Goal: Register for event/course: Sign up to attend an event or enroll in a course

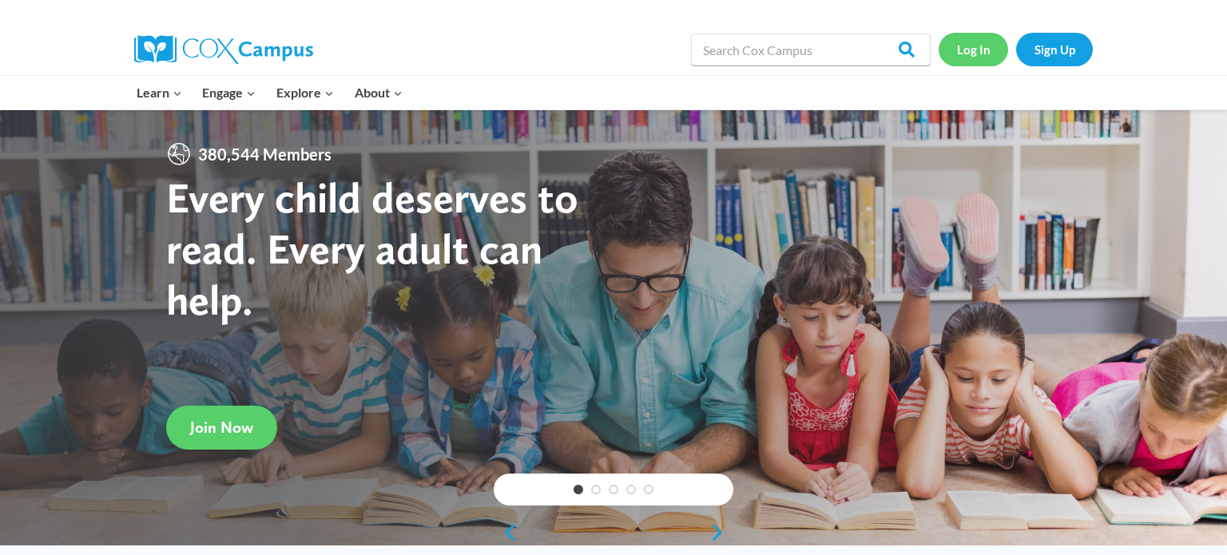
click at [978, 49] on link "Log In" at bounding box center [974, 49] width 70 height 33
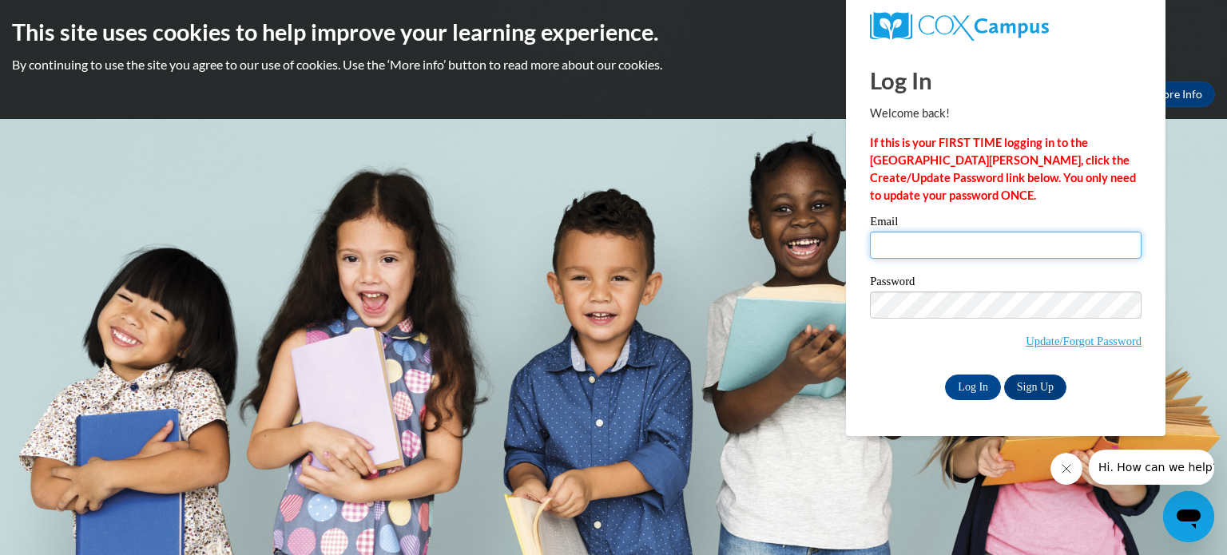
click at [955, 246] on input "Email" at bounding box center [1006, 245] width 272 height 27
type input "addaane@waupun.k12.wi.us"
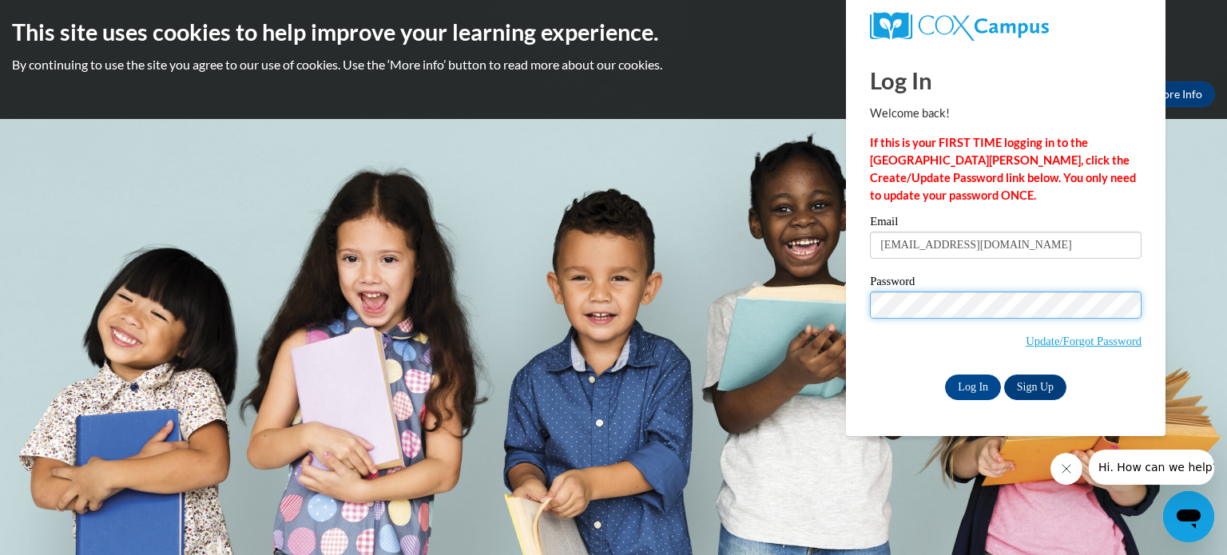
click at [945, 375] on input "Log In" at bounding box center [973, 388] width 56 height 26
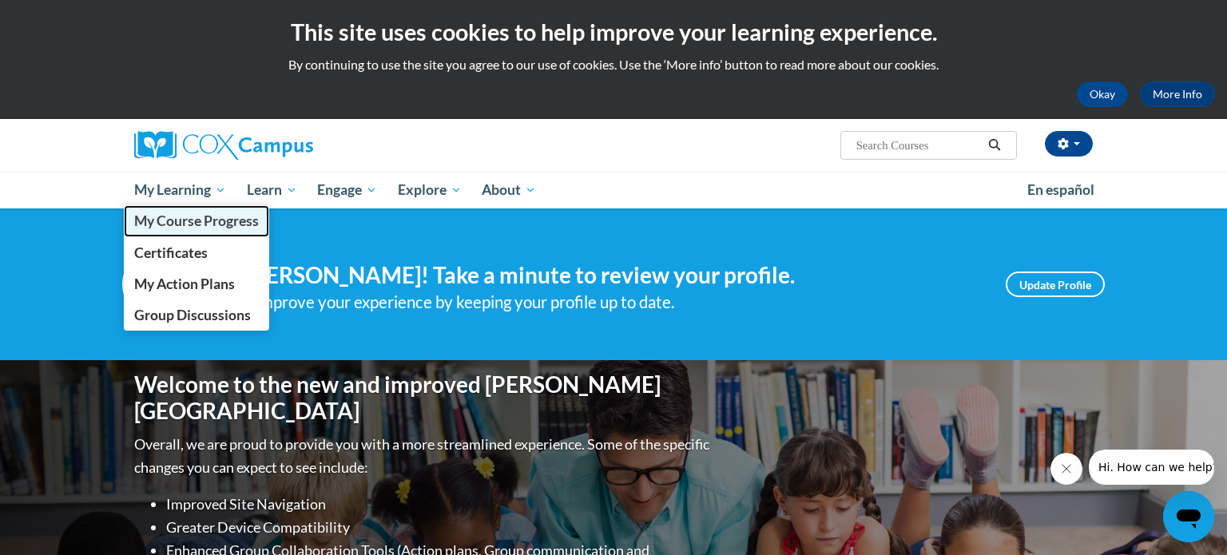
click at [189, 226] on span "My Course Progress" at bounding box center [196, 221] width 125 height 17
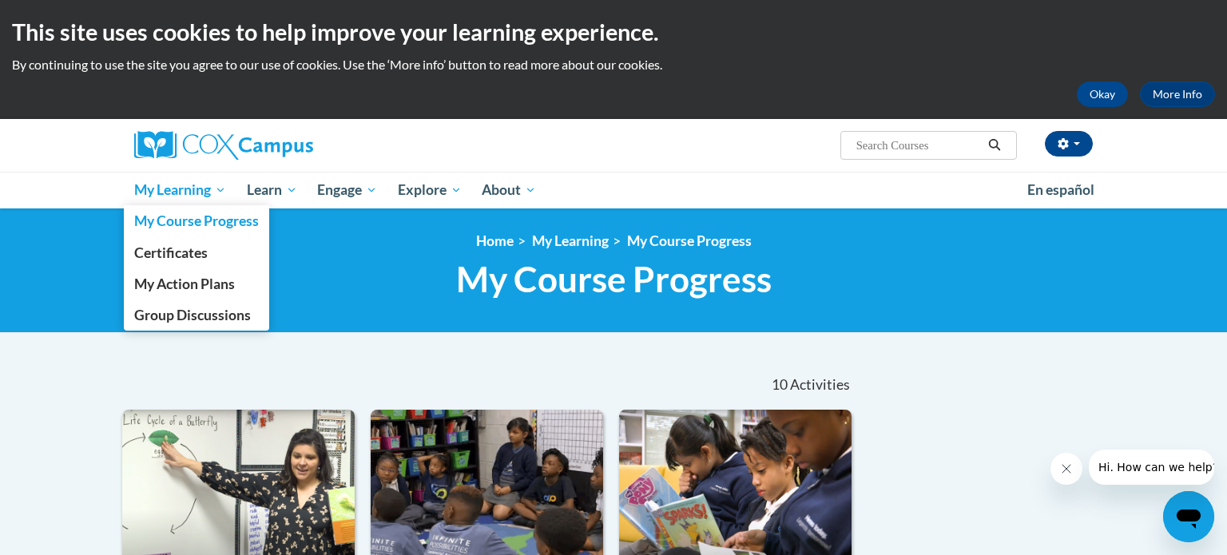
click at [179, 197] on span "My Learning" at bounding box center [180, 190] width 92 height 19
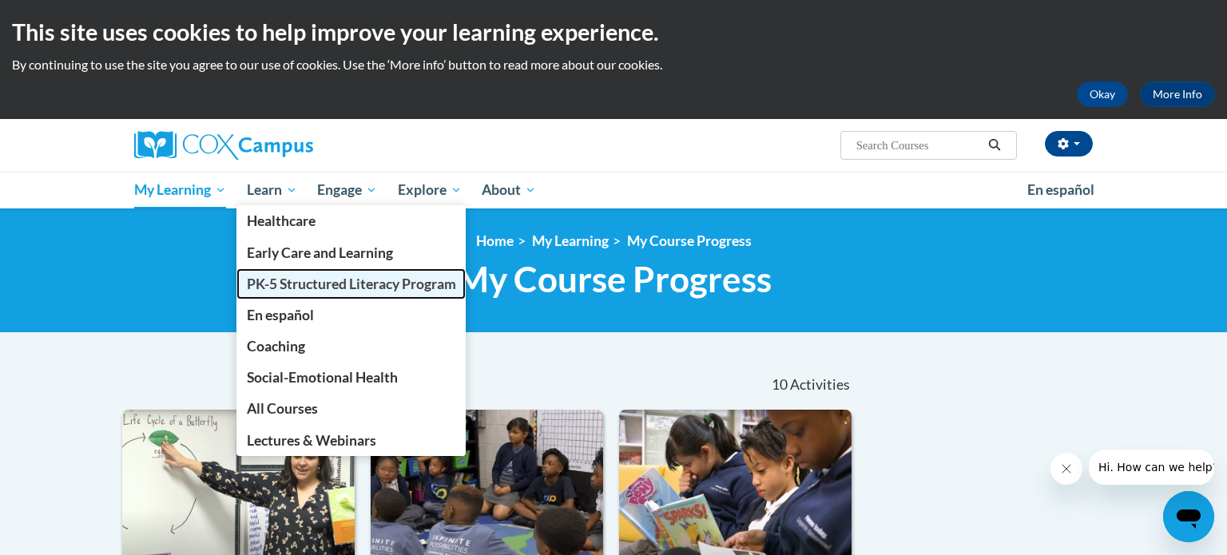
click at [308, 286] on span "PK-5 Structured Literacy Program" at bounding box center [351, 284] width 209 height 17
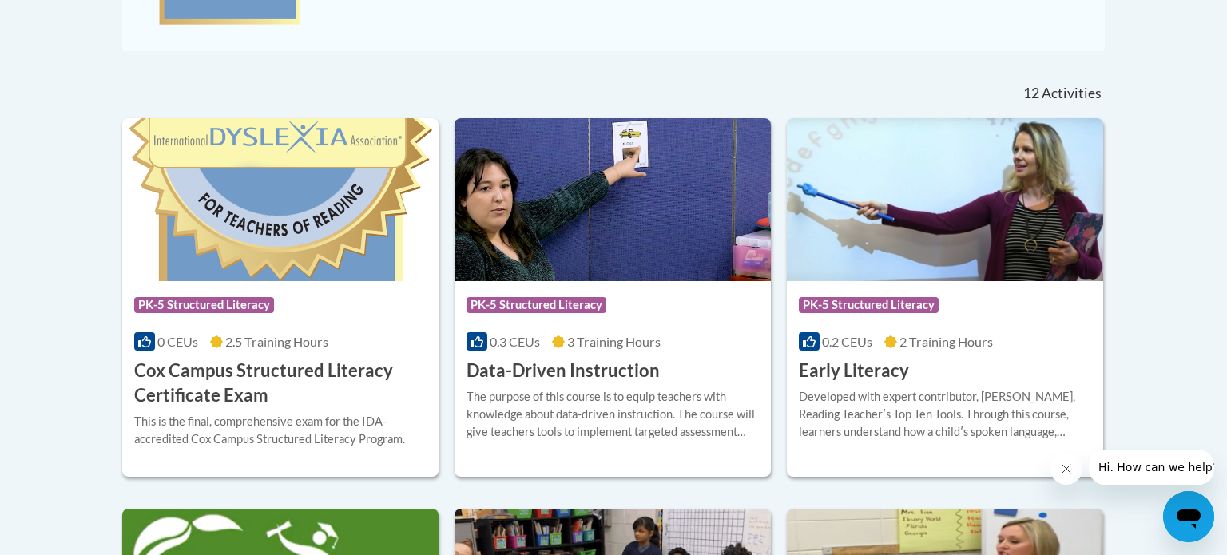
scroll to position [614, 0]
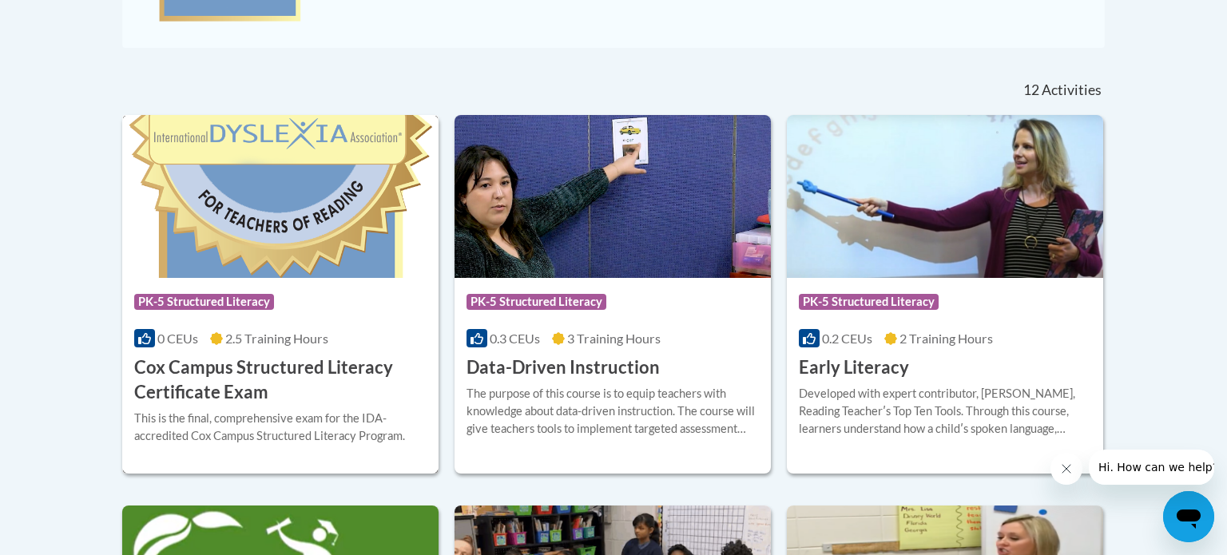
click at [436, 335] on div "Course Category: PK-5 Structured Literacy 0 CEUs 2.5 Training Hours COURSE Cox …" at bounding box center [280, 341] width 316 height 127
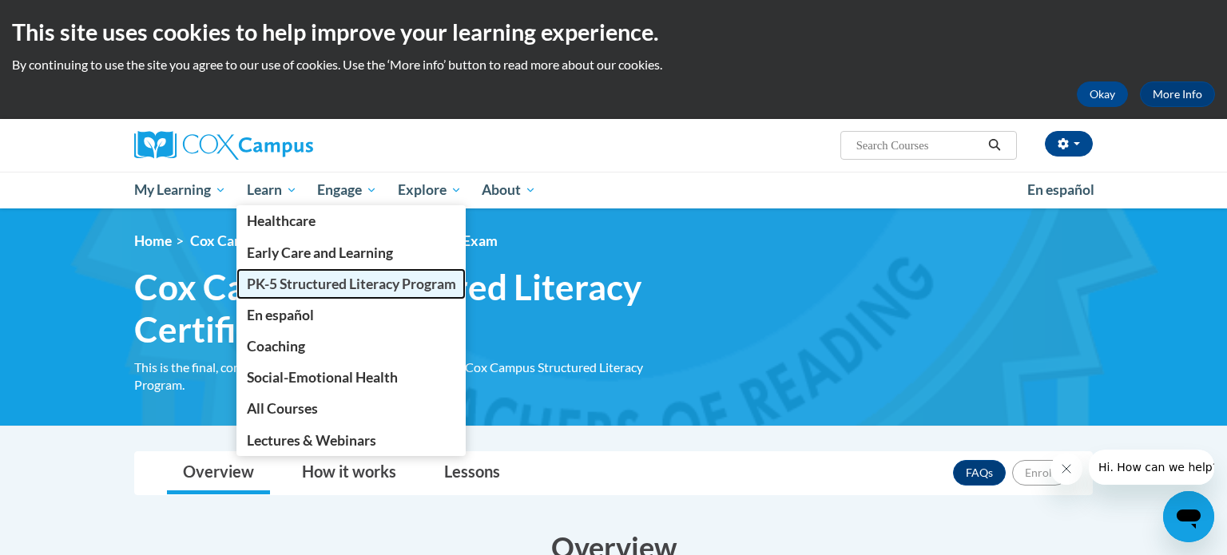
click at [280, 282] on span "PK-5 Structured Literacy Program" at bounding box center [351, 284] width 209 height 17
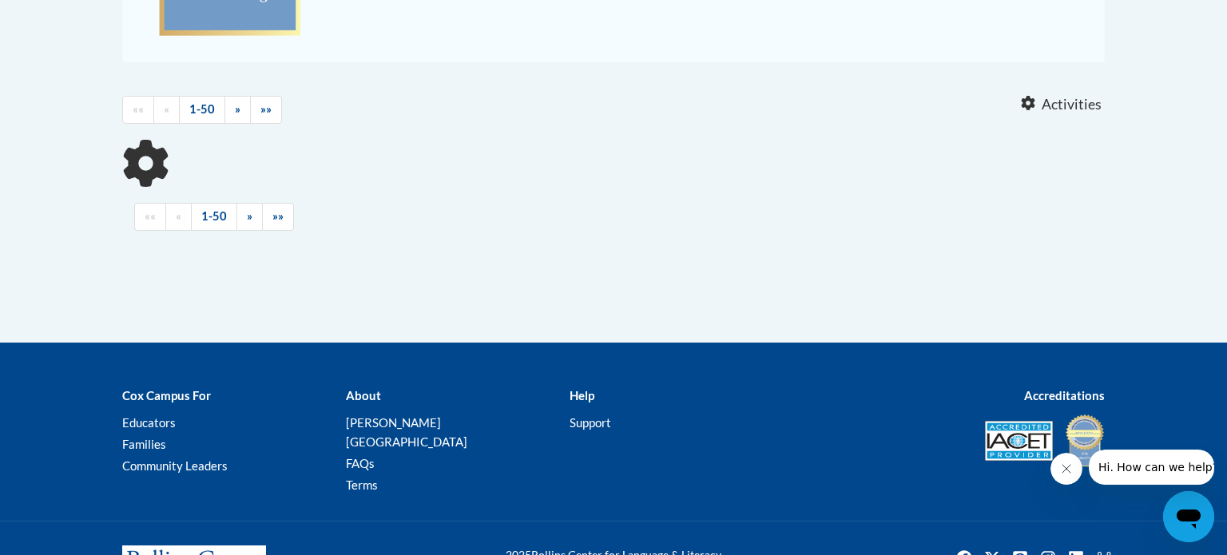
scroll to position [601, 0]
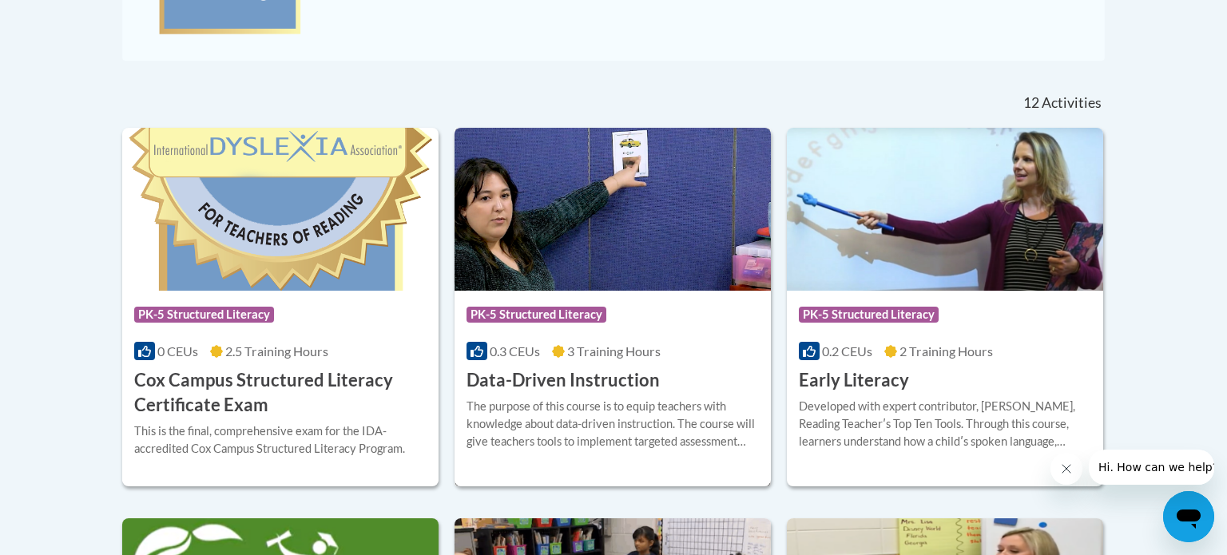
click at [543, 380] on h3 "Data-Driven Instruction" at bounding box center [563, 380] width 193 height 25
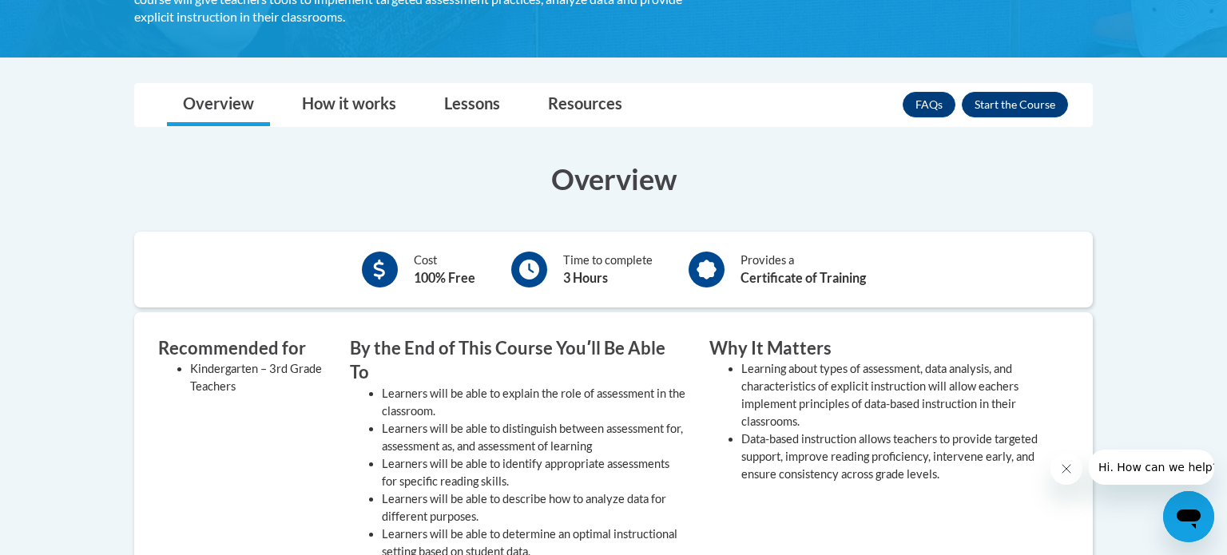
scroll to position [360, 0]
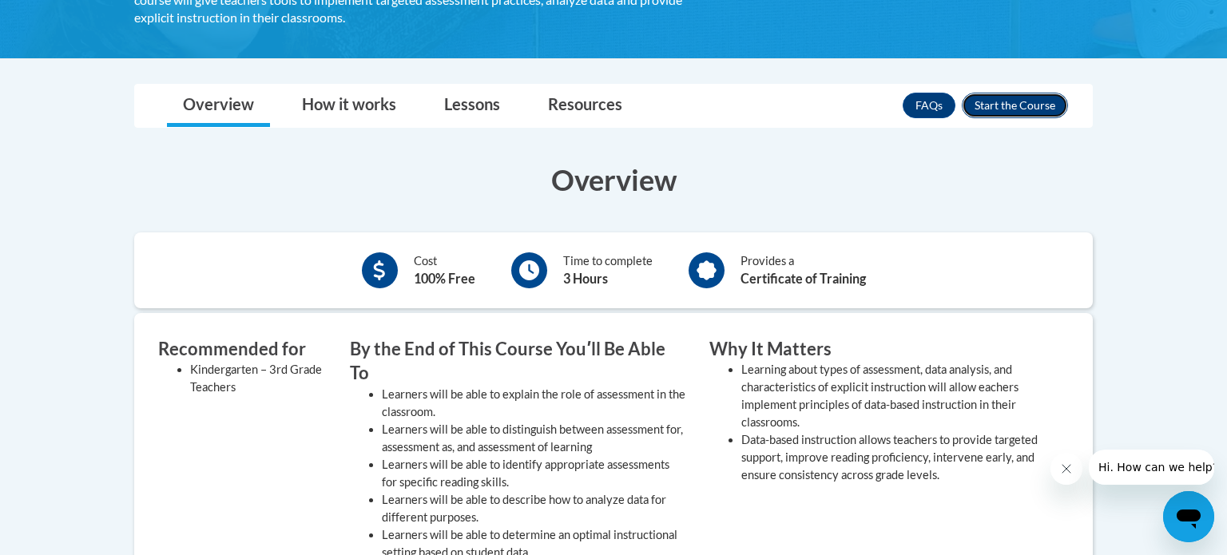
click at [1011, 107] on button "Enroll" at bounding box center [1015, 106] width 106 height 26
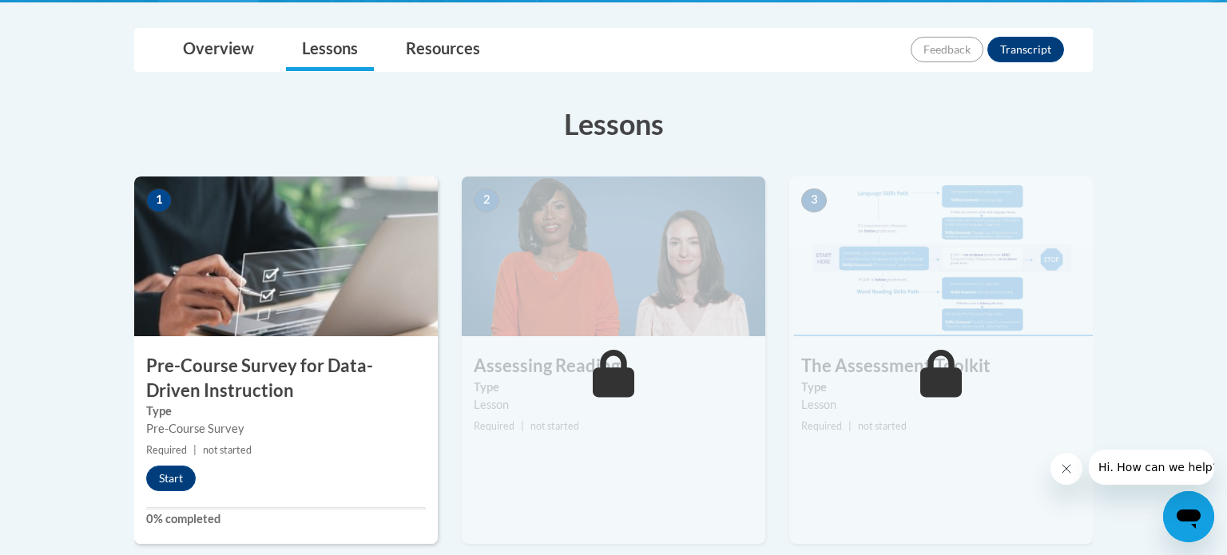
scroll to position [338, 0]
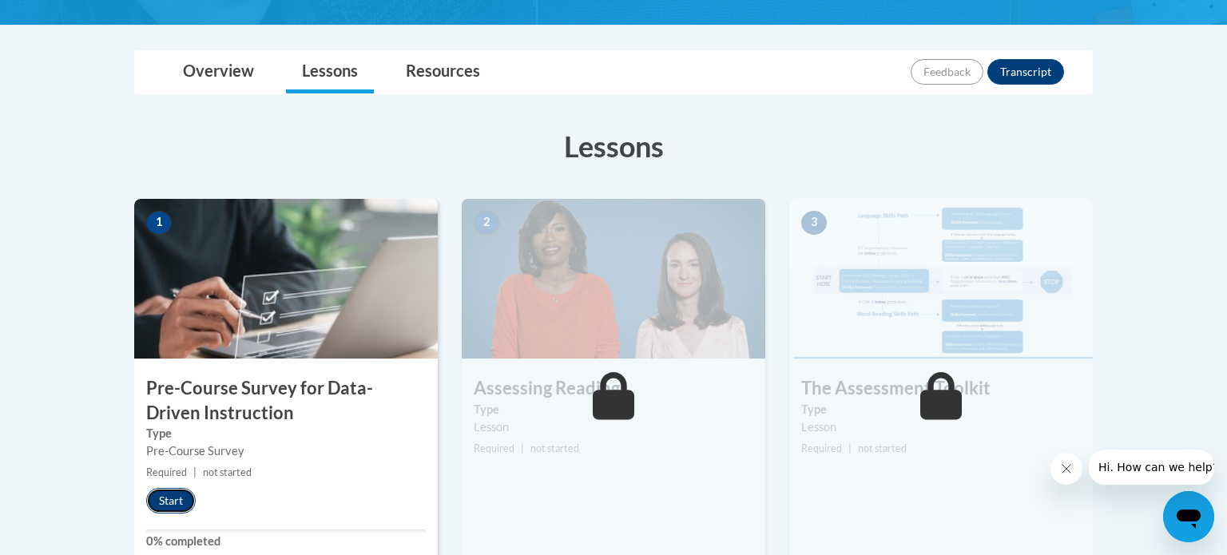
click at [181, 499] on button "Start" at bounding box center [171, 501] width 50 height 26
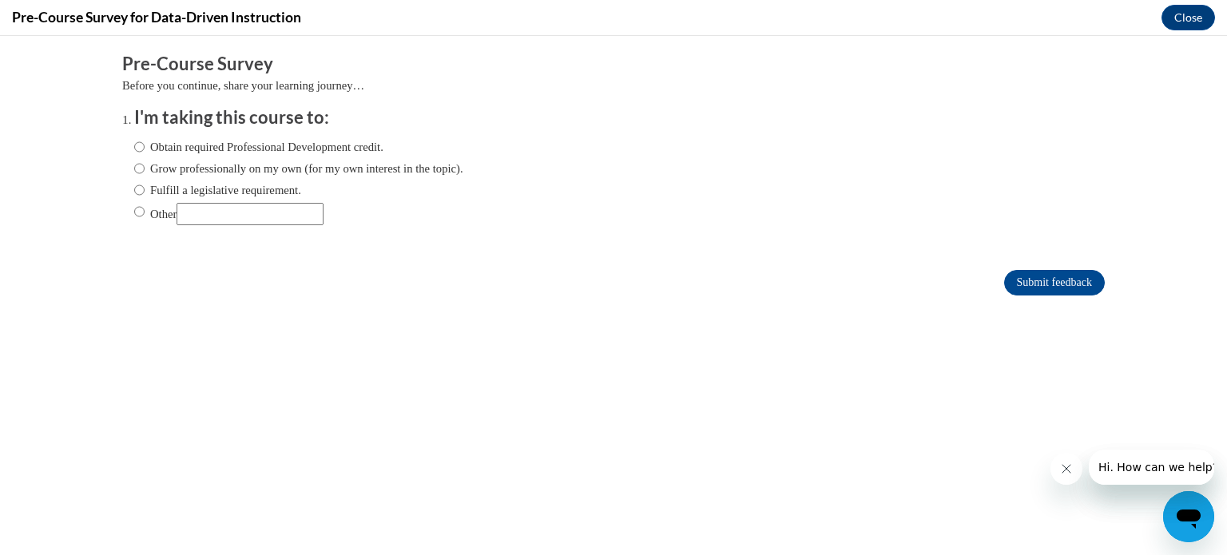
scroll to position [0, 0]
click at [140, 190] on input "Fulfill a legislative requirement." at bounding box center [139, 190] width 10 height 18
radio input "true"
click at [1038, 280] on input "Submit feedback" at bounding box center [1055, 283] width 101 height 26
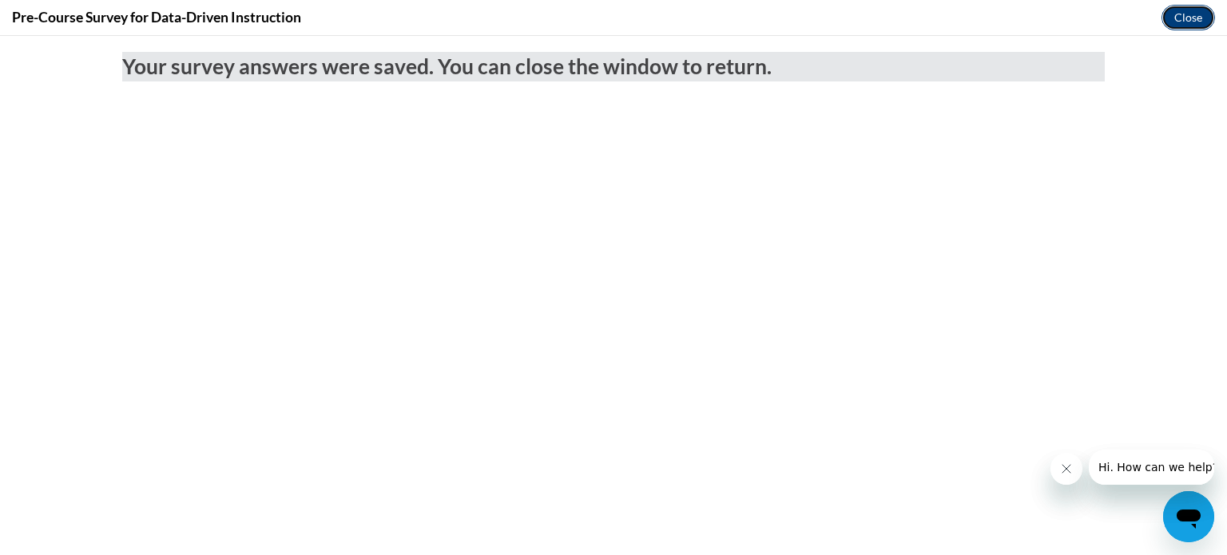
click at [1191, 22] on button "Close" at bounding box center [1189, 18] width 54 height 26
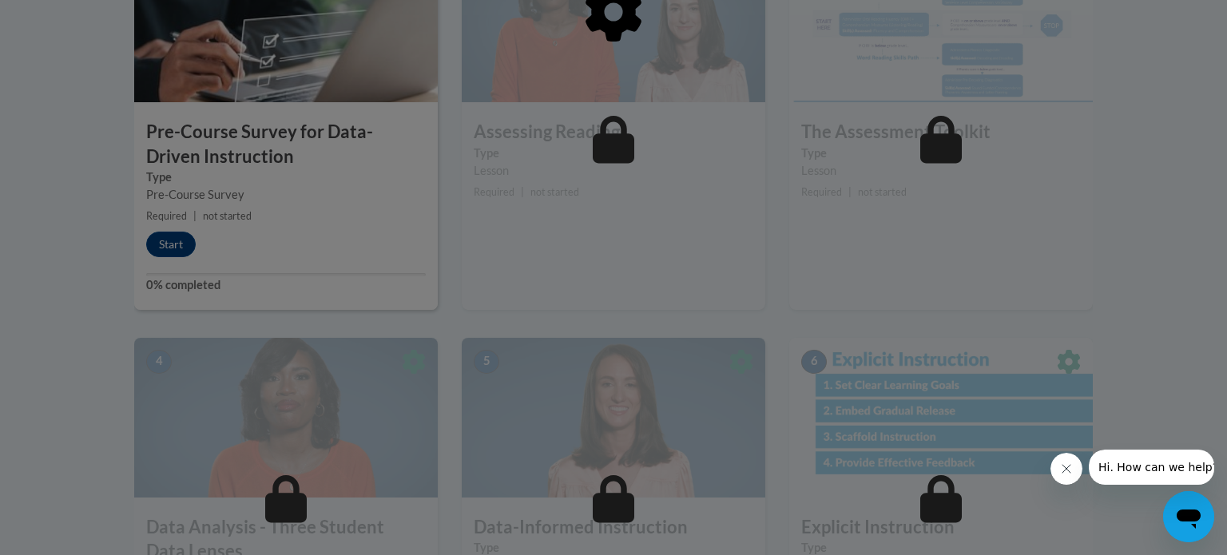
scroll to position [595, 0]
click at [177, 240] on div at bounding box center [613, 94] width 959 height 304
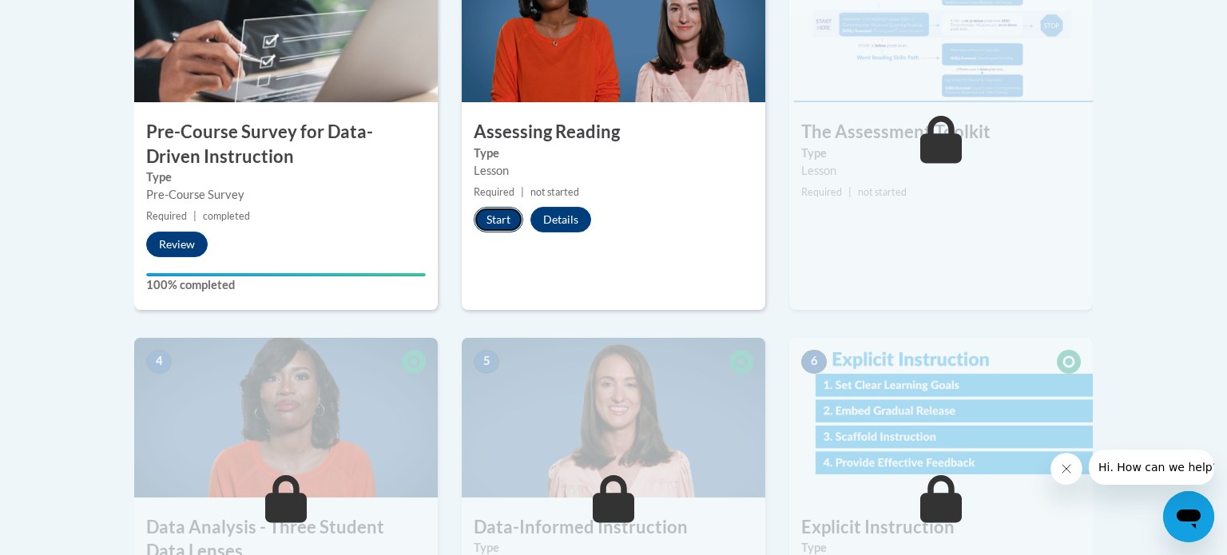
click at [498, 215] on button "Start" at bounding box center [499, 220] width 50 height 26
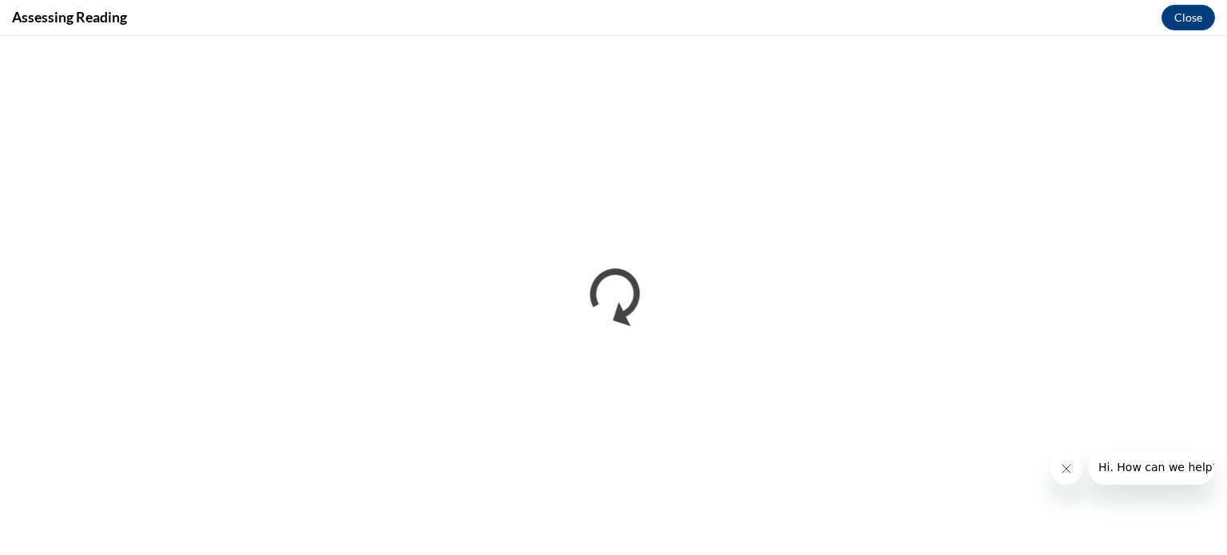
scroll to position [0, 0]
click at [1065, 475] on icon "Close message from company" at bounding box center [1066, 469] width 13 height 13
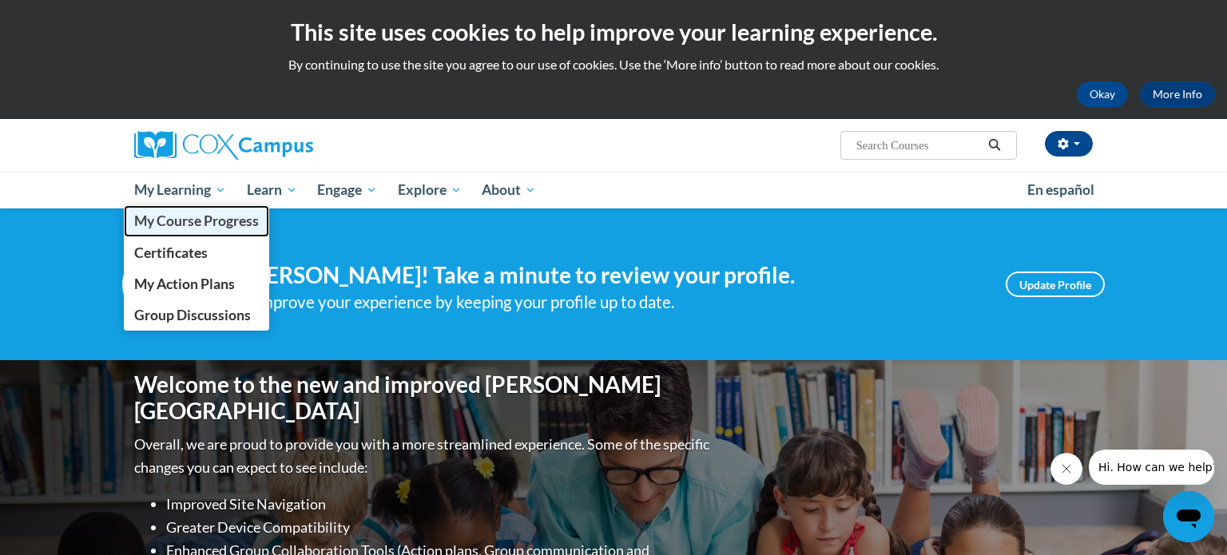
click at [198, 215] on span "My Course Progress" at bounding box center [196, 221] width 125 height 17
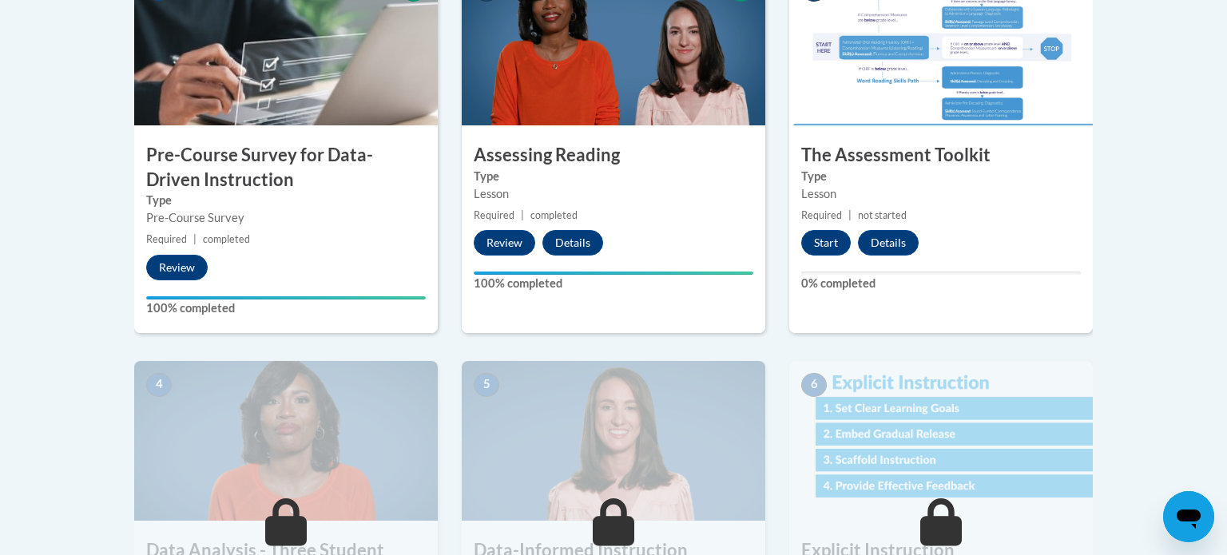
scroll to position [570, 0]
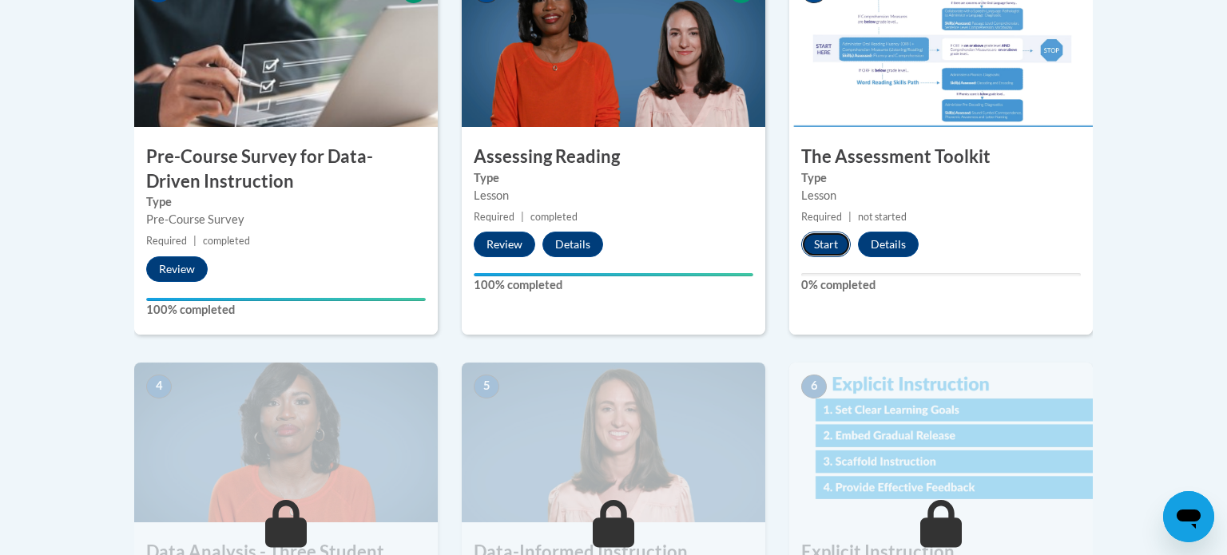
click at [814, 250] on button "Start" at bounding box center [827, 245] width 50 height 26
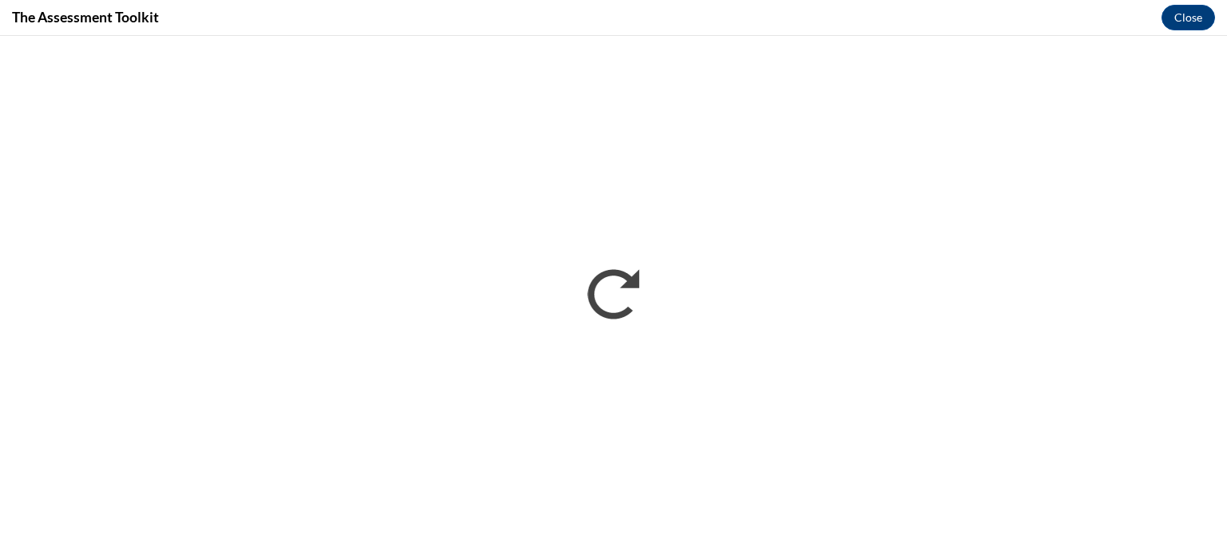
scroll to position [0, 0]
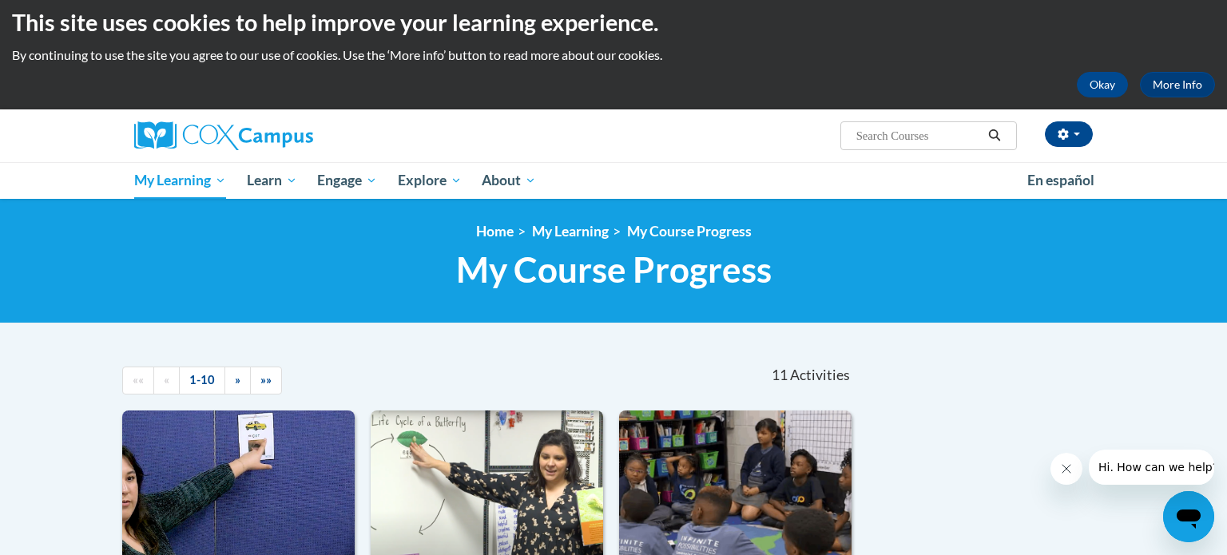
scroll to position [9, 0]
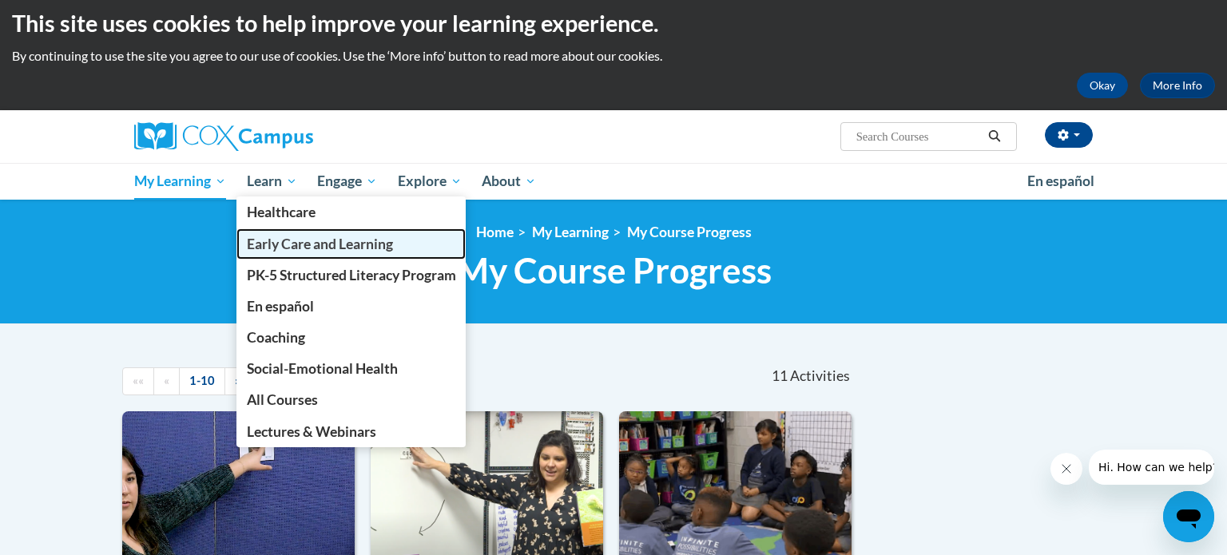
click at [312, 252] on span "Early Care and Learning" at bounding box center [320, 244] width 146 height 17
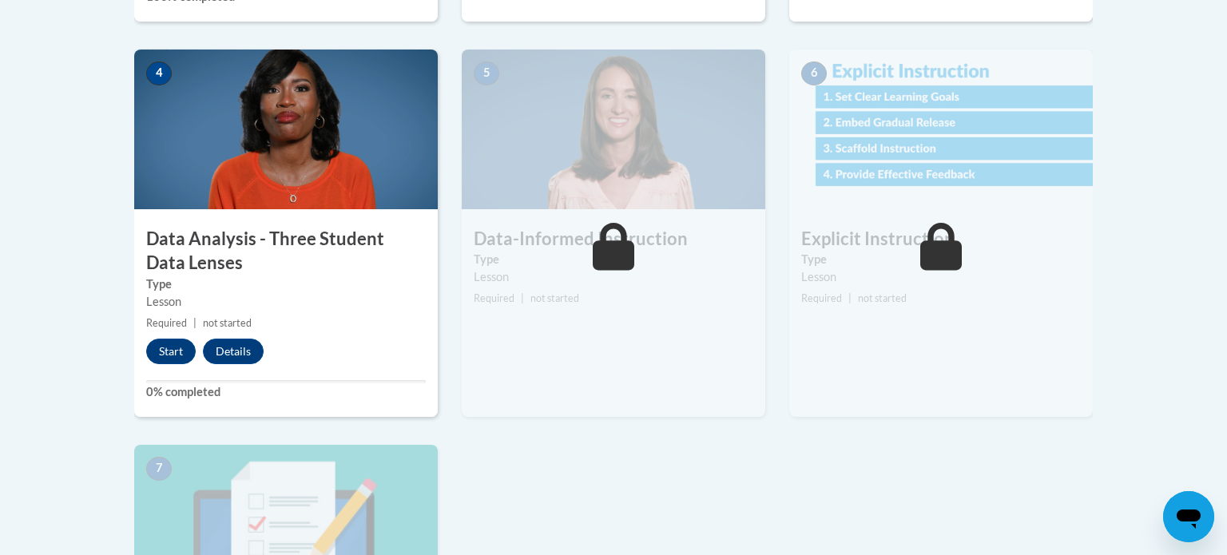
scroll to position [882, 0]
click at [165, 352] on button "Start" at bounding box center [171, 353] width 50 height 26
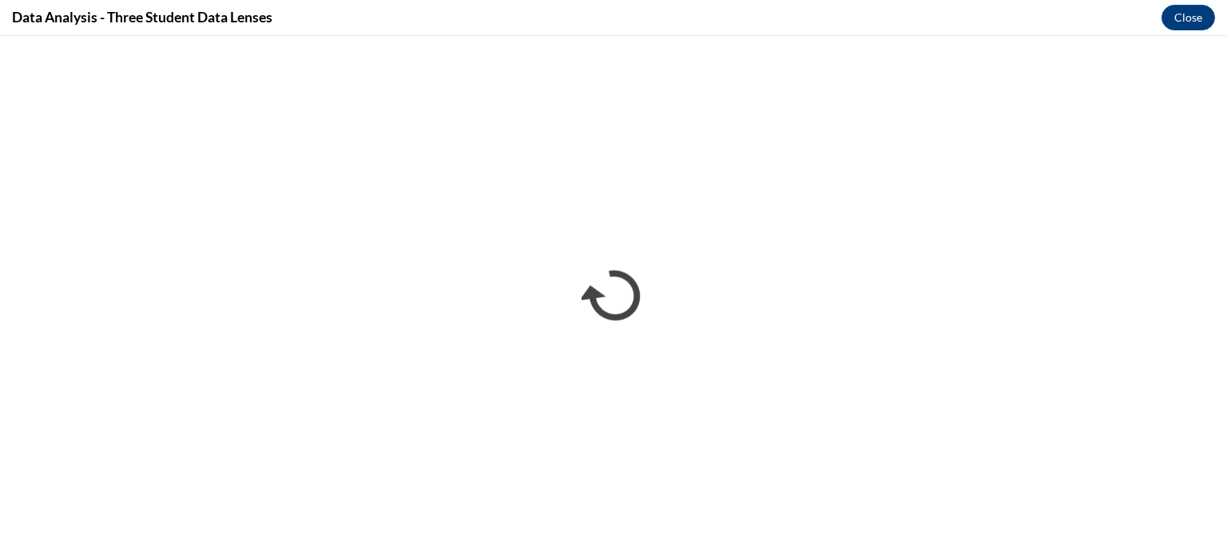
scroll to position [0, 0]
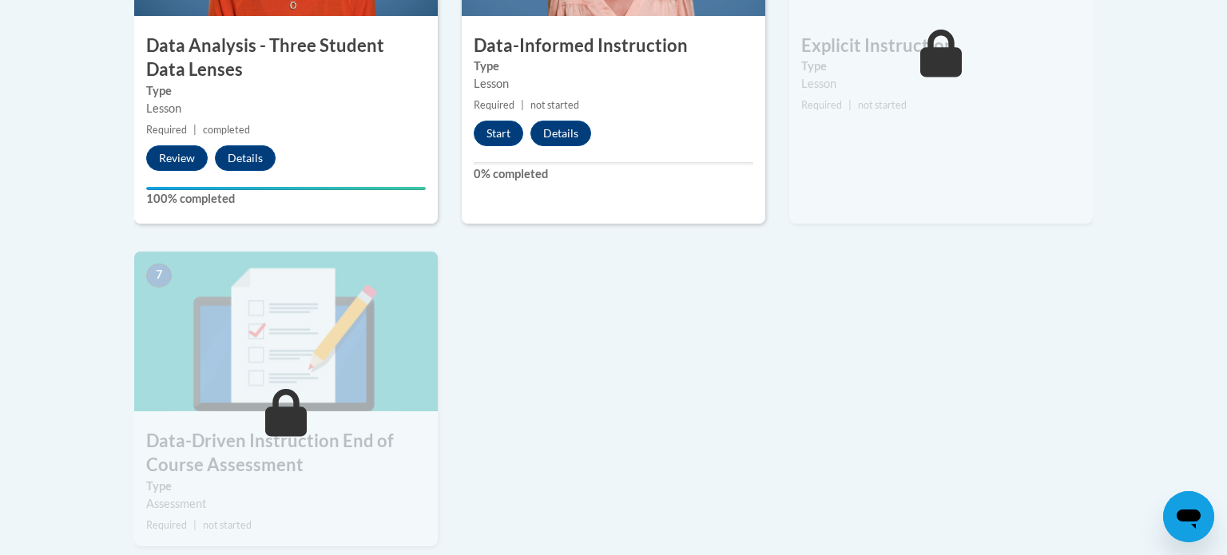
scroll to position [1075, 0]
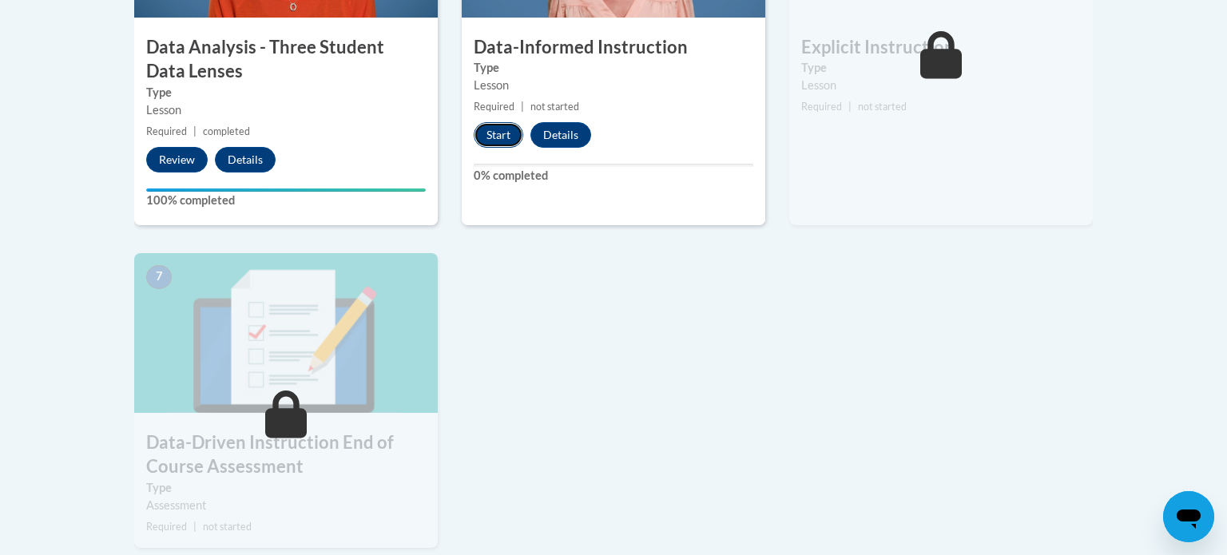
click at [502, 138] on button "Start" at bounding box center [499, 135] width 50 height 26
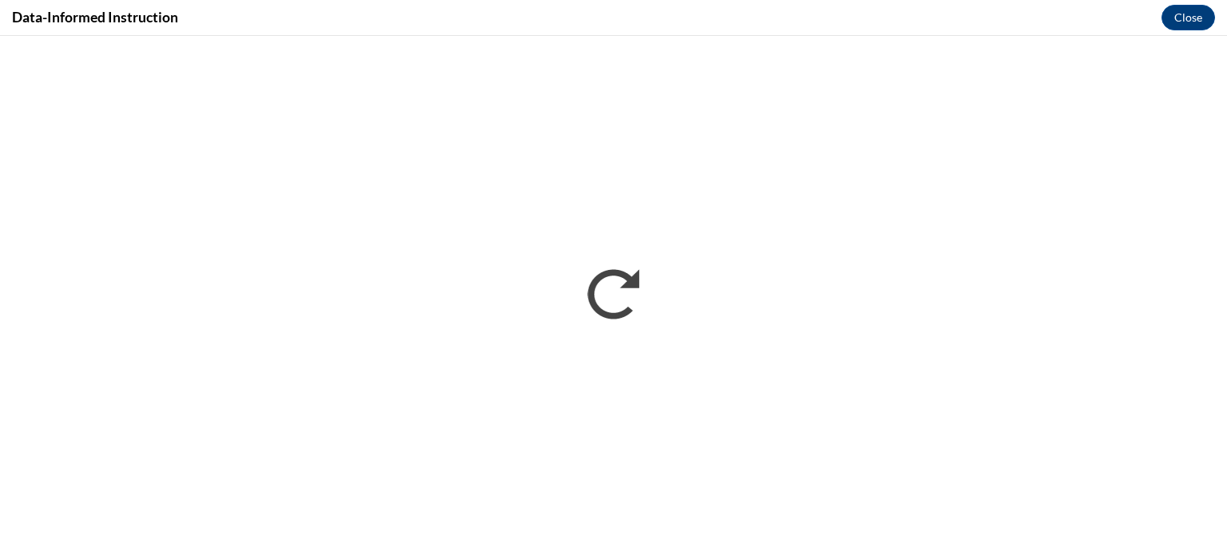
scroll to position [0, 0]
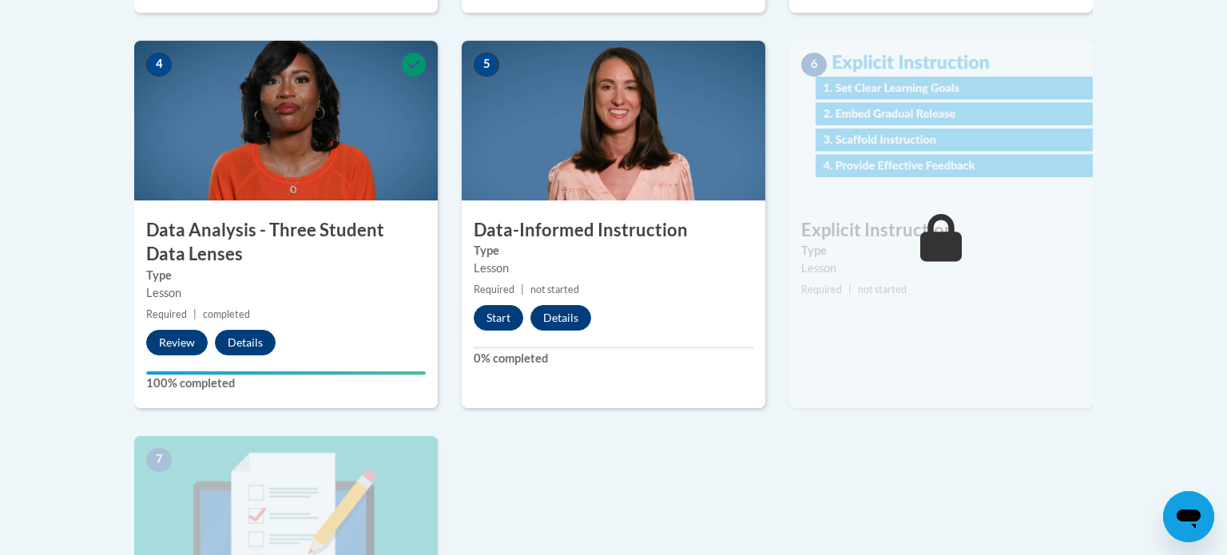
scroll to position [892, 0]
click at [496, 320] on button "Start" at bounding box center [499, 318] width 50 height 26
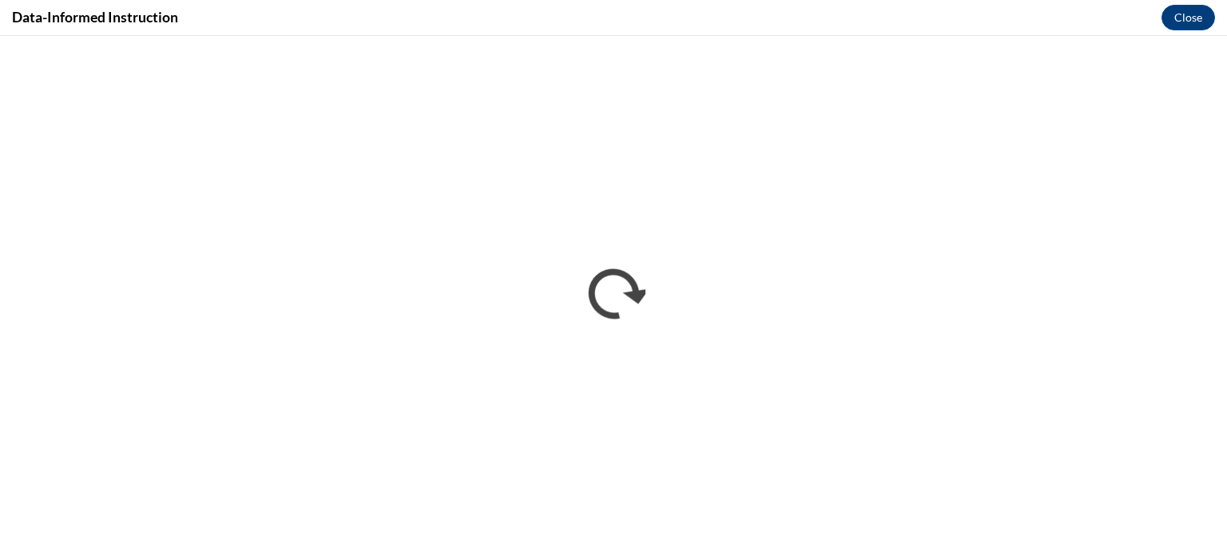
scroll to position [0, 0]
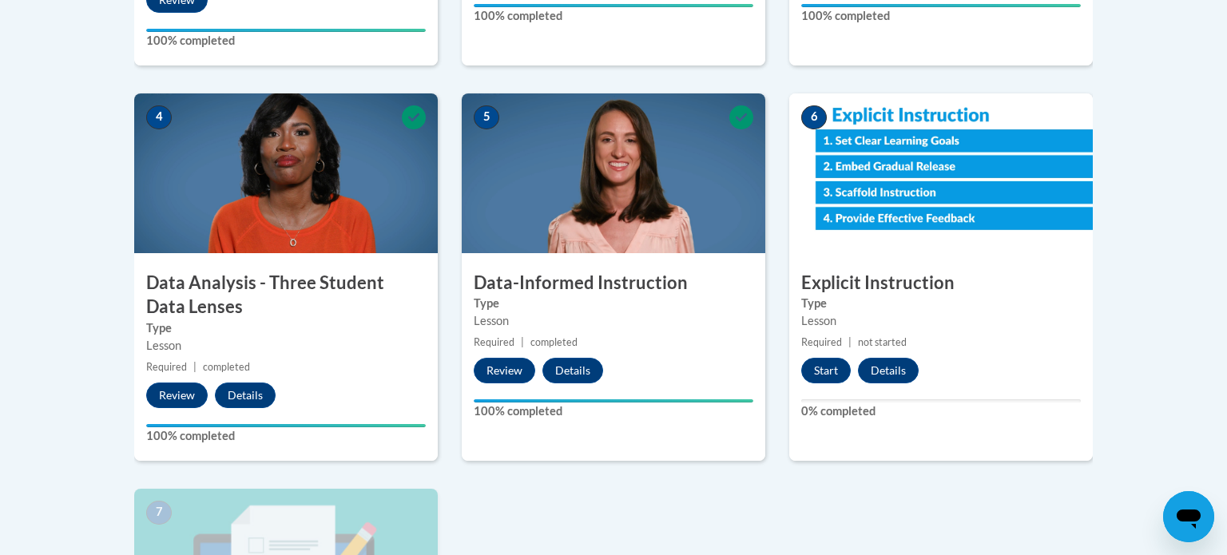
scroll to position [834, 0]
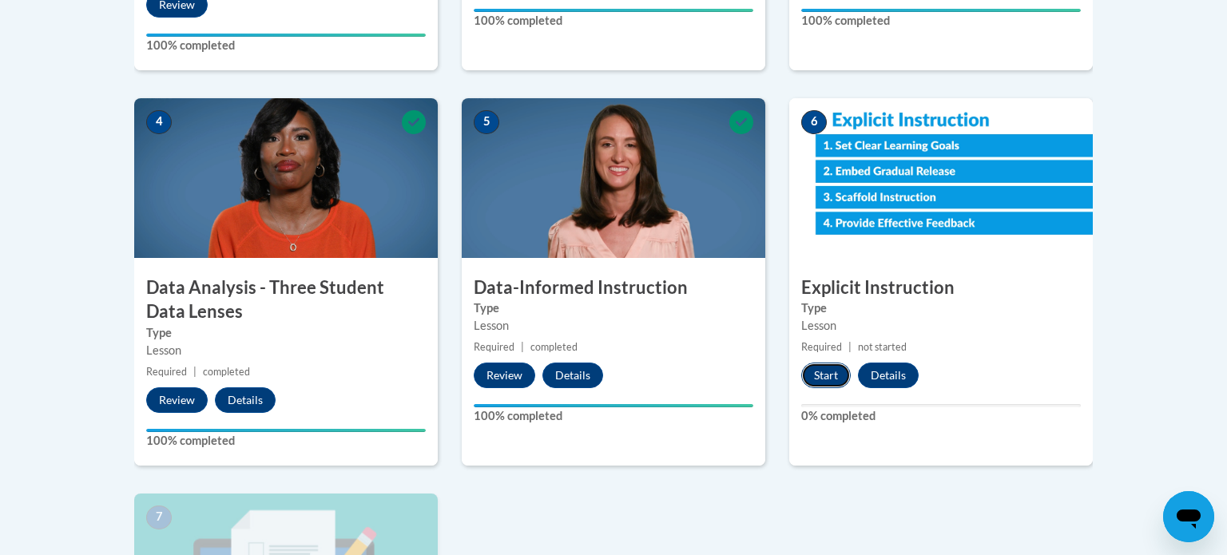
click at [828, 375] on button "Start" at bounding box center [827, 376] width 50 height 26
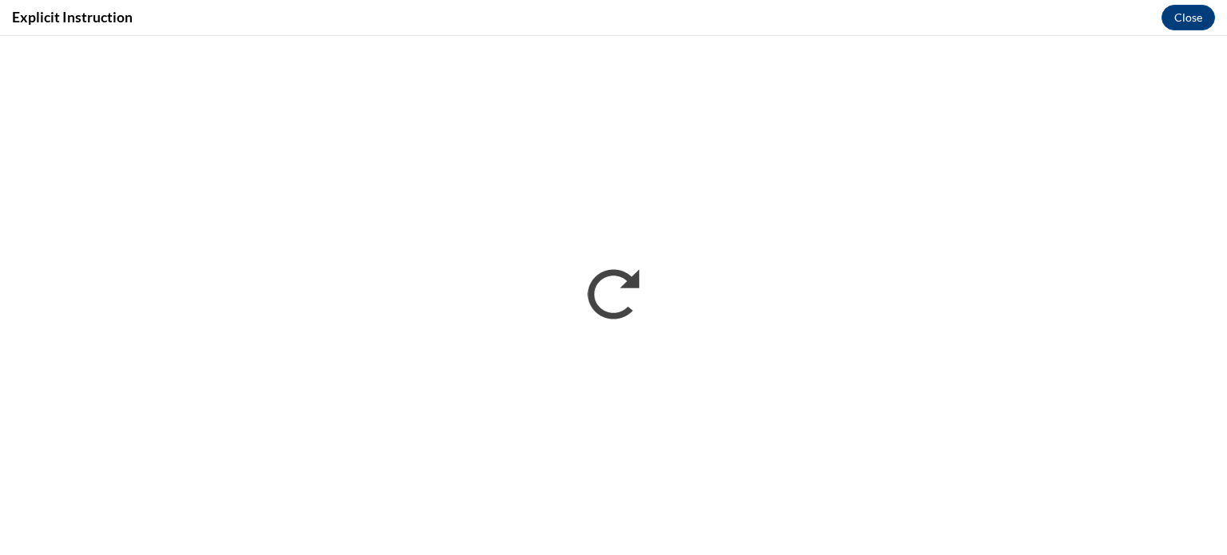
scroll to position [0, 0]
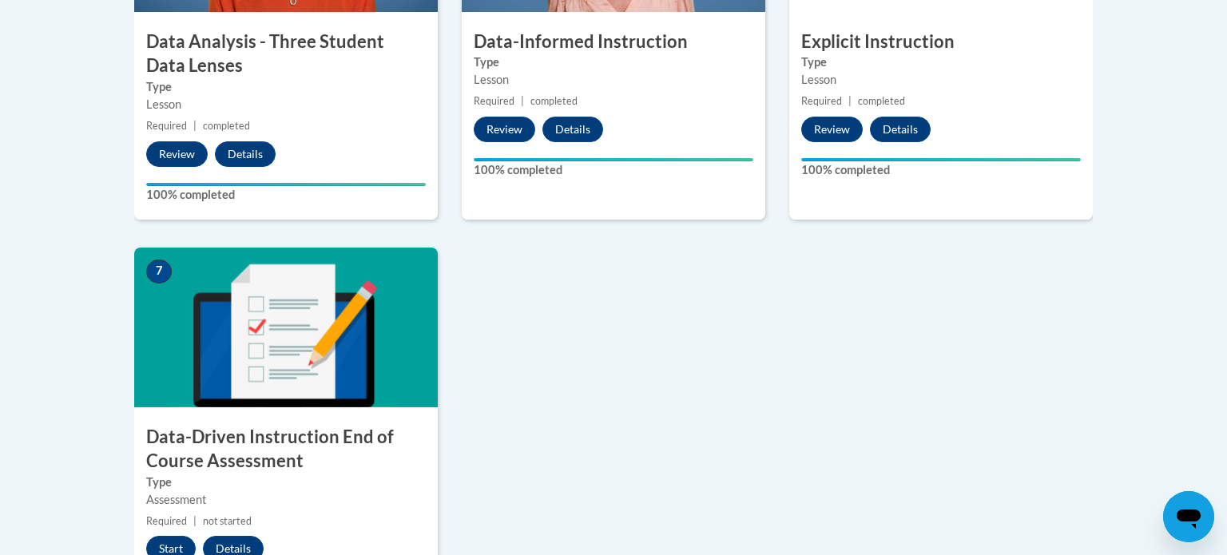
scroll to position [1084, 0]
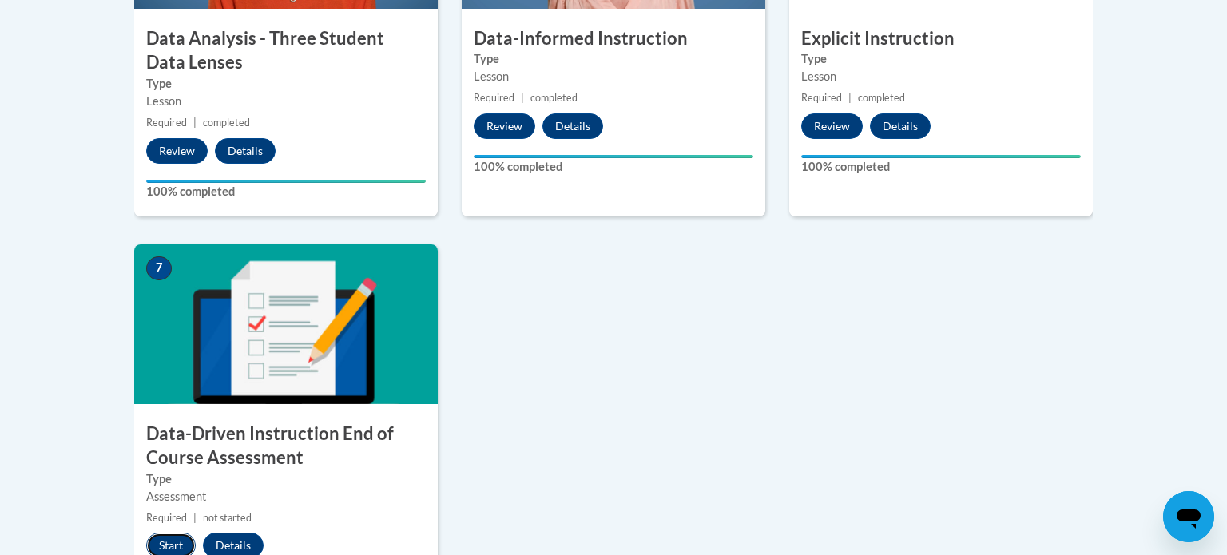
click at [174, 543] on button "Start" at bounding box center [171, 546] width 50 height 26
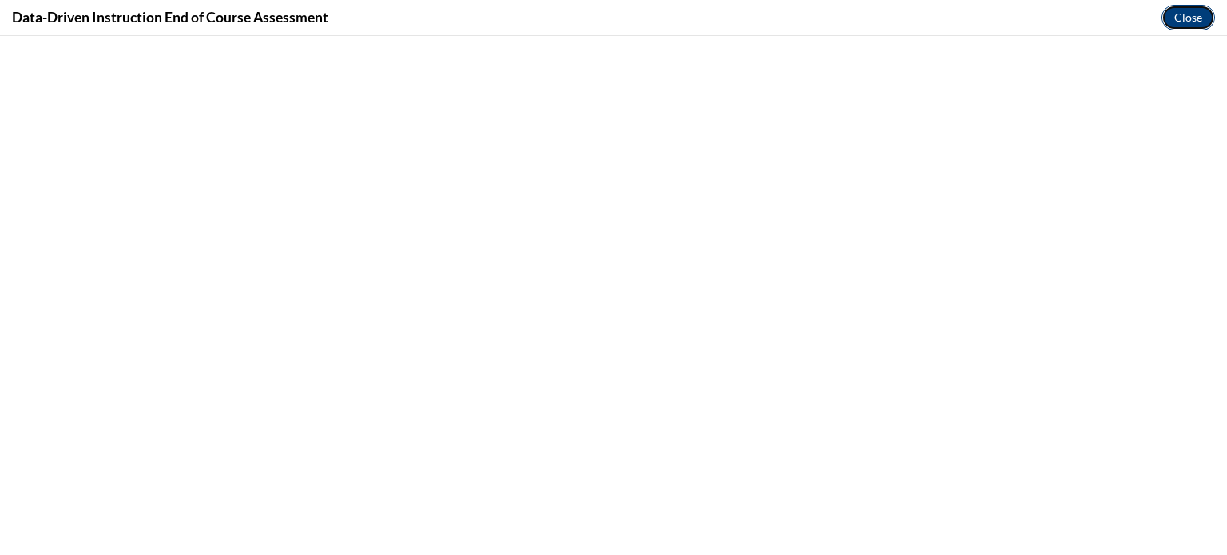
click at [1184, 17] on button "Close" at bounding box center [1189, 18] width 54 height 26
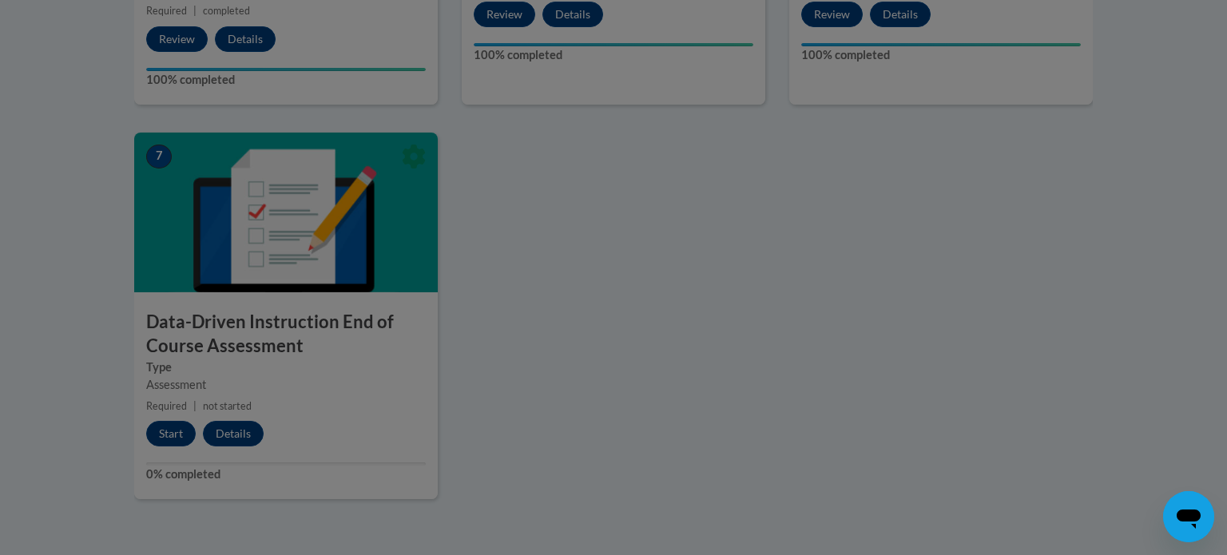
scroll to position [1075, 0]
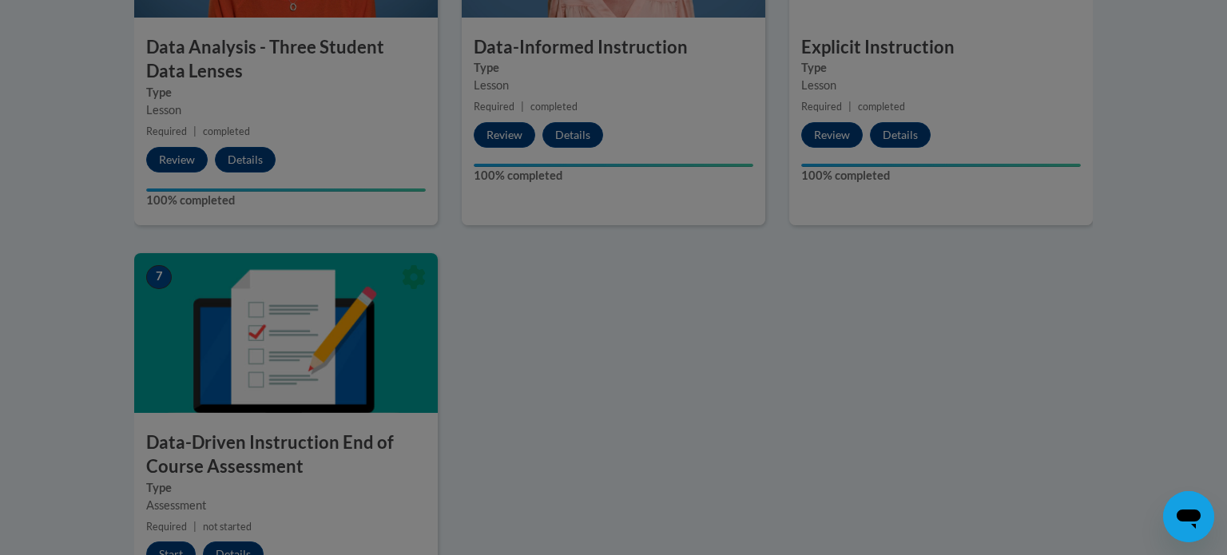
click at [600, 414] on div at bounding box center [613, 277] width 1227 height 555
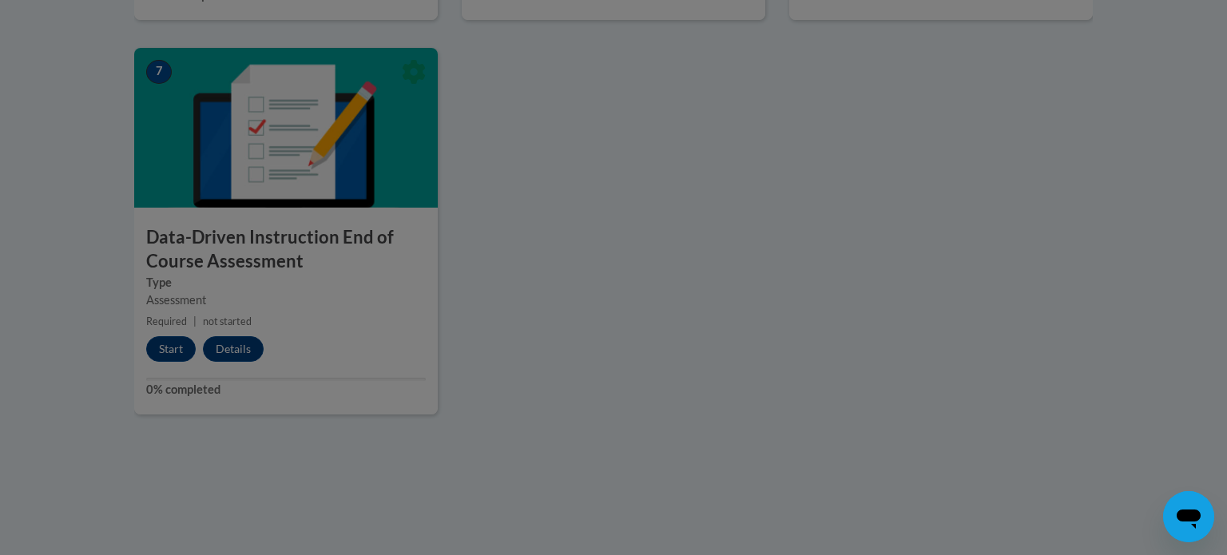
scroll to position [1302, 0]
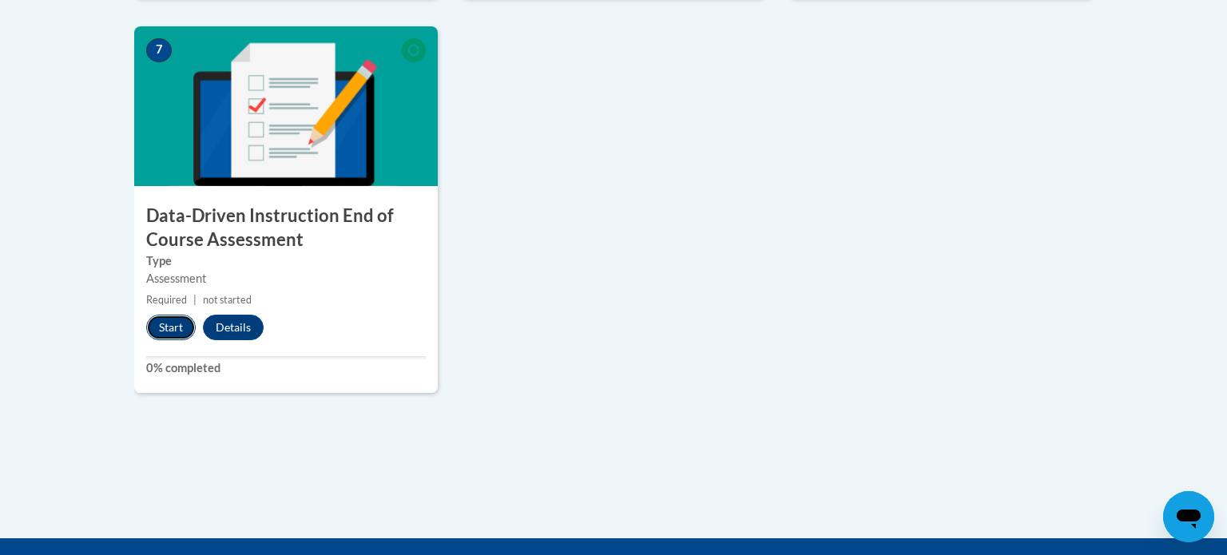
click at [181, 328] on button "Start" at bounding box center [171, 328] width 50 height 26
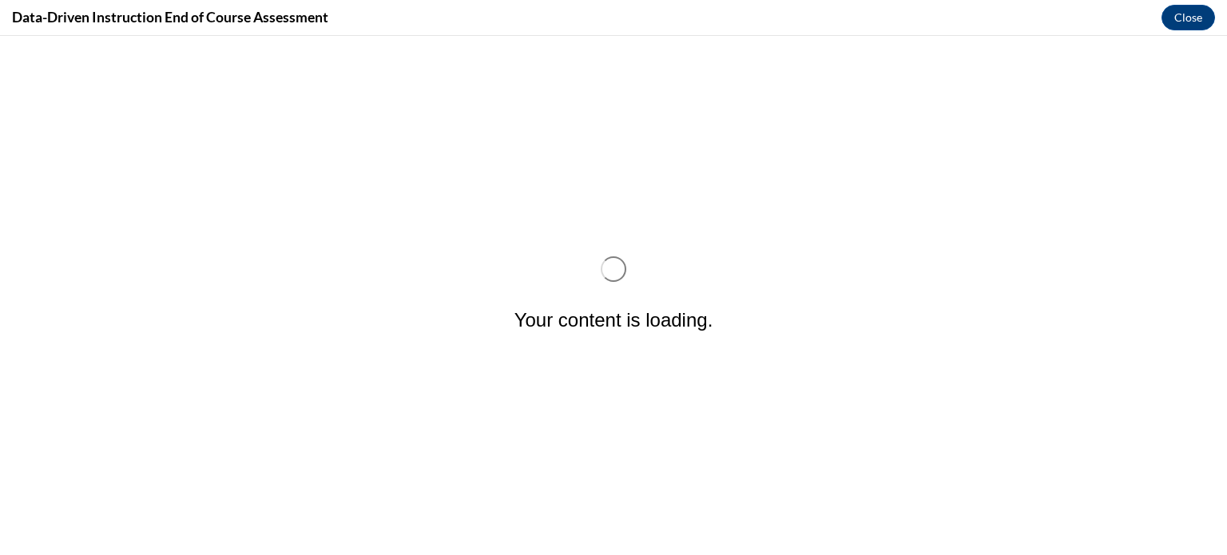
scroll to position [0, 0]
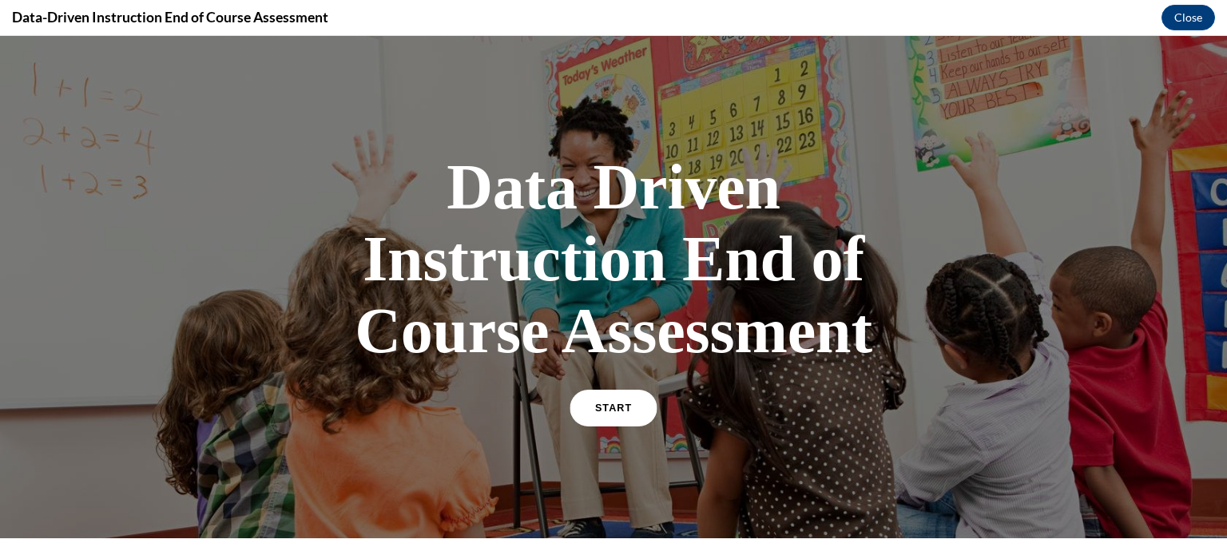
click at [611, 404] on span "START" at bounding box center [613, 409] width 37 height 12
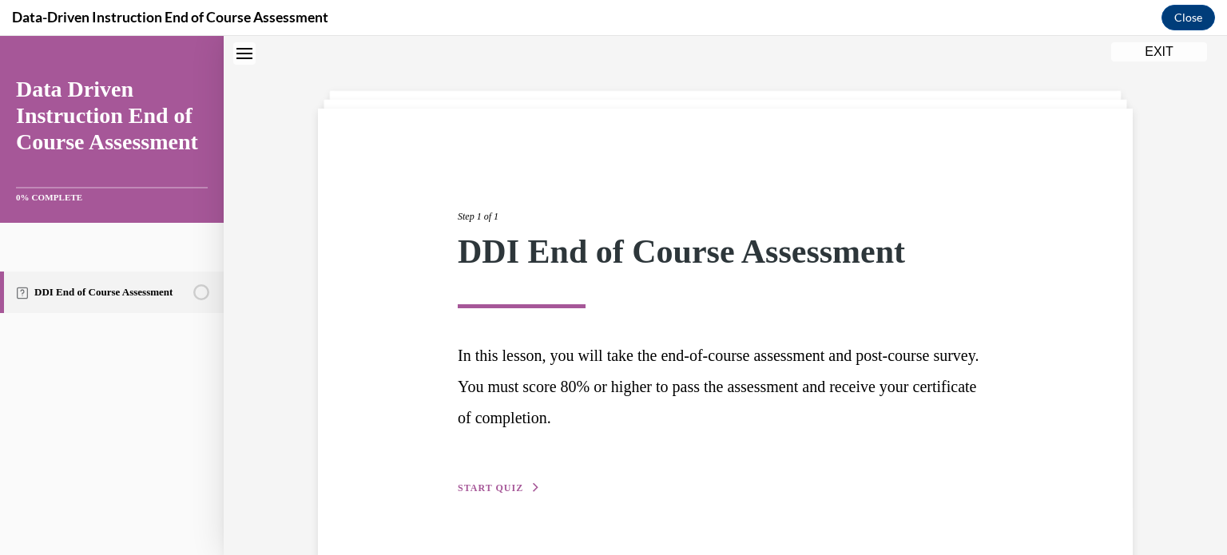
scroll to position [86, 0]
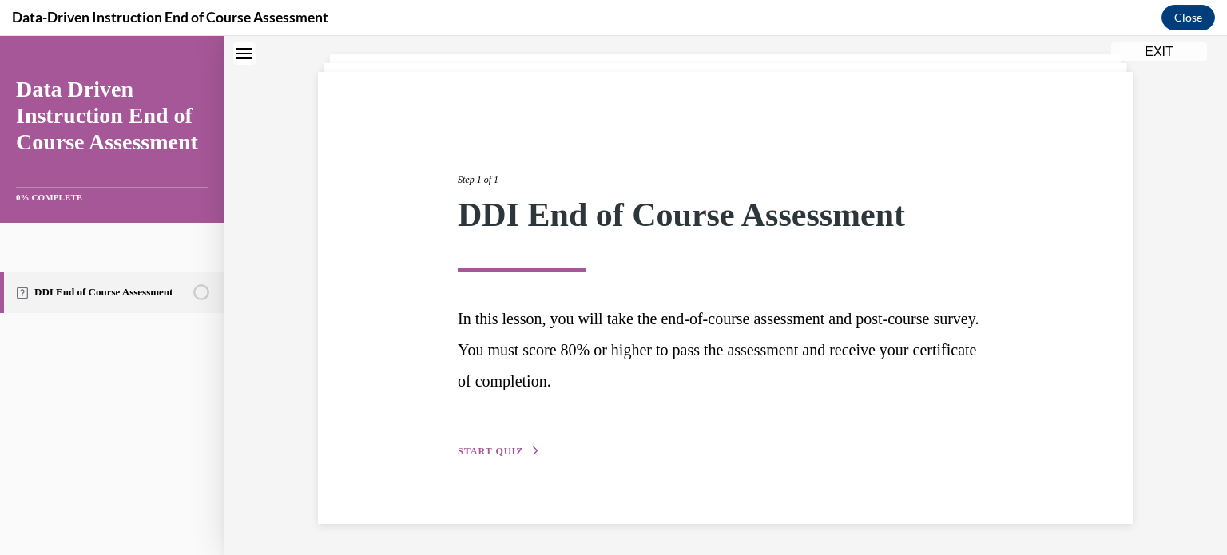
click at [490, 448] on span "START QUIZ" at bounding box center [491, 451] width 66 height 11
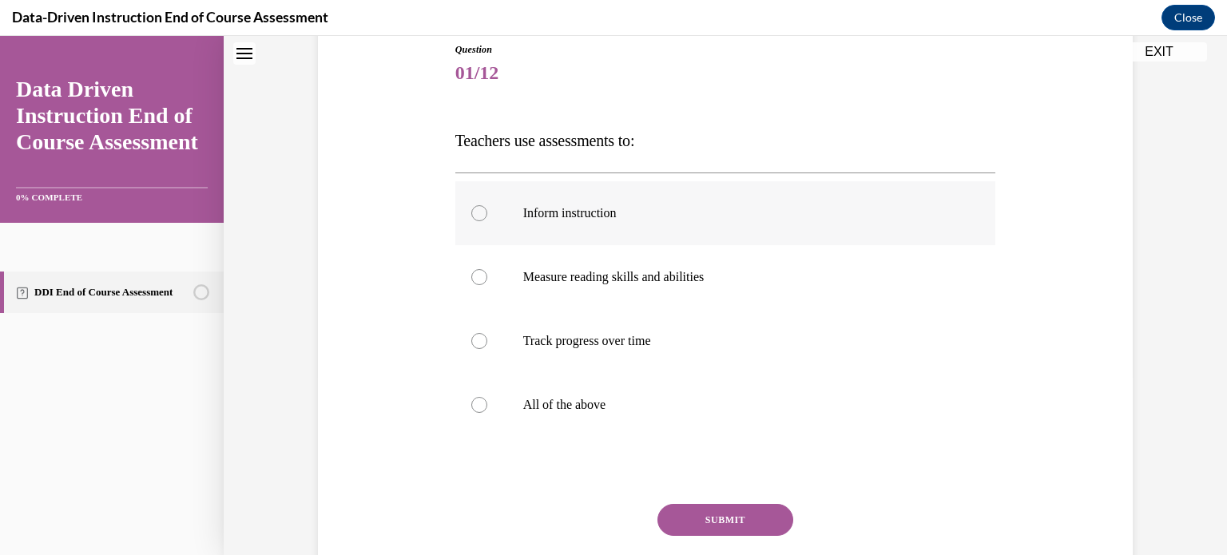
scroll to position [179, 0]
click at [487, 407] on label "All of the above" at bounding box center [726, 406] width 541 height 64
click at [487, 407] on input "All of the above" at bounding box center [479, 406] width 16 height 16
radio input "true"
click at [711, 517] on button "SUBMIT" at bounding box center [726, 521] width 136 height 32
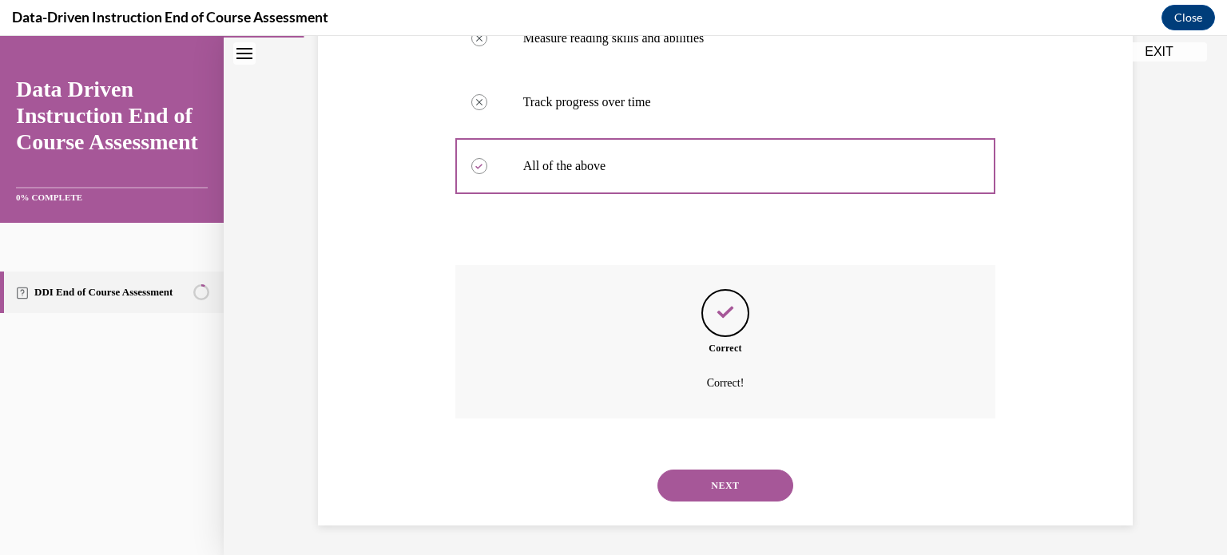
scroll to position [420, 0]
click at [714, 494] on button "NEXT" at bounding box center [726, 484] width 136 height 32
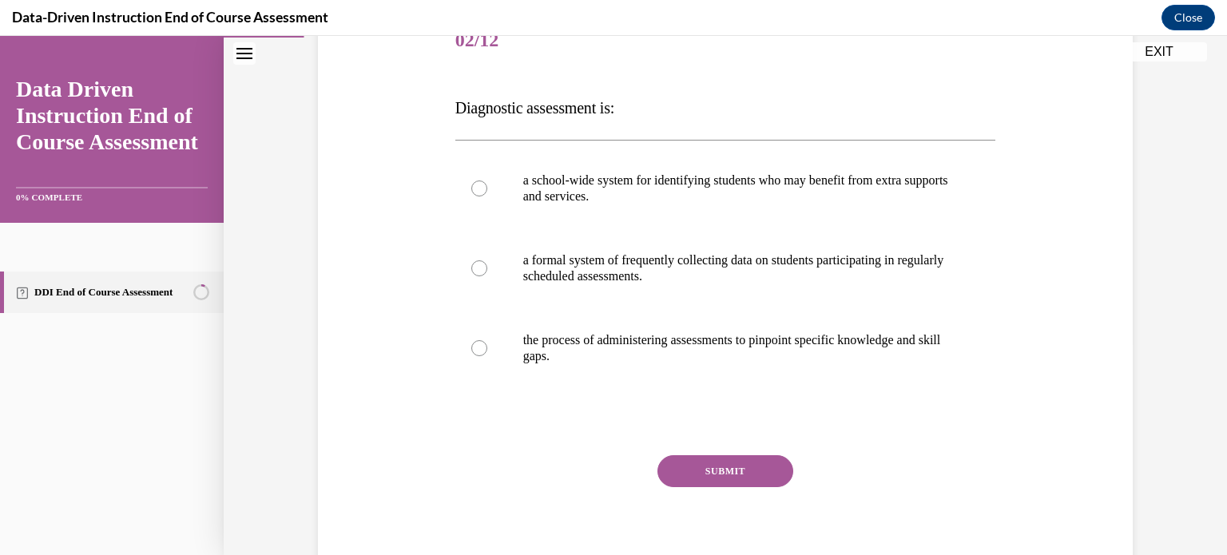
scroll to position [214, 0]
click at [481, 351] on div at bounding box center [479, 347] width 16 height 16
click at [481, 351] on input "the process of administering assessments to pinpoint specific knowledge and ski…" at bounding box center [479, 347] width 16 height 16
radio input "true"
click at [711, 462] on button "SUBMIT" at bounding box center [726, 470] width 136 height 32
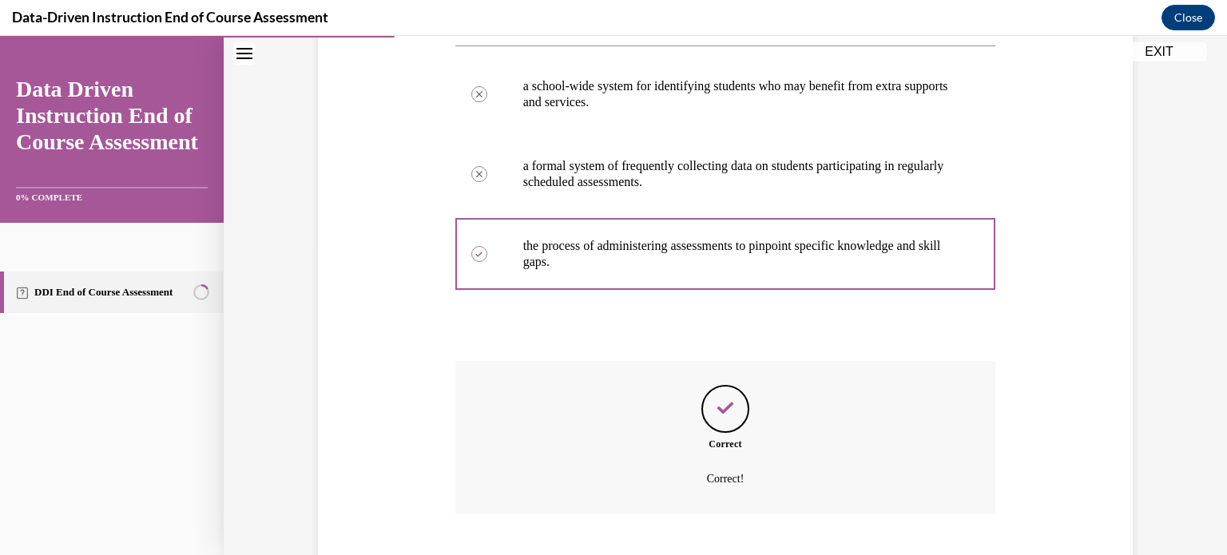
scroll to position [404, 0]
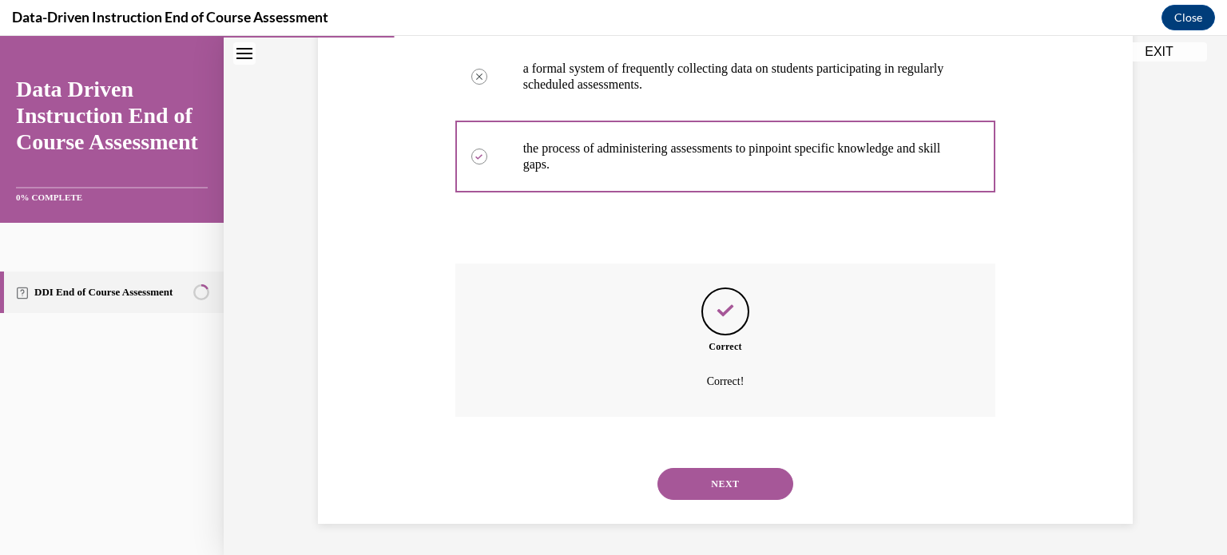
click at [722, 479] on button "NEXT" at bounding box center [726, 484] width 136 height 32
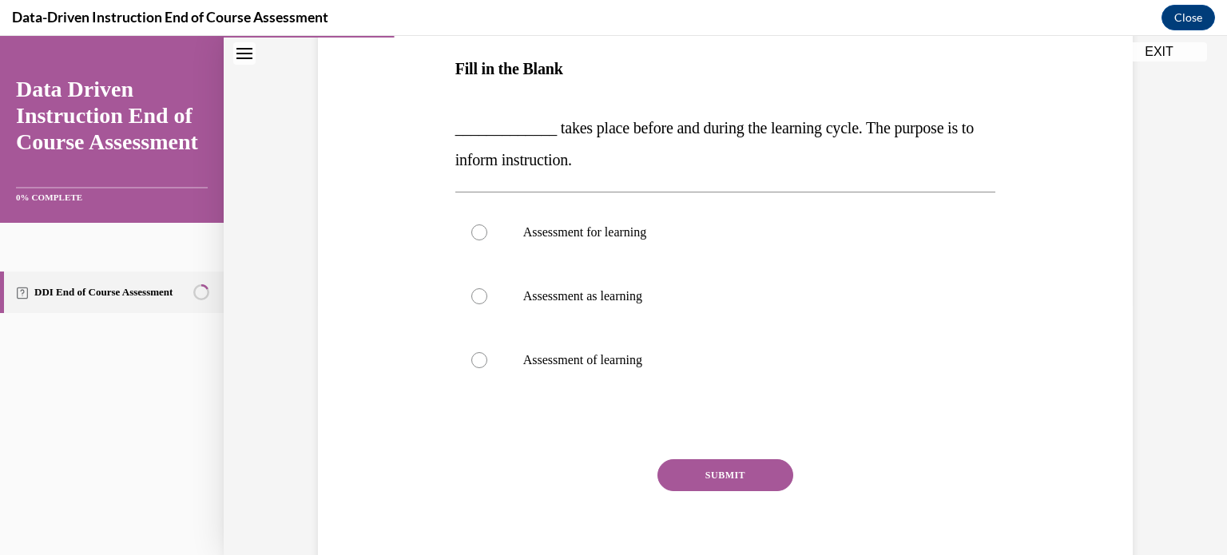
scroll to position [249, 0]
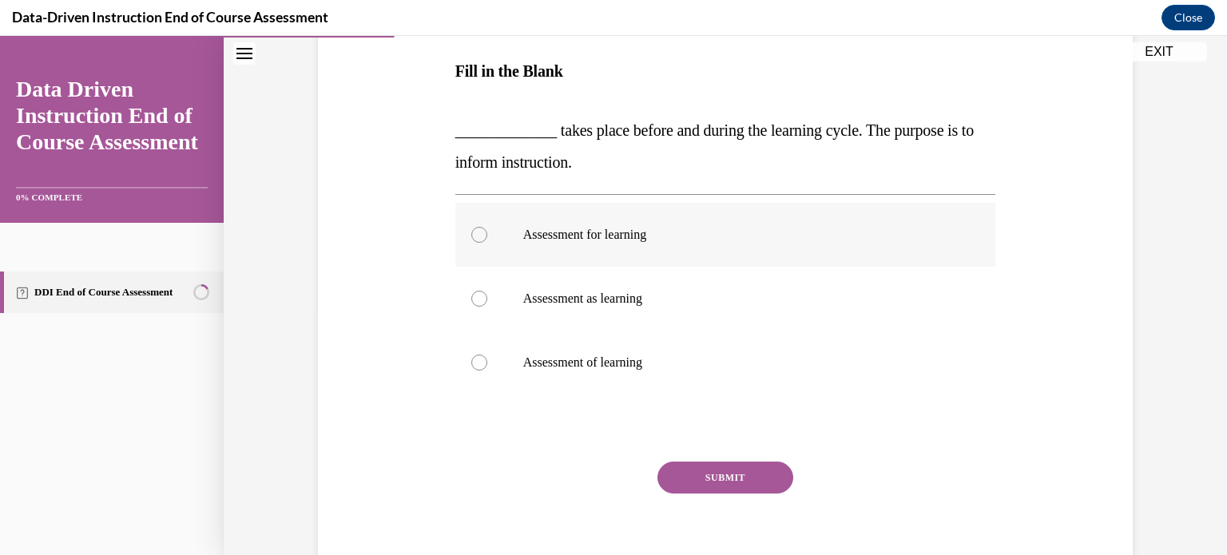
click at [483, 238] on div at bounding box center [479, 235] width 16 height 16
click at [483, 238] on input "Assessment for learning" at bounding box center [479, 235] width 16 height 16
radio input "true"
click at [717, 479] on button "SUBMIT" at bounding box center [726, 478] width 136 height 32
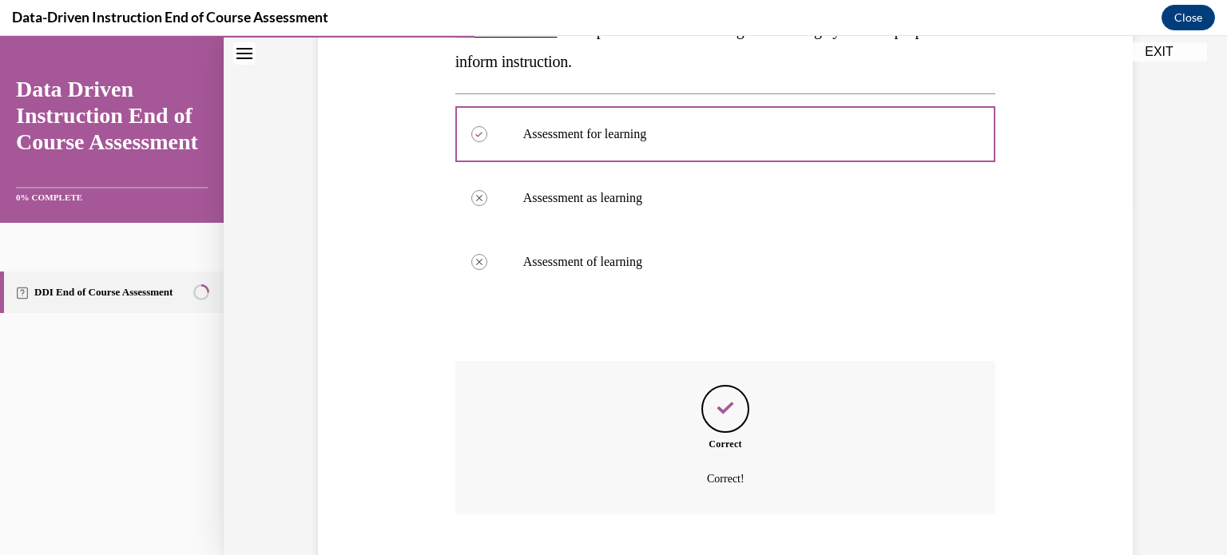
scroll to position [448, 0]
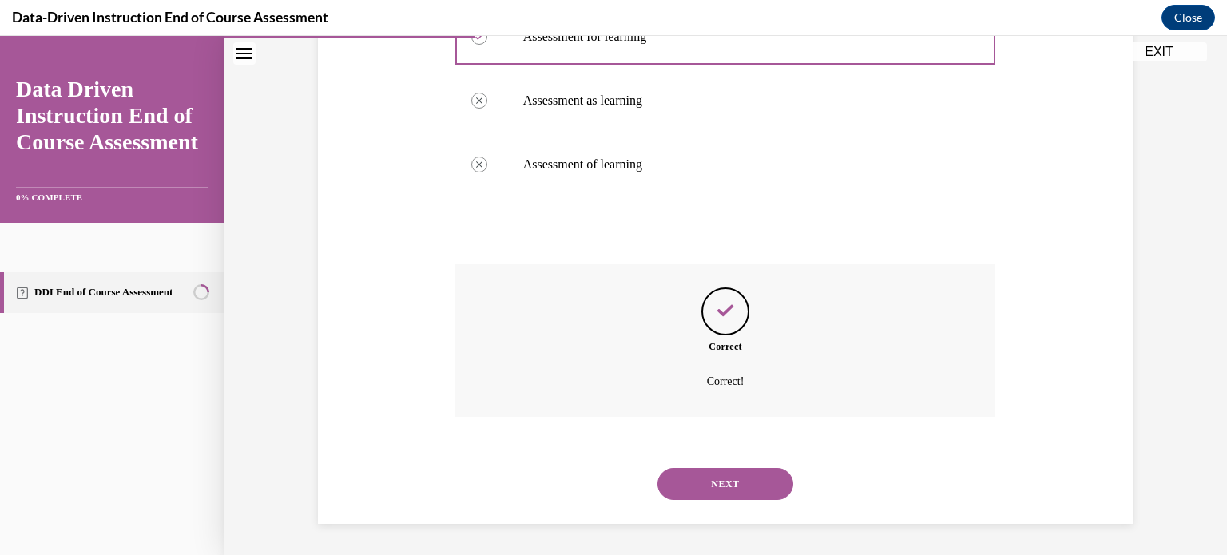
click at [724, 484] on button "NEXT" at bounding box center [726, 484] width 136 height 32
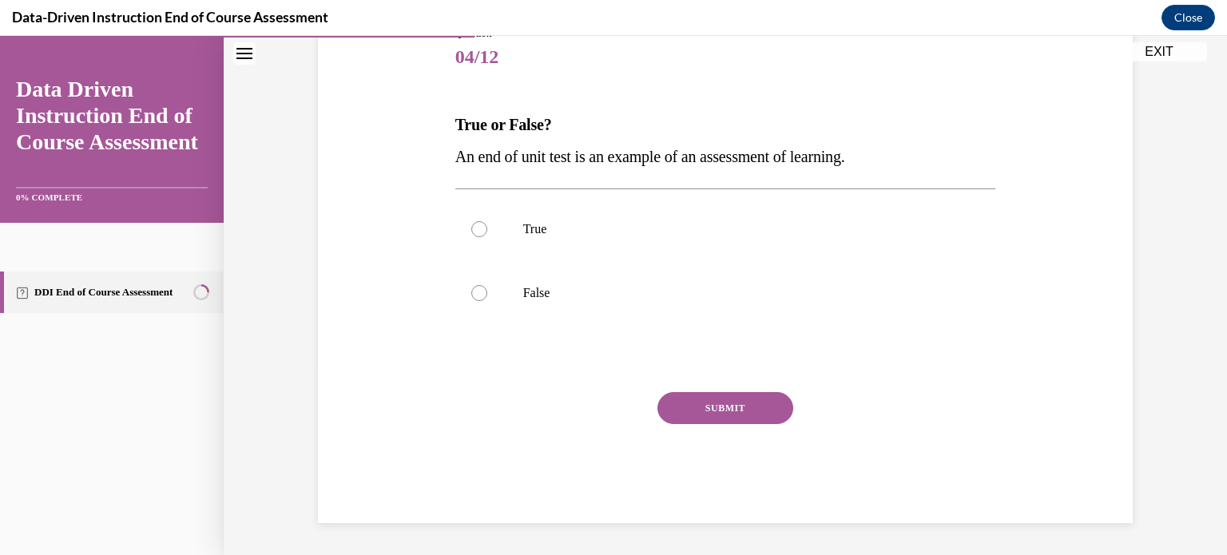
scroll to position [177, 0]
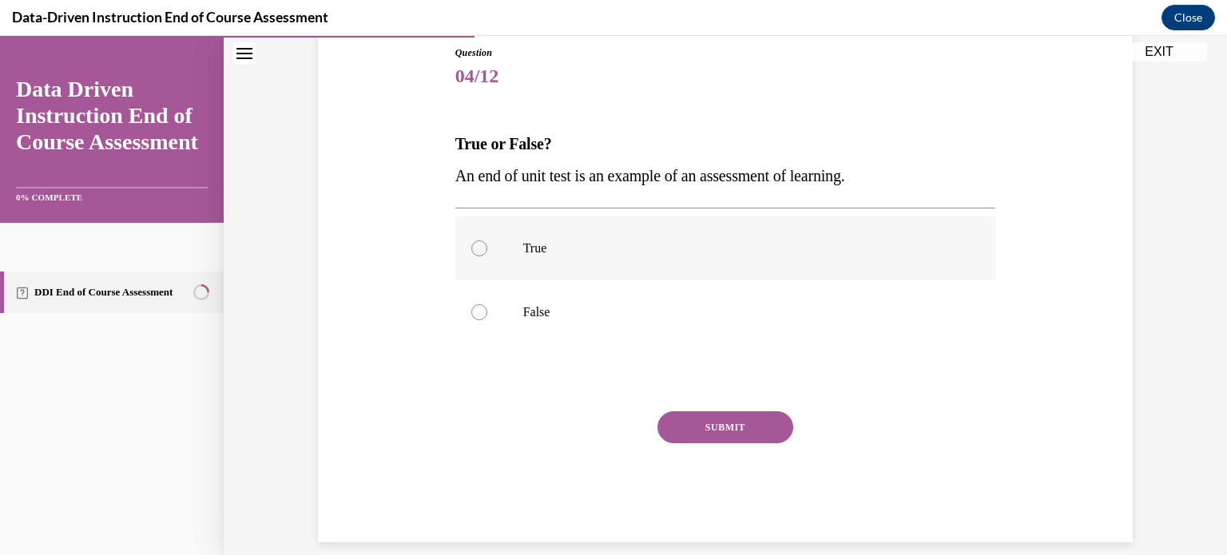
click at [477, 251] on div at bounding box center [479, 249] width 16 height 16
click at [477, 251] on input "True" at bounding box center [479, 249] width 16 height 16
radio input "true"
click at [706, 430] on button "SUBMIT" at bounding box center [726, 428] width 136 height 32
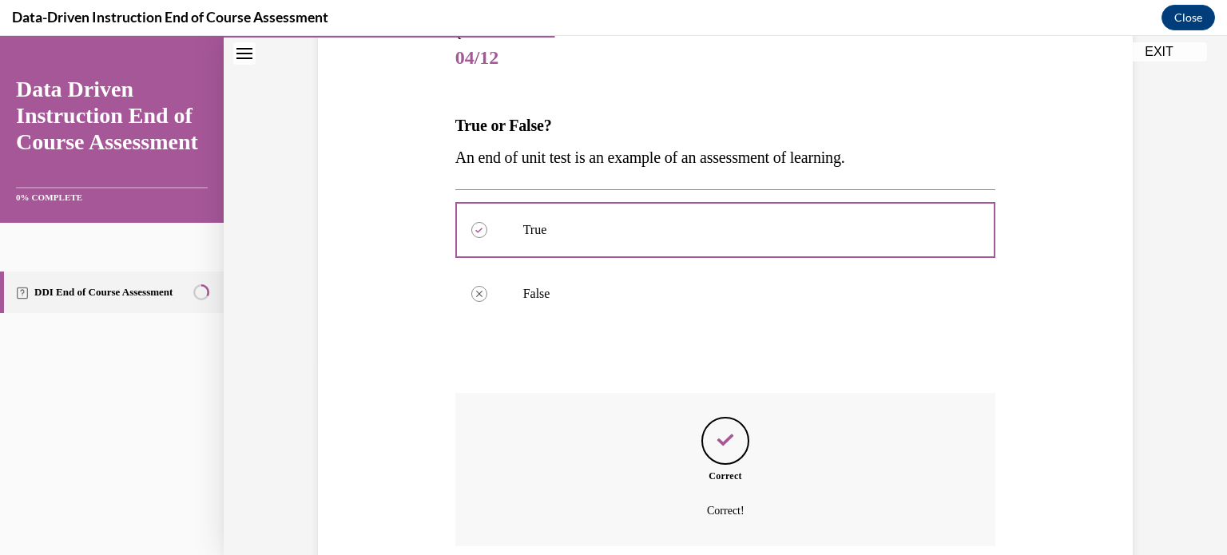
scroll to position [324, 0]
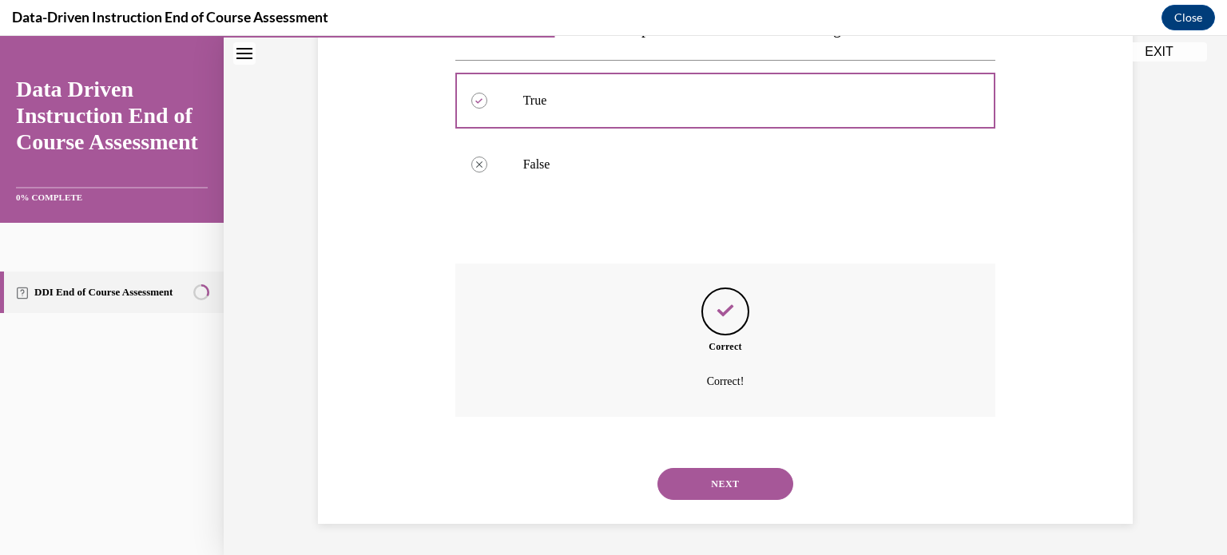
click at [711, 481] on button "NEXT" at bounding box center [726, 484] width 136 height 32
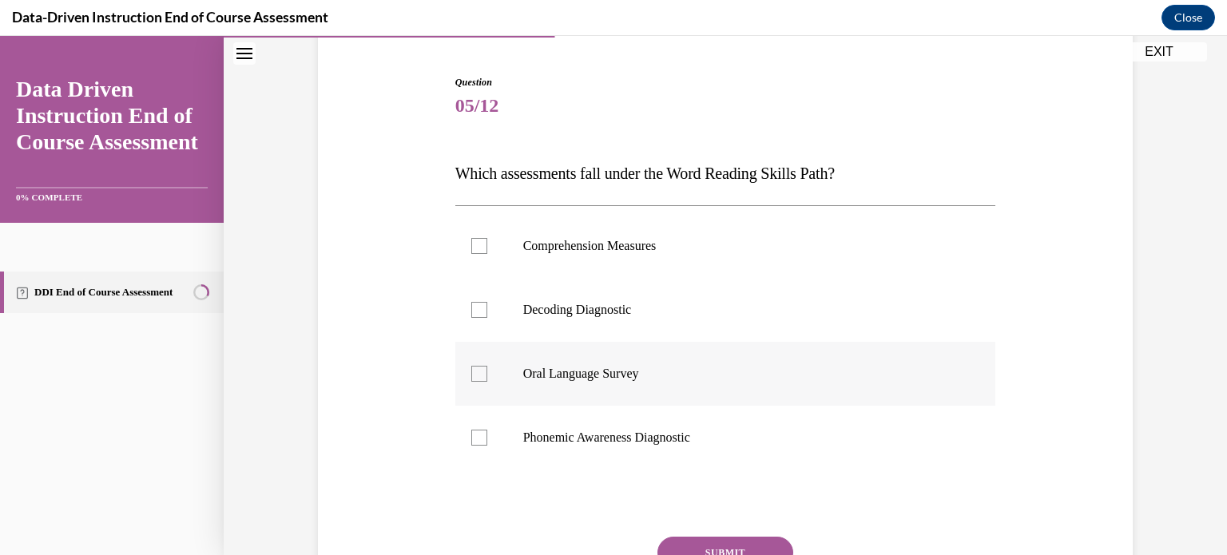
scroll to position [144, 0]
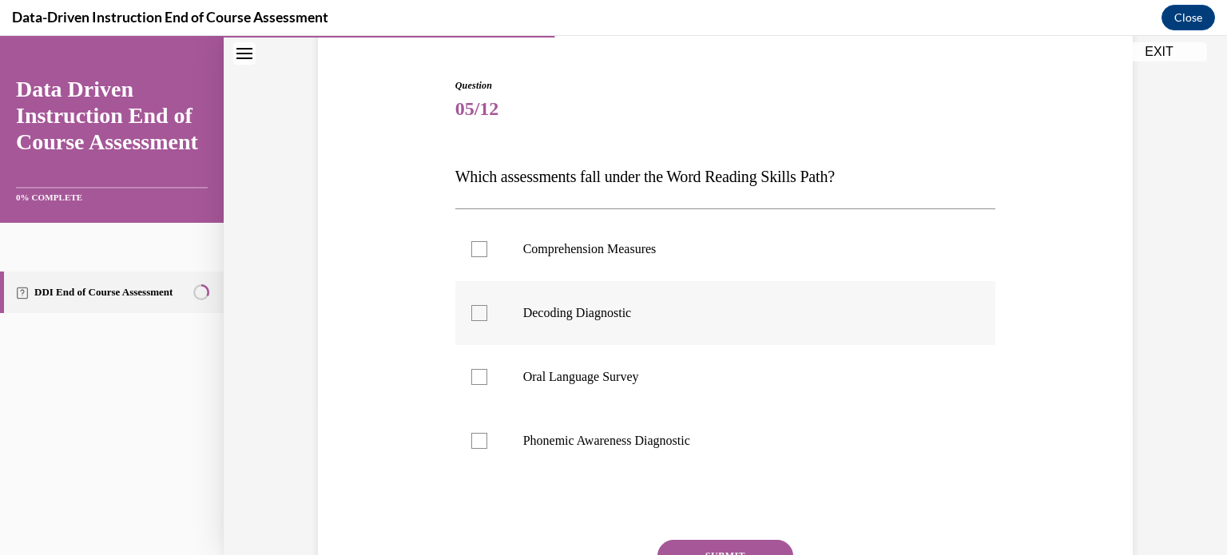
click at [476, 318] on div at bounding box center [479, 313] width 16 height 16
click at [476, 318] on input "Decoding Diagnostic" at bounding box center [479, 313] width 16 height 16
checkbox input "true"
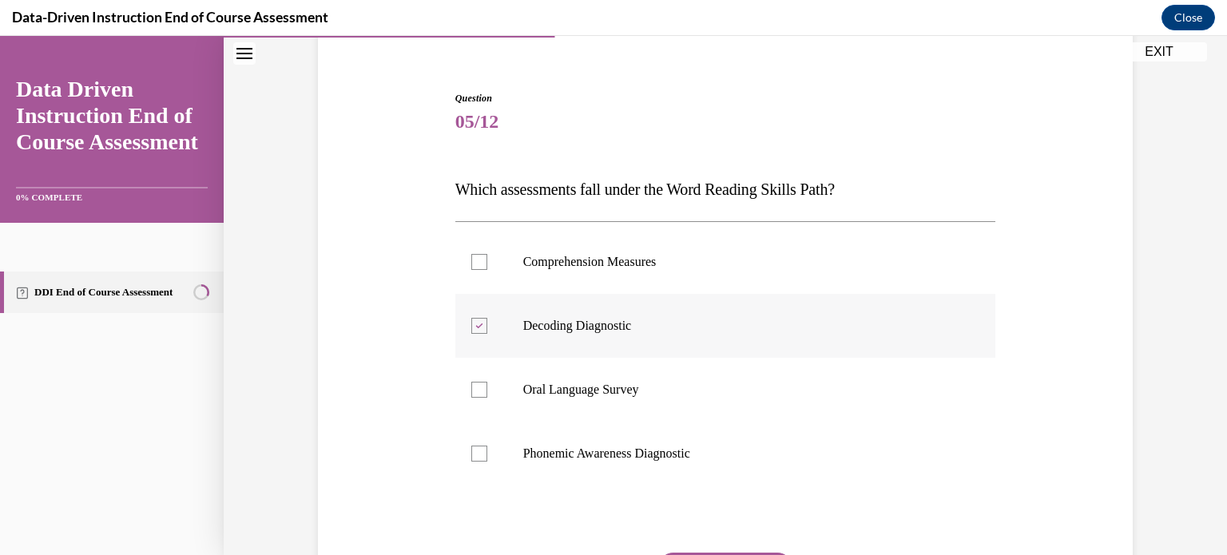
scroll to position [114, 0]
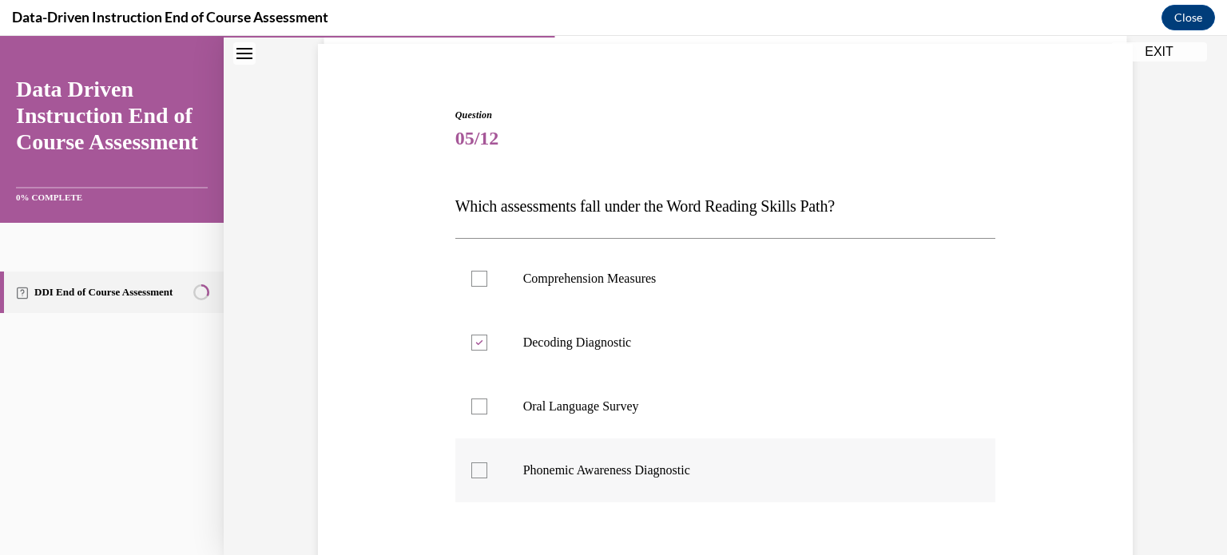
click at [479, 476] on div at bounding box center [479, 471] width 16 height 16
click at [479, 476] on input "Phonemic Awareness Diagnostic" at bounding box center [479, 471] width 16 height 16
checkbox input "true"
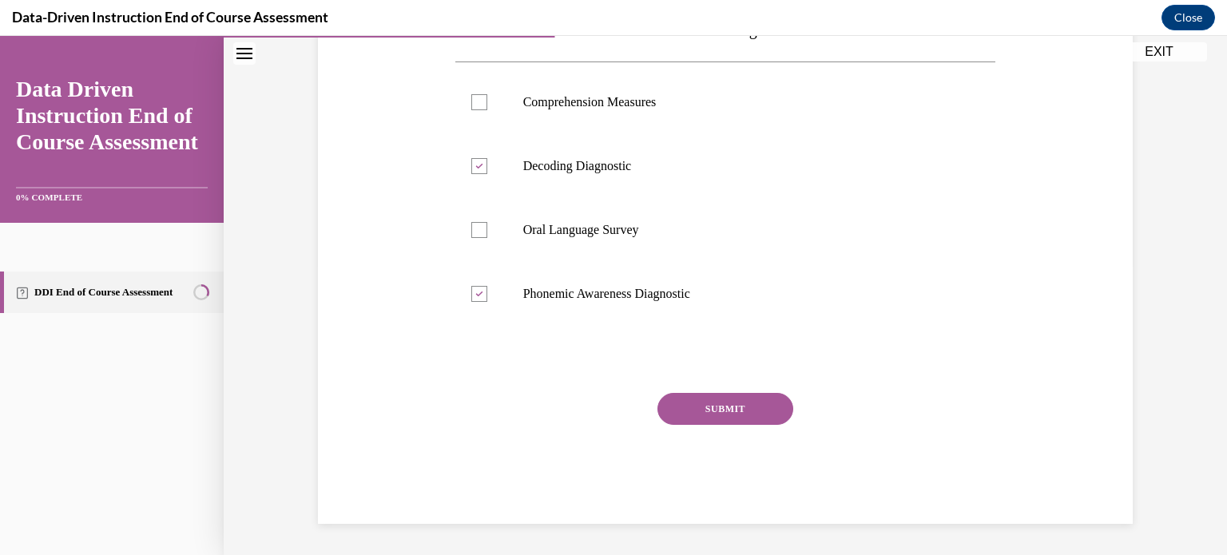
click at [749, 416] on button "SUBMIT" at bounding box center [726, 409] width 136 height 32
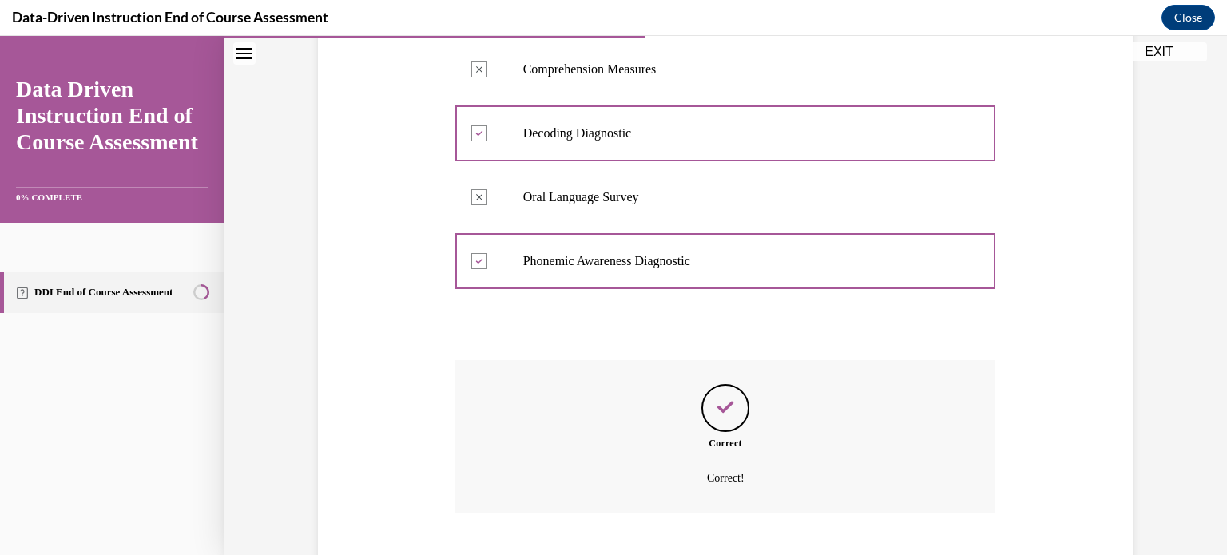
scroll to position [420, 0]
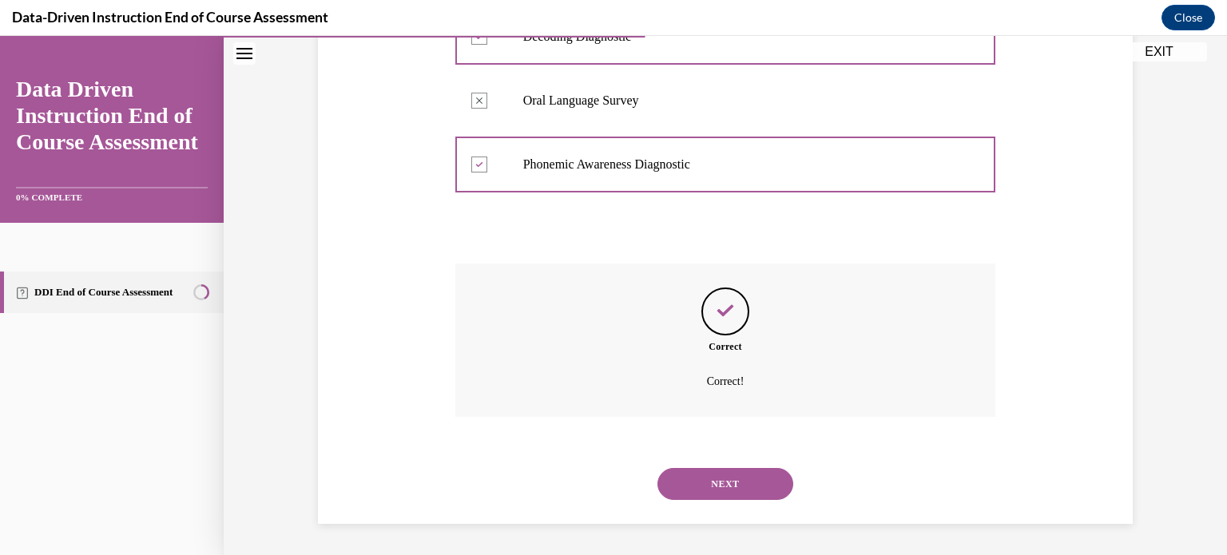
click at [710, 484] on button "NEXT" at bounding box center [726, 484] width 136 height 32
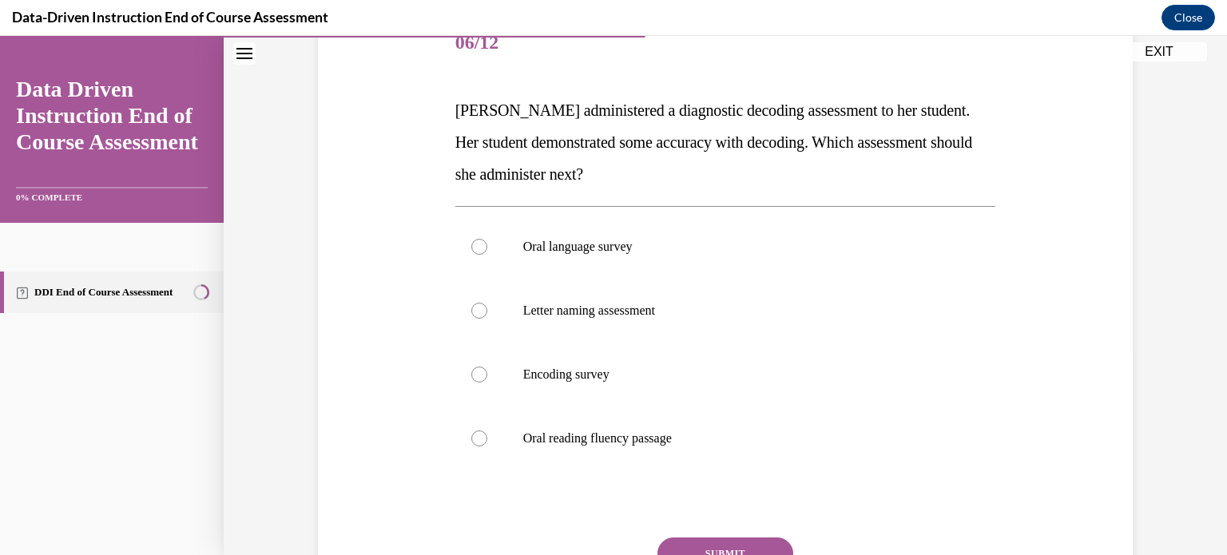
scroll to position [213, 0]
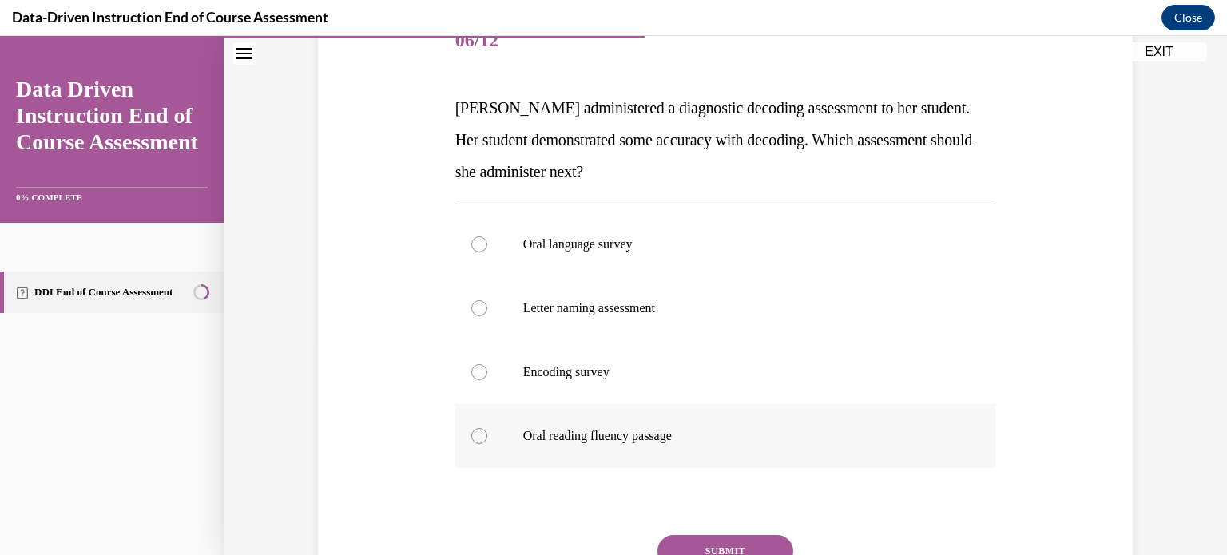
click at [479, 436] on div at bounding box center [479, 436] width 16 height 16
click at [479, 436] on input "Oral reading fluency passage" at bounding box center [479, 436] width 16 height 16
radio input "true"
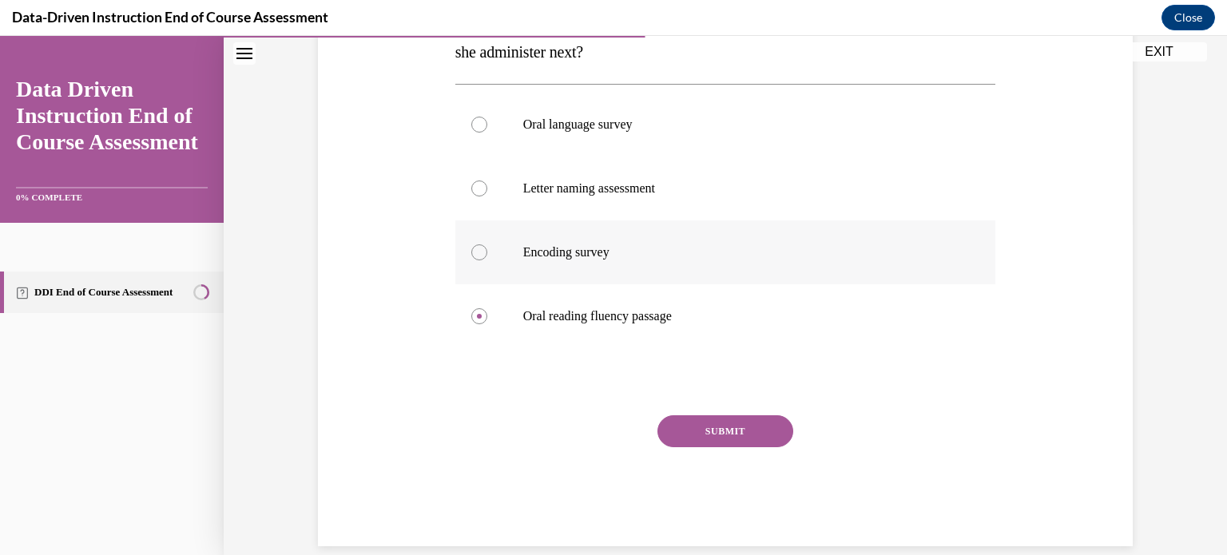
scroll to position [345, 0]
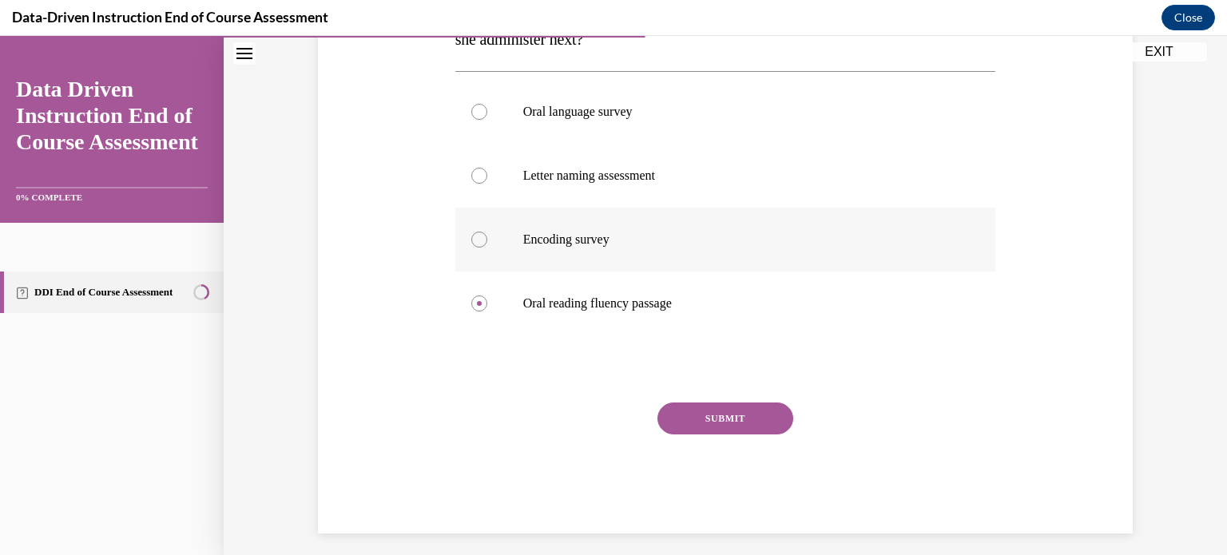
click at [482, 239] on div at bounding box center [479, 240] width 16 height 16
click at [482, 239] on input "Encoding survey" at bounding box center [479, 240] width 16 height 16
radio input "true"
click at [716, 416] on button "SUBMIT" at bounding box center [726, 419] width 136 height 32
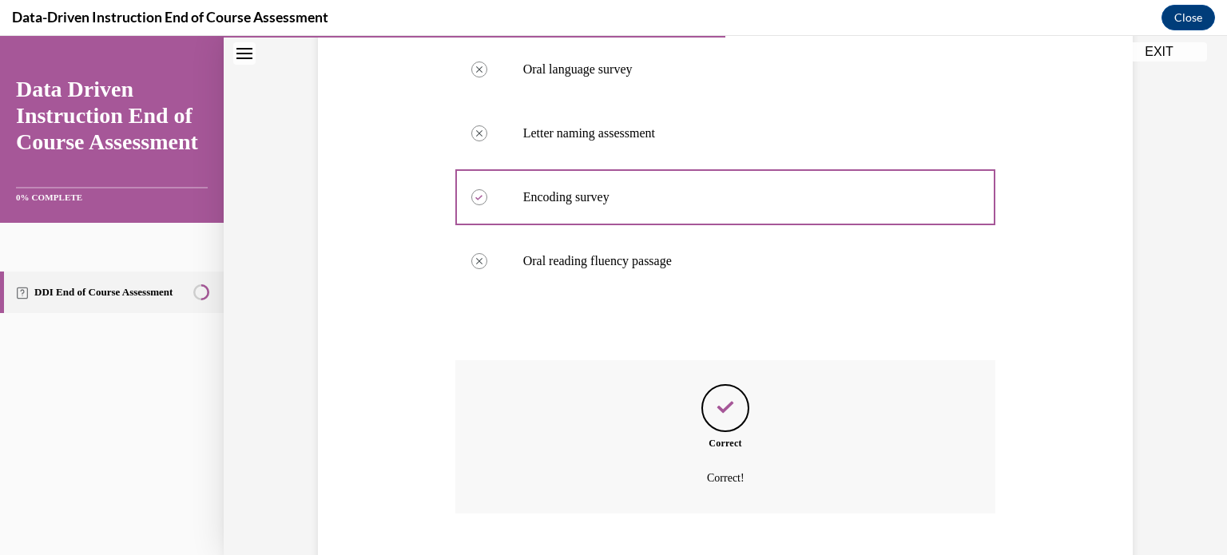
scroll to position [484, 0]
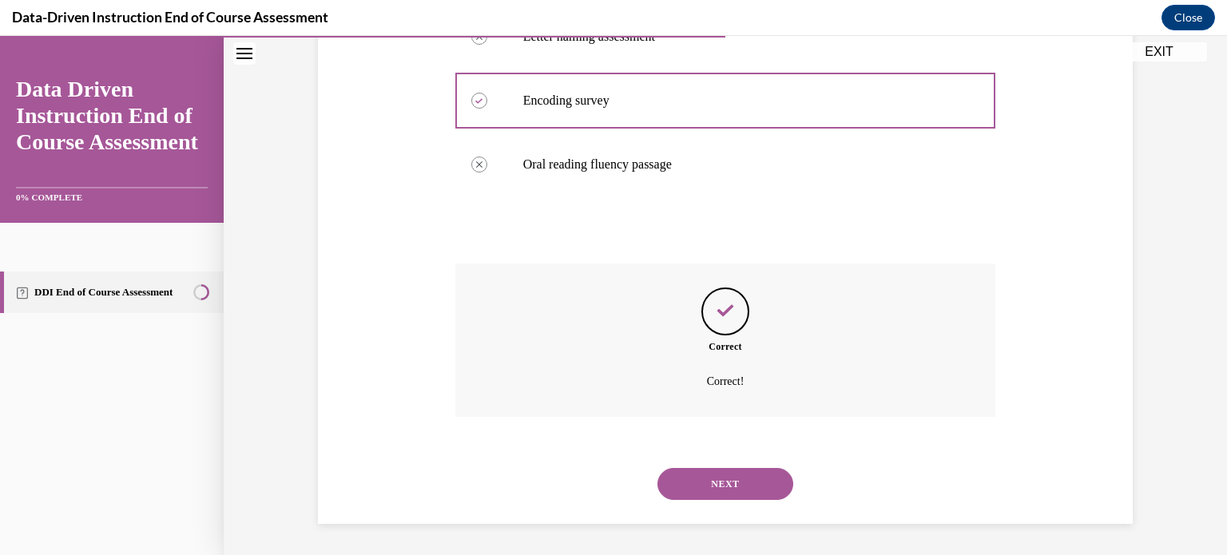
click at [724, 486] on button "NEXT" at bounding box center [726, 484] width 136 height 32
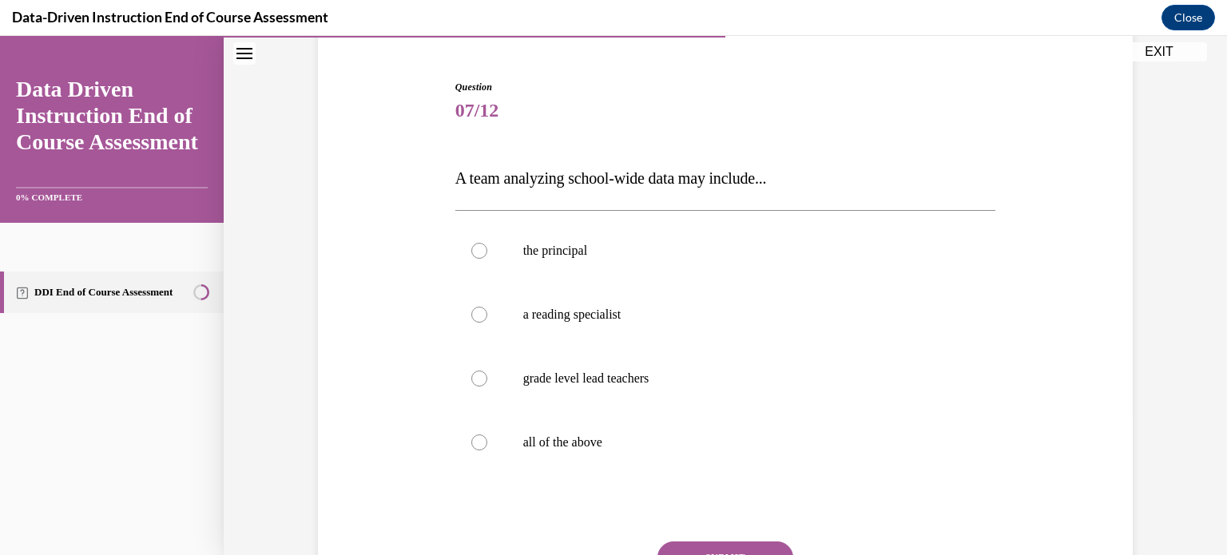
scroll to position [165, 0]
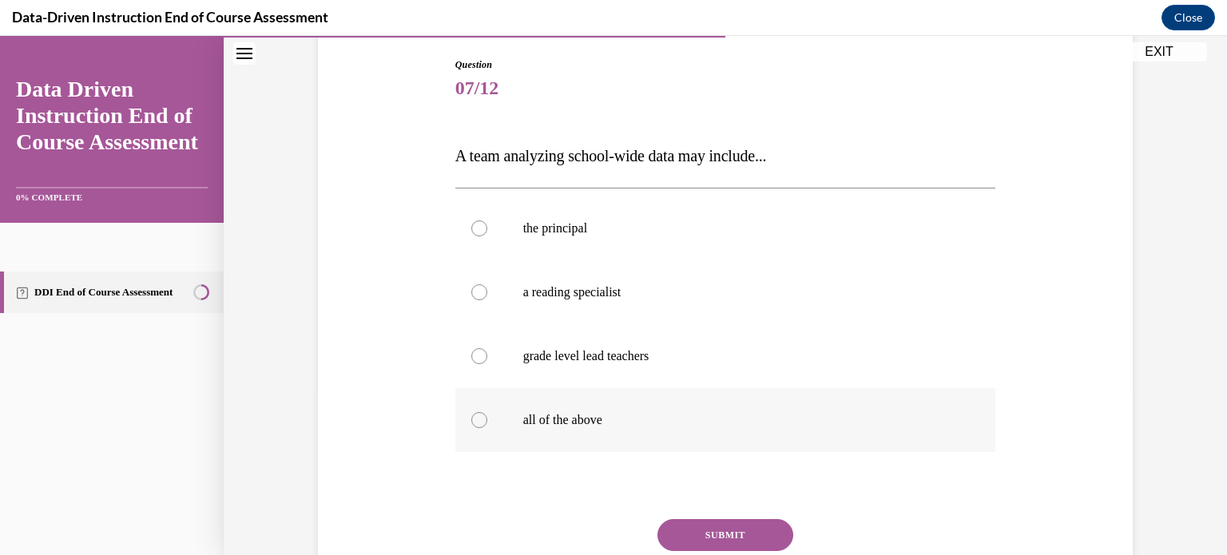
click at [477, 425] on div at bounding box center [479, 420] width 16 height 16
click at [477, 425] on input "all of the above" at bounding box center [479, 420] width 16 height 16
radio input "true"
click at [685, 538] on button "SUBMIT" at bounding box center [726, 535] width 136 height 32
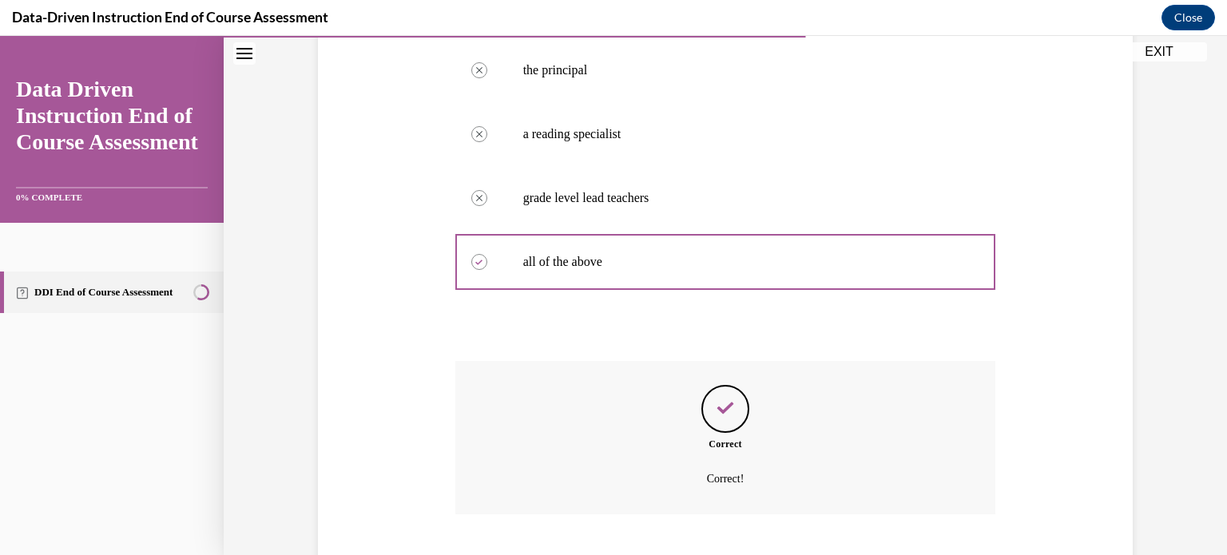
scroll to position [420, 0]
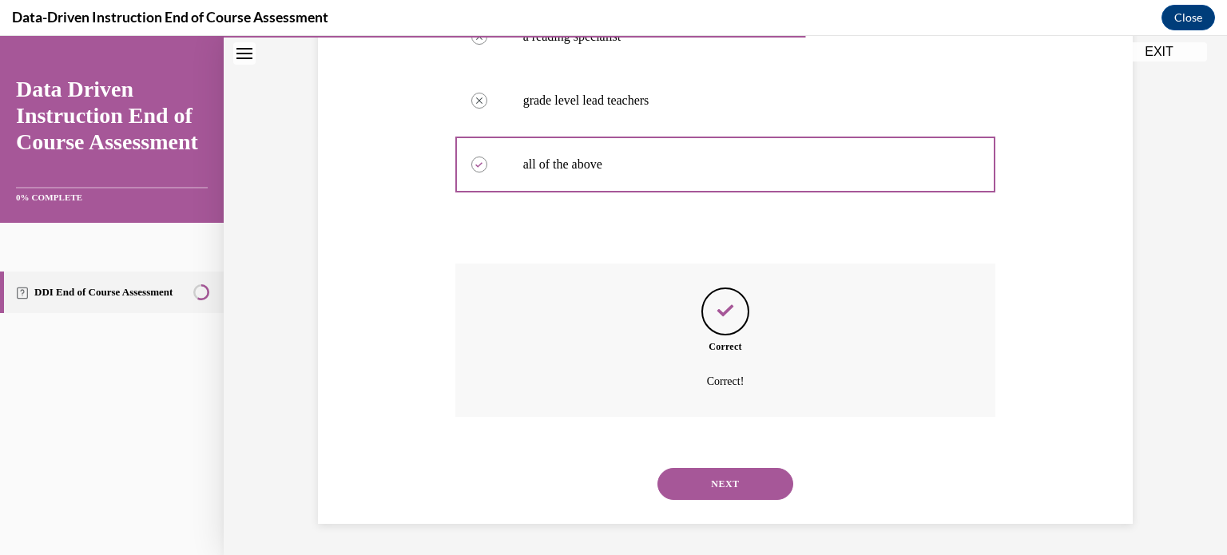
click at [734, 483] on button "NEXT" at bounding box center [726, 484] width 136 height 32
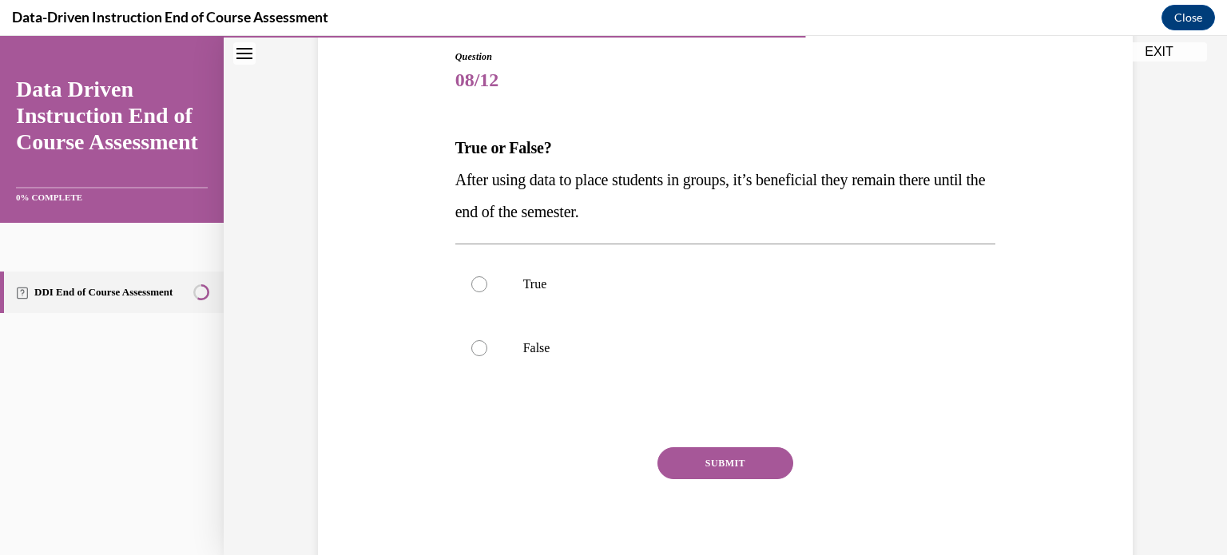
scroll to position [173, 0]
click at [481, 348] on div at bounding box center [479, 348] width 16 height 16
click at [481, 348] on input "False" at bounding box center [479, 348] width 16 height 16
radio input "true"
click at [699, 463] on button "SUBMIT" at bounding box center [726, 463] width 136 height 32
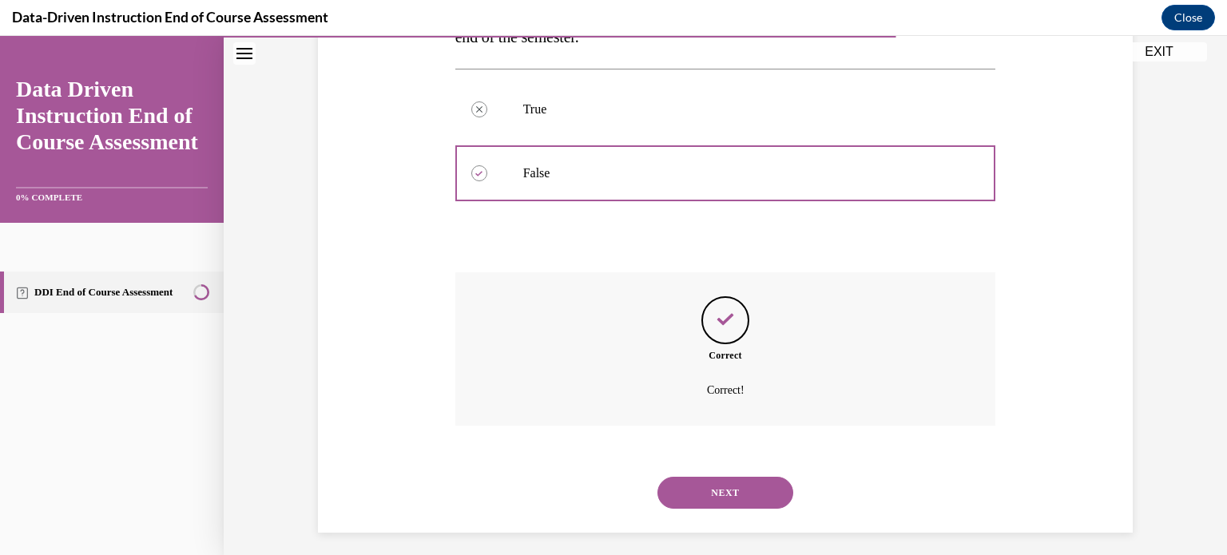
scroll to position [356, 0]
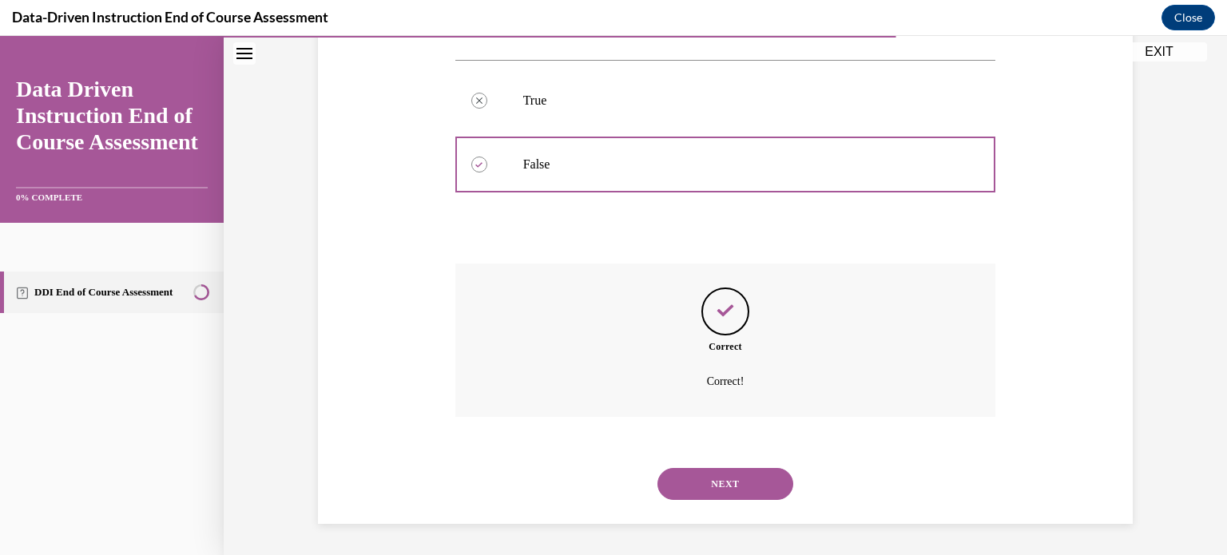
click at [730, 485] on button "NEXT" at bounding box center [726, 484] width 136 height 32
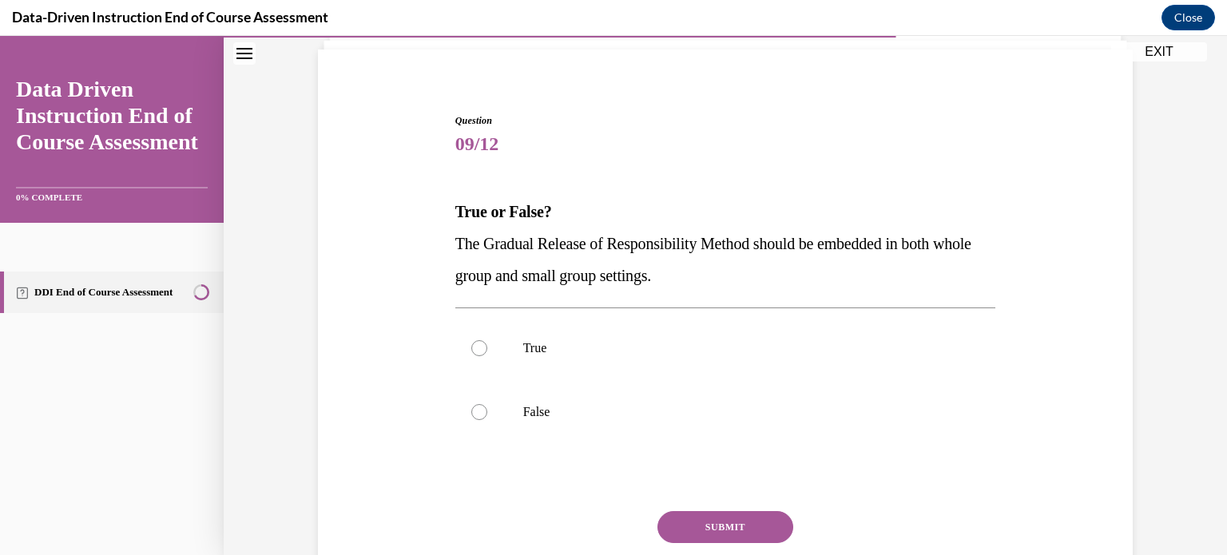
scroll to position [122, 0]
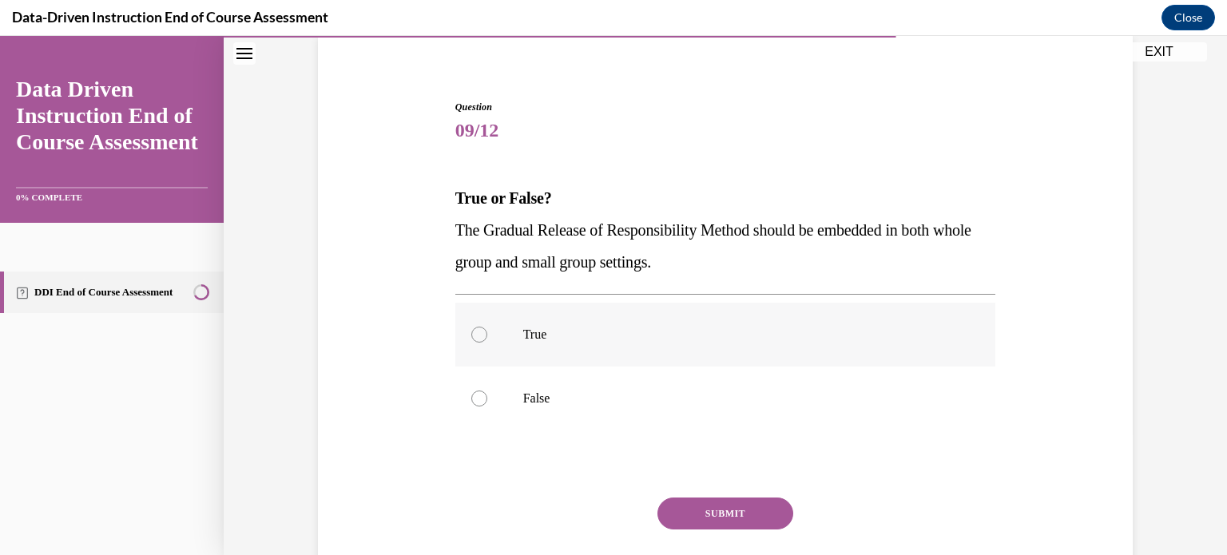
click at [479, 329] on div at bounding box center [479, 335] width 16 height 16
click at [479, 329] on input "True" at bounding box center [479, 335] width 16 height 16
radio input "true"
click at [702, 515] on button "SUBMIT" at bounding box center [726, 514] width 136 height 32
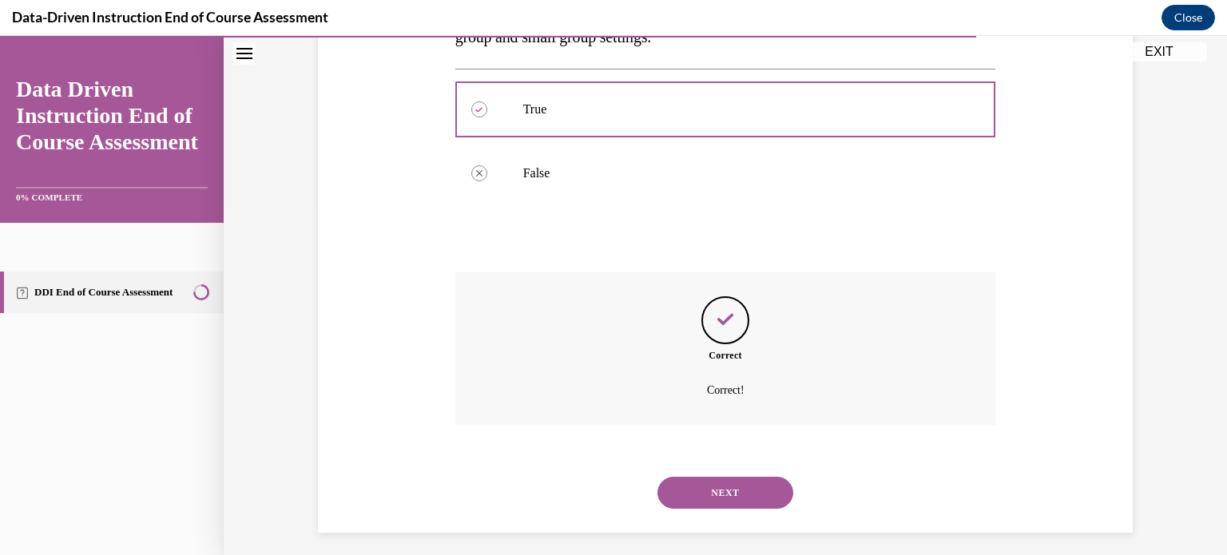
scroll to position [356, 0]
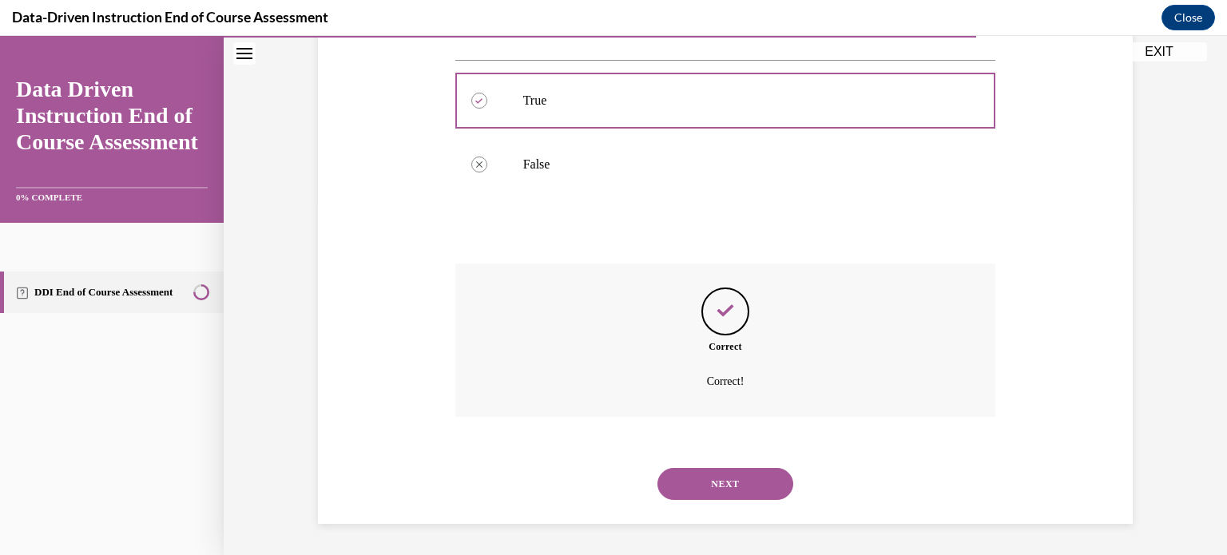
click at [737, 483] on button "NEXT" at bounding box center [726, 484] width 136 height 32
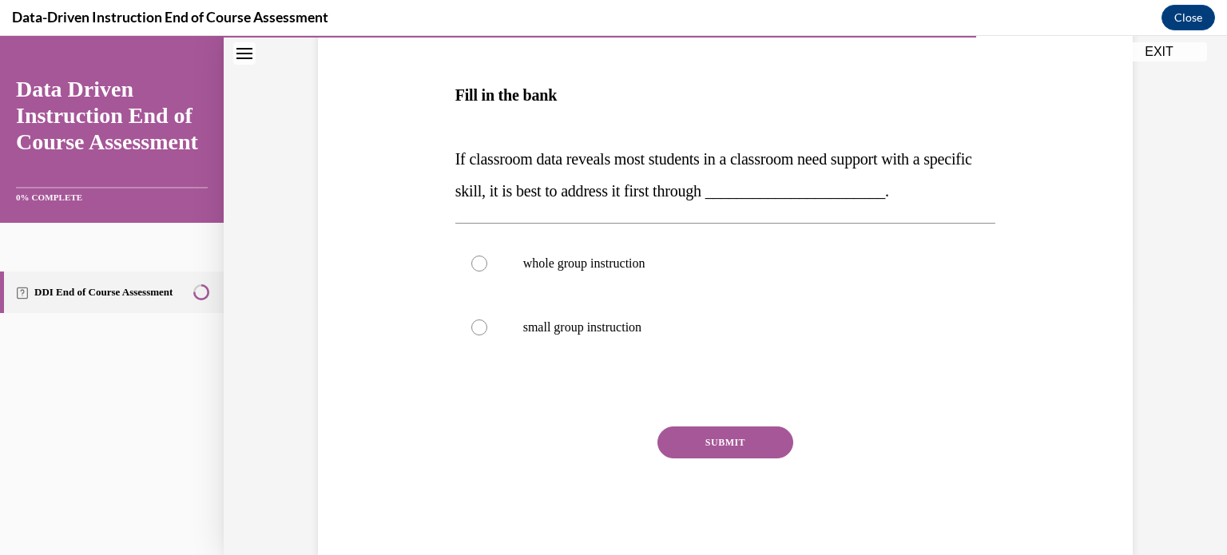
scroll to position [256, 0]
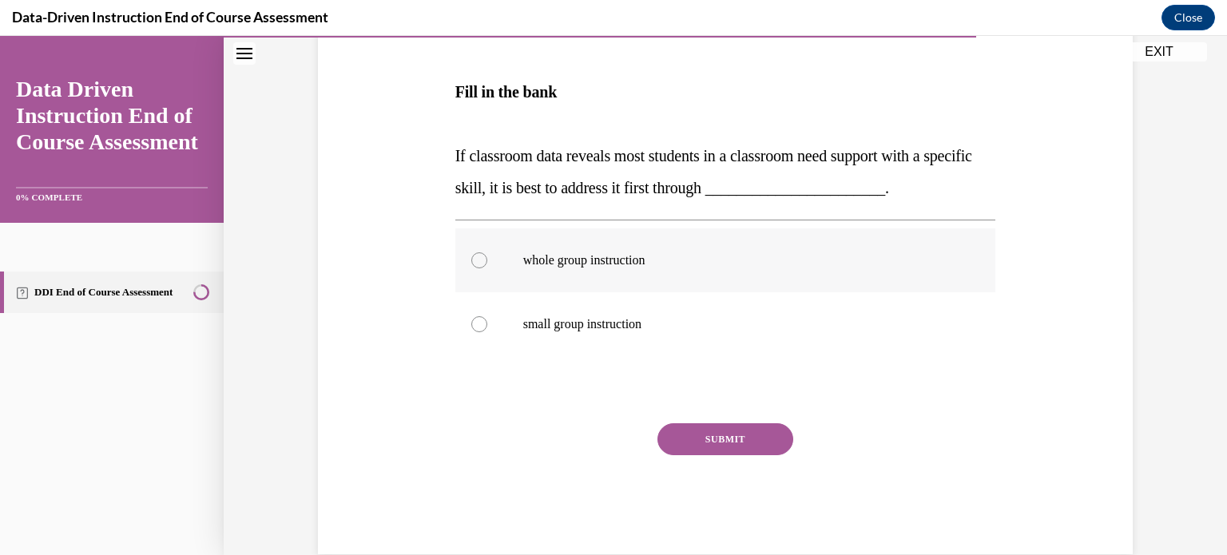
click at [483, 265] on div at bounding box center [479, 261] width 16 height 16
click at [483, 265] on input "whole group instruction" at bounding box center [479, 261] width 16 height 16
radio input "true"
click at [724, 439] on button "SUBMIT" at bounding box center [726, 440] width 136 height 32
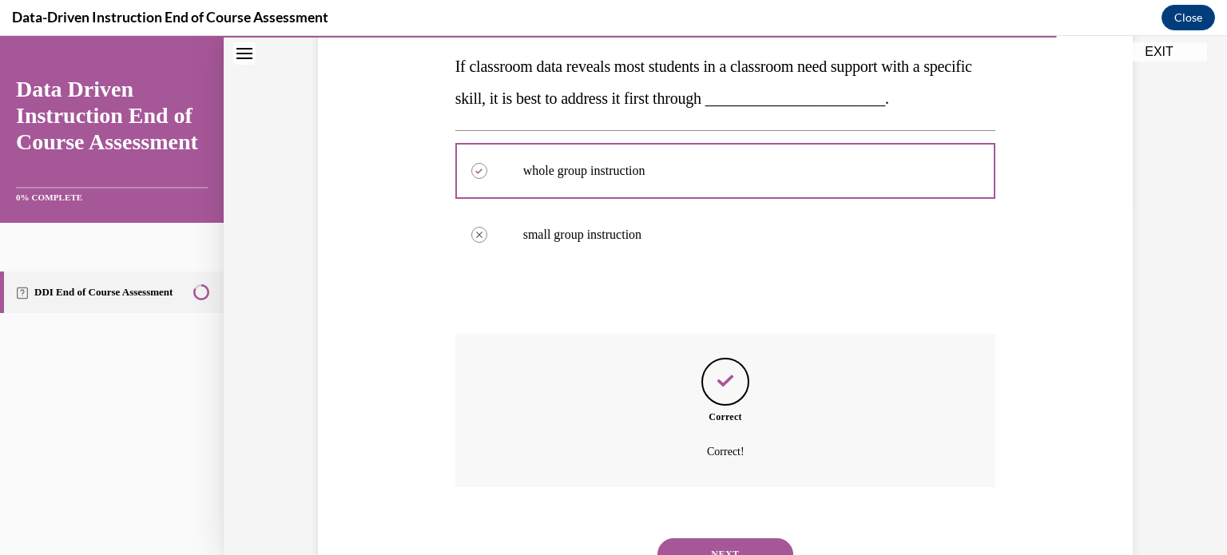
scroll to position [416, 0]
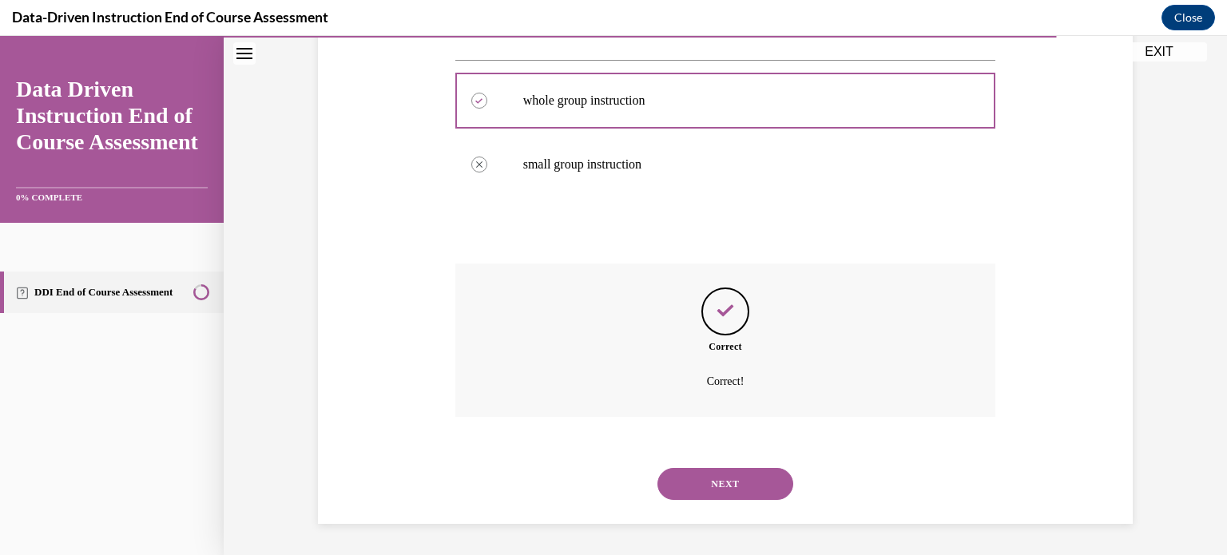
click at [718, 487] on button "NEXT" at bounding box center [726, 484] width 136 height 32
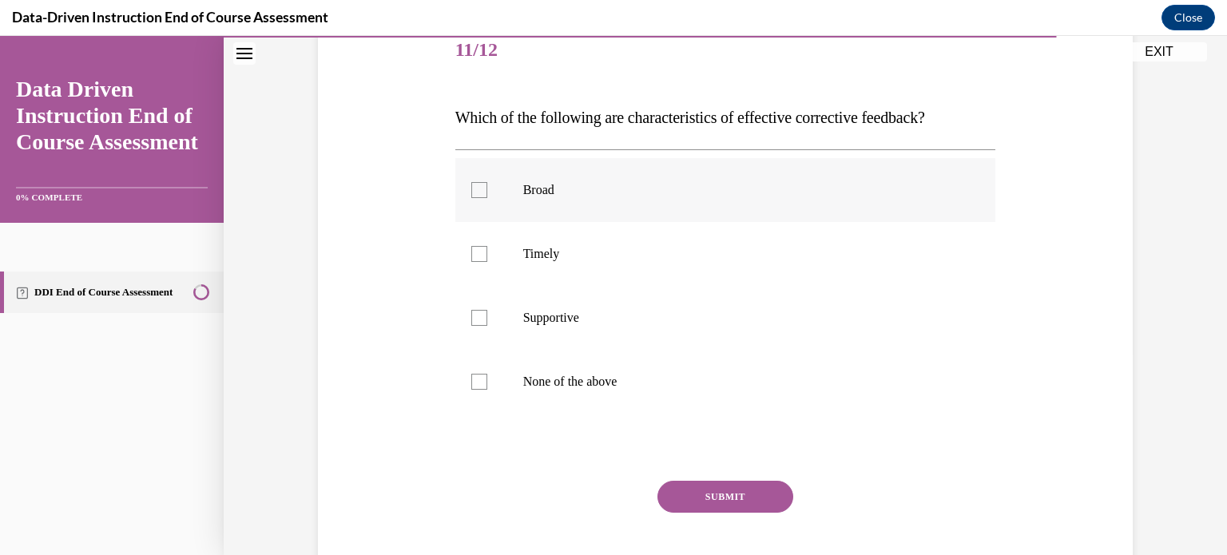
scroll to position [205, 0]
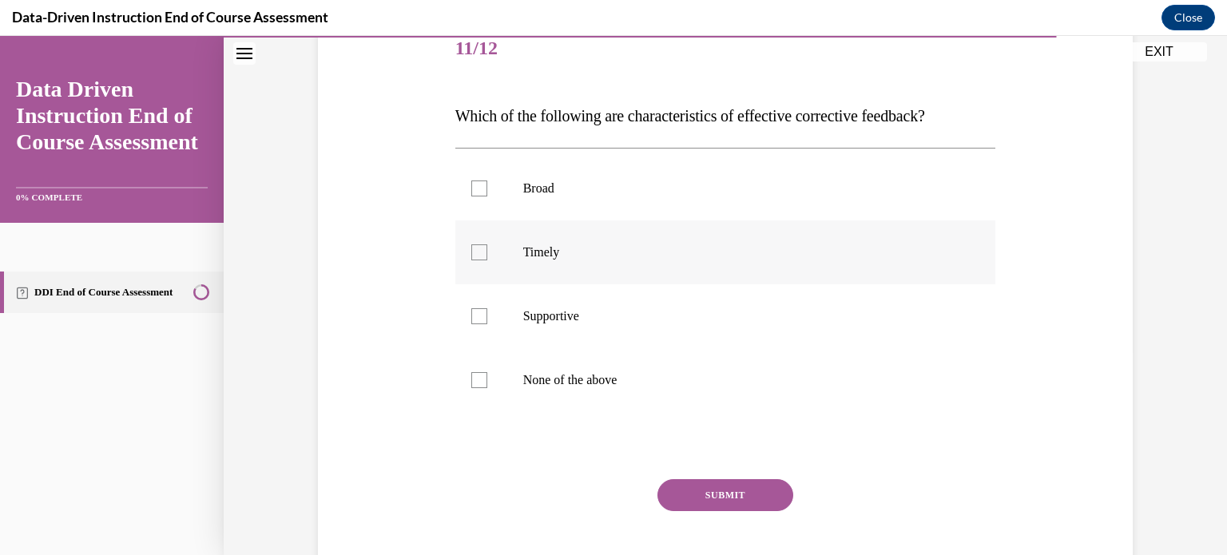
click at [479, 257] on div at bounding box center [479, 253] width 16 height 16
click at [479, 257] on input "Timely" at bounding box center [479, 253] width 16 height 16
click at [482, 258] on div at bounding box center [479, 253] width 16 height 16
click at [482, 258] on input "Timely" at bounding box center [479, 253] width 16 height 16
click at [482, 258] on div at bounding box center [479, 253] width 16 height 16
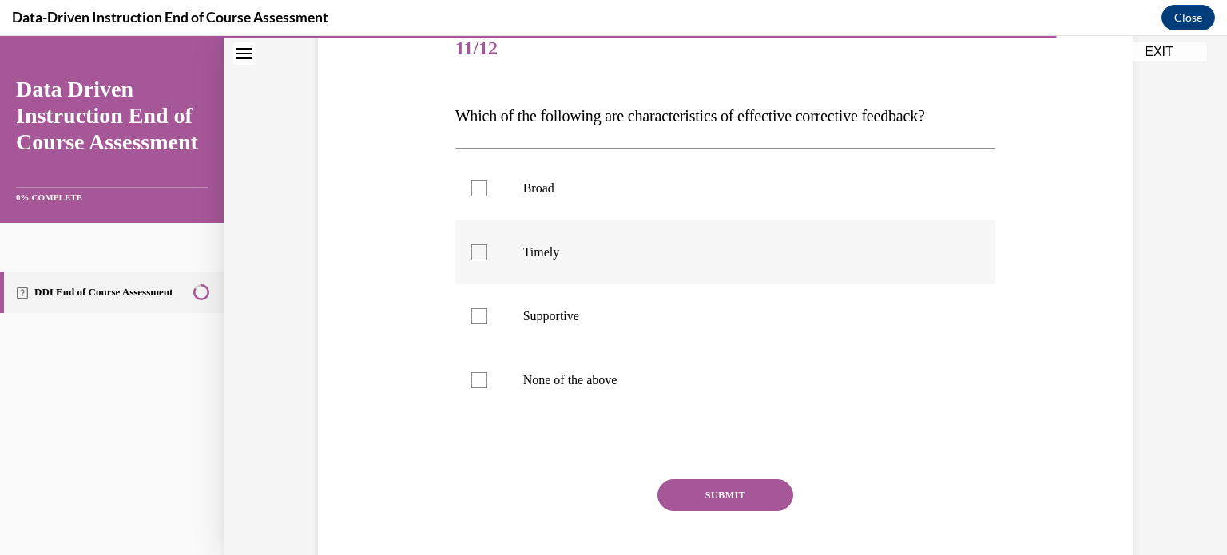
click at [482, 258] on input "Timely" at bounding box center [479, 253] width 16 height 16
checkbox input "true"
click at [478, 320] on div at bounding box center [479, 316] width 16 height 16
click at [478, 320] on input "Supportive" at bounding box center [479, 316] width 16 height 16
checkbox input "true"
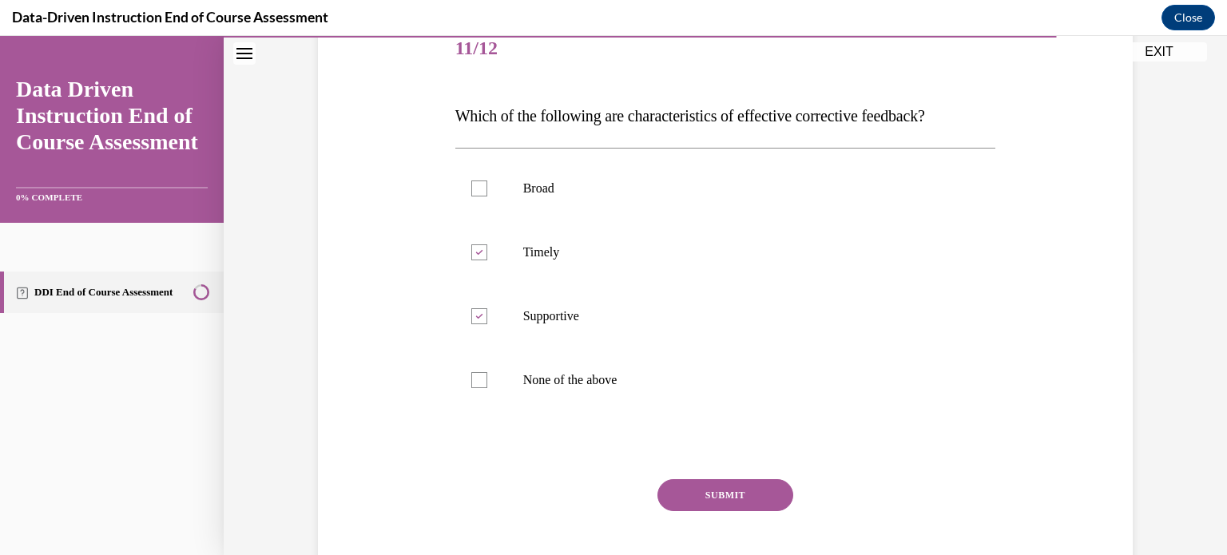
click at [751, 500] on button "SUBMIT" at bounding box center [726, 495] width 136 height 32
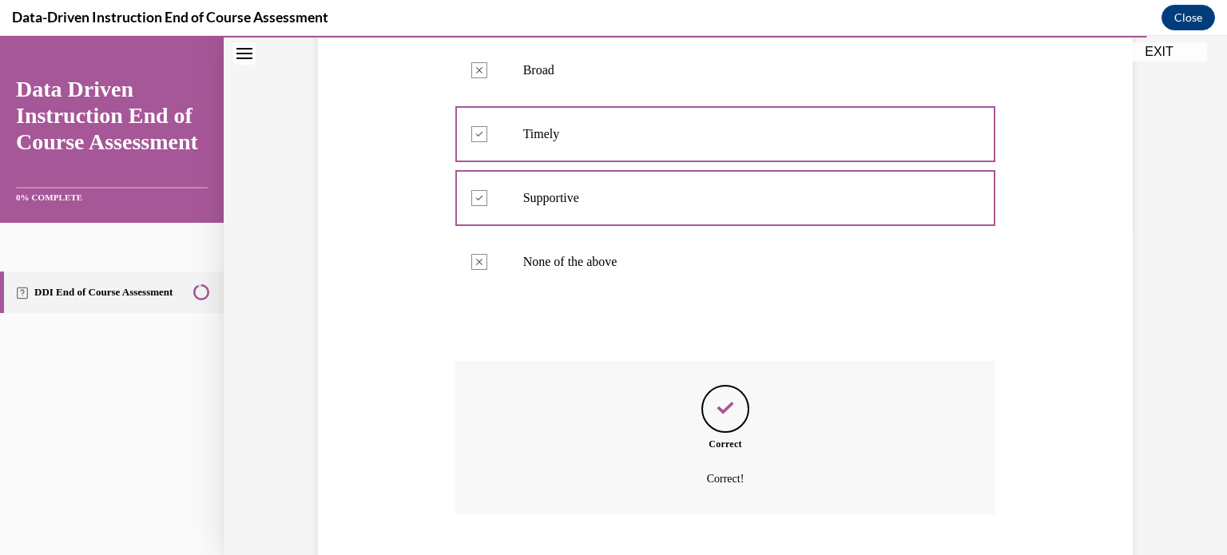
scroll to position [420, 0]
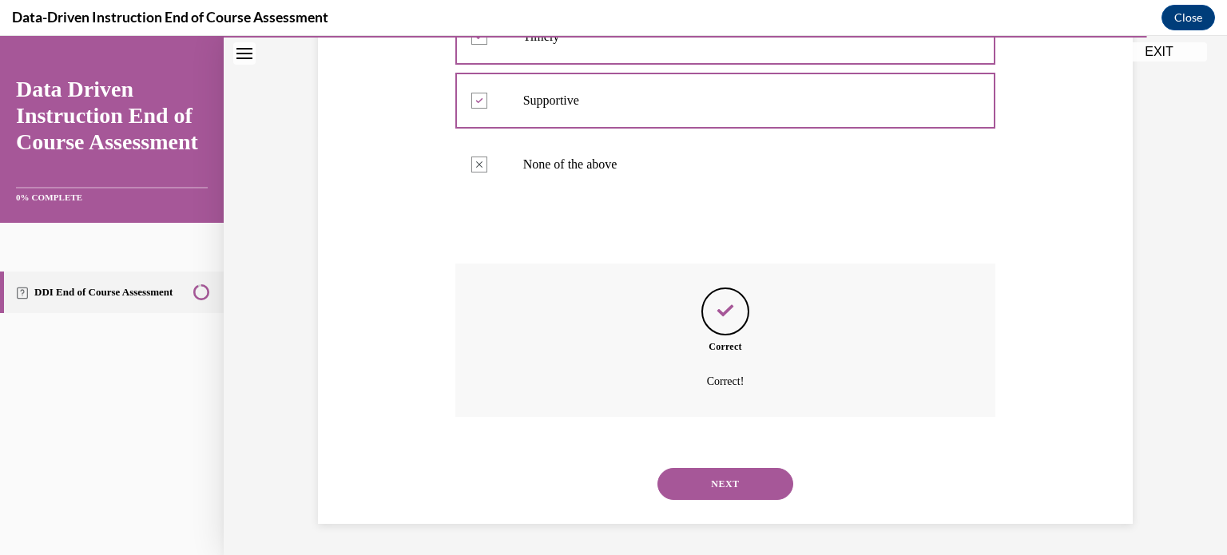
click at [754, 489] on button "NEXT" at bounding box center [726, 484] width 136 height 32
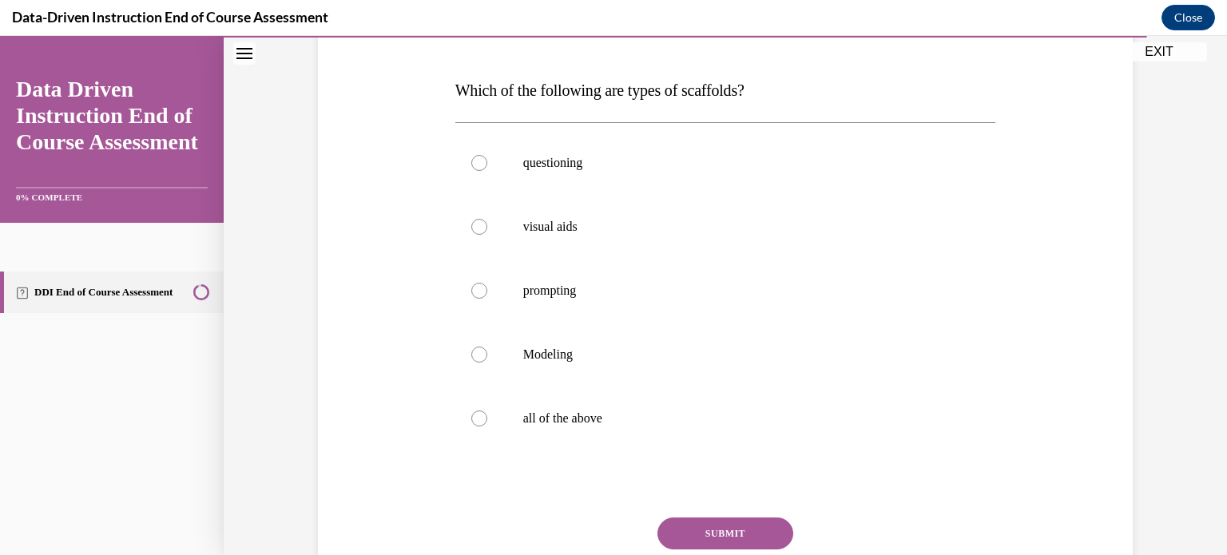
scroll to position [234, 0]
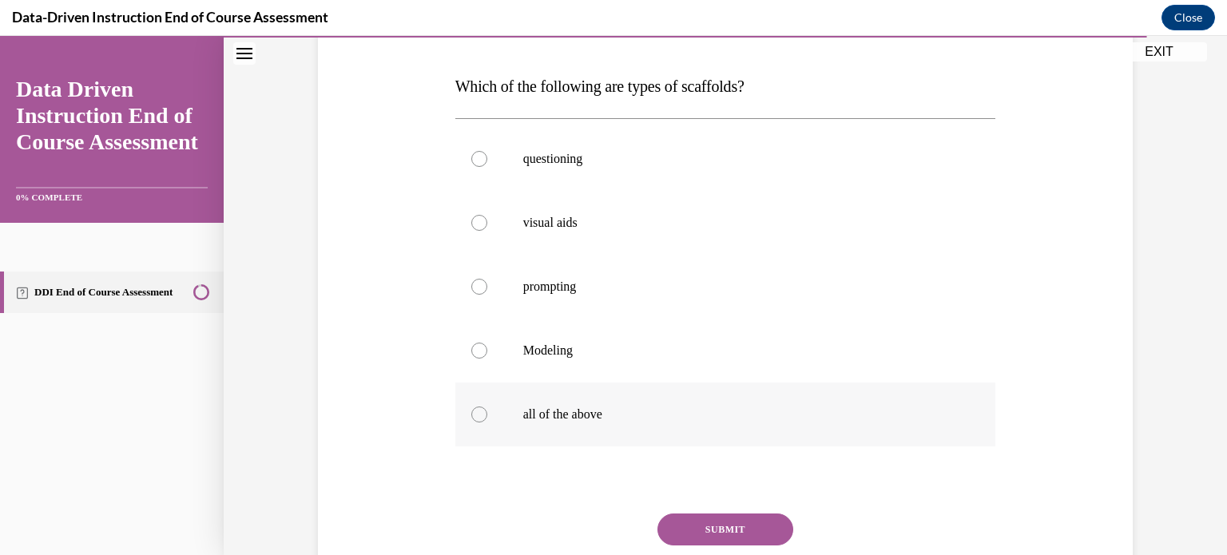
click at [479, 418] on div at bounding box center [479, 415] width 16 height 16
click at [479, 418] on input "all of the above" at bounding box center [479, 415] width 16 height 16
radio input "true"
click at [722, 532] on button "SUBMIT" at bounding box center [726, 530] width 136 height 32
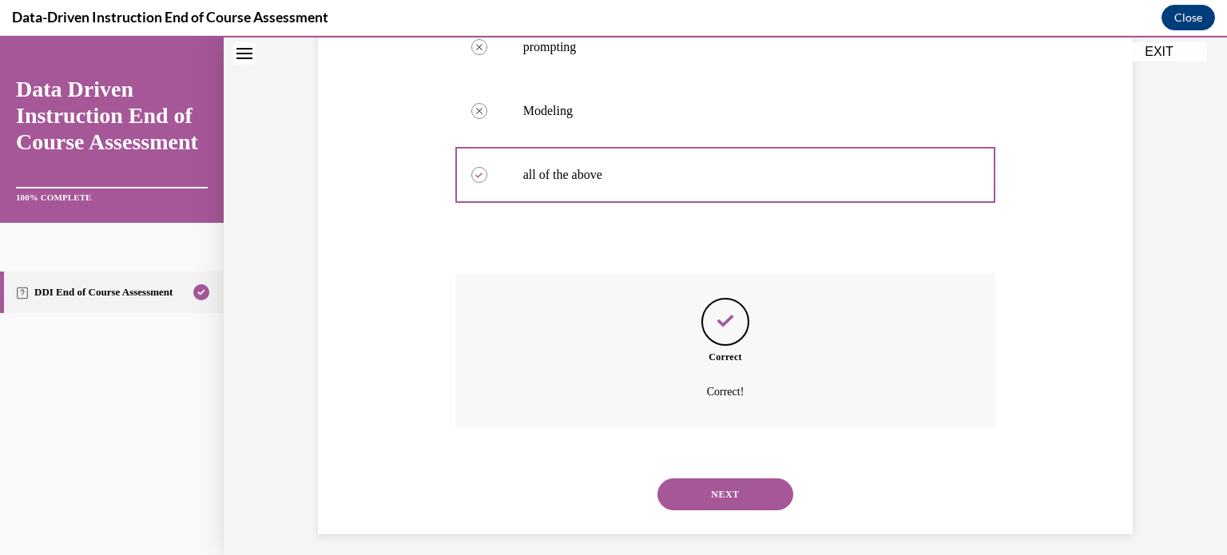
scroll to position [484, 0]
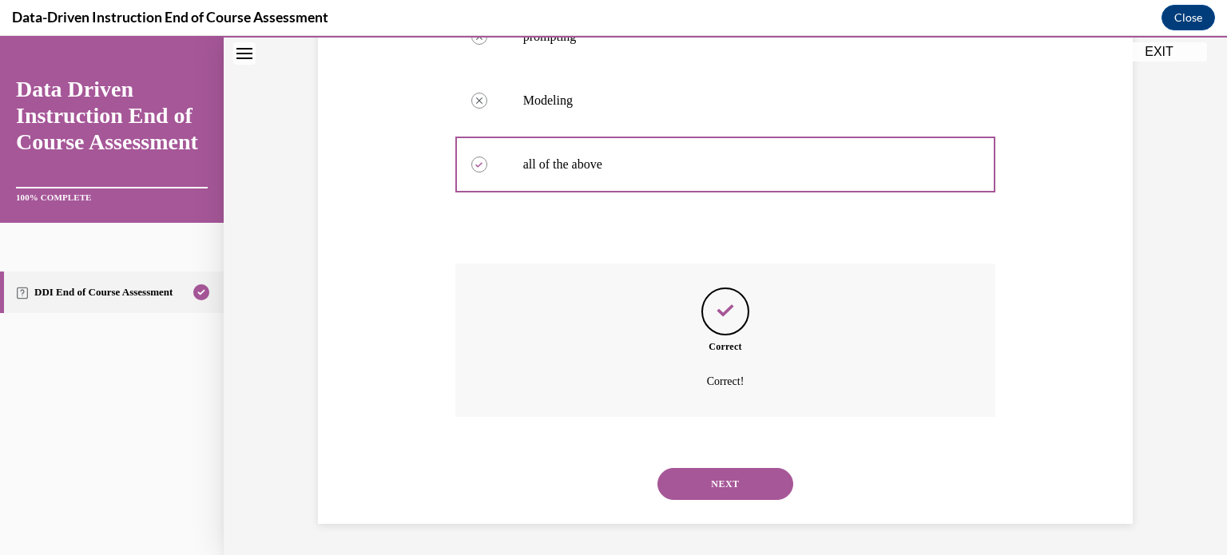
click at [733, 484] on button "NEXT" at bounding box center [726, 484] width 136 height 32
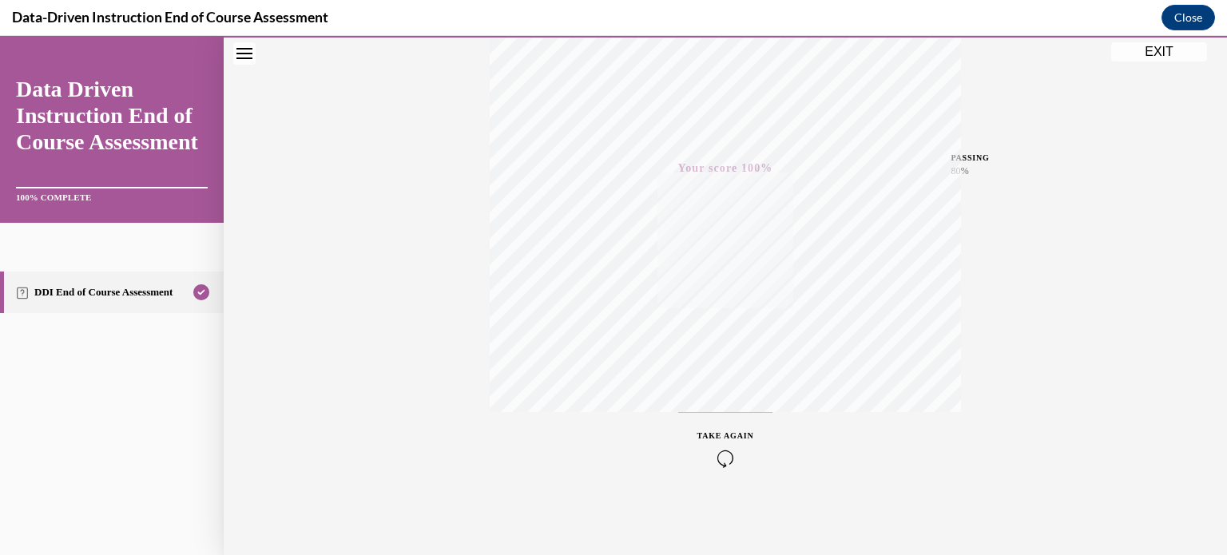
scroll to position [0, 0]
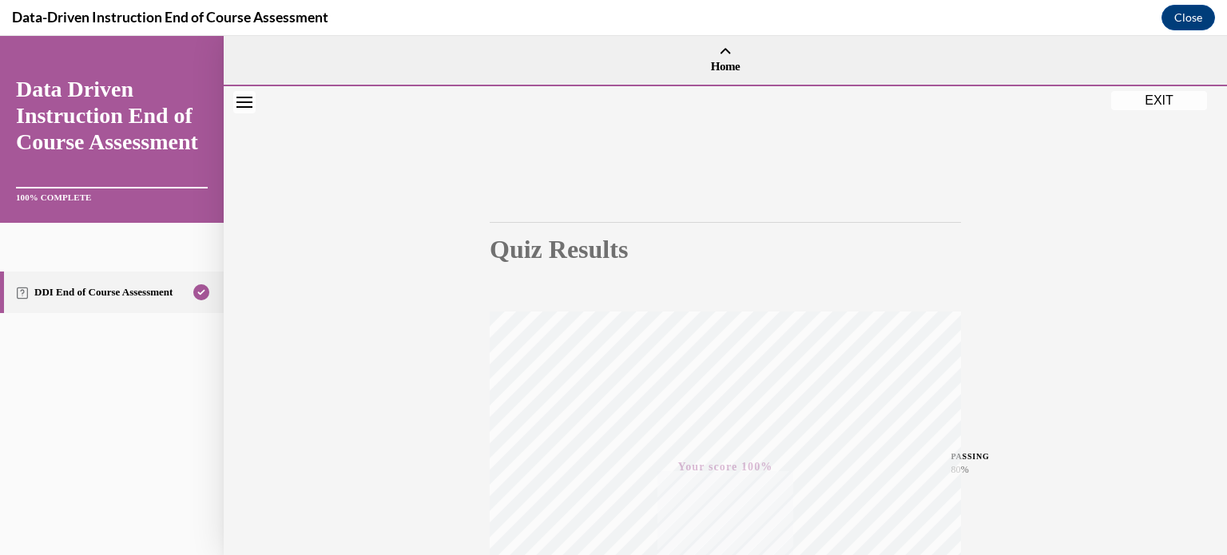
click at [1136, 105] on button "EXIT" at bounding box center [1160, 100] width 96 height 19
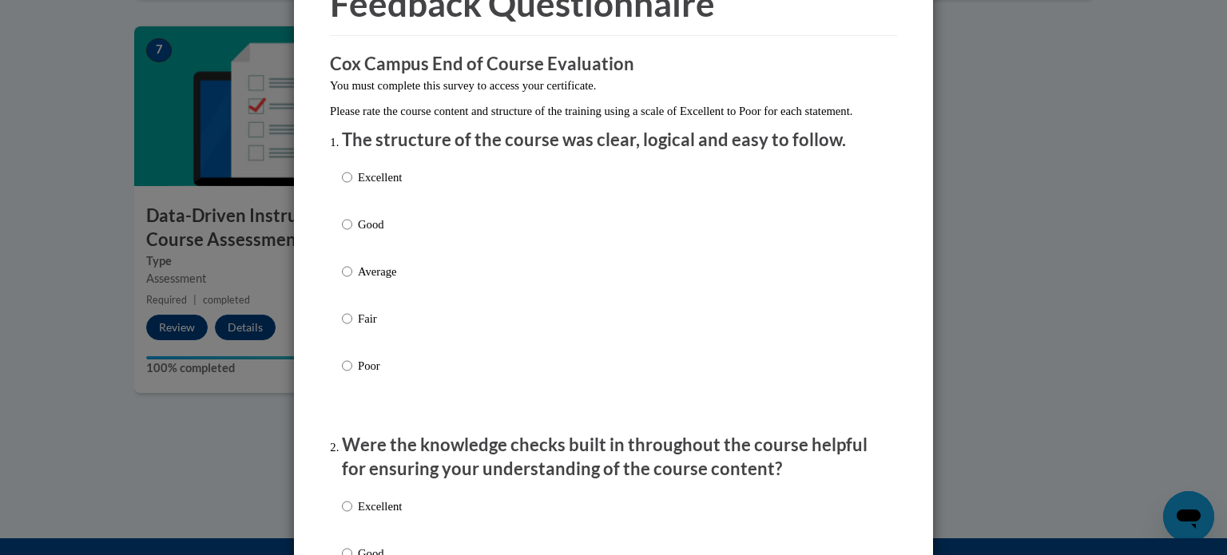
scroll to position [102, 0]
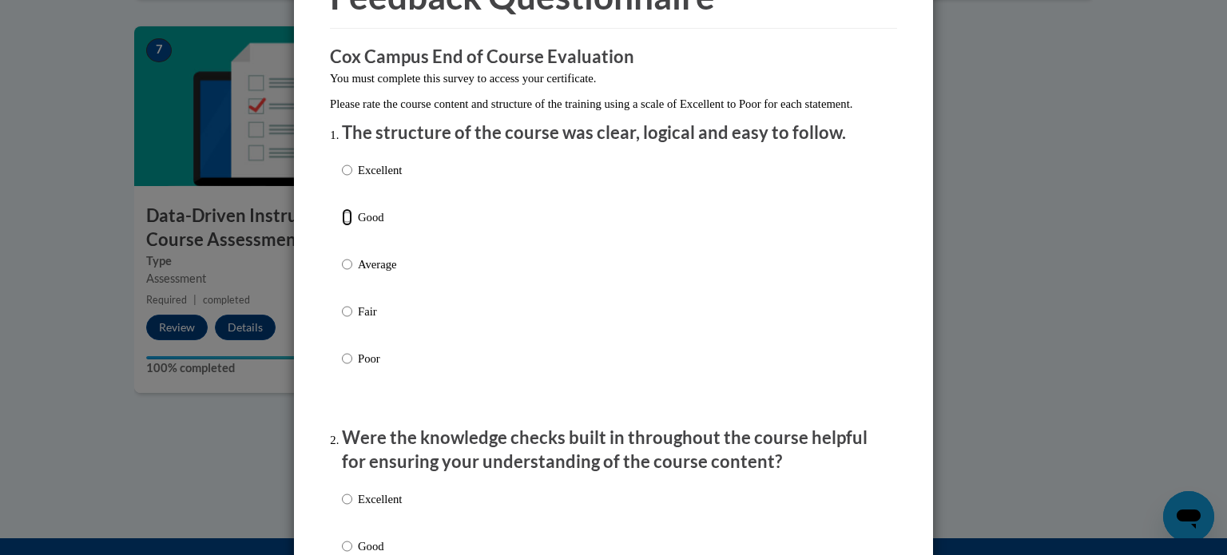
click at [346, 226] on input "Good" at bounding box center [347, 218] width 10 height 18
radio input "true"
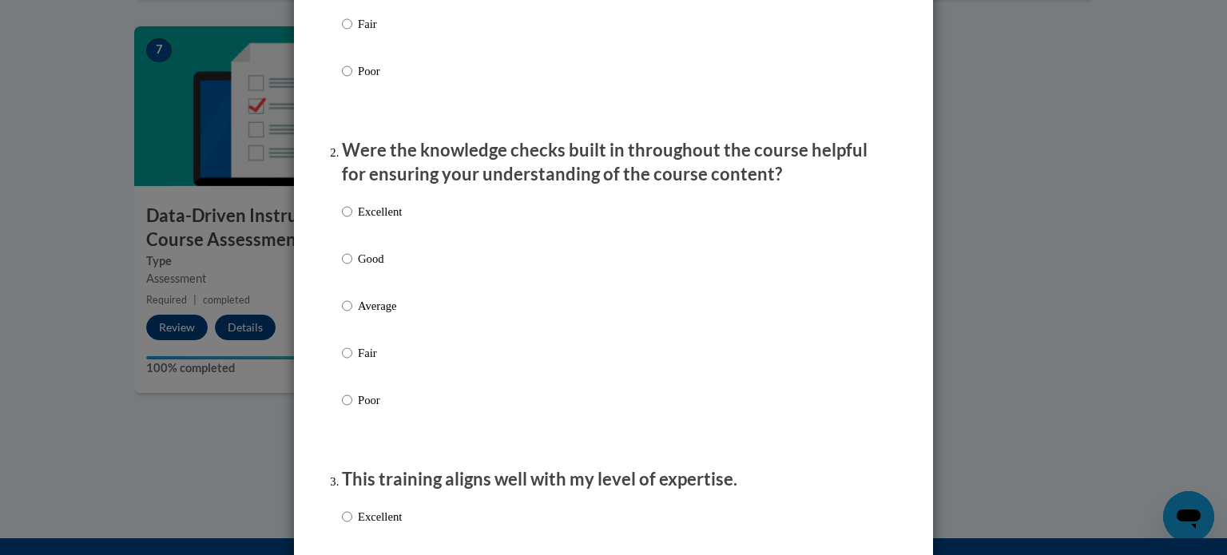
scroll to position [391, 0]
click at [348, 267] on input "Good" at bounding box center [347, 258] width 10 height 18
radio input "true"
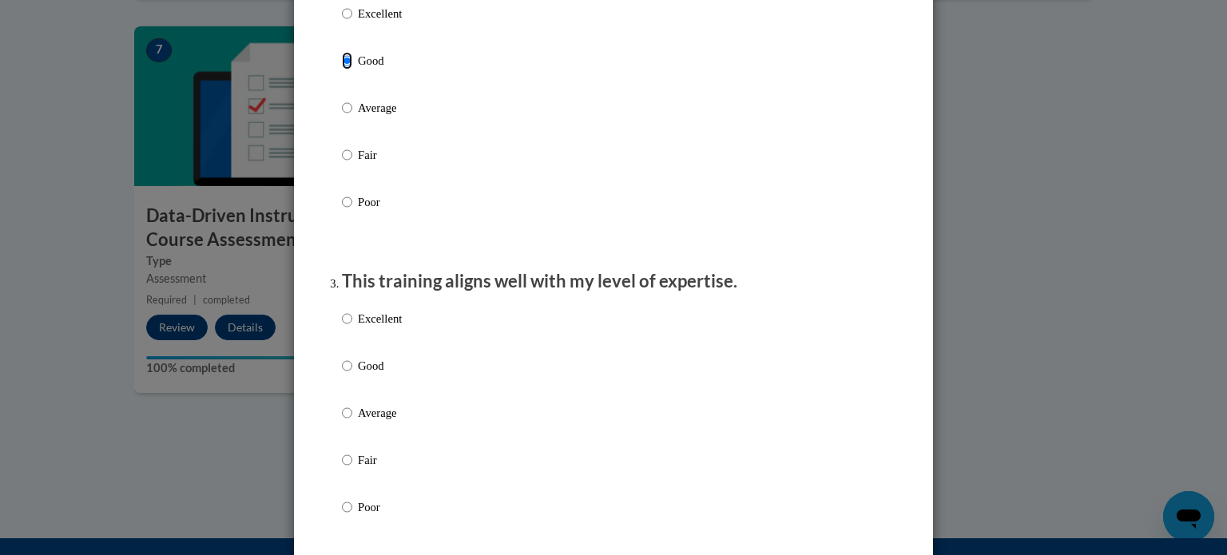
scroll to position [721, 0]
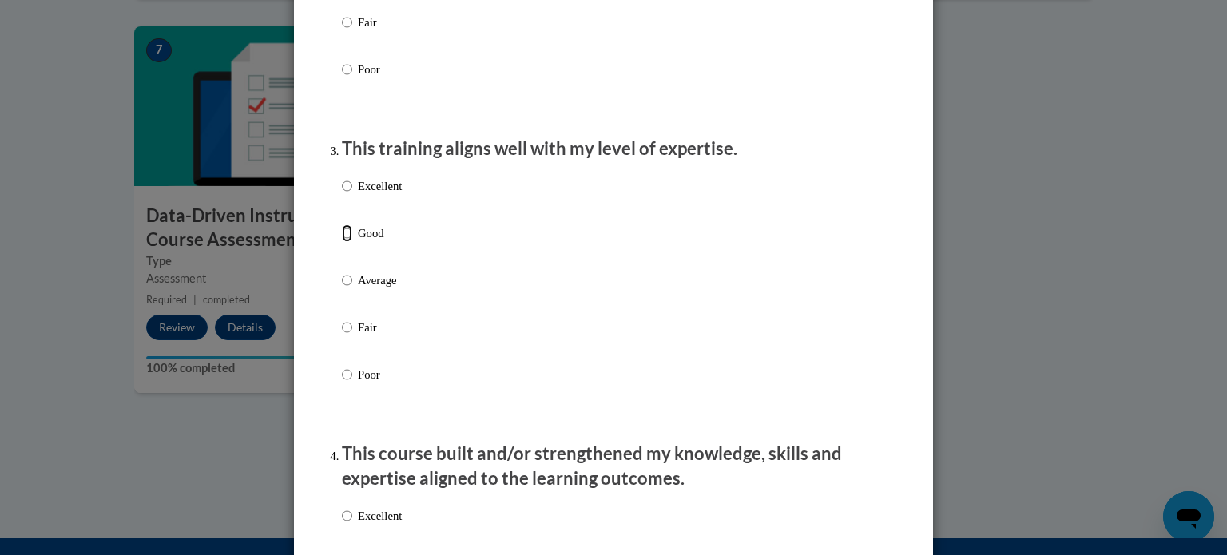
click at [349, 242] on input "Good" at bounding box center [347, 234] width 10 height 18
radio input "true"
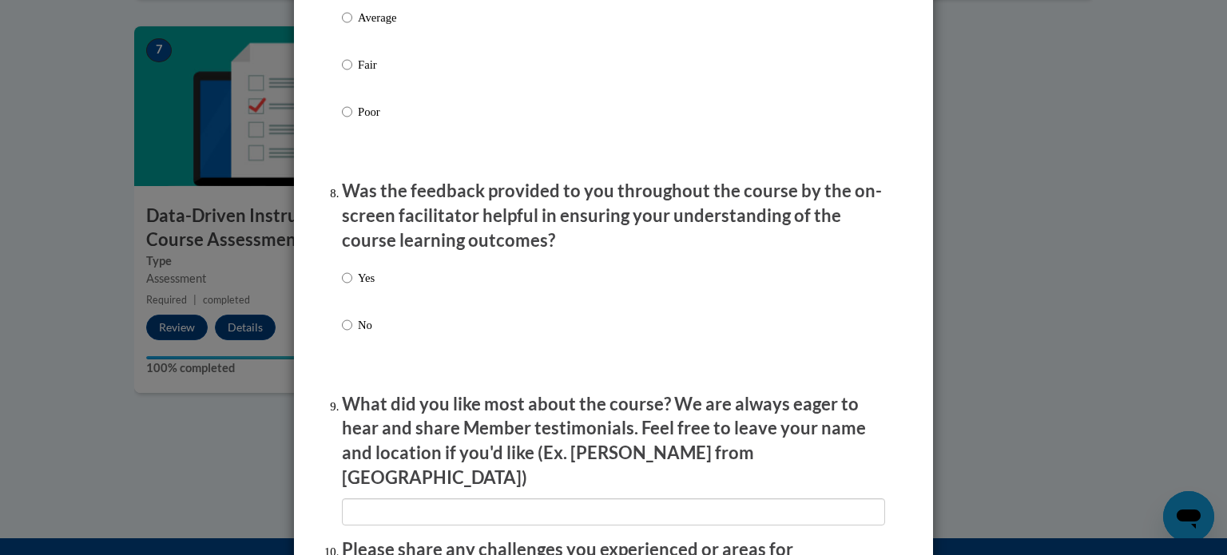
scroll to position [2772, 0]
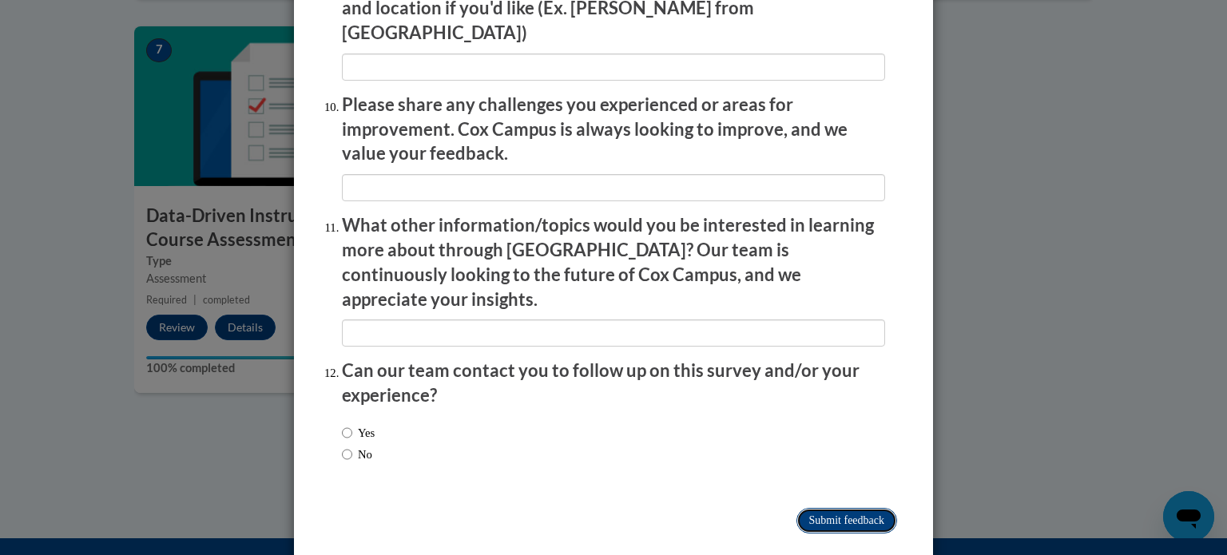
click at [833, 508] on input "Submit feedback" at bounding box center [847, 521] width 101 height 26
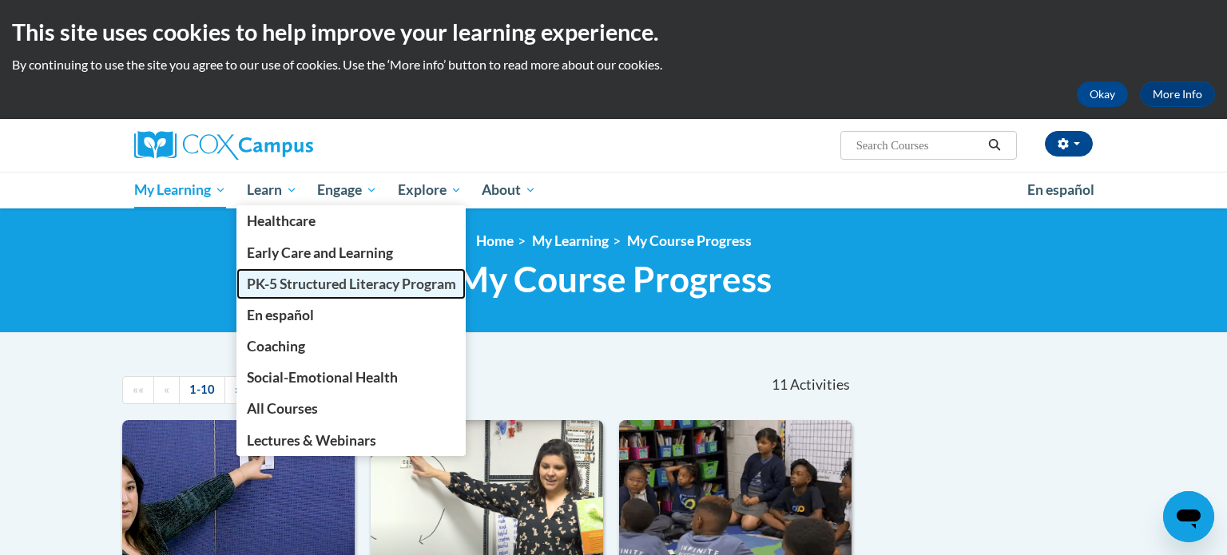
click at [338, 291] on span "PK-5 Structured Literacy Program" at bounding box center [351, 284] width 209 height 17
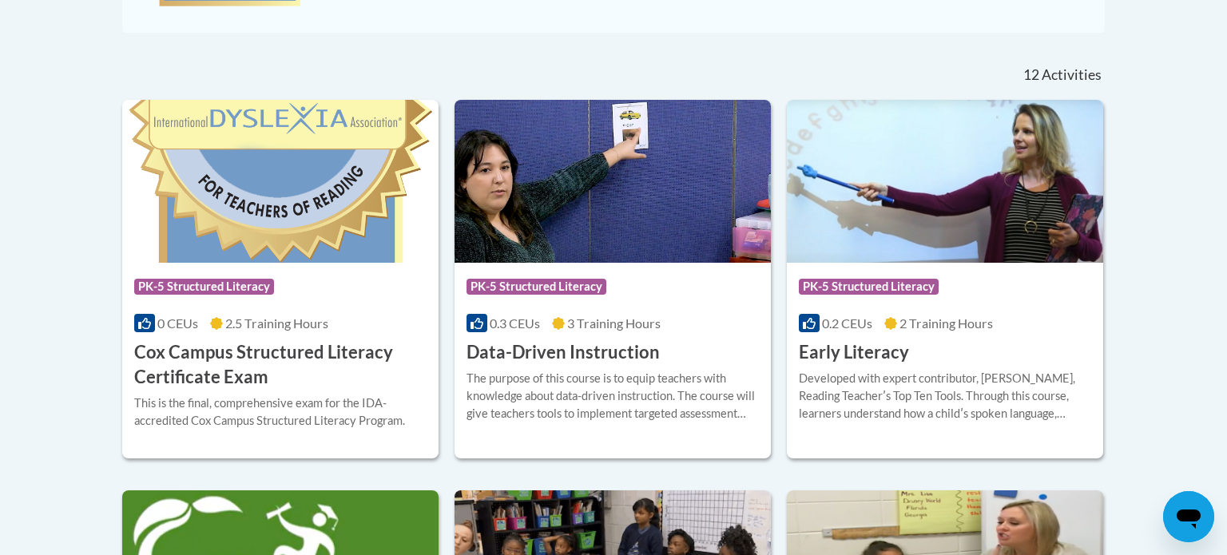
scroll to position [626, 0]
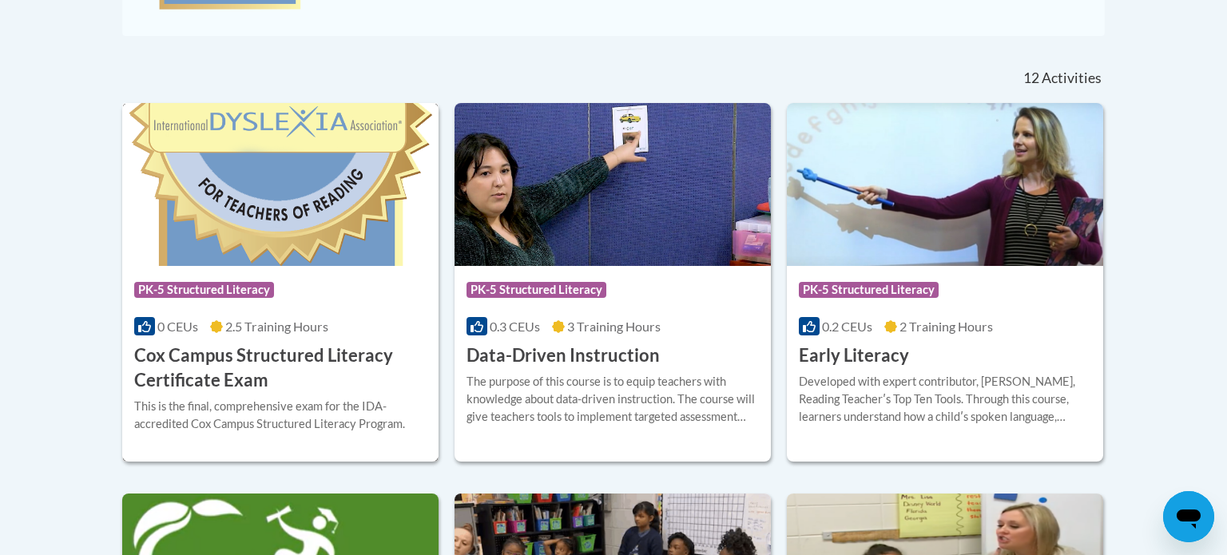
click at [275, 357] on h3 "Cox Campus Structured Literacy Certificate Exam" at bounding box center [280, 369] width 292 height 50
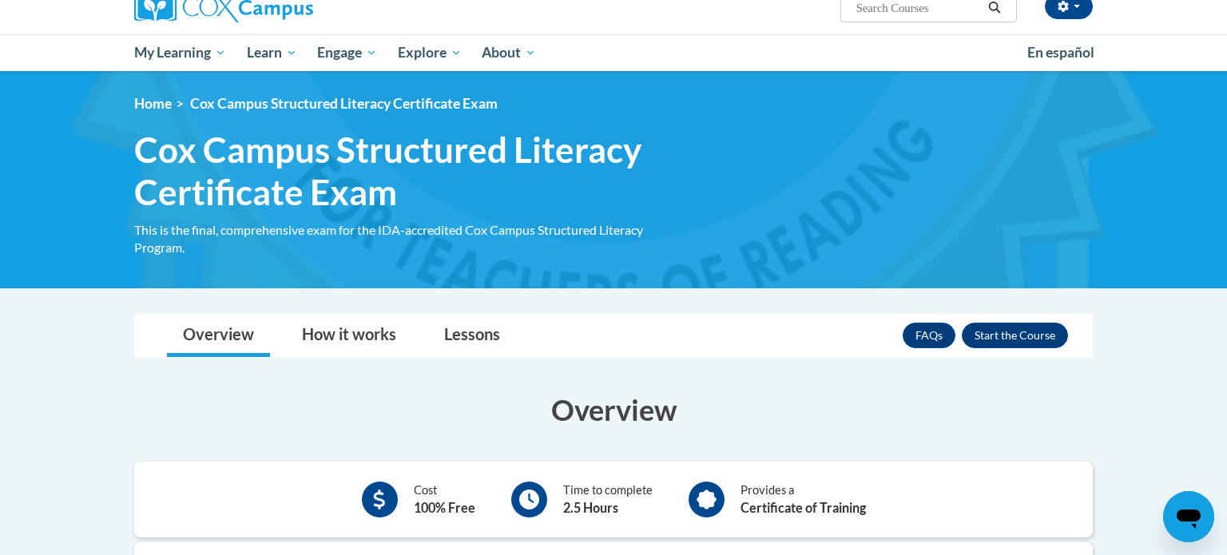
scroll to position [186, 0]
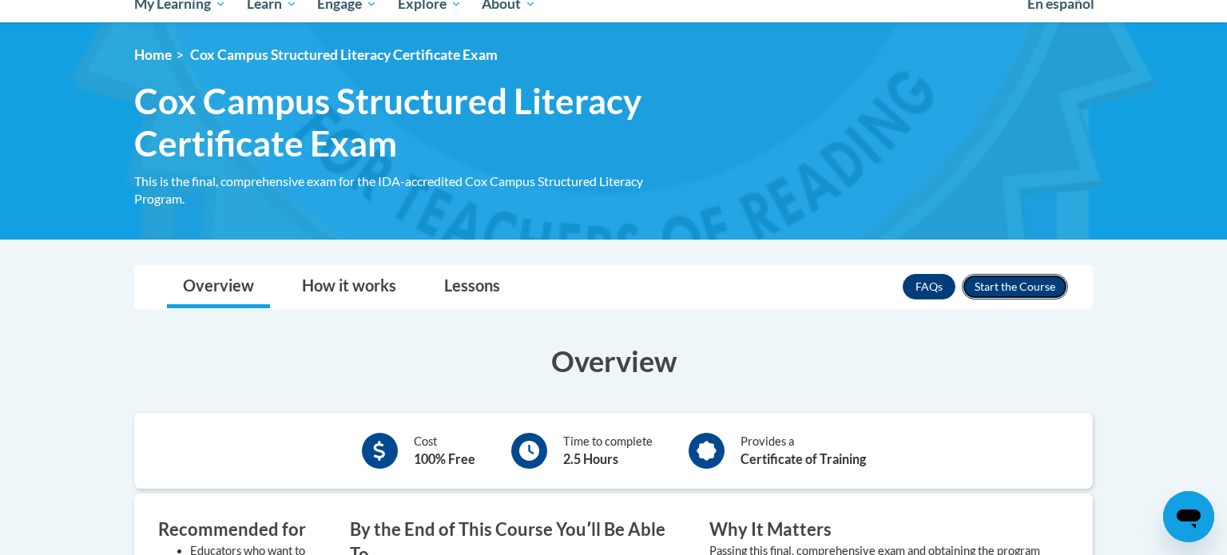
click at [1009, 285] on button "Enroll" at bounding box center [1015, 287] width 106 height 26
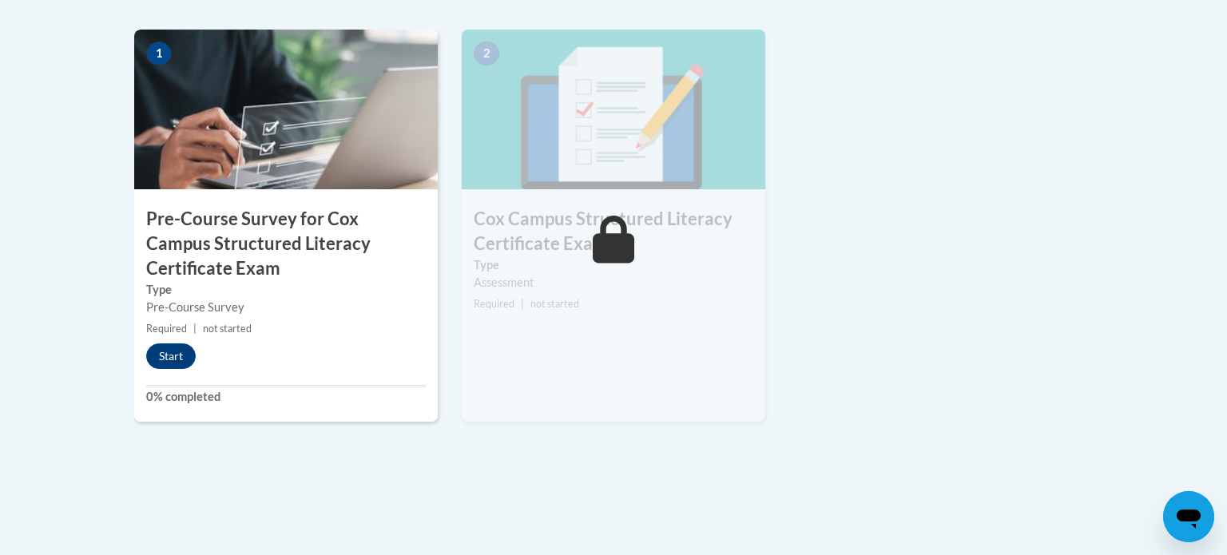
scroll to position [566, 0]
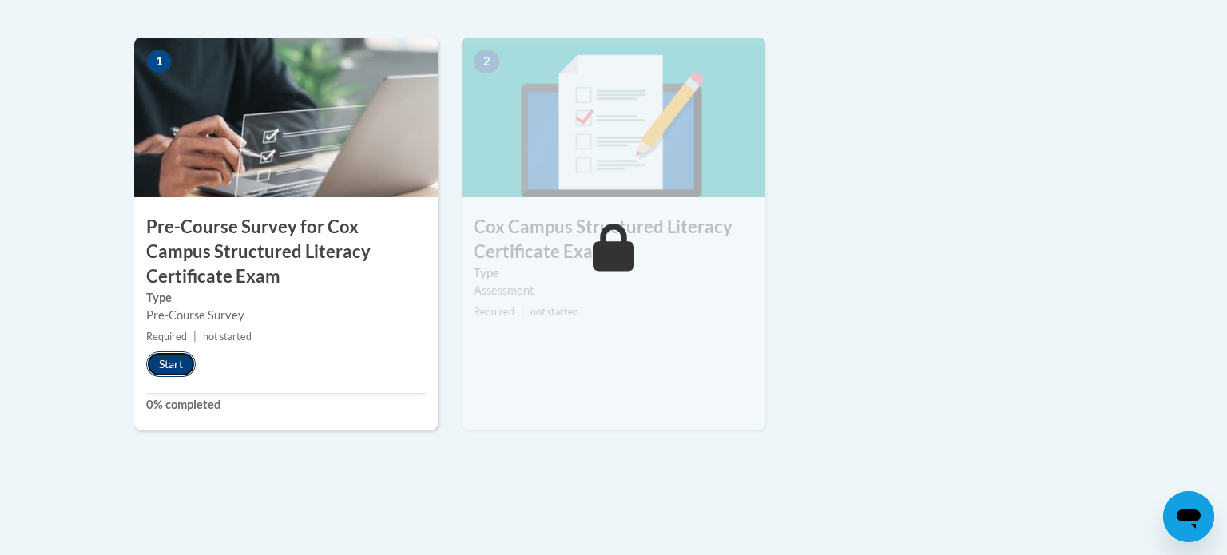
click at [181, 360] on button "Start" at bounding box center [171, 365] width 50 height 26
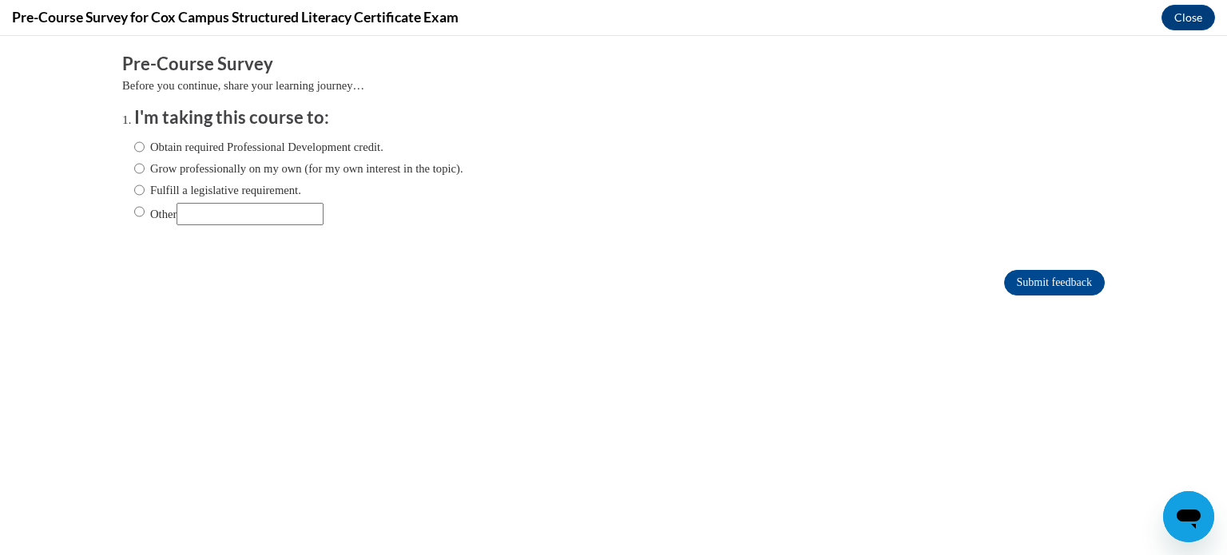
scroll to position [0, 0]
click at [141, 193] on input "Fulfill a legislative requirement." at bounding box center [139, 190] width 10 height 18
radio input "true"
click at [1072, 288] on input "Submit feedback" at bounding box center [1055, 283] width 101 height 26
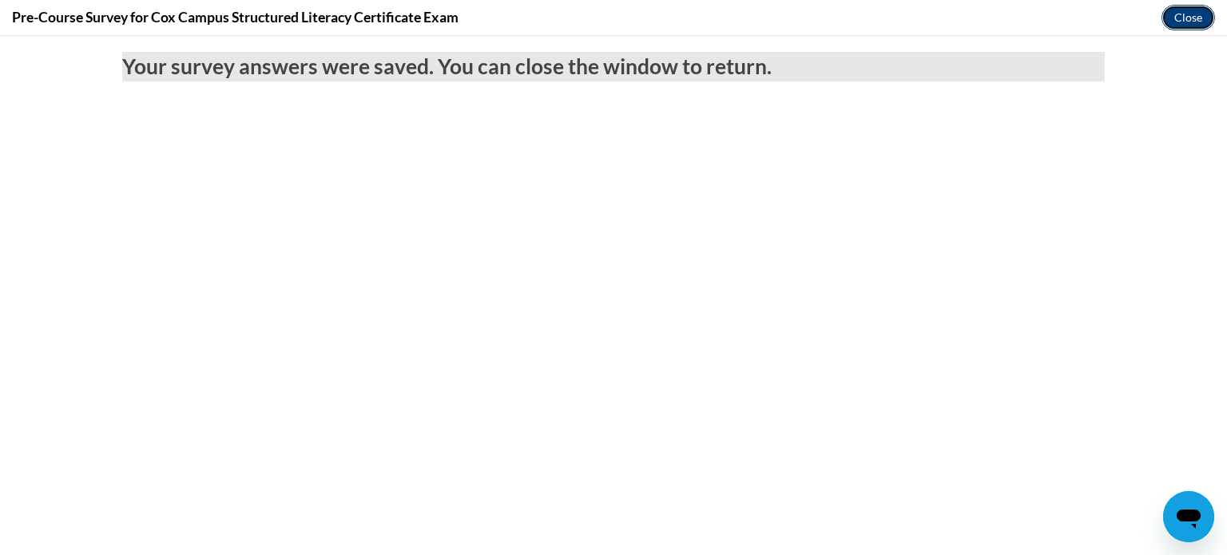
click at [1192, 20] on button "Close" at bounding box center [1189, 18] width 54 height 26
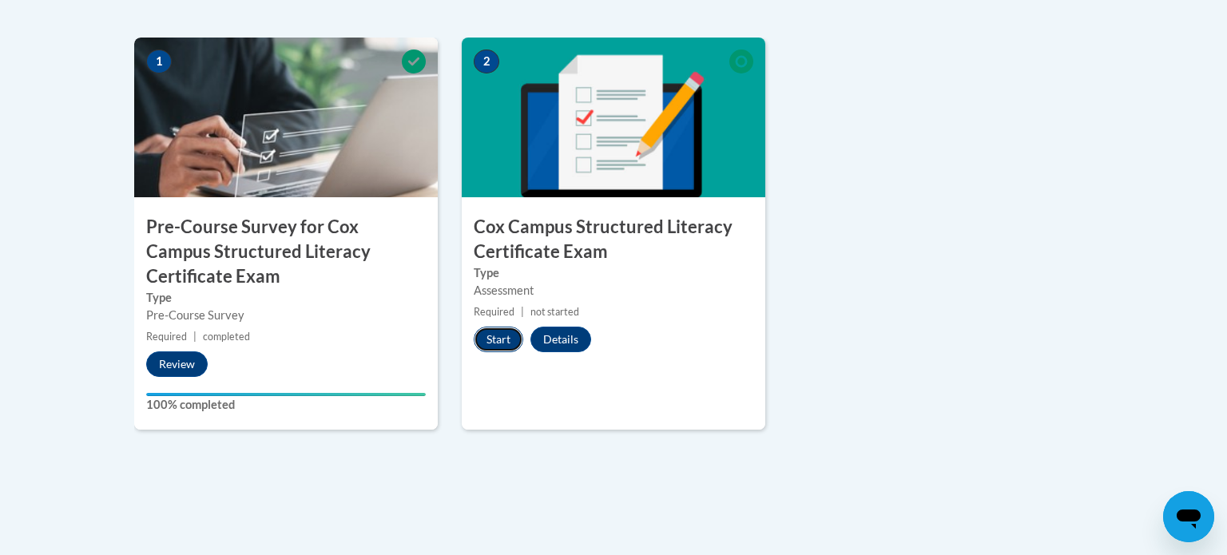
click at [499, 345] on button "Start" at bounding box center [499, 340] width 50 height 26
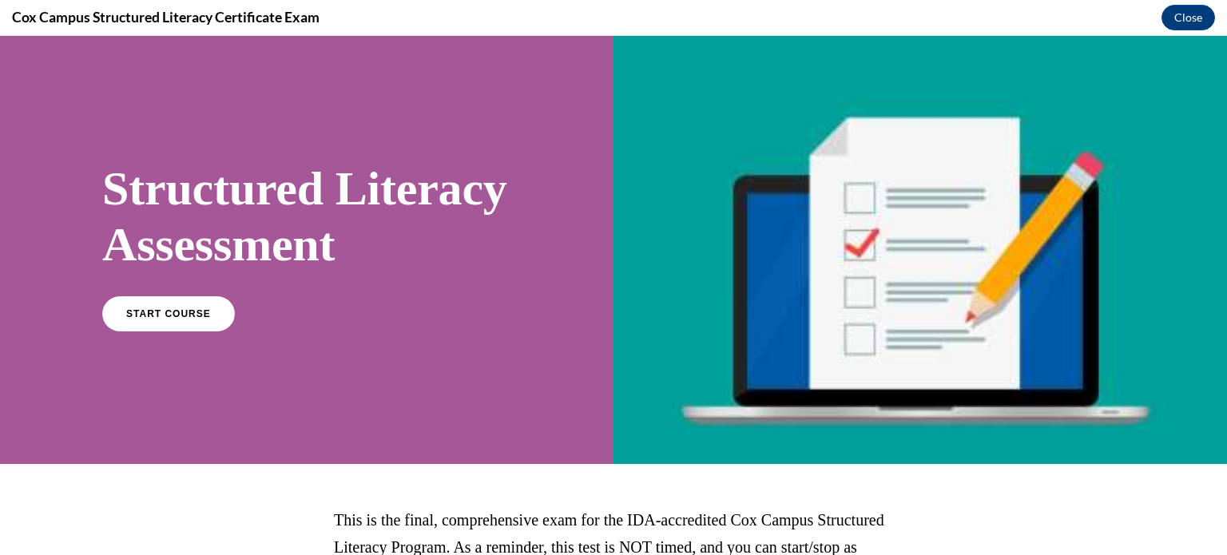
scroll to position [12, 0]
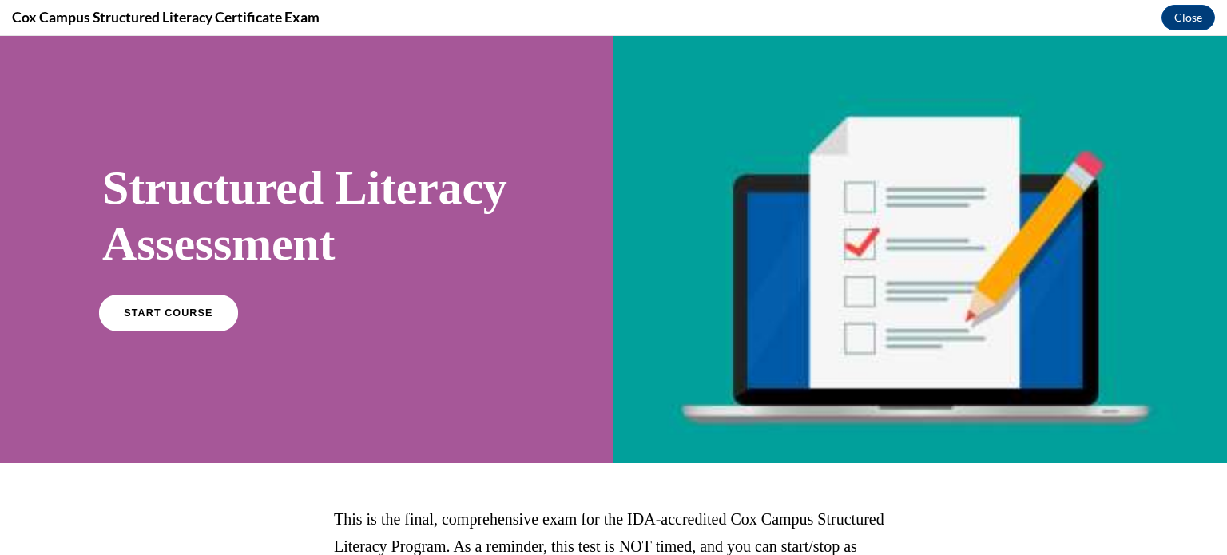
click at [151, 319] on span "START COURSE" at bounding box center [168, 313] width 89 height 12
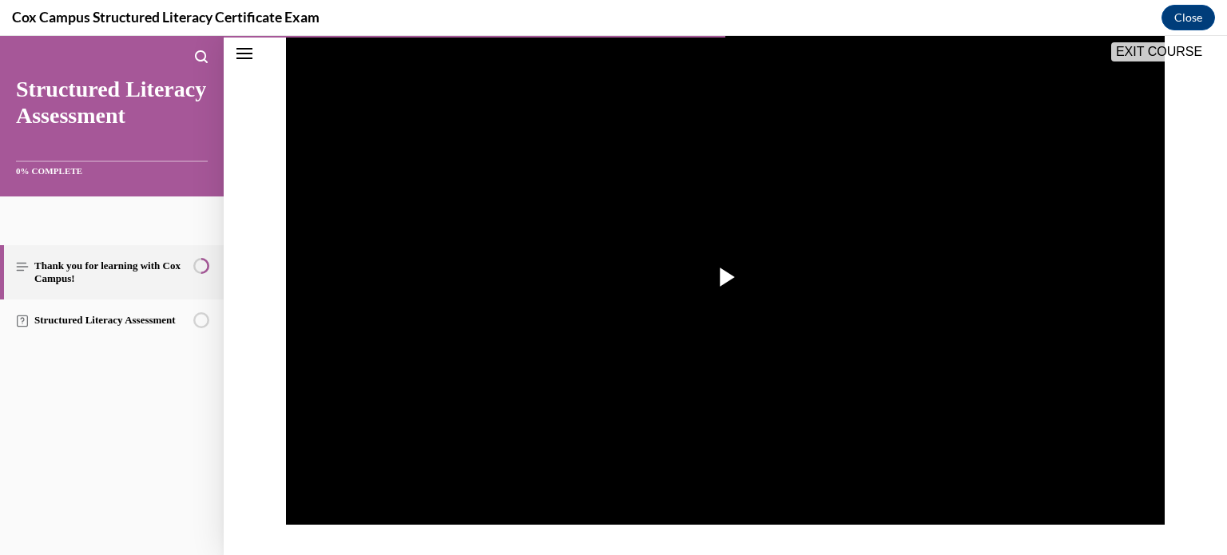
scroll to position [275, 0]
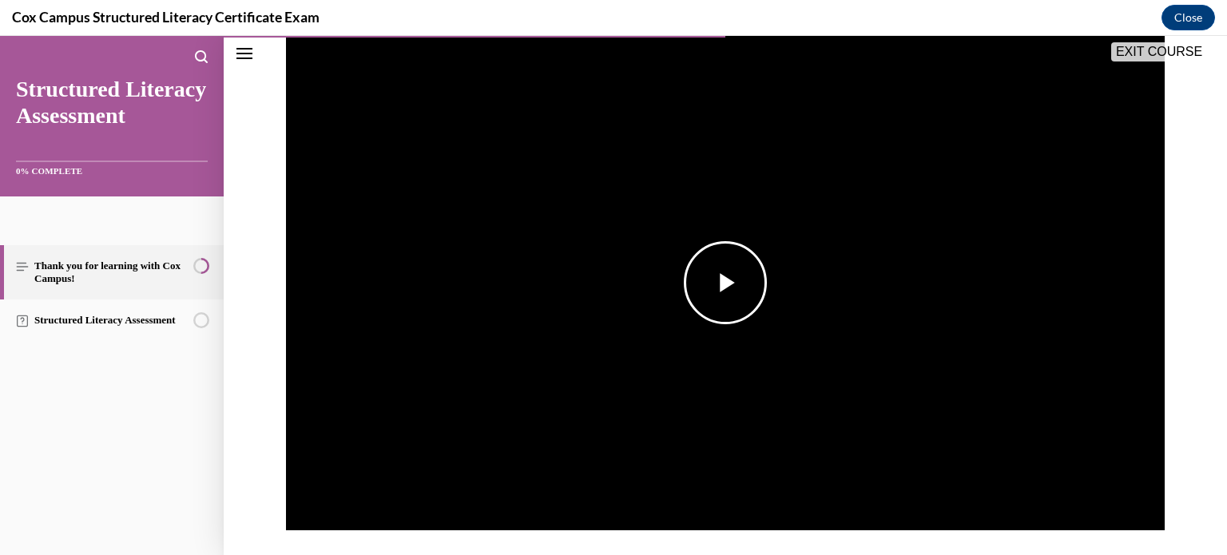
click at [726, 283] on span "Video player" at bounding box center [726, 283] width 0 height 0
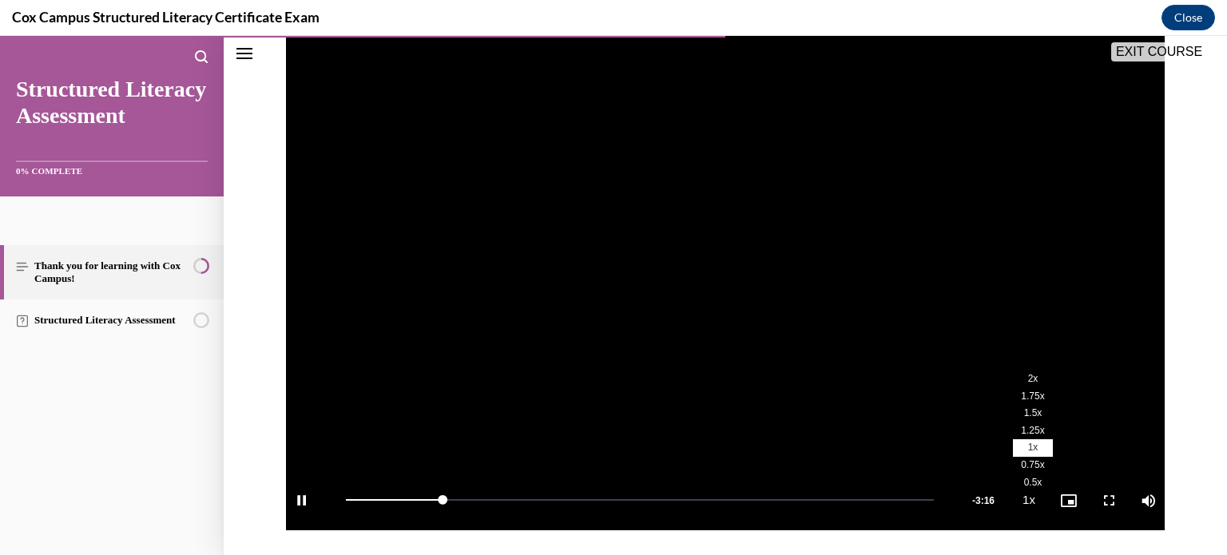
click at [1035, 412] on span "1.5x" at bounding box center [1033, 413] width 18 height 11
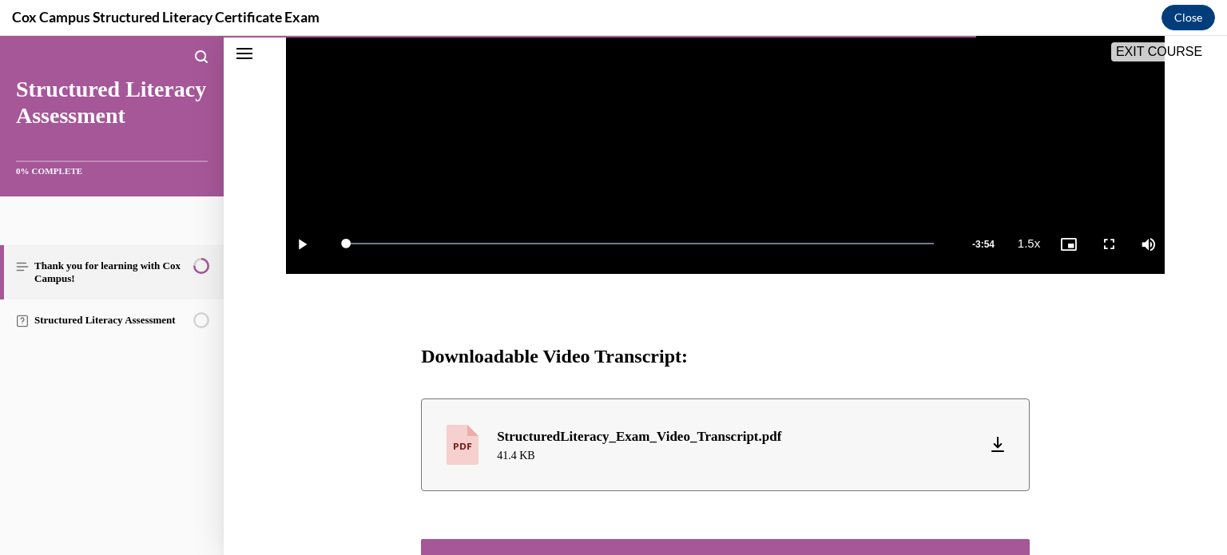
scroll to position [659, 0]
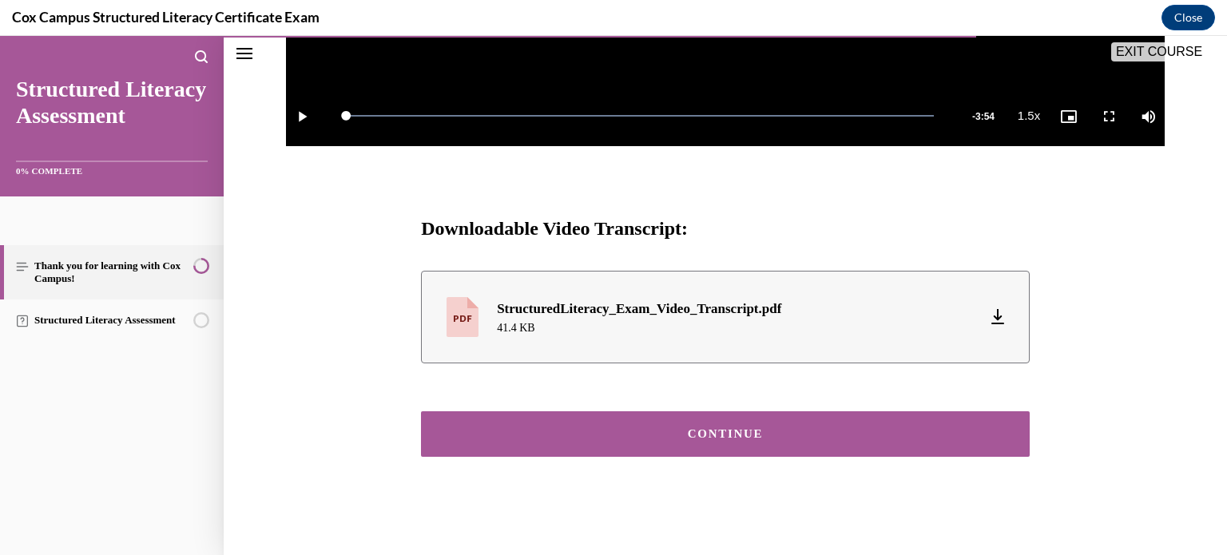
click at [729, 446] on button "CONTINUE" at bounding box center [725, 435] width 609 height 46
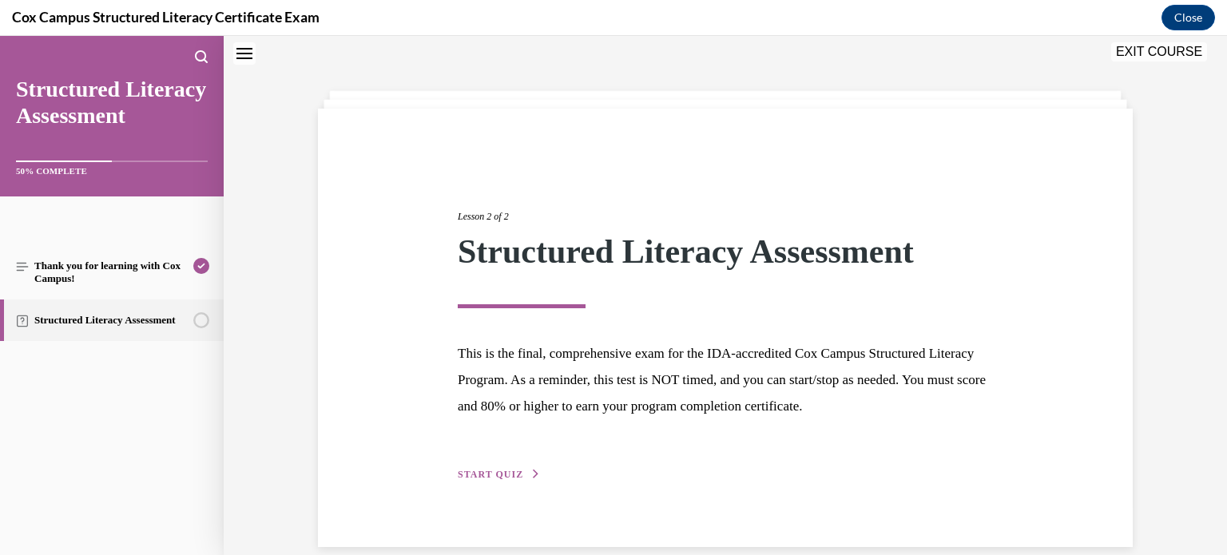
scroll to position [73, 0]
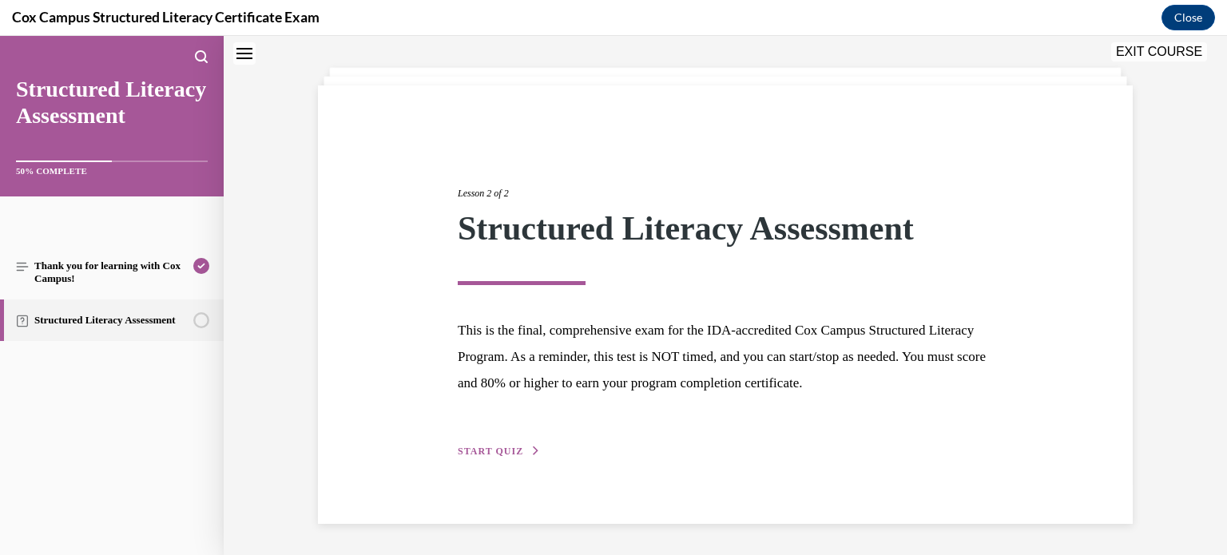
click at [116, 353] on section "Thank you for learning with Cox Campus! Structured Literacy Assessment" at bounding box center [112, 293] width 224 height 141
click at [475, 452] on span "START QUIZ" at bounding box center [491, 451] width 66 height 11
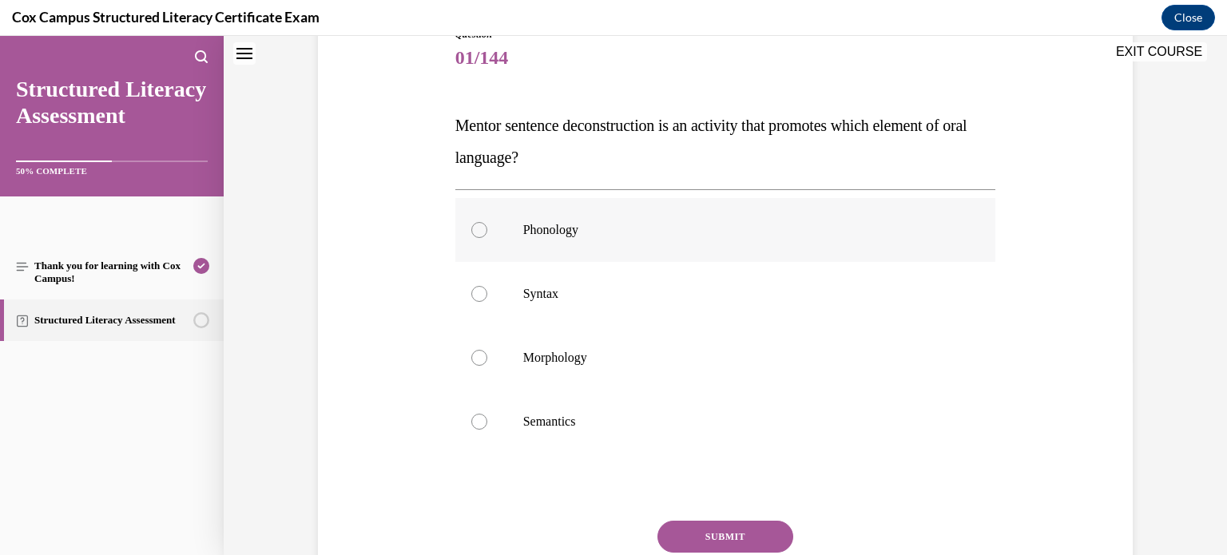
scroll to position [182, 0]
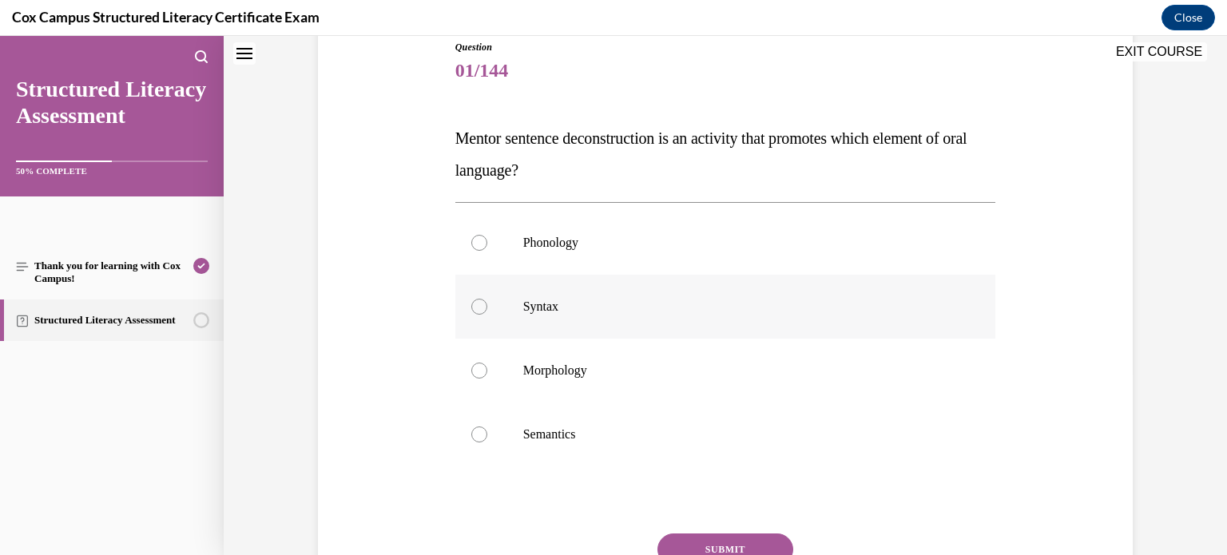
click at [480, 310] on div at bounding box center [479, 307] width 16 height 16
click at [480, 310] on input "Syntax" at bounding box center [479, 307] width 16 height 16
radio input "true"
click at [762, 544] on button "SUBMIT" at bounding box center [726, 550] width 136 height 32
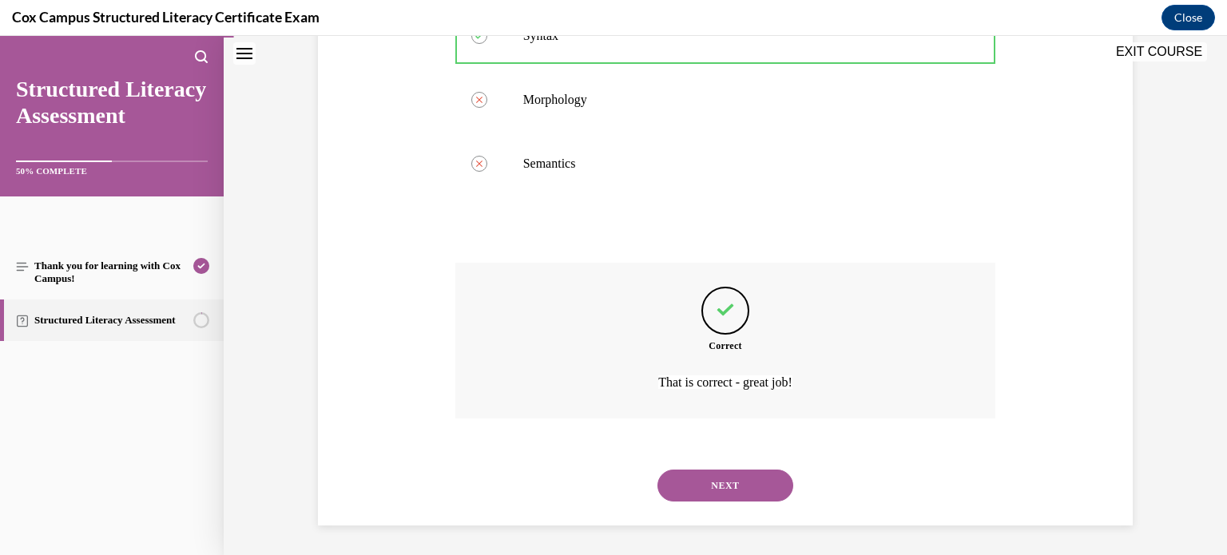
scroll to position [455, 0]
click at [736, 488] on button "NEXT" at bounding box center [726, 484] width 136 height 32
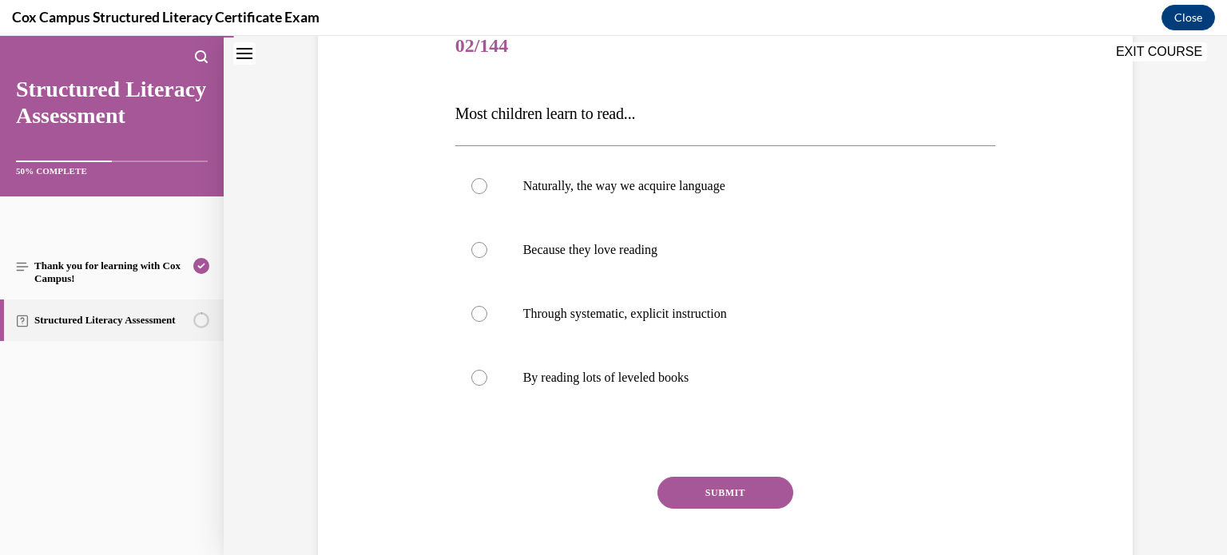
scroll to position [208, 0]
click at [482, 313] on div at bounding box center [479, 313] width 16 height 16
click at [482, 313] on input "Through systematic, explicit instruction" at bounding box center [479, 313] width 16 height 16
radio input "true"
click at [730, 495] on button "SUBMIT" at bounding box center [726, 492] width 136 height 32
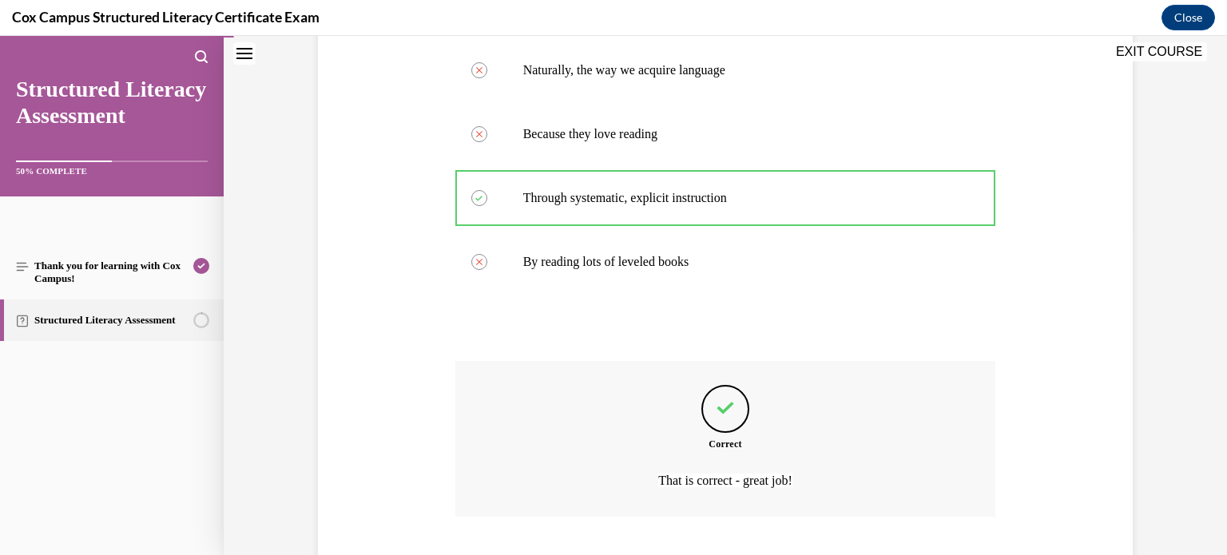
scroll to position [423, 0]
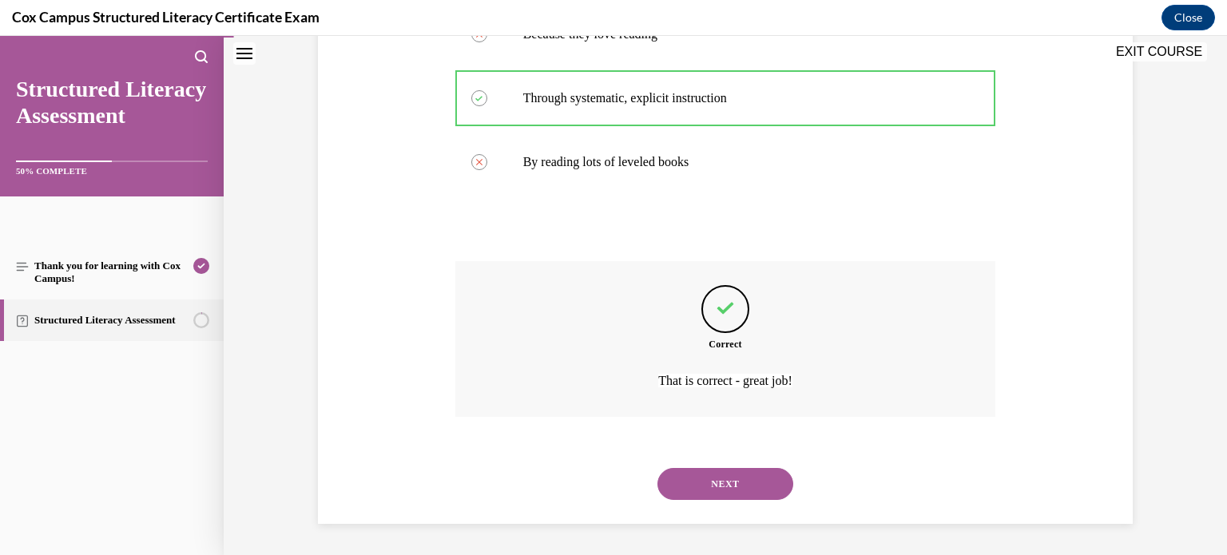
click at [747, 476] on button "NEXT" at bounding box center [726, 484] width 136 height 32
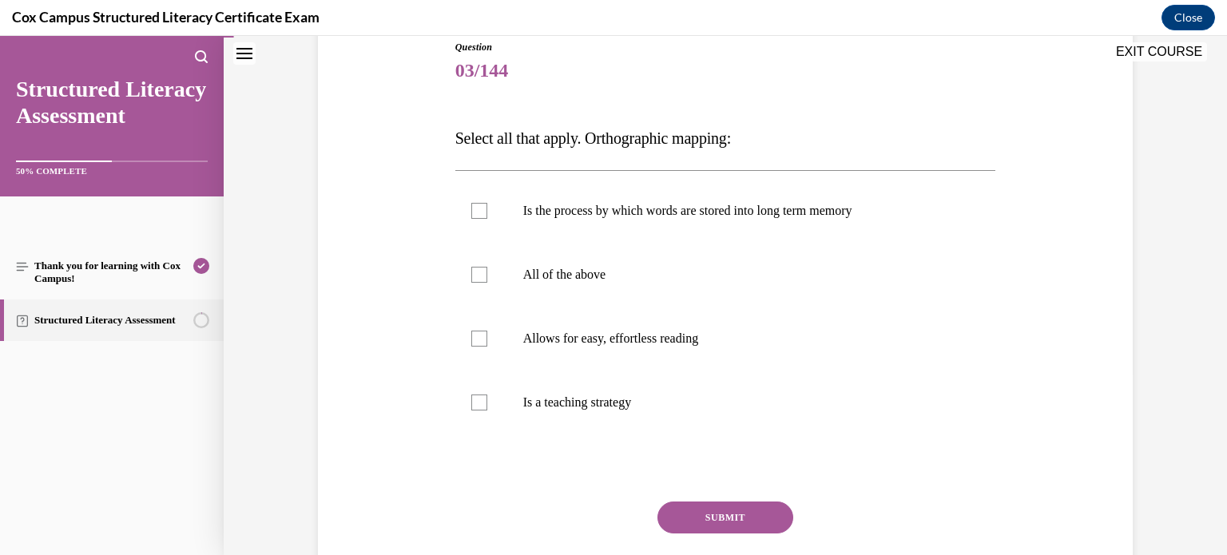
scroll to position [185, 0]
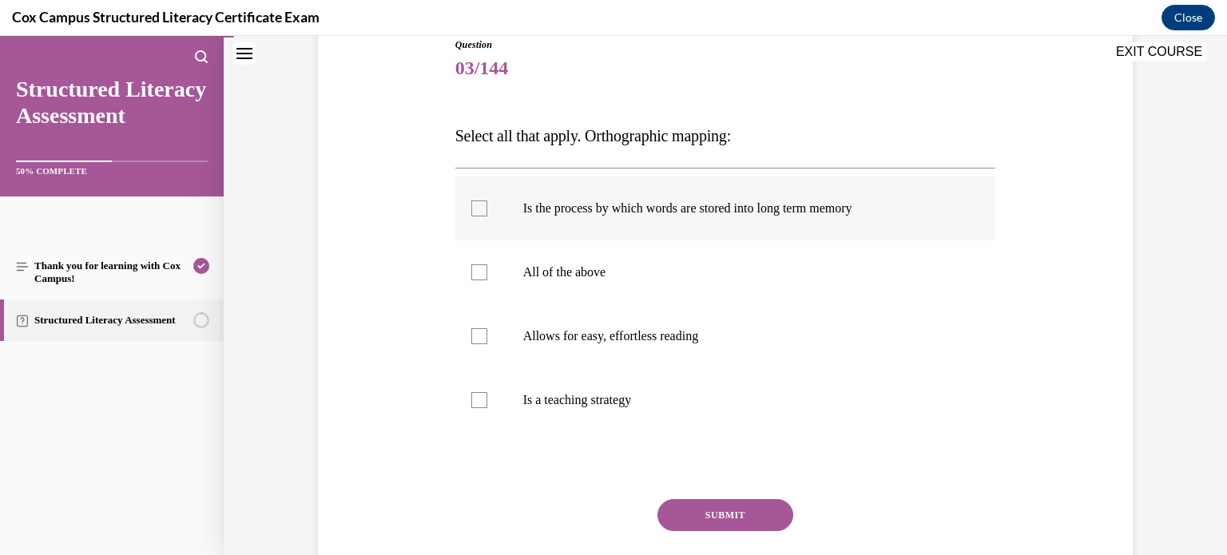
click at [479, 209] on div at bounding box center [479, 209] width 16 height 16
click at [479, 209] on input "Is the process by which words are stored into long term memory" at bounding box center [479, 209] width 16 height 16
checkbox input "true"
click at [481, 338] on div at bounding box center [479, 336] width 16 height 16
click at [481, 338] on input "Allows for easy, effortless reading" at bounding box center [479, 336] width 16 height 16
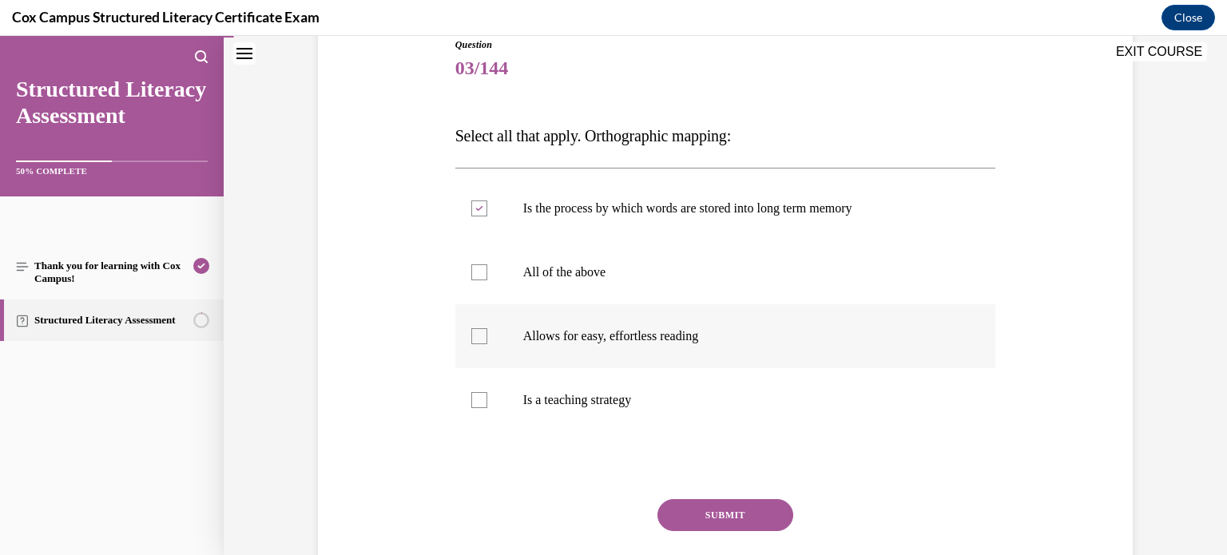
checkbox input "true"
click at [712, 510] on button "SUBMIT" at bounding box center [726, 515] width 136 height 32
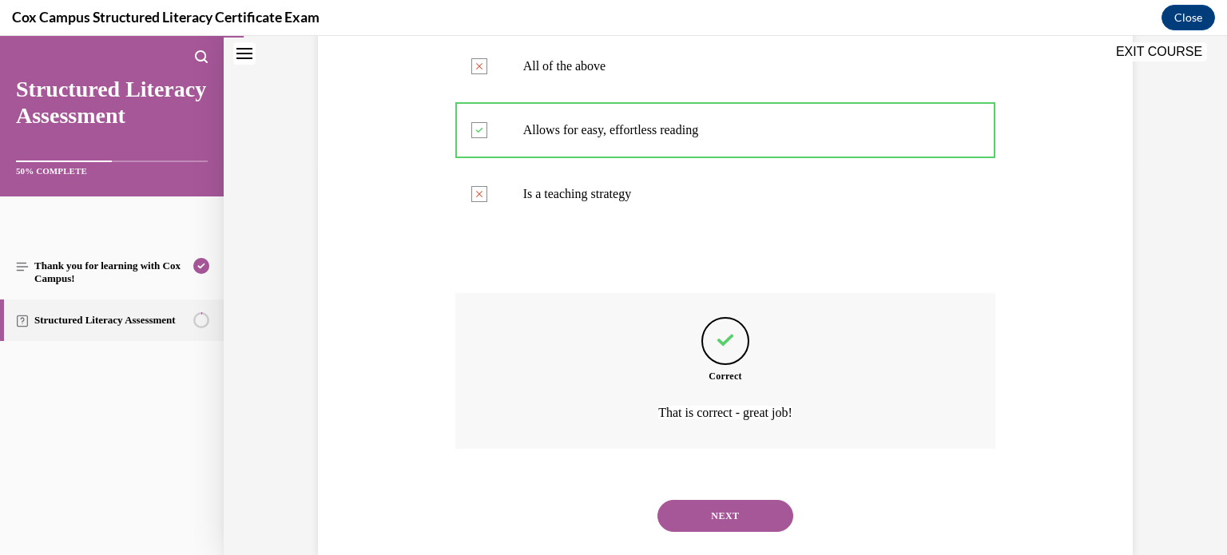
scroll to position [423, 0]
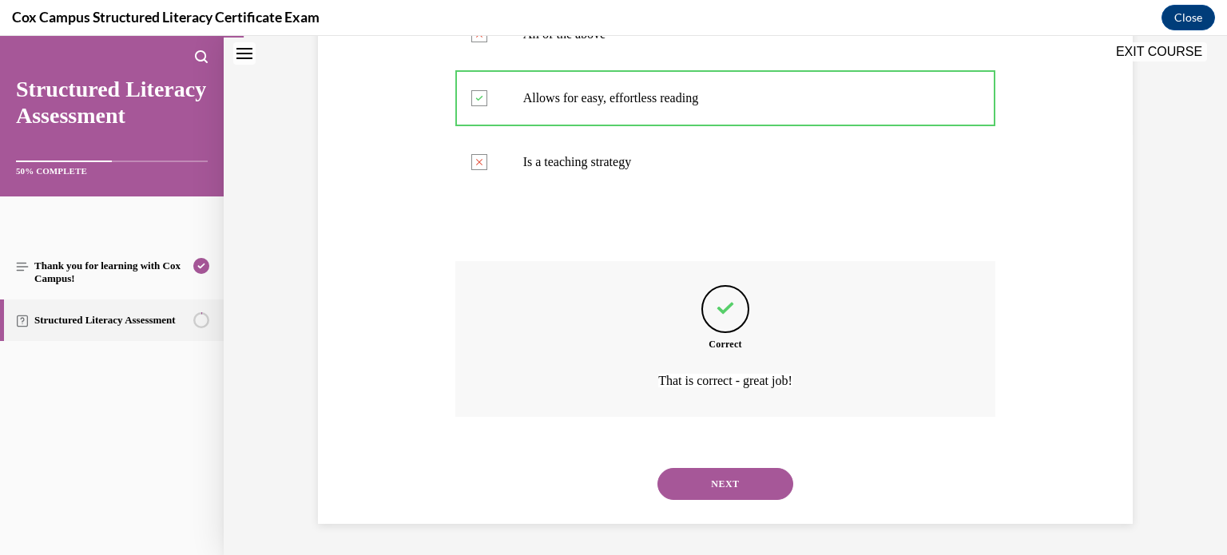
click at [752, 485] on button "NEXT" at bounding box center [726, 484] width 136 height 32
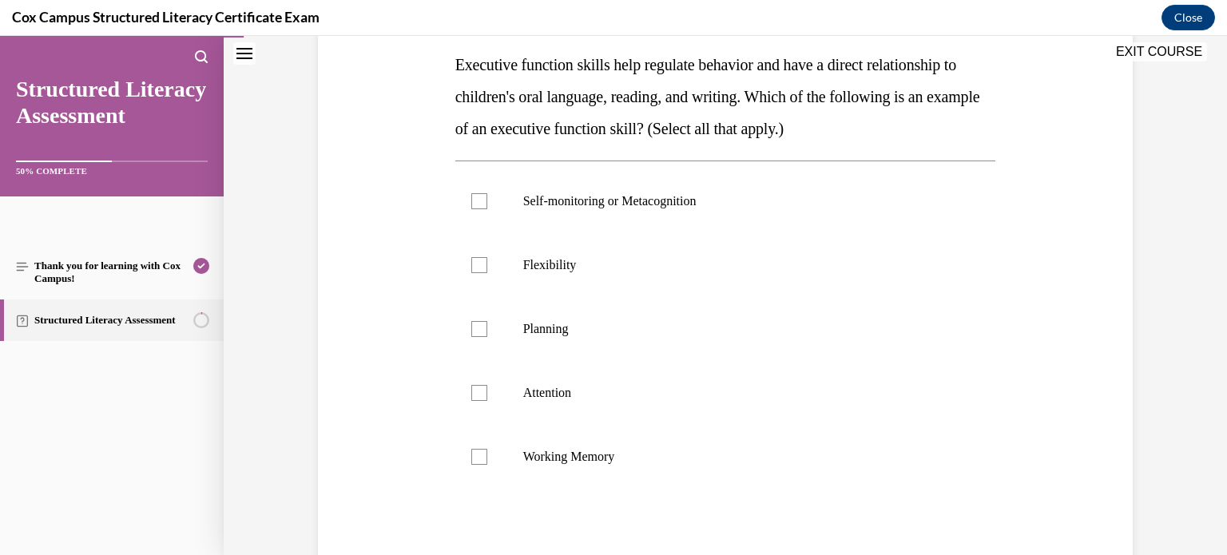
scroll to position [256, 0]
click at [483, 395] on div at bounding box center [479, 393] width 16 height 16
click at [483, 395] on input "Attention" at bounding box center [479, 393] width 16 height 16
checkbox input "true"
click at [479, 209] on label "Self-monitoring or Metacognition" at bounding box center [726, 201] width 541 height 64
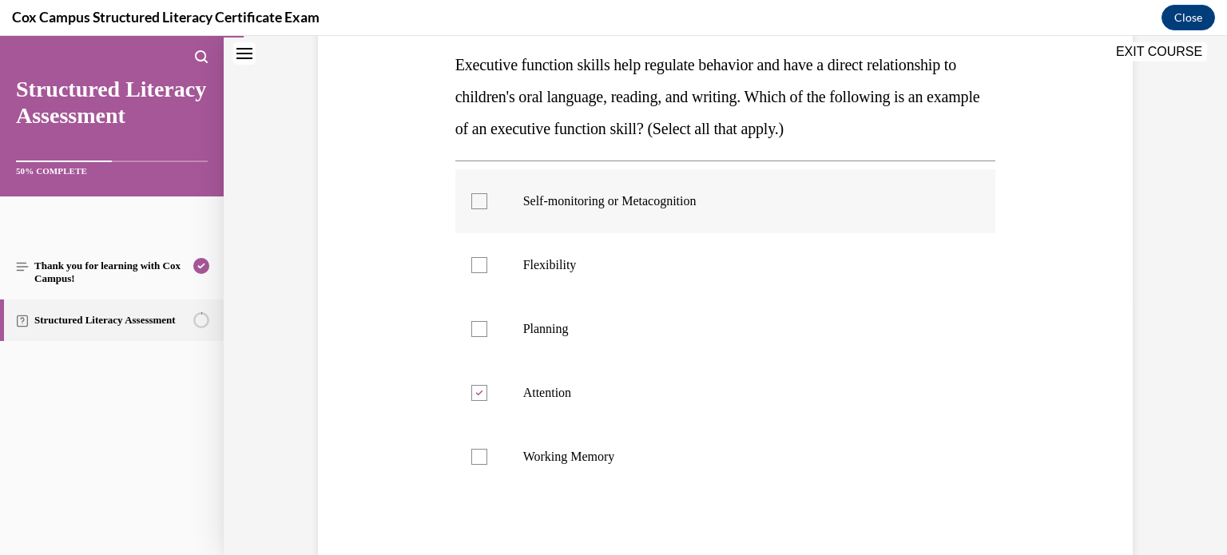
click at [479, 209] on input "Self-monitoring or Metacognition" at bounding box center [479, 201] width 16 height 16
checkbox input "true"
click at [481, 332] on div at bounding box center [479, 329] width 16 height 16
click at [481, 332] on input "Planning" at bounding box center [479, 329] width 16 height 16
checkbox input "true"
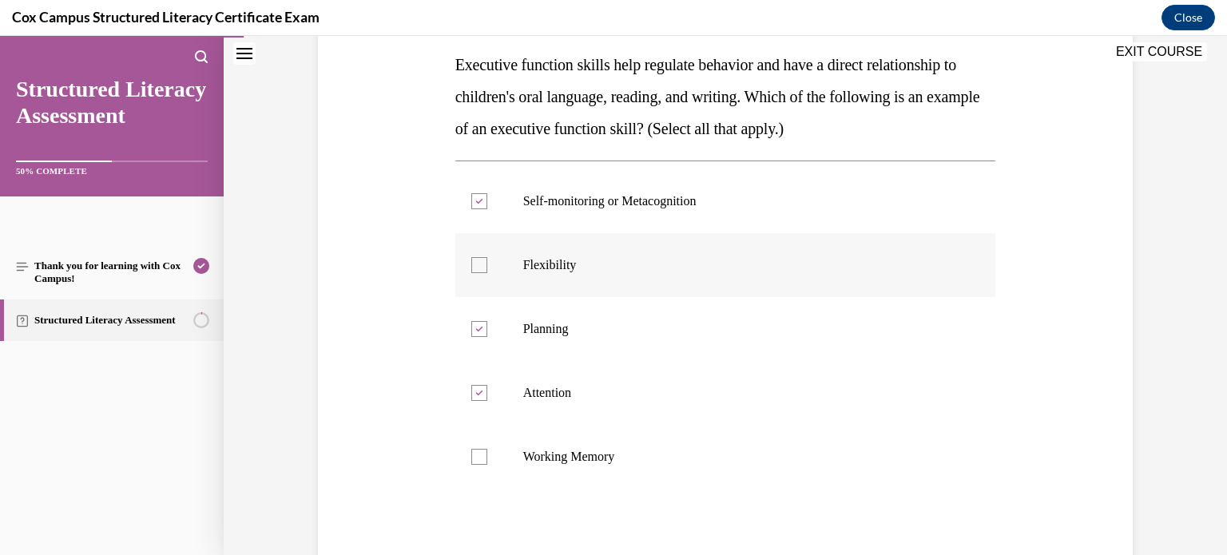
click at [479, 269] on div at bounding box center [479, 265] width 16 height 16
click at [479, 269] on input "Flexibility" at bounding box center [479, 265] width 16 height 16
checkbox input "true"
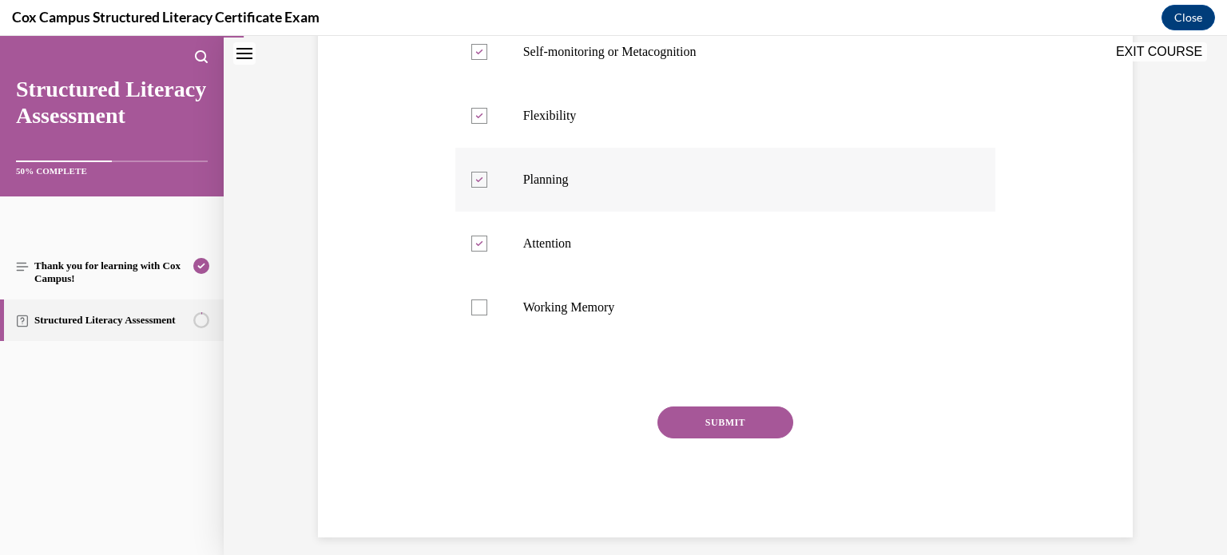
scroll to position [406, 0]
click at [742, 424] on button "SUBMIT" at bounding box center [726, 422] width 136 height 32
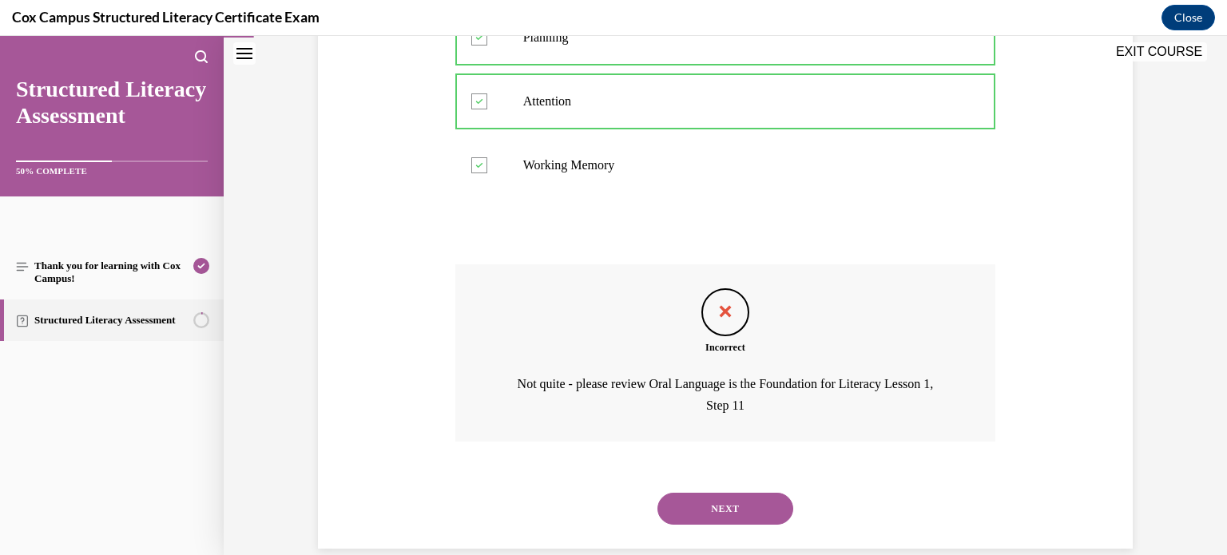
scroll to position [572, 0]
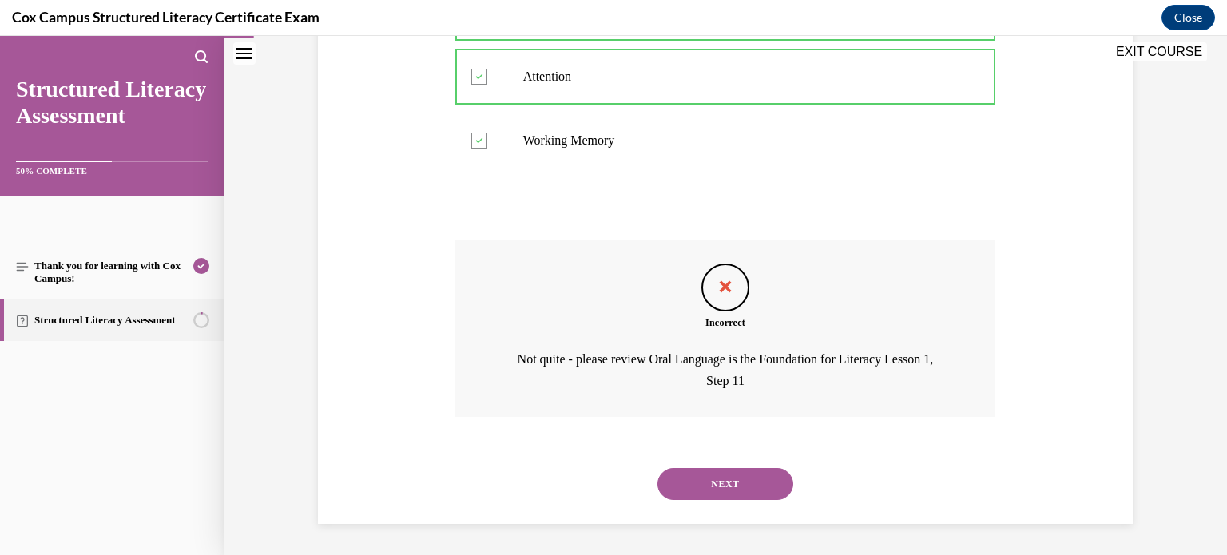
click at [746, 477] on button "NEXT" at bounding box center [726, 484] width 136 height 32
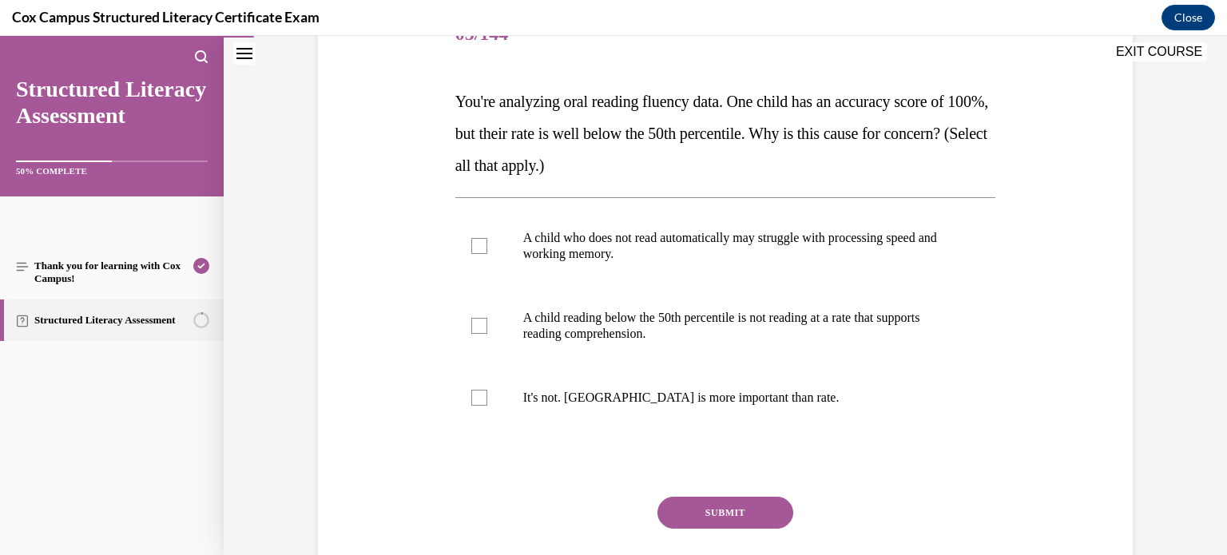
scroll to position [224, 0]
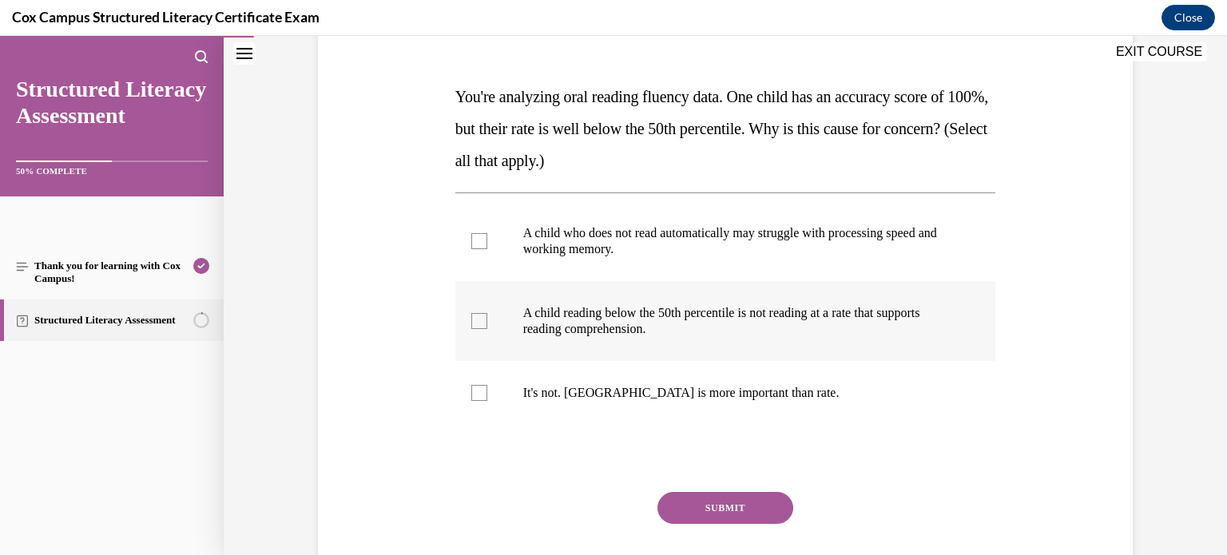
click at [479, 317] on div at bounding box center [479, 321] width 16 height 16
click at [479, 317] on input "A child reading below the 50th percentile is not reading at a rate that support…" at bounding box center [479, 321] width 16 height 16
checkbox input "true"
click at [477, 394] on div at bounding box center [479, 393] width 16 height 16
click at [477, 394] on input "It's not. Accuracy is more important than rate." at bounding box center [479, 393] width 16 height 16
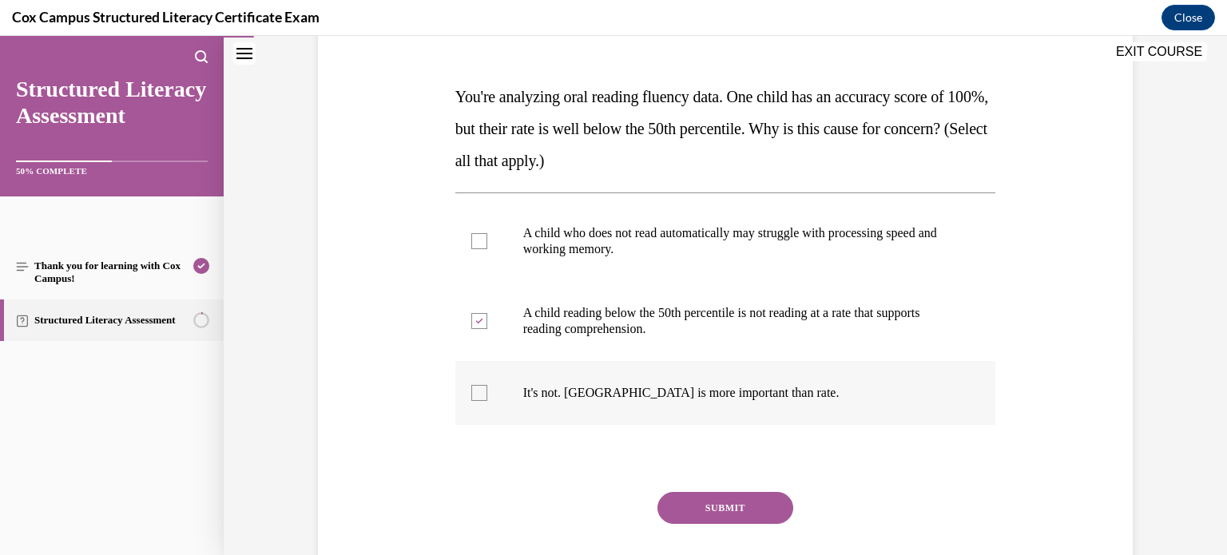
checkbox input "true"
click at [694, 505] on button "SUBMIT" at bounding box center [726, 508] width 136 height 32
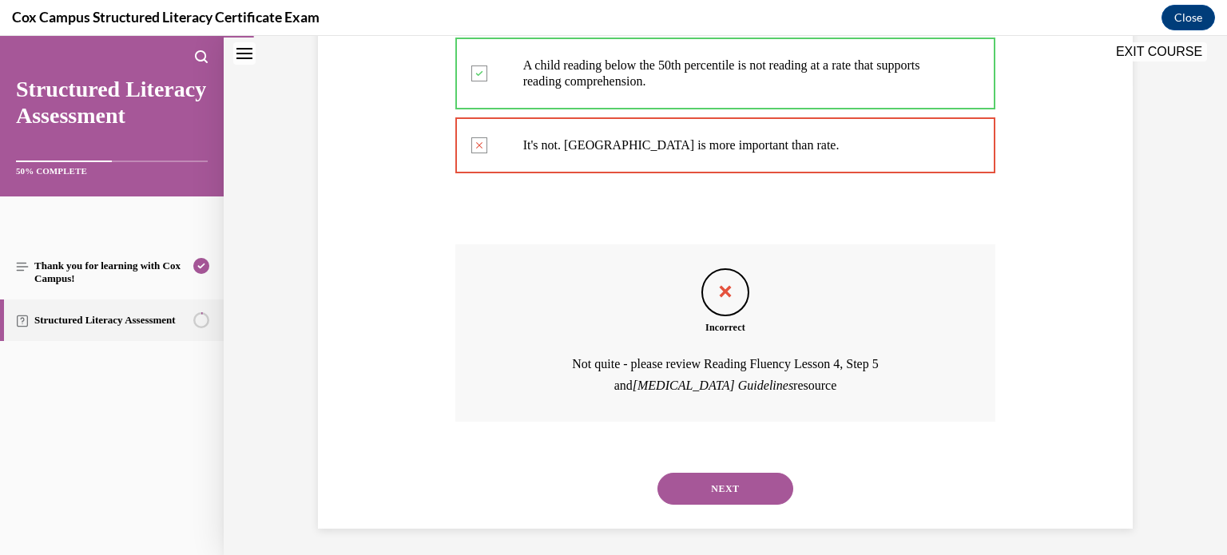
scroll to position [476, 0]
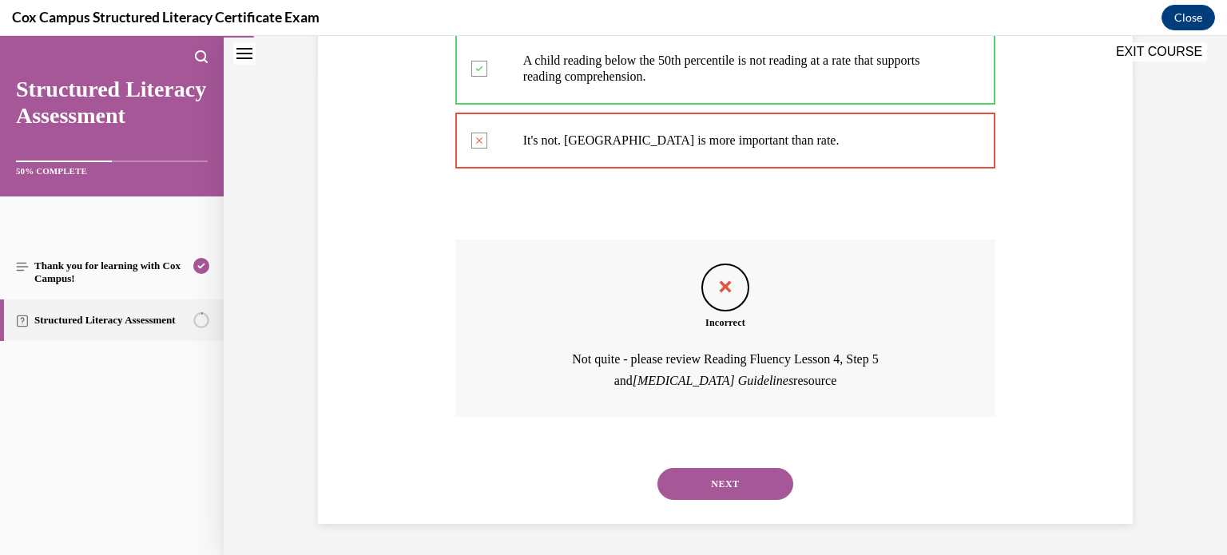
click at [739, 483] on button "NEXT" at bounding box center [726, 484] width 136 height 32
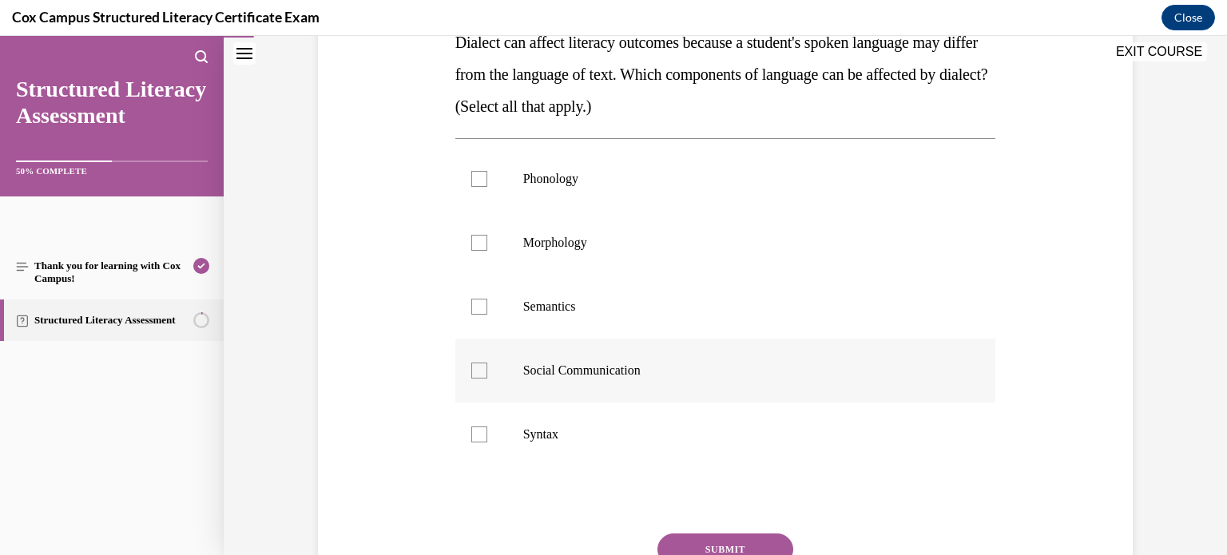
scroll to position [275, 0]
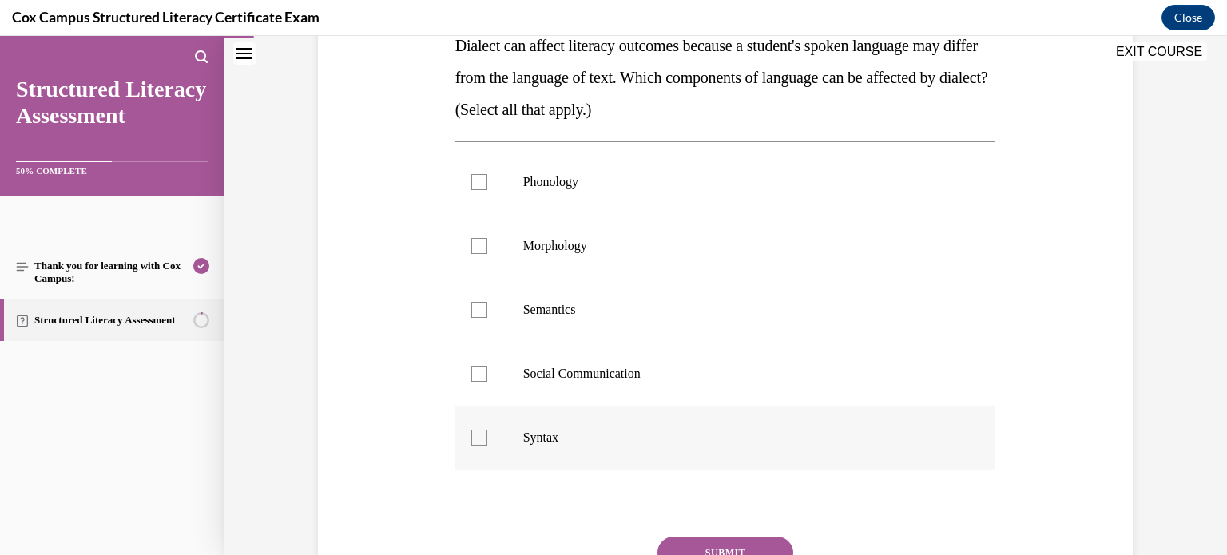
click at [475, 452] on label "Syntax" at bounding box center [726, 438] width 541 height 64
click at [475, 446] on input "Syntax" at bounding box center [479, 438] width 16 height 16
checkbox input "true"
click at [476, 381] on label "Social Communication" at bounding box center [726, 374] width 541 height 64
click at [476, 381] on input "Social Communication" at bounding box center [479, 374] width 16 height 16
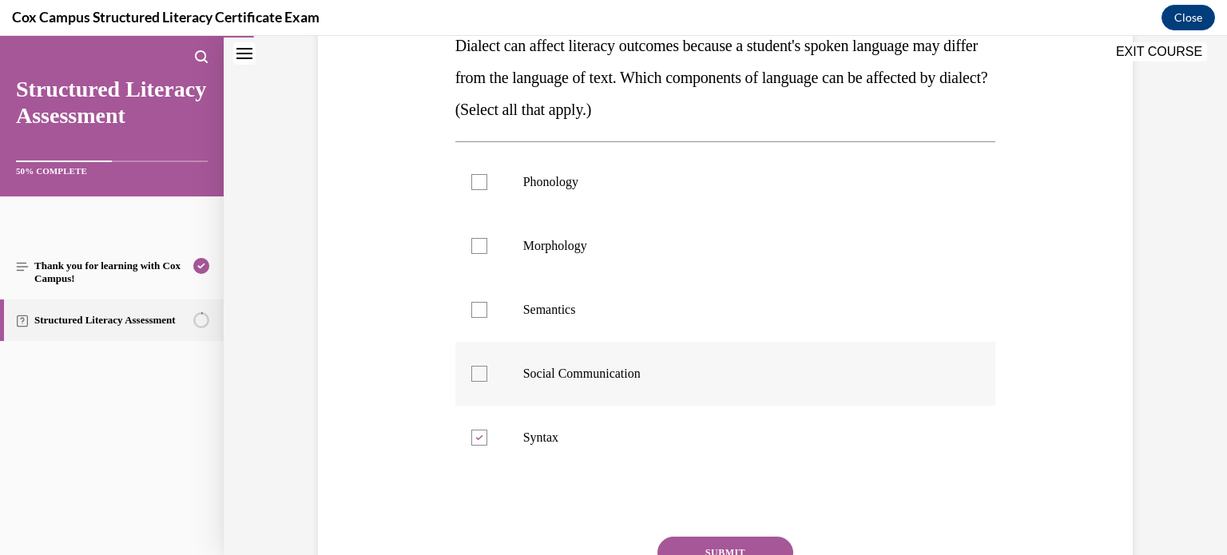
checkbox input "true"
click at [486, 313] on div at bounding box center [479, 310] width 16 height 16
click at [486, 313] on input "Semantics" at bounding box center [479, 310] width 16 height 16
checkbox input "true"
click at [482, 243] on div at bounding box center [479, 246] width 16 height 16
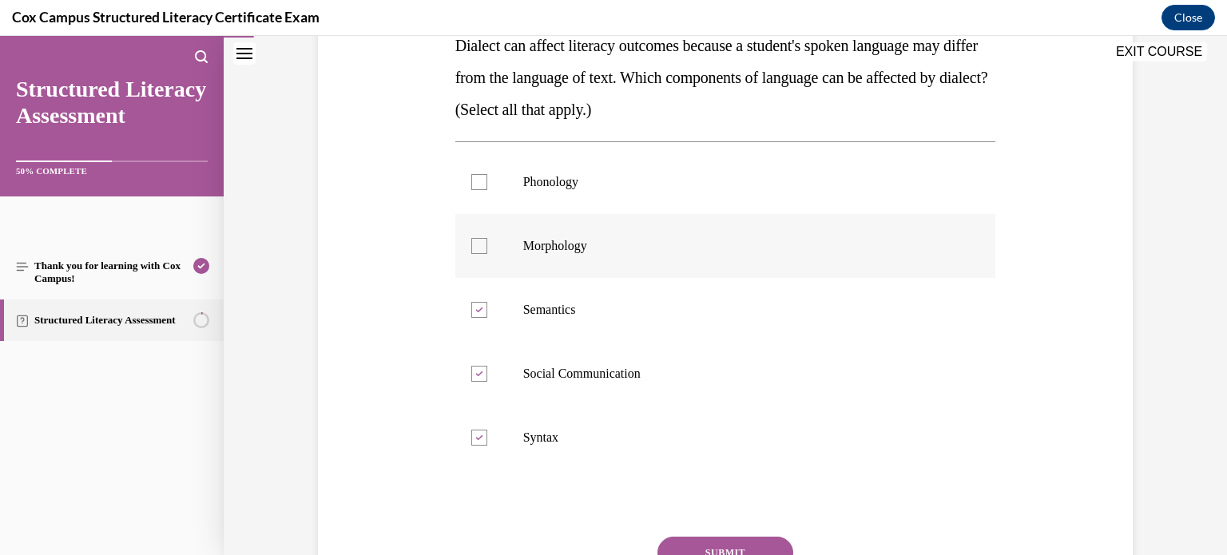
click at [482, 243] on input "Morphology" at bounding box center [479, 246] width 16 height 16
checkbox input "true"
click at [479, 179] on div at bounding box center [479, 182] width 16 height 16
click at [479, 179] on input "Phonology" at bounding box center [479, 182] width 16 height 16
checkbox input "true"
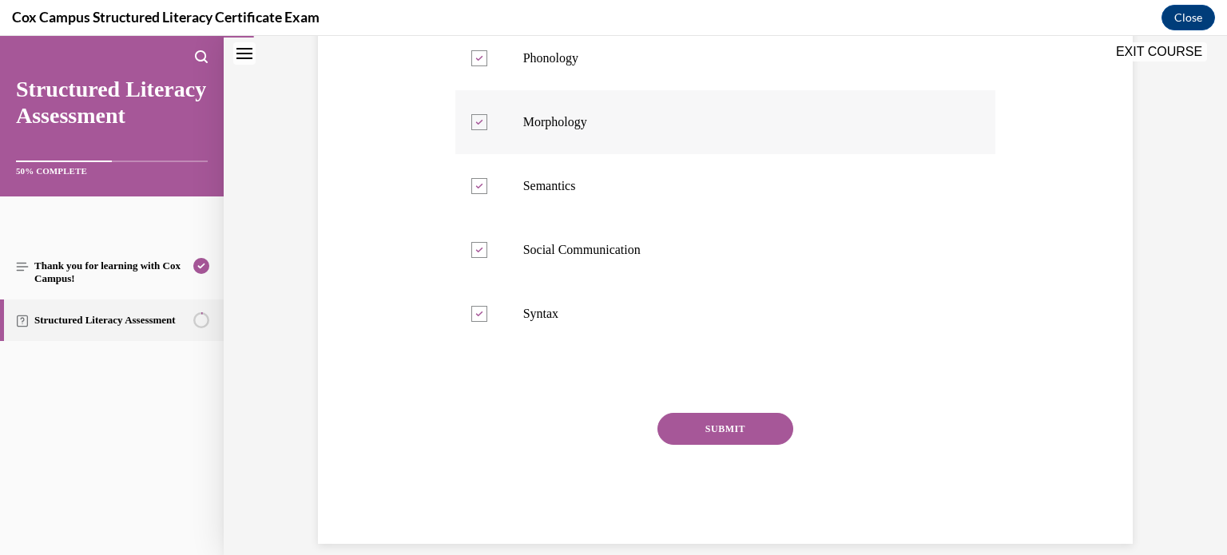
scroll to position [419, 0]
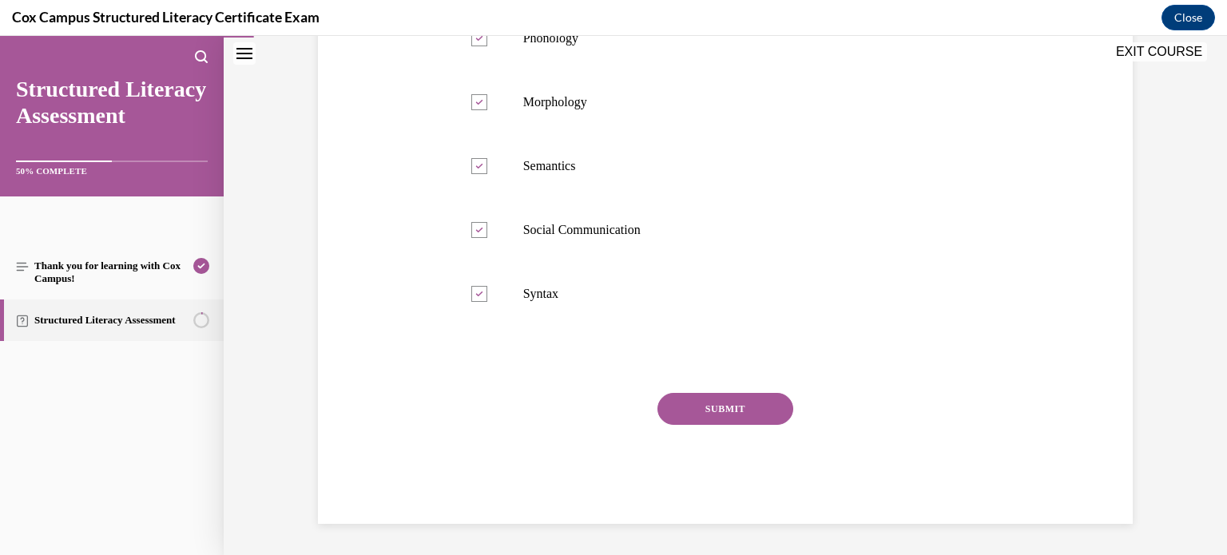
click at [697, 414] on button "SUBMIT" at bounding box center [726, 409] width 136 height 32
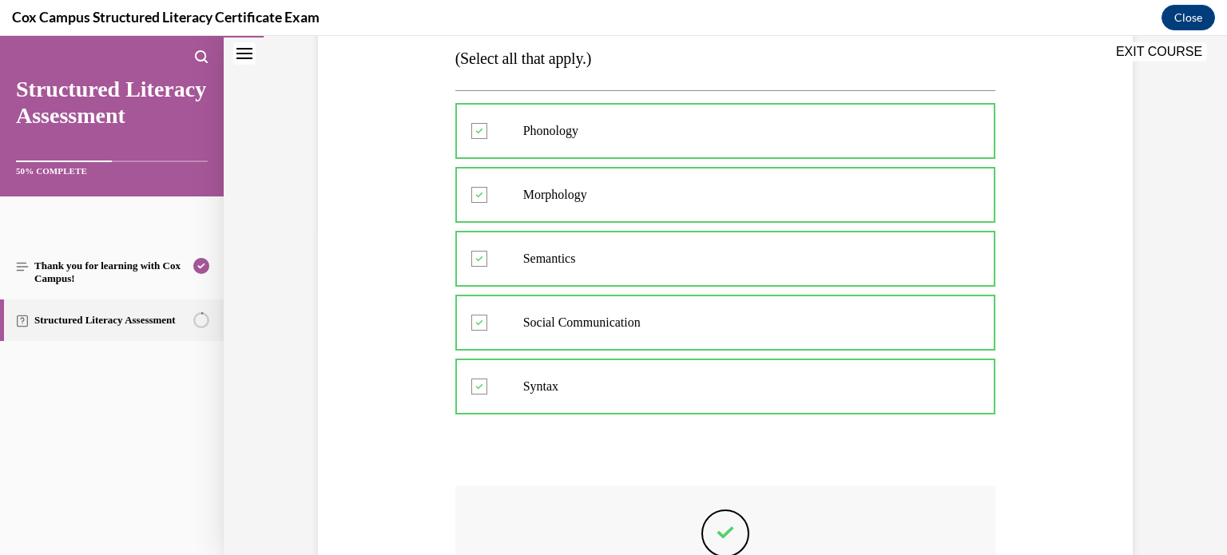
scroll to position [551, 0]
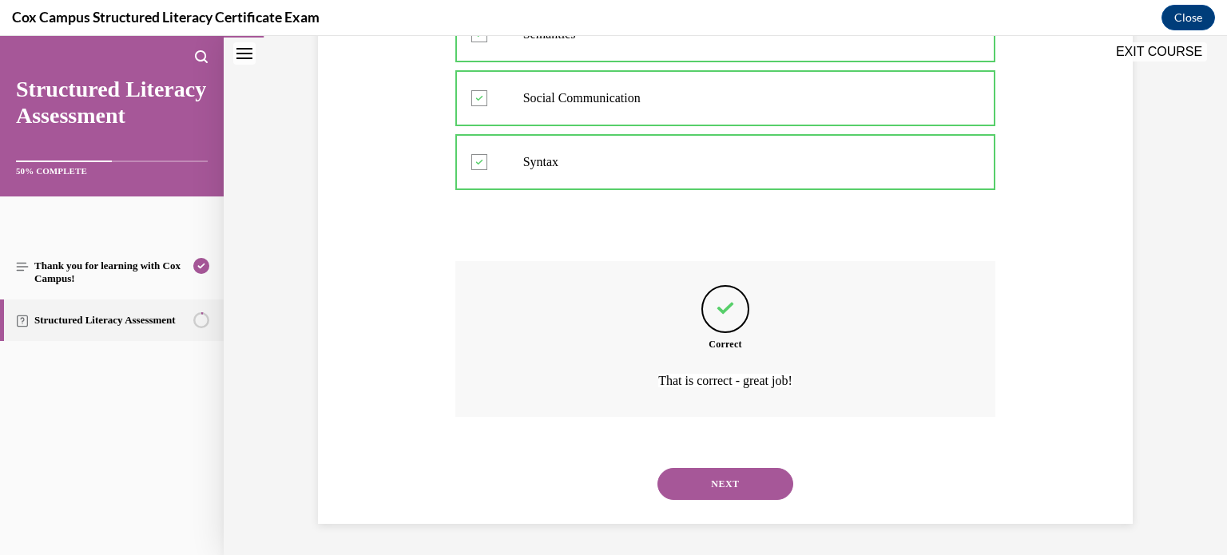
click at [714, 480] on button "NEXT" at bounding box center [726, 484] width 136 height 32
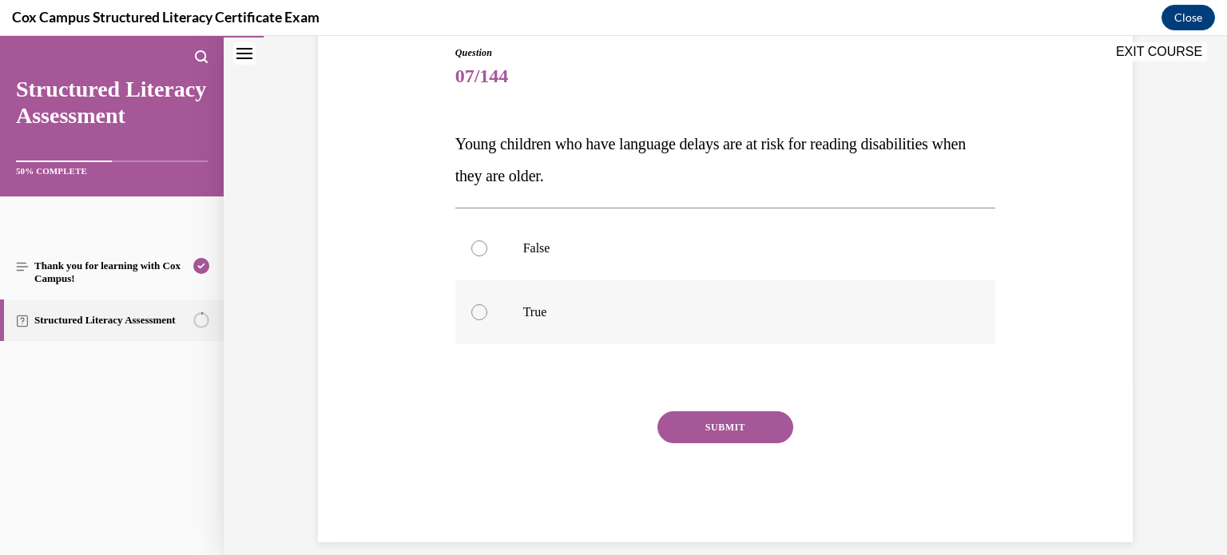
click at [484, 310] on div at bounding box center [479, 312] width 16 height 16
click at [484, 310] on input "True" at bounding box center [479, 312] width 16 height 16
radio input "true"
click at [710, 431] on button "SUBMIT" at bounding box center [726, 428] width 136 height 32
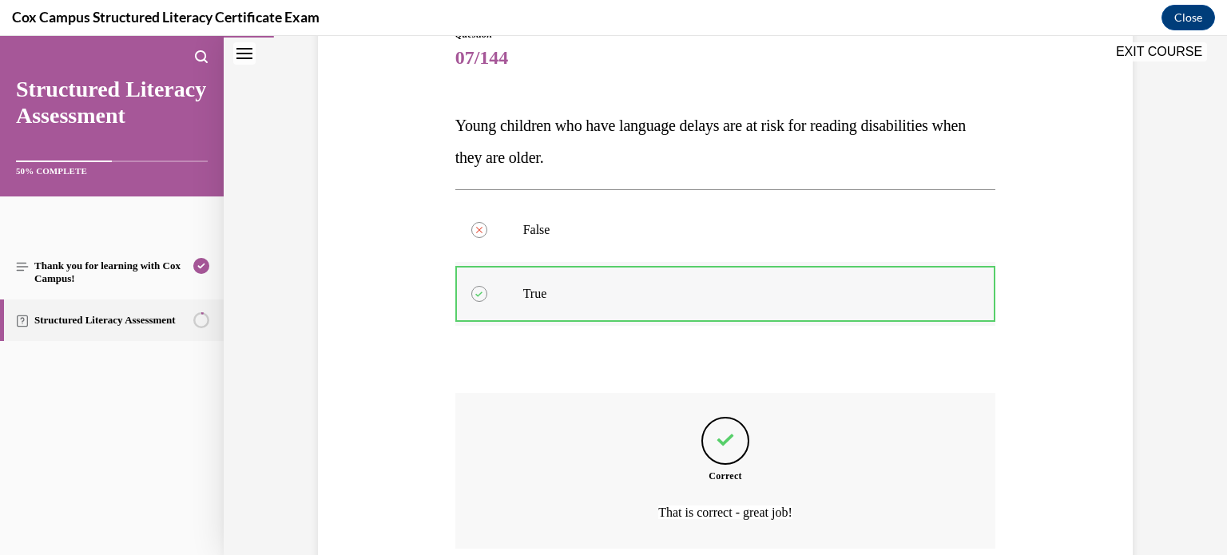
scroll to position [327, 0]
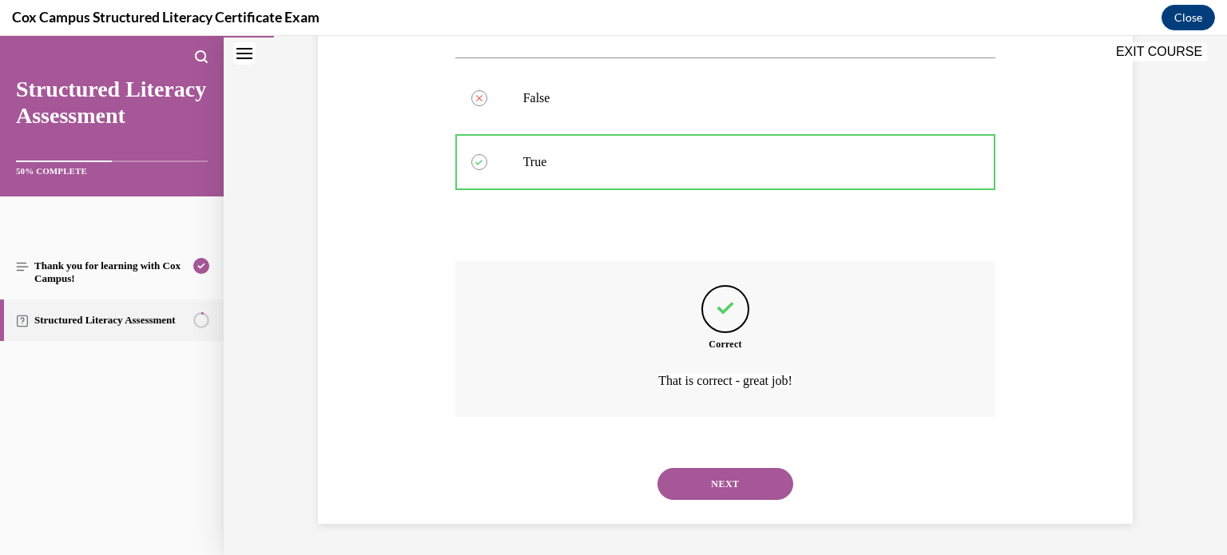
click at [734, 481] on button "NEXT" at bounding box center [726, 484] width 136 height 32
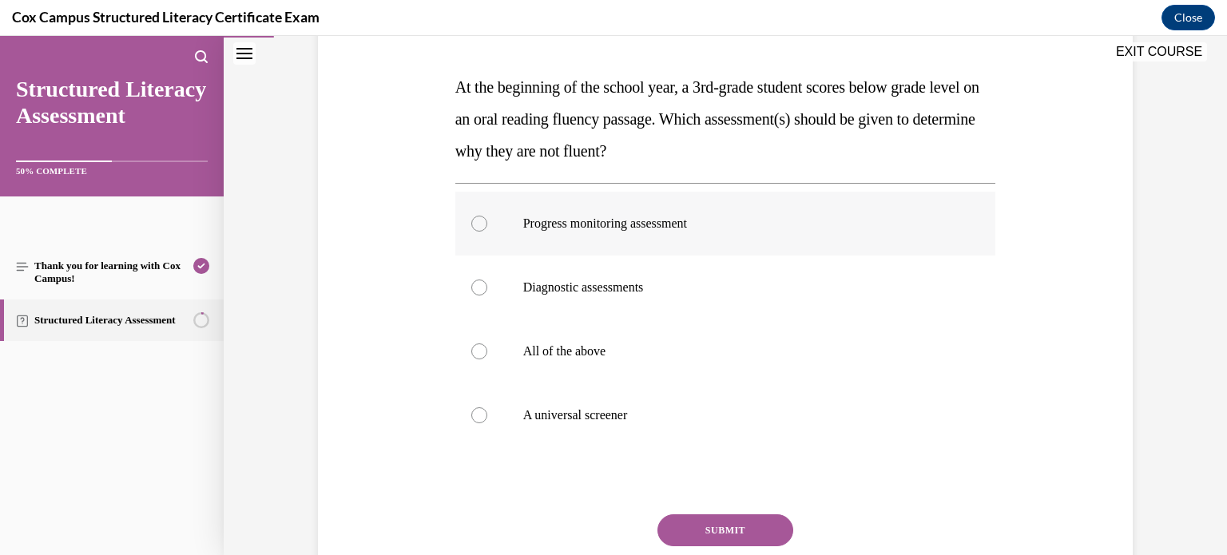
scroll to position [228, 0]
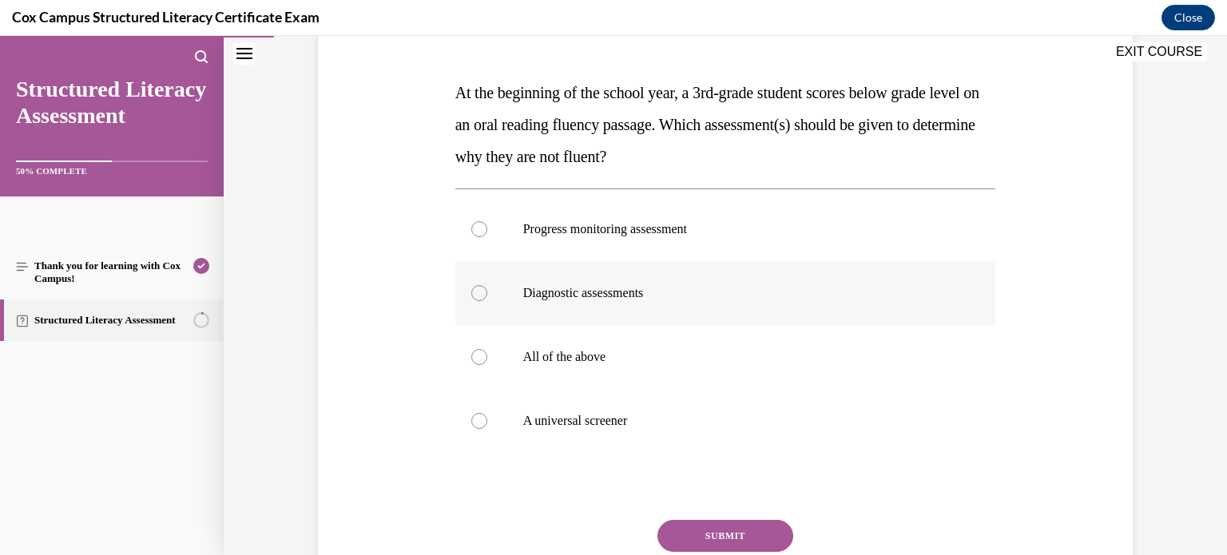
click at [480, 297] on div at bounding box center [479, 293] width 16 height 16
click at [480, 297] on input "Diagnostic assessments" at bounding box center [479, 293] width 16 height 16
radio input "true"
click at [762, 535] on button "SUBMIT" at bounding box center [726, 536] width 136 height 32
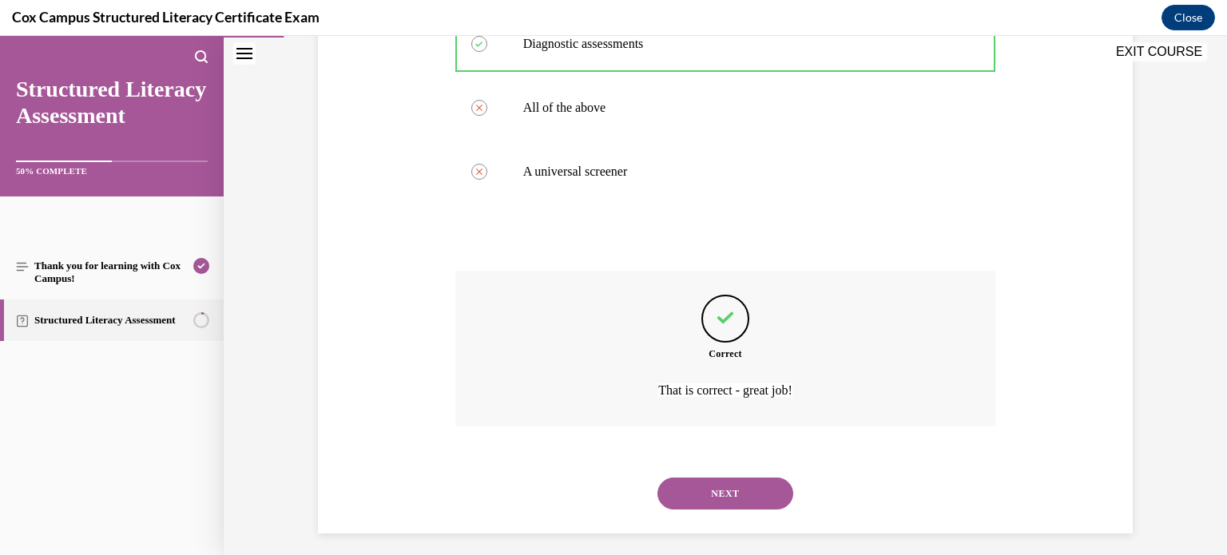
scroll to position [487, 0]
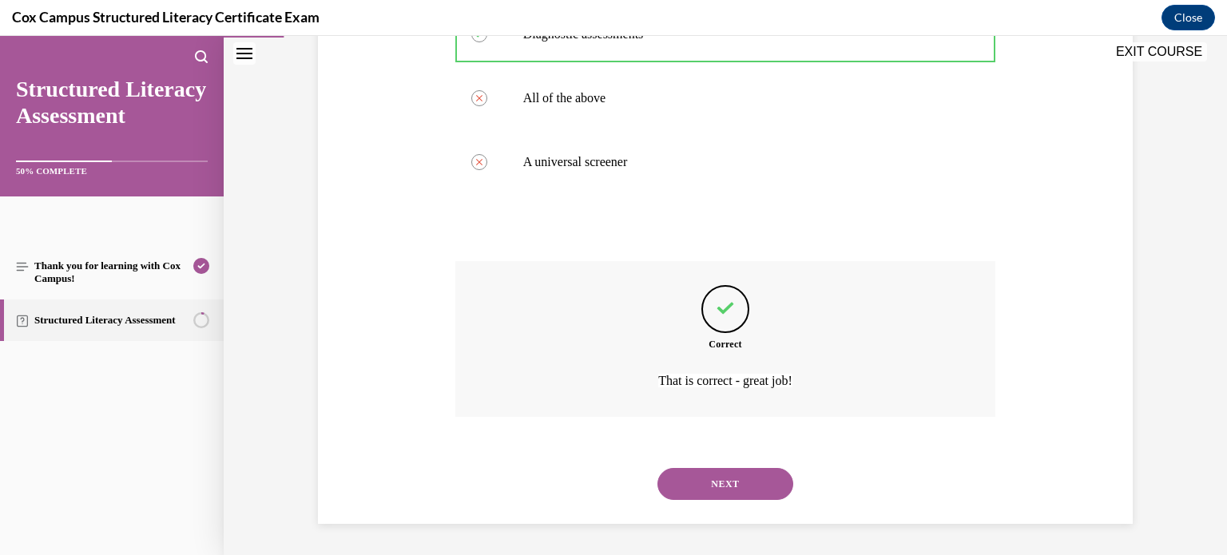
click at [744, 487] on button "NEXT" at bounding box center [726, 484] width 136 height 32
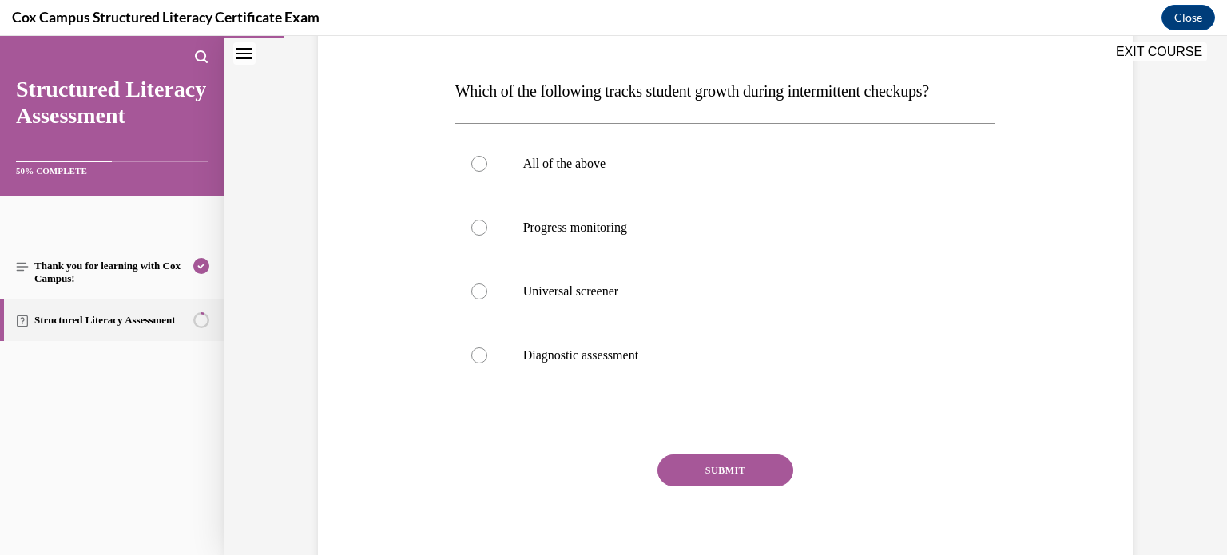
scroll to position [230, 0]
click at [482, 229] on div at bounding box center [479, 227] width 16 height 16
click at [482, 229] on input "Progress monitoring" at bounding box center [479, 227] width 16 height 16
radio input "true"
click at [751, 469] on button "SUBMIT" at bounding box center [726, 470] width 136 height 32
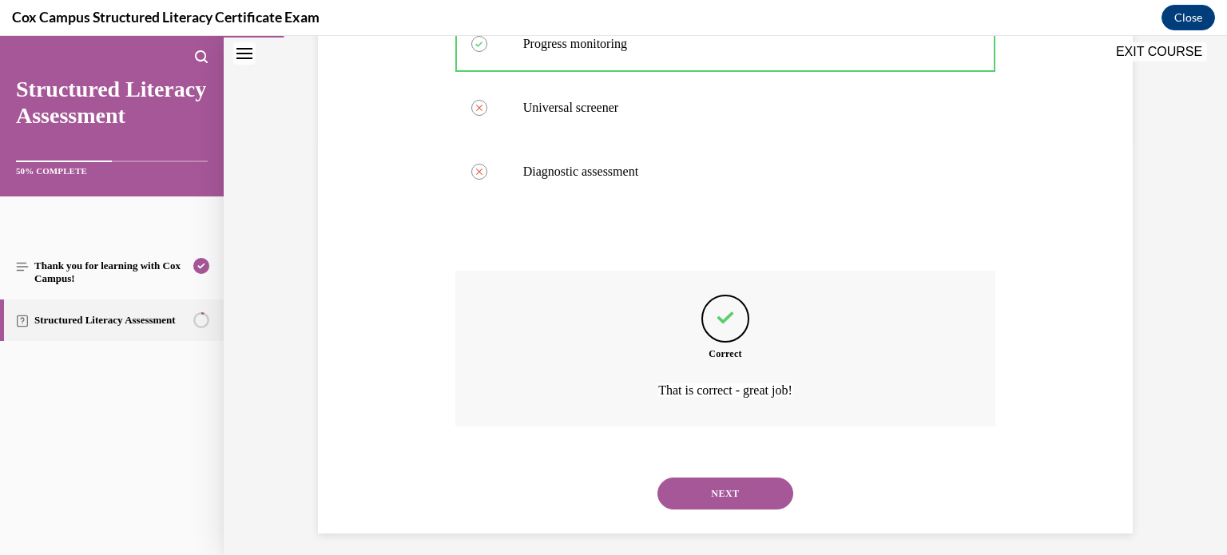
scroll to position [423, 0]
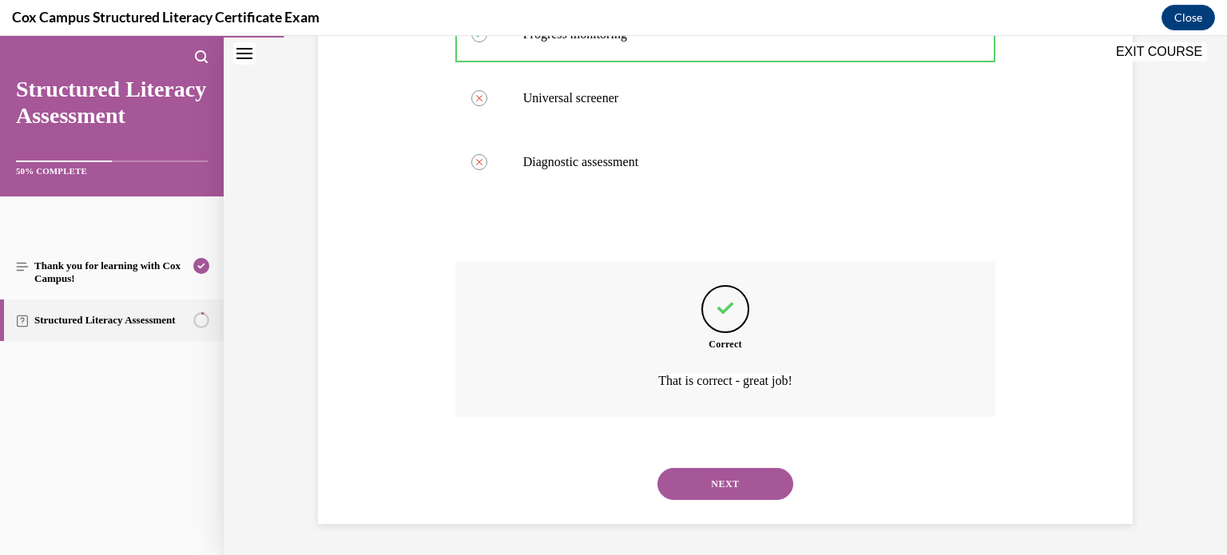
click at [742, 483] on button "NEXT" at bounding box center [726, 484] width 136 height 32
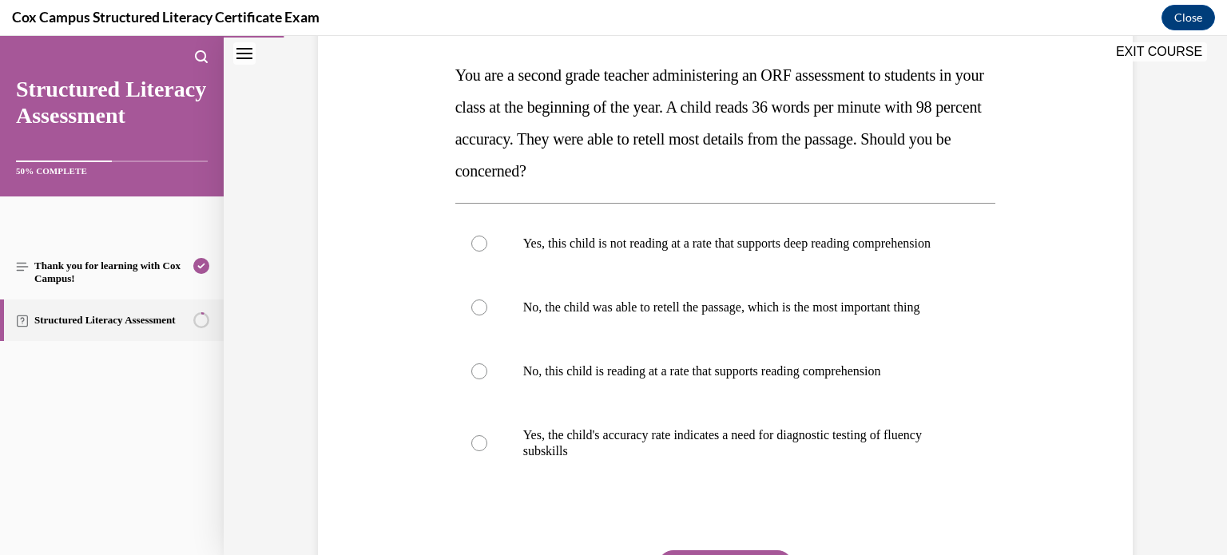
scroll to position [246, 0]
click at [479, 379] on div at bounding box center [479, 371] width 16 height 16
click at [479, 379] on input "No, this child is reading at a rate that supports reading comprehension" at bounding box center [479, 371] width 16 height 16
radio input "true"
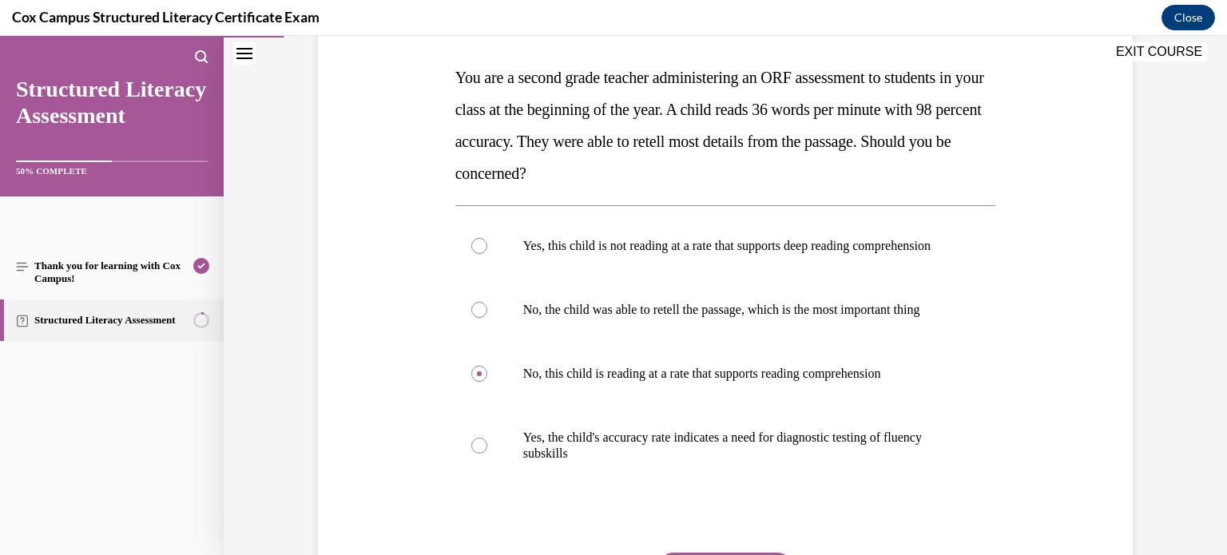
scroll to position [233, 0]
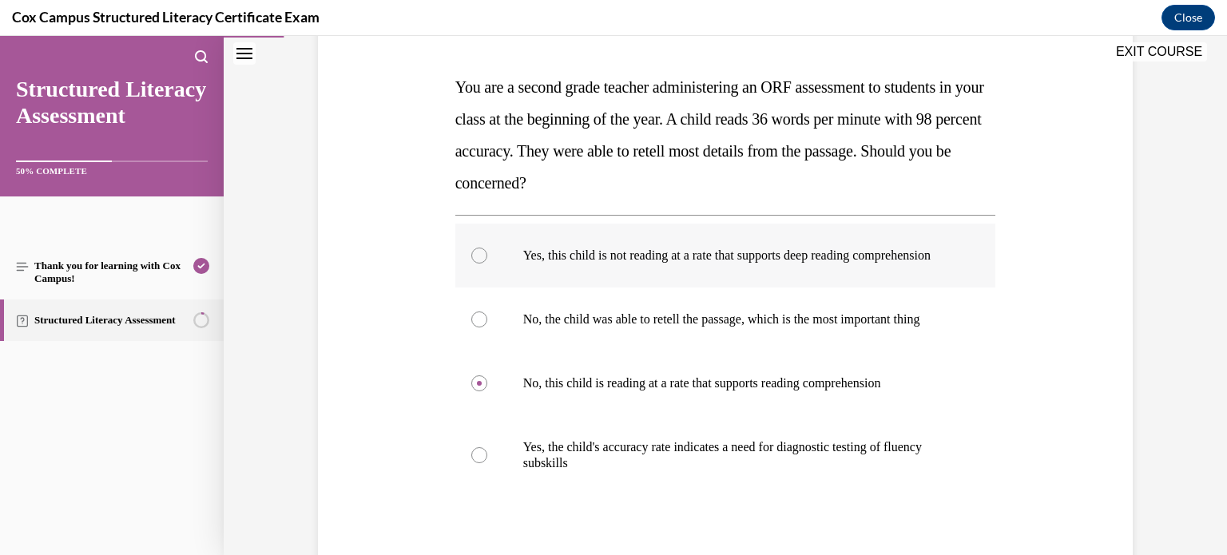
click at [479, 264] on div at bounding box center [479, 256] width 16 height 16
click at [479, 264] on input "Yes, this child is not reading at a rate that supports deep reading comprehensi…" at bounding box center [479, 256] width 16 height 16
radio input "true"
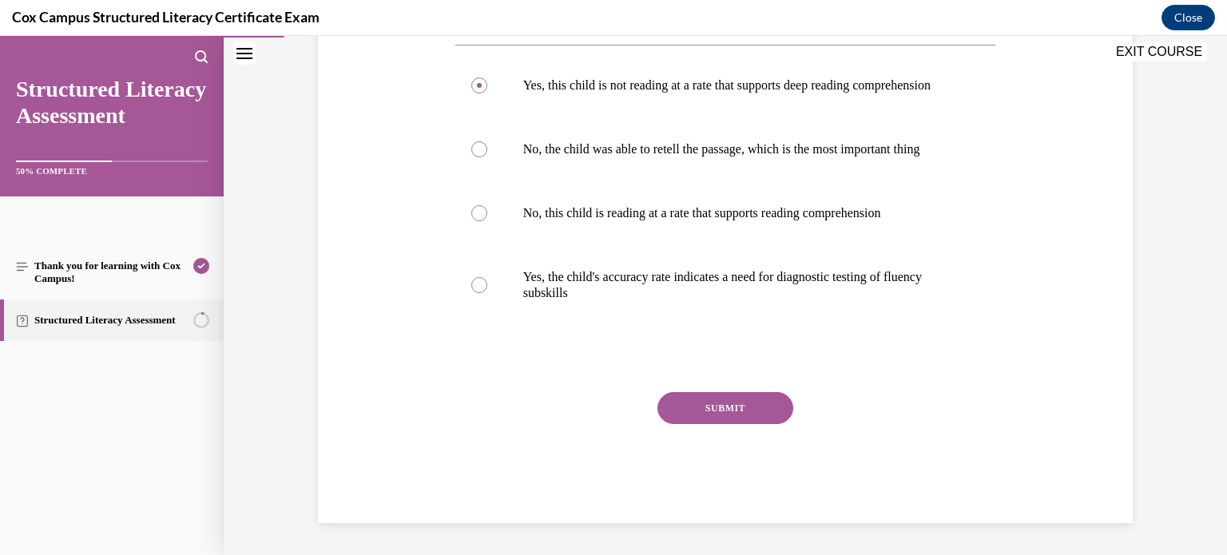
scroll to position [426, 0]
click at [707, 424] on button "SUBMIT" at bounding box center [726, 408] width 136 height 32
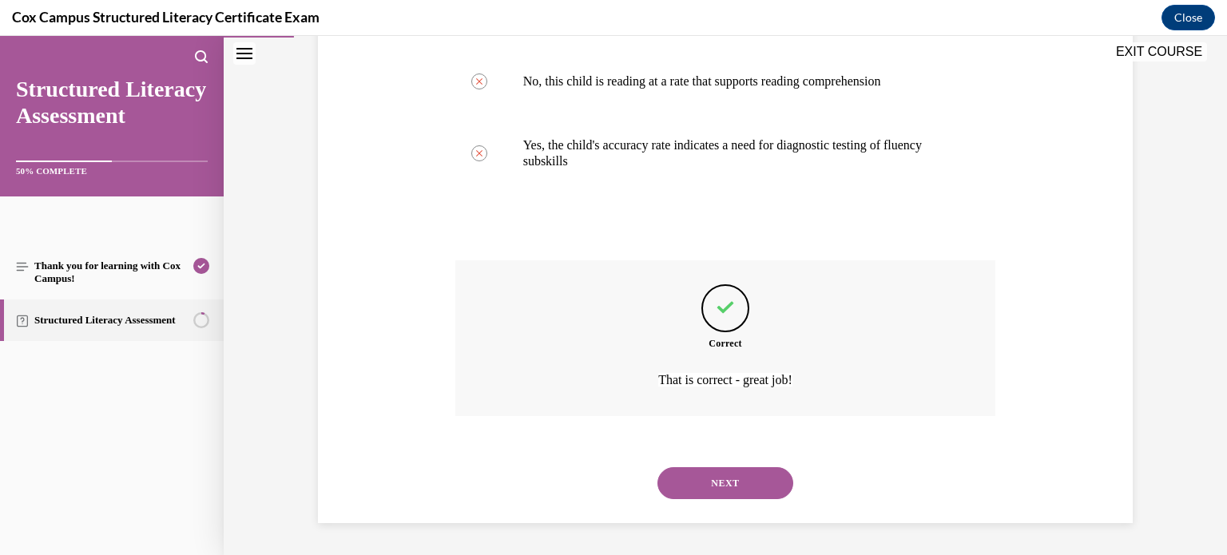
scroll to position [567, 0]
click at [722, 479] on button "NEXT" at bounding box center [726, 483] width 136 height 32
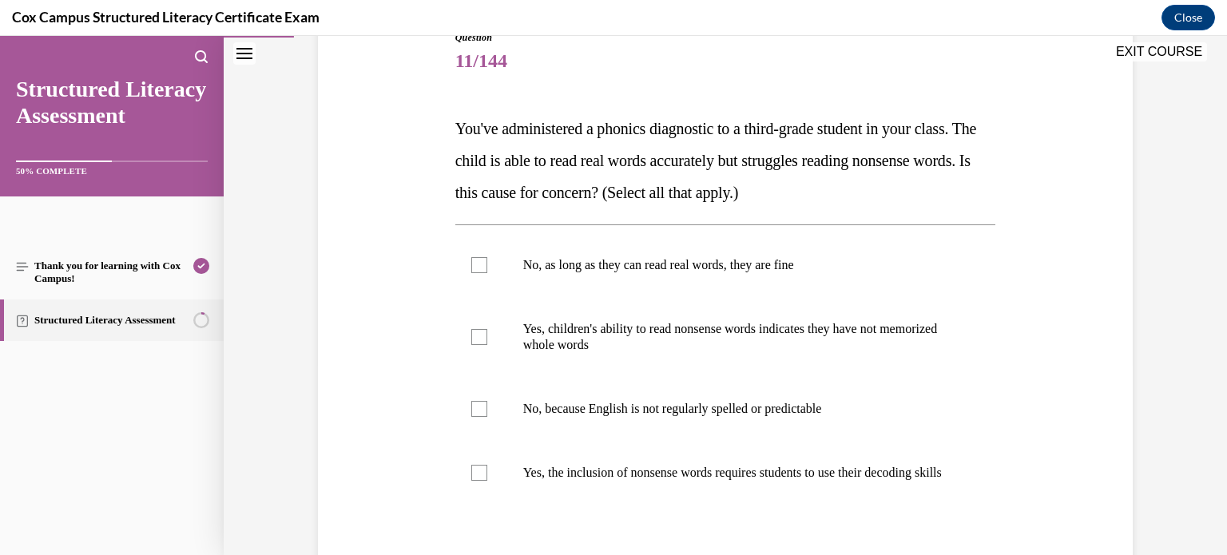
scroll to position [210, 0]
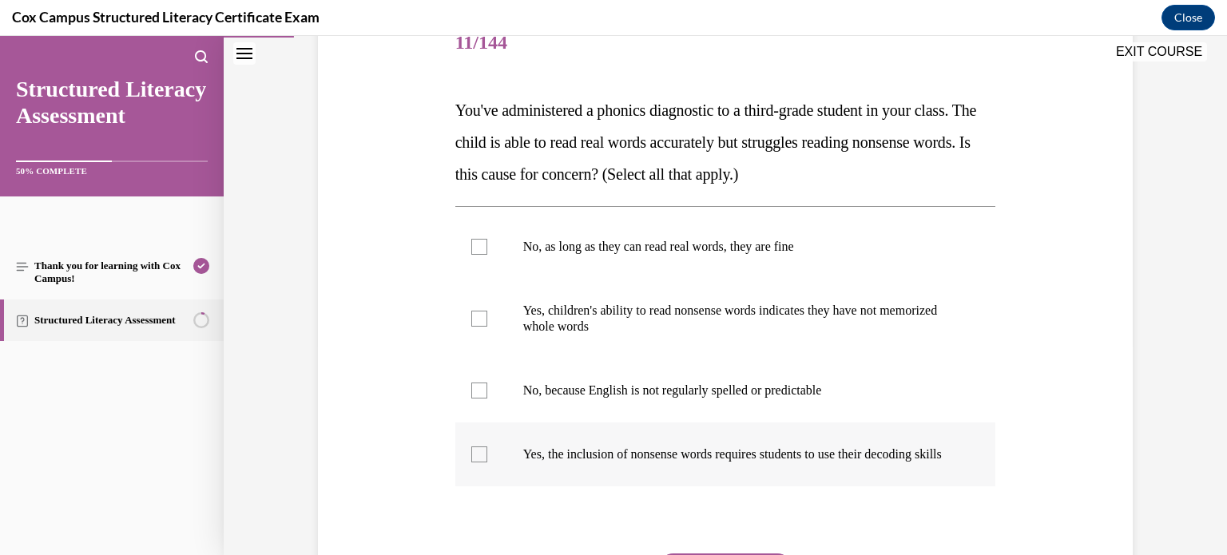
click at [483, 463] on div at bounding box center [479, 455] width 16 height 16
click at [483, 463] on input "Yes, the inclusion of nonsense words requires students to use their decoding sk…" at bounding box center [479, 455] width 16 height 16
checkbox input "true"
click at [479, 325] on div at bounding box center [479, 319] width 16 height 16
click at [479, 325] on input "Yes, children's ability to read nonsense words indicates they have not memorize…" at bounding box center [479, 319] width 16 height 16
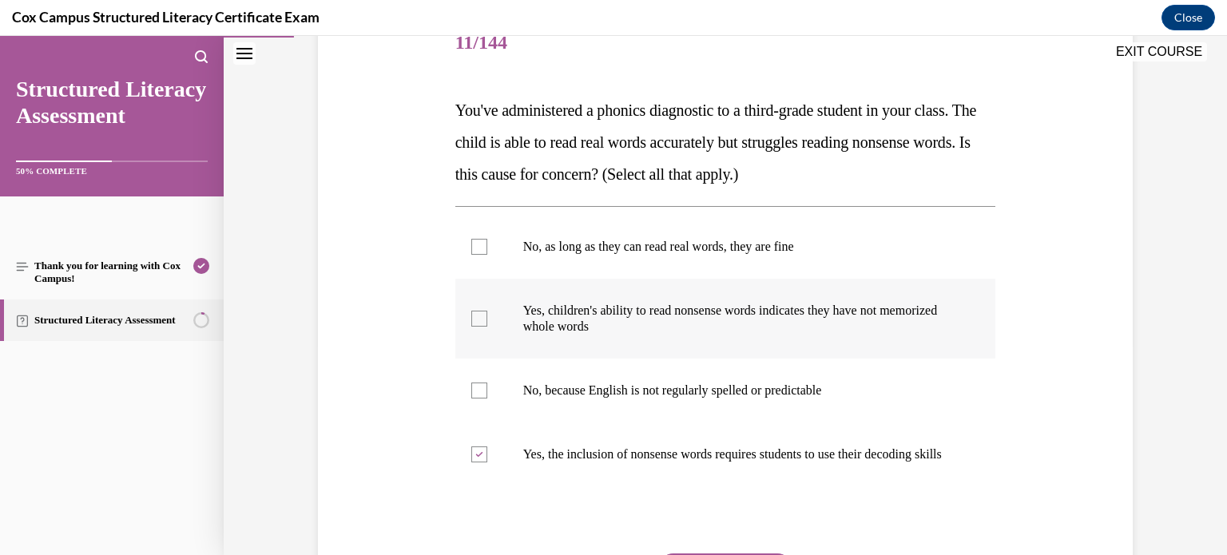
checkbox input "true"
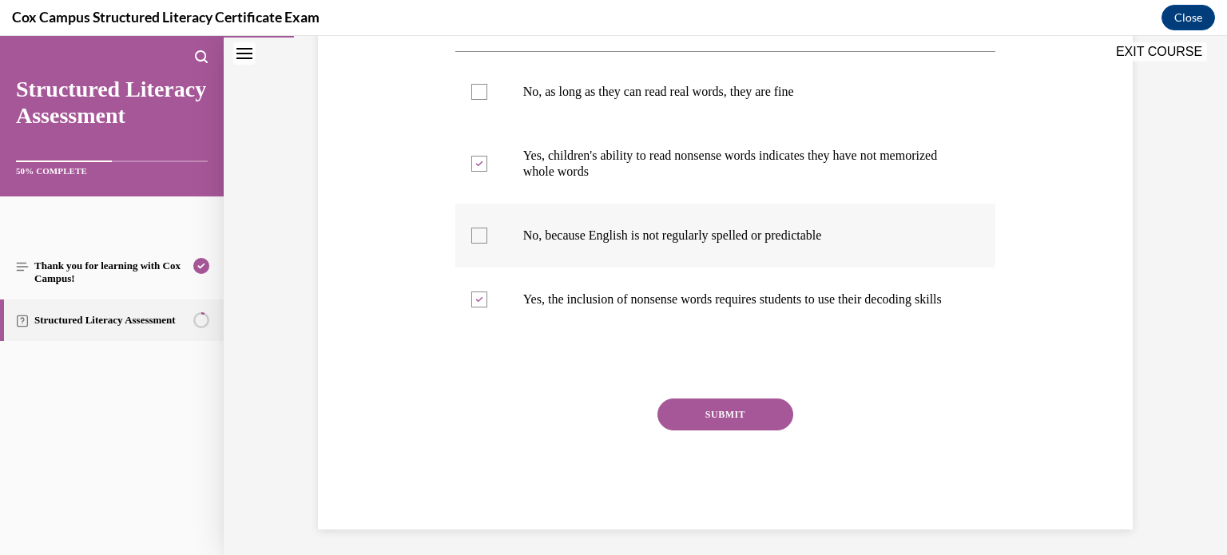
scroll to position [368, 0]
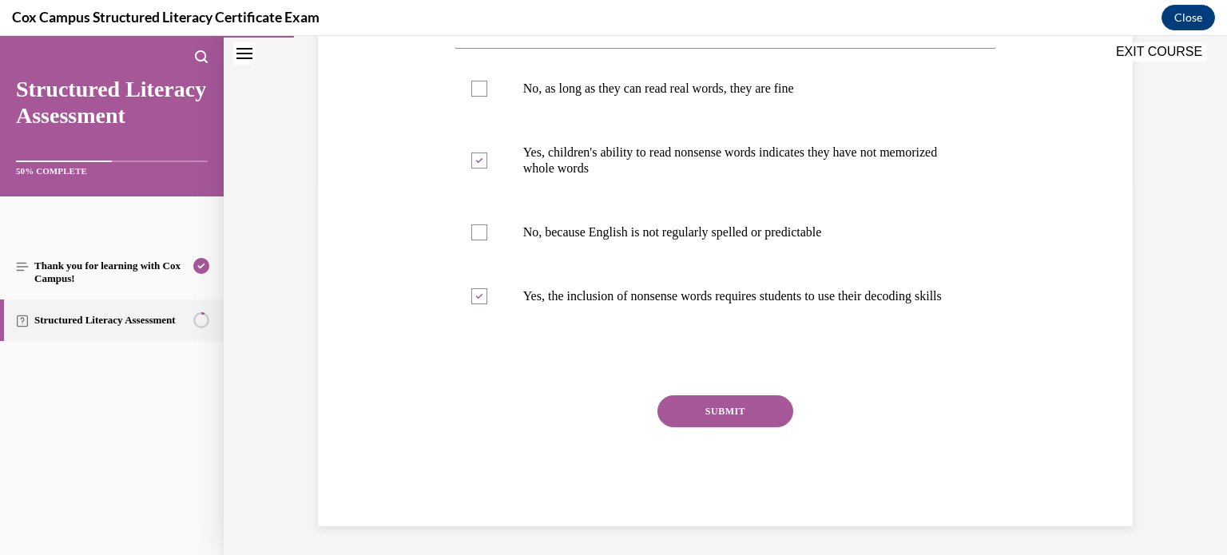
click at [742, 427] on button "SUBMIT" at bounding box center [726, 412] width 136 height 32
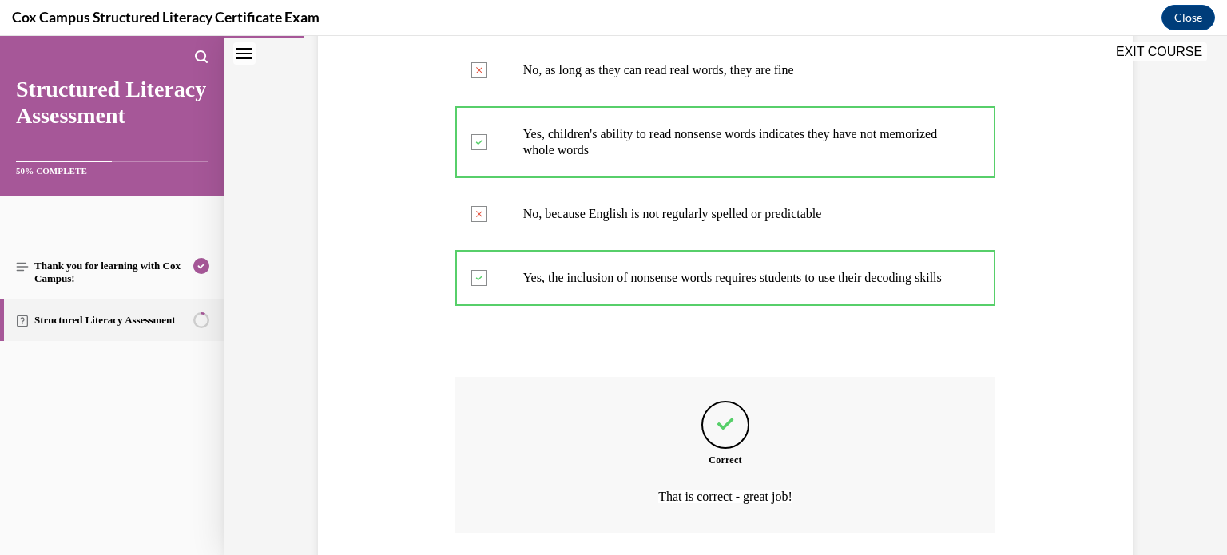
scroll to position [519, 0]
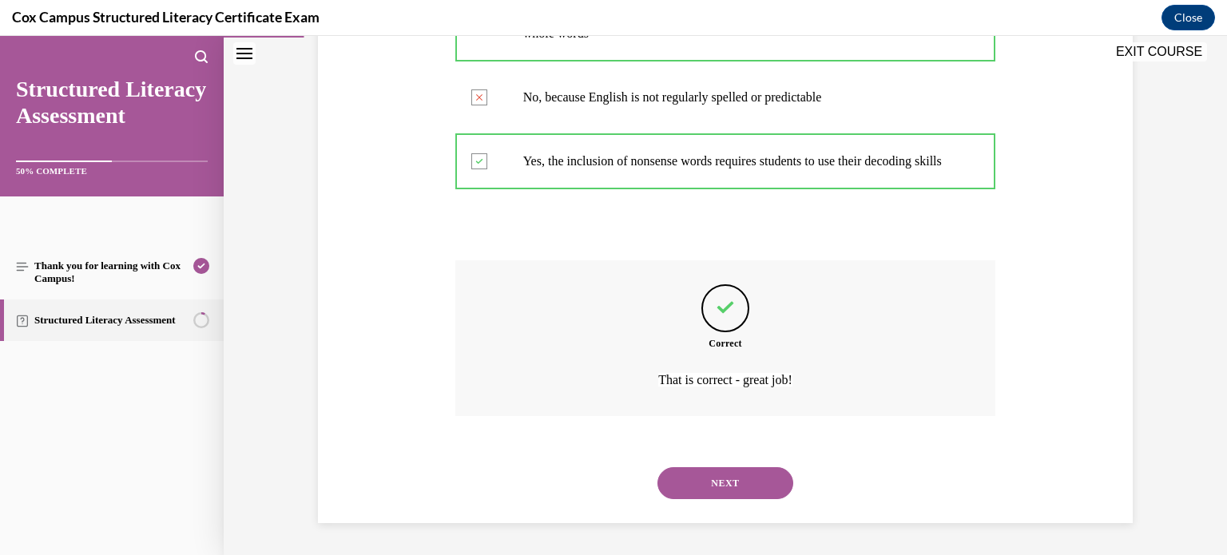
click at [734, 482] on button "NEXT" at bounding box center [726, 483] width 136 height 32
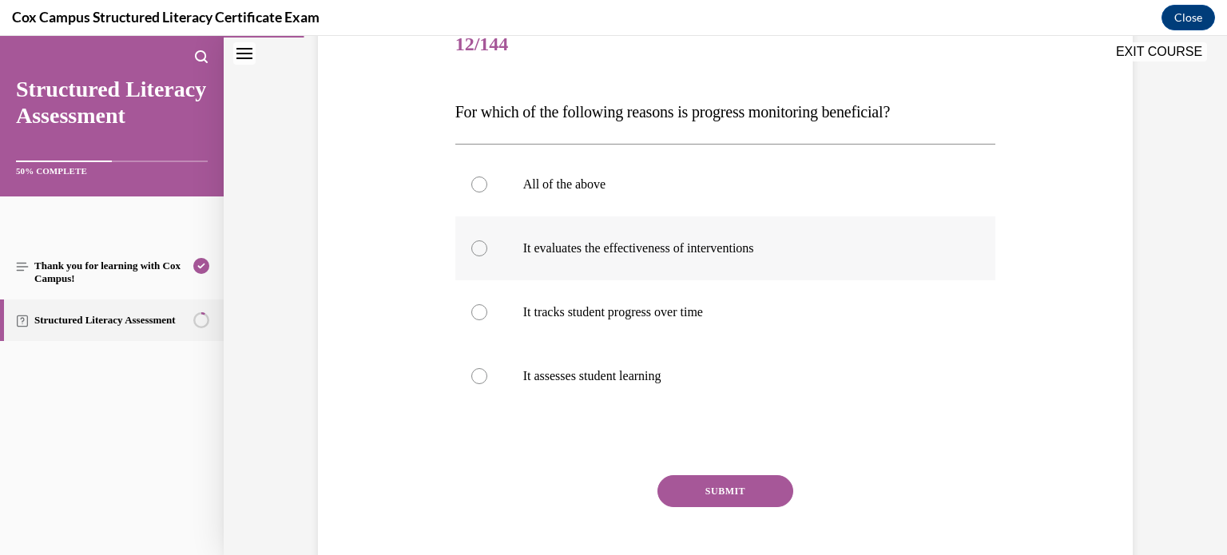
scroll to position [213, 0]
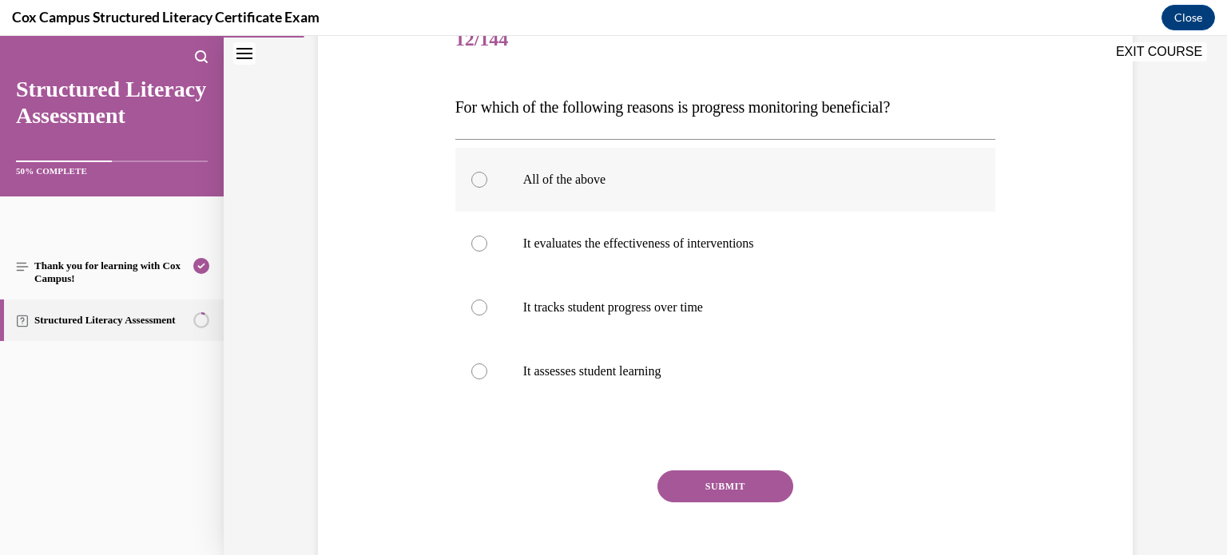
click at [478, 182] on div at bounding box center [479, 180] width 16 height 16
click at [478, 182] on input "All of the above" at bounding box center [479, 180] width 16 height 16
radio input "true"
click at [734, 482] on button "SUBMIT" at bounding box center [726, 487] width 136 height 32
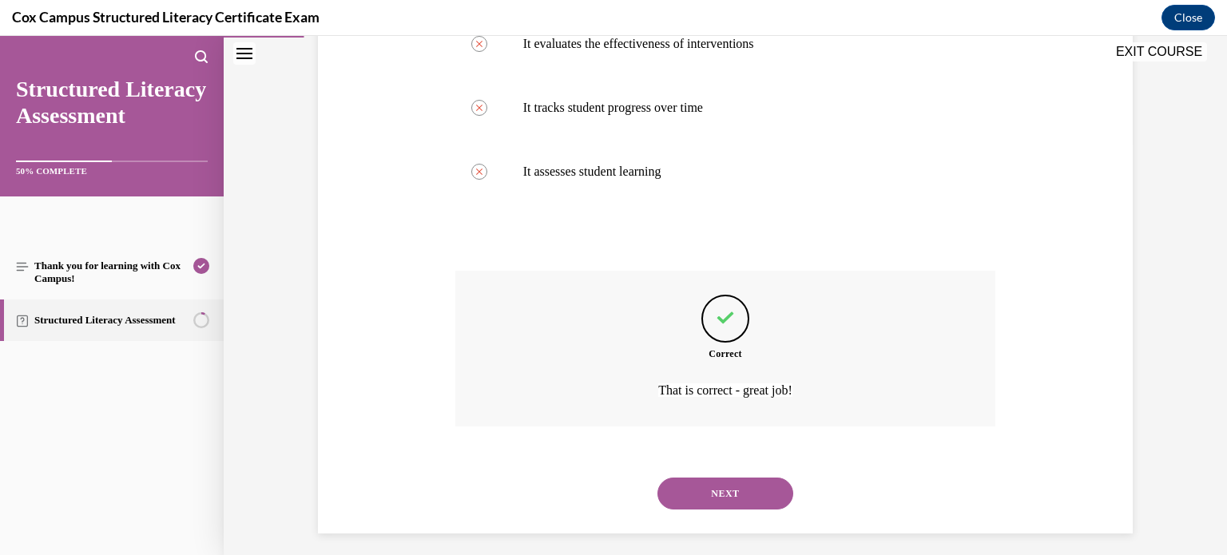
scroll to position [423, 0]
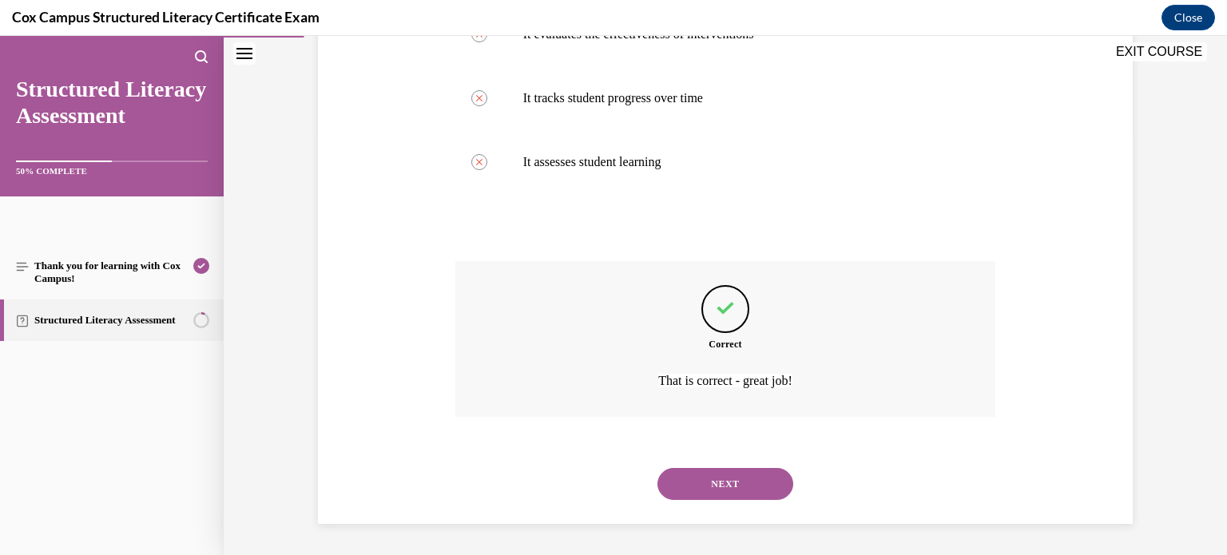
click at [720, 481] on button "NEXT" at bounding box center [726, 484] width 136 height 32
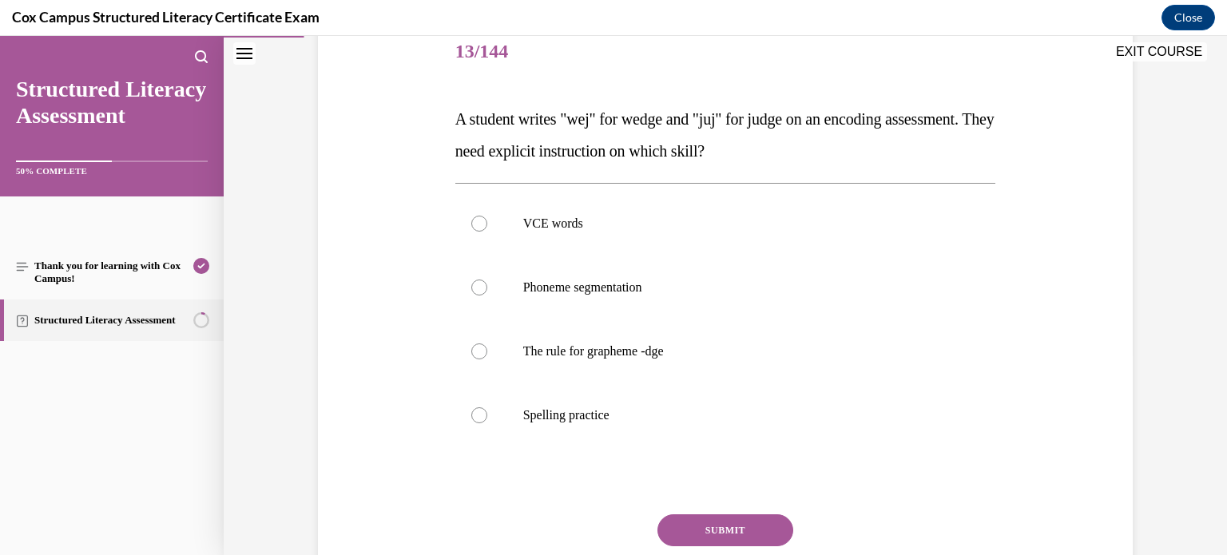
scroll to position [203, 0]
click at [480, 348] on div at bounding box center [479, 350] width 16 height 16
click at [480, 348] on input "The rule for grapheme -dge" at bounding box center [479, 350] width 16 height 16
radio input "true"
click at [722, 541] on button "SUBMIT" at bounding box center [726, 529] width 136 height 32
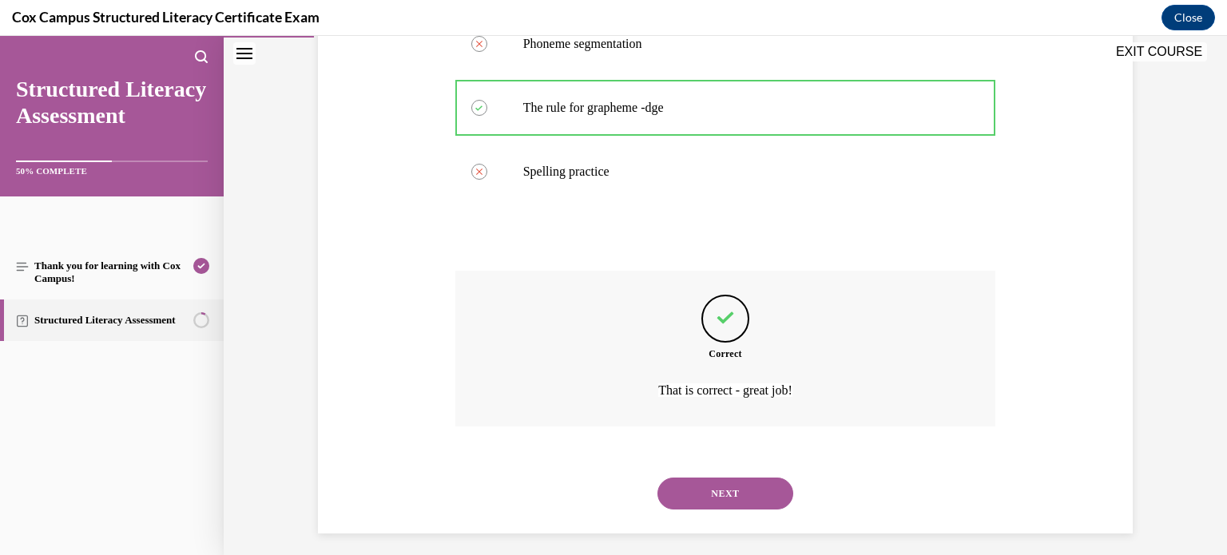
scroll to position [455, 0]
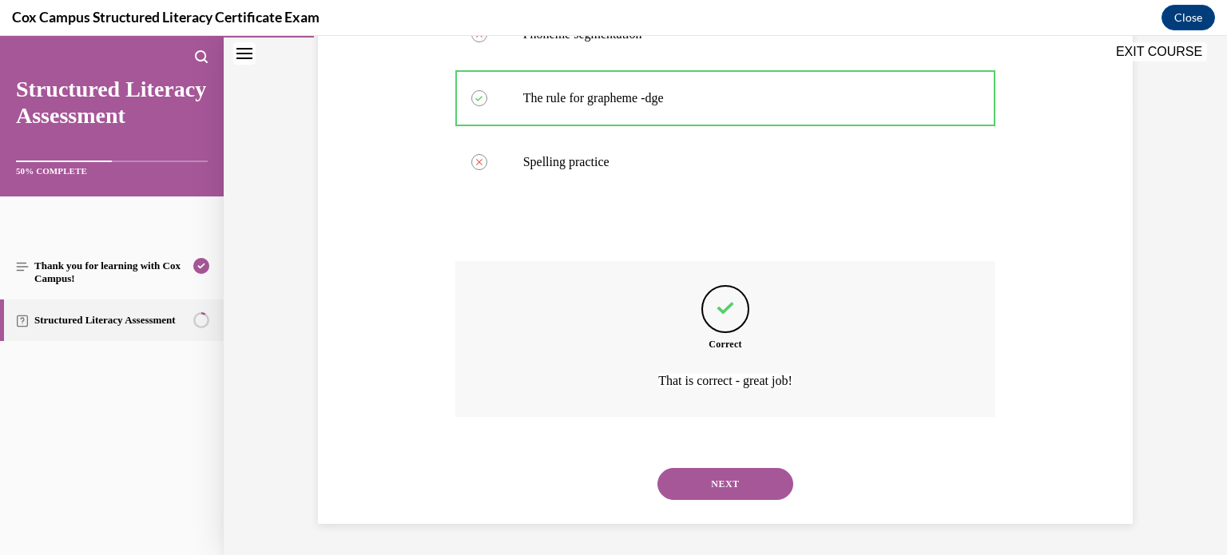
click at [734, 491] on button "NEXT" at bounding box center [726, 484] width 136 height 32
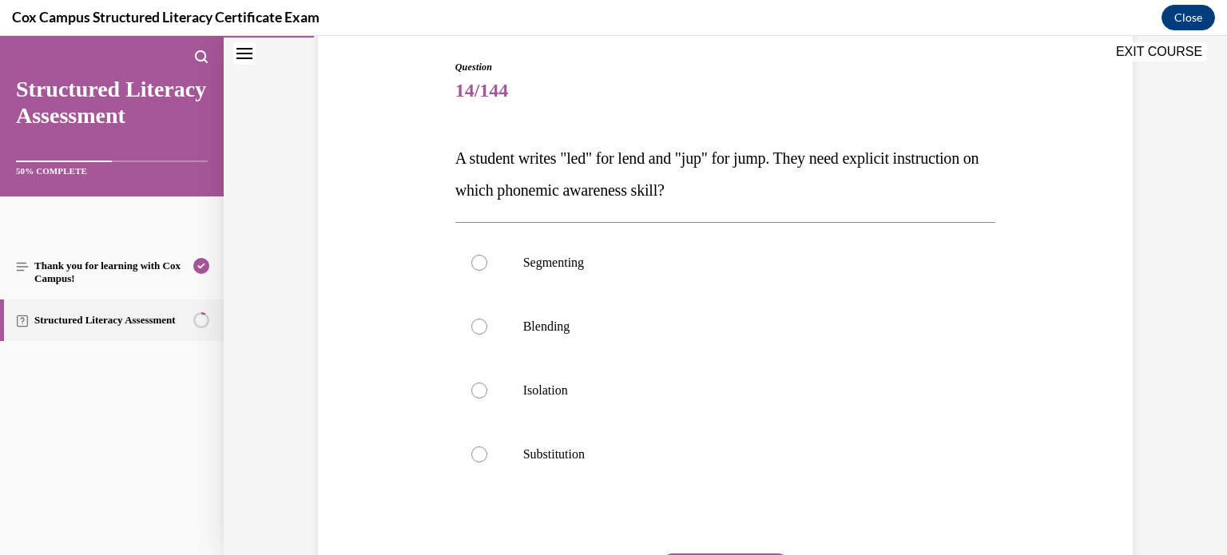
scroll to position [165, 0]
click at [483, 258] on div at bounding box center [479, 261] width 16 height 16
click at [483, 258] on input "Segmenting" at bounding box center [479, 261] width 16 height 16
radio input "true"
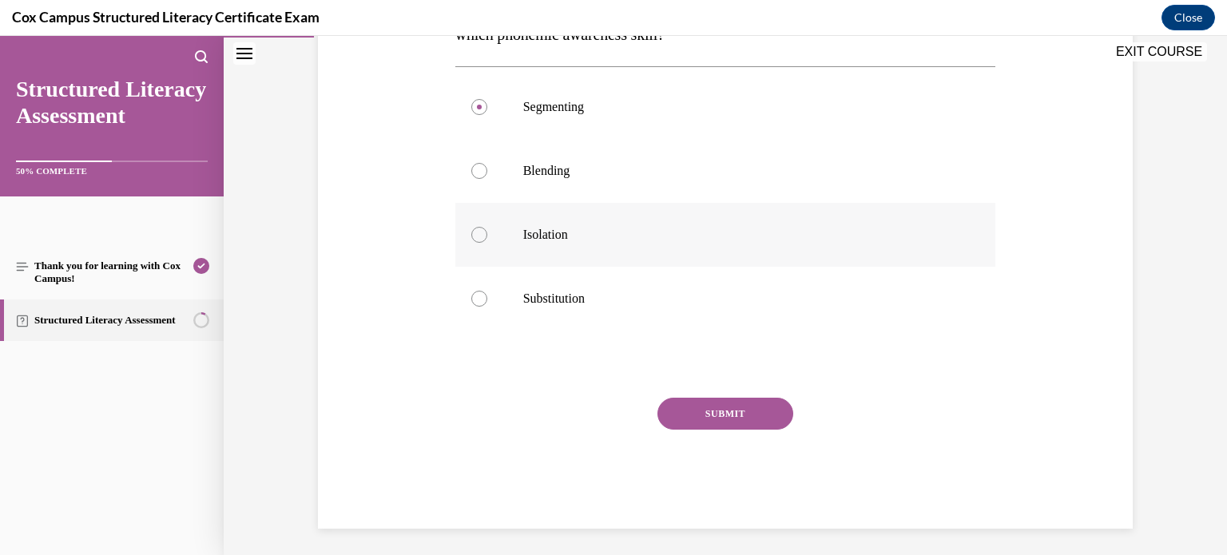
scroll to position [323, 0]
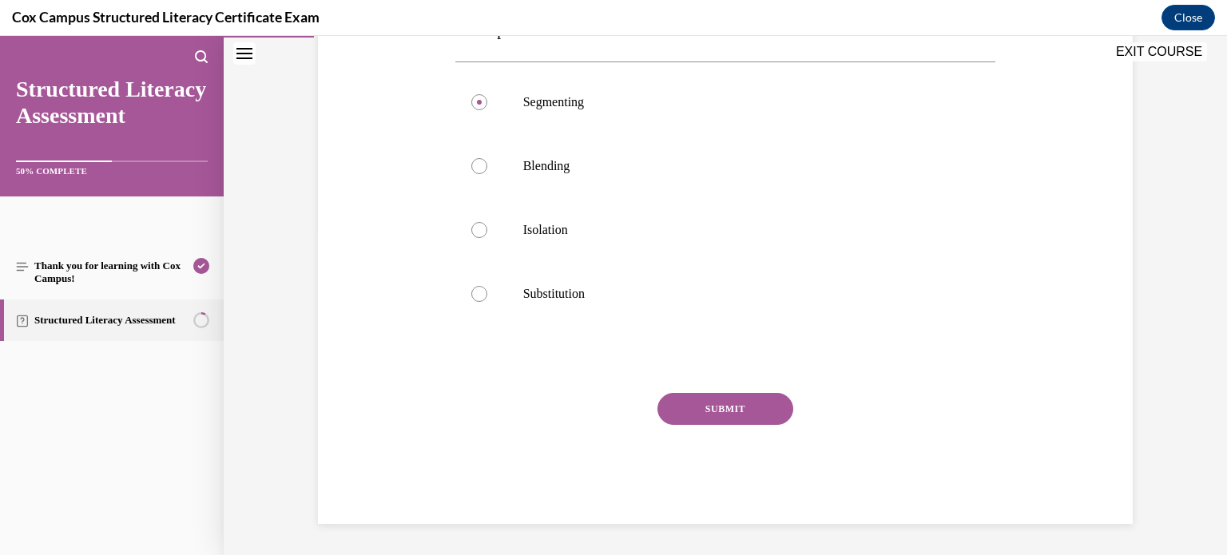
click at [706, 408] on button "SUBMIT" at bounding box center [726, 409] width 136 height 32
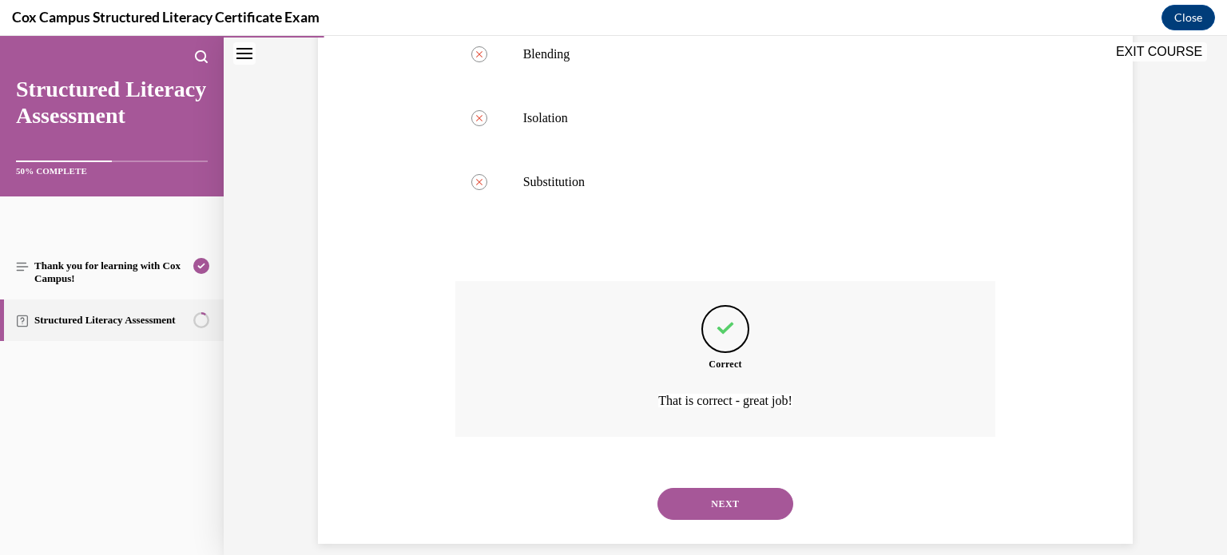
scroll to position [455, 0]
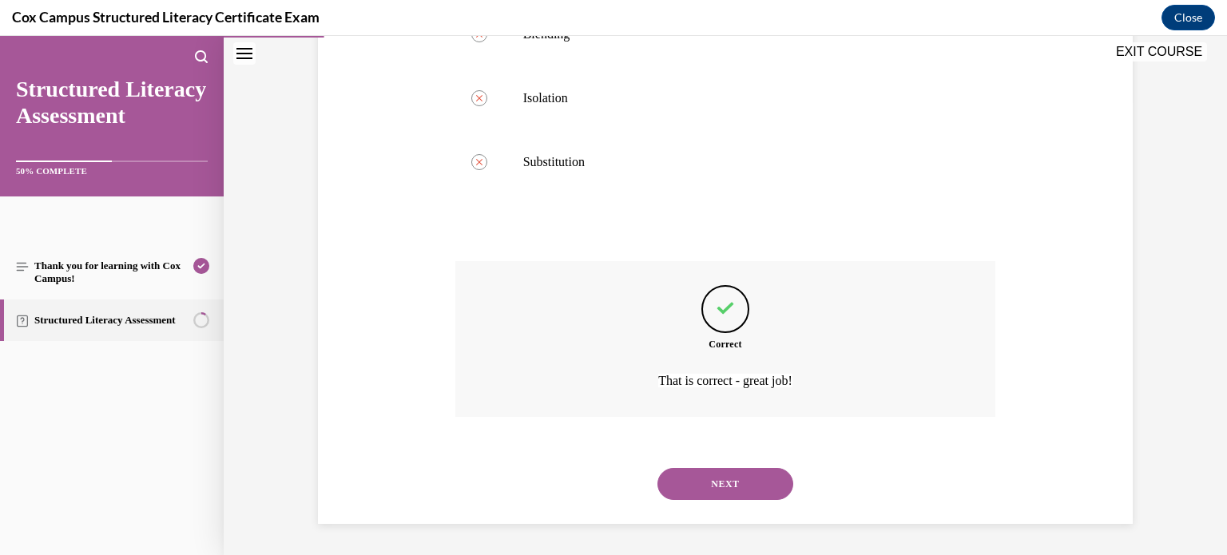
click at [734, 483] on button "NEXT" at bounding box center [726, 484] width 136 height 32
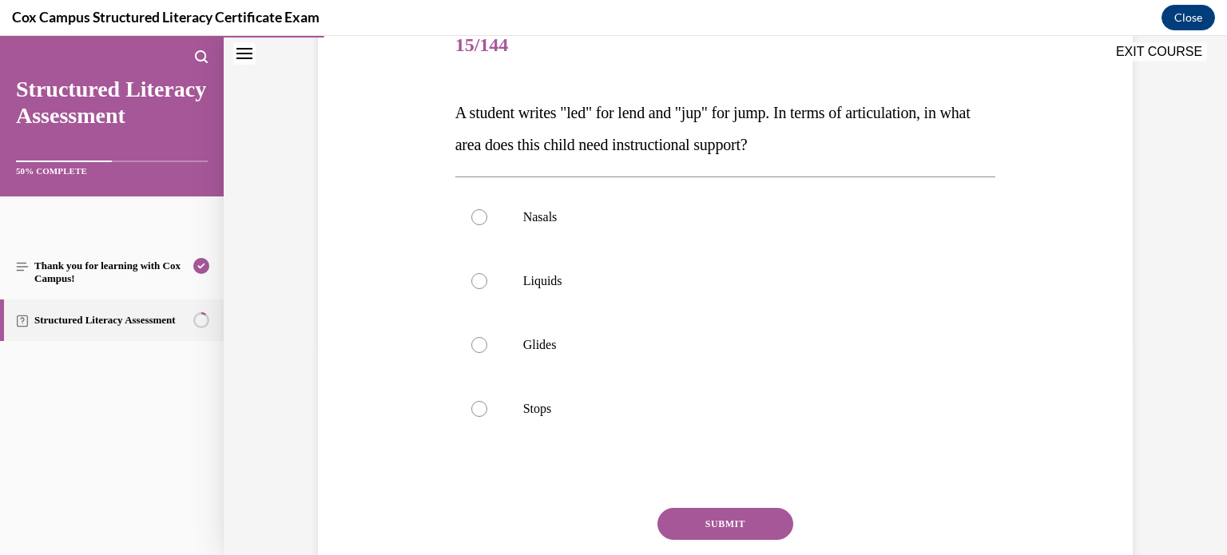
scroll to position [209, 0]
click at [479, 218] on div at bounding box center [479, 217] width 16 height 16
click at [479, 218] on input "Nasals" at bounding box center [479, 217] width 16 height 16
radio input "true"
click at [706, 520] on button "SUBMIT" at bounding box center [726, 523] width 136 height 32
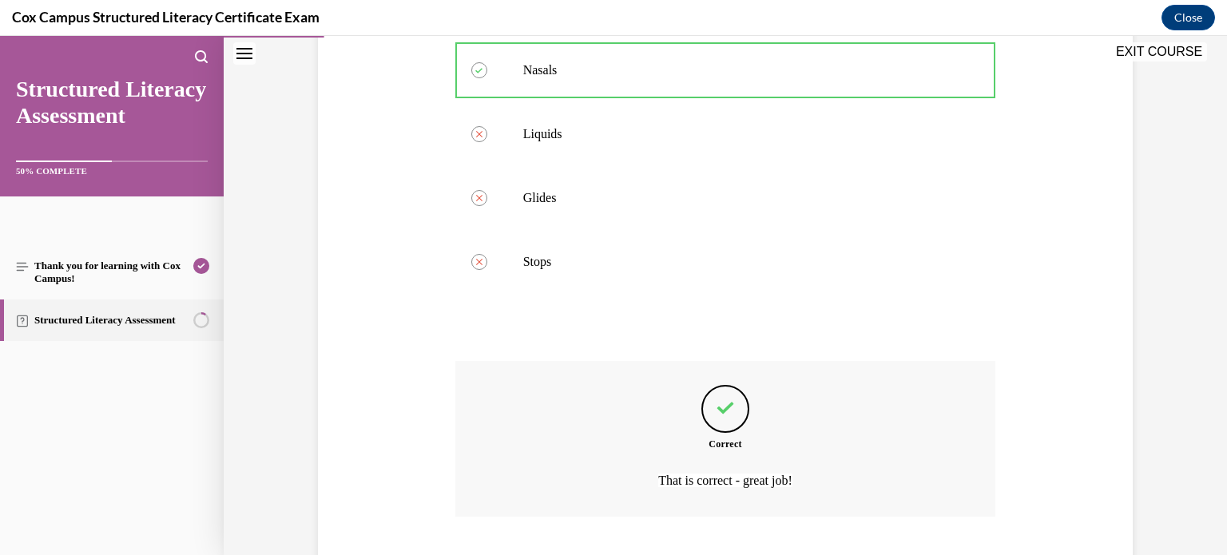
scroll to position [455, 0]
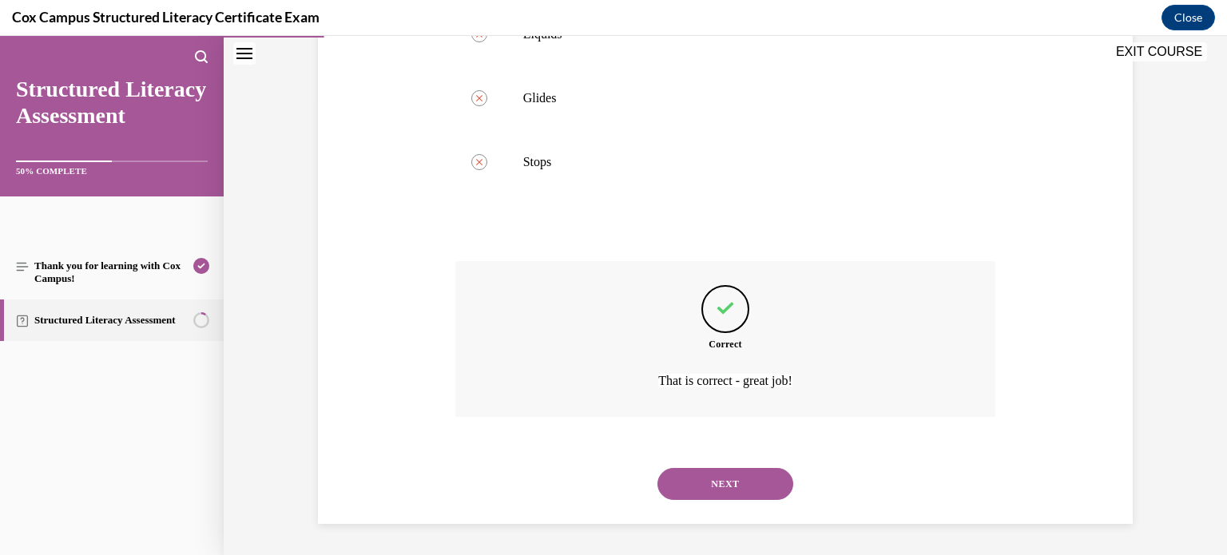
click at [735, 487] on button "NEXT" at bounding box center [726, 484] width 136 height 32
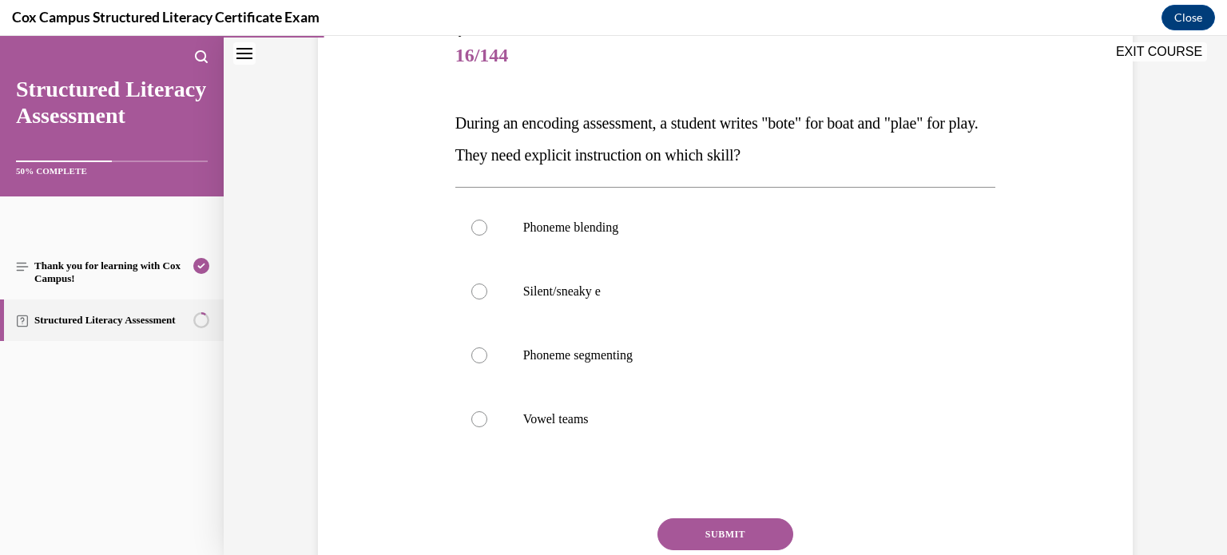
scroll to position [198, 0]
click at [477, 420] on div at bounding box center [479, 419] width 16 height 16
click at [477, 420] on input "Vowel teams" at bounding box center [479, 419] width 16 height 16
radio input "true"
click at [719, 530] on button "SUBMIT" at bounding box center [726, 534] width 136 height 32
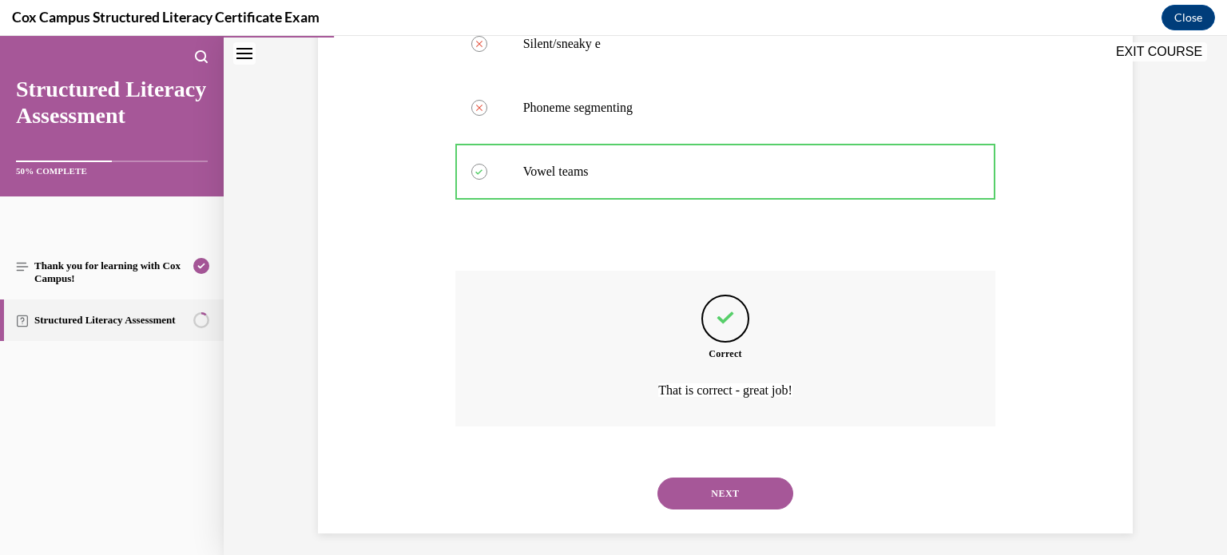
scroll to position [455, 0]
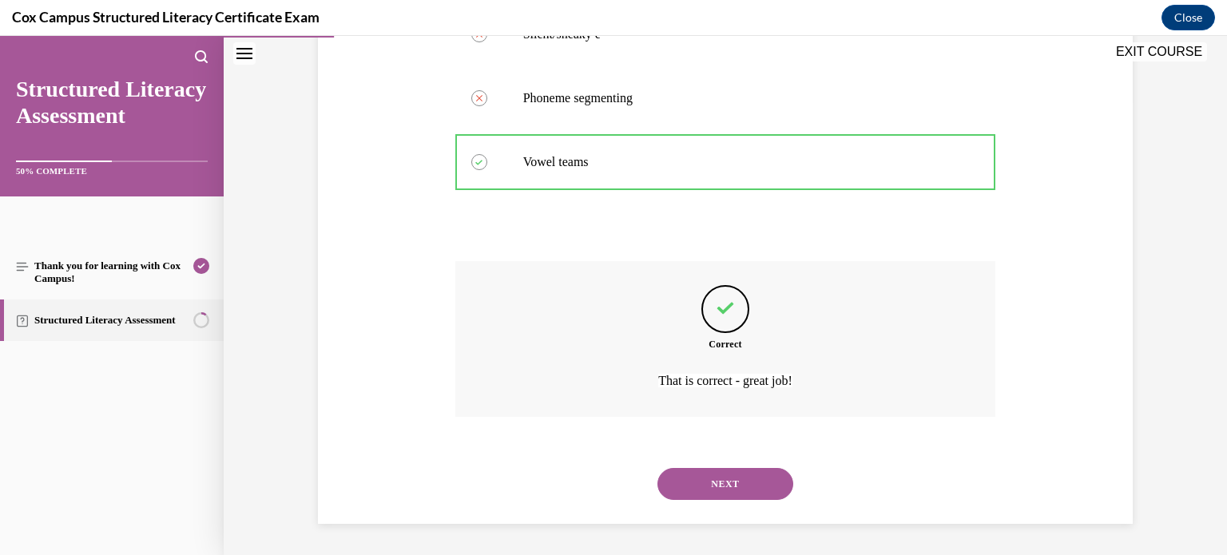
click at [732, 493] on button "NEXT" at bounding box center [726, 484] width 136 height 32
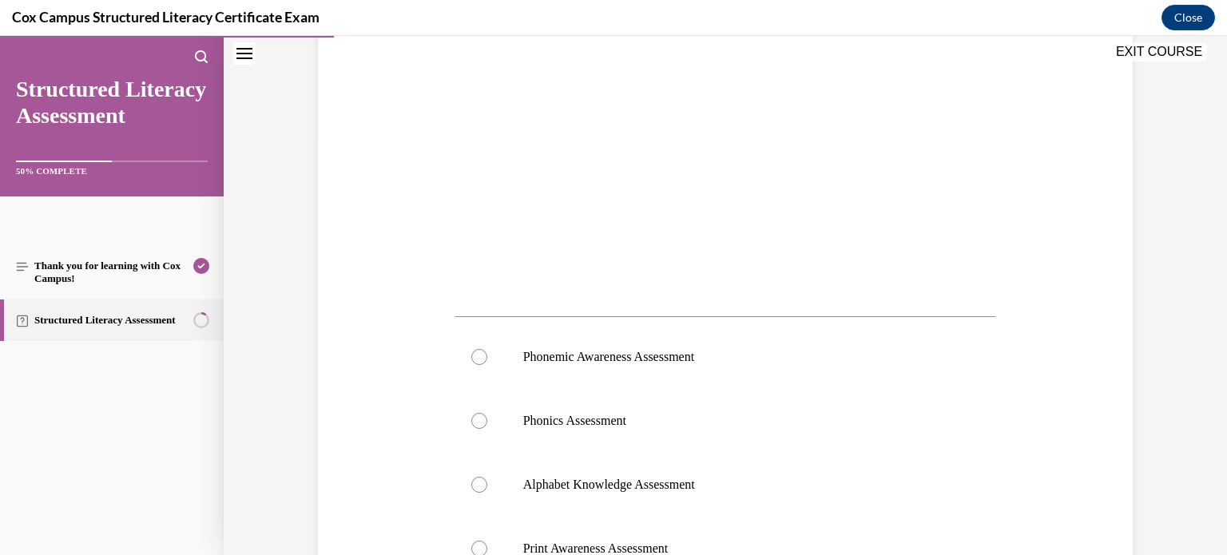
scroll to position [416, 0]
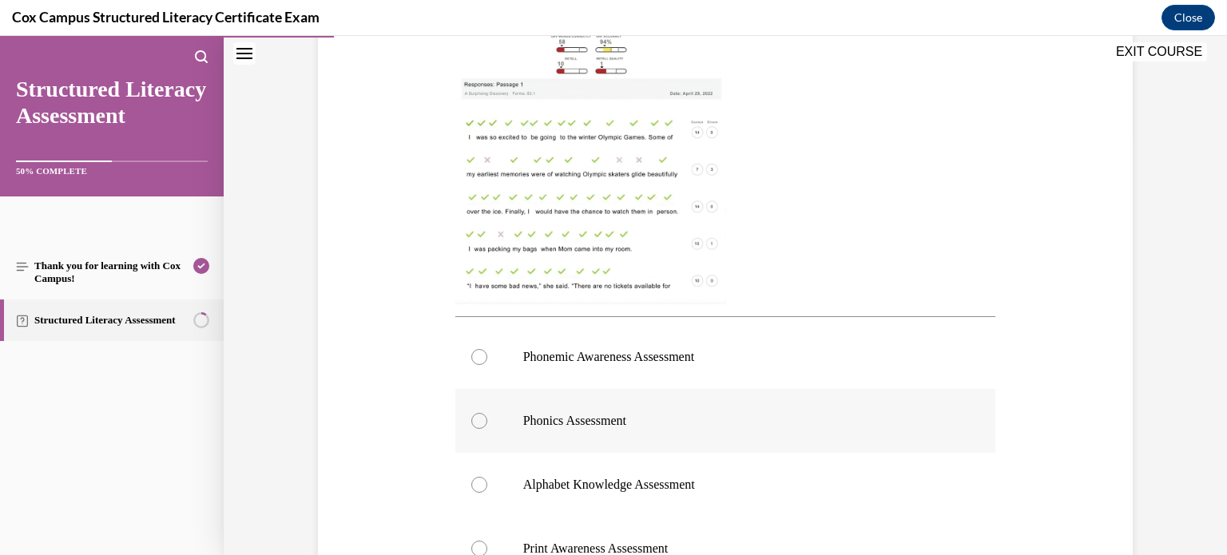
click at [479, 424] on div at bounding box center [479, 421] width 16 height 16
click at [479, 424] on input "Phonics Assessment" at bounding box center [479, 421] width 16 height 16
radio input "true"
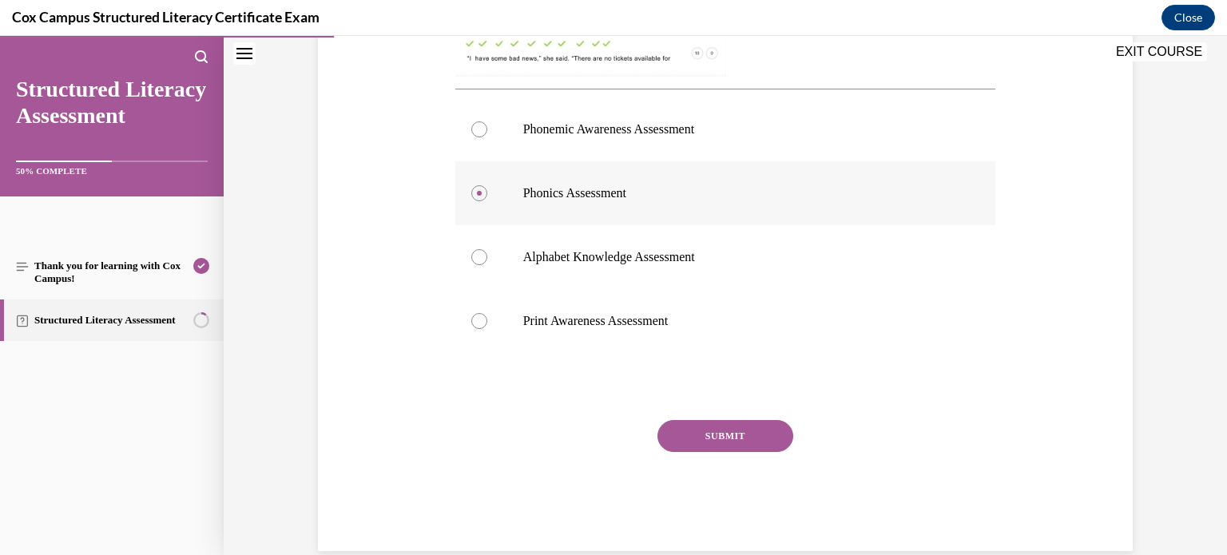
scroll to position [670, 0]
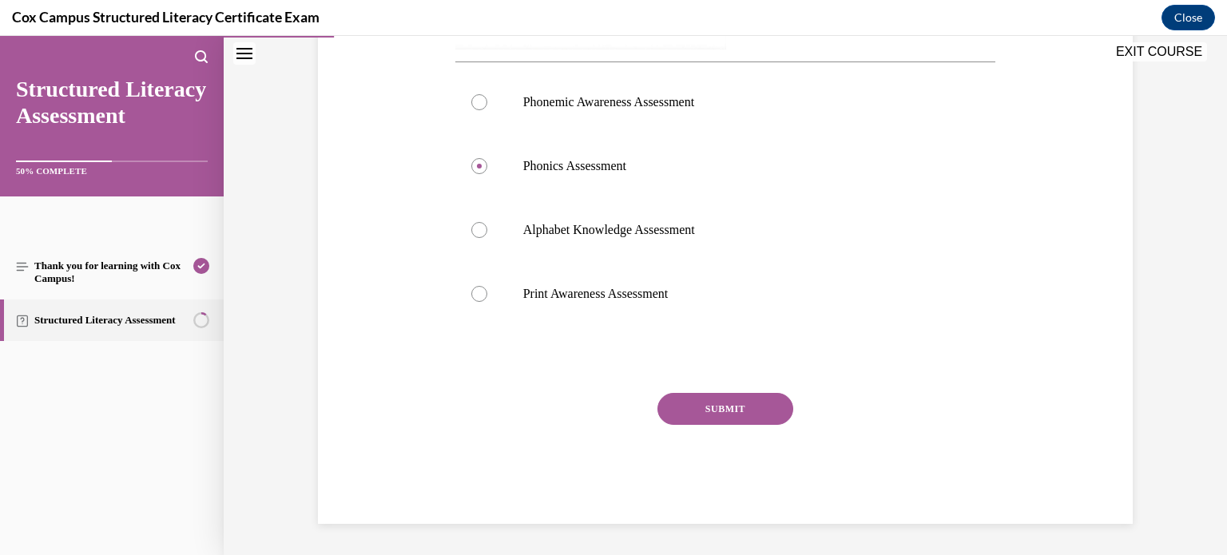
click at [718, 410] on button "SUBMIT" at bounding box center [726, 409] width 136 height 32
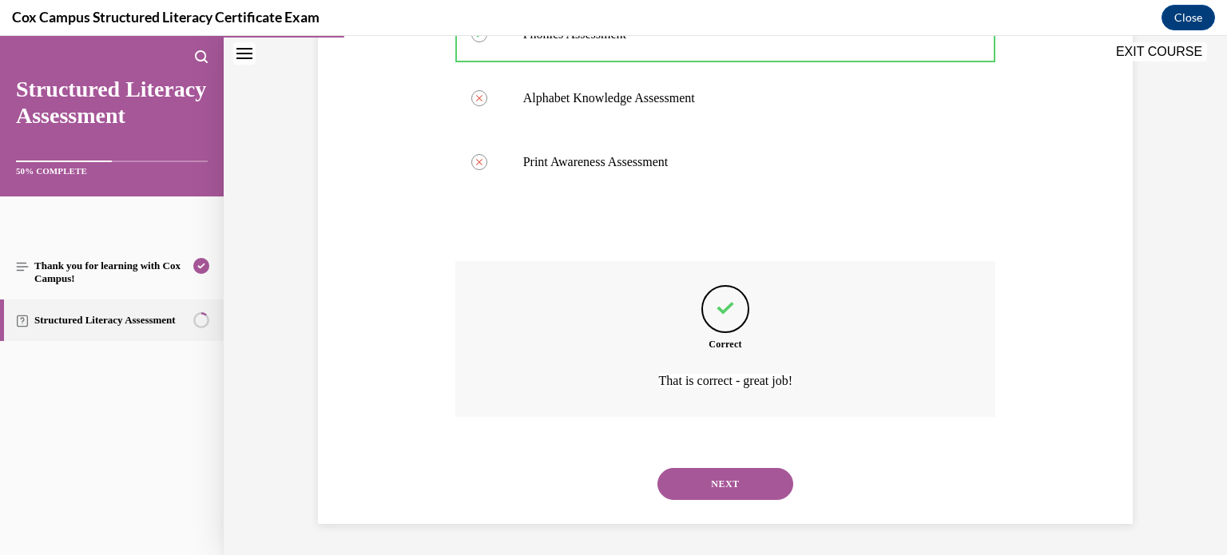
scroll to position [802, 0]
click at [729, 492] on button "NEXT" at bounding box center [726, 484] width 136 height 32
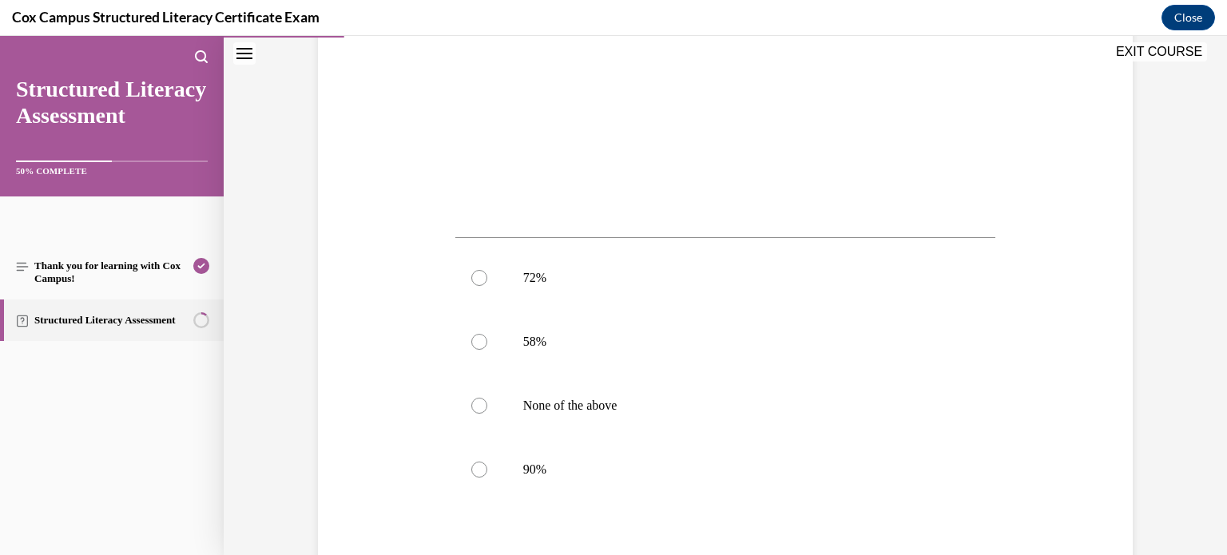
scroll to position [501, 0]
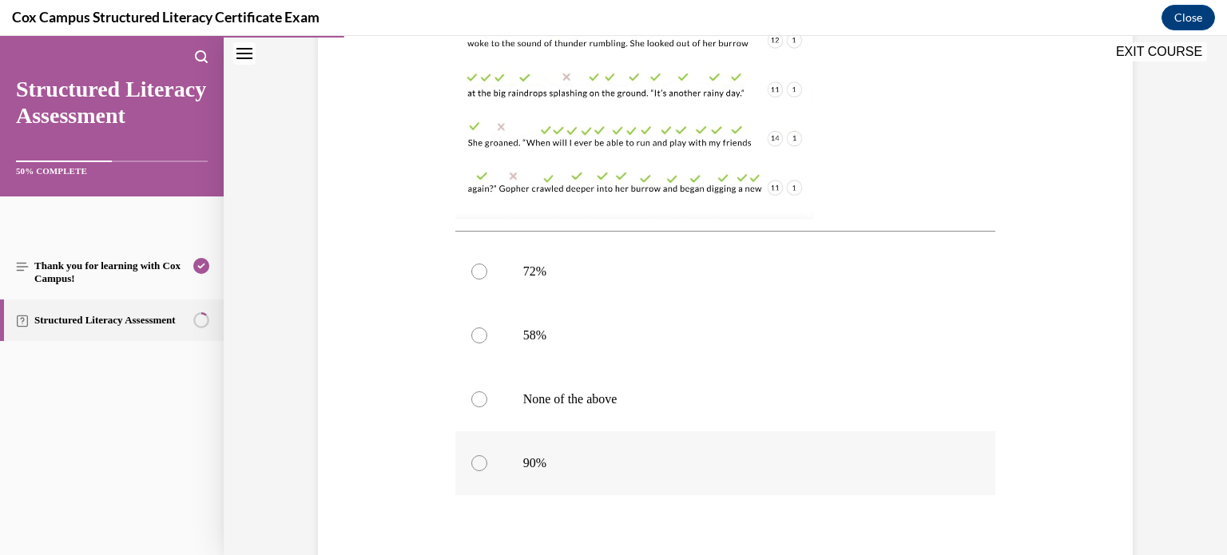
click at [479, 468] on div at bounding box center [479, 464] width 16 height 16
click at [479, 468] on input "90%" at bounding box center [479, 464] width 16 height 16
radio input "true"
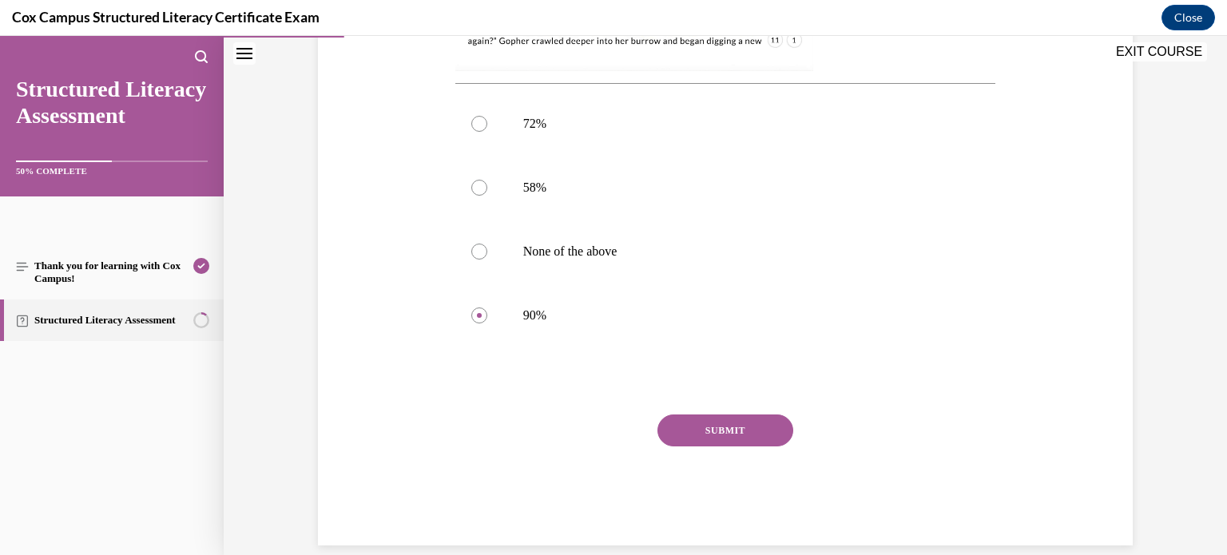
scroll to position [654, 0]
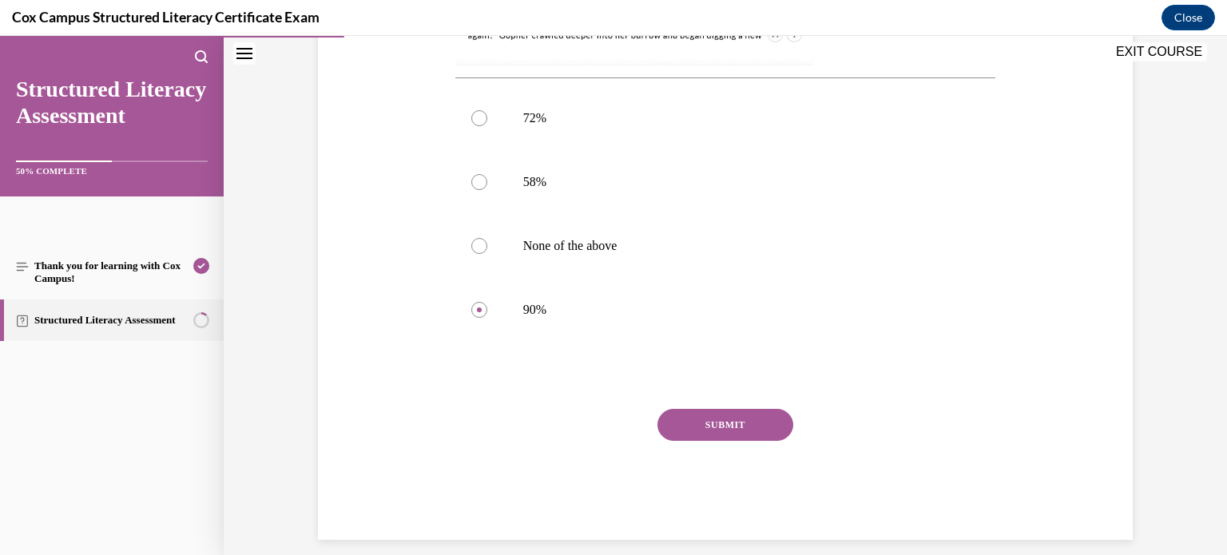
click at [720, 429] on button "SUBMIT" at bounding box center [726, 425] width 136 height 32
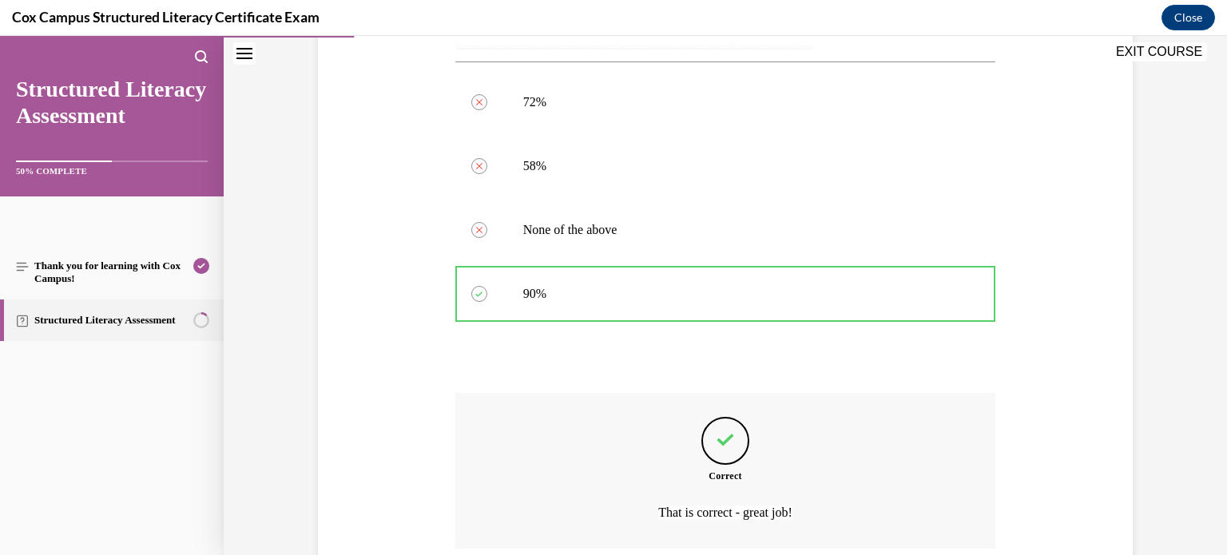
scroll to position [802, 0]
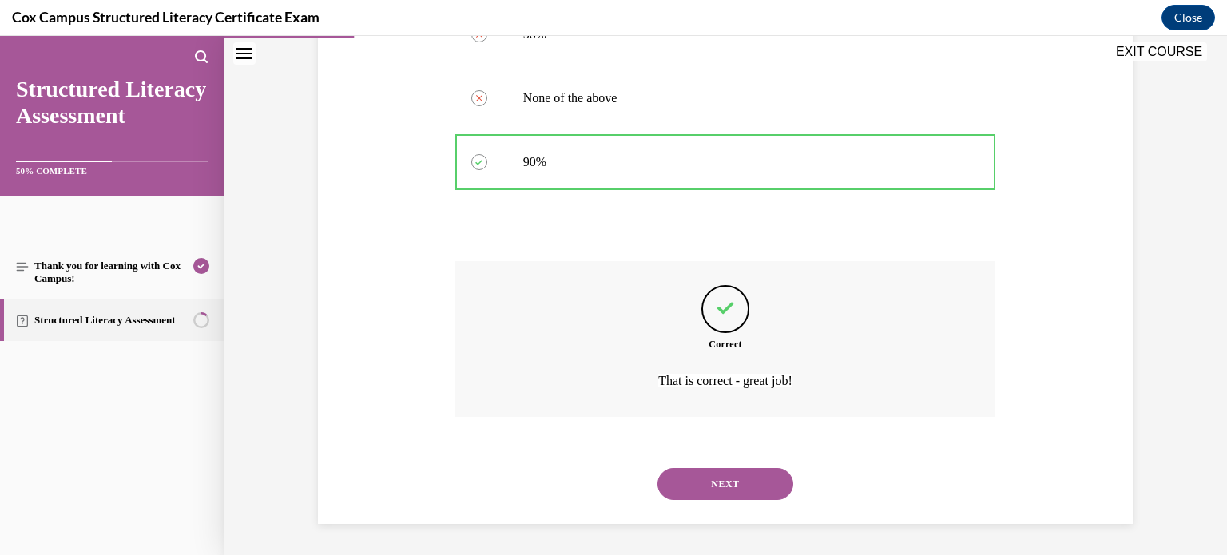
click at [731, 479] on button "NEXT" at bounding box center [726, 484] width 136 height 32
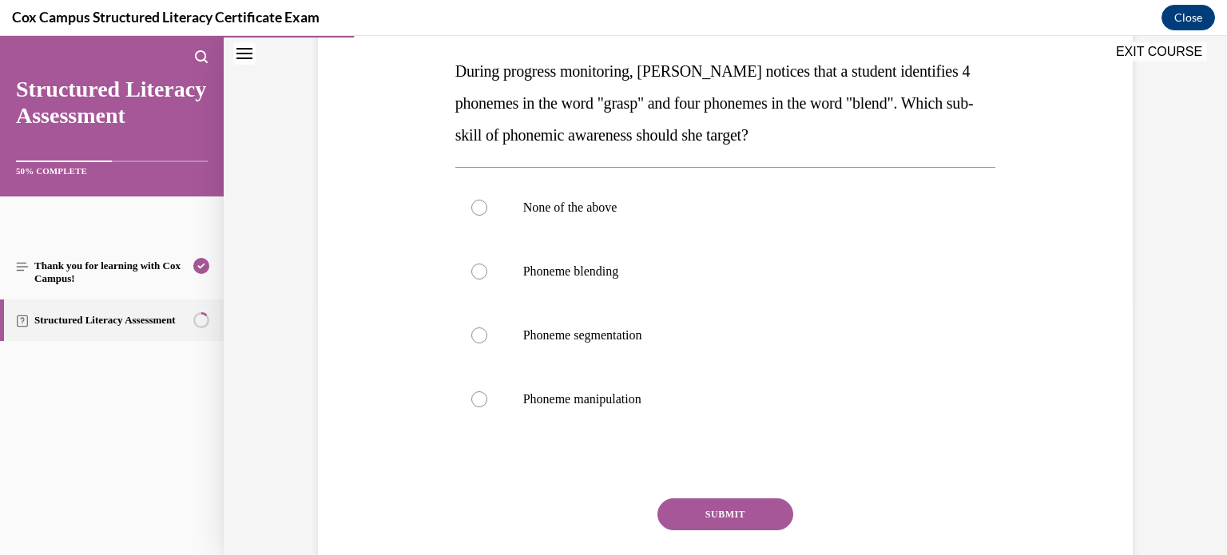
scroll to position [250, 0]
click at [471, 337] on div at bounding box center [479, 335] width 16 height 16
click at [471, 337] on input "Phoneme segmentation" at bounding box center [479, 335] width 16 height 16
radio input "true"
click at [715, 514] on button "SUBMIT" at bounding box center [726, 514] width 136 height 32
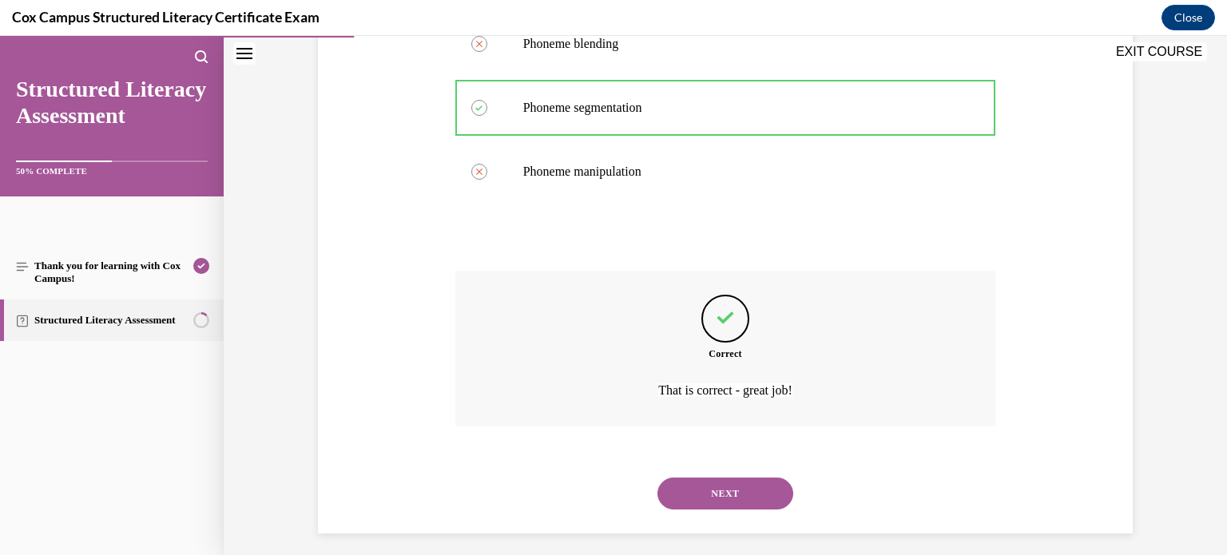
scroll to position [487, 0]
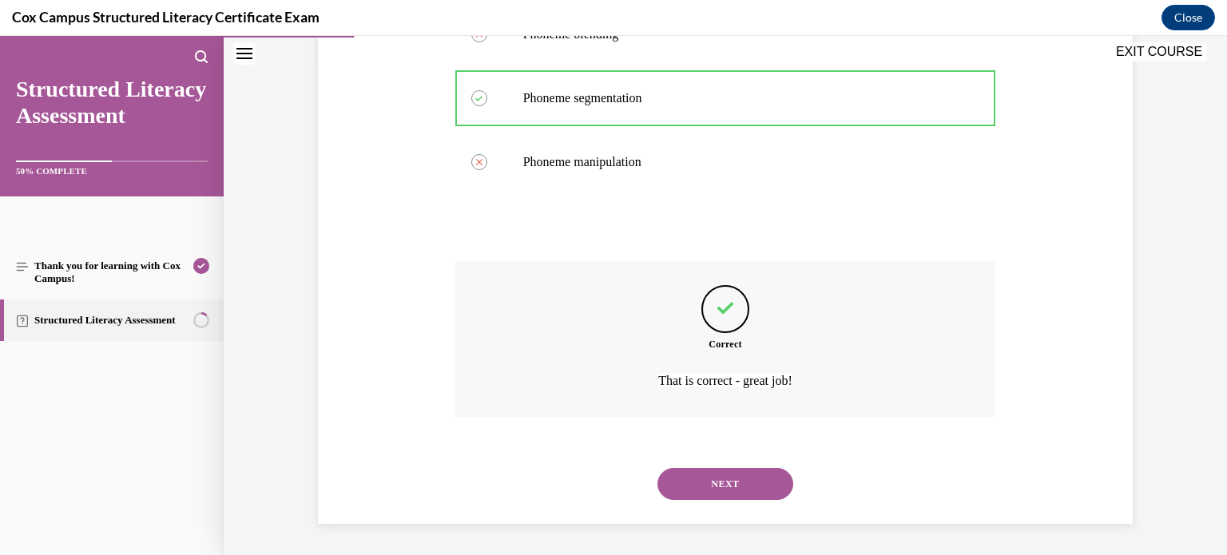
click at [730, 494] on button "NEXT" at bounding box center [726, 484] width 136 height 32
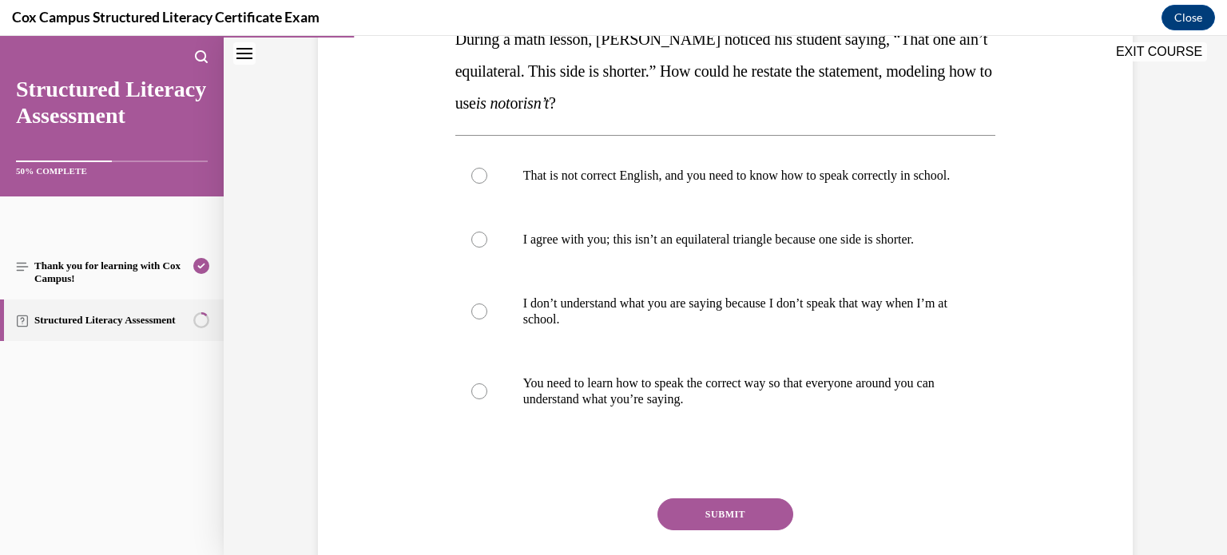
scroll to position [283, 0]
click at [475, 246] on div at bounding box center [479, 238] width 16 height 16
click at [475, 246] on input "I agree with you; this isn’t an equilateral triangle because one side is shorte…" at bounding box center [479, 238] width 16 height 16
radio input "true"
click at [727, 529] on button "SUBMIT" at bounding box center [726, 513] width 136 height 32
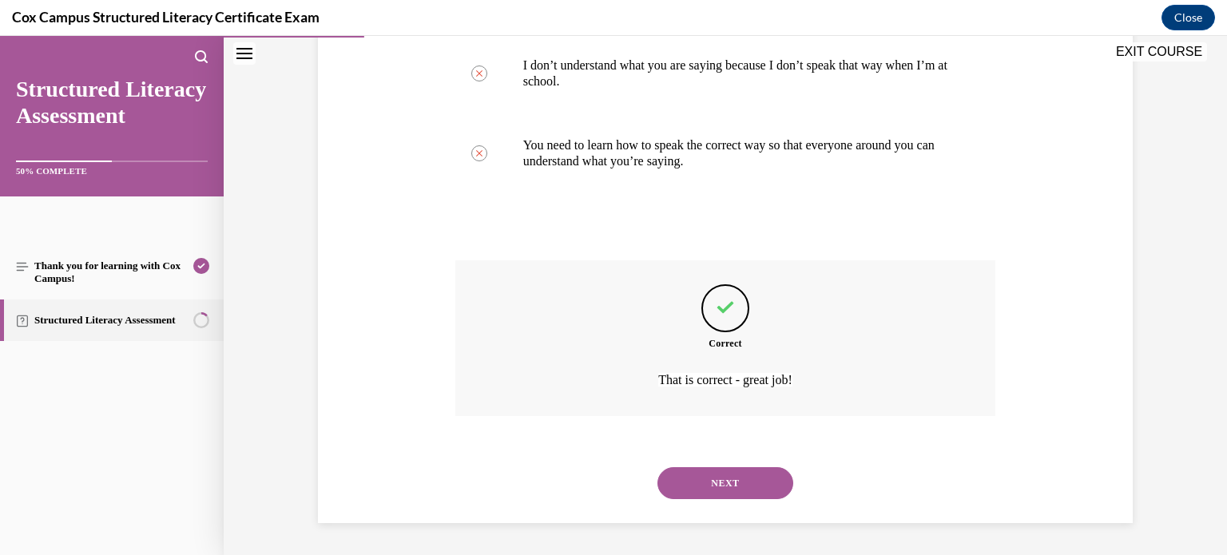
scroll to position [535, 0]
click at [731, 490] on button "NEXT" at bounding box center [726, 483] width 136 height 32
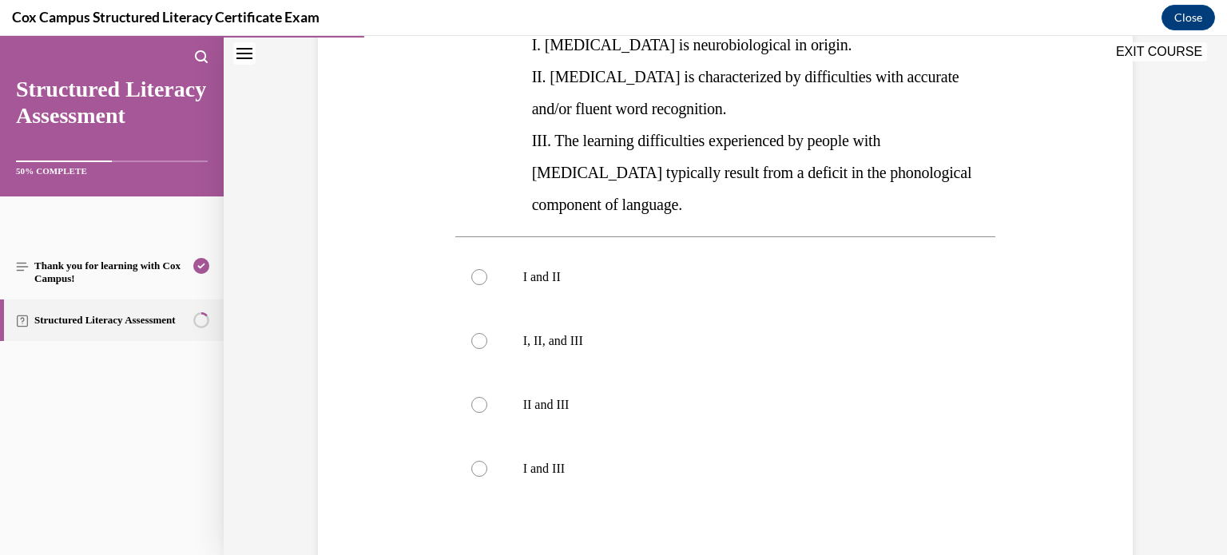
scroll to position [375, 0]
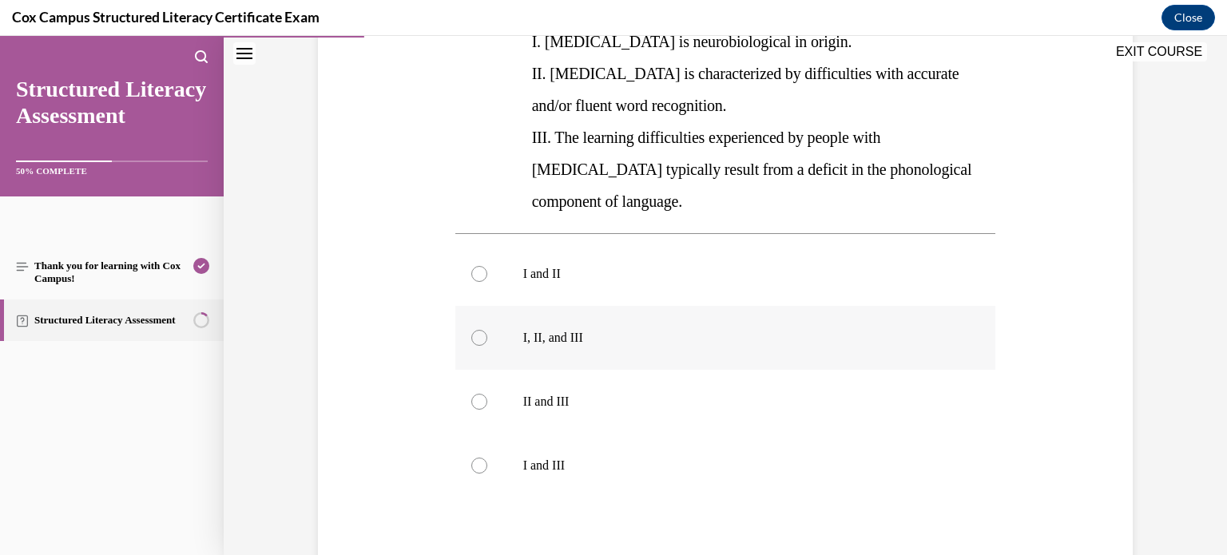
click at [484, 311] on label "I, II, and III" at bounding box center [726, 338] width 541 height 64
click at [484, 330] on input "I, II, and III" at bounding box center [479, 338] width 16 height 16
radio input "true"
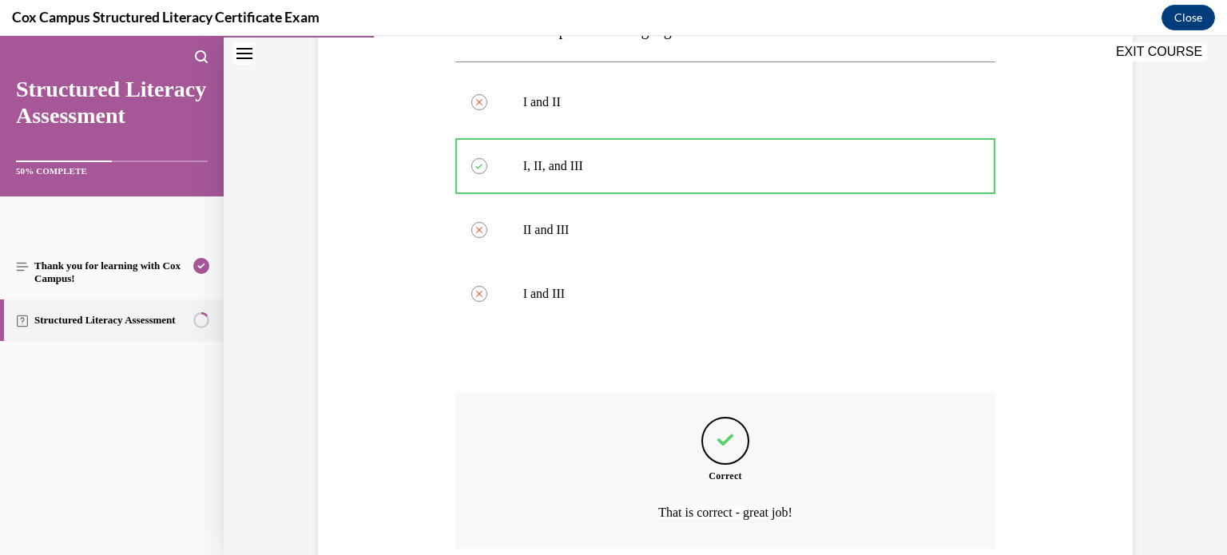
scroll to position [647, 0]
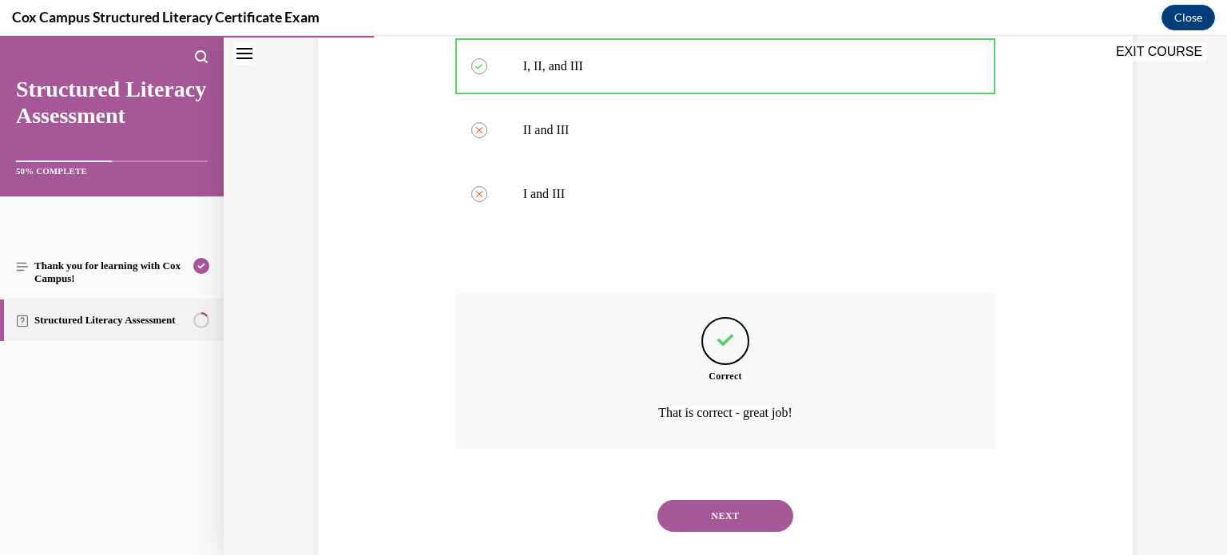
click at [732, 500] on button "NEXT" at bounding box center [726, 516] width 136 height 32
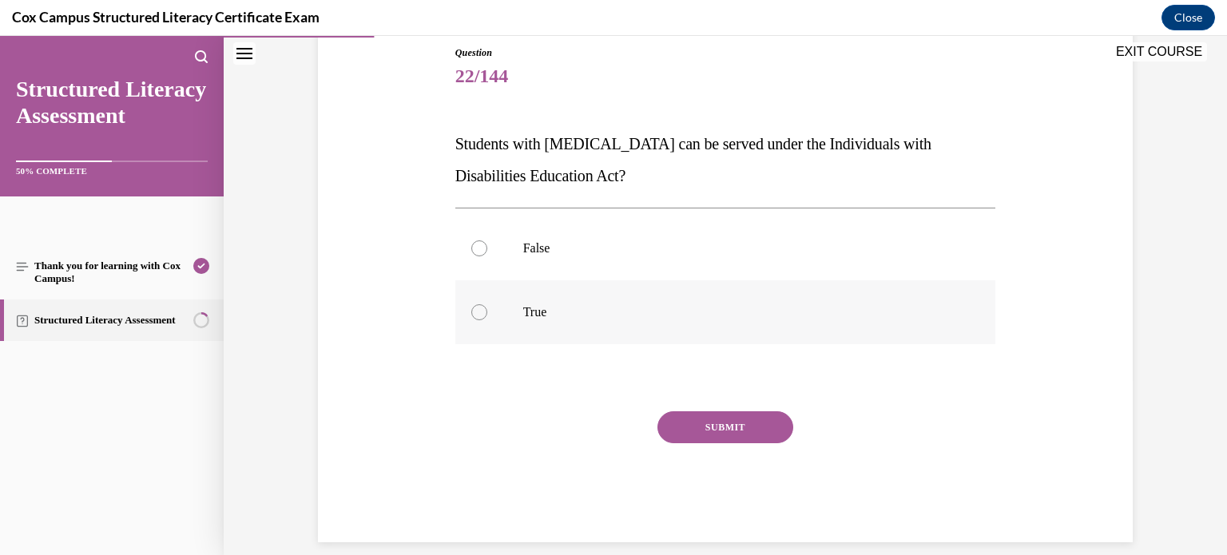
click at [483, 308] on div at bounding box center [479, 312] width 16 height 16
click at [483, 308] on input "True" at bounding box center [479, 312] width 16 height 16
radio input "true"
click at [476, 255] on div at bounding box center [479, 249] width 16 height 16
click at [476, 255] on input "False" at bounding box center [479, 249] width 16 height 16
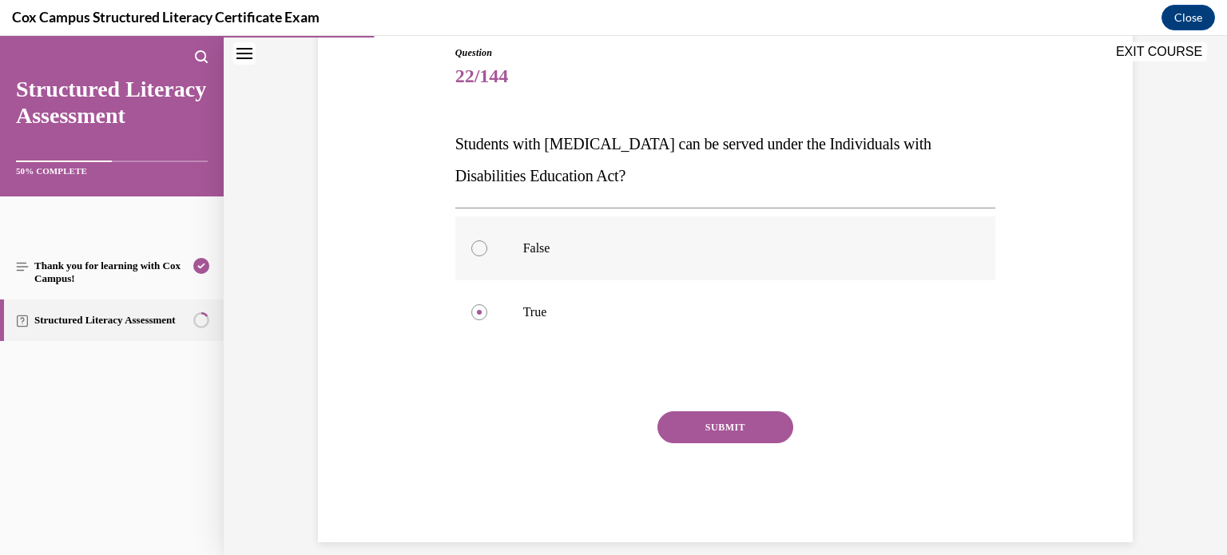
radio input "true"
click at [480, 318] on div at bounding box center [479, 312] width 16 height 16
click at [480, 318] on input "True" at bounding box center [479, 312] width 16 height 16
radio input "true"
click at [707, 429] on button "SUBMIT" at bounding box center [726, 428] width 136 height 32
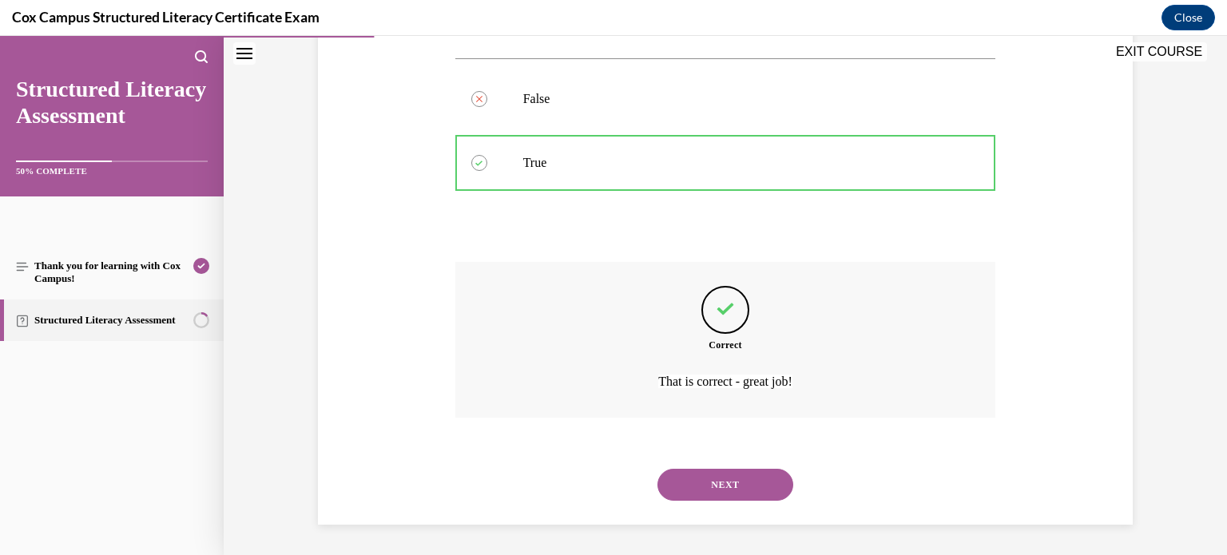
scroll to position [327, 0]
click at [722, 484] on button "NEXT" at bounding box center [726, 484] width 136 height 32
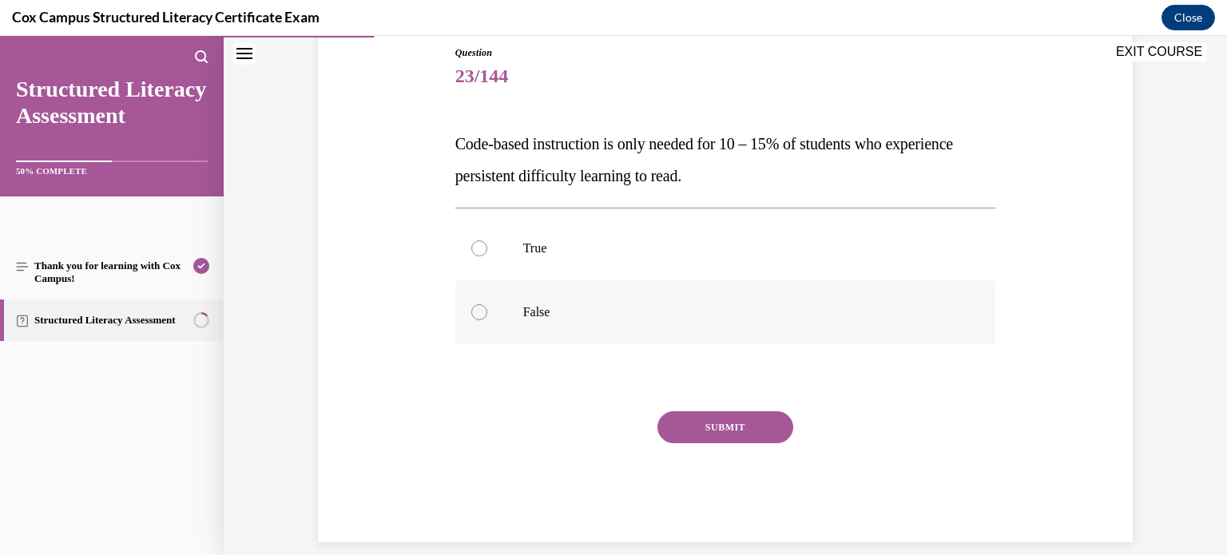
click at [481, 316] on div at bounding box center [479, 312] width 16 height 16
click at [481, 316] on input "False" at bounding box center [479, 312] width 16 height 16
radio input "true"
click at [723, 432] on button "SUBMIT" at bounding box center [726, 428] width 136 height 32
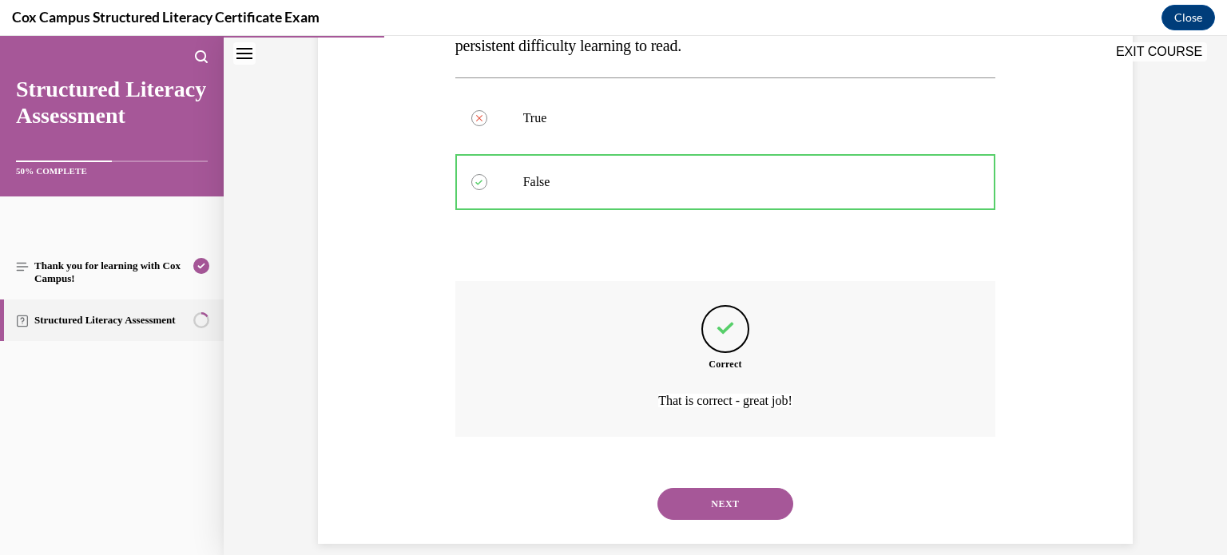
scroll to position [327, 0]
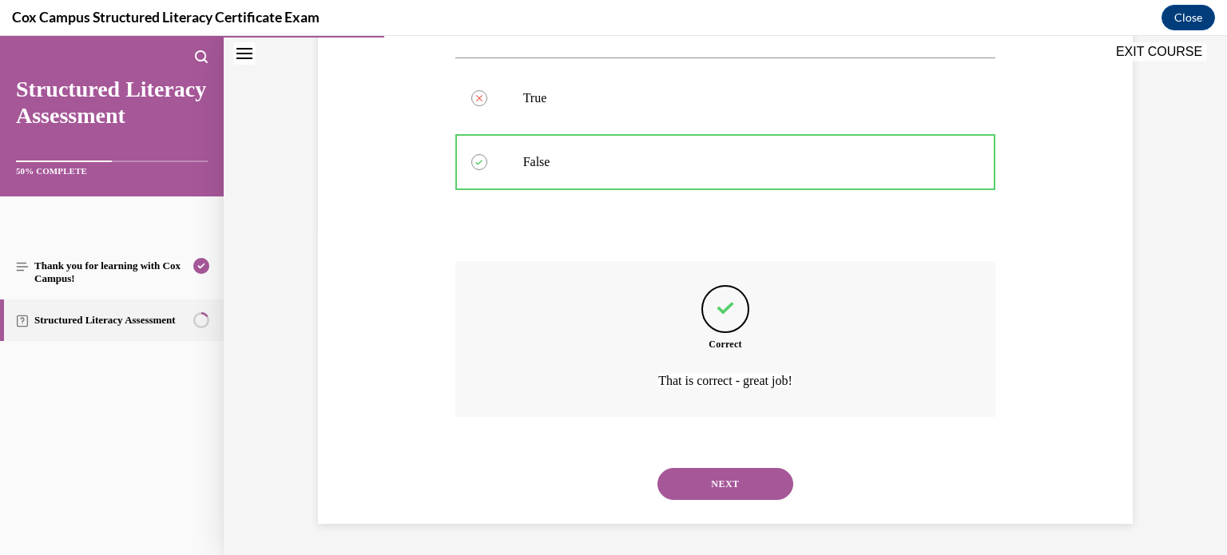
click at [730, 482] on button "NEXT" at bounding box center [726, 484] width 136 height 32
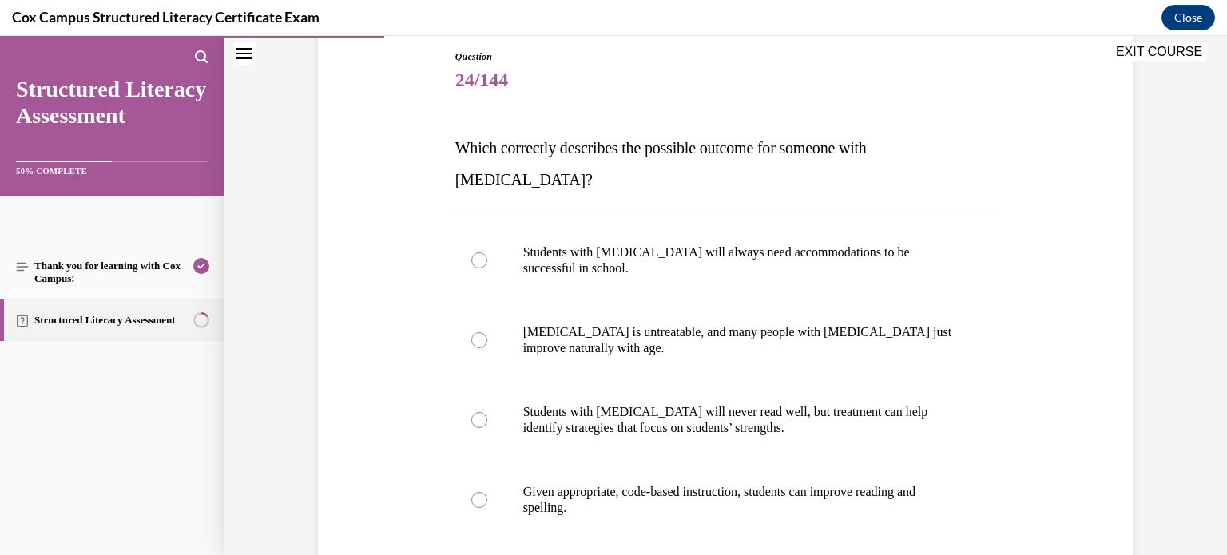
scroll to position [176, 0]
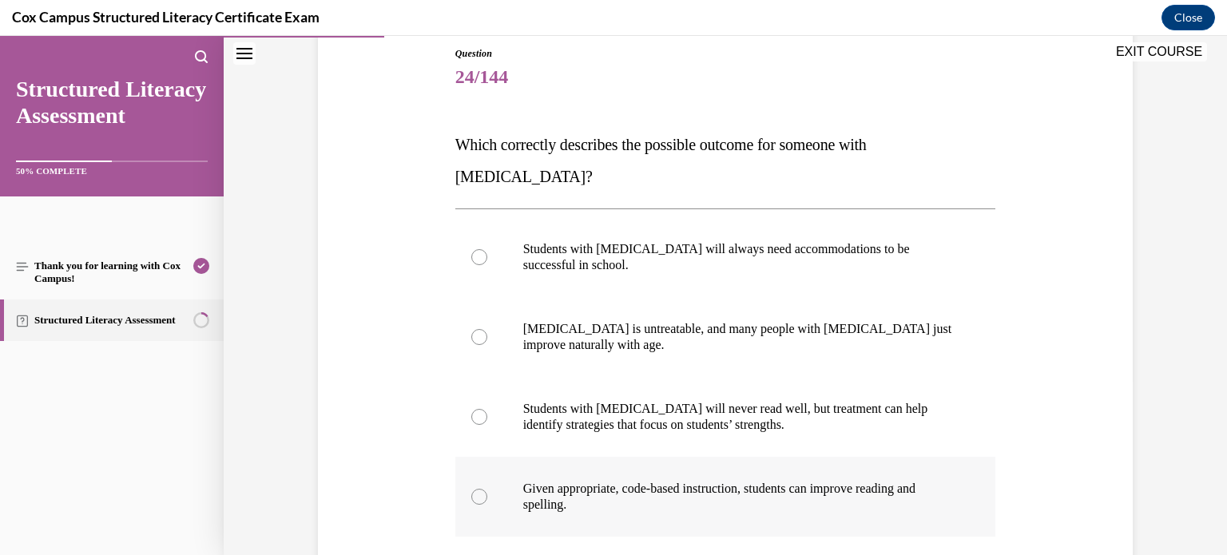
click at [480, 489] on div at bounding box center [479, 497] width 16 height 16
click at [480, 489] on input "Given appropriate, code-based instruction, students can improve reading and spe…" at bounding box center [479, 497] width 16 height 16
radio input "true"
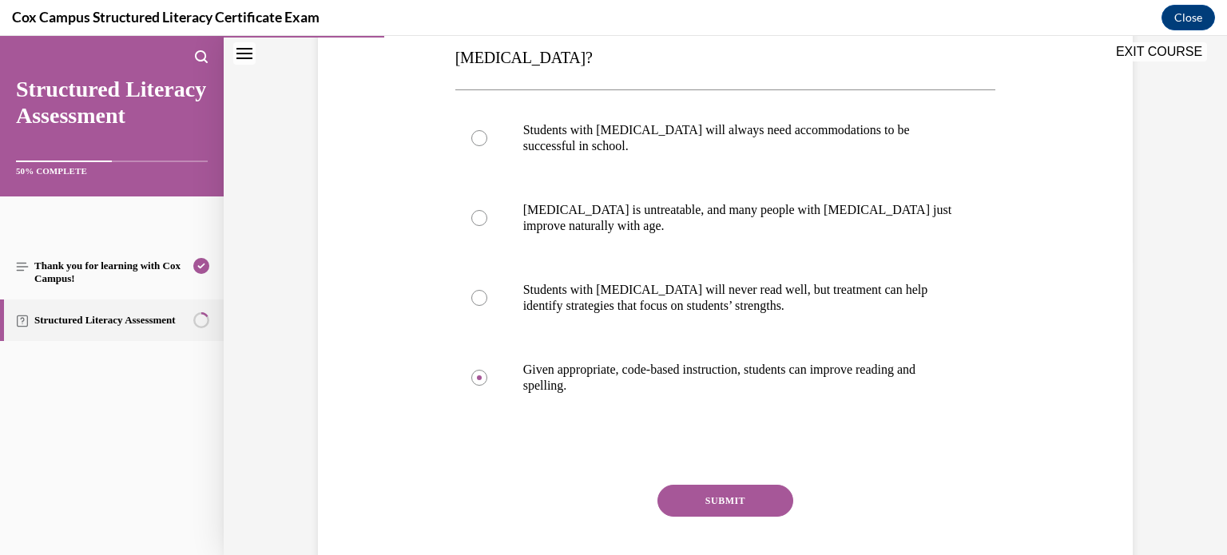
scroll to position [355, 0]
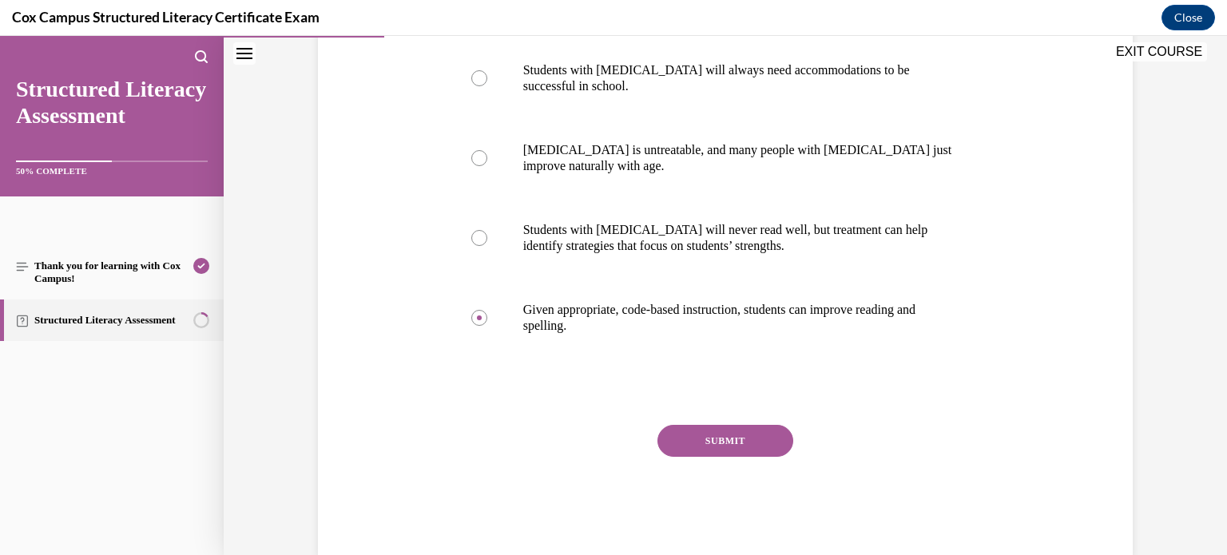
click at [710, 425] on button "SUBMIT" at bounding box center [726, 441] width 136 height 32
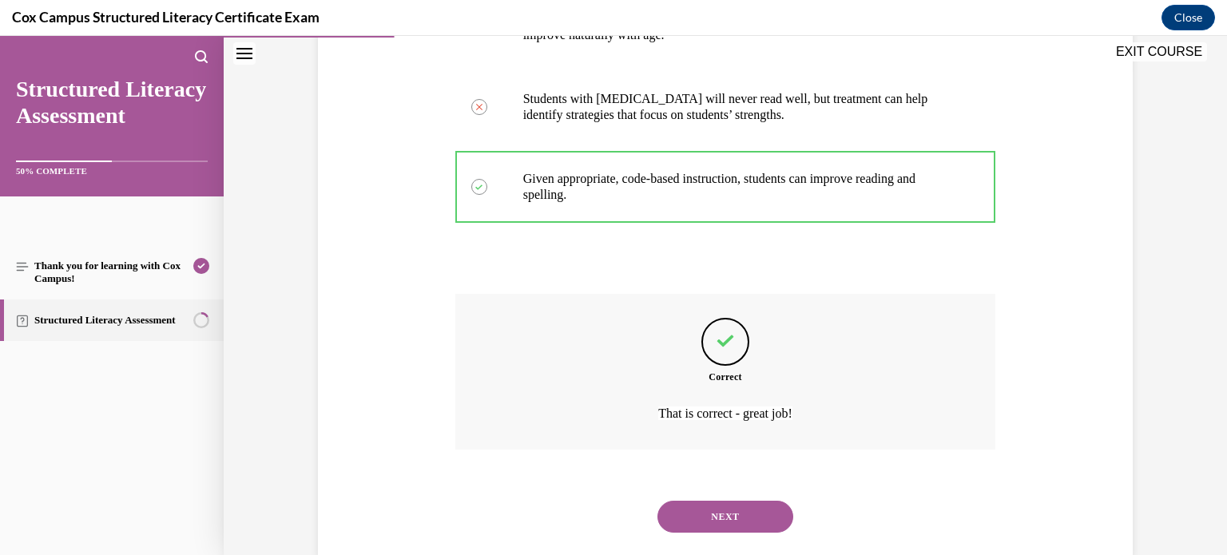
scroll to position [487, 0]
click at [730, 500] on button "NEXT" at bounding box center [726, 516] width 136 height 32
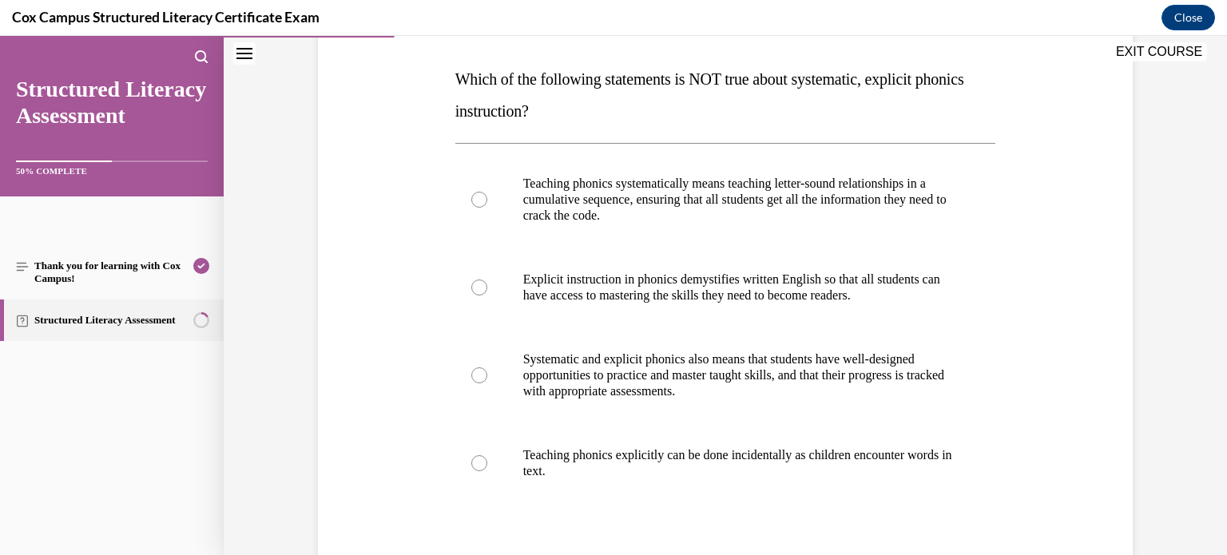
scroll to position [241, 0]
click at [476, 461] on div at bounding box center [479, 464] width 16 height 16
click at [476, 461] on input "Teaching phonics explicitly can be done incidentally as children encounter word…" at bounding box center [479, 464] width 16 height 16
radio input "true"
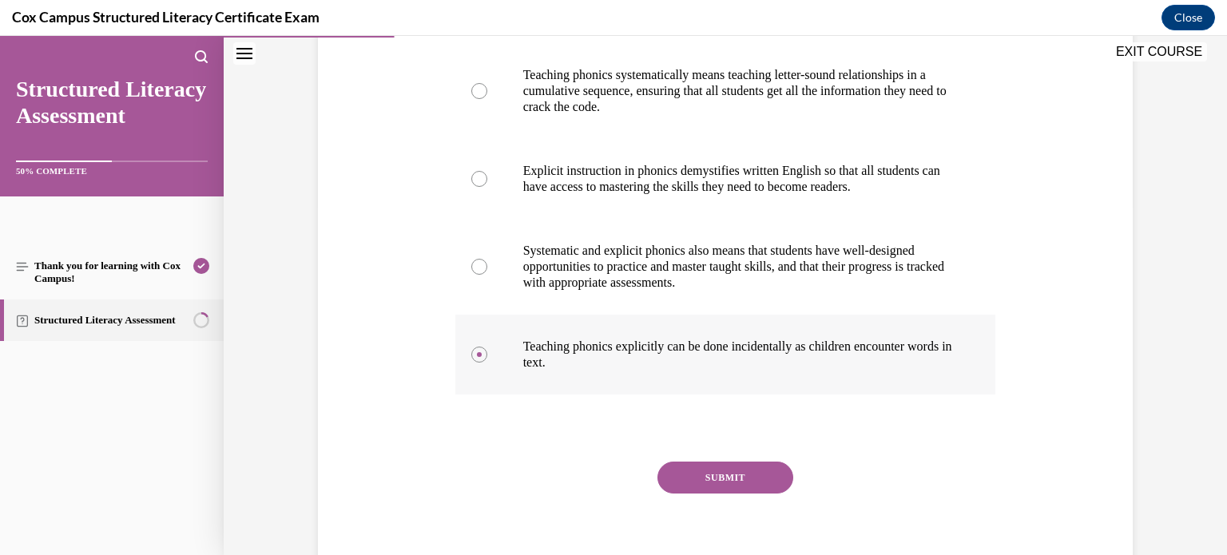
scroll to position [360, 0]
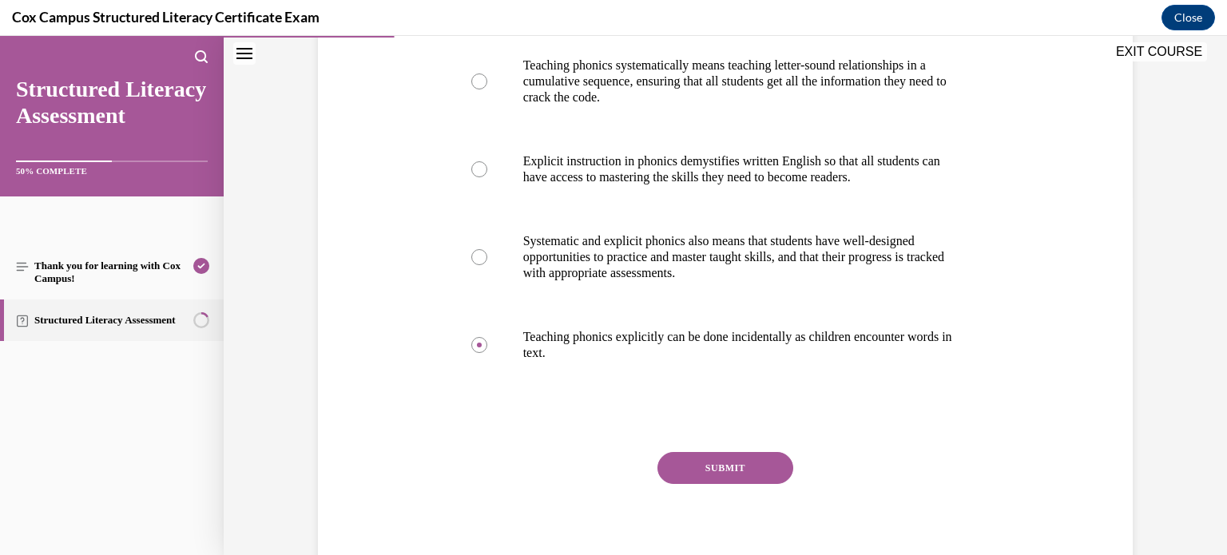
click at [739, 466] on button "SUBMIT" at bounding box center [726, 468] width 136 height 32
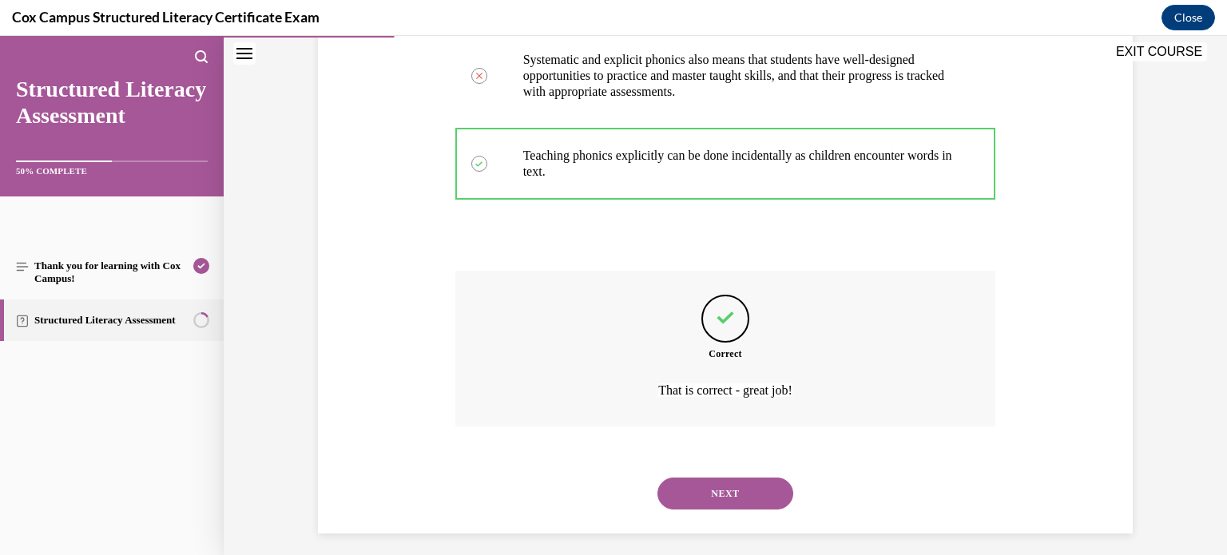
scroll to position [551, 0]
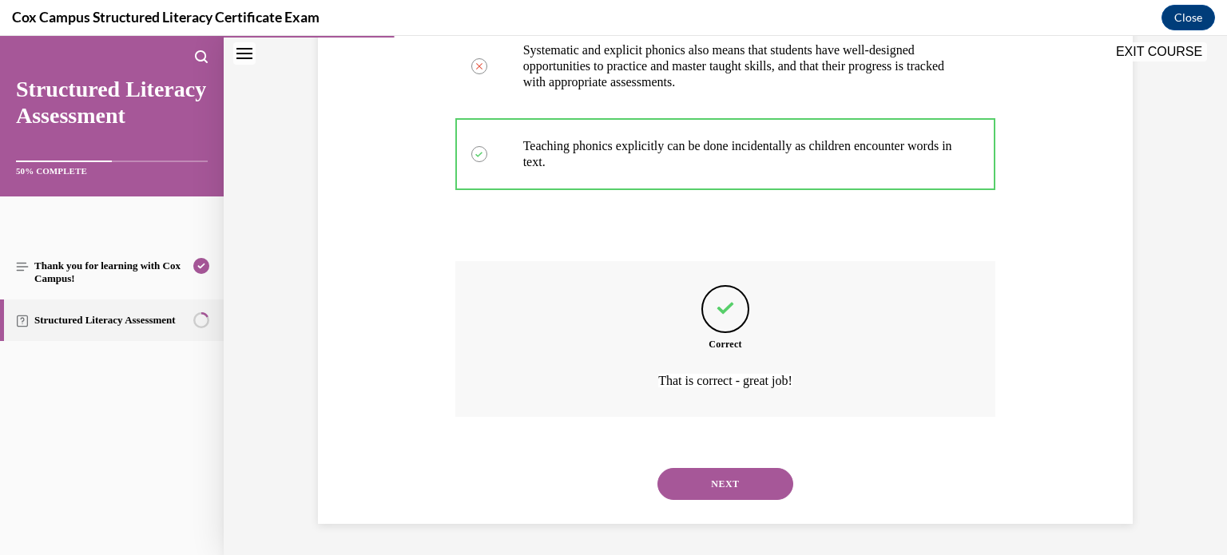
click at [741, 485] on button "NEXT" at bounding box center [726, 484] width 136 height 32
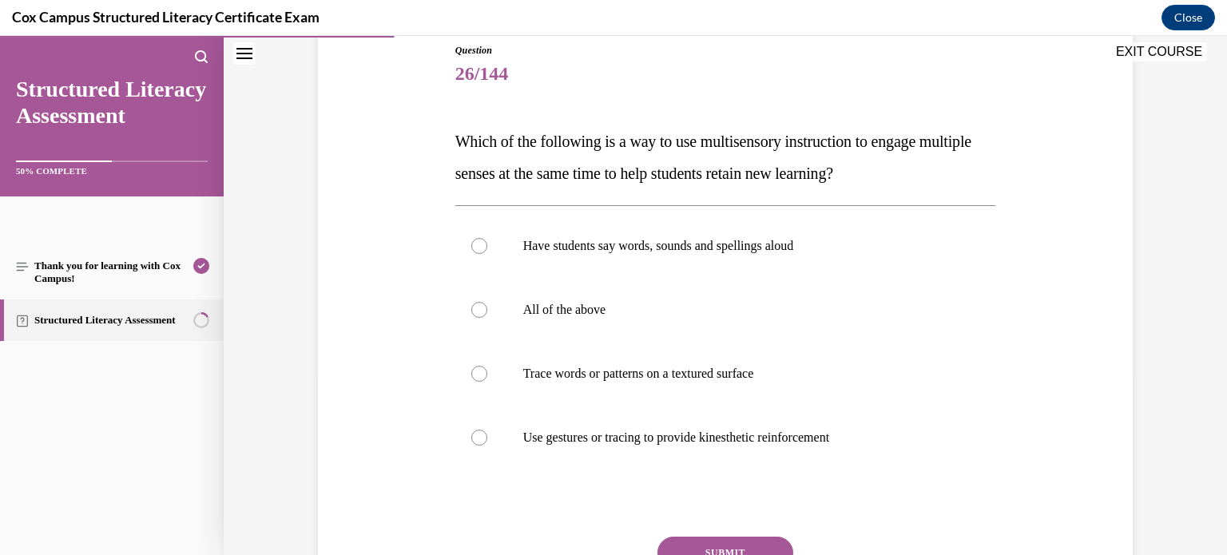
scroll to position [173, 0]
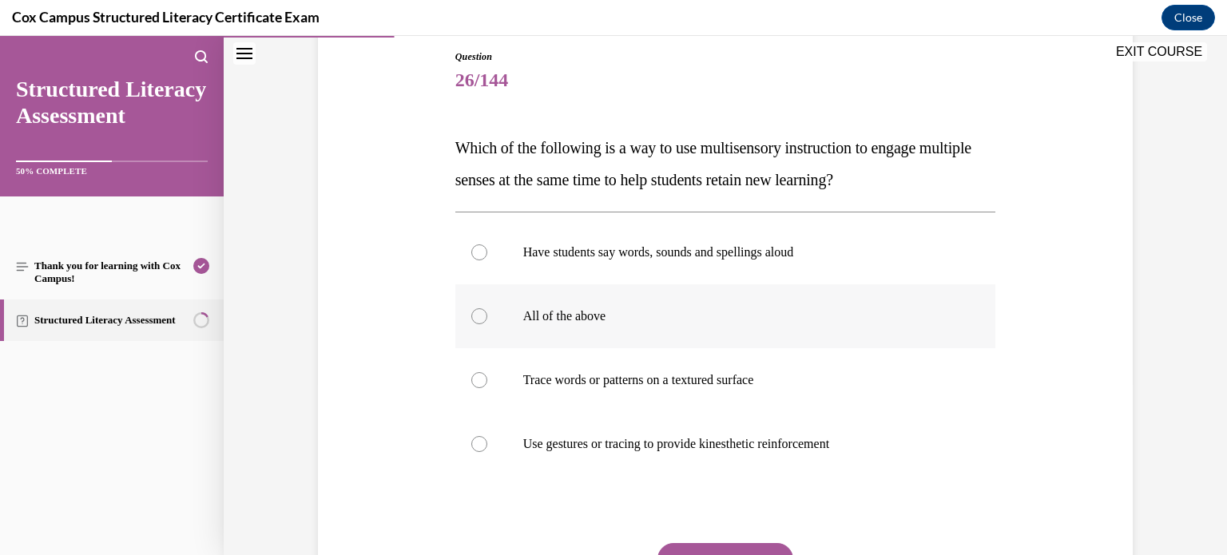
click at [474, 319] on div at bounding box center [479, 316] width 16 height 16
click at [474, 319] on input "All of the above" at bounding box center [479, 316] width 16 height 16
radio input "true"
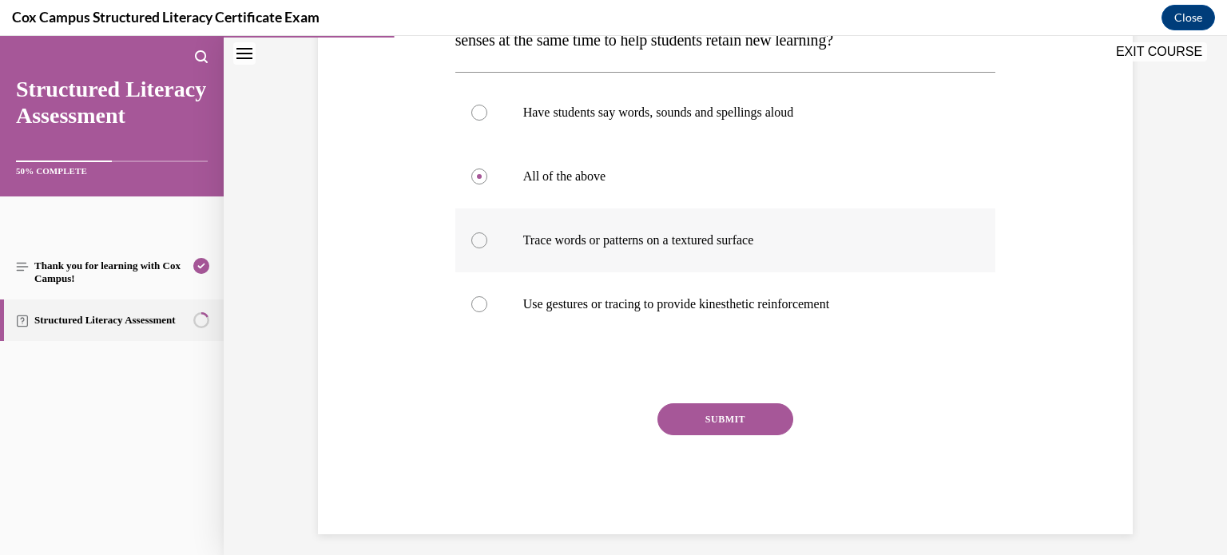
scroll to position [323, 0]
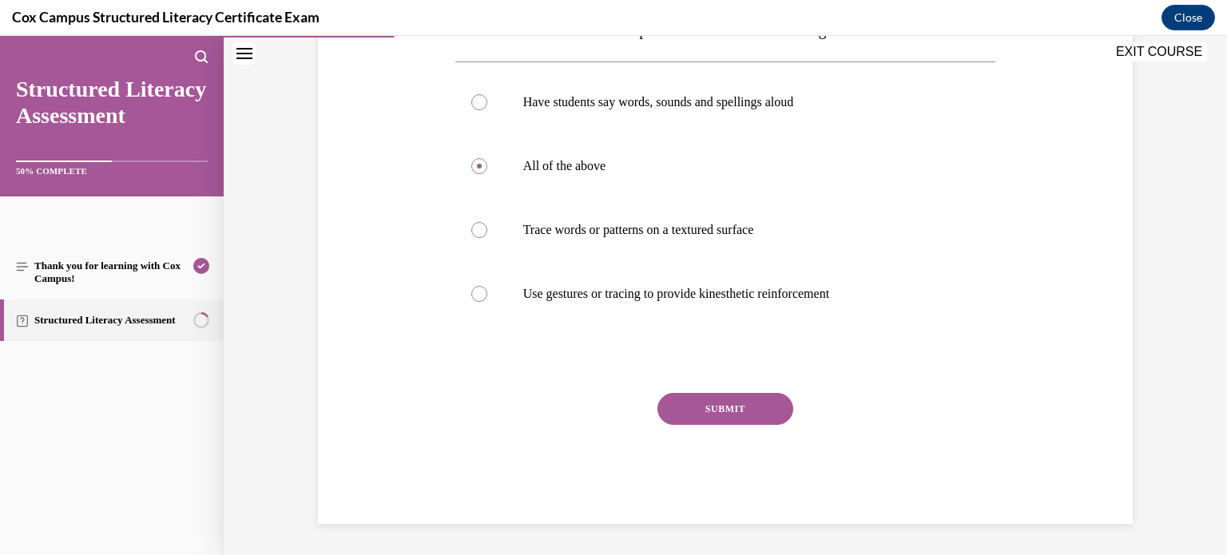
click at [758, 414] on button "SUBMIT" at bounding box center [726, 409] width 136 height 32
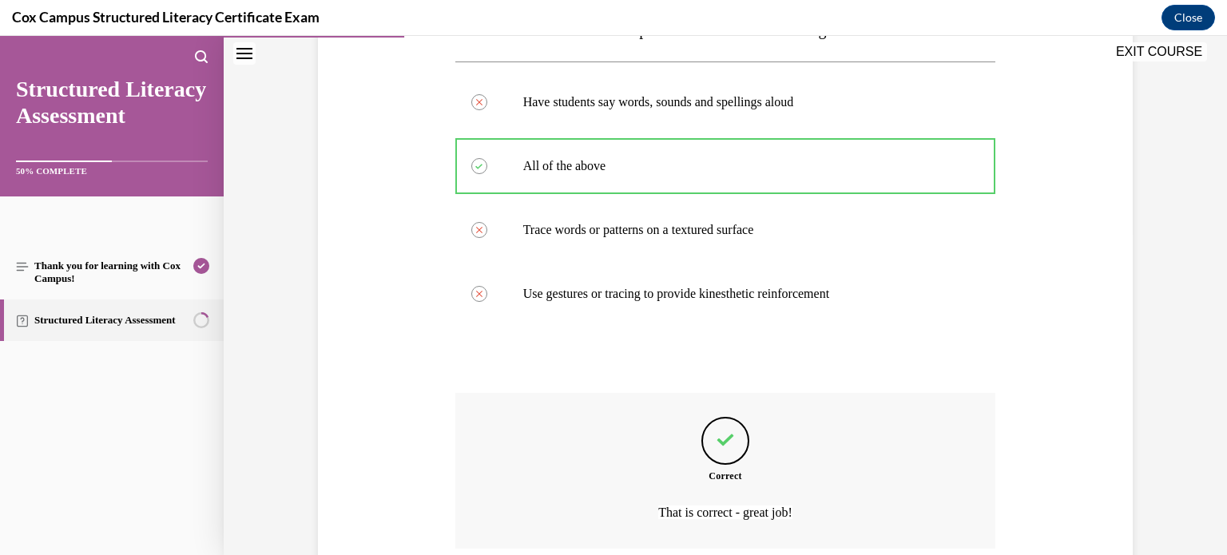
scroll to position [455, 0]
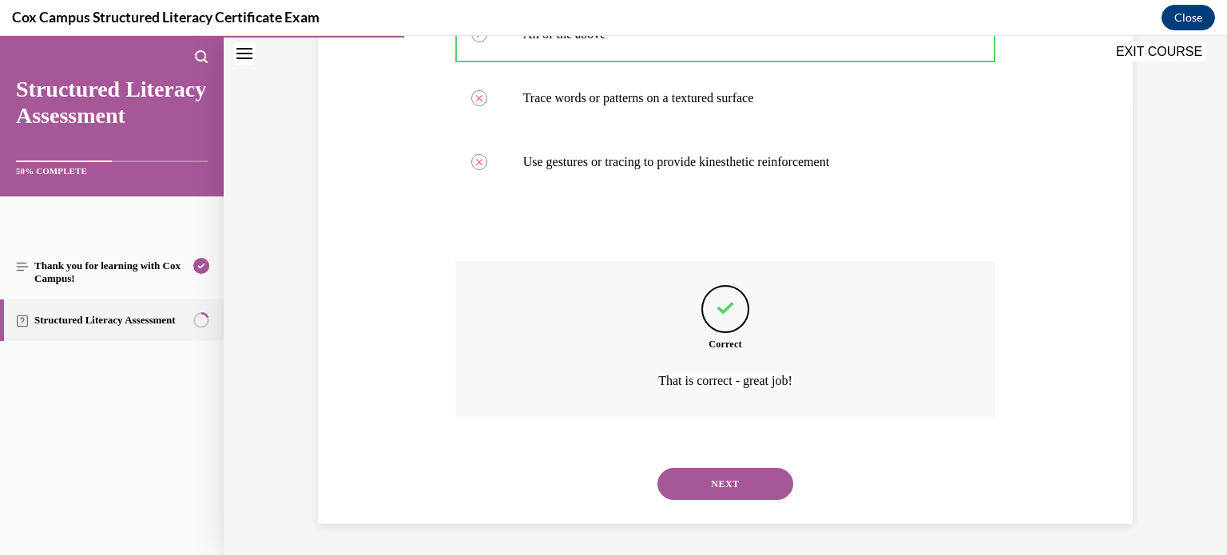
click at [737, 474] on button "NEXT" at bounding box center [726, 484] width 136 height 32
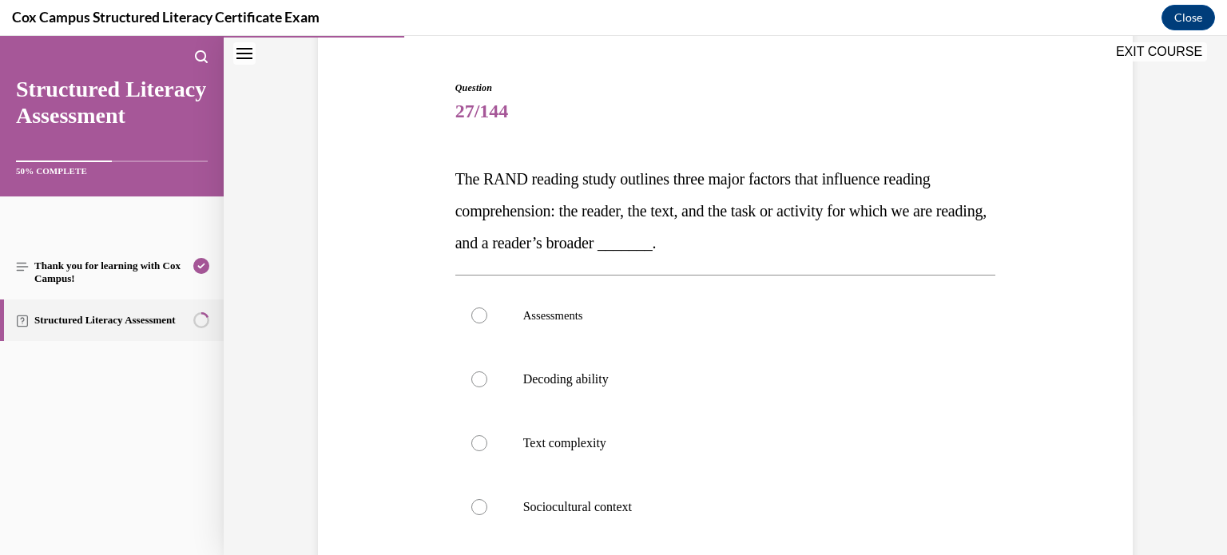
scroll to position [156, 0]
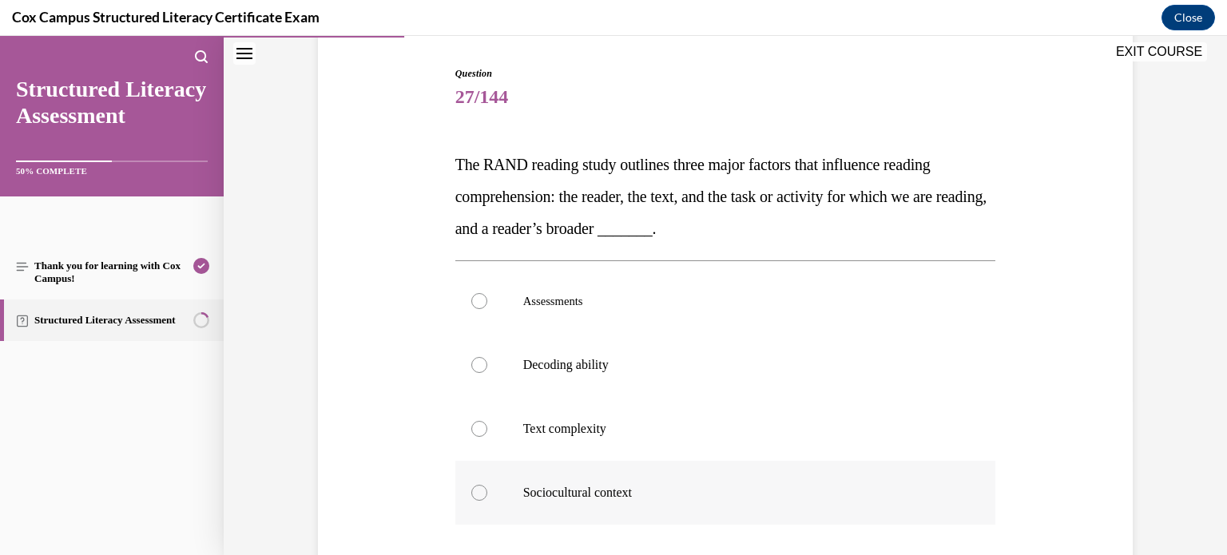
click at [481, 491] on div at bounding box center [479, 493] width 16 height 16
click at [481, 491] on input "Sociocultural context" at bounding box center [479, 493] width 16 height 16
radio input "true"
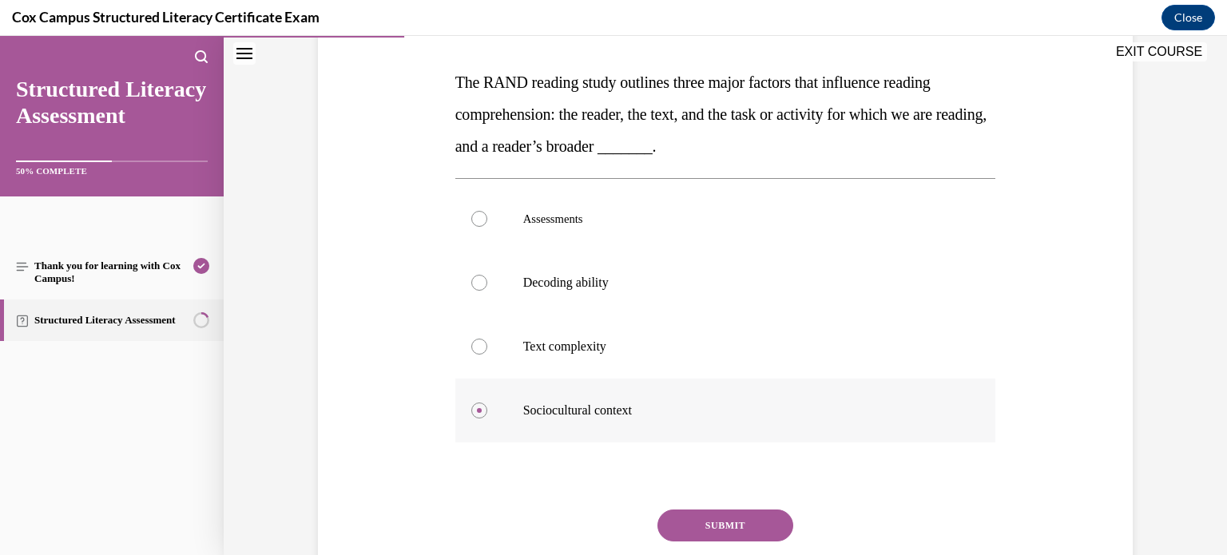
scroll to position [241, 0]
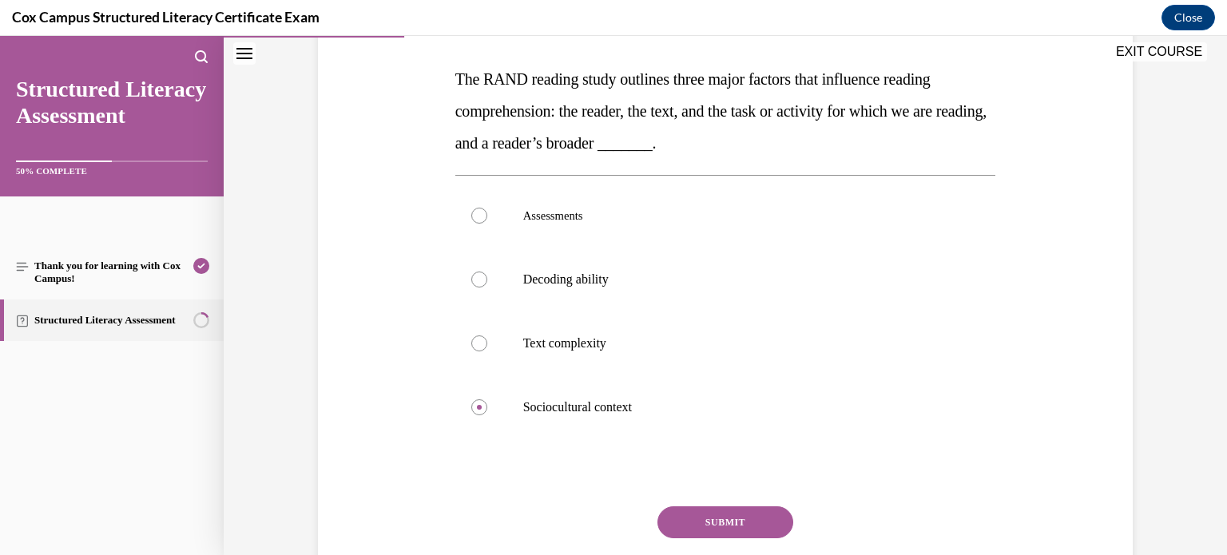
click at [718, 527] on button "SUBMIT" at bounding box center [726, 523] width 136 height 32
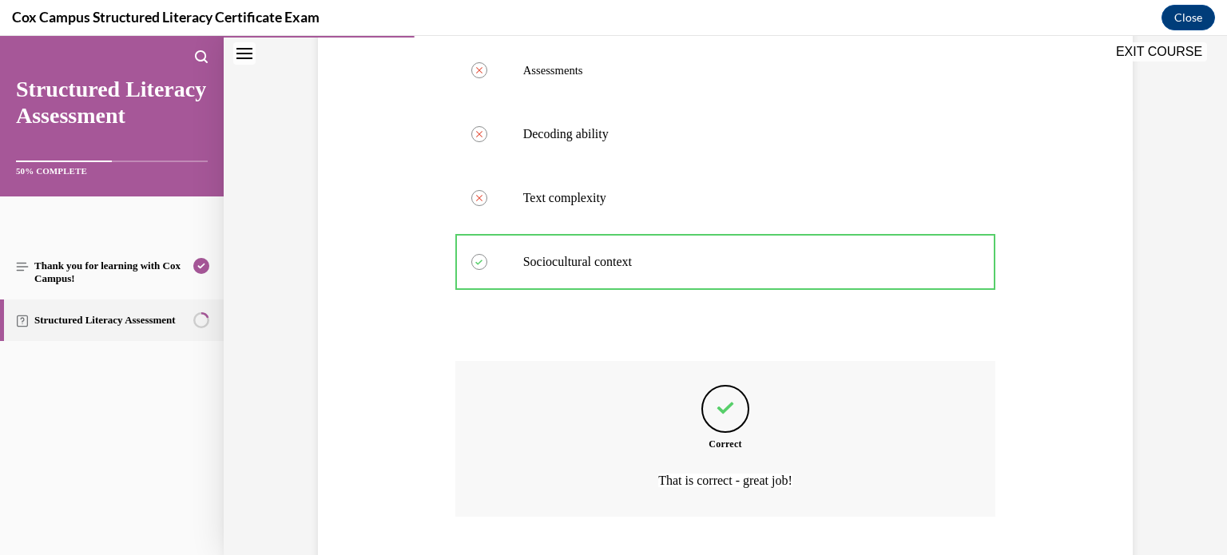
scroll to position [487, 0]
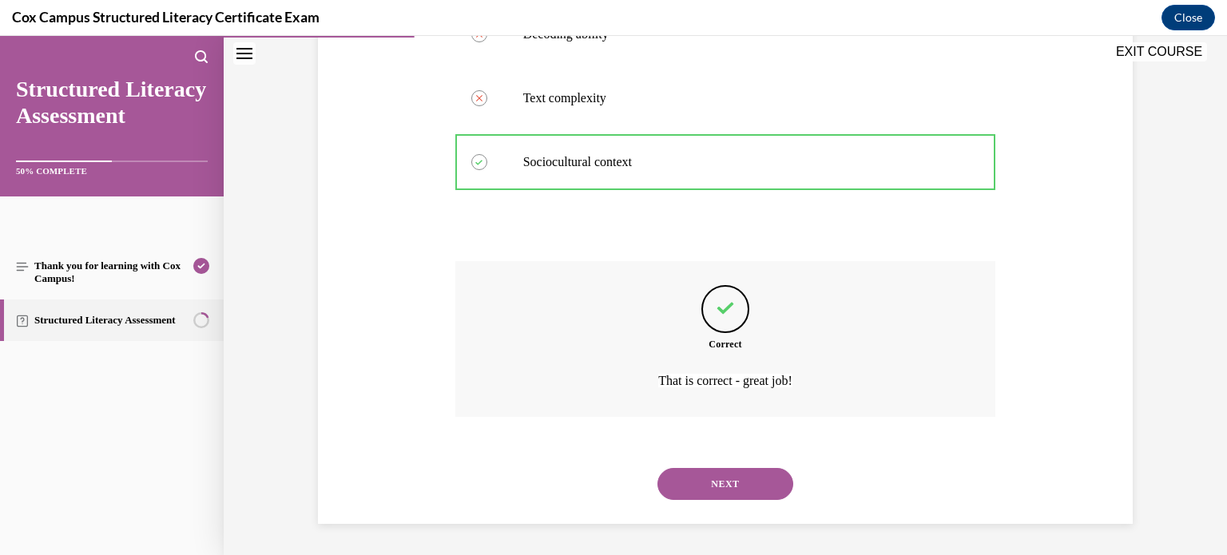
click at [725, 483] on button "NEXT" at bounding box center [726, 484] width 136 height 32
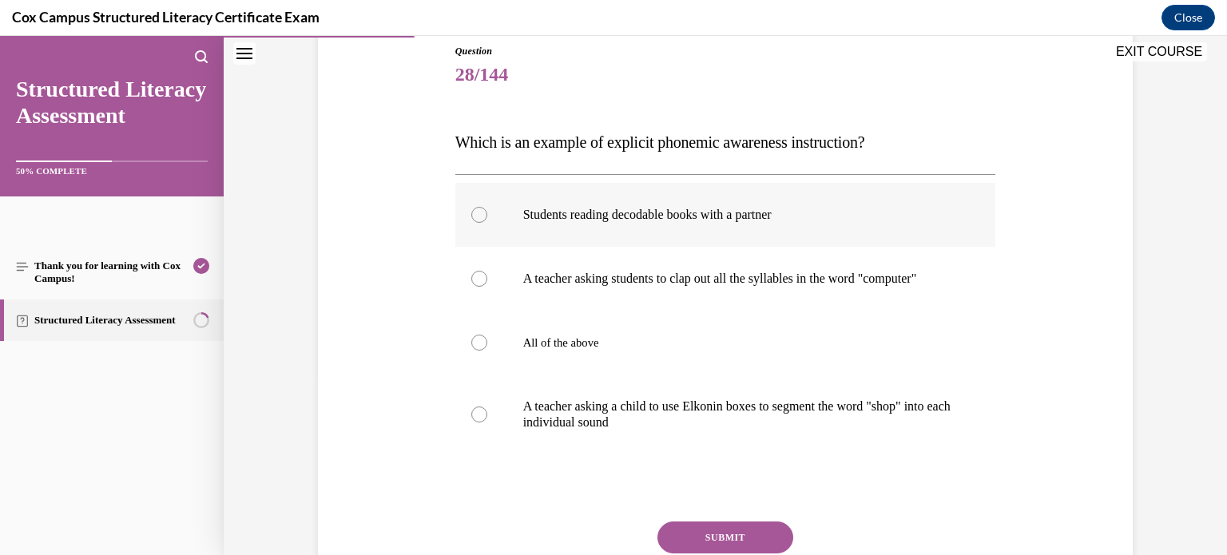
scroll to position [180, 0]
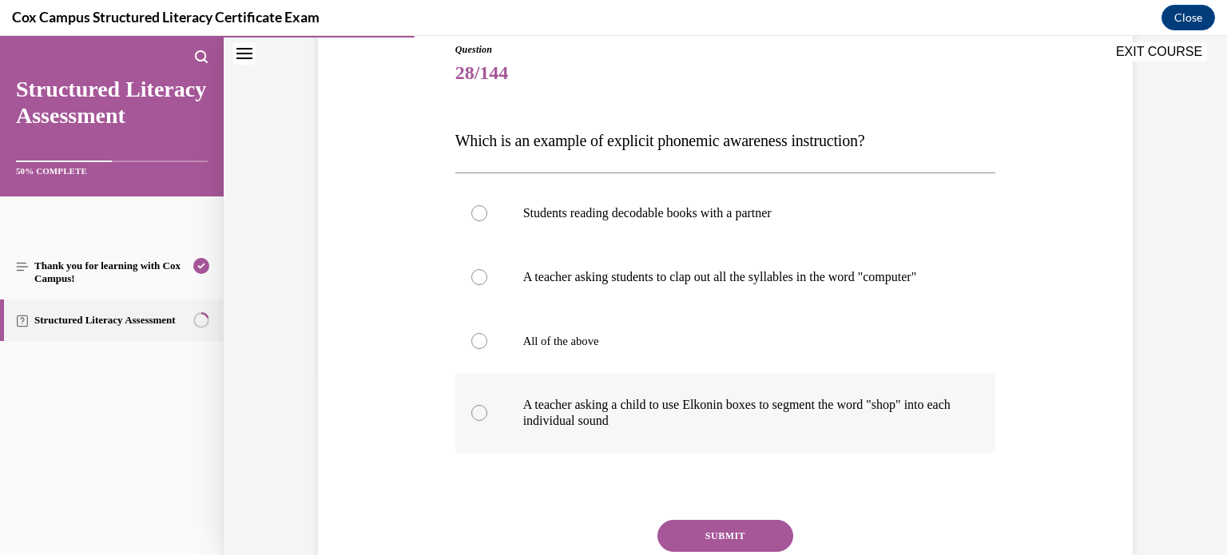
click at [483, 421] on div at bounding box center [479, 413] width 16 height 16
click at [483, 421] on input "A teacher asking a child to use Elkonin boxes to segment the word "shop" into e…" at bounding box center [479, 413] width 16 height 16
radio input "true"
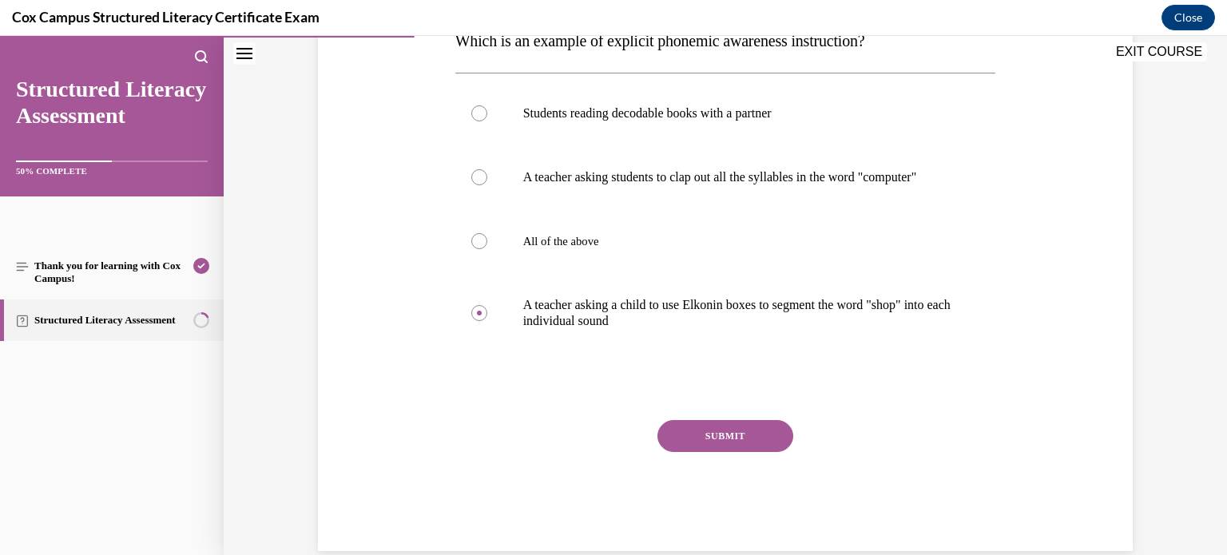
click at [742, 449] on button "SUBMIT" at bounding box center [726, 436] width 136 height 32
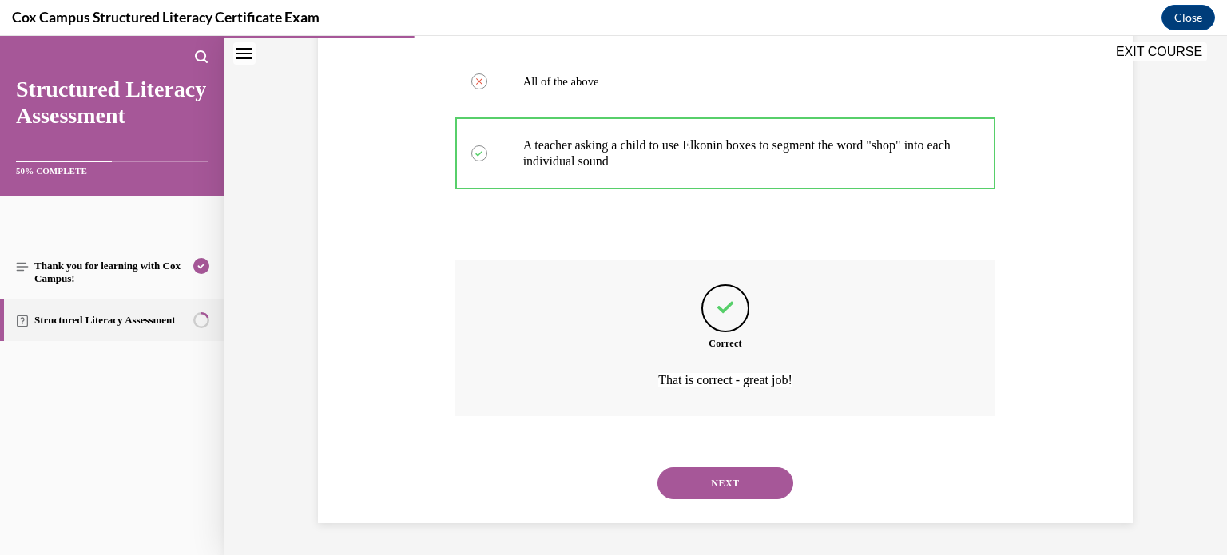
scroll to position [455, 0]
click at [731, 483] on button "NEXT" at bounding box center [726, 483] width 136 height 32
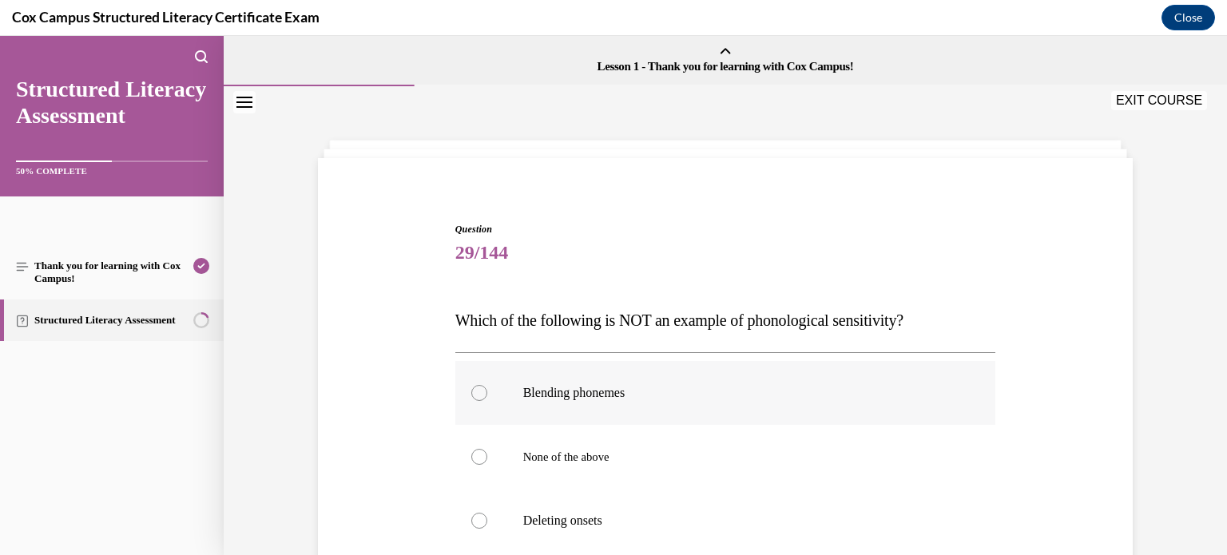
click at [478, 391] on div at bounding box center [479, 393] width 16 height 16
click at [478, 391] on input "Blending phonemes" at bounding box center [479, 393] width 16 height 16
radio input "true"
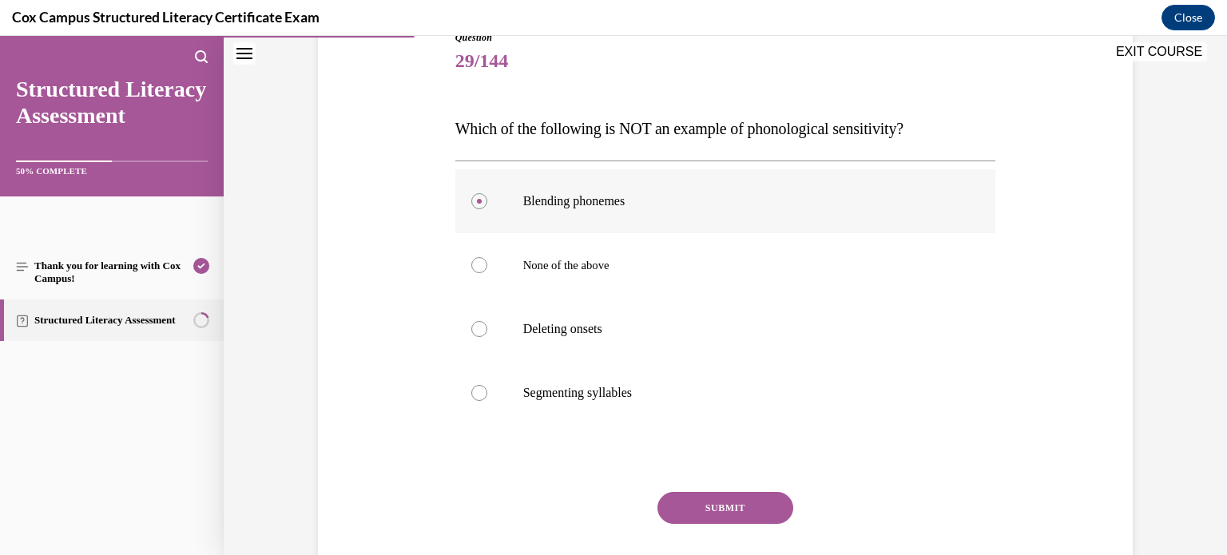
scroll to position [190, 0]
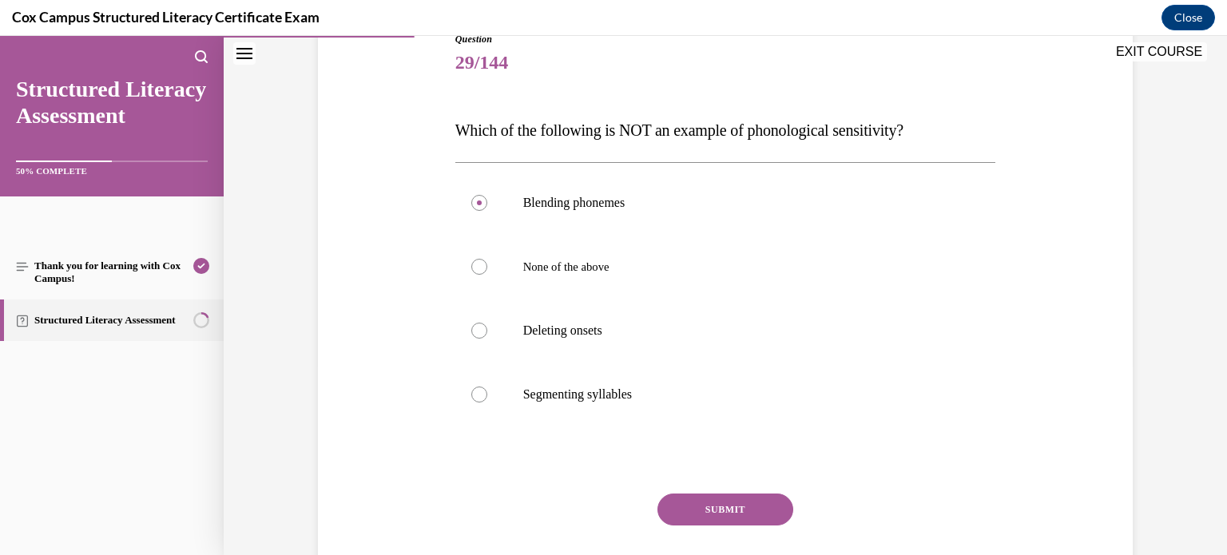
click at [718, 514] on button "SUBMIT" at bounding box center [726, 510] width 136 height 32
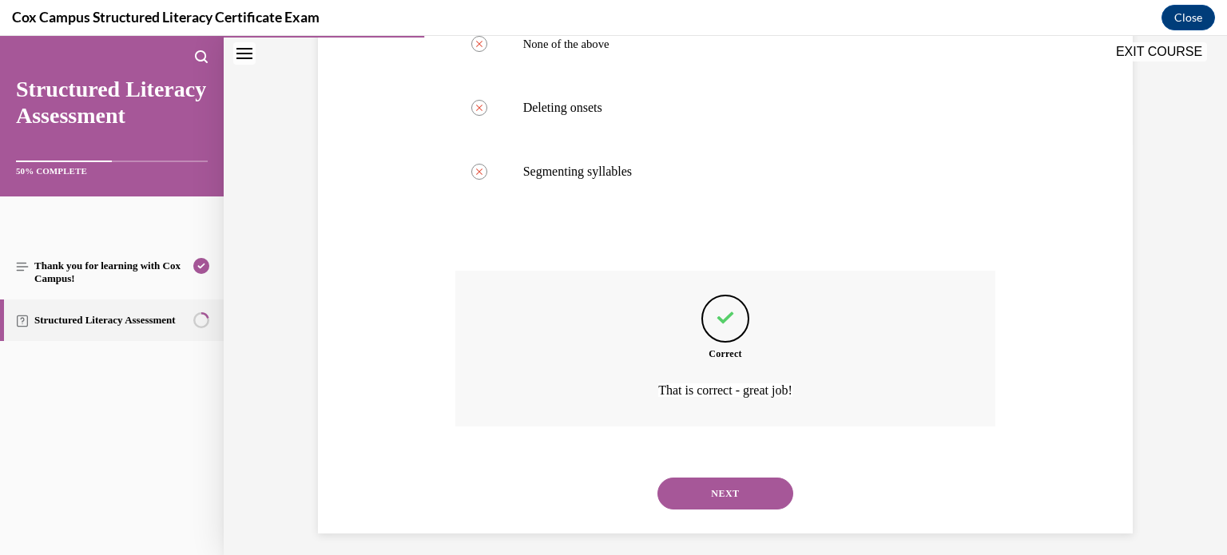
scroll to position [423, 0]
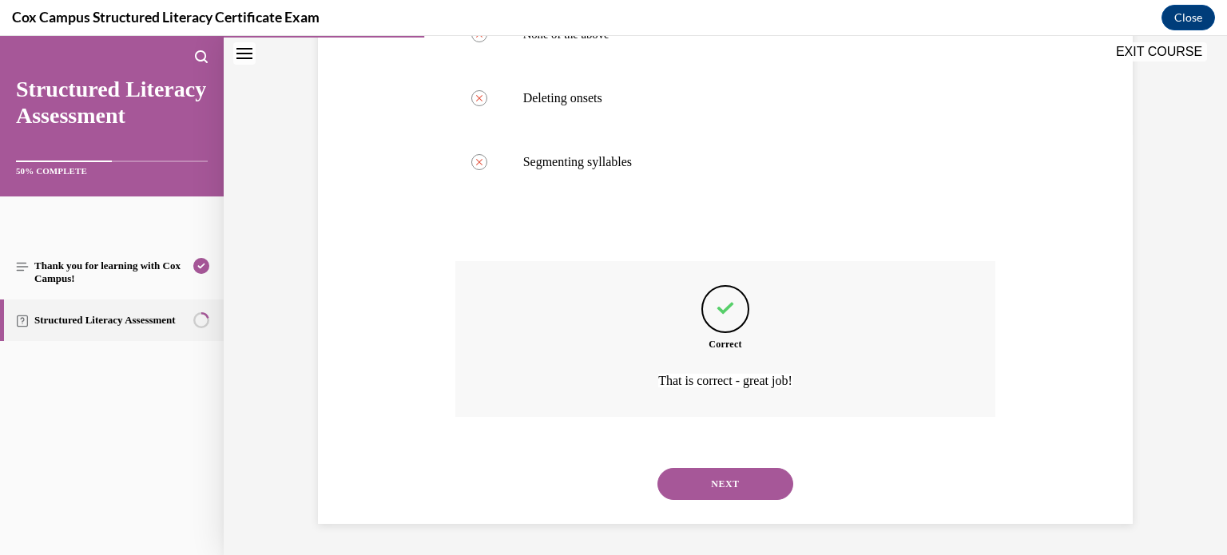
click at [728, 494] on button "NEXT" at bounding box center [726, 484] width 136 height 32
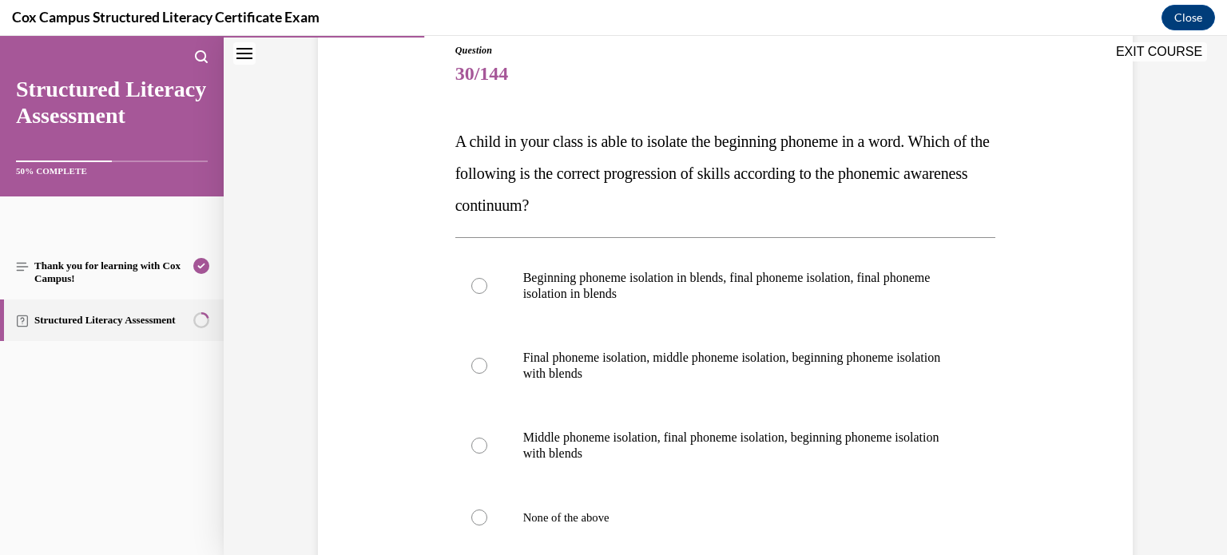
scroll to position [180, 0]
click at [483, 515] on div at bounding box center [479, 517] width 16 height 16
click at [483, 515] on input "None of the above" at bounding box center [479, 517] width 16 height 16
radio input "true"
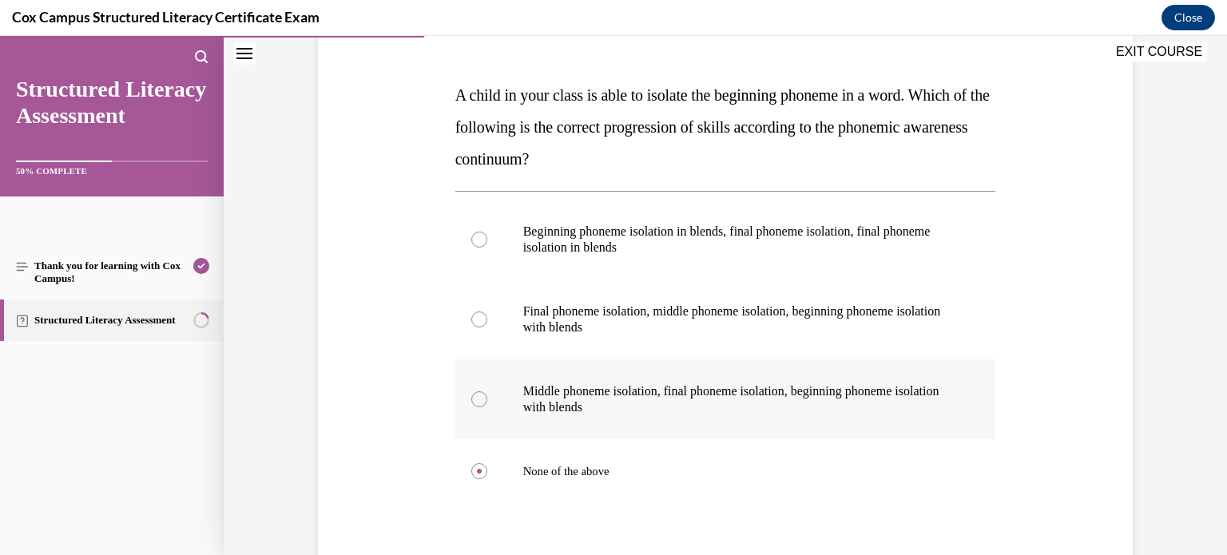
scroll to position [229, 0]
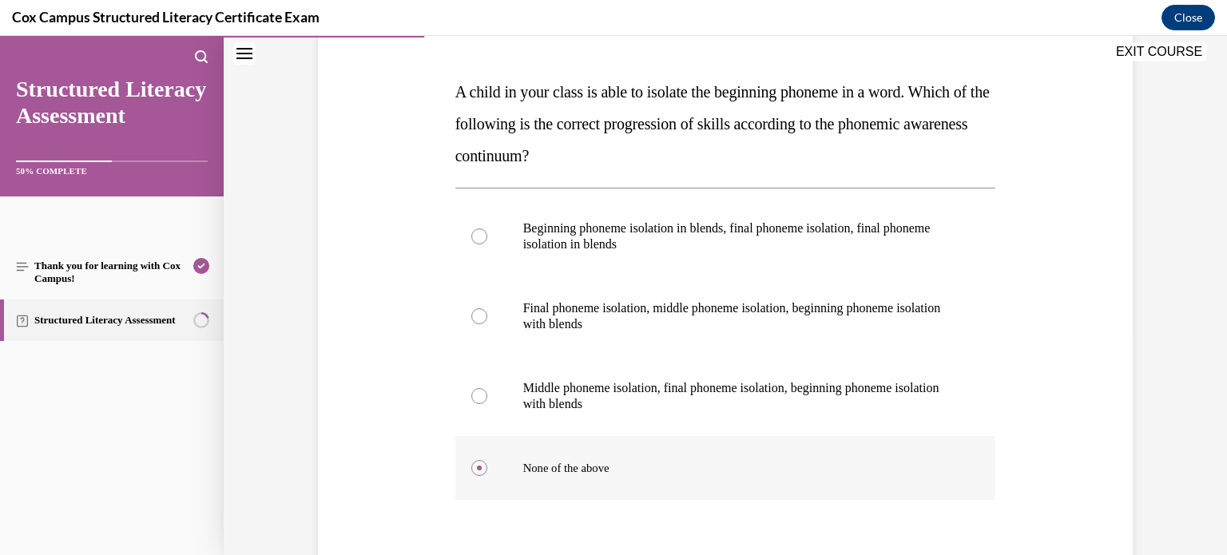
click at [475, 467] on div at bounding box center [479, 468] width 16 height 16
click at [475, 467] on input "None of the above" at bounding box center [479, 468] width 16 height 16
click at [404, 446] on div "Question 30/144 A child in your class is able to isolate the beginning phoneme …" at bounding box center [725, 322] width 823 height 753
click at [478, 316] on div at bounding box center [479, 316] width 16 height 16
click at [478, 316] on input "Final phoneme isolation, middle phoneme isolation, beginning phoneme isolation …" at bounding box center [479, 316] width 16 height 16
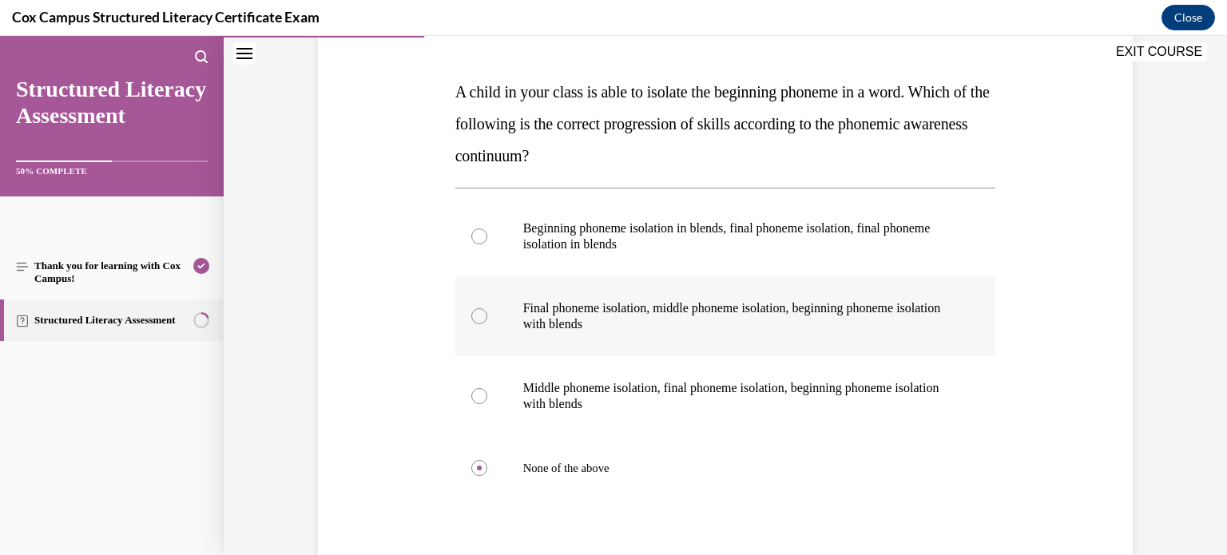
radio input "true"
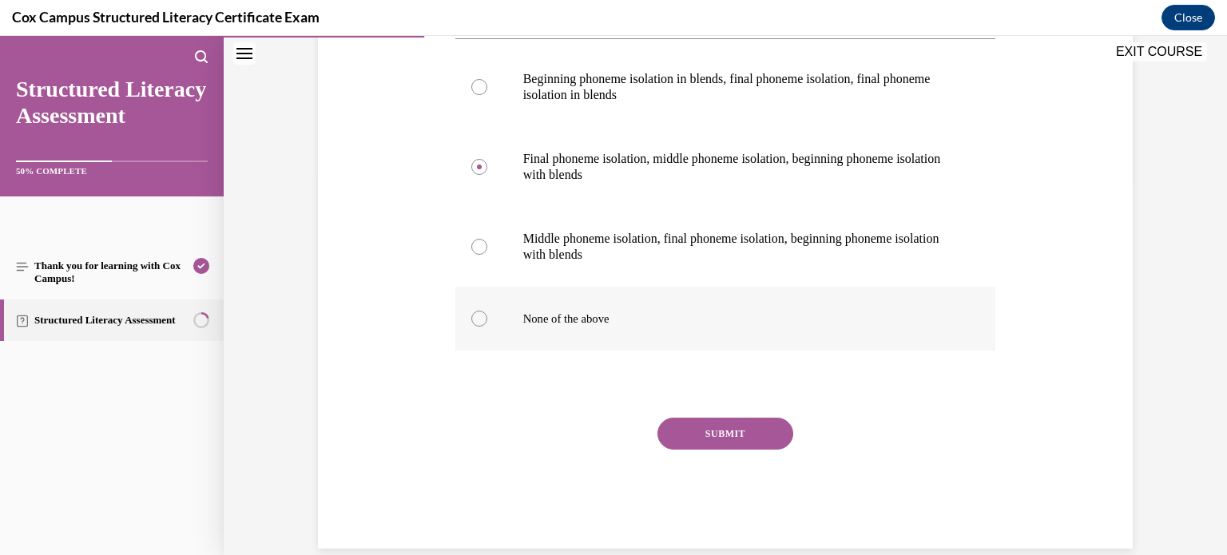
scroll to position [403, 0]
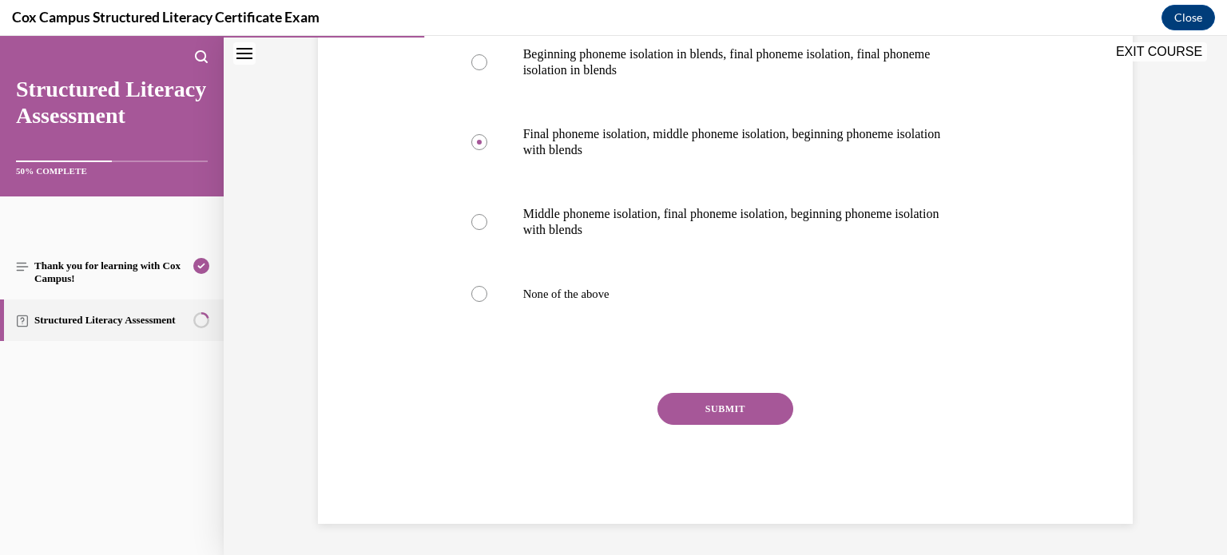
click at [742, 412] on button "SUBMIT" at bounding box center [726, 409] width 136 height 32
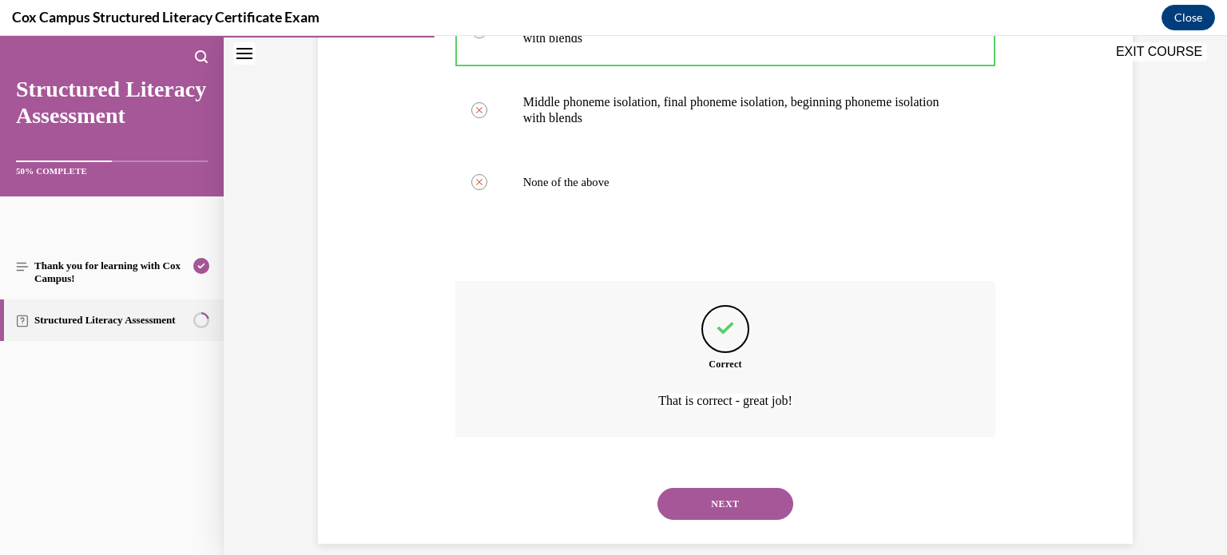
scroll to position [535, 0]
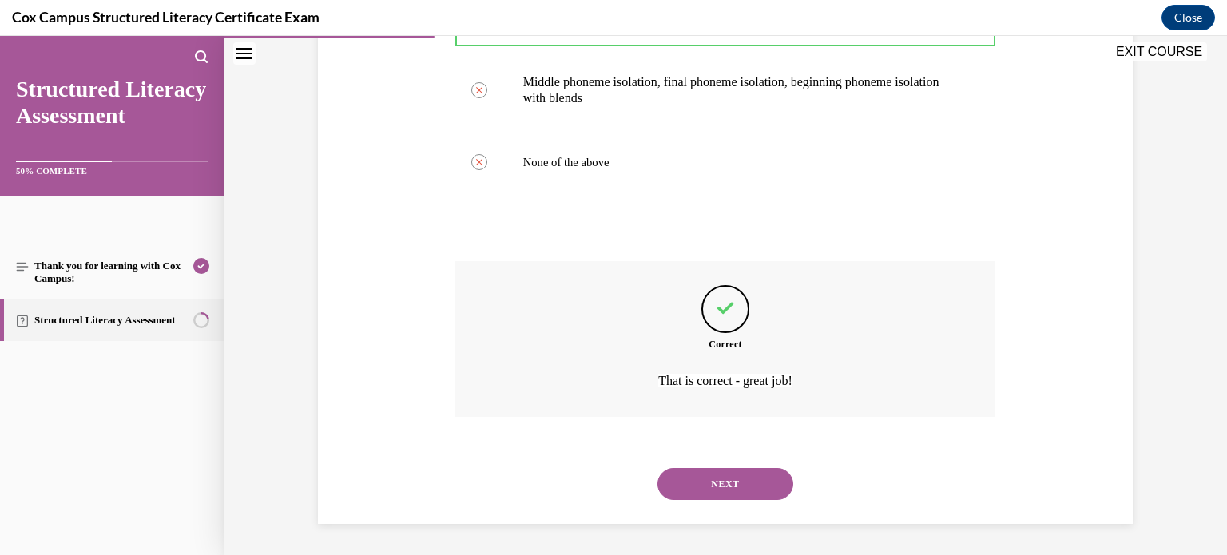
click at [729, 483] on button "NEXT" at bounding box center [726, 484] width 136 height 32
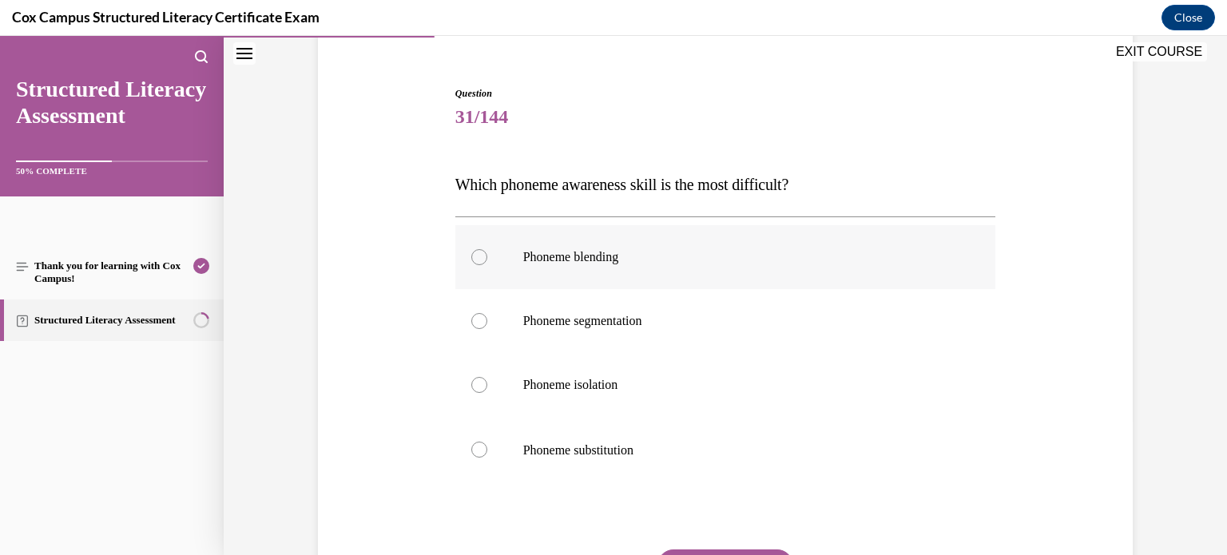
scroll to position [154, 0]
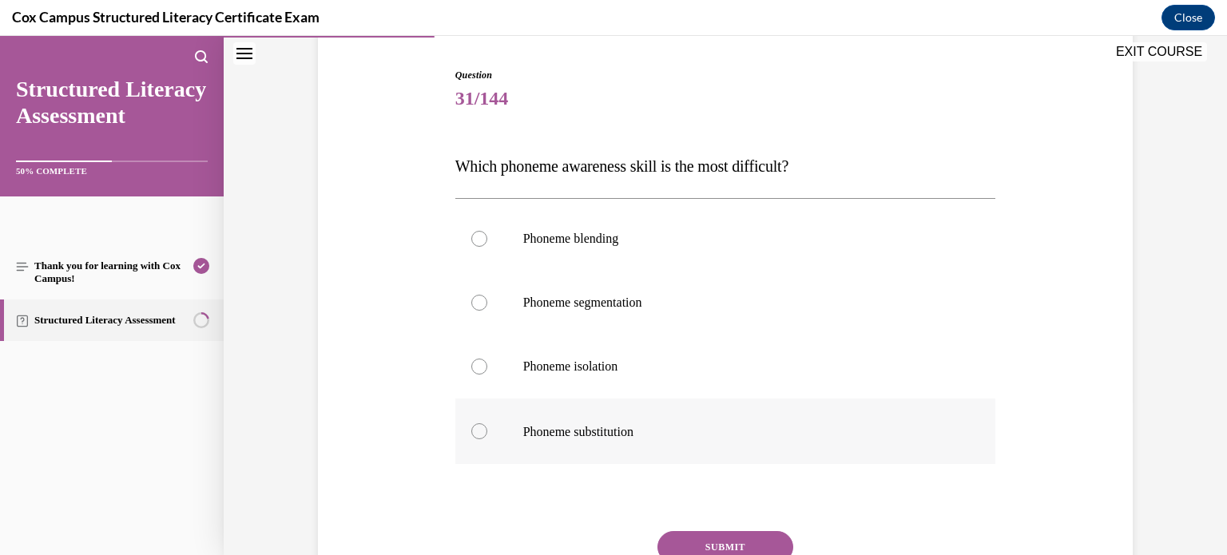
click at [483, 428] on div at bounding box center [479, 432] width 16 height 16
click at [483, 428] on input "Phoneme substitution" at bounding box center [479, 432] width 16 height 16
radio input "true"
click at [759, 544] on button "SUBMIT" at bounding box center [726, 547] width 136 height 32
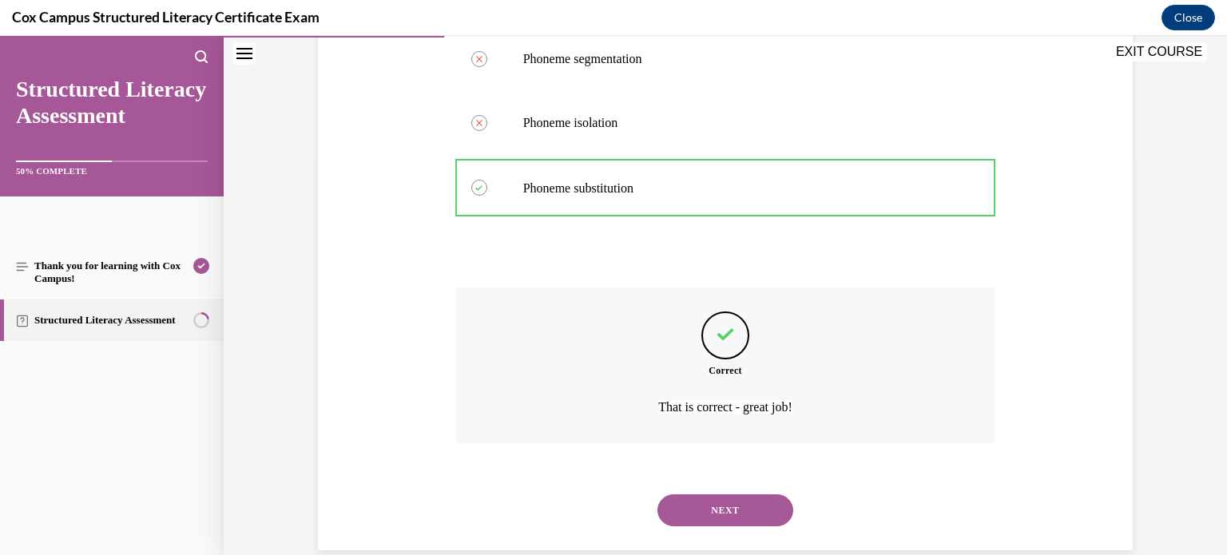
scroll to position [380, 0]
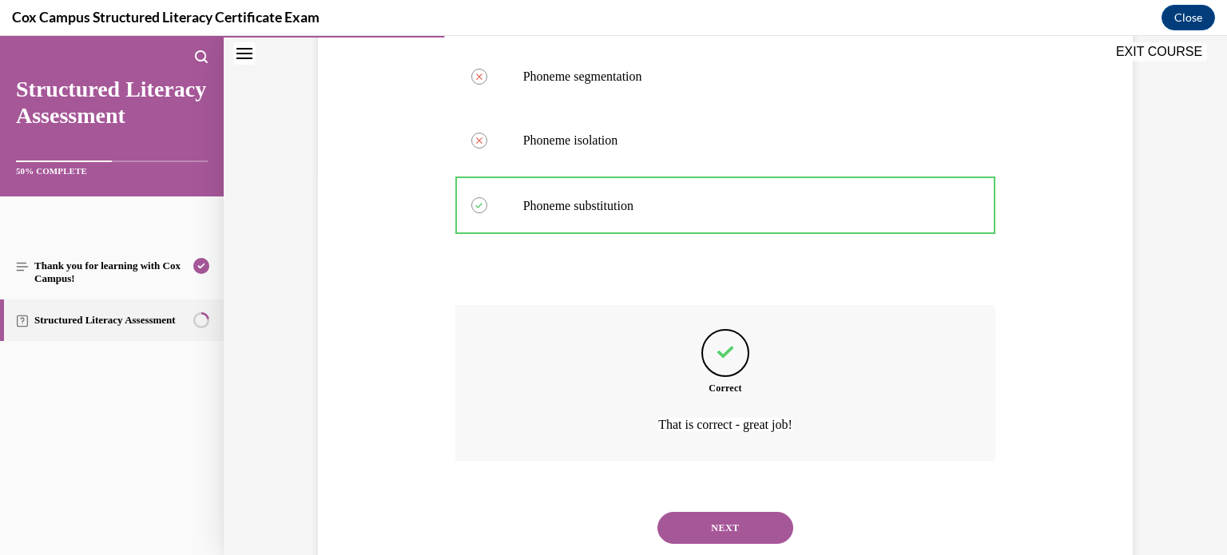
click at [734, 525] on button "NEXT" at bounding box center [726, 528] width 136 height 32
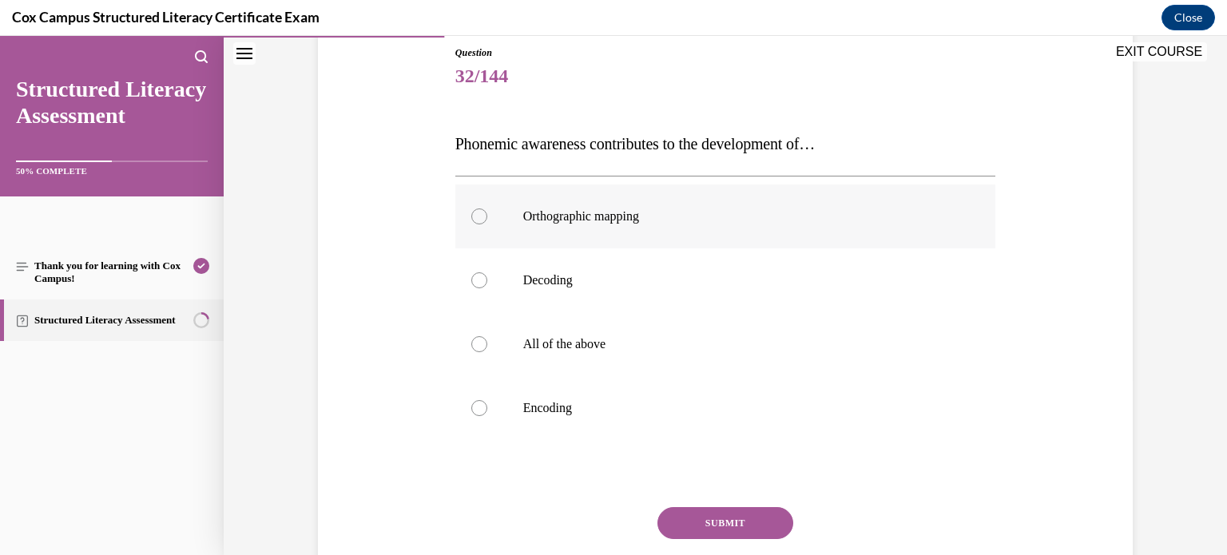
scroll to position [173, 0]
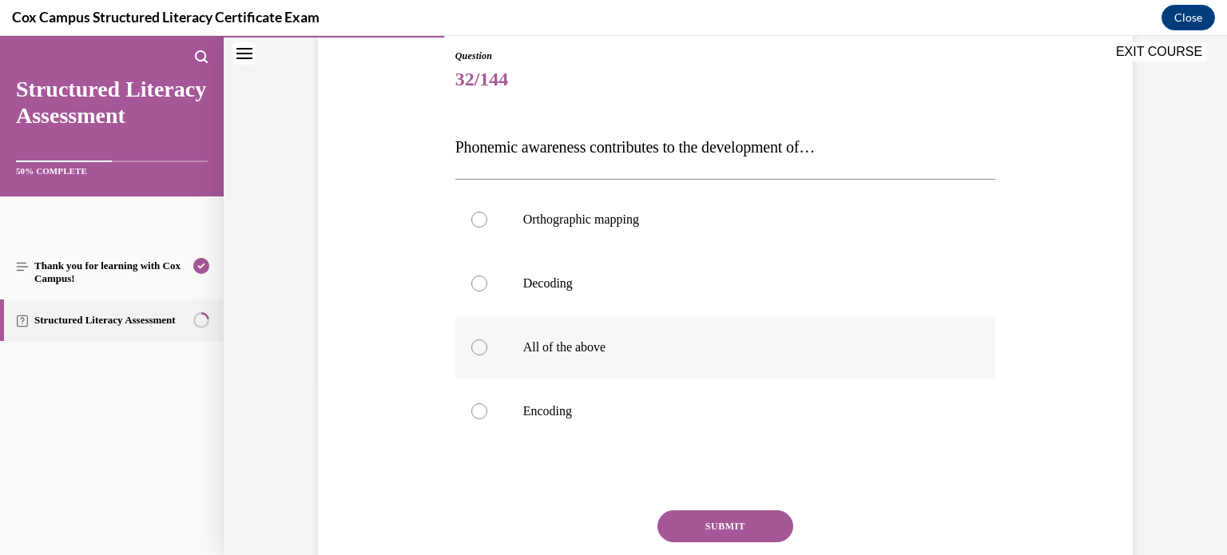
click at [483, 352] on div at bounding box center [479, 348] width 16 height 16
click at [483, 352] on input "All of the above" at bounding box center [479, 348] width 16 height 16
radio input "true"
click at [740, 523] on button "SUBMIT" at bounding box center [726, 527] width 136 height 32
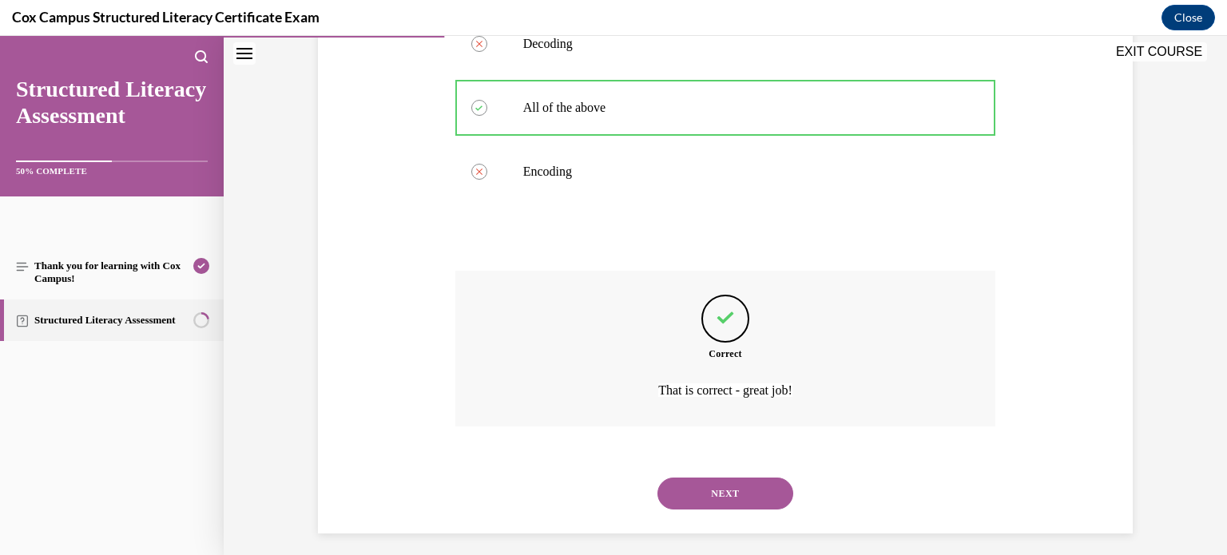
scroll to position [423, 0]
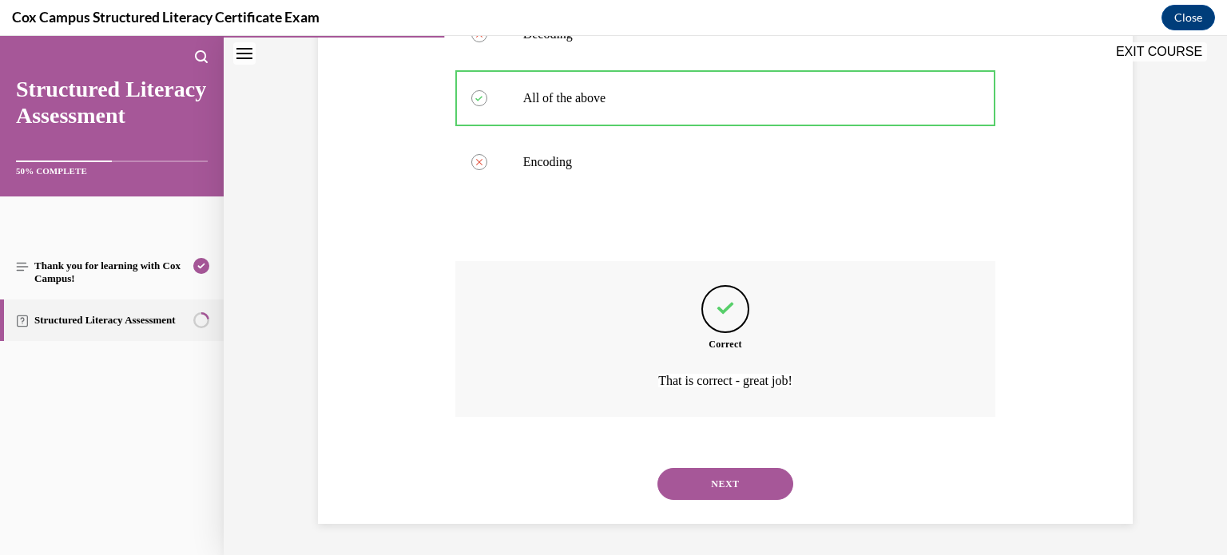
click at [736, 487] on button "NEXT" at bounding box center [726, 484] width 136 height 32
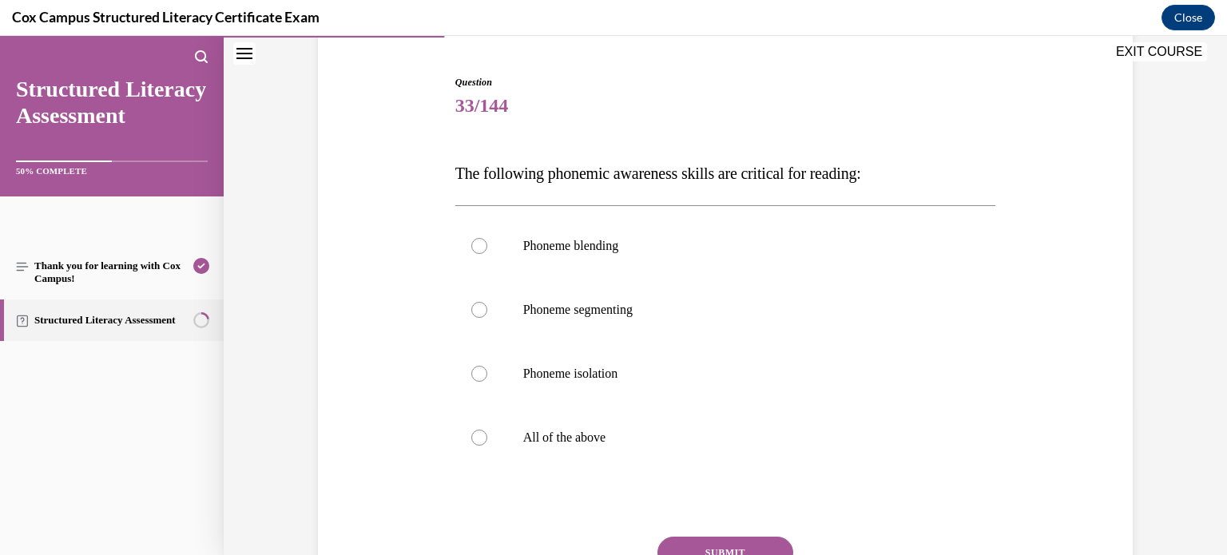
scroll to position [149, 0]
click at [482, 436] on div at bounding box center [479, 436] width 16 height 16
click at [482, 436] on input "All of the above" at bounding box center [479, 436] width 16 height 16
radio input "true"
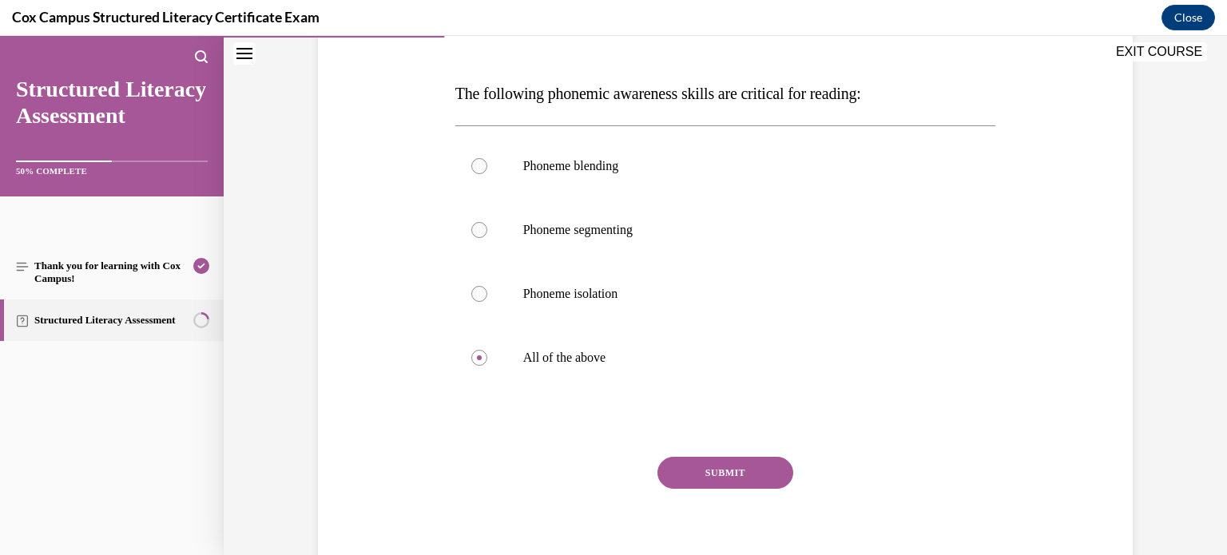
scroll to position [241, 0]
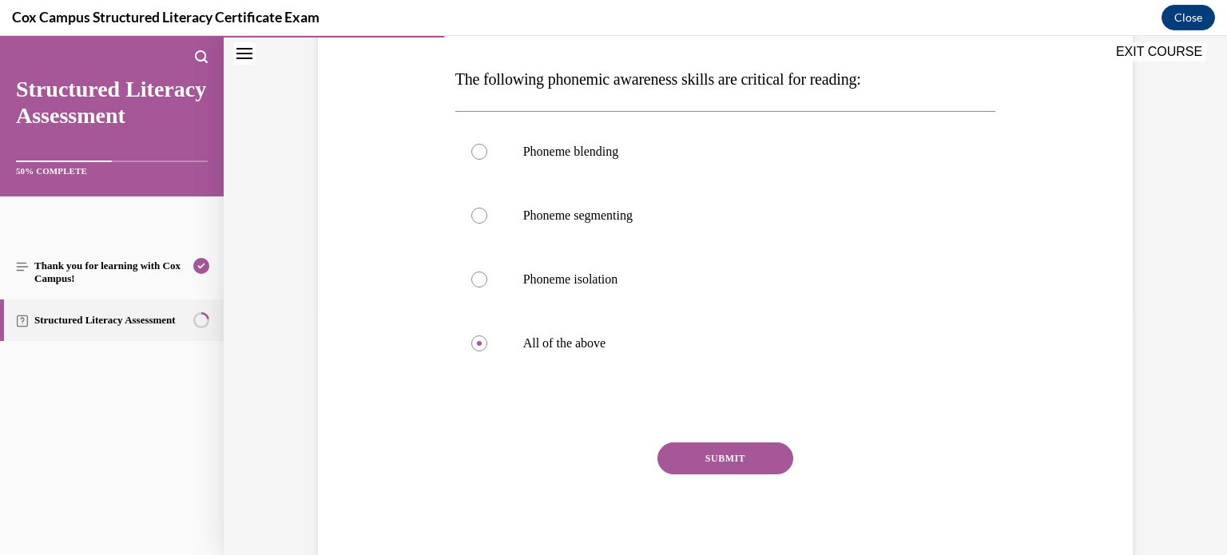
click at [752, 467] on button "SUBMIT" at bounding box center [726, 459] width 136 height 32
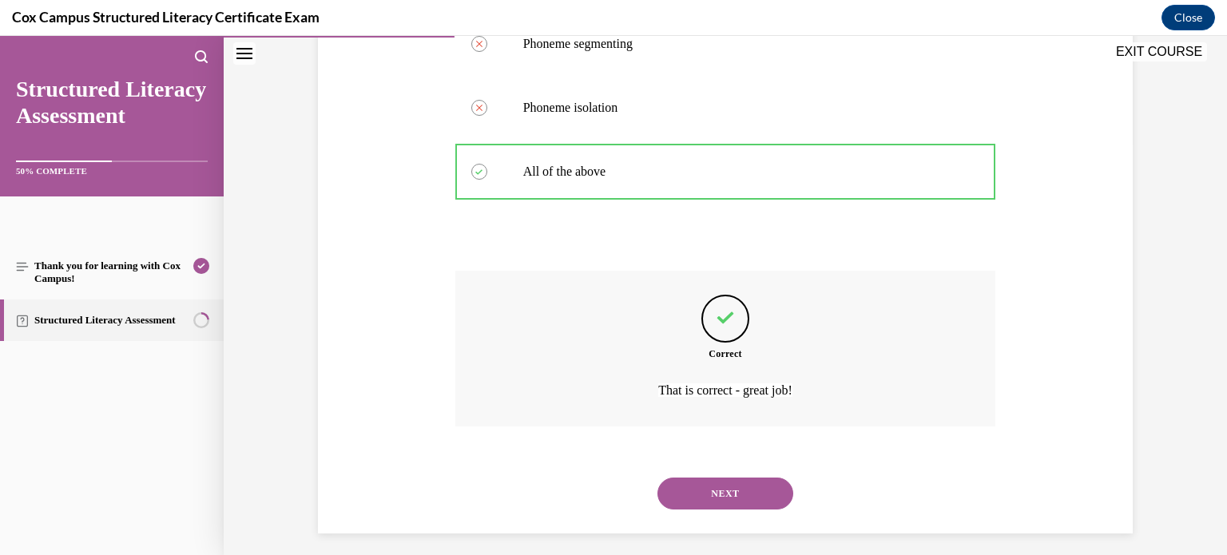
scroll to position [423, 0]
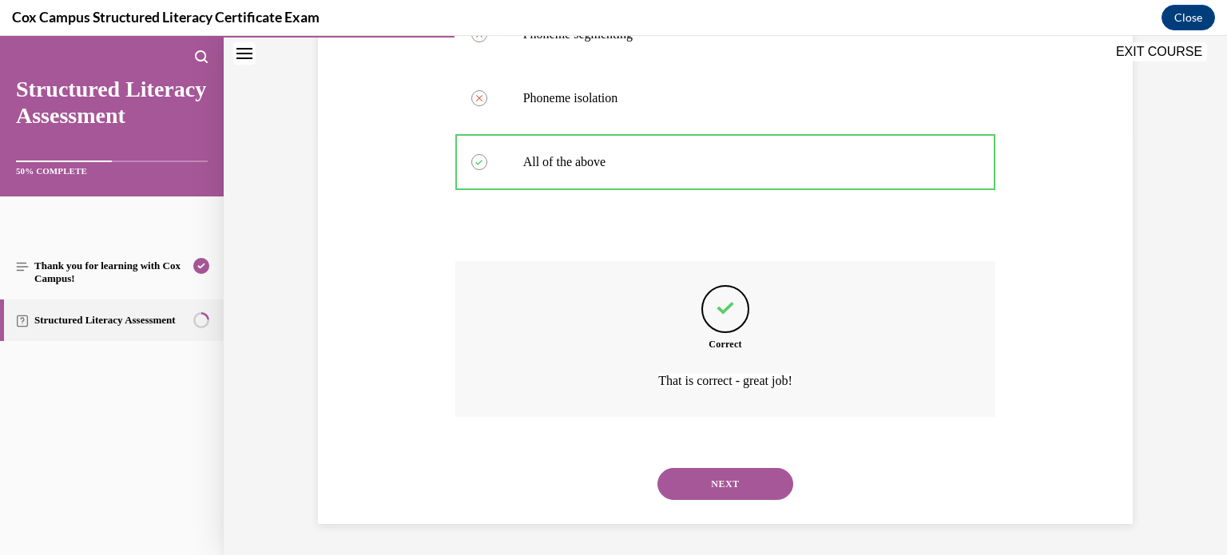
click at [753, 473] on button "NEXT" at bounding box center [726, 484] width 136 height 32
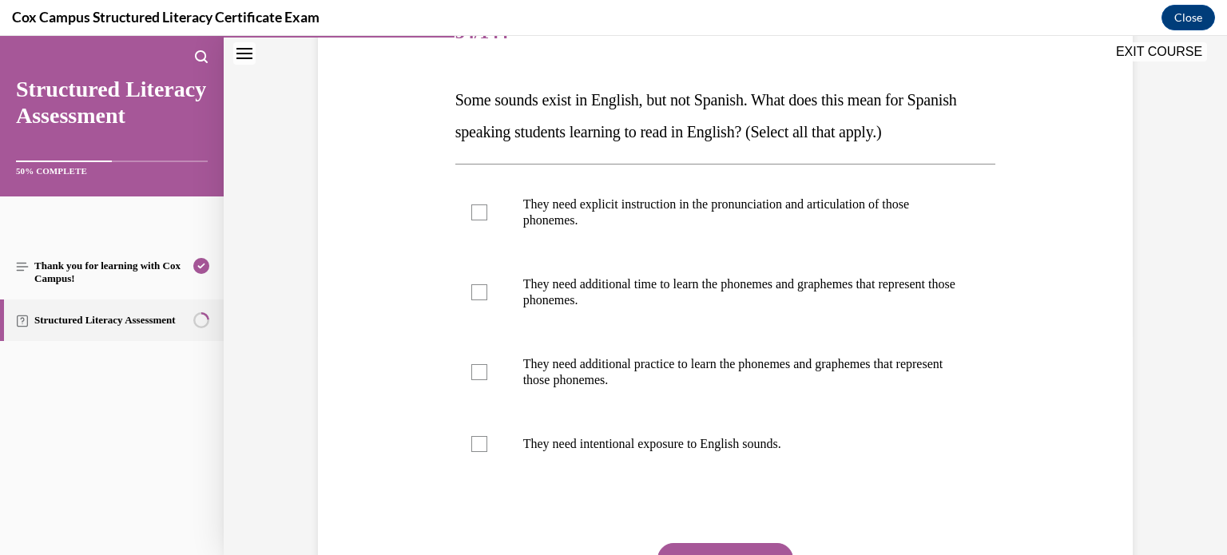
scroll to position [223, 0]
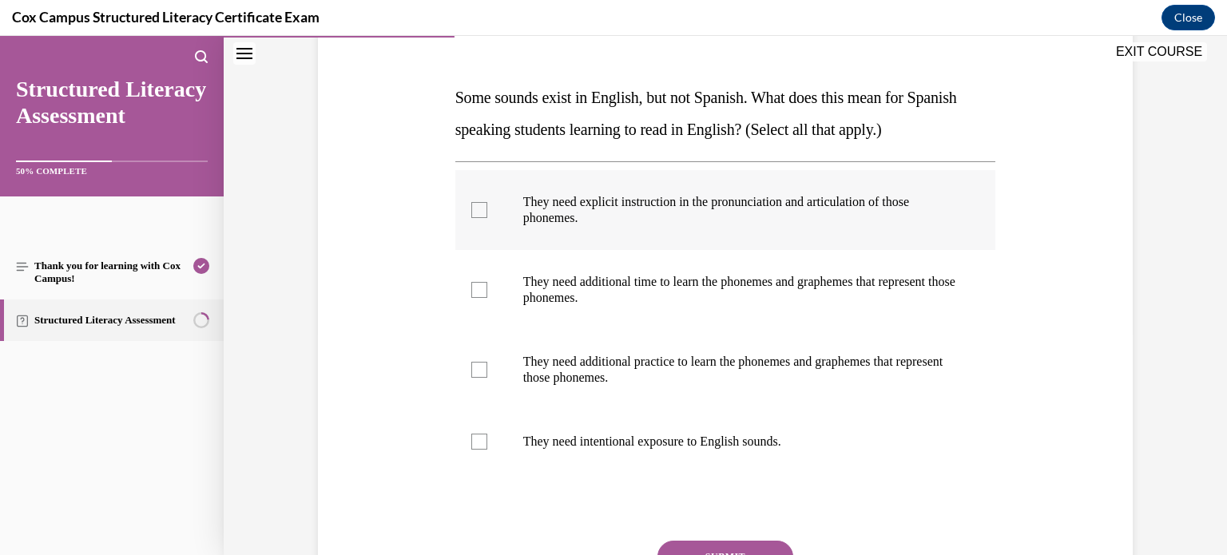
click at [479, 209] on div at bounding box center [479, 210] width 16 height 16
click at [479, 209] on input "They need explicit instruction in the pronunciation and articulation of those p…" at bounding box center [479, 210] width 16 height 16
checkbox input "true"
click at [480, 287] on div at bounding box center [479, 290] width 16 height 16
click at [480, 287] on input "They need additional time to learn the phonemes and graphemes that represent th…" at bounding box center [479, 290] width 16 height 16
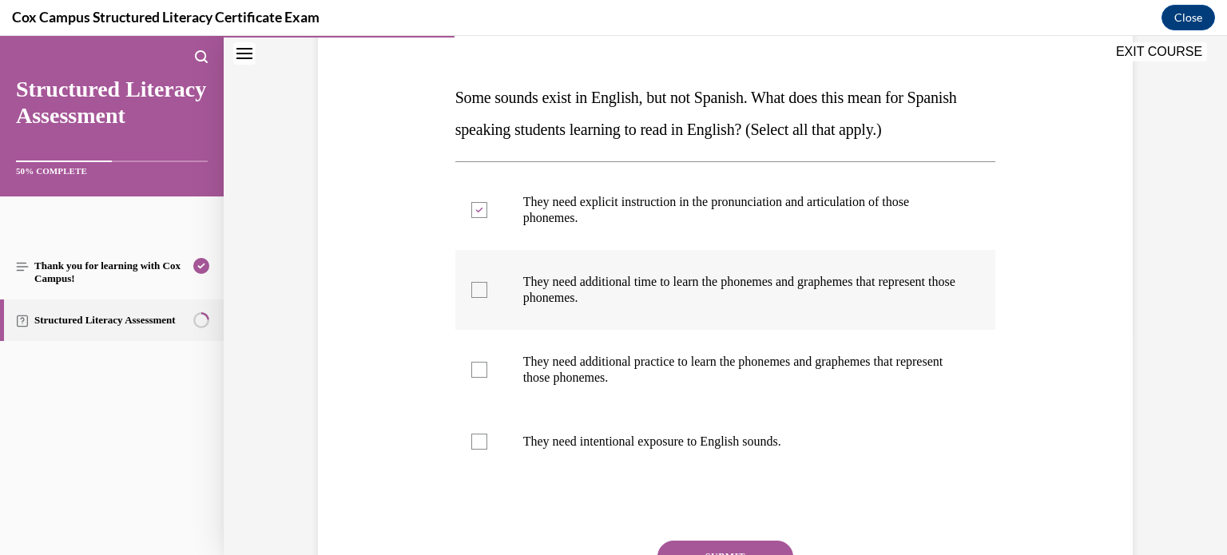
checkbox input "true"
click at [479, 374] on div at bounding box center [479, 370] width 16 height 16
click at [479, 374] on input "They need additional practice to learn the phonemes and graphemes that represen…" at bounding box center [479, 370] width 16 height 16
checkbox input "true"
click at [481, 442] on div at bounding box center [479, 442] width 16 height 16
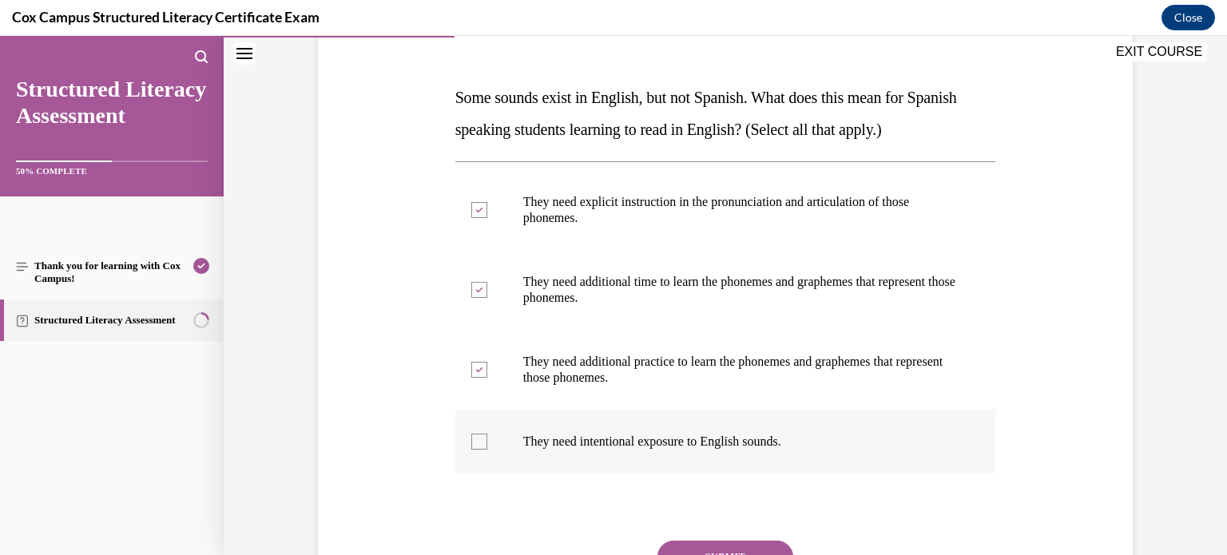
click at [481, 442] on input "They need intentional exposure to English sounds." at bounding box center [479, 442] width 16 height 16
checkbox input "true"
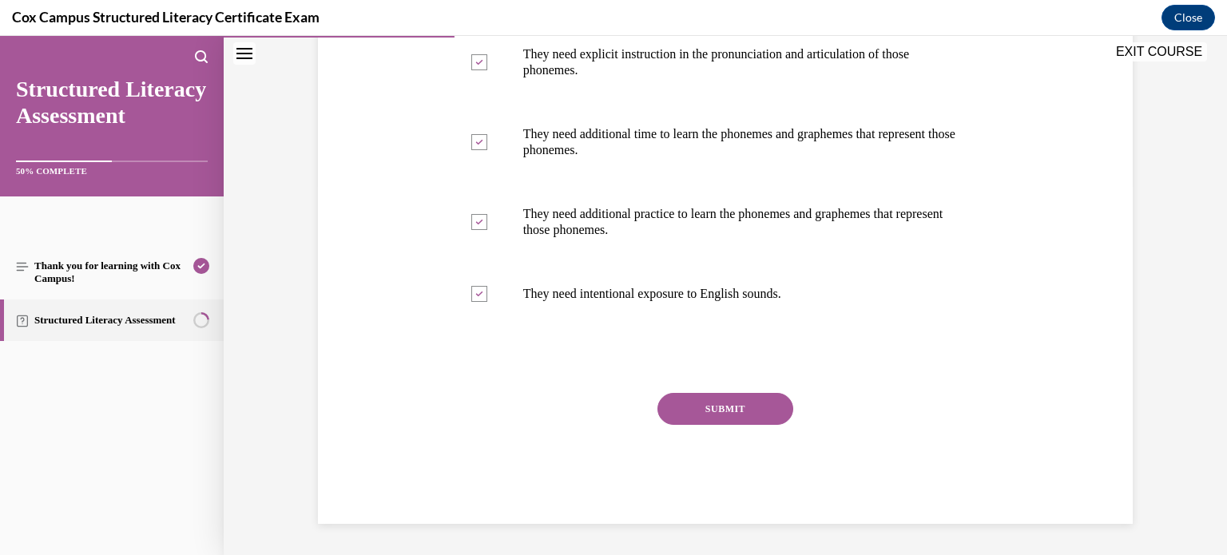
click at [721, 413] on button "SUBMIT" at bounding box center [726, 409] width 136 height 32
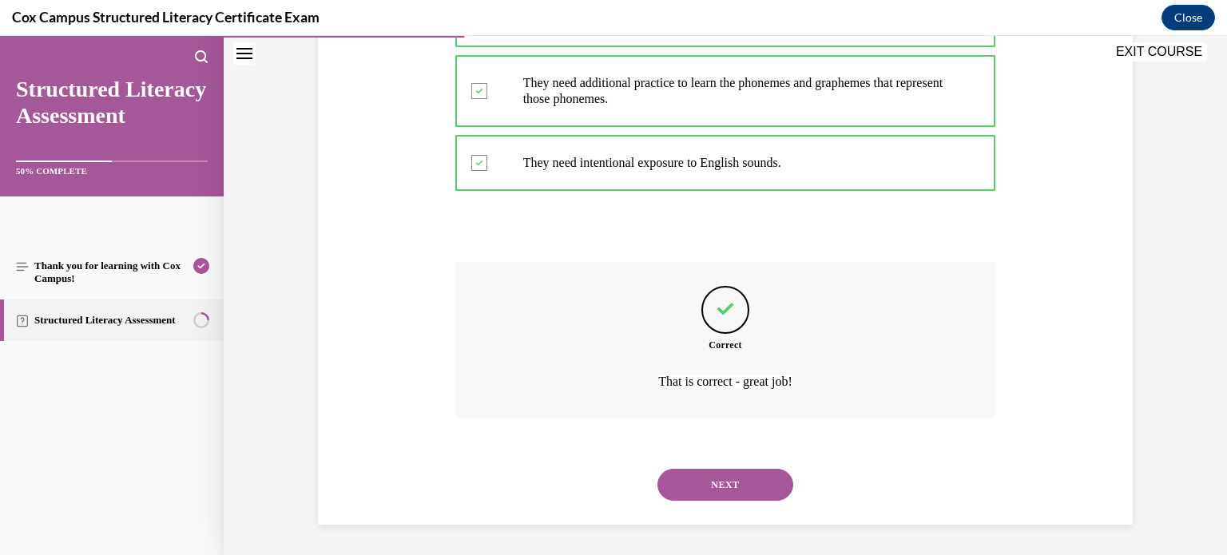
scroll to position [503, 0]
click at [728, 488] on button "NEXT" at bounding box center [726, 484] width 136 height 32
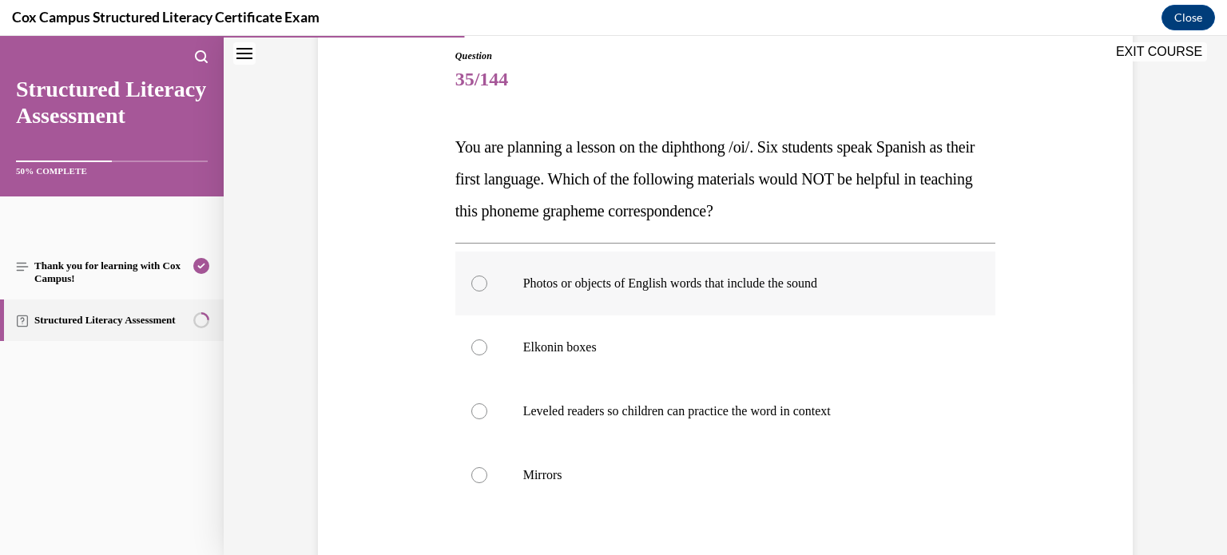
scroll to position [176, 0]
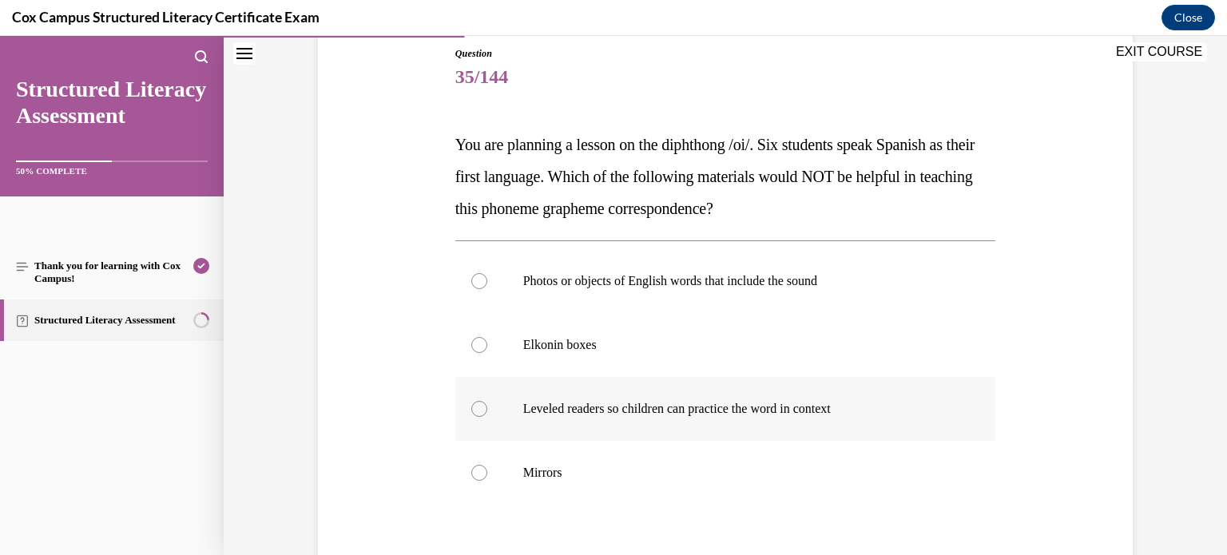
click at [479, 409] on div at bounding box center [479, 409] width 16 height 16
click at [479, 409] on input "Leveled readers so children can practice the word in context" at bounding box center [479, 409] width 16 height 16
radio input "true"
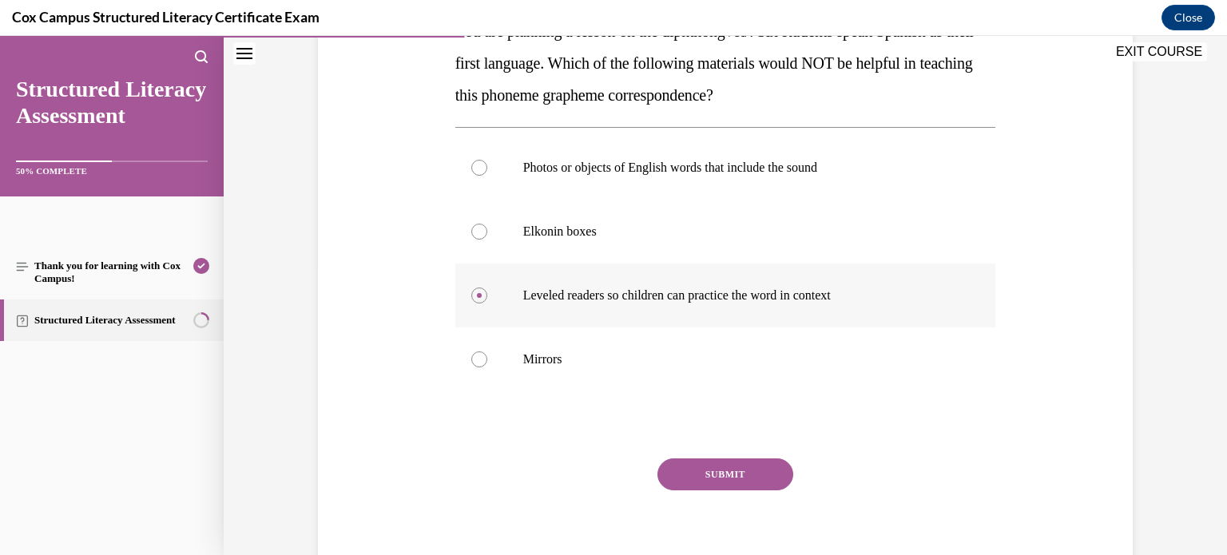
scroll to position [355, 0]
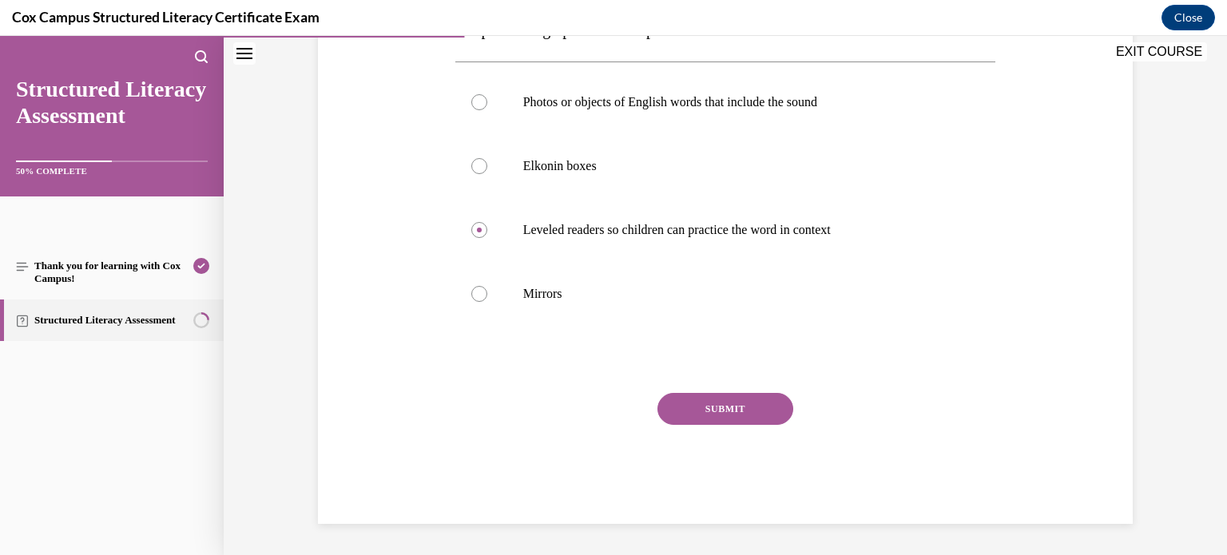
click at [709, 414] on button "SUBMIT" at bounding box center [726, 409] width 136 height 32
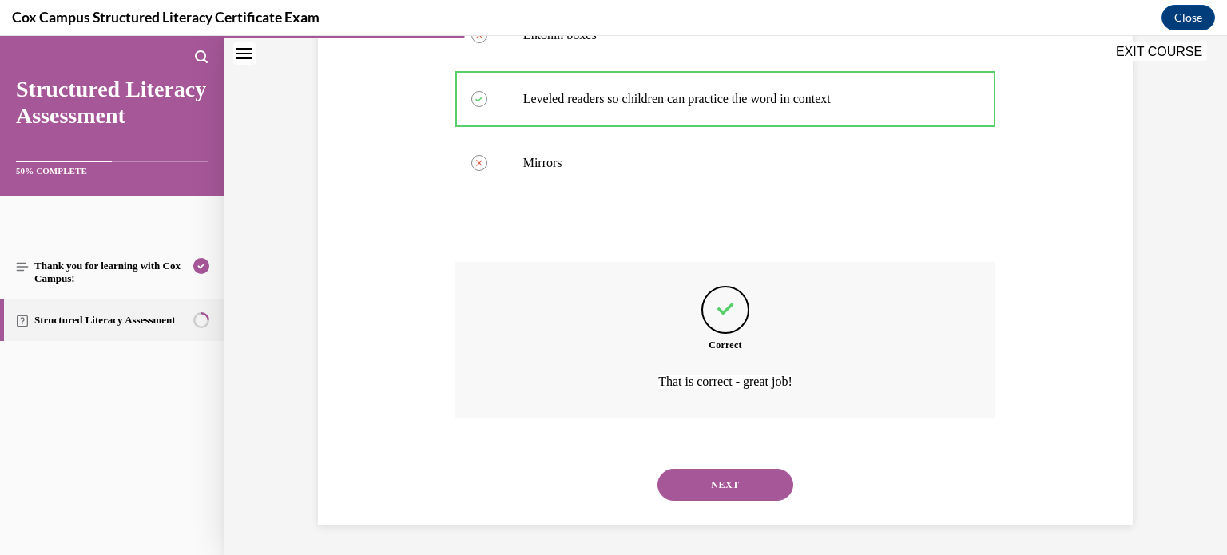
scroll to position [487, 0]
click at [731, 479] on button "NEXT" at bounding box center [726, 484] width 136 height 32
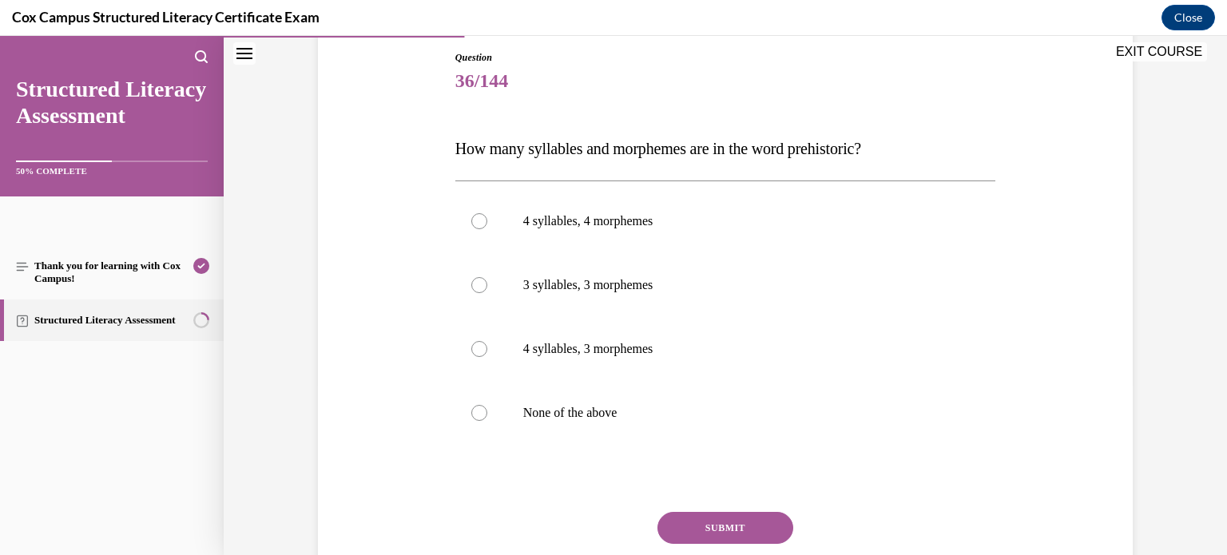
scroll to position [169, 0]
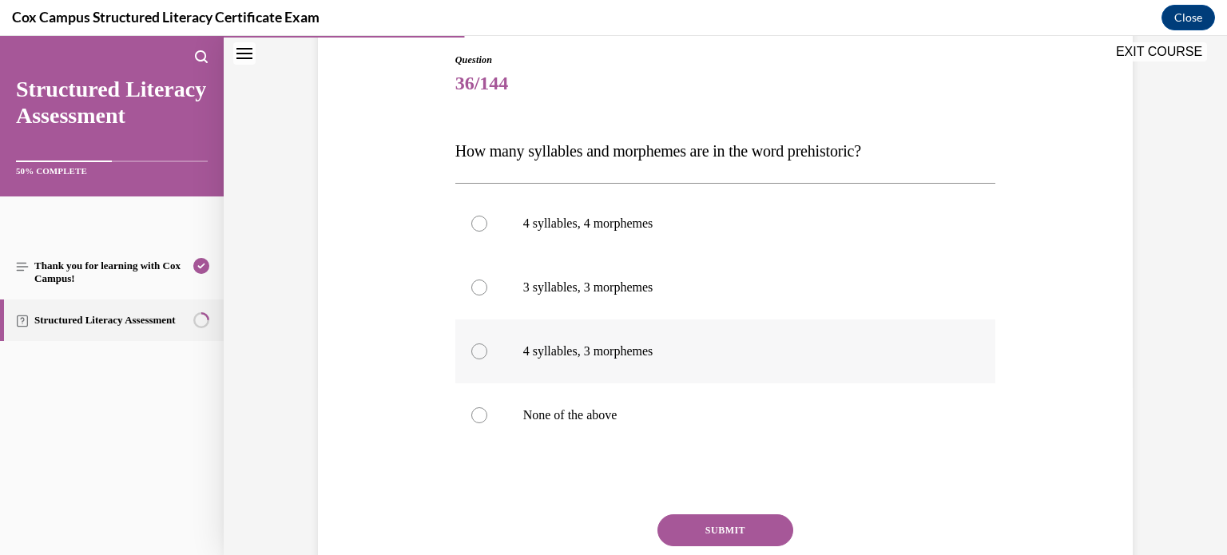
click at [479, 352] on div at bounding box center [479, 352] width 16 height 16
click at [479, 352] on input "4 syllables, 3 morphemes" at bounding box center [479, 352] width 16 height 16
radio input "true"
click at [706, 525] on button "SUBMIT" at bounding box center [726, 531] width 136 height 32
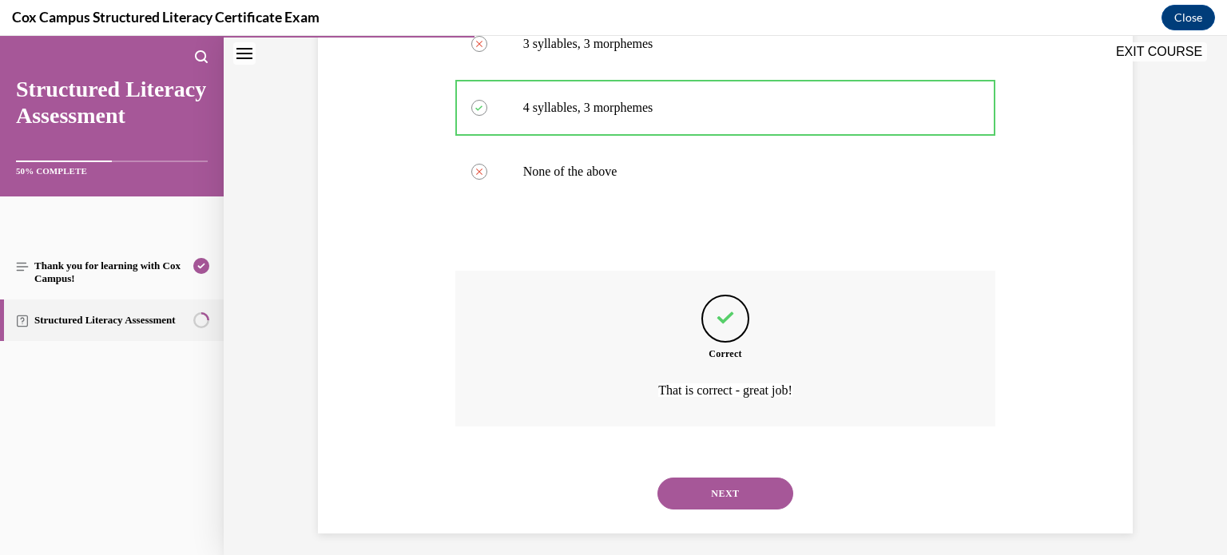
scroll to position [423, 0]
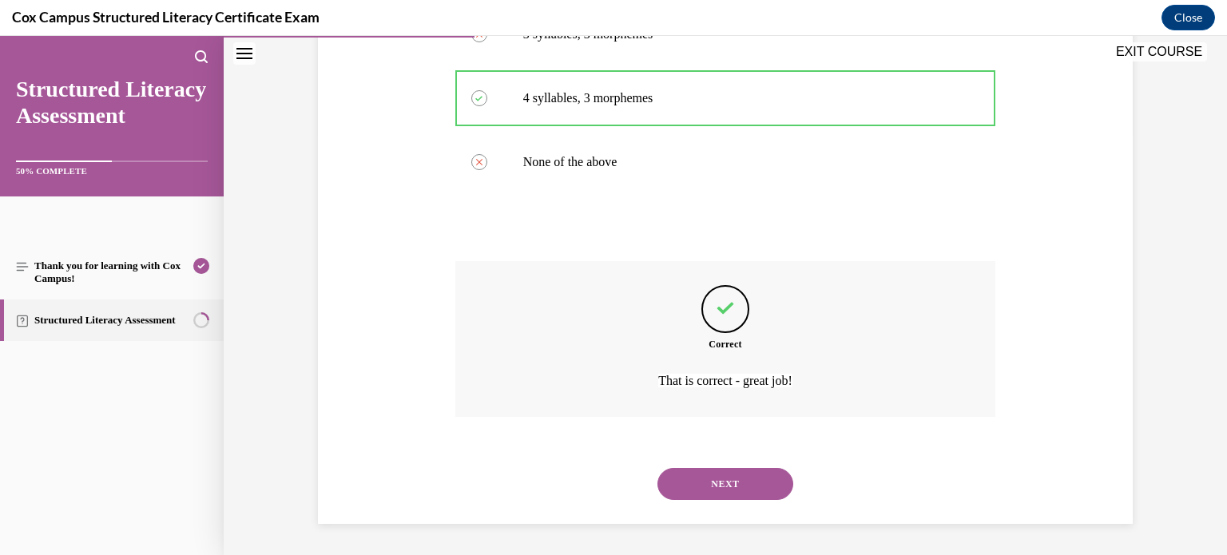
click at [735, 488] on button "NEXT" at bounding box center [726, 484] width 136 height 32
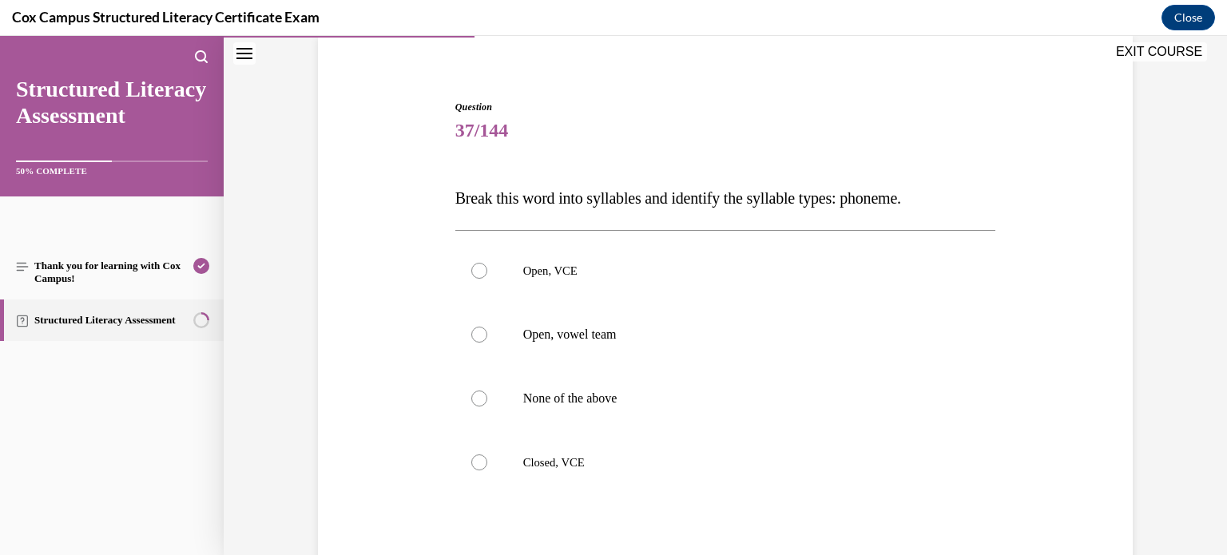
scroll to position [125, 0]
click at [479, 269] on div at bounding box center [479, 269] width 16 height 16
click at [479, 269] on input "Open, VCE" at bounding box center [479, 269] width 16 height 16
radio input "true"
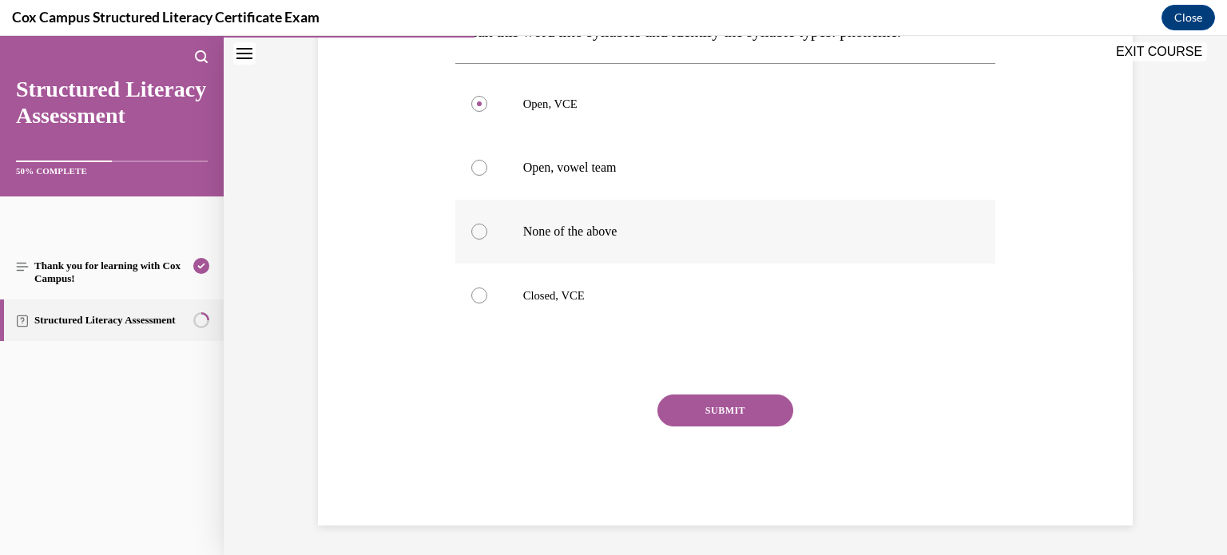
scroll to position [291, 0]
click at [745, 408] on button "SUBMIT" at bounding box center [726, 409] width 136 height 32
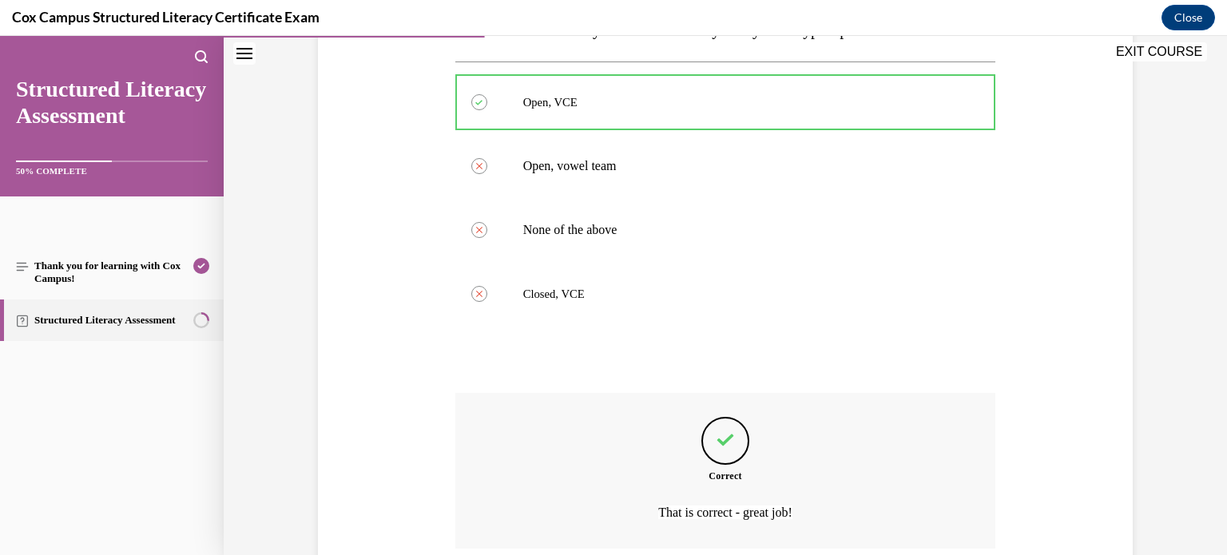
scroll to position [423, 0]
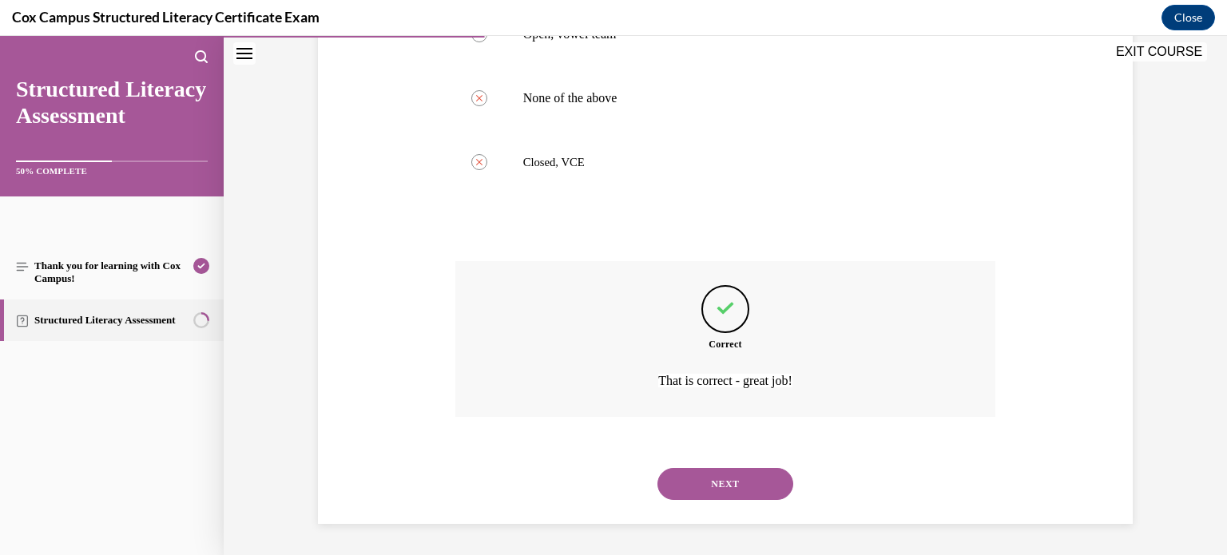
click at [722, 488] on button "NEXT" at bounding box center [726, 484] width 136 height 32
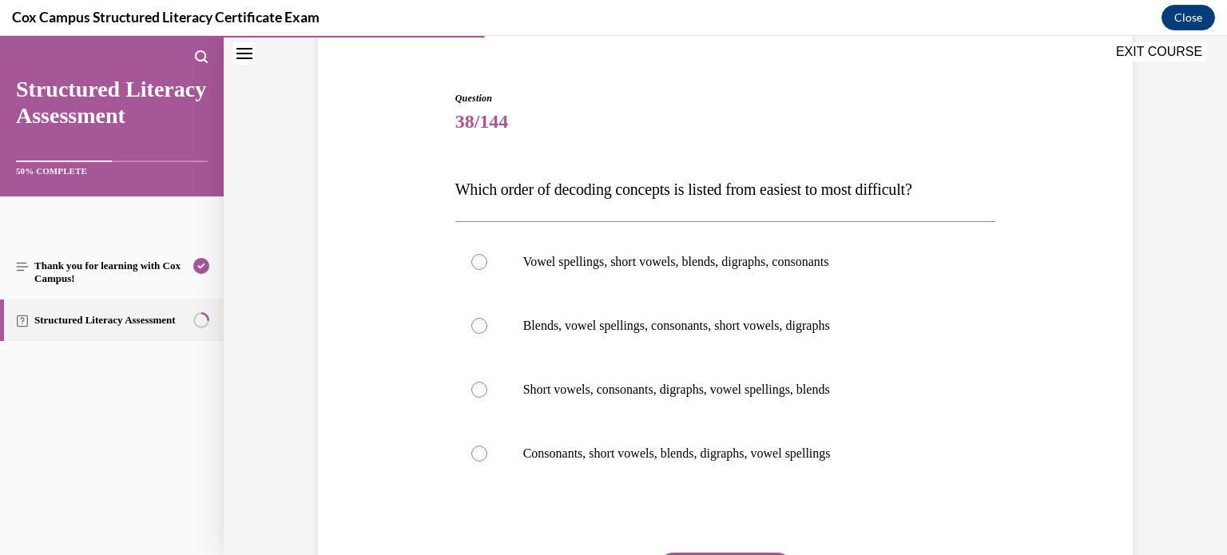
scroll to position [128, 0]
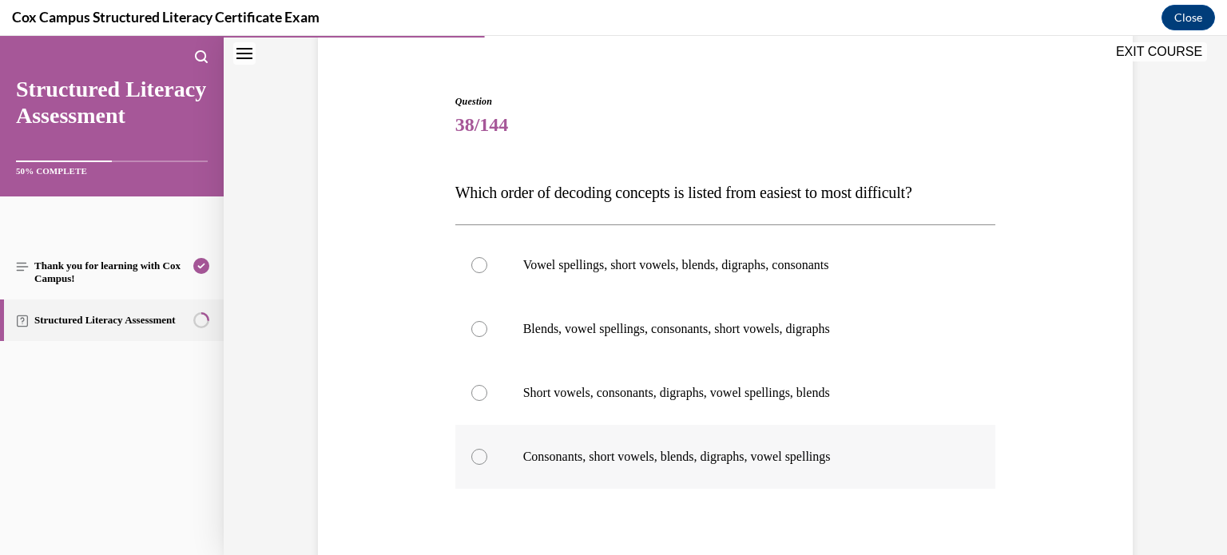
click at [477, 458] on div at bounding box center [479, 457] width 16 height 16
click at [477, 458] on input "Consonants, short vowels, blends, digraphs, vowel spellings" at bounding box center [479, 457] width 16 height 16
radio input "true"
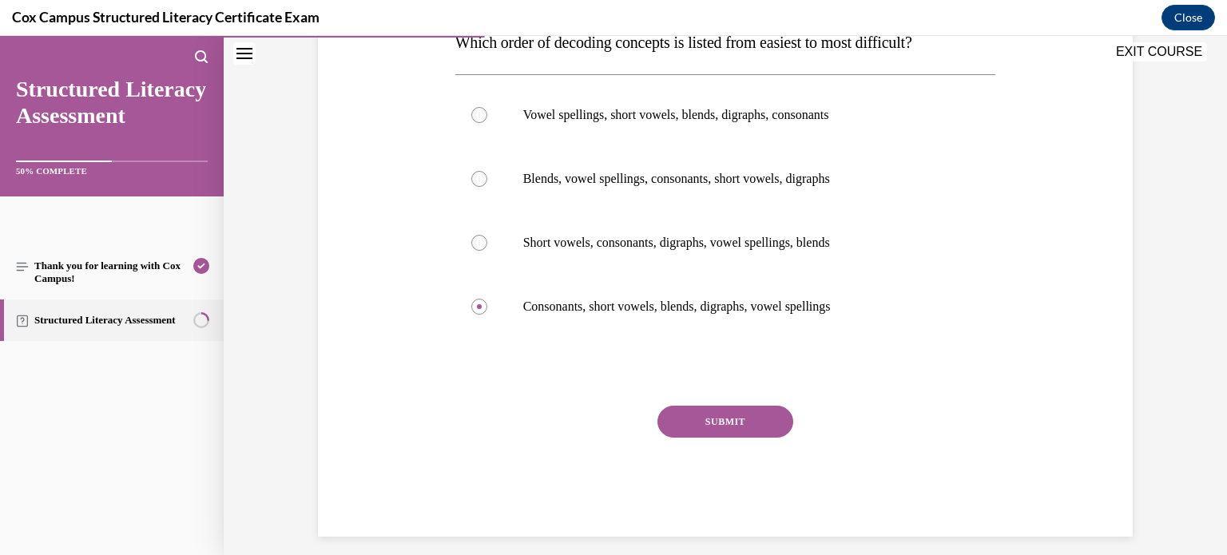
click at [734, 418] on button "SUBMIT" at bounding box center [726, 422] width 136 height 32
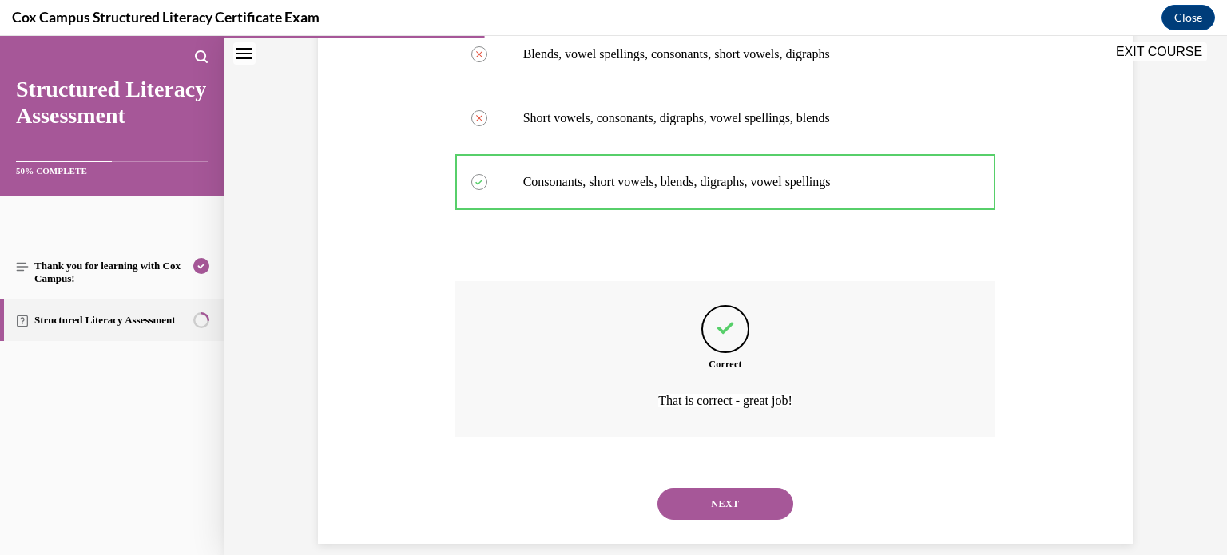
scroll to position [423, 0]
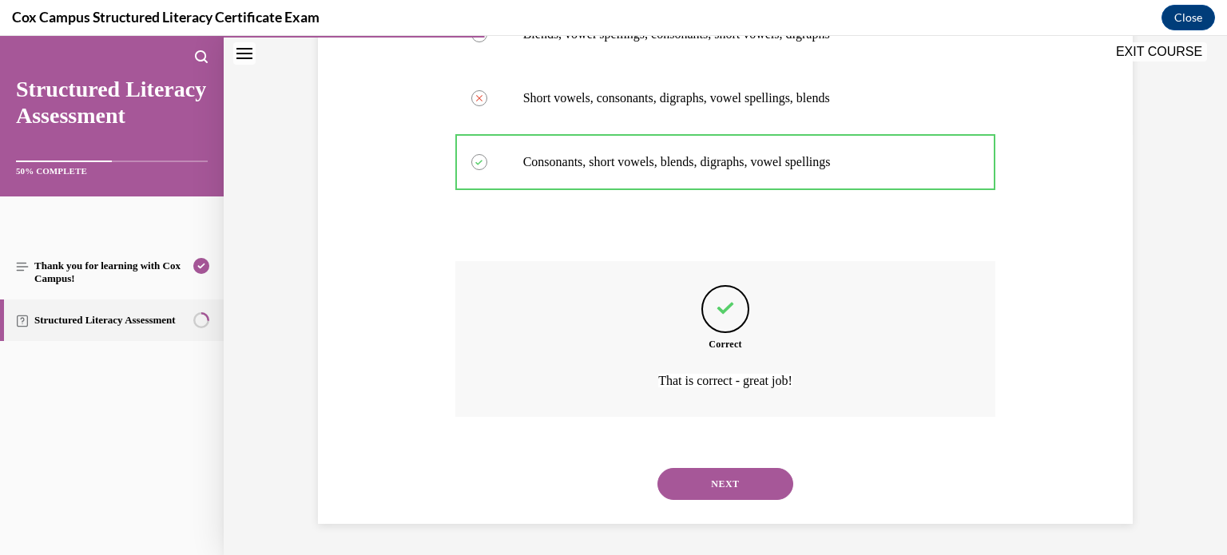
click at [730, 487] on button "NEXT" at bounding box center [726, 484] width 136 height 32
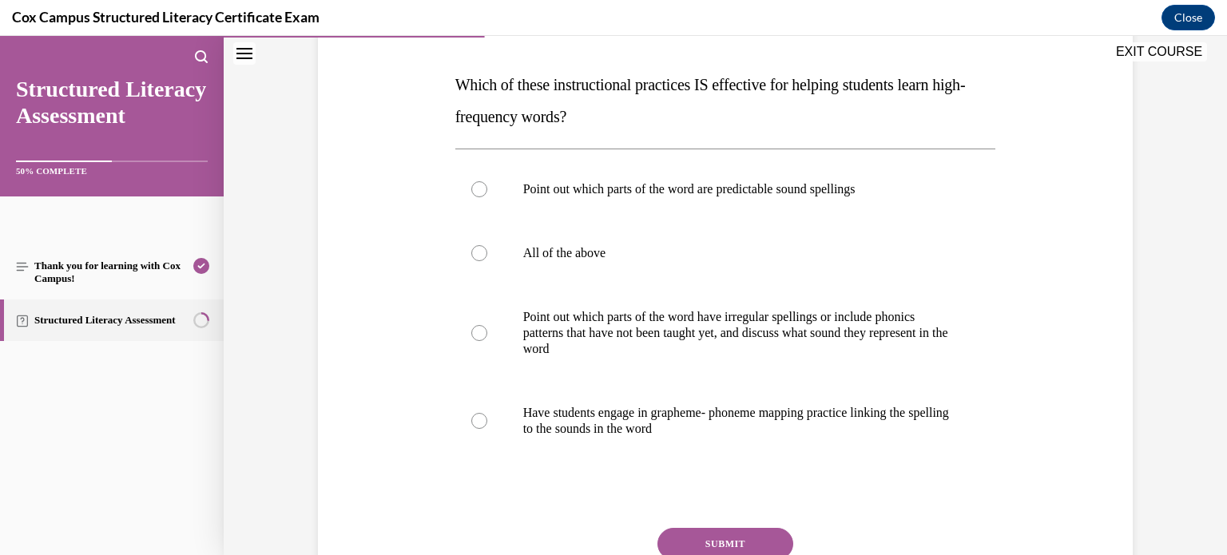
scroll to position [257, 0]
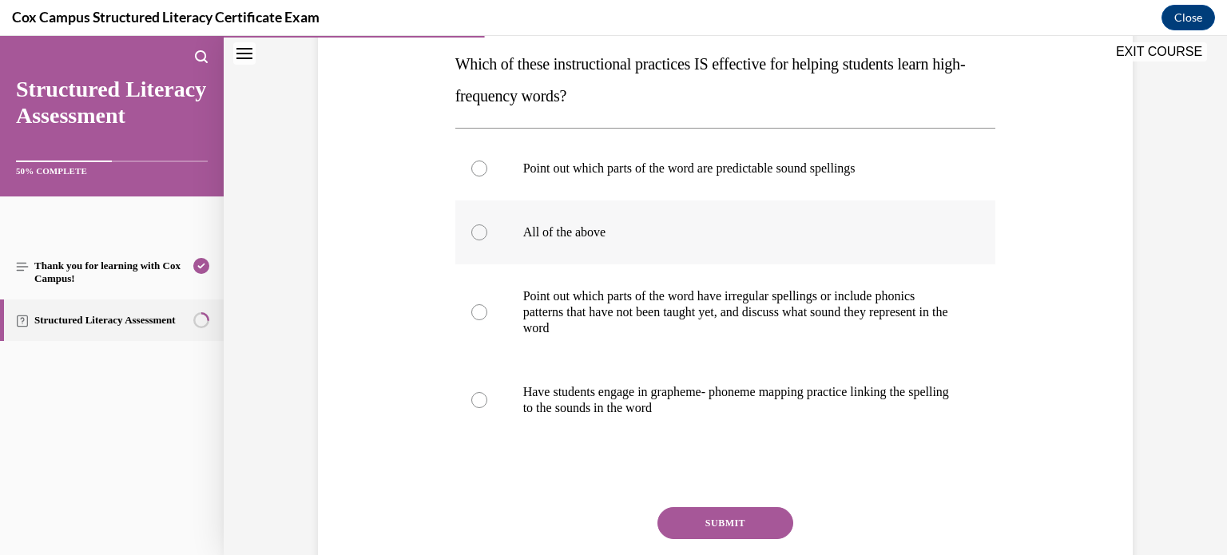
click at [480, 238] on div at bounding box center [479, 233] width 16 height 16
click at [480, 238] on input "All of the above" at bounding box center [479, 233] width 16 height 16
radio input "true"
click at [694, 520] on button "SUBMIT" at bounding box center [726, 523] width 136 height 32
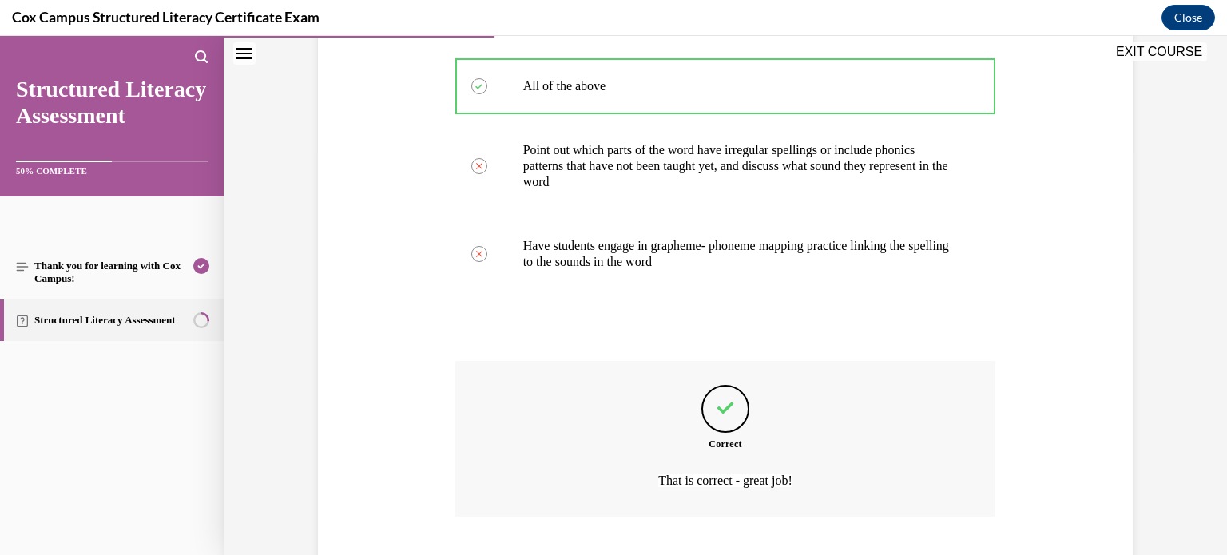
scroll to position [503, 0]
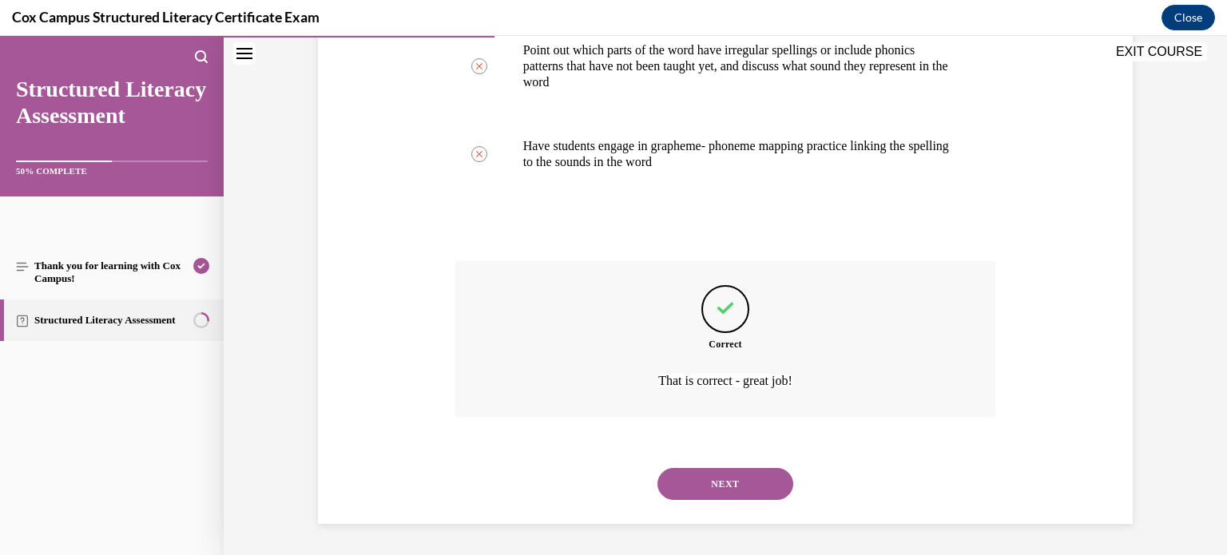
click at [738, 496] on button "NEXT" at bounding box center [726, 484] width 136 height 32
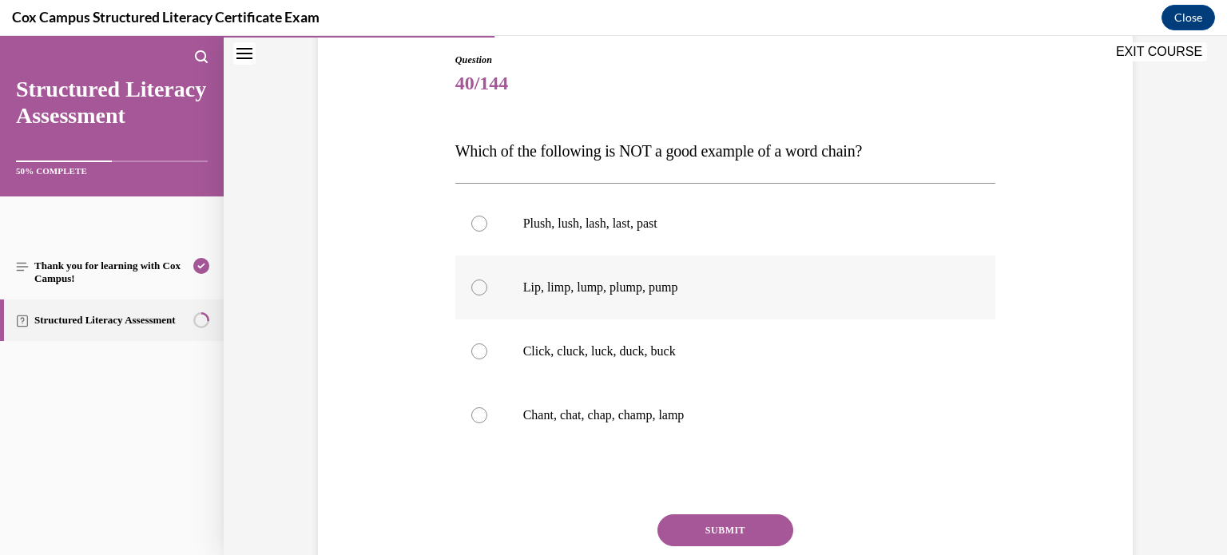
scroll to position [169, 0]
click at [482, 226] on div at bounding box center [479, 225] width 16 height 16
click at [482, 226] on input "Plush, lush, lash, last, past" at bounding box center [479, 225] width 16 height 16
radio input "true"
click at [697, 523] on button "SUBMIT" at bounding box center [726, 531] width 136 height 32
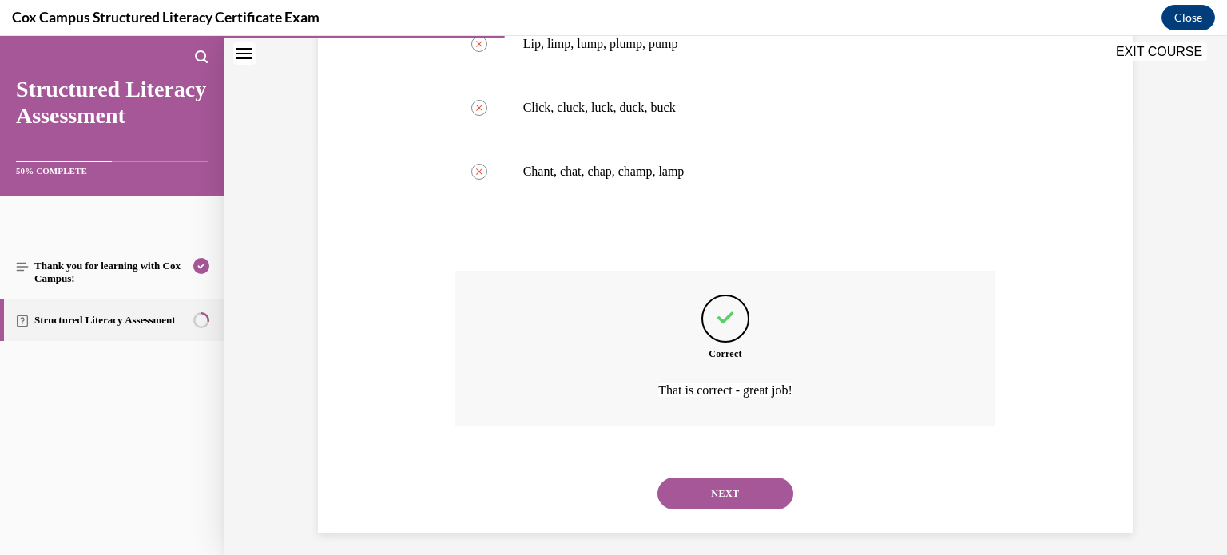
scroll to position [423, 0]
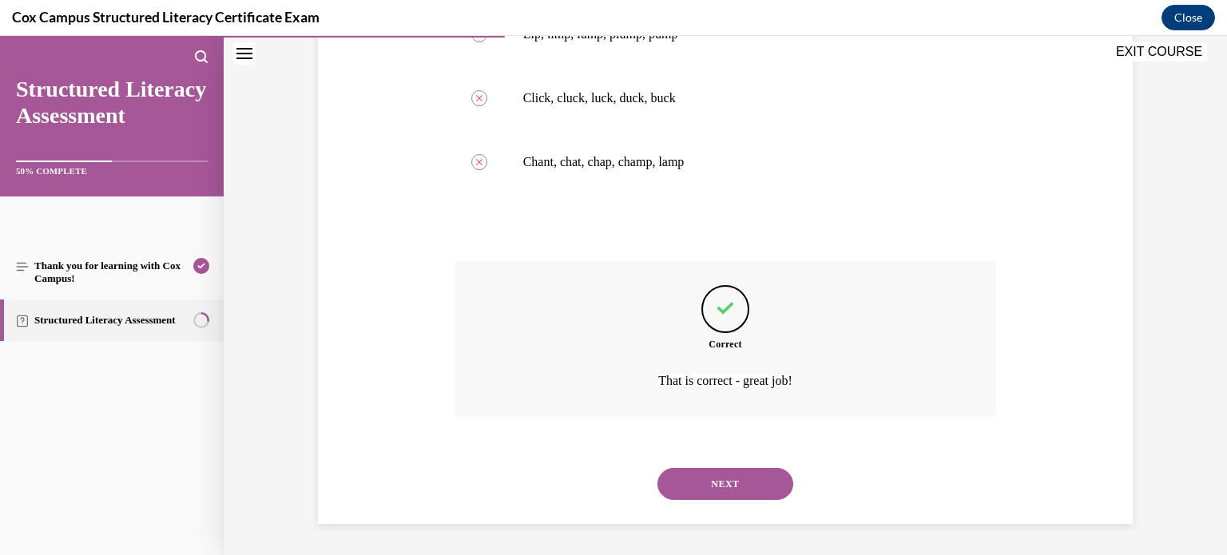
click at [742, 490] on button "NEXT" at bounding box center [726, 484] width 136 height 32
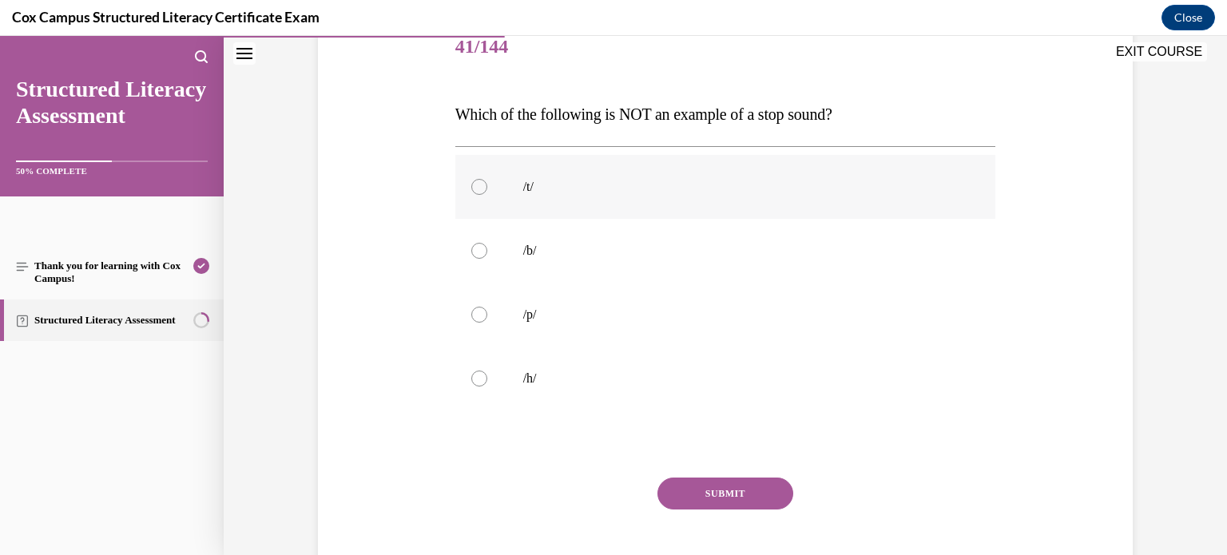
scroll to position [211, 0]
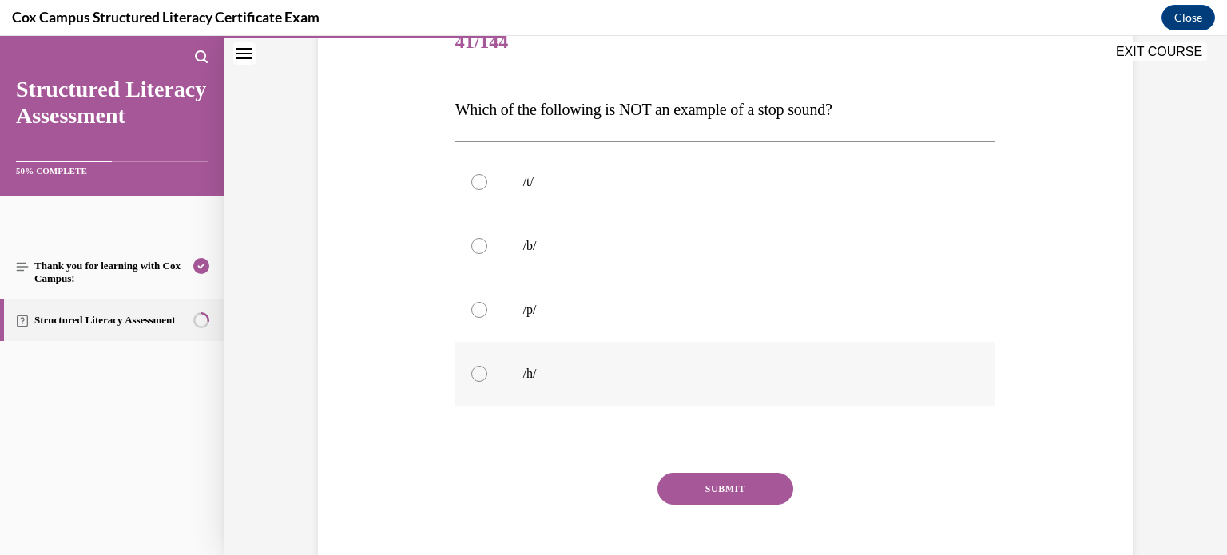
click at [477, 373] on div at bounding box center [479, 374] width 16 height 16
click at [477, 373] on input "/h/" at bounding box center [479, 374] width 16 height 16
radio input "true"
click at [725, 493] on button "SUBMIT" at bounding box center [726, 489] width 136 height 32
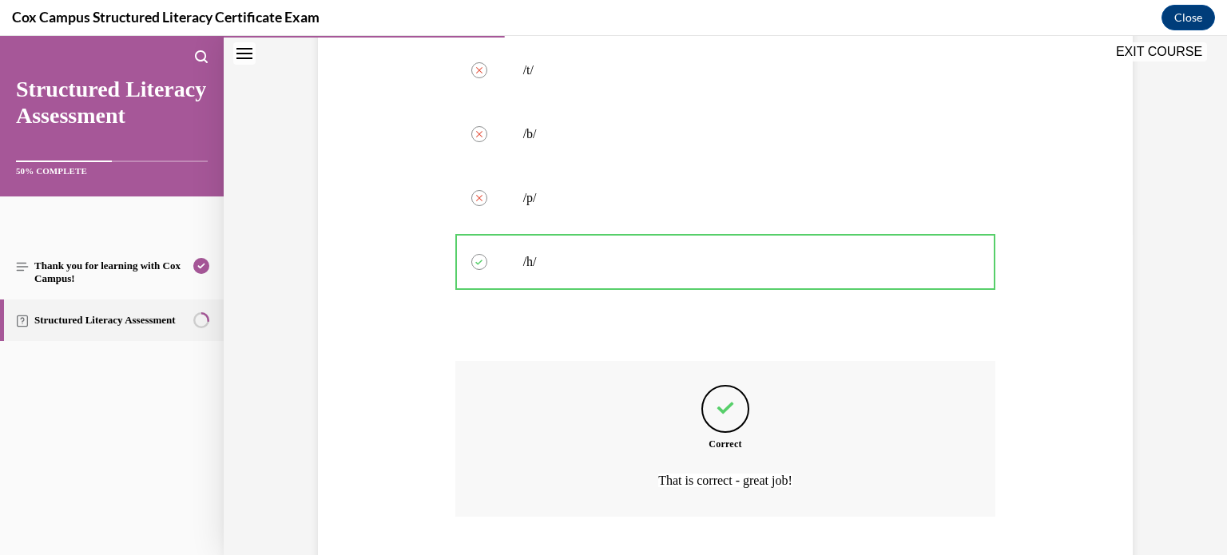
scroll to position [423, 0]
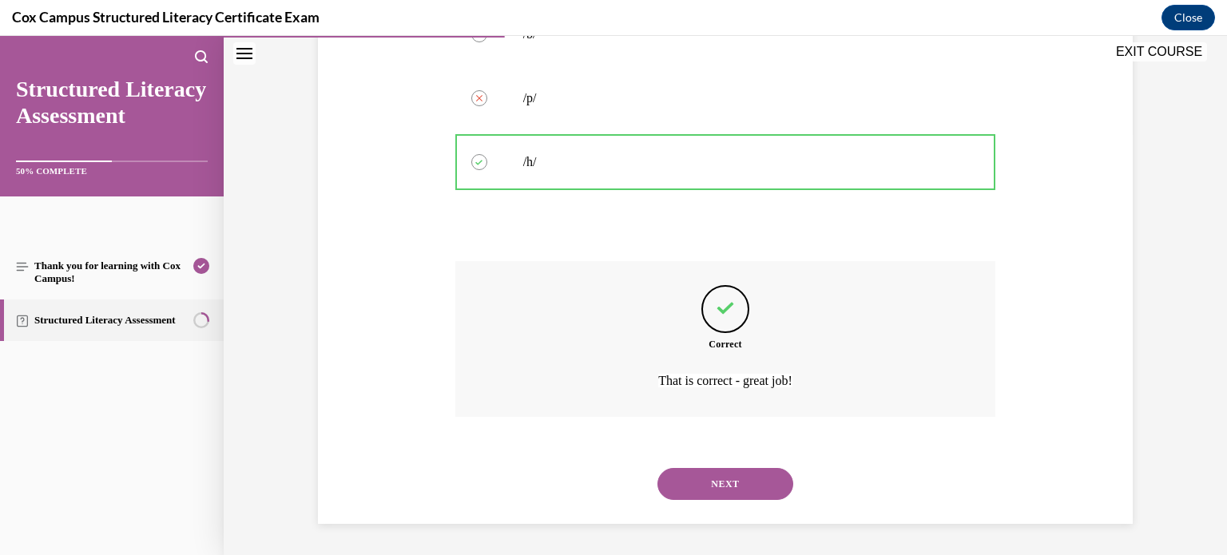
click at [725, 493] on button "NEXT" at bounding box center [726, 484] width 136 height 32
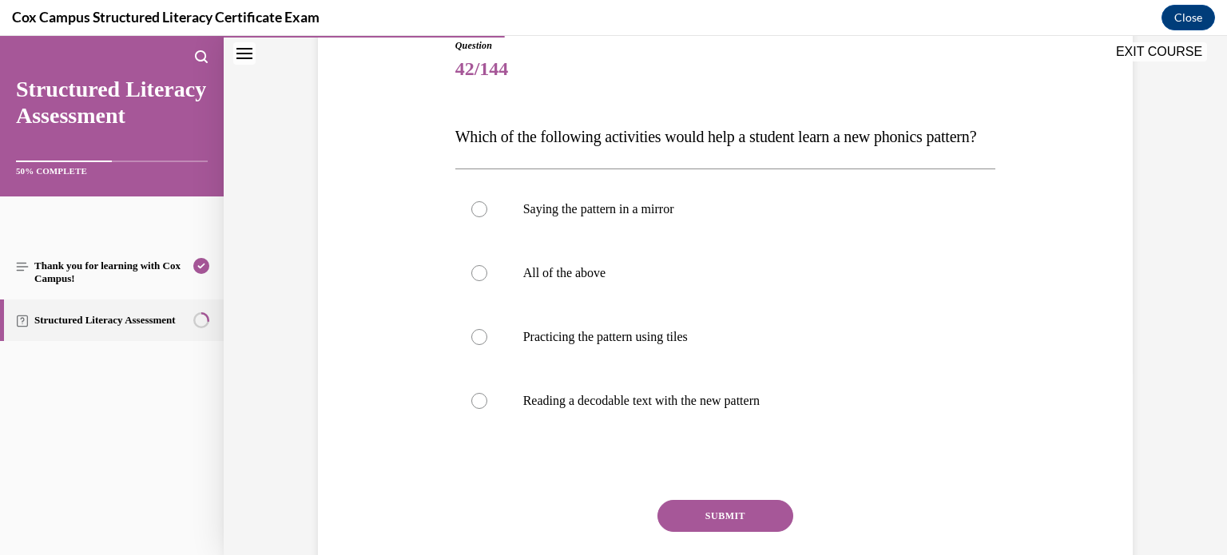
scroll to position [189, 0]
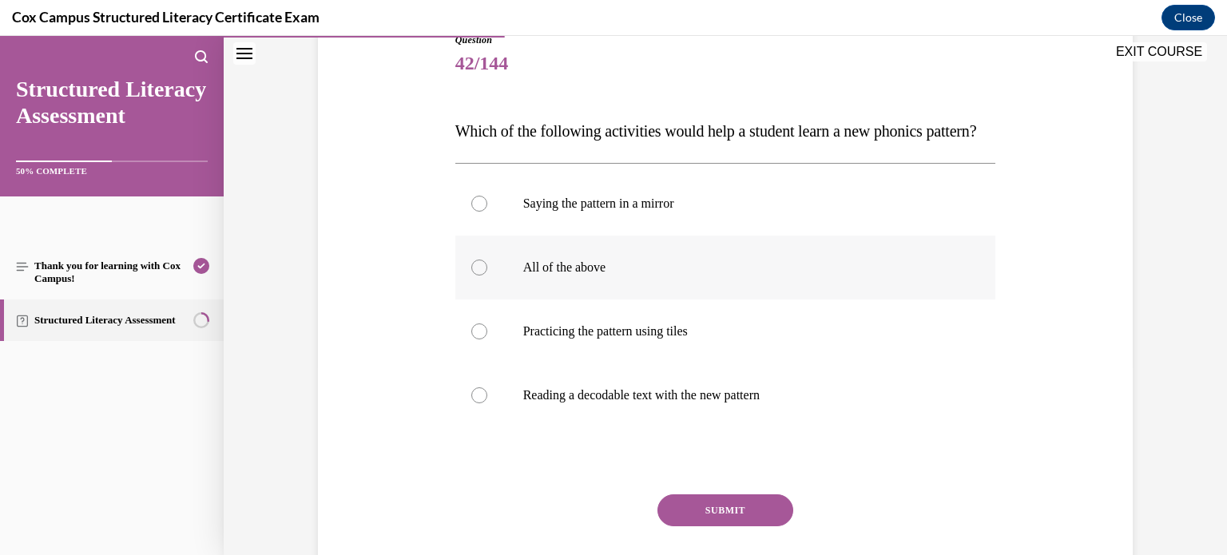
click at [475, 276] on div at bounding box center [479, 268] width 16 height 16
click at [475, 276] on input "All of the above" at bounding box center [479, 268] width 16 height 16
radio input "true"
click at [697, 527] on button "SUBMIT" at bounding box center [726, 511] width 136 height 32
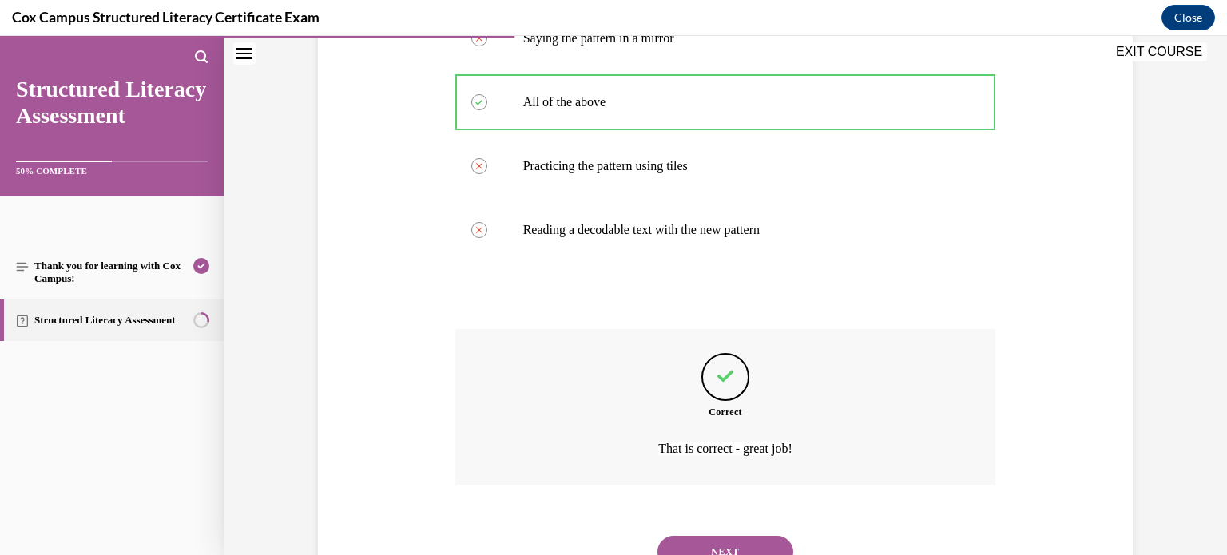
scroll to position [455, 0]
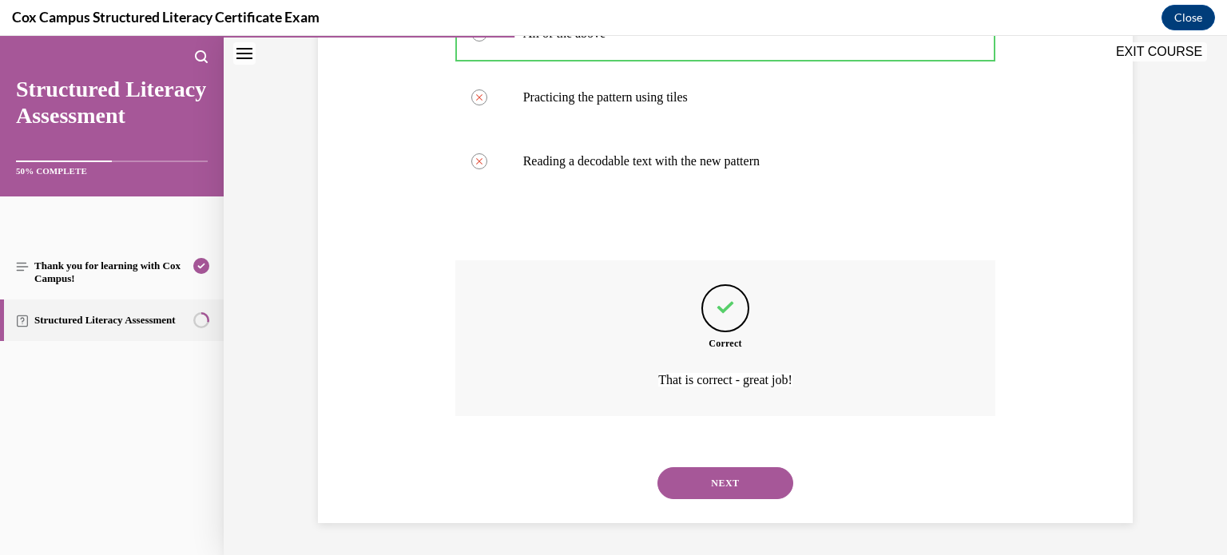
click at [732, 485] on button "NEXT" at bounding box center [726, 483] width 136 height 32
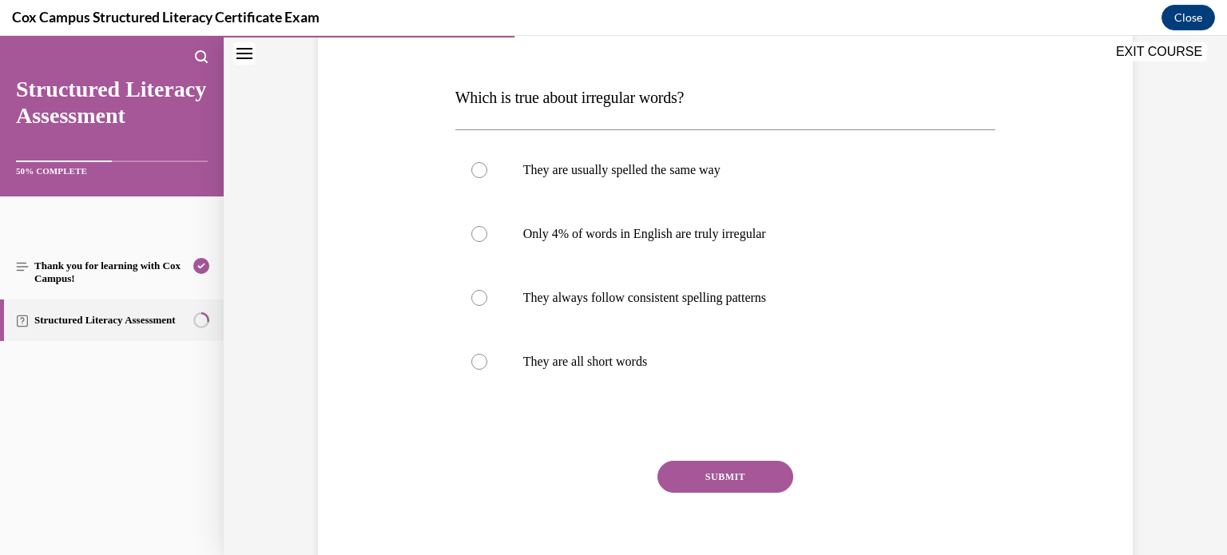
scroll to position [239, 0]
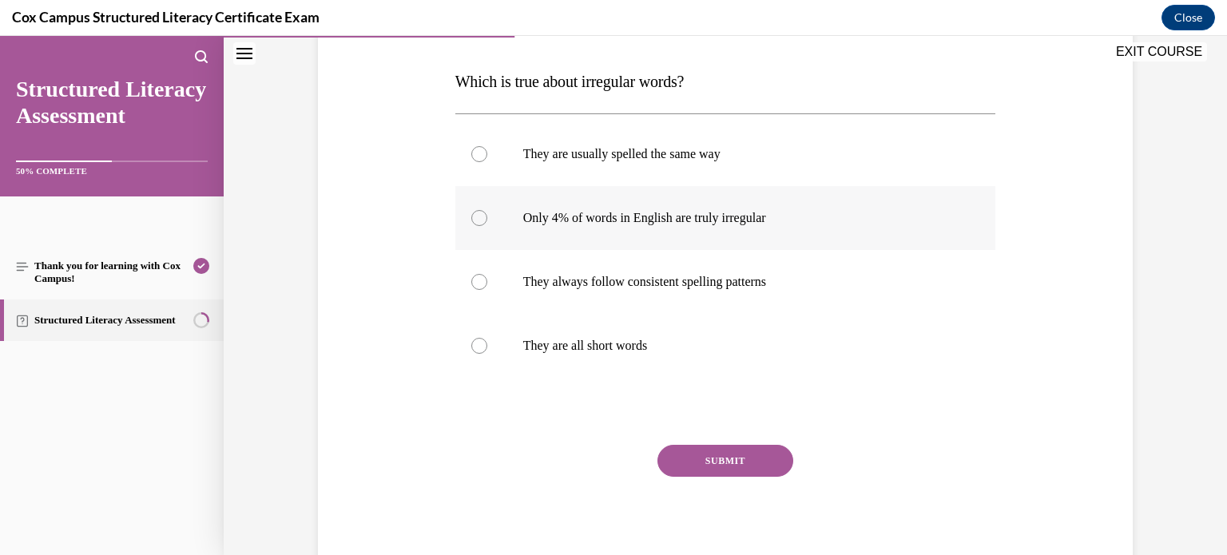
click at [478, 224] on div at bounding box center [479, 218] width 16 height 16
click at [478, 224] on input "Only 4% of words in English are truly irregular" at bounding box center [479, 218] width 16 height 16
radio input "true"
click at [697, 458] on button "SUBMIT" at bounding box center [726, 461] width 136 height 32
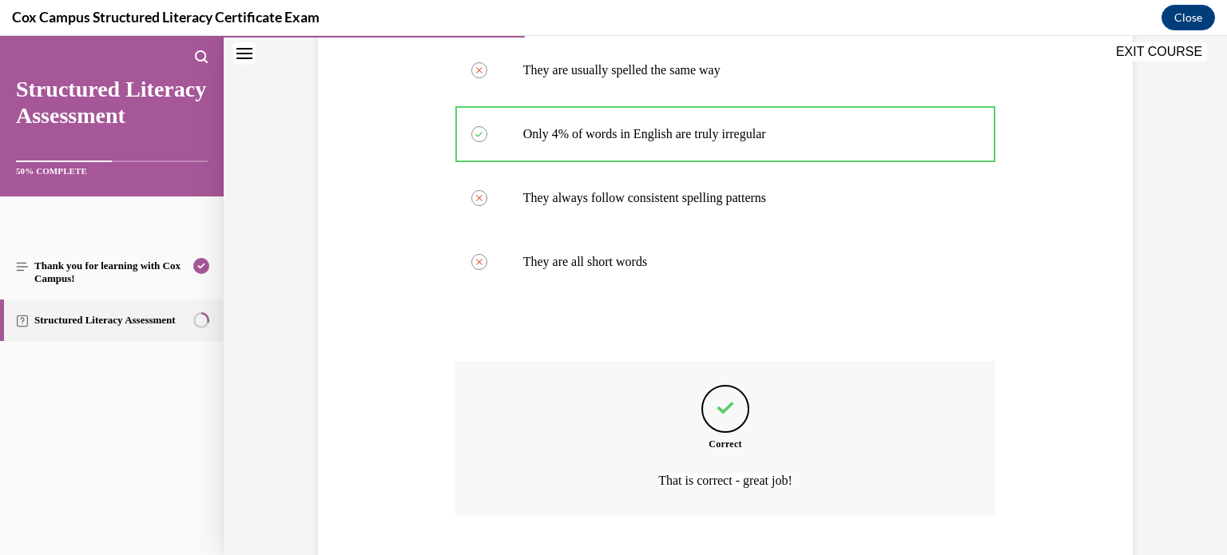
scroll to position [423, 0]
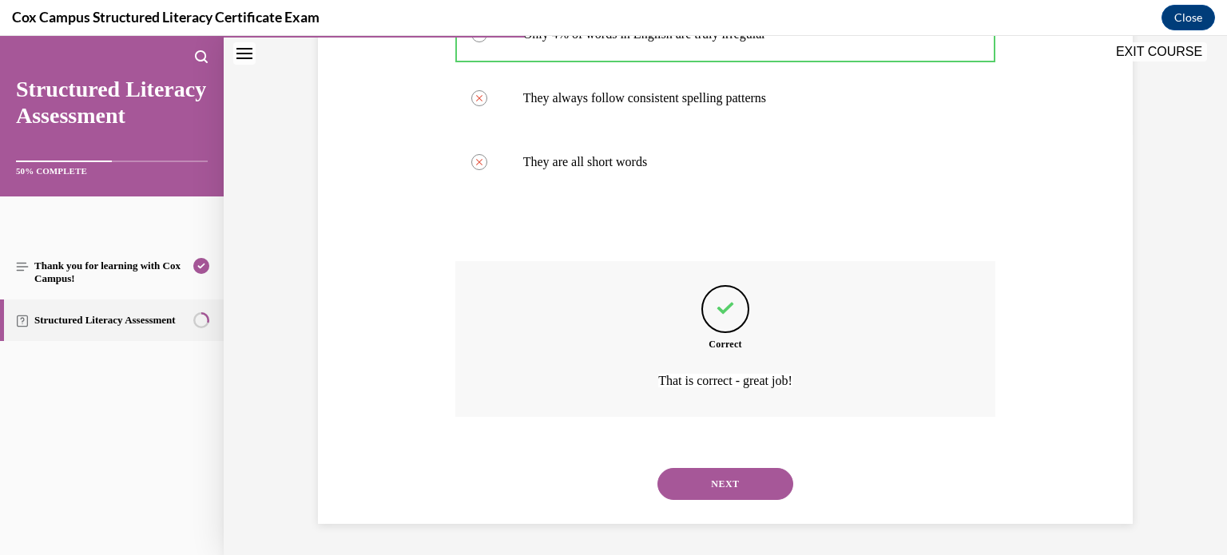
click at [720, 480] on button "NEXT" at bounding box center [726, 484] width 136 height 32
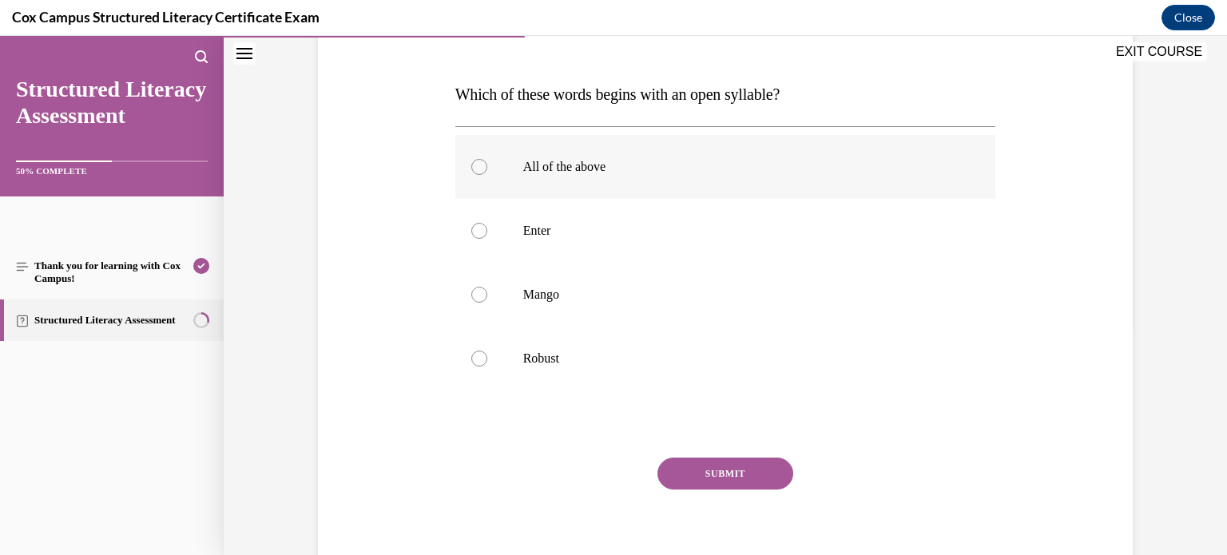
scroll to position [229, 0]
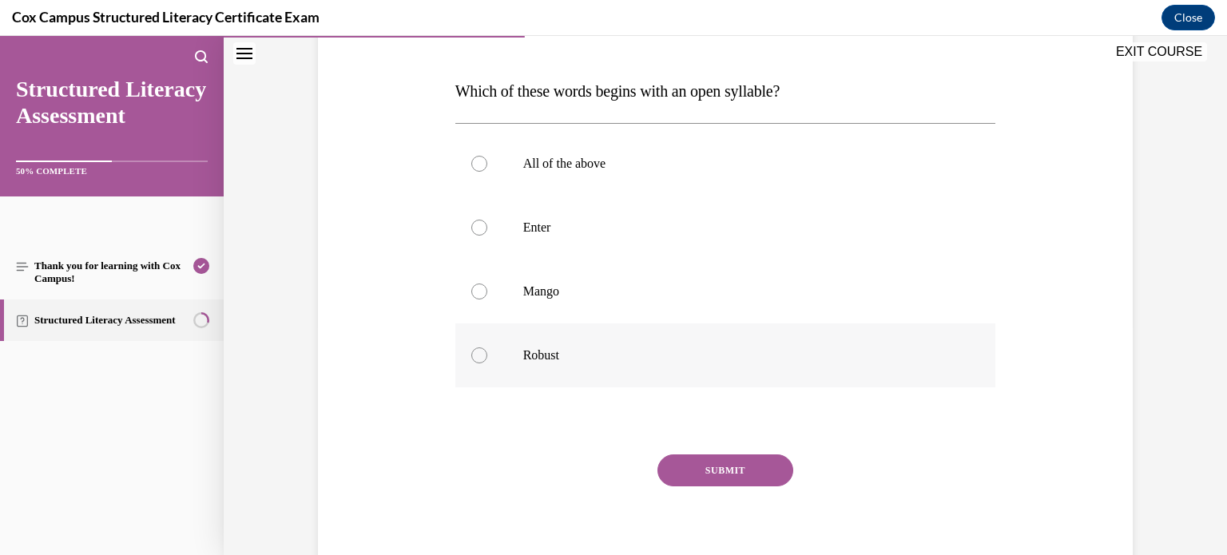
click at [480, 359] on div at bounding box center [479, 356] width 16 height 16
click at [480, 359] on input "Robust" at bounding box center [479, 356] width 16 height 16
radio input "true"
click at [479, 302] on label "Mango" at bounding box center [726, 292] width 541 height 64
click at [479, 300] on input "Mango" at bounding box center [479, 292] width 16 height 16
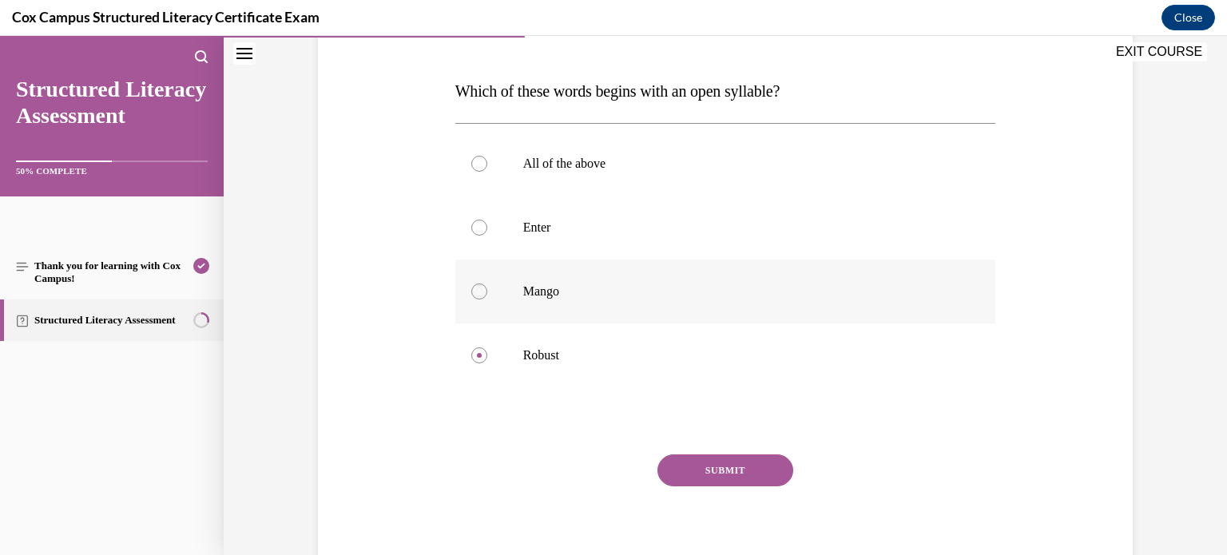
radio input "true"
click at [456, 403] on div "Question 44/144 Which of these words begins with an open syllable?   All of the…" at bounding box center [726, 289] width 541 height 593
click at [480, 362] on div at bounding box center [479, 356] width 16 height 16
click at [480, 362] on input "Robust" at bounding box center [479, 356] width 16 height 16
radio input "true"
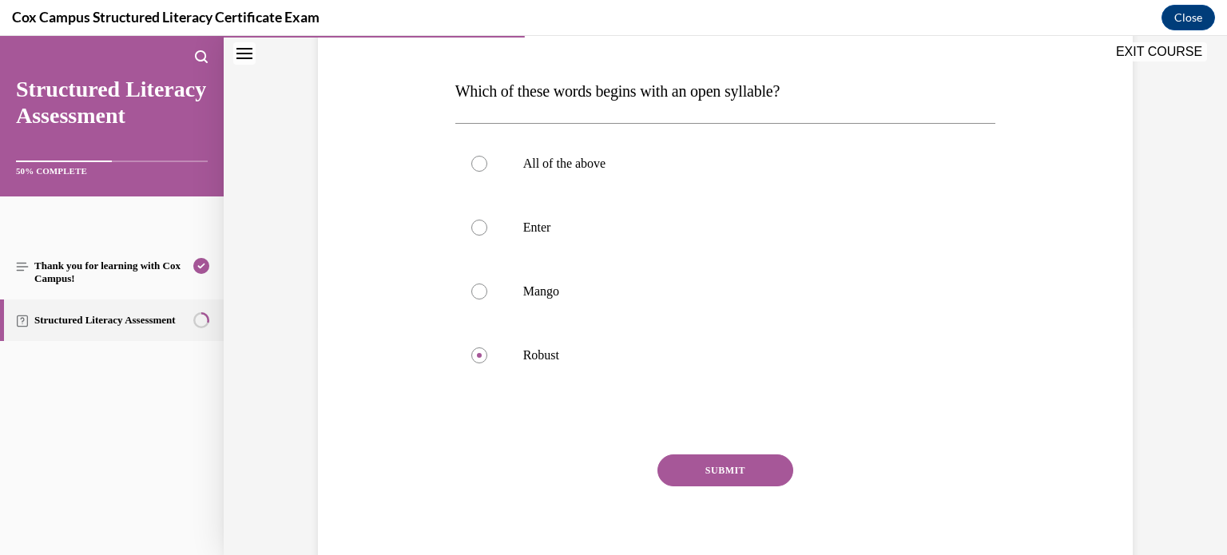
click at [733, 468] on button "SUBMIT" at bounding box center [726, 471] width 136 height 32
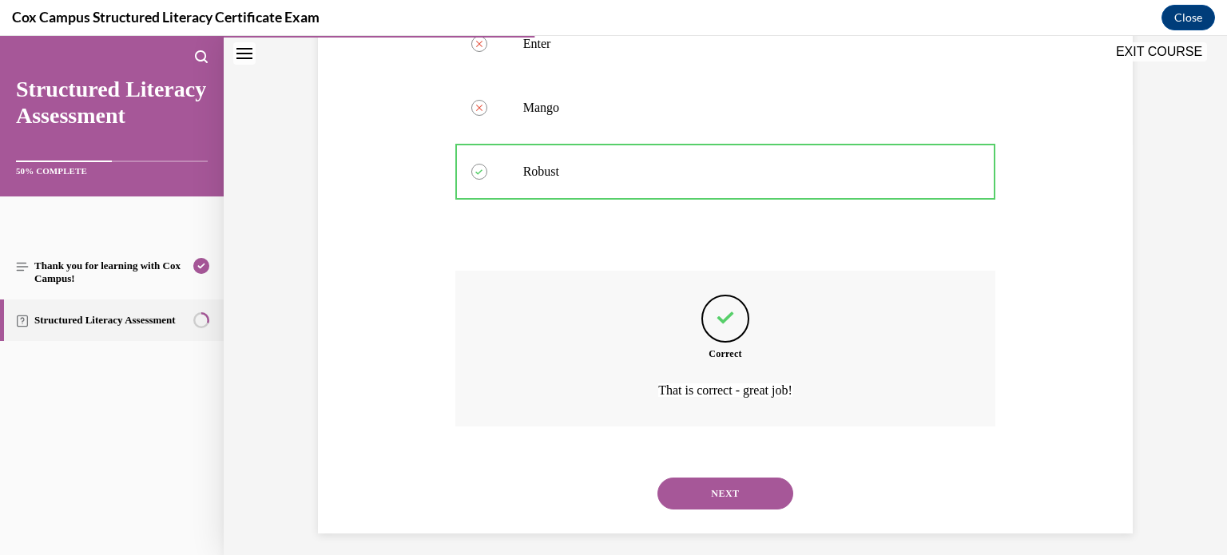
scroll to position [423, 0]
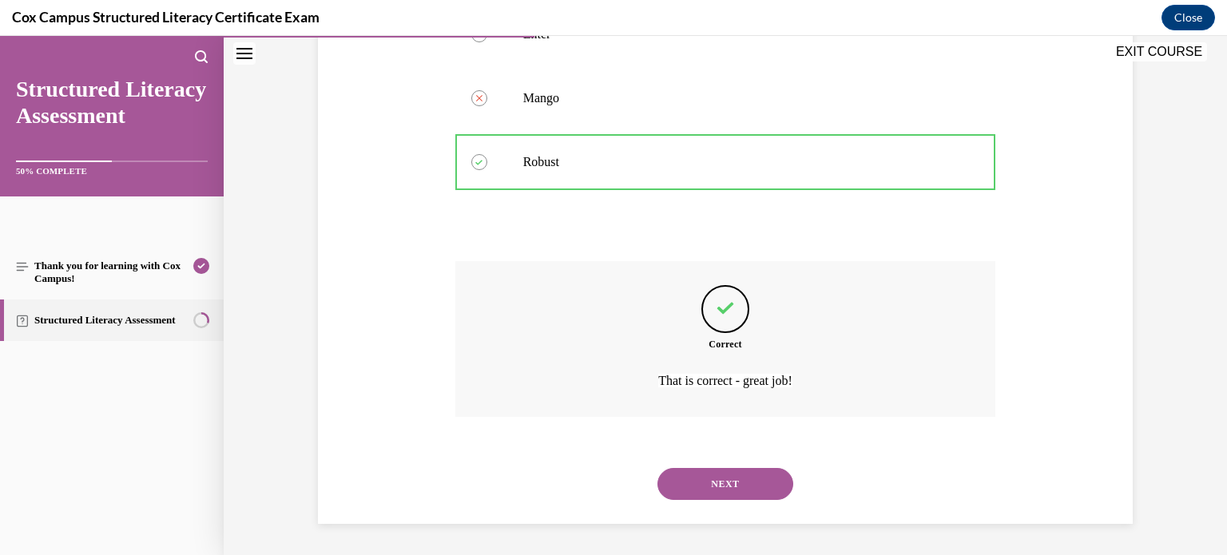
click at [730, 487] on button "NEXT" at bounding box center [726, 484] width 136 height 32
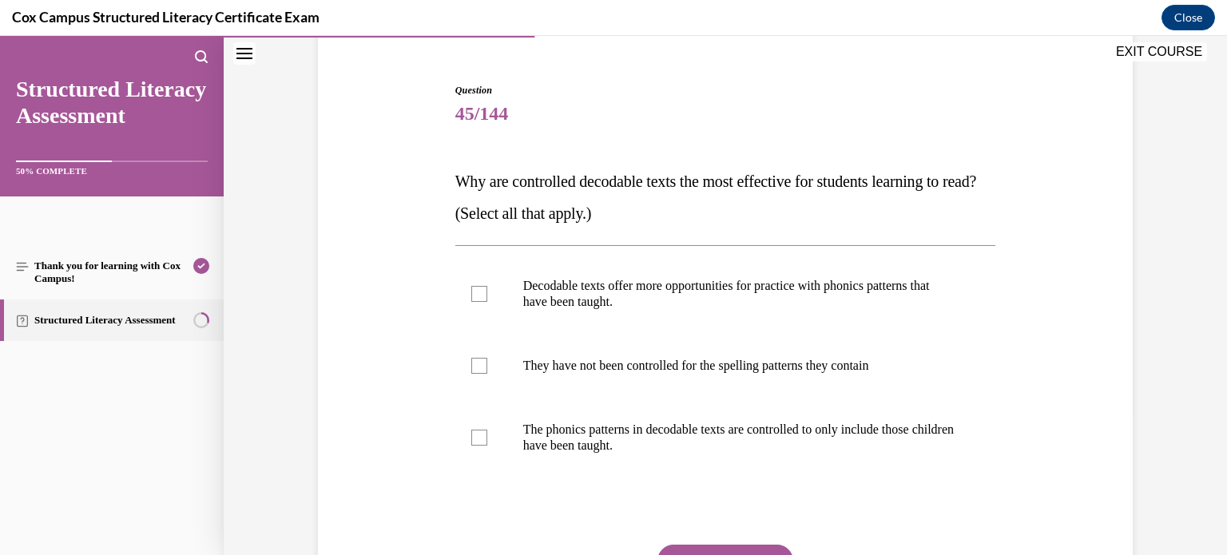
scroll to position [140, 0]
click at [480, 296] on div at bounding box center [479, 293] width 16 height 16
click at [480, 296] on input "Decodable texts offer more opportunities for practice with phonics patterns tha…" at bounding box center [479, 293] width 16 height 16
checkbox input "true"
click at [474, 439] on div at bounding box center [479, 437] width 16 height 16
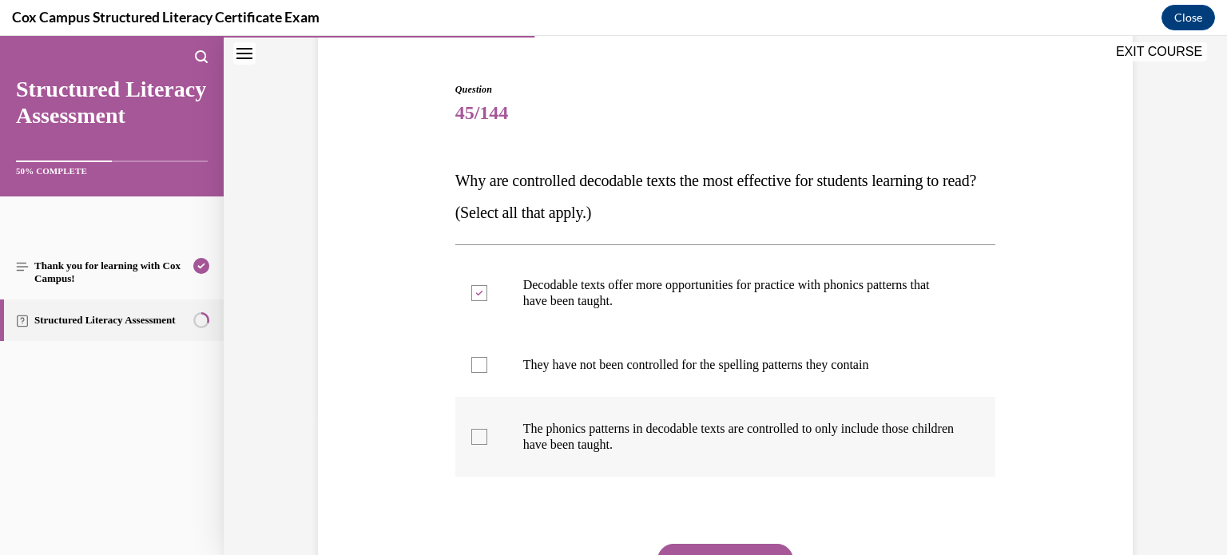
click at [474, 439] on input "The phonics patterns in decodable texts are controlled to only include those ch…" at bounding box center [479, 437] width 16 height 16
checkbox input "true"
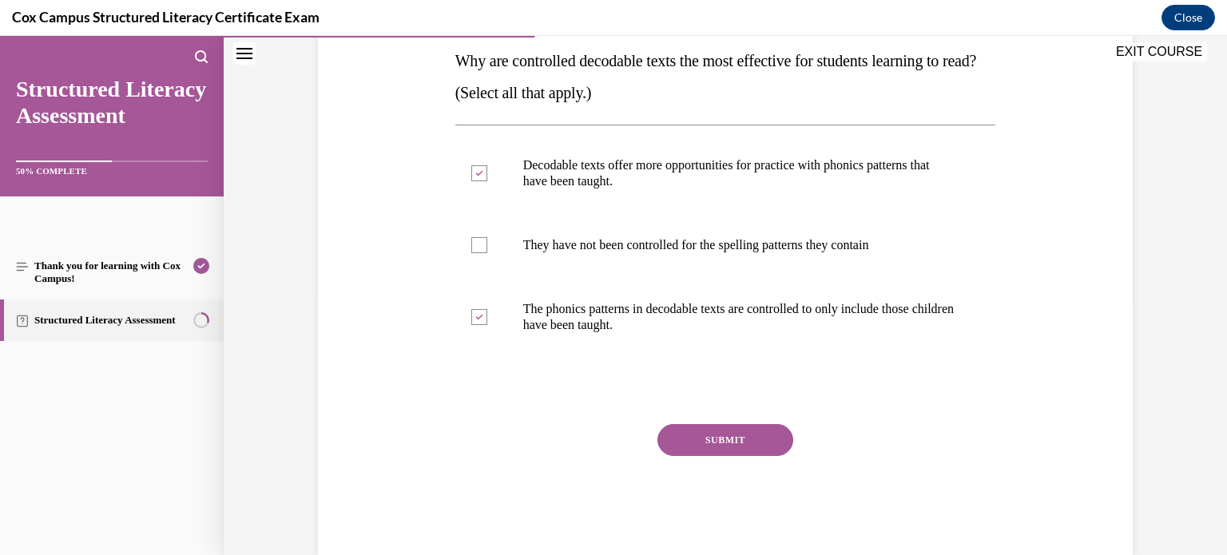
scroll to position [261, 0]
click at [696, 441] on button "SUBMIT" at bounding box center [726, 440] width 136 height 32
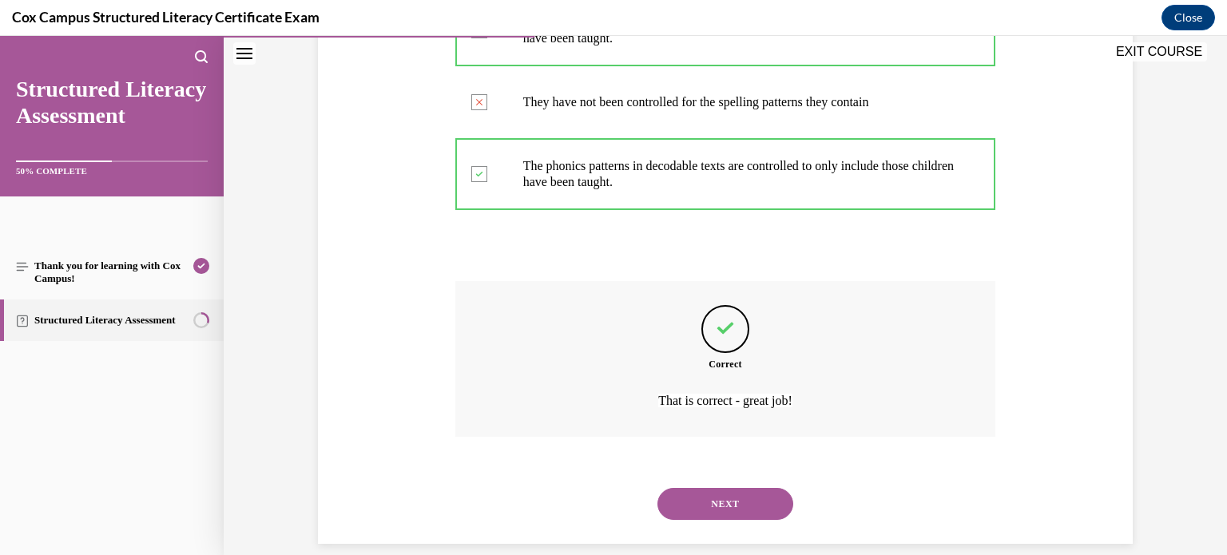
scroll to position [423, 0]
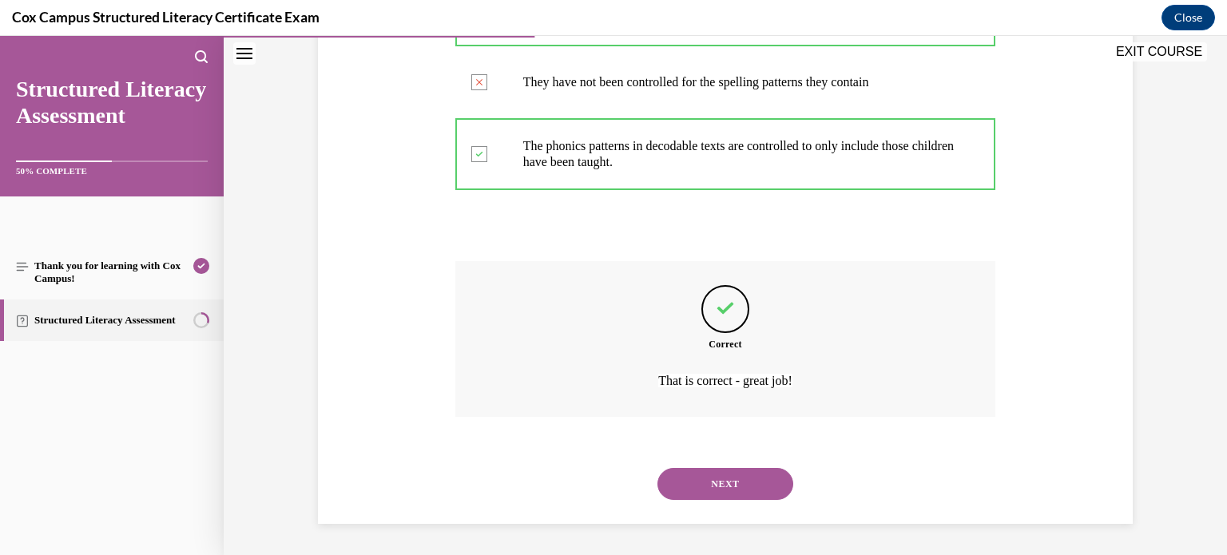
click at [718, 480] on button "NEXT" at bounding box center [726, 484] width 136 height 32
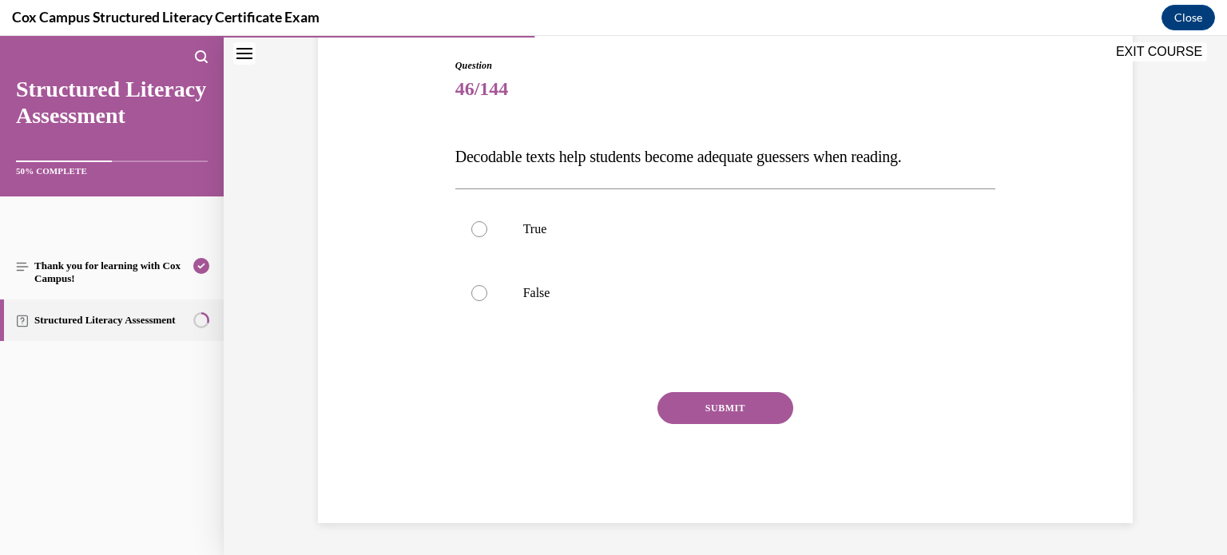
scroll to position [163, 0]
click at [482, 297] on div at bounding box center [479, 294] width 16 height 16
click at [482, 297] on input "False" at bounding box center [479, 294] width 16 height 16
radio input "true"
click at [723, 407] on button "SUBMIT" at bounding box center [726, 409] width 136 height 32
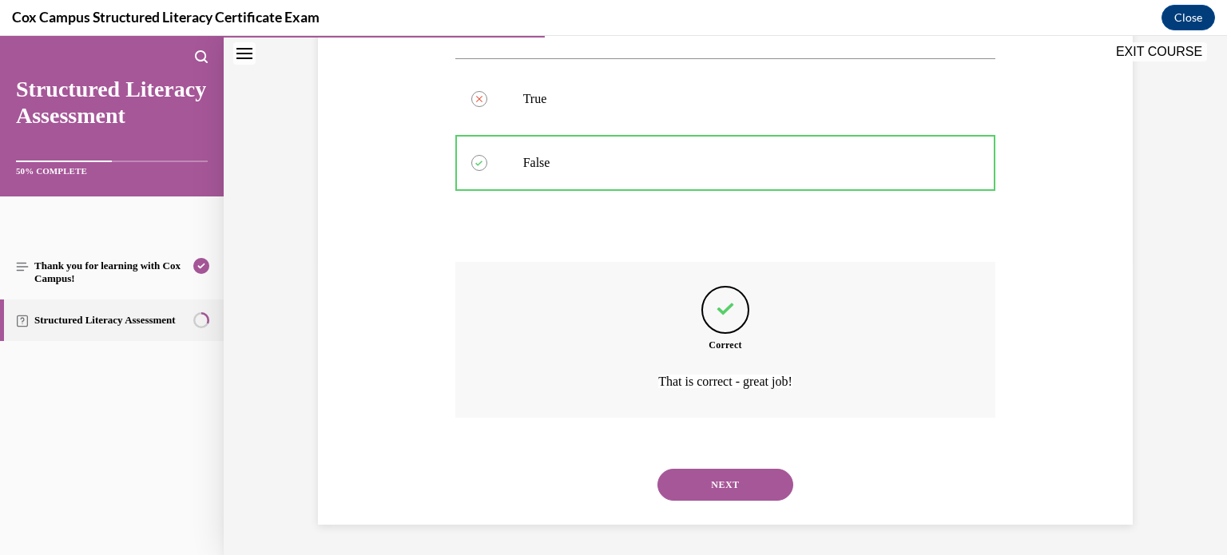
scroll to position [295, 0]
click at [714, 485] on button "NEXT" at bounding box center [726, 484] width 136 height 32
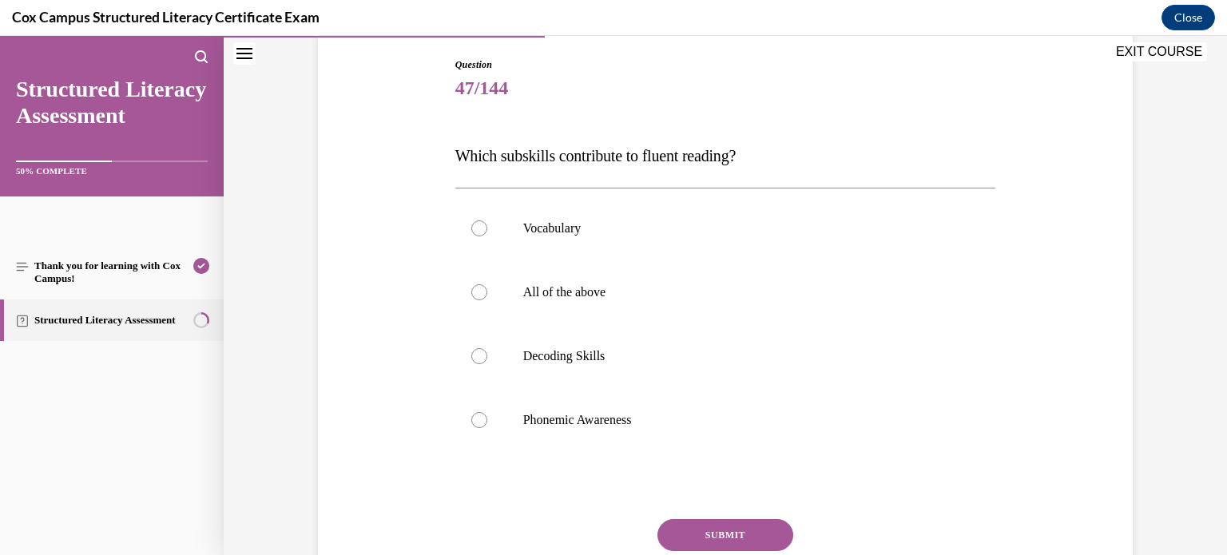
scroll to position [163, 0]
click at [481, 294] on div at bounding box center [479, 294] width 16 height 16
click at [481, 294] on input "All of the above" at bounding box center [479, 294] width 16 height 16
radio input "true"
click at [732, 535] on button "SUBMIT" at bounding box center [726, 537] width 136 height 32
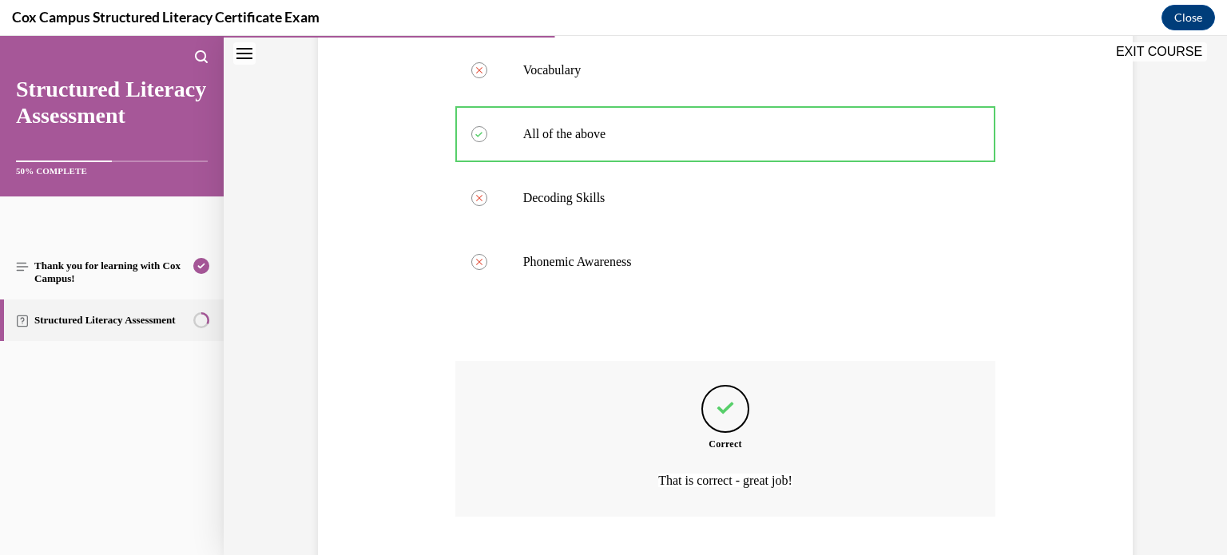
scroll to position [423, 0]
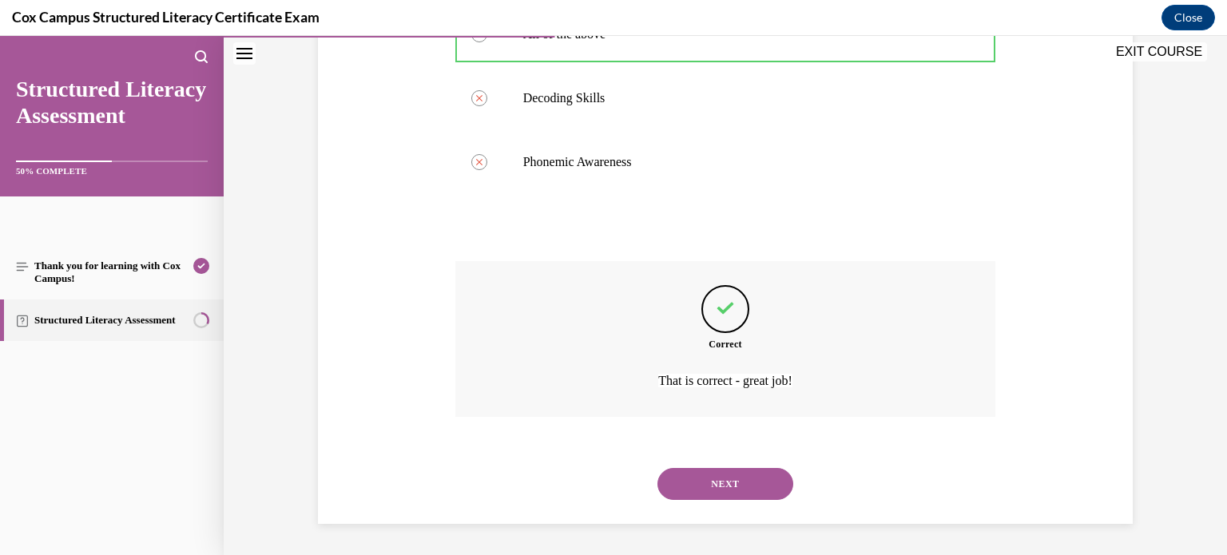
click at [730, 477] on button "NEXT" at bounding box center [726, 484] width 136 height 32
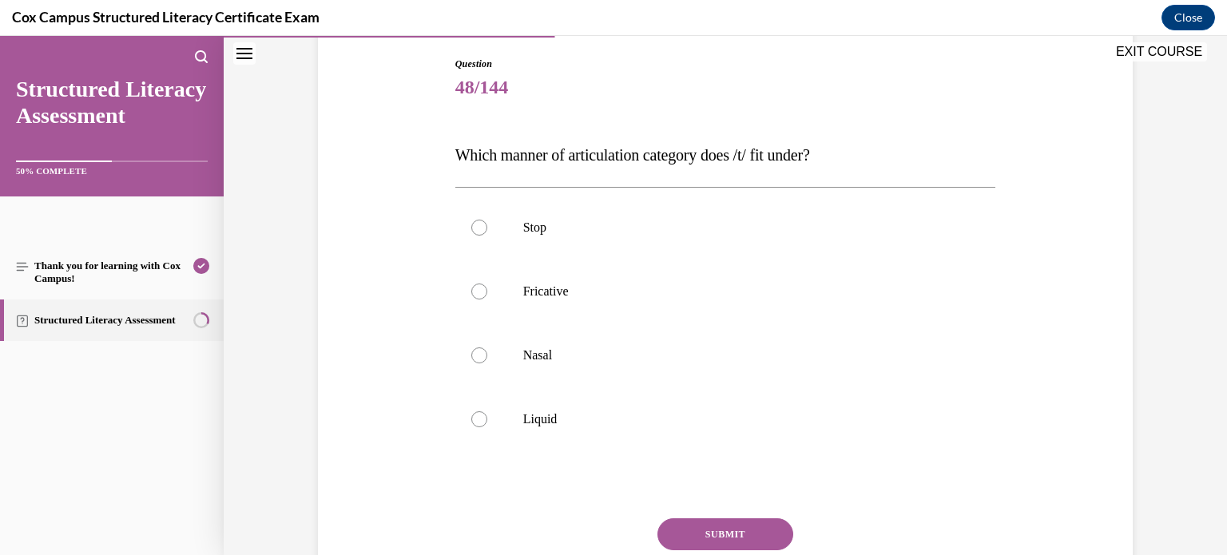
scroll to position [163, 0]
click at [481, 229] on div at bounding box center [479, 230] width 16 height 16
click at [481, 229] on input "Stop" at bounding box center [479, 230] width 16 height 16
radio input "true"
click at [715, 533] on button "SUBMIT" at bounding box center [726, 537] width 136 height 32
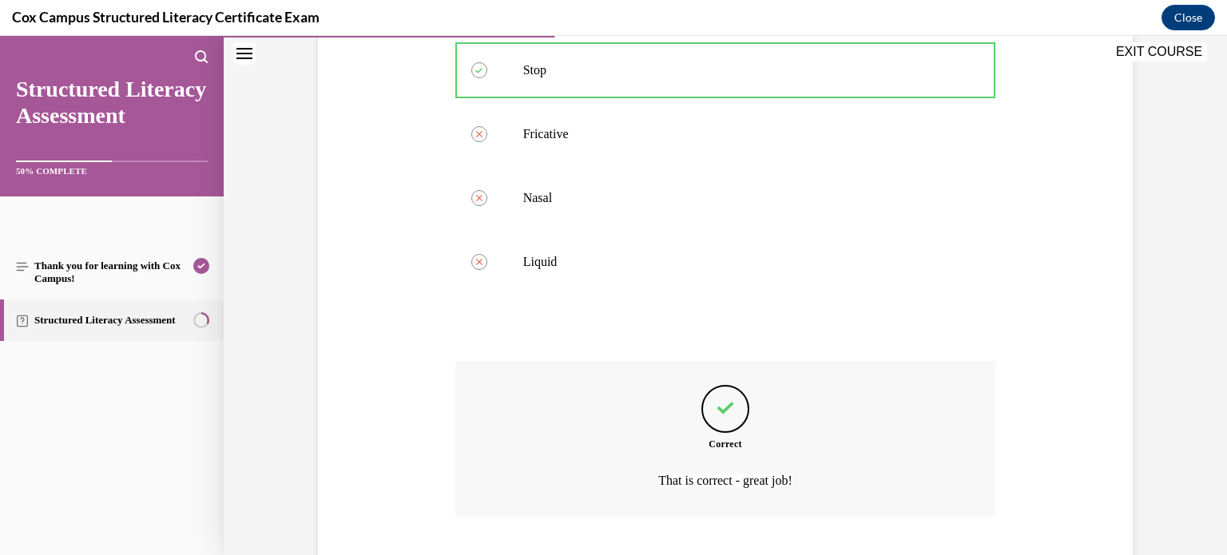
scroll to position [423, 0]
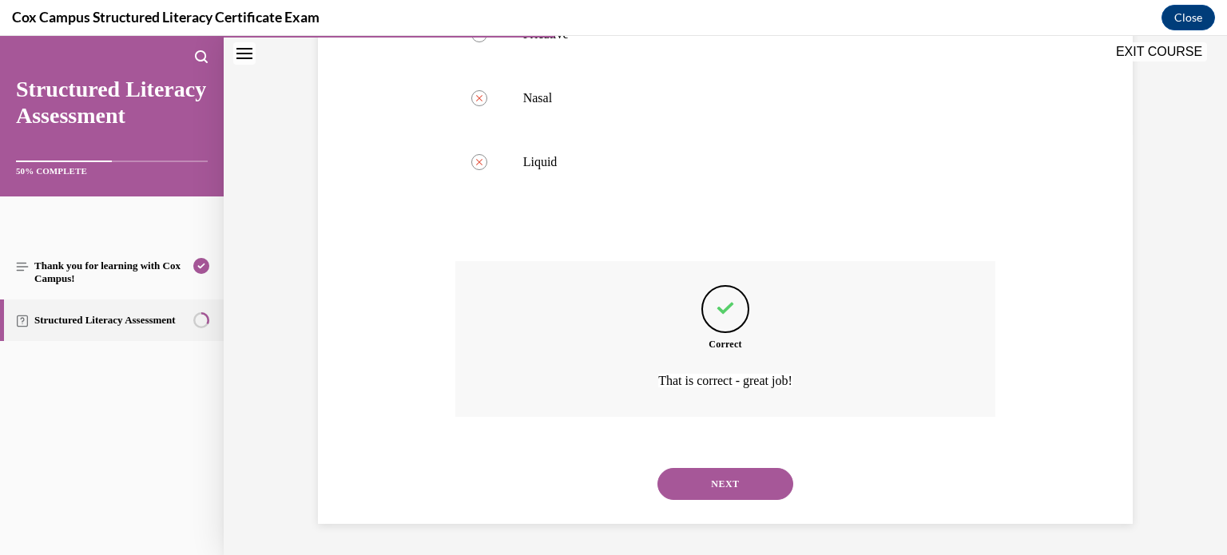
click at [730, 487] on button "NEXT" at bounding box center [726, 484] width 136 height 32
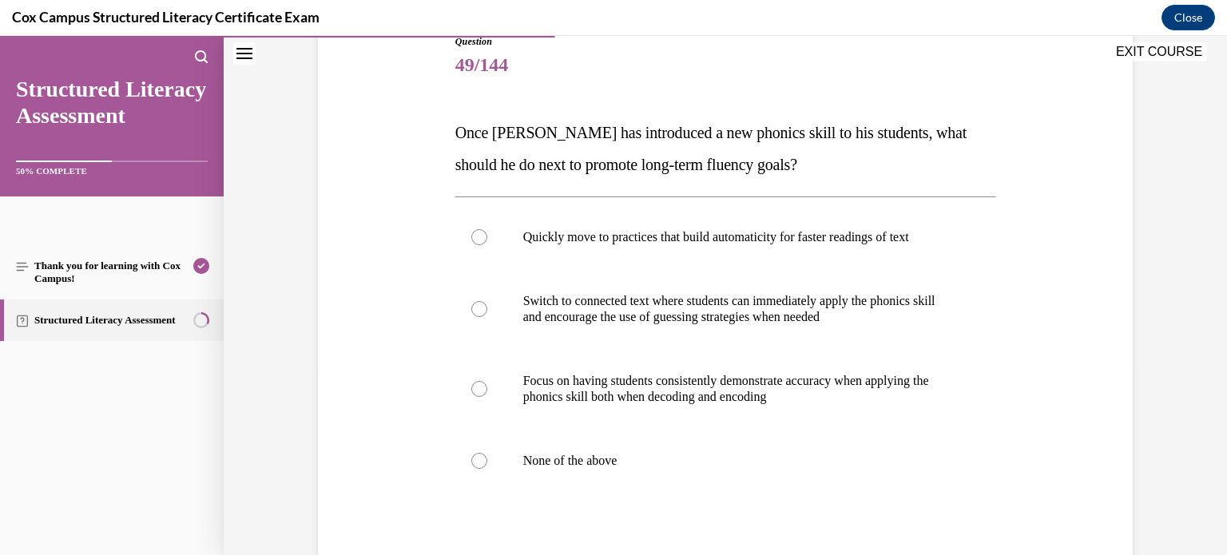
scroll to position [190, 0]
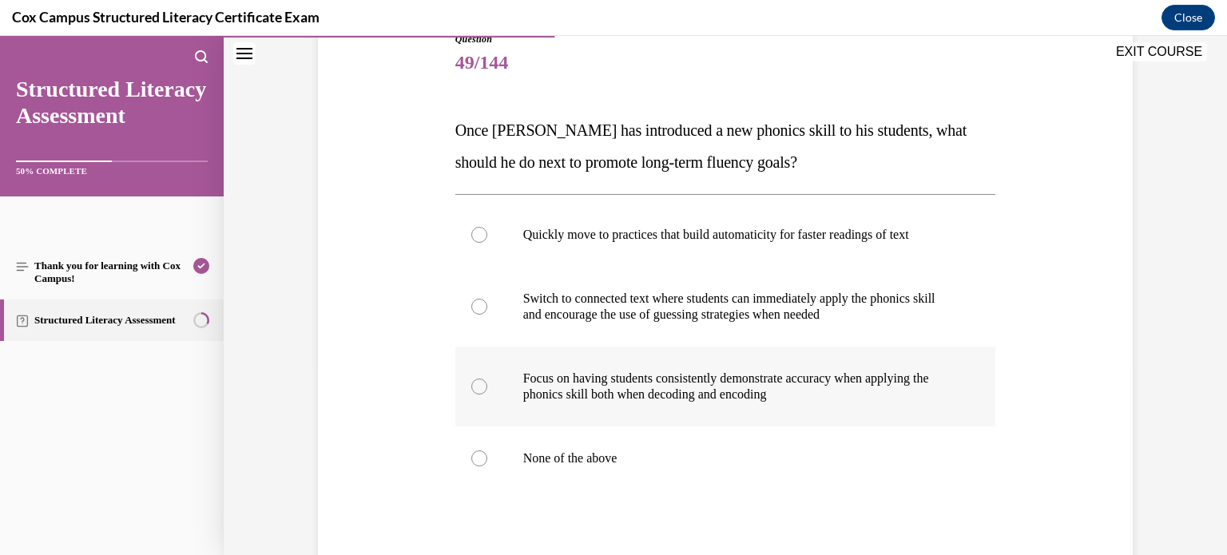
click at [476, 386] on div at bounding box center [479, 387] width 16 height 16
click at [476, 386] on input "Focus on having students consistently demonstrate accuracy when applying the ph…" at bounding box center [479, 387] width 16 height 16
radio input "true"
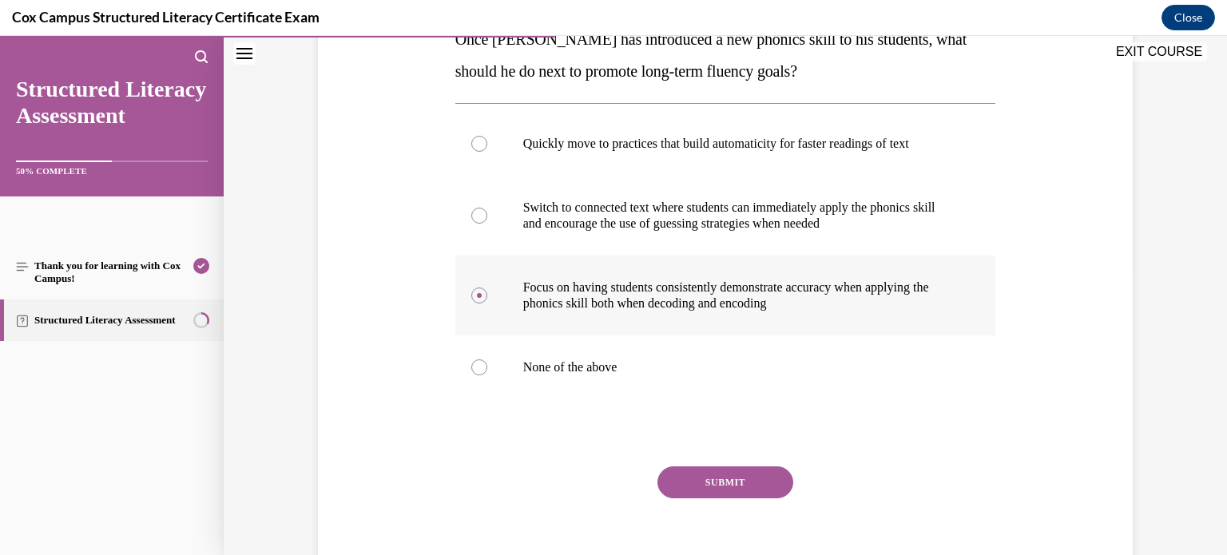
scroll to position [355, 0]
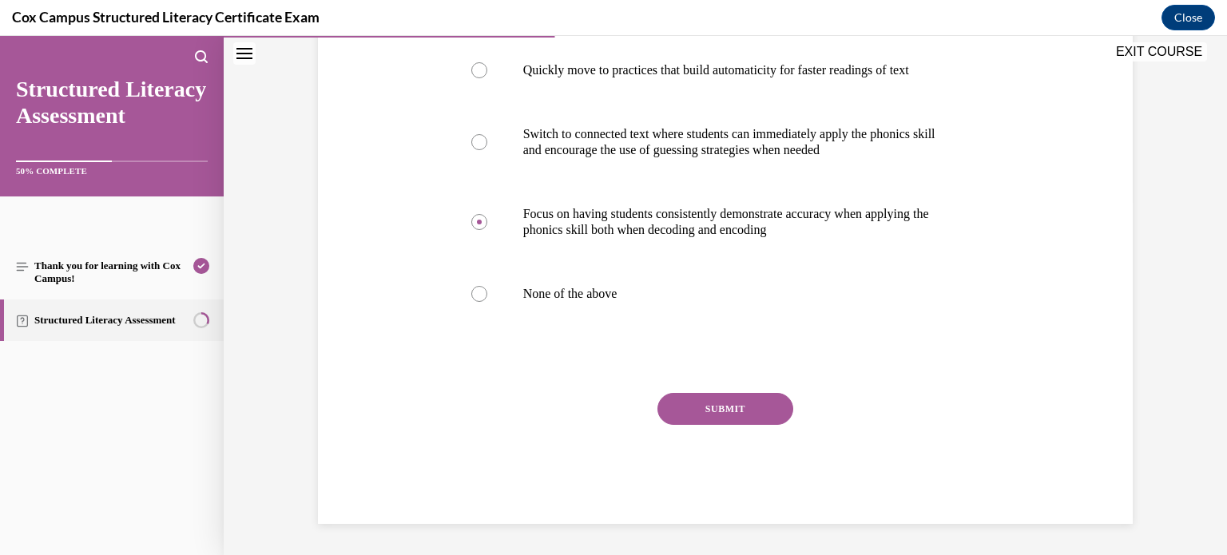
click at [735, 407] on button "SUBMIT" at bounding box center [726, 409] width 136 height 32
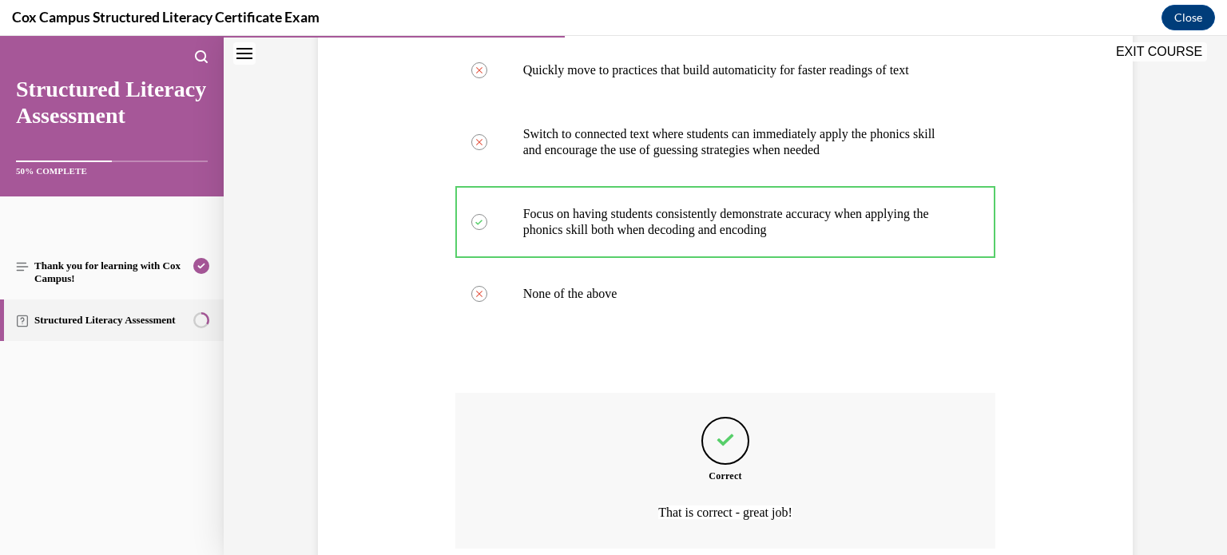
scroll to position [487, 0]
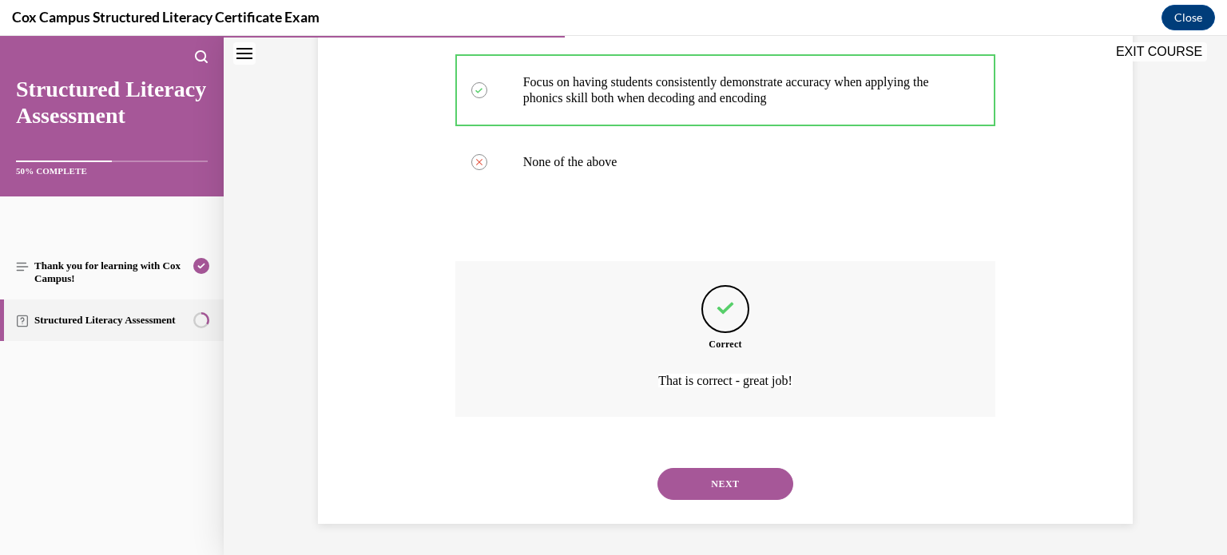
click at [732, 482] on button "NEXT" at bounding box center [726, 484] width 136 height 32
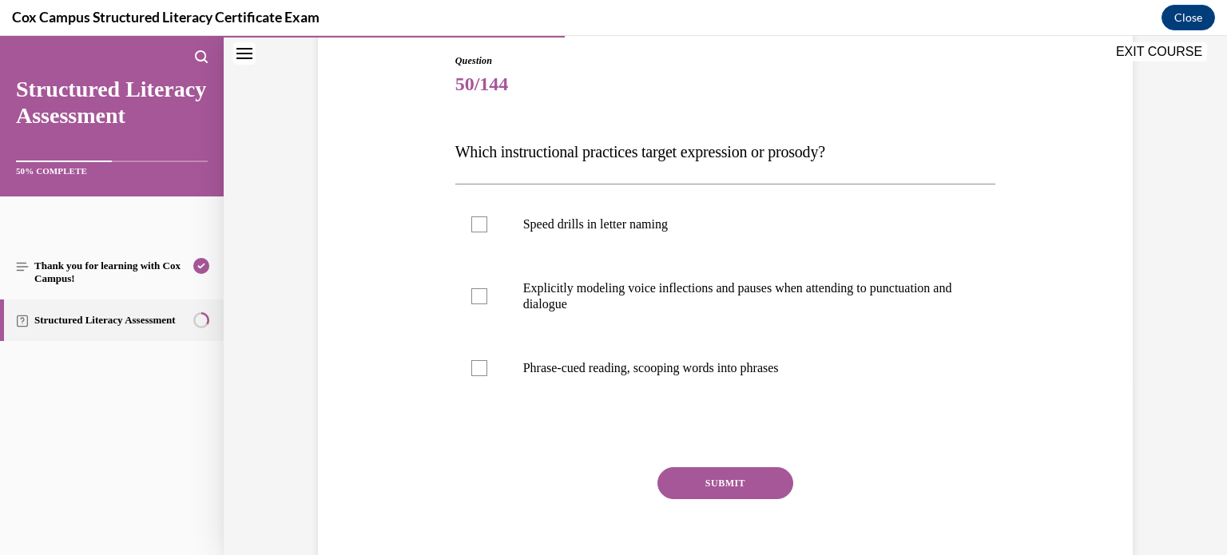
scroll to position [172, 0]
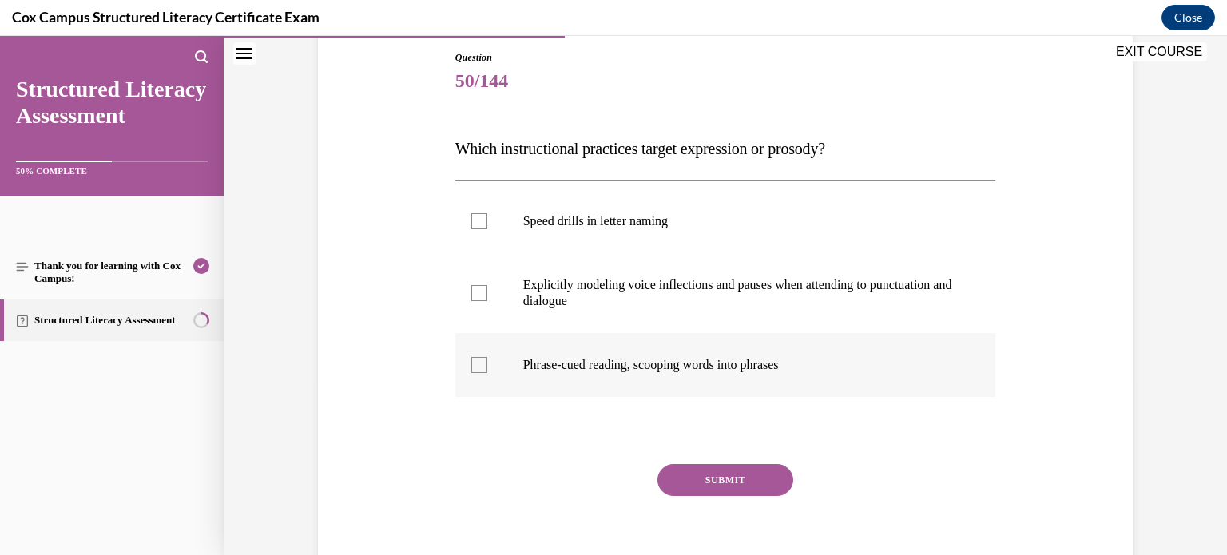
click at [475, 368] on div at bounding box center [479, 365] width 16 height 16
click at [475, 368] on input "Phrase-cued reading, scooping words into phrases" at bounding box center [479, 365] width 16 height 16
checkbox input "true"
click at [479, 293] on div at bounding box center [479, 293] width 16 height 16
click at [479, 293] on input "Explicitly modeling voice inflections and pauses when attending to punctuation …" at bounding box center [479, 293] width 16 height 16
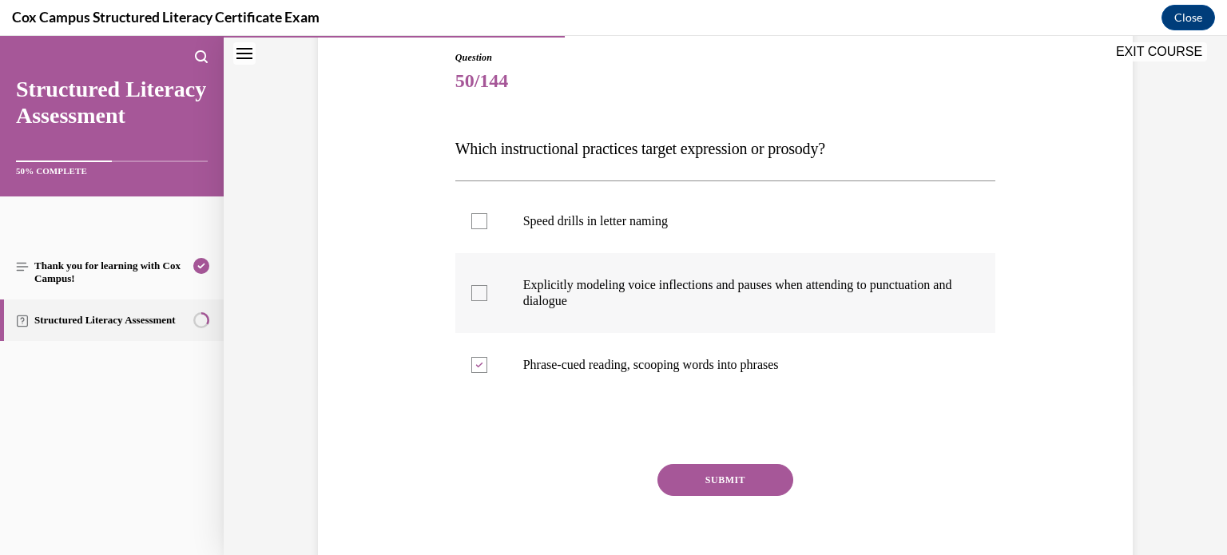
checkbox input "true"
click at [479, 367] on icon at bounding box center [478, 366] width 7 height 6
click at [479, 367] on input "Phrase-cued reading, scooping words into phrases" at bounding box center [479, 365] width 16 height 16
checkbox input "false"
click at [482, 294] on icon at bounding box center [478, 294] width 7 height 6
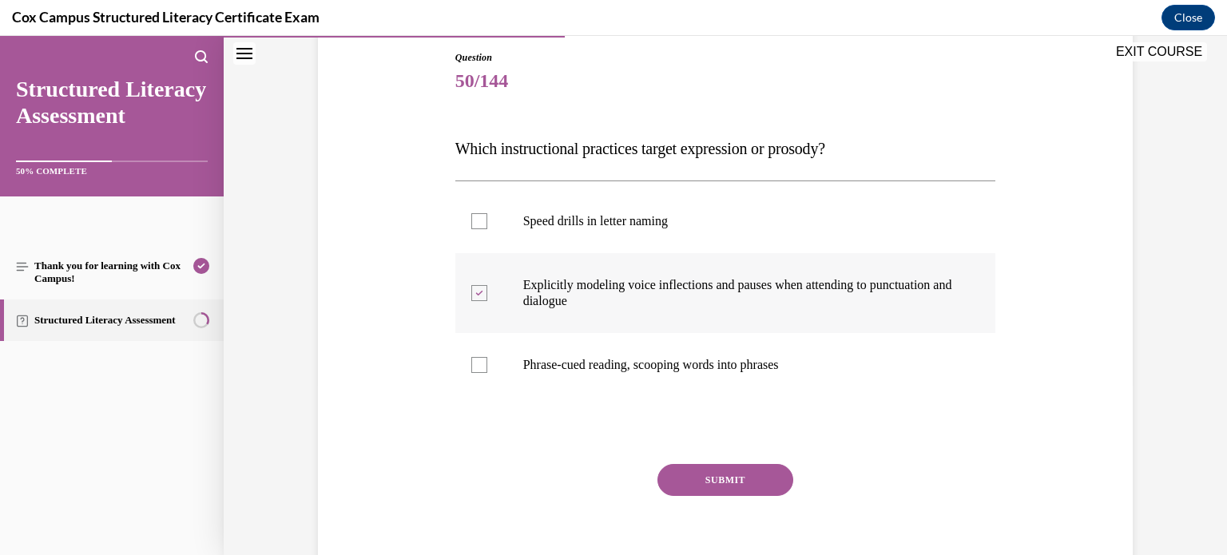
click at [482, 294] on input "Explicitly modeling voice inflections and pauses when attending to punctuation …" at bounding box center [479, 293] width 16 height 16
click at [479, 296] on div at bounding box center [479, 293] width 16 height 16
click at [479, 296] on input "Explicitly modeling voice inflections and pauses when attending to punctuation …" at bounding box center [479, 293] width 16 height 16
checkbox input "true"
click at [479, 368] on div at bounding box center [479, 365] width 16 height 16
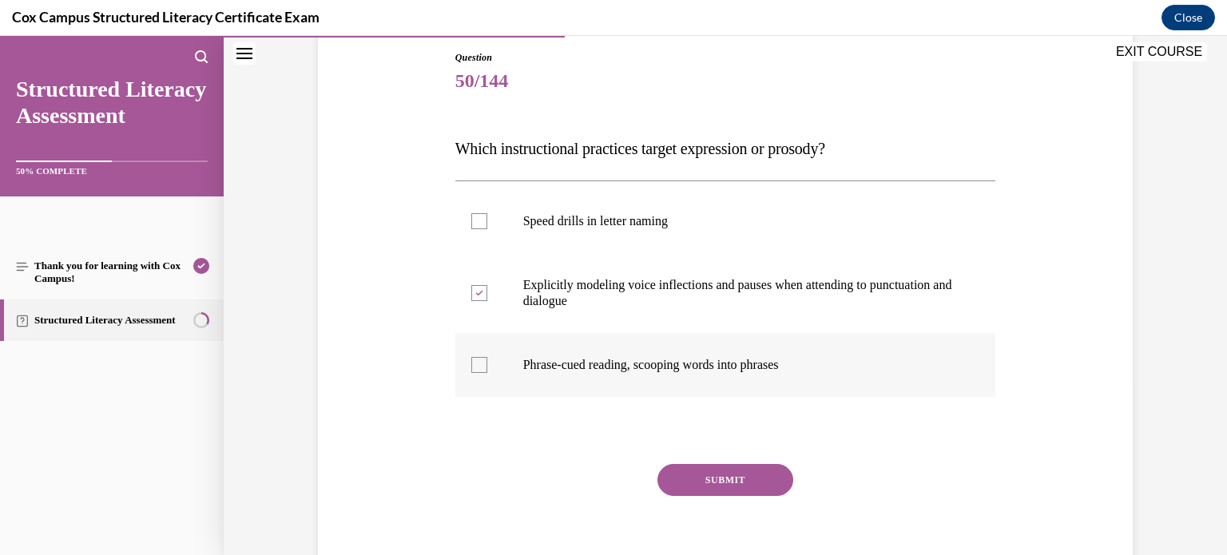
click at [479, 368] on input "Phrase-cued reading, scooping words into phrases" at bounding box center [479, 365] width 16 height 16
checkbox input "true"
click at [712, 478] on button "SUBMIT" at bounding box center [726, 480] width 136 height 32
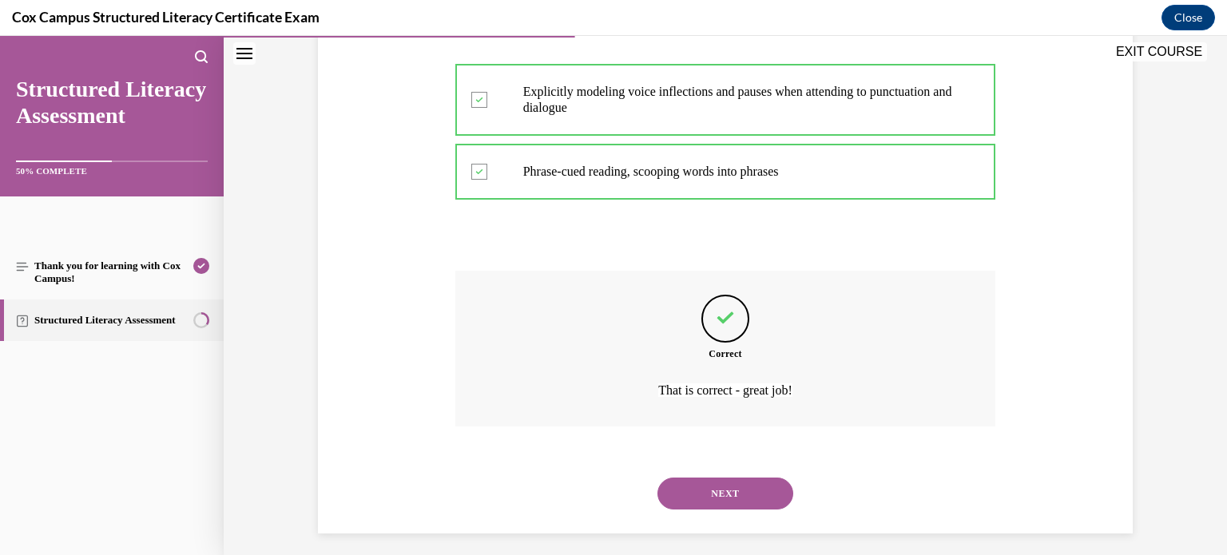
scroll to position [375, 0]
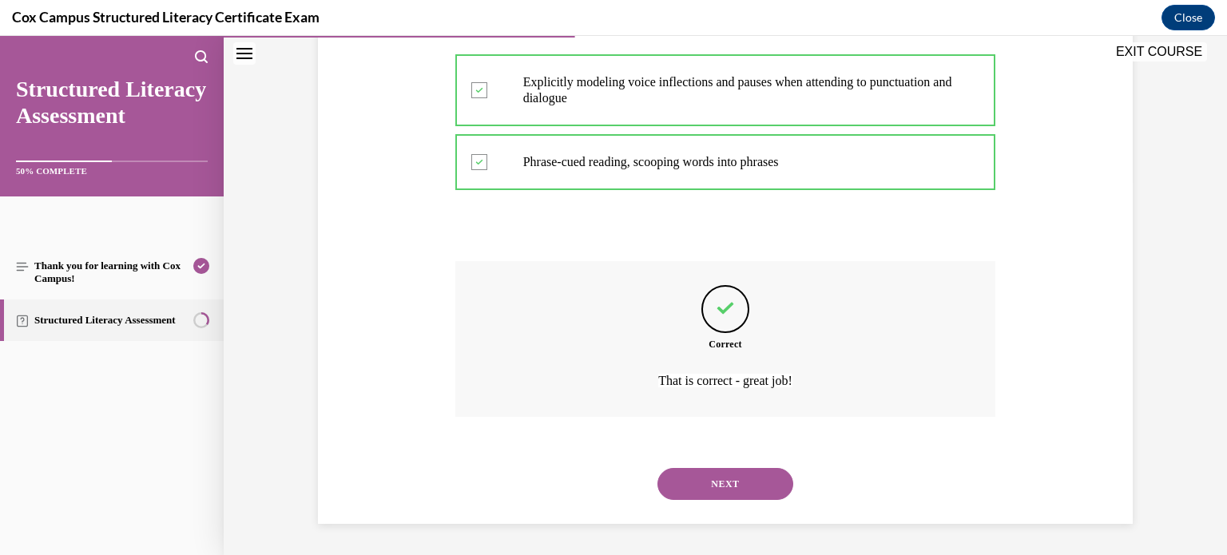
click at [734, 485] on button "NEXT" at bounding box center [726, 484] width 136 height 32
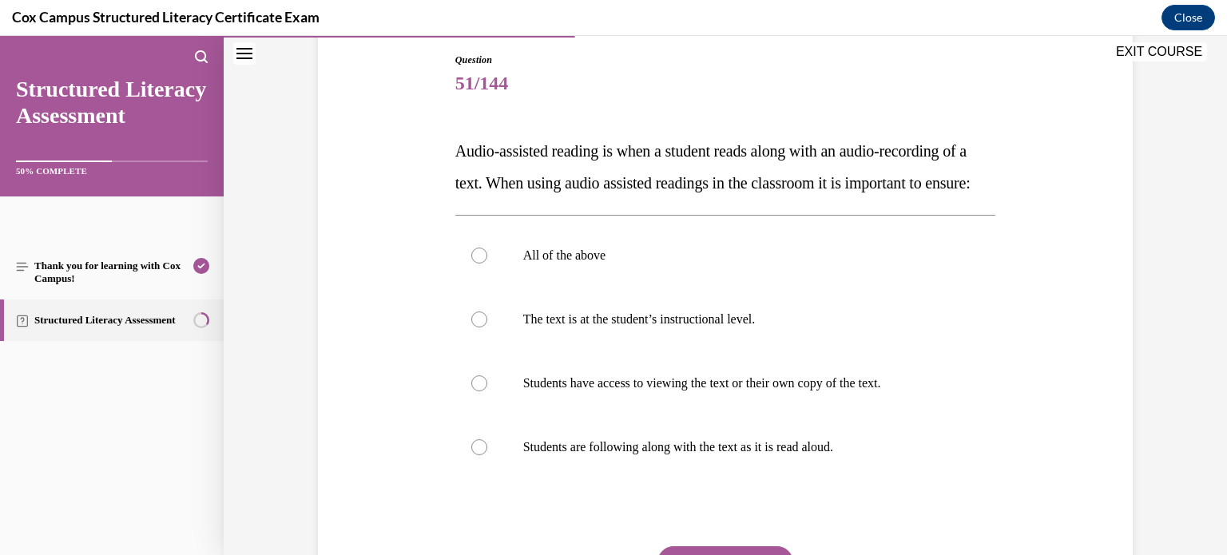
scroll to position [172, 0]
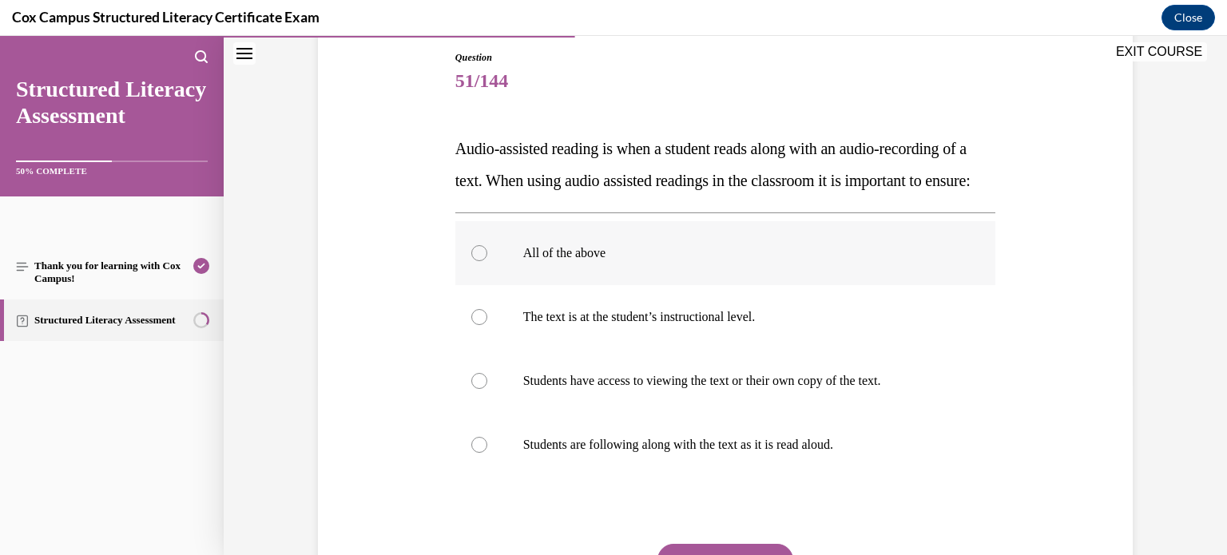
click at [481, 261] on div at bounding box center [479, 253] width 16 height 16
click at [481, 261] on input "All of the above" at bounding box center [479, 253] width 16 height 16
radio input "true"
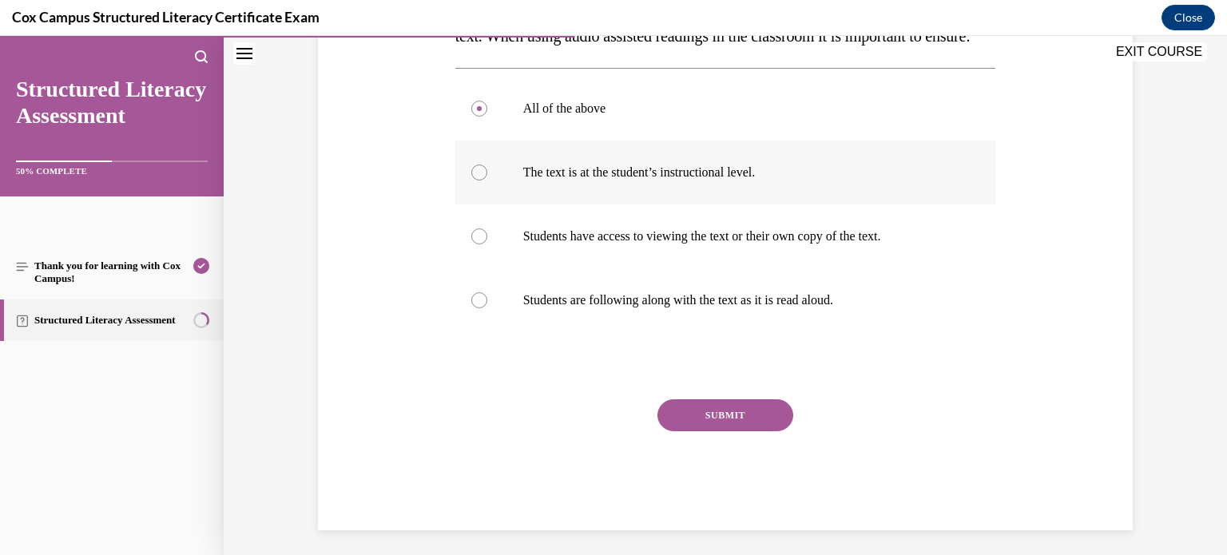
scroll to position [355, 0]
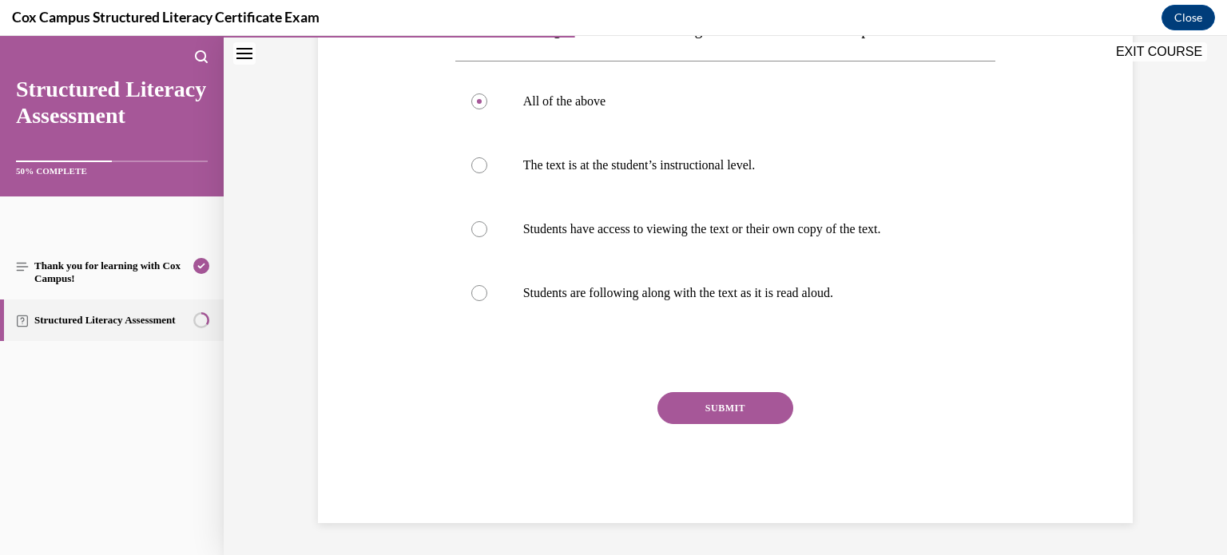
click at [693, 408] on button "SUBMIT" at bounding box center [726, 408] width 136 height 32
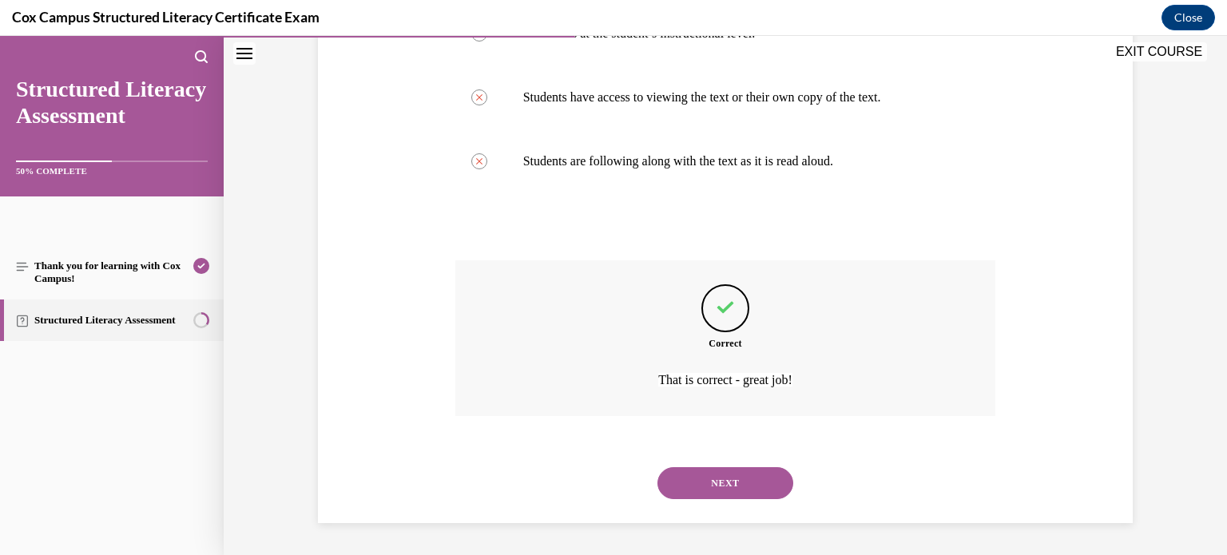
scroll to position [487, 0]
click at [711, 479] on button "NEXT" at bounding box center [726, 483] width 136 height 32
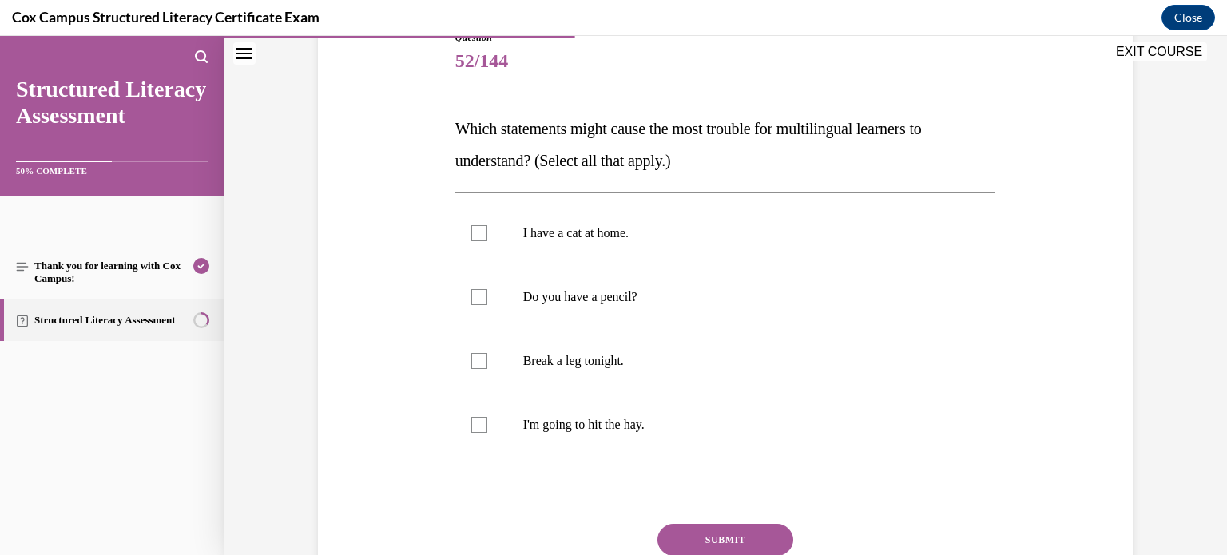
scroll to position [193, 0]
click at [480, 427] on div at bounding box center [479, 424] width 16 height 16
click at [480, 427] on input "I'm going to hit the hay." at bounding box center [479, 424] width 16 height 16
checkbox input "true"
click at [481, 360] on div at bounding box center [479, 360] width 16 height 16
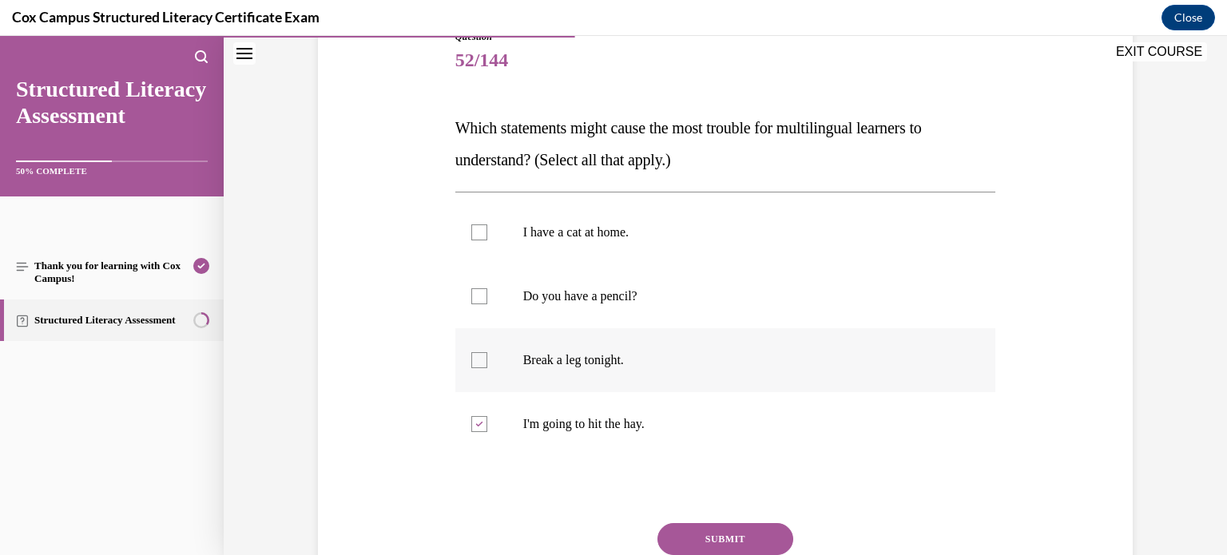
click at [481, 360] on input "Break a leg tonight." at bounding box center [479, 360] width 16 height 16
checkbox input "true"
click at [720, 542] on button "SUBMIT" at bounding box center [726, 539] width 136 height 32
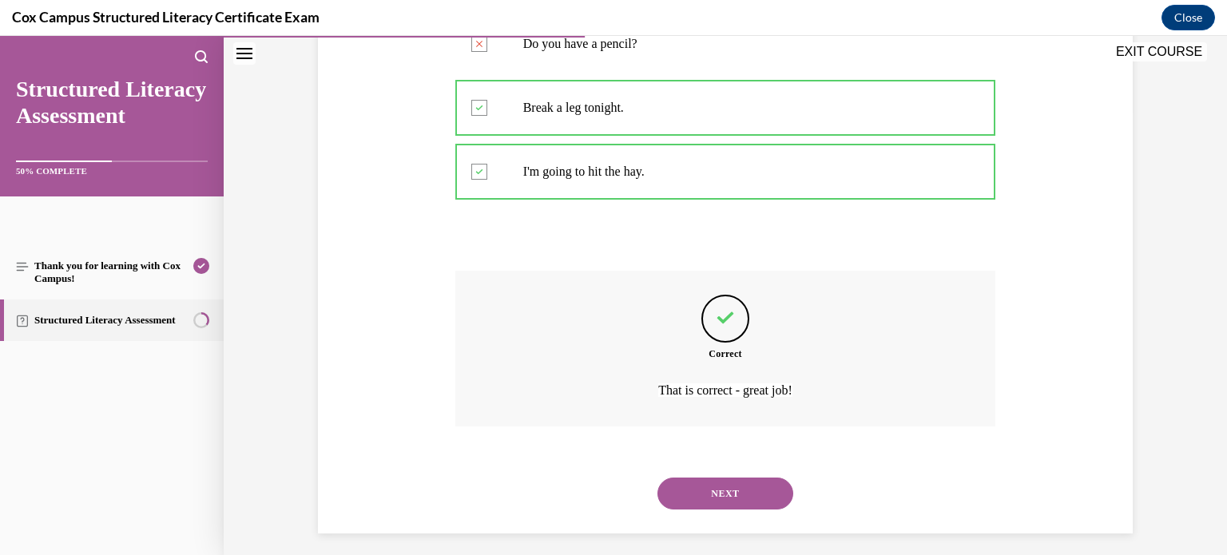
scroll to position [455, 0]
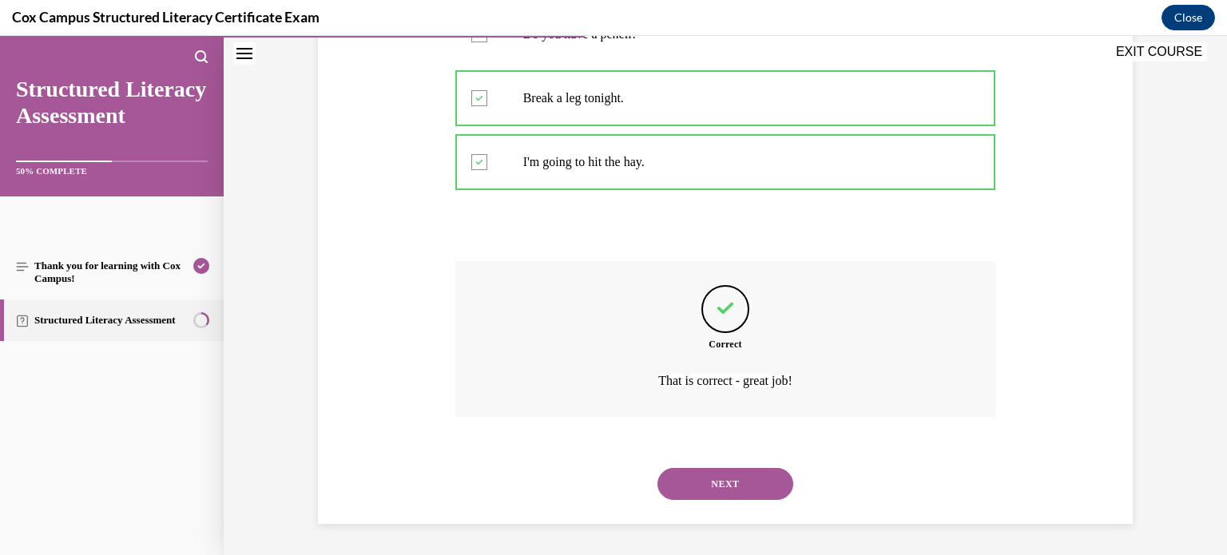
click at [717, 480] on button "NEXT" at bounding box center [726, 484] width 136 height 32
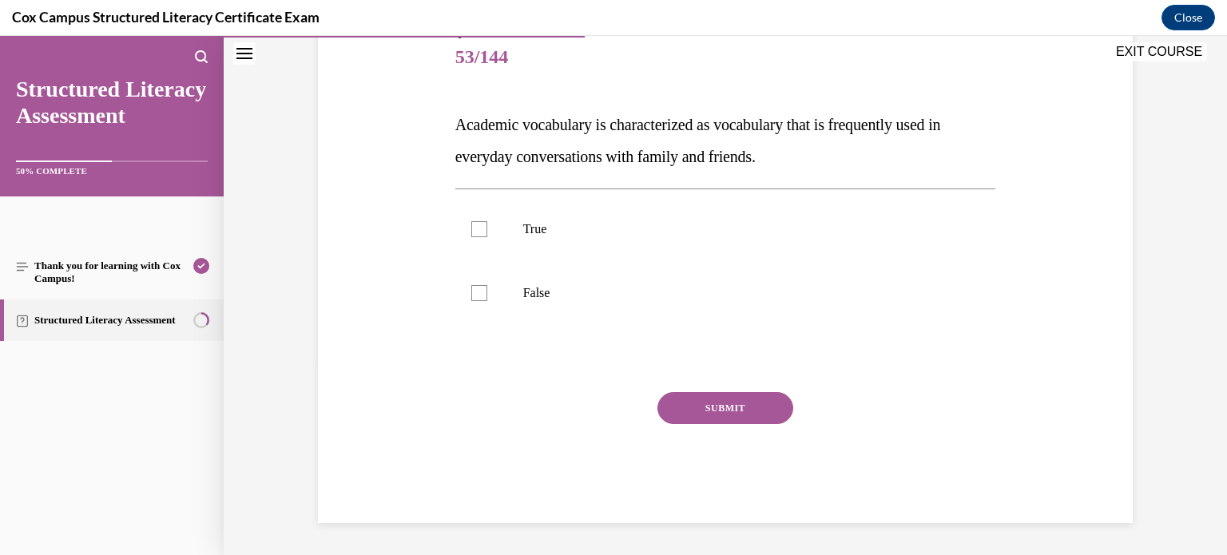
scroll to position [177, 0]
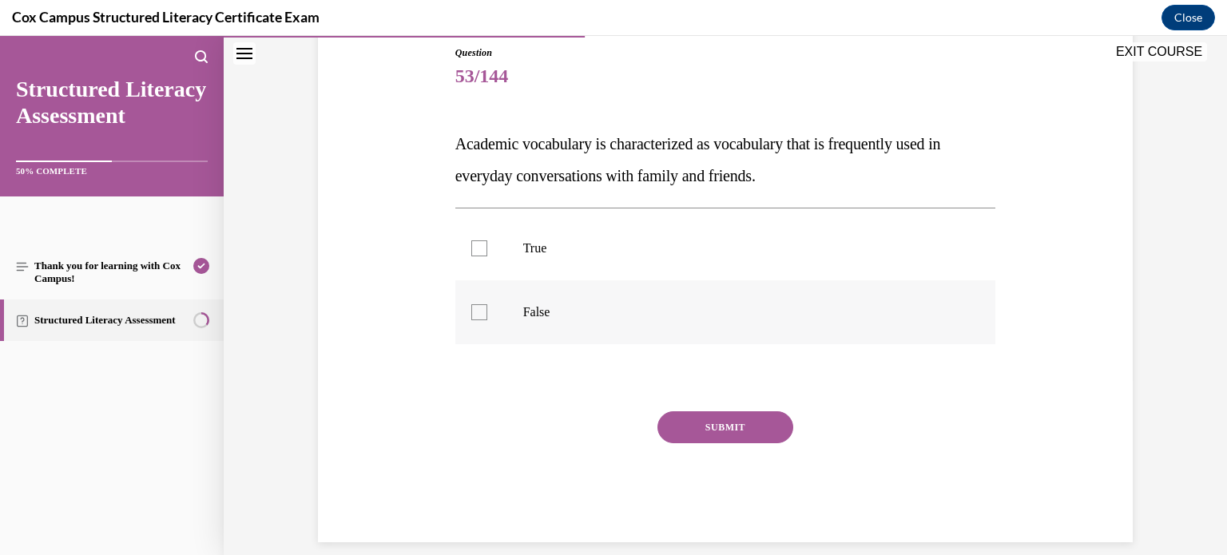
click at [482, 313] on div at bounding box center [479, 312] width 16 height 16
click at [482, 313] on input "False" at bounding box center [479, 312] width 16 height 16
checkbox input "true"
click at [731, 422] on button "SUBMIT" at bounding box center [726, 428] width 136 height 32
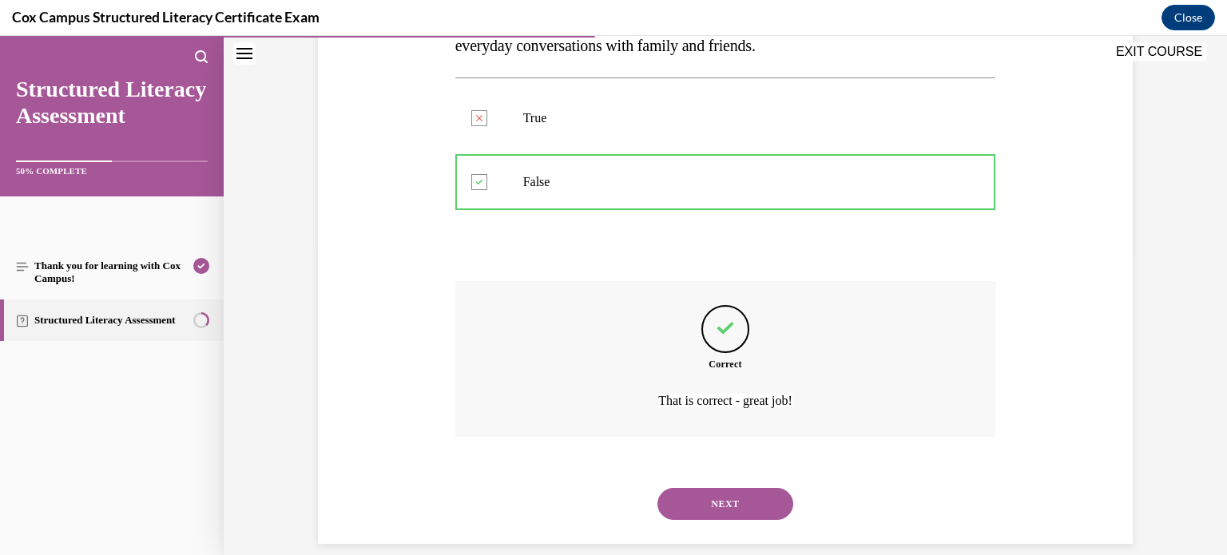
scroll to position [327, 0]
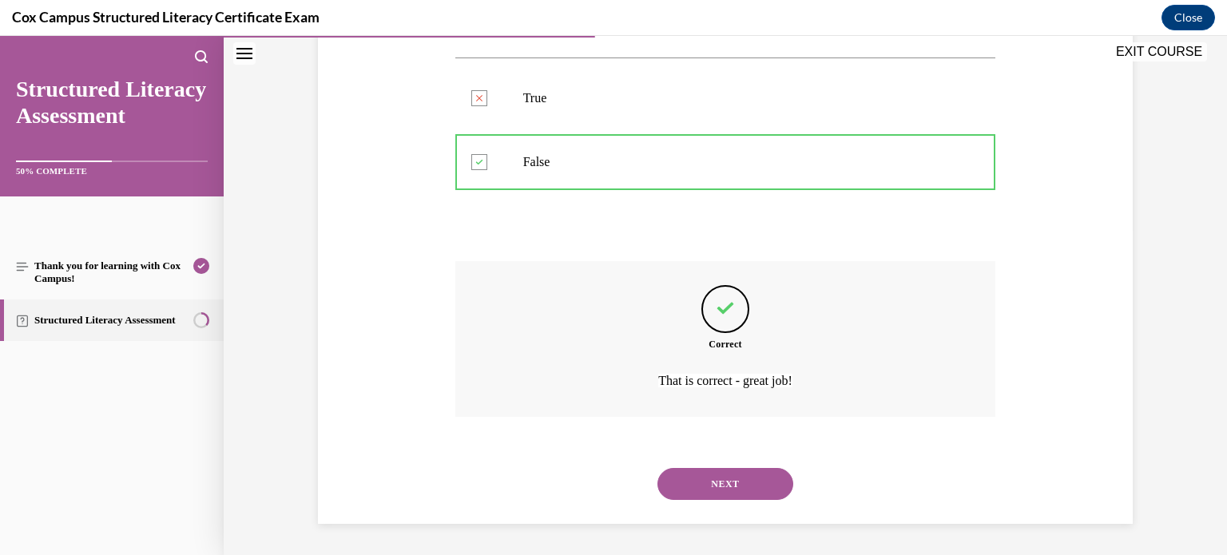
click at [727, 483] on button "NEXT" at bounding box center [726, 484] width 136 height 32
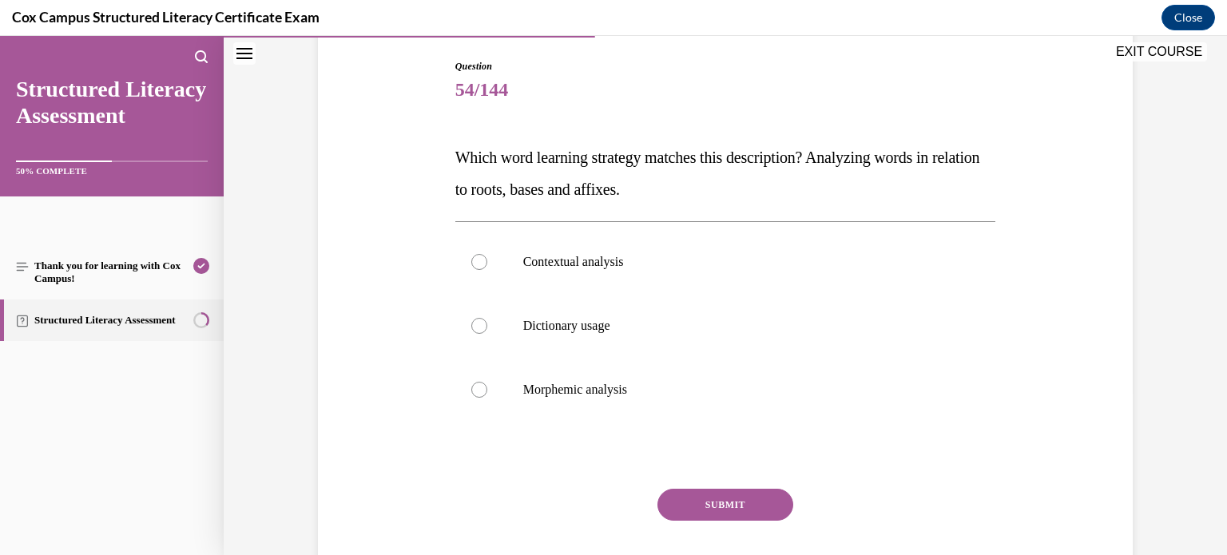
scroll to position [165, 0]
click at [480, 383] on div at bounding box center [479, 388] width 16 height 16
click at [480, 383] on input "Morphemic analysis" at bounding box center [479, 388] width 16 height 16
radio input "true"
click at [718, 507] on button "SUBMIT" at bounding box center [726, 503] width 136 height 32
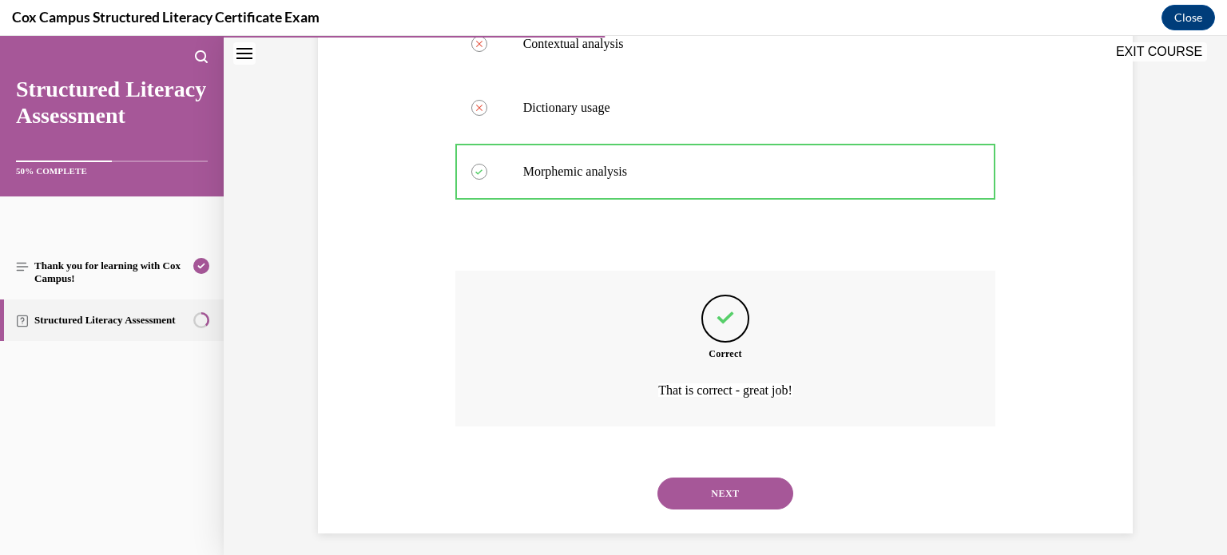
scroll to position [391, 0]
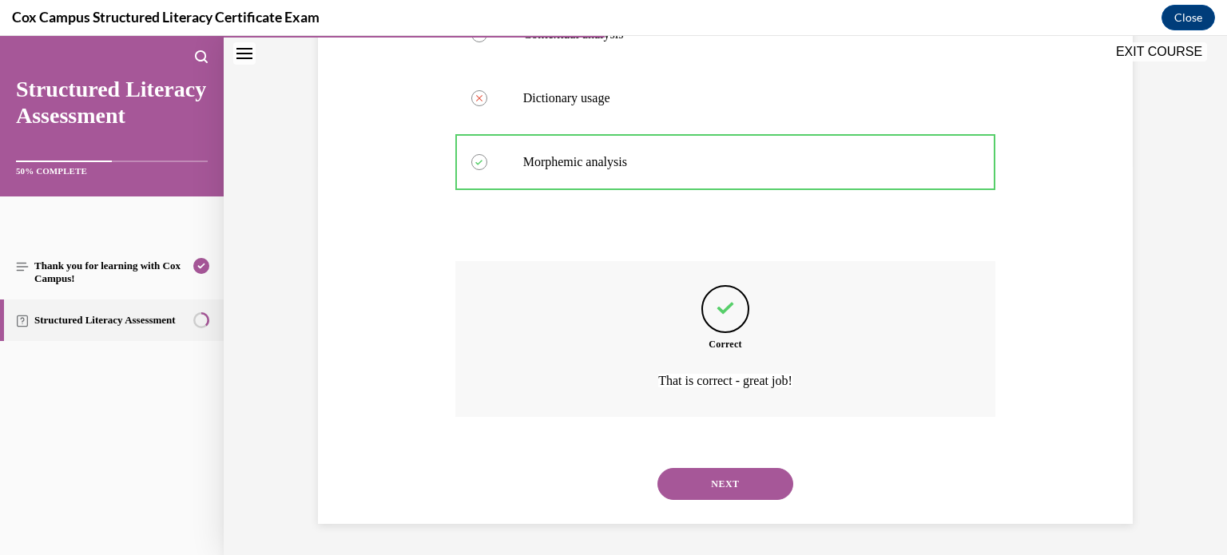
click at [719, 487] on button "NEXT" at bounding box center [726, 484] width 136 height 32
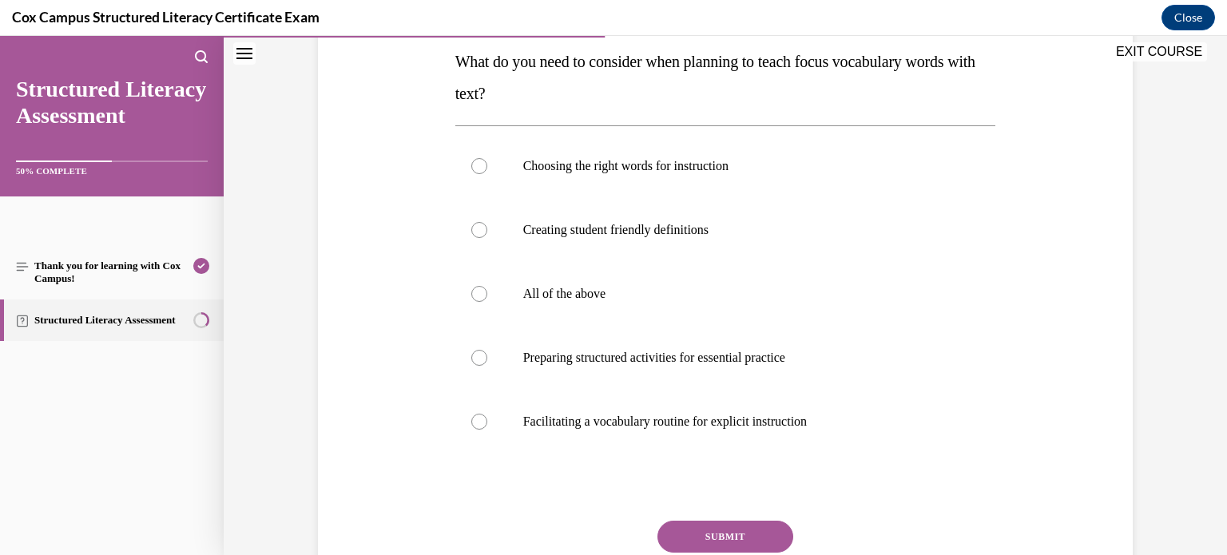
scroll to position [260, 0]
click at [481, 295] on div at bounding box center [479, 293] width 16 height 16
click at [481, 295] on input "All of the above" at bounding box center [479, 293] width 16 height 16
radio input "true"
click at [716, 531] on button "SUBMIT" at bounding box center [726, 536] width 136 height 32
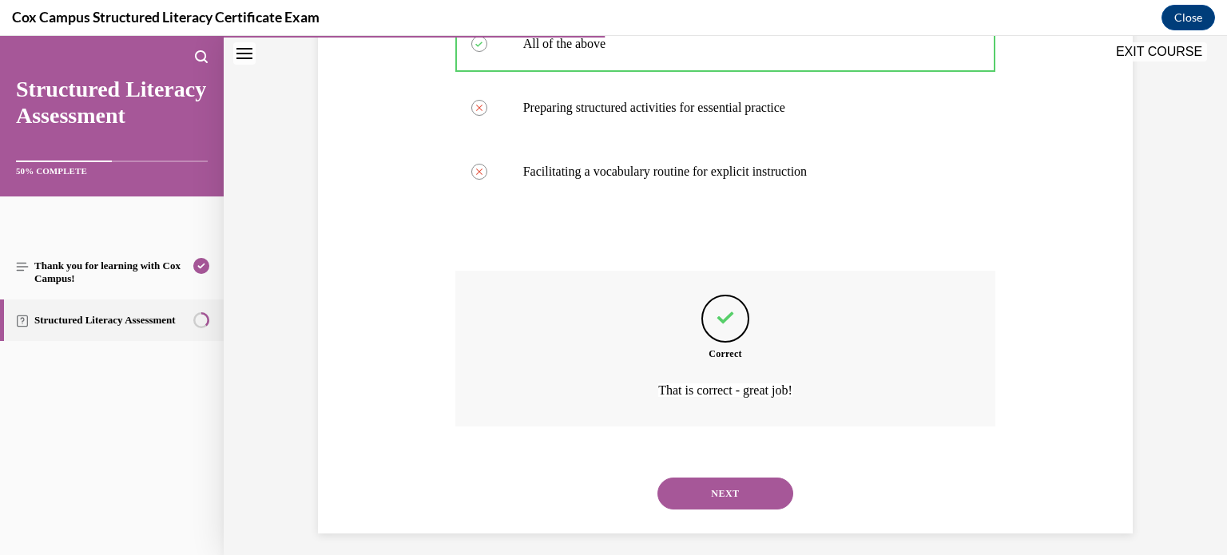
scroll to position [519, 0]
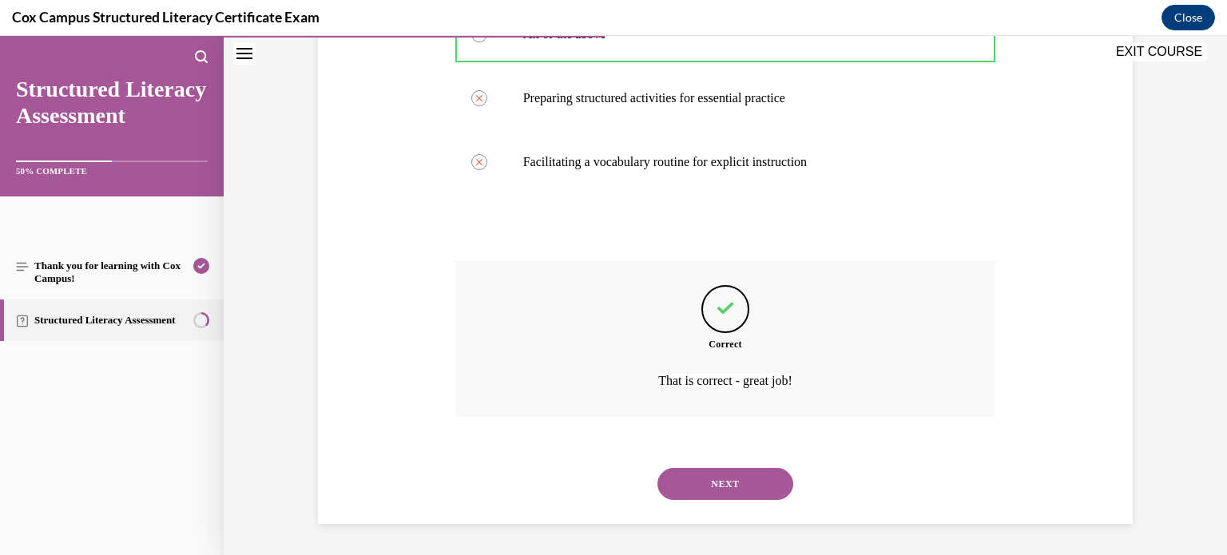
click at [730, 491] on button "NEXT" at bounding box center [726, 484] width 136 height 32
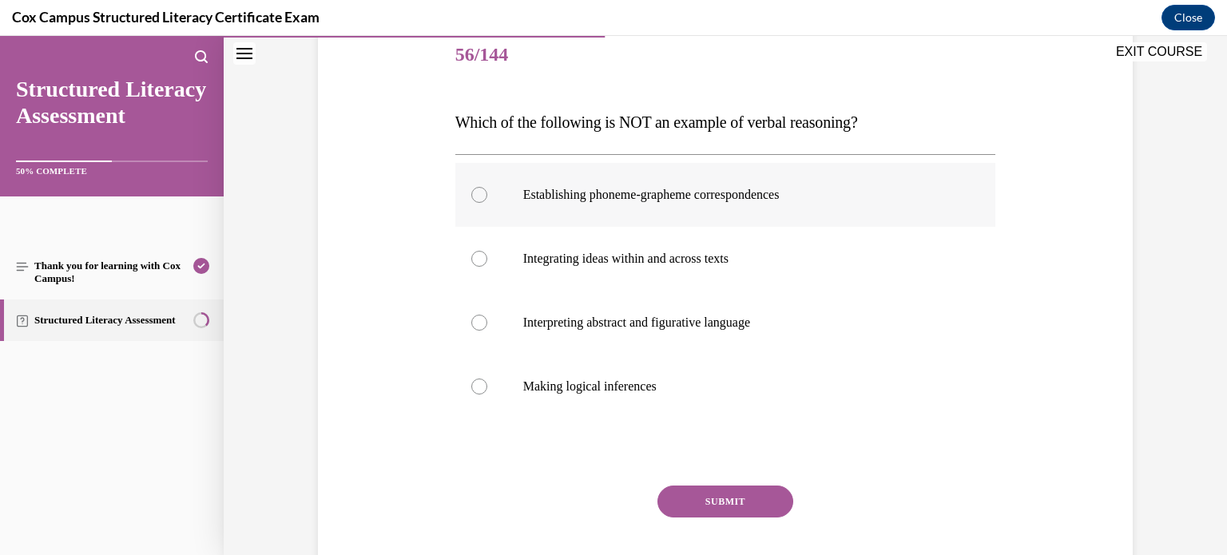
scroll to position [197, 0]
click at [480, 198] on div at bounding box center [479, 196] width 16 height 16
click at [480, 198] on input "Establishing phoneme-grapheme correspondences" at bounding box center [479, 196] width 16 height 16
radio input "true"
click at [706, 499] on button "SUBMIT" at bounding box center [726, 503] width 136 height 32
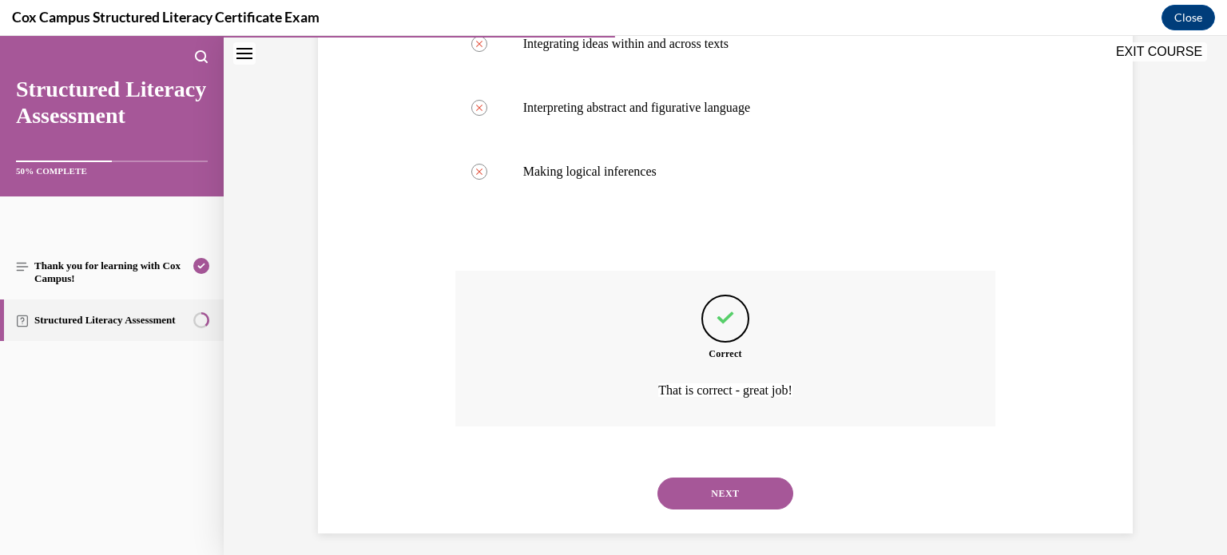
scroll to position [423, 0]
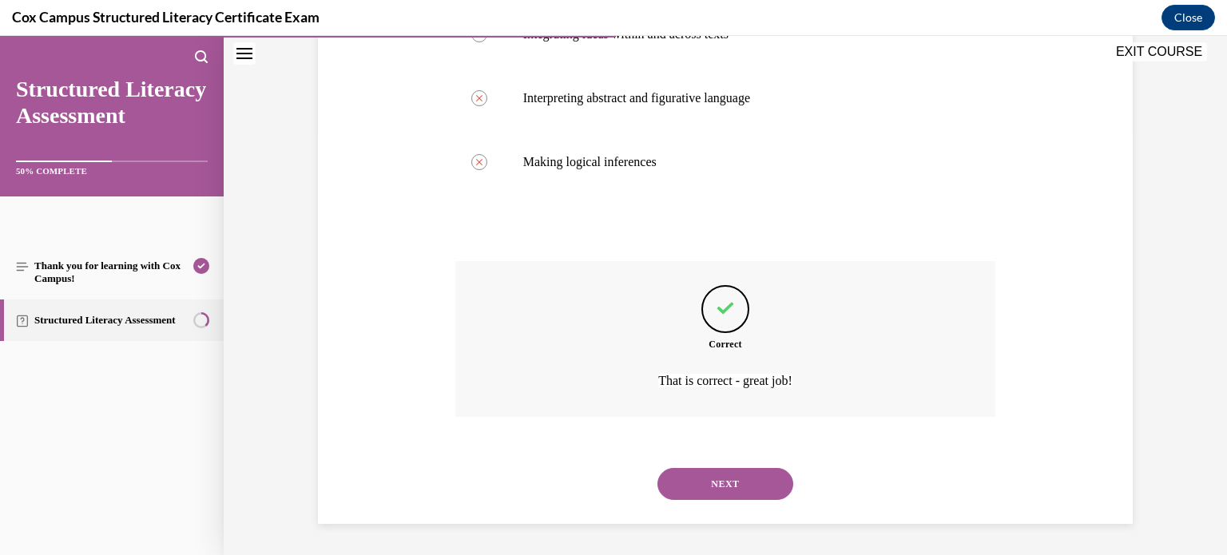
click at [732, 487] on button "NEXT" at bounding box center [726, 484] width 136 height 32
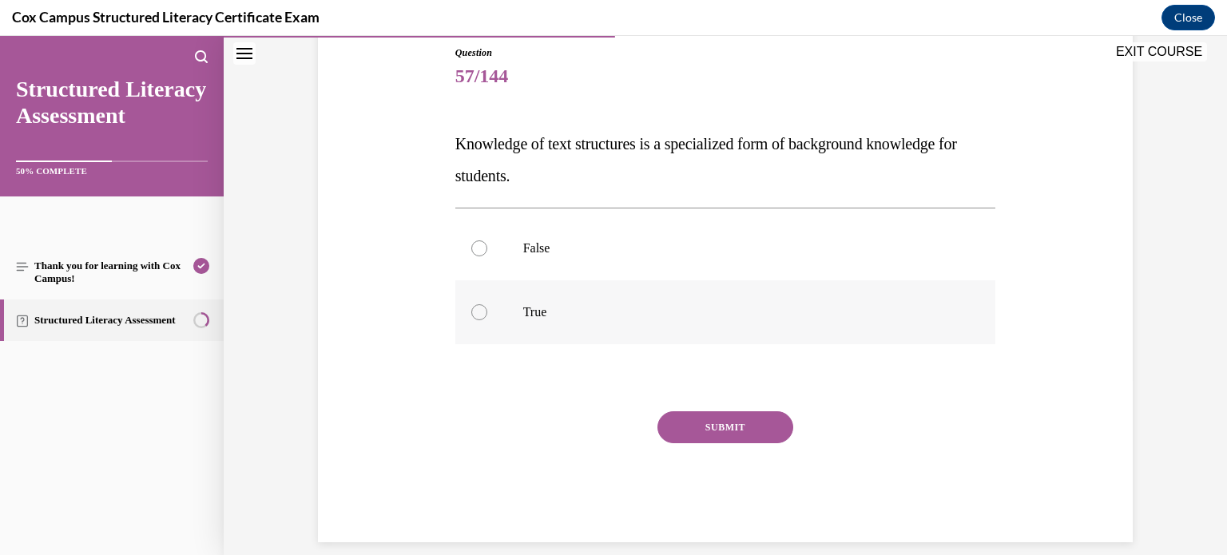
click at [477, 316] on div at bounding box center [479, 312] width 16 height 16
click at [477, 316] on input "True" at bounding box center [479, 312] width 16 height 16
radio input "true"
click at [710, 434] on button "SUBMIT" at bounding box center [726, 428] width 136 height 32
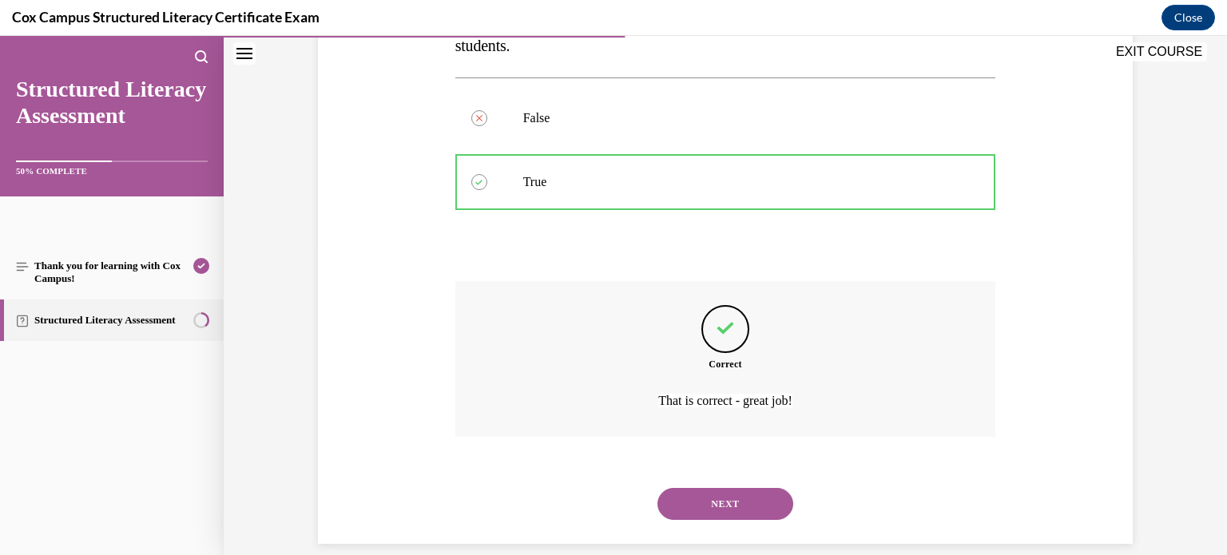
scroll to position [327, 0]
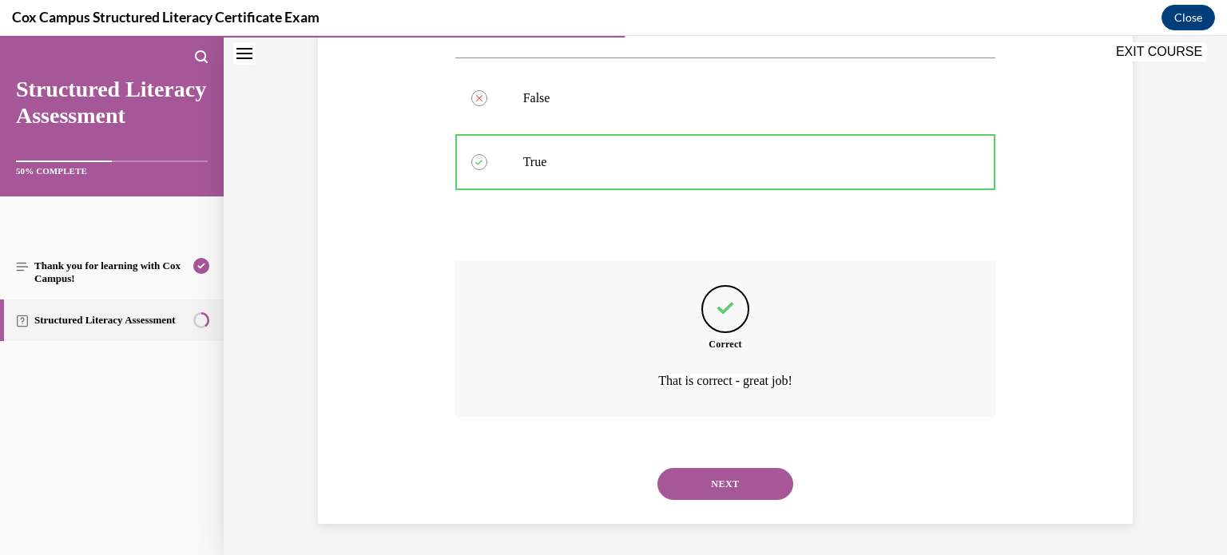
click at [726, 488] on button "NEXT" at bounding box center [726, 484] width 136 height 32
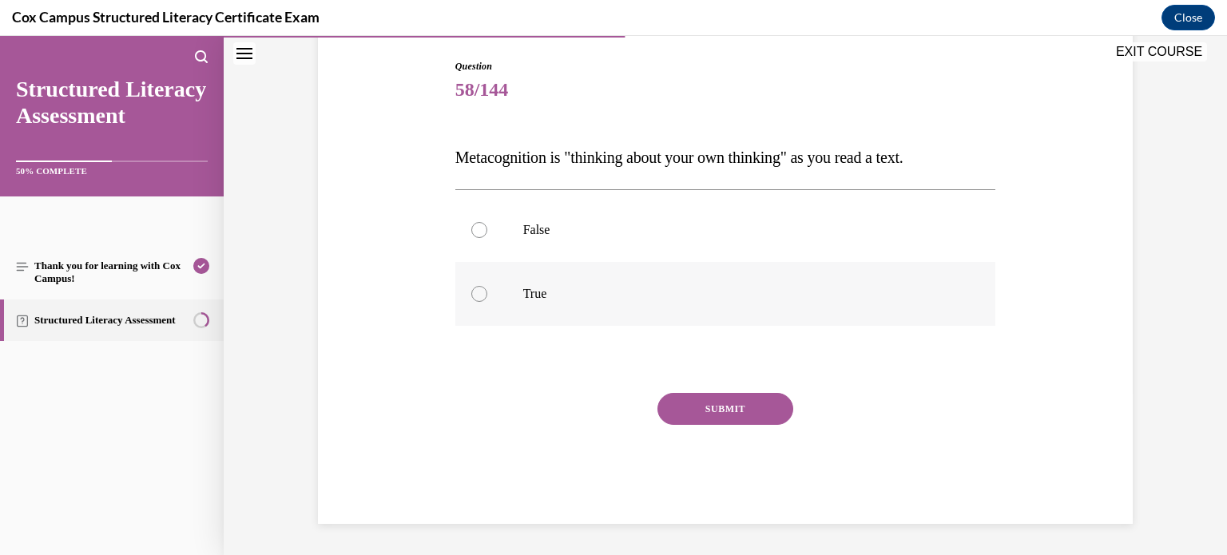
click at [481, 296] on div at bounding box center [479, 294] width 16 height 16
click at [481, 296] on input "True" at bounding box center [479, 294] width 16 height 16
radio input "true"
click at [702, 413] on button "SUBMIT" at bounding box center [726, 409] width 136 height 32
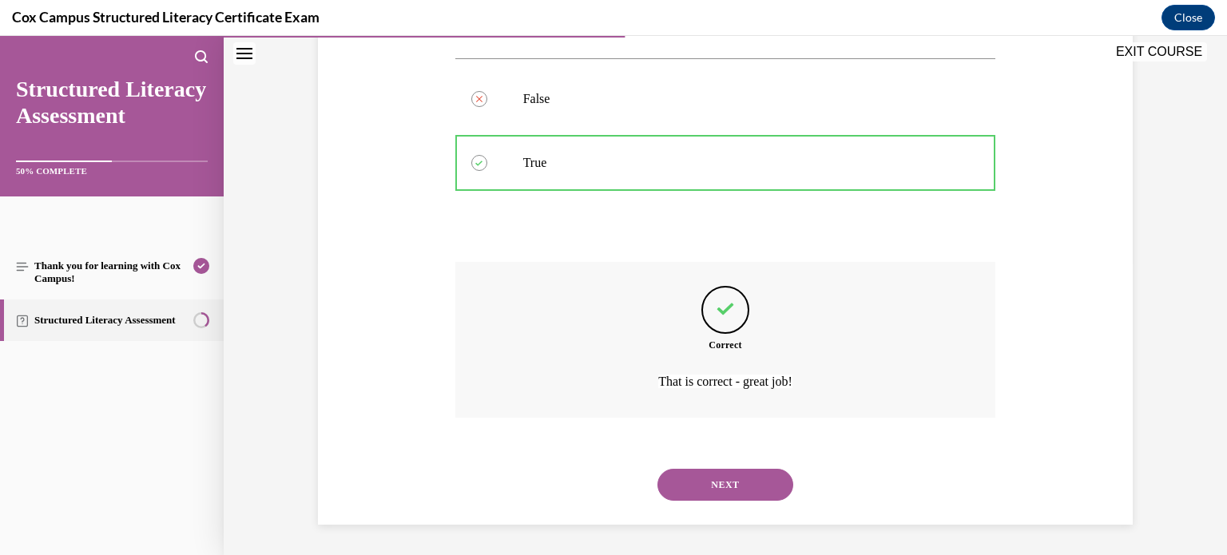
scroll to position [295, 0]
click at [732, 479] on button "NEXT" at bounding box center [726, 484] width 136 height 32
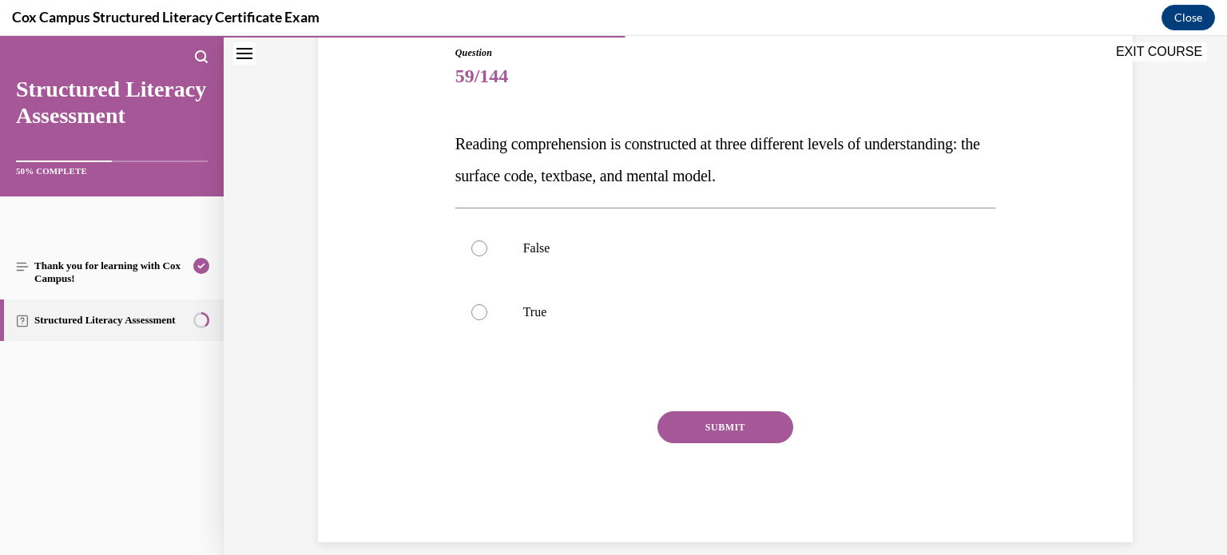
scroll to position [195, 0]
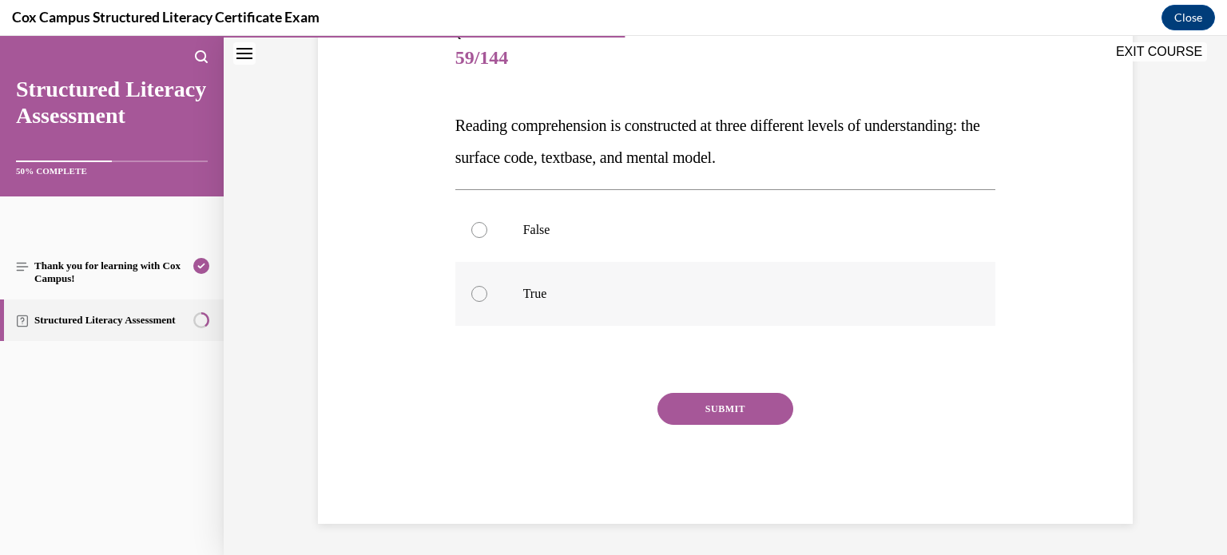
click at [481, 292] on div at bounding box center [479, 294] width 16 height 16
click at [481, 292] on input "True" at bounding box center [479, 294] width 16 height 16
radio input "true"
click at [704, 412] on button "SUBMIT" at bounding box center [726, 409] width 136 height 32
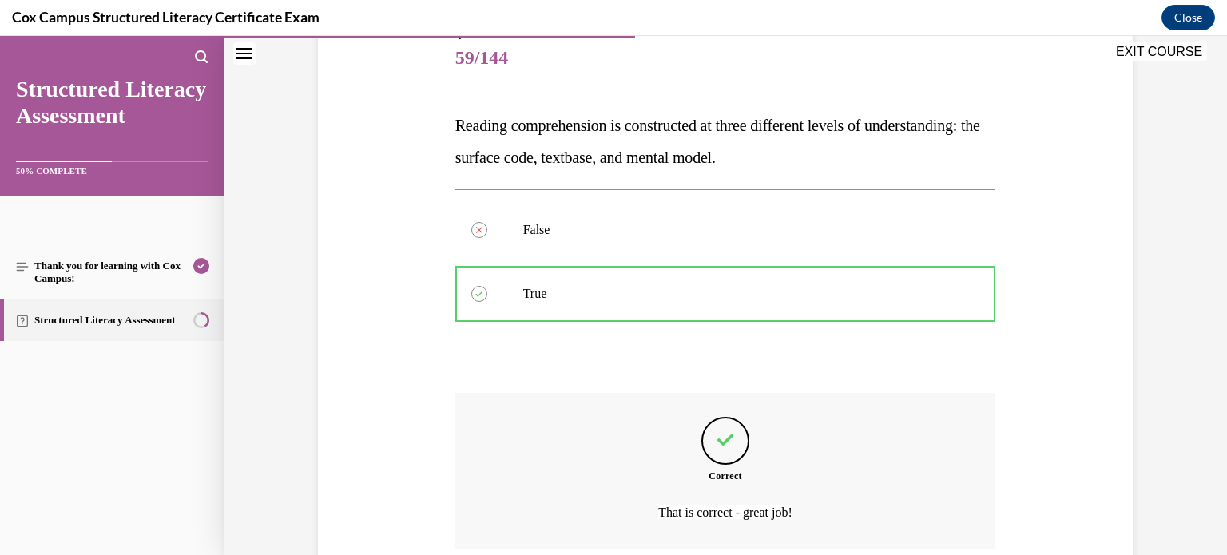
scroll to position [327, 0]
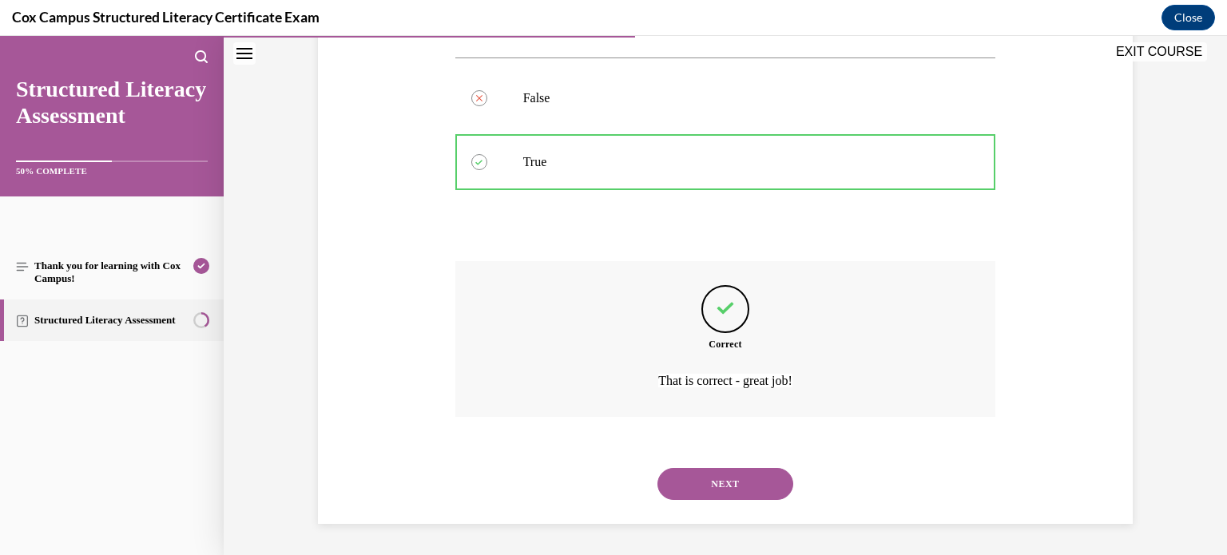
click at [718, 488] on button "NEXT" at bounding box center [726, 484] width 136 height 32
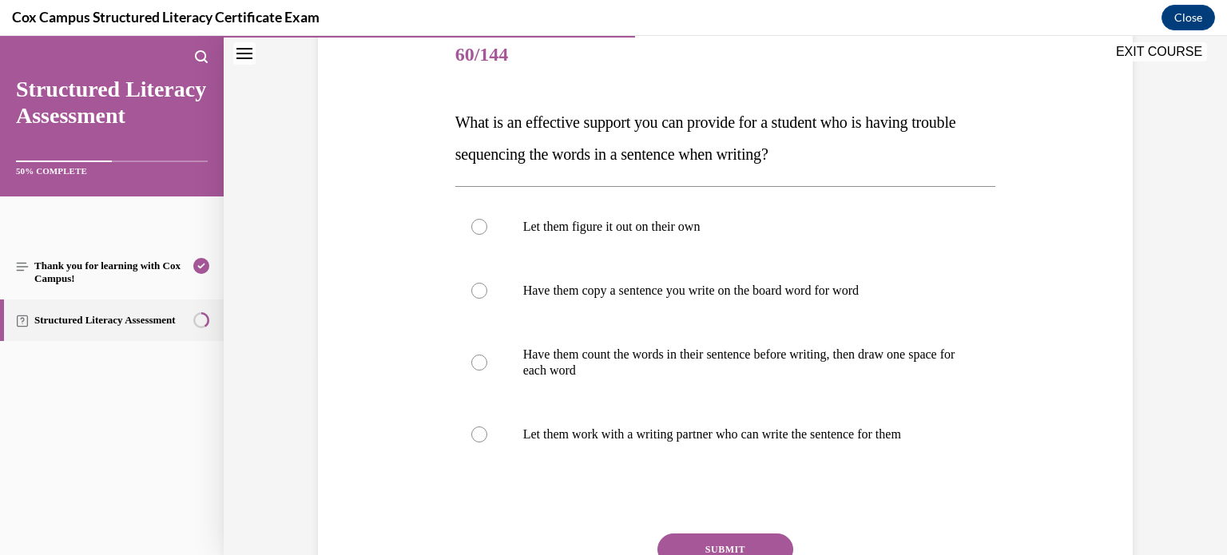
scroll to position [205, 0]
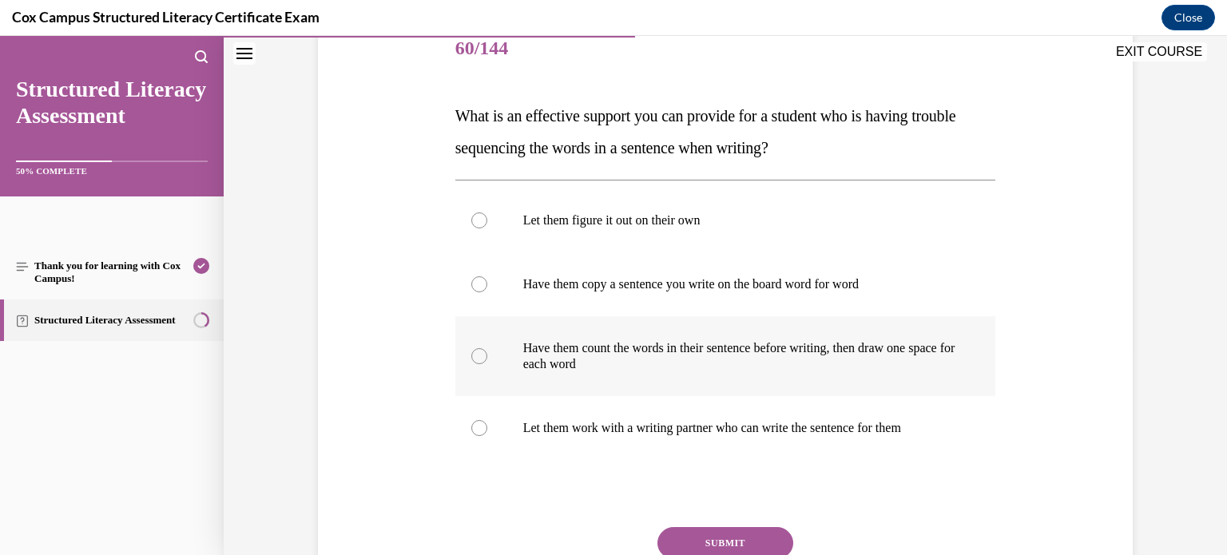
click at [483, 359] on div at bounding box center [479, 356] width 16 height 16
click at [483, 359] on input "Have them count the words in their sentence before writing, then draw one space…" at bounding box center [479, 356] width 16 height 16
radio input "true"
click at [715, 545] on button "SUBMIT" at bounding box center [726, 543] width 136 height 32
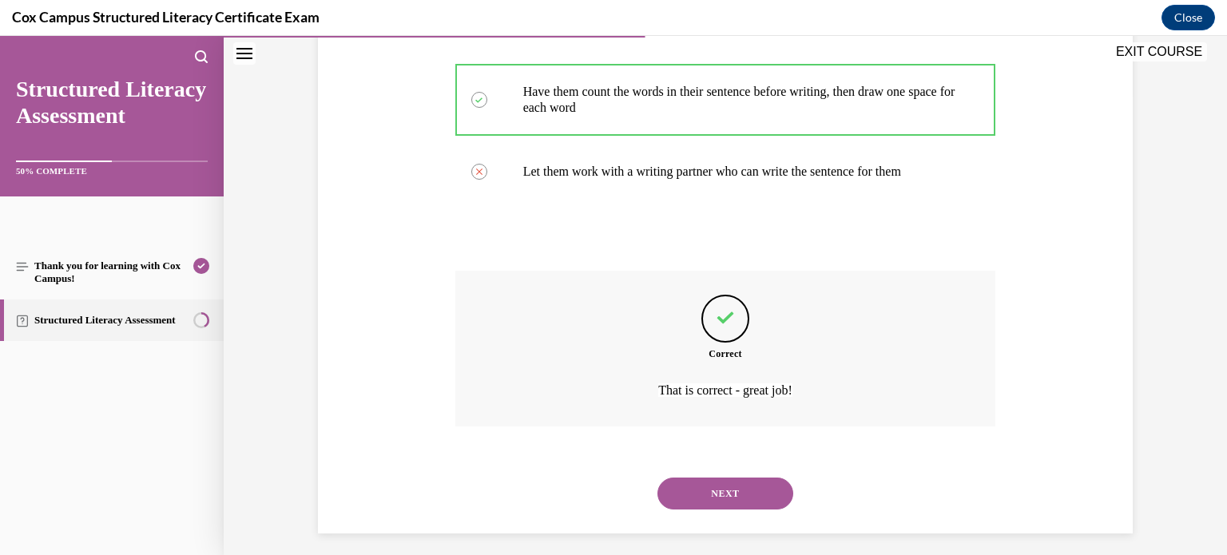
scroll to position [471, 0]
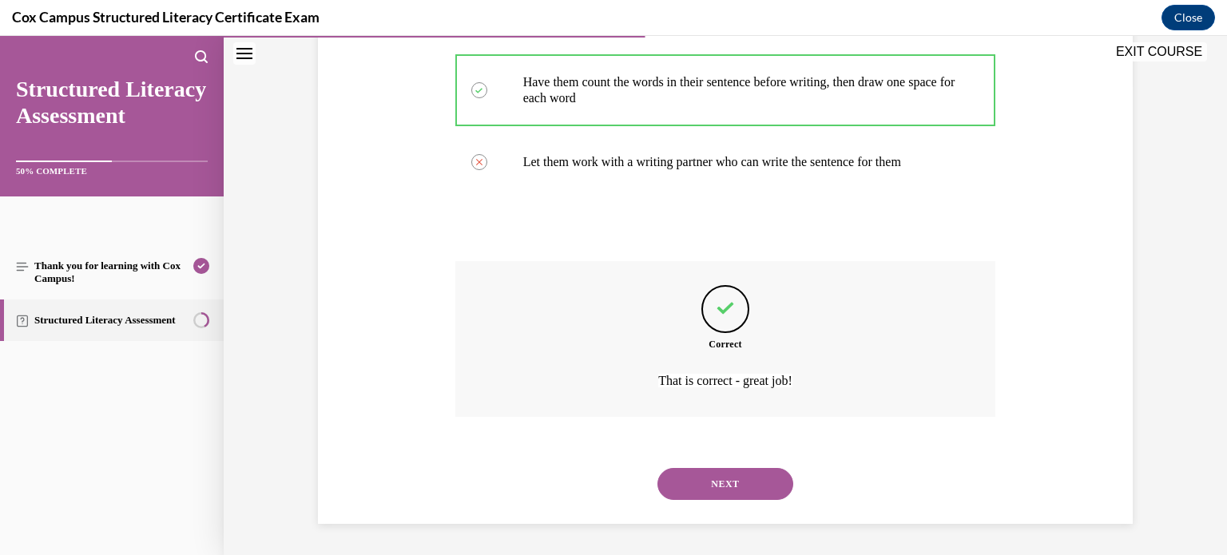
click at [731, 489] on button "NEXT" at bounding box center [726, 484] width 136 height 32
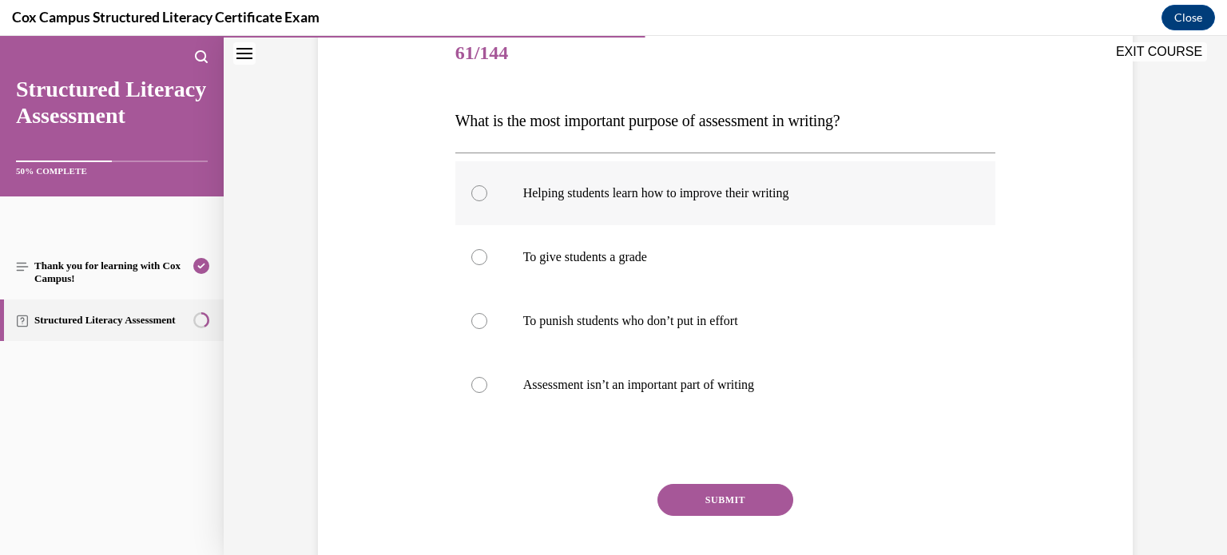
scroll to position [201, 0]
click at [478, 193] on div at bounding box center [479, 193] width 16 height 16
click at [478, 193] on input "Helping students learn how to improve their writing" at bounding box center [479, 193] width 16 height 16
radio input "true"
click at [710, 501] on button "SUBMIT" at bounding box center [726, 499] width 136 height 32
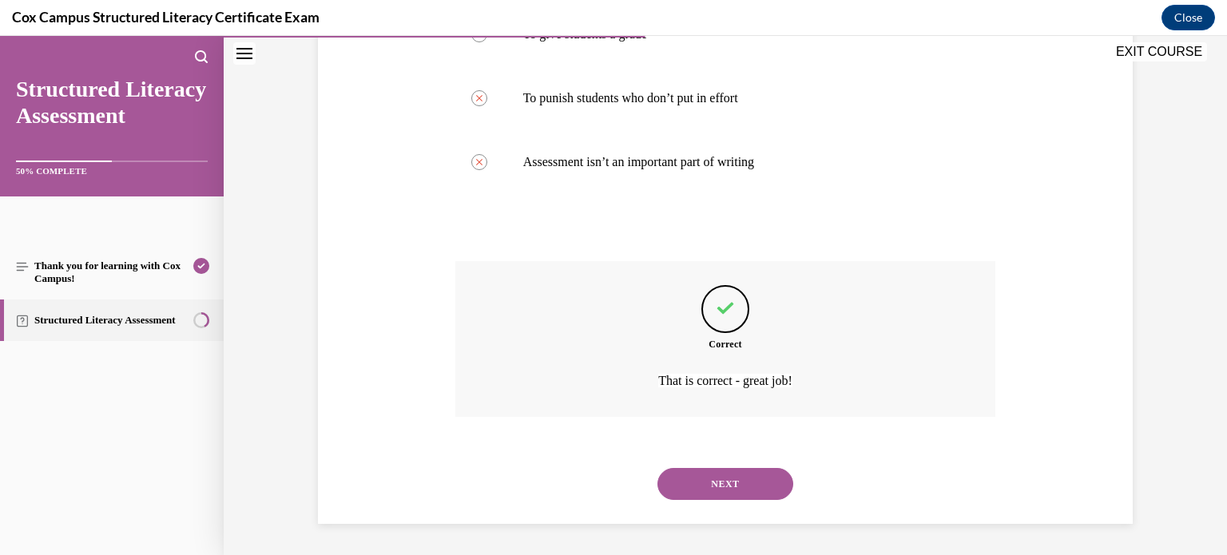
scroll to position [416, 0]
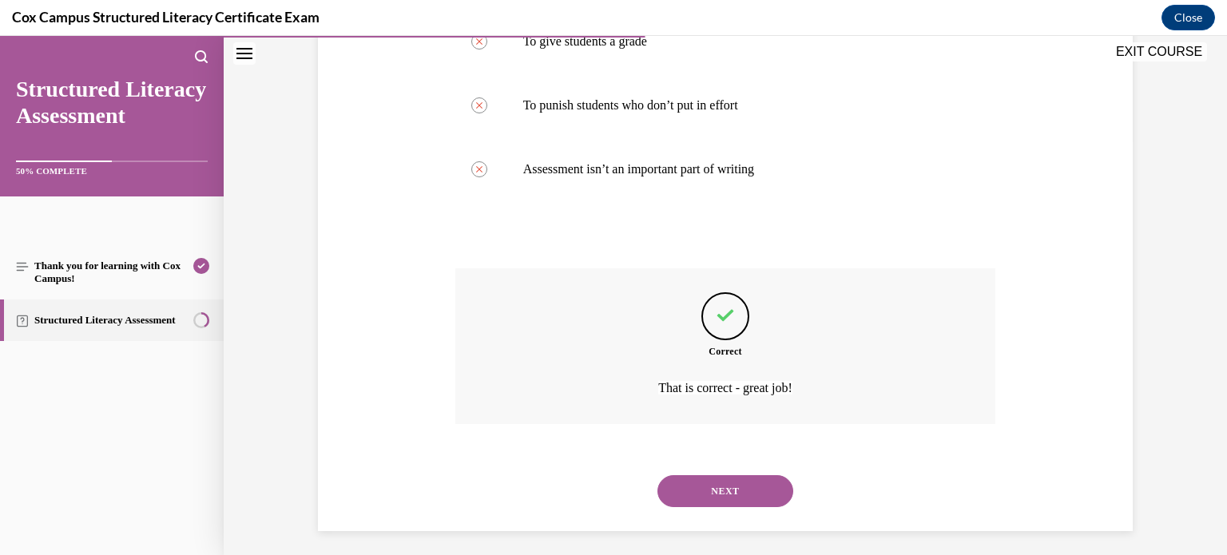
click at [734, 493] on button "NEXT" at bounding box center [726, 491] width 136 height 32
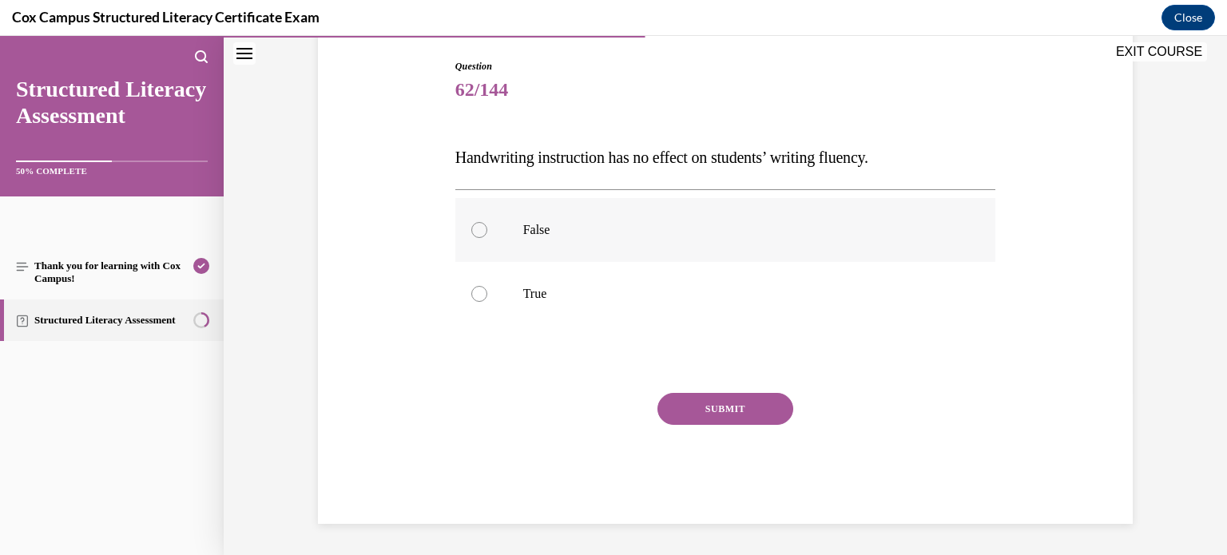
click at [482, 229] on div at bounding box center [479, 230] width 16 height 16
click at [482, 229] on input "False" at bounding box center [479, 230] width 16 height 16
radio input "true"
click at [722, 404] on button "SUBMIT" at bounding box center [726, 409] width 136 height 32
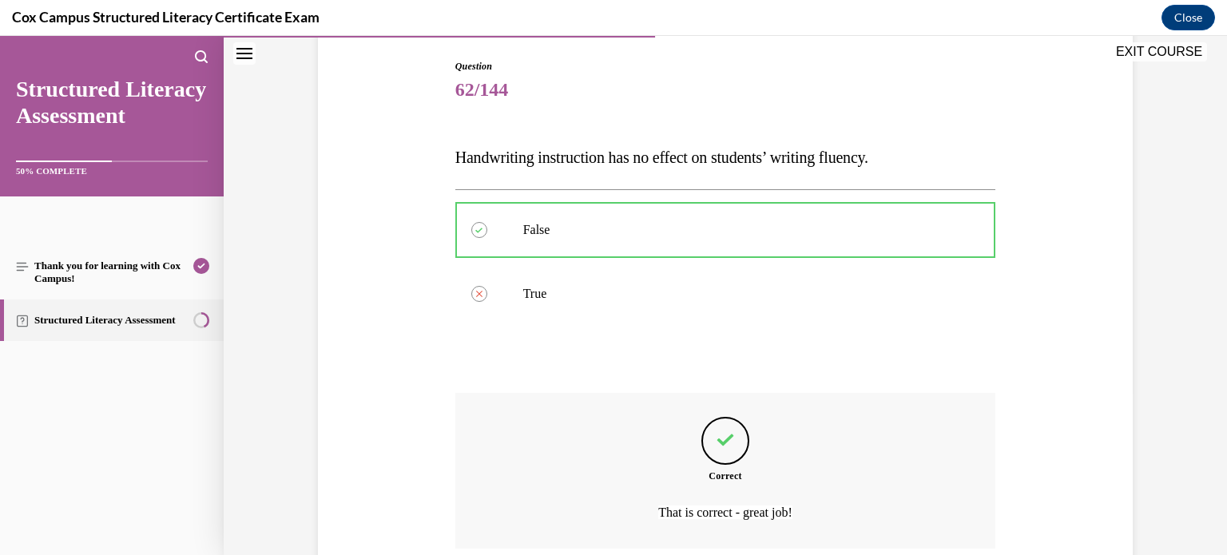
scroll to position [295, 0]
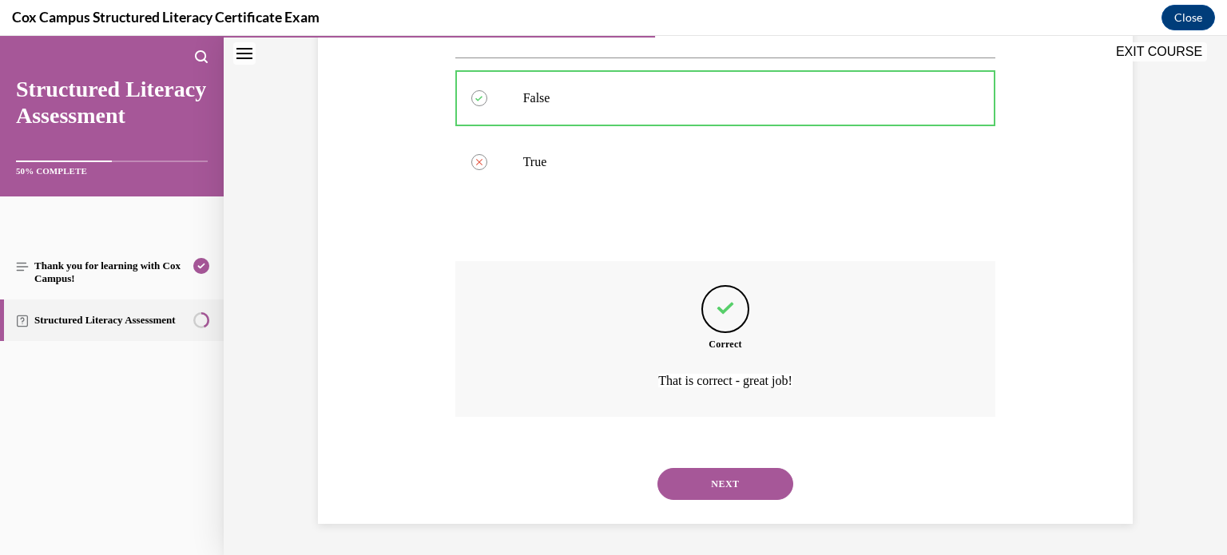
click at [721, 479] on button "NEXT" at bounding box center [726, 484] width 136 height 32
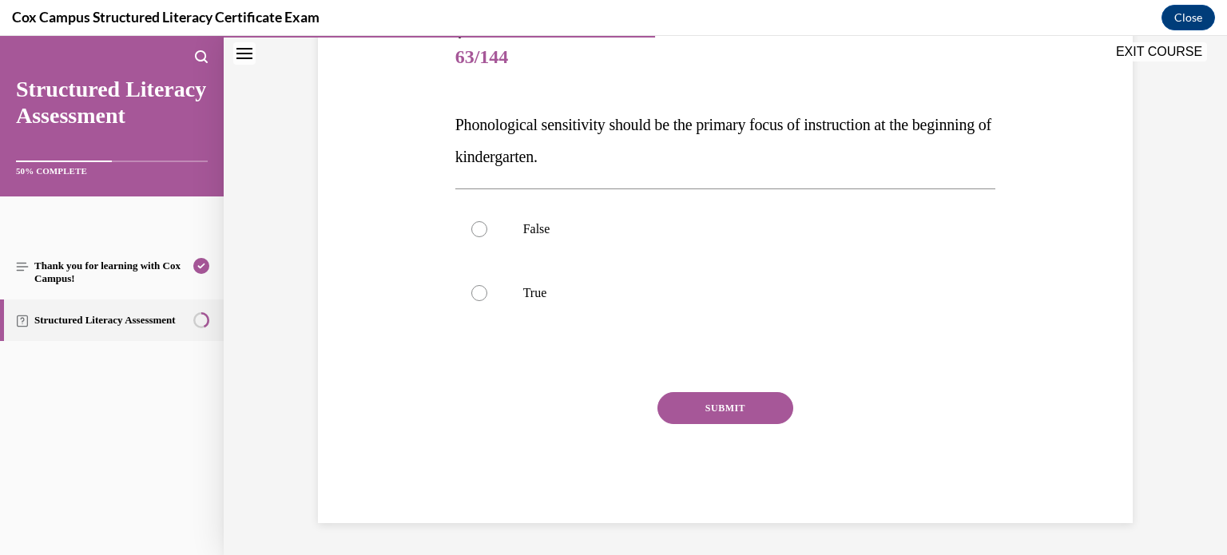
scroll to position [177, 0]
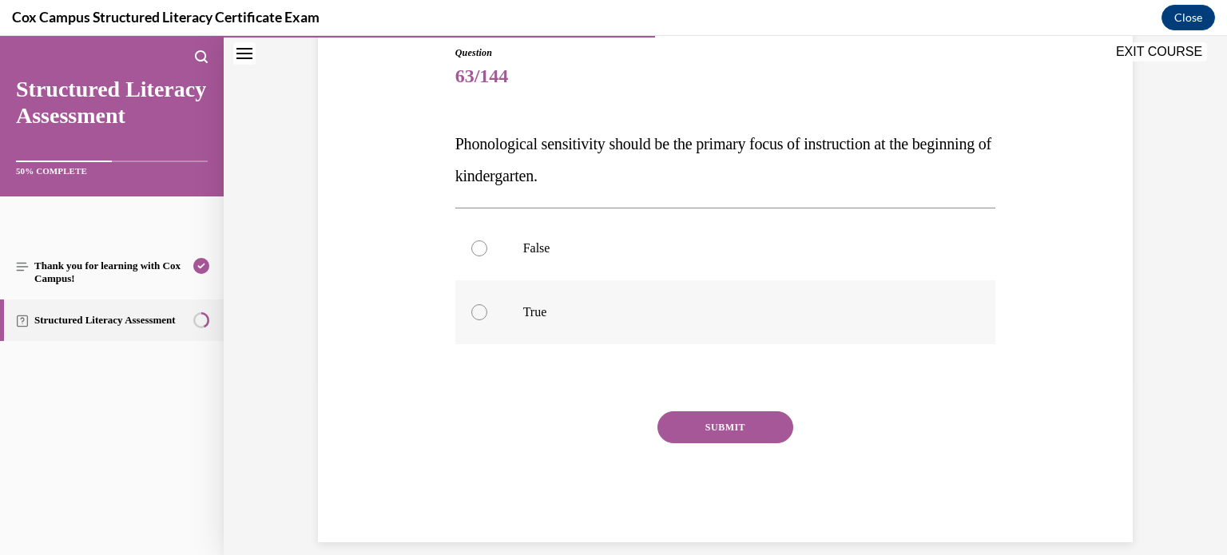
click at [480, 315] on div at bounding box center [479, 312] width 16 height 16
click at [480, 315] on input "True" at bounding box center [479, 312] width 16 height 16
radio input "true"
click at [741, 429] on button "SUBMIT" at bounding box center [726, 428] width 136 height 32
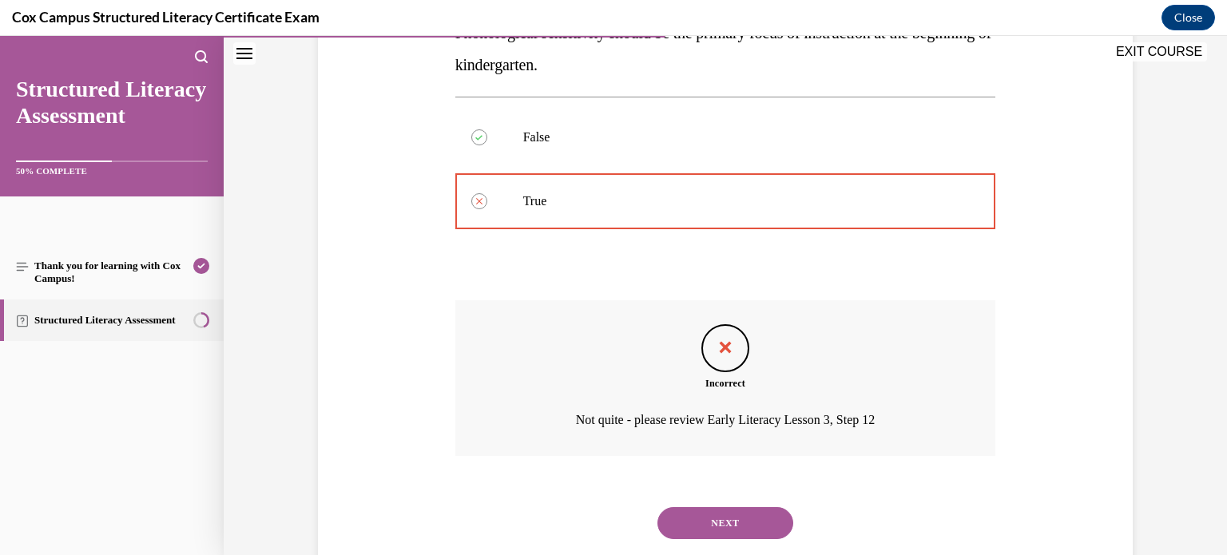
scroll to position [327, 0]
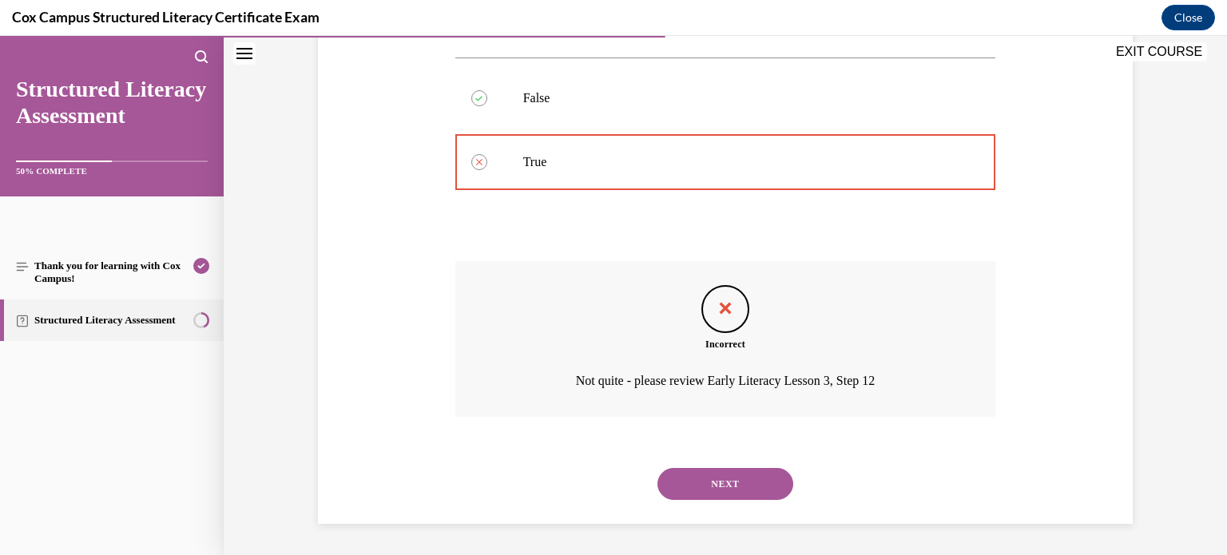
click at [742, 484] on button "NEXT" at bounding box center [726, 484] width 136 height 32
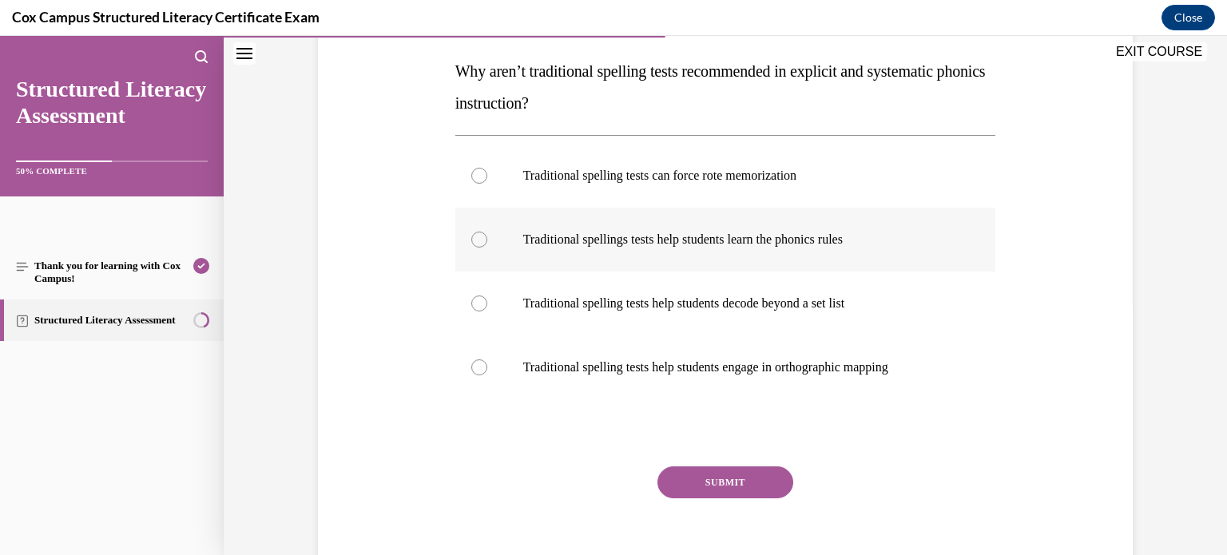
scroll to position [253, 0]
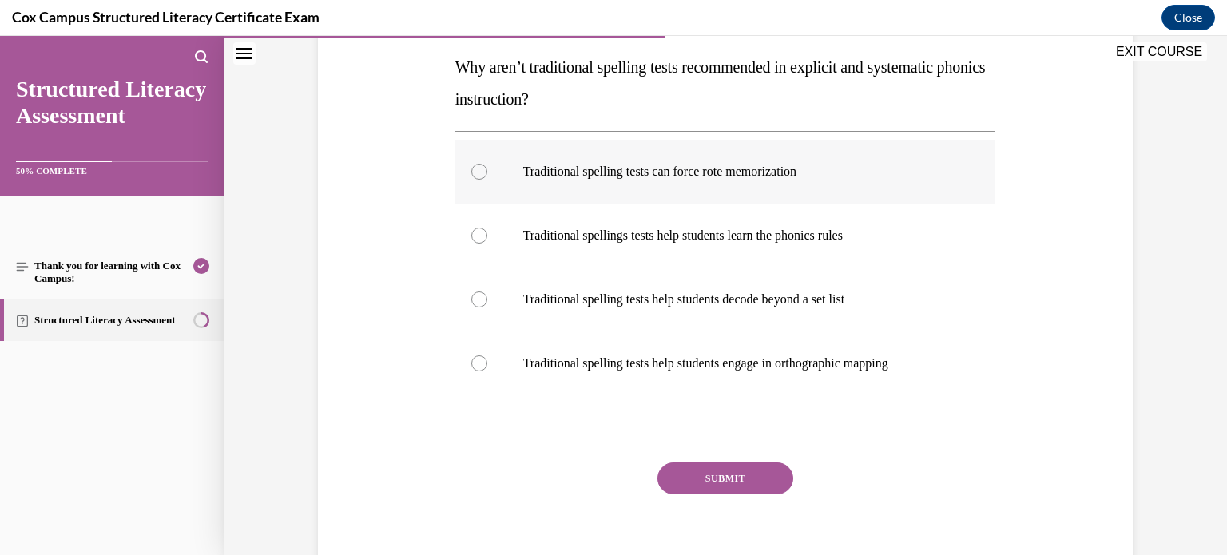
click at [477, 176] on div at bounding box center [479, 172] width 16 height 16
click at [477, 176] on input "Traditional spelling tests can force rote memorization" at bounding box center [479, 172] width 16 height 16
radio input "true"
click at [719, 480] on button "SUBMIT" at bounding box center [726, 479] width 136 height 32
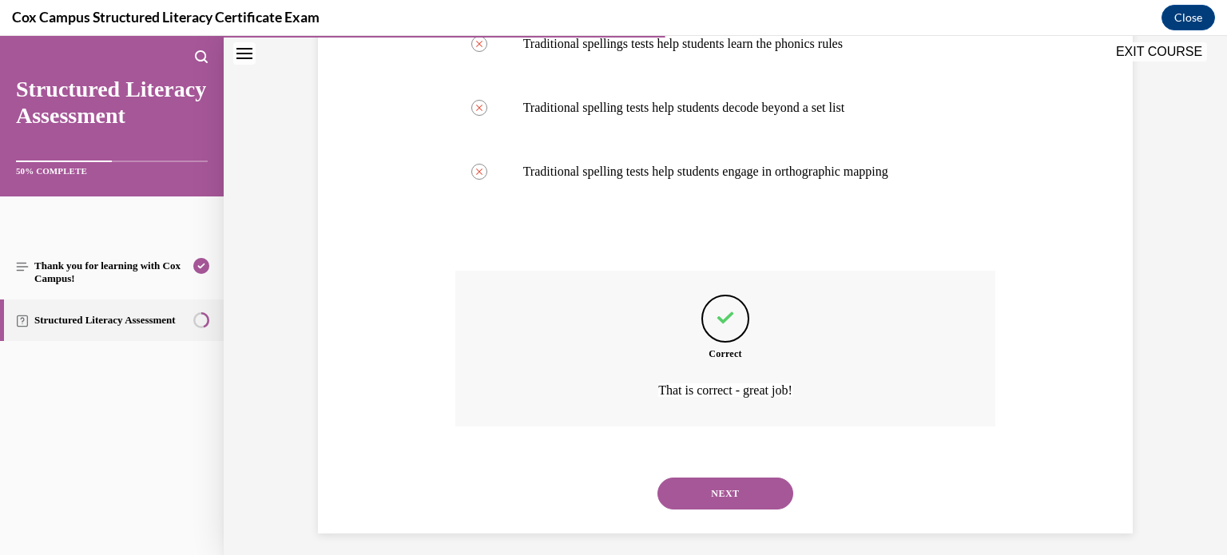
scroll to position [455, 0]
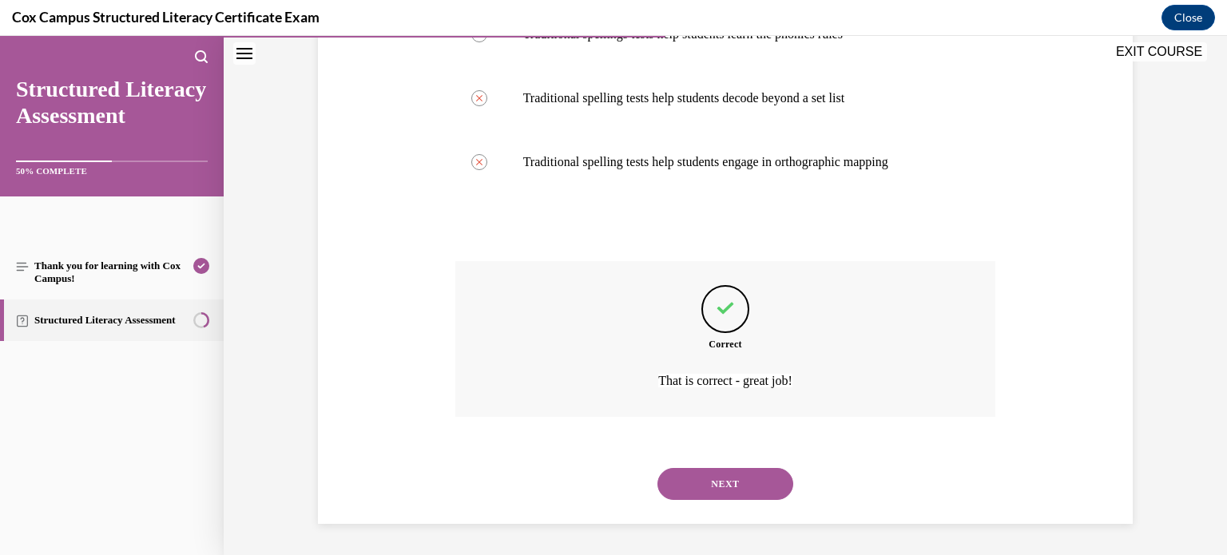
click at [738, 482] on button "NEXT" at bounding box center [726, 484] width 136 height 32
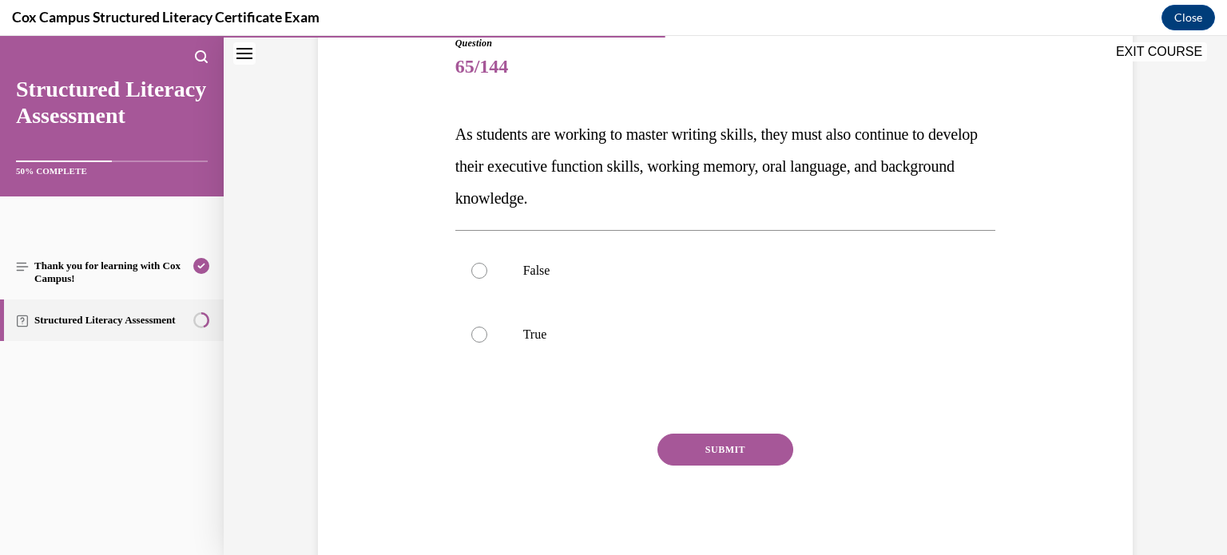
scroll to position [188, 0]
click at [480, 334] on div at bounding box center [479, 333] width 16 height 16
click at [480, 334] on input "True" at bounding box center [479, 333] width 16 height 16
radio input "true"
click at [695, 448] on button "SUBMIT" at bounding box center [726, 448] width 136 height 32
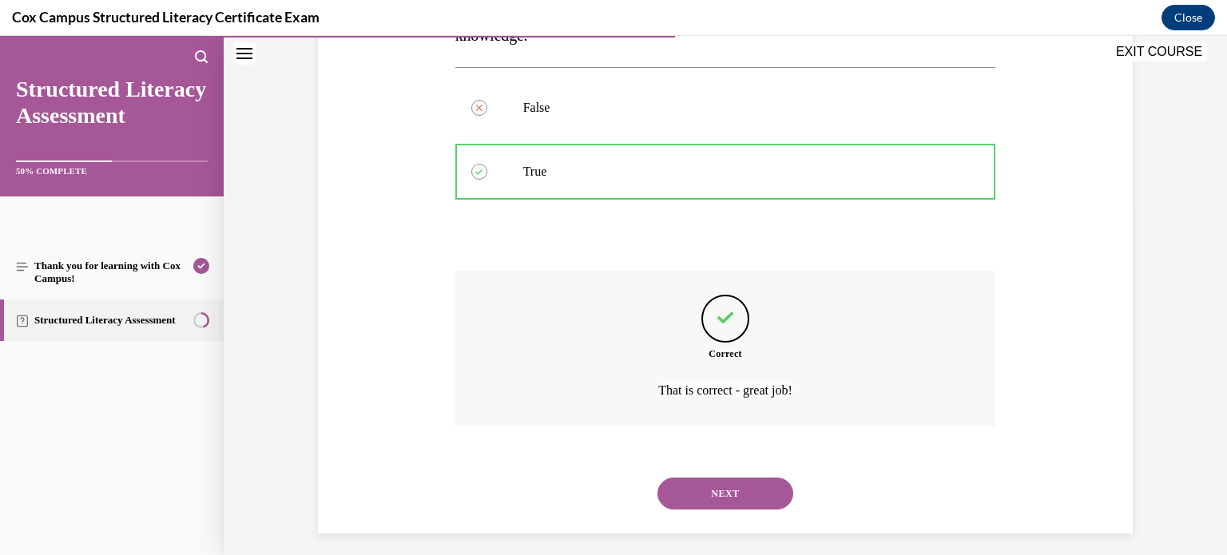
scroll to position [359, 0]
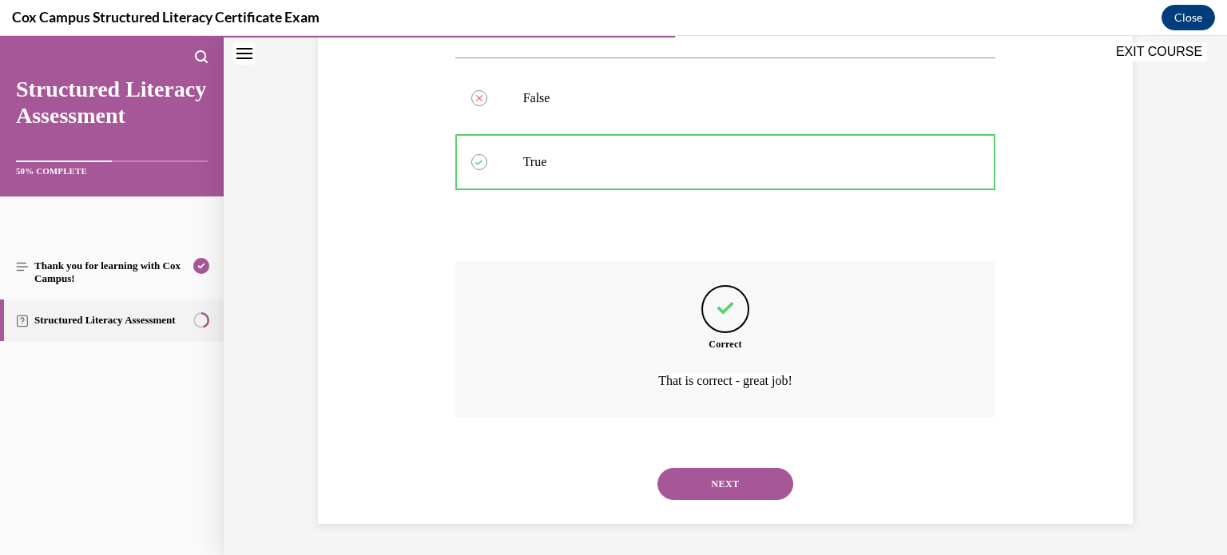
click at [731, 479] on button "NEXT" at bounding box center [726, 484] width 136 height 32
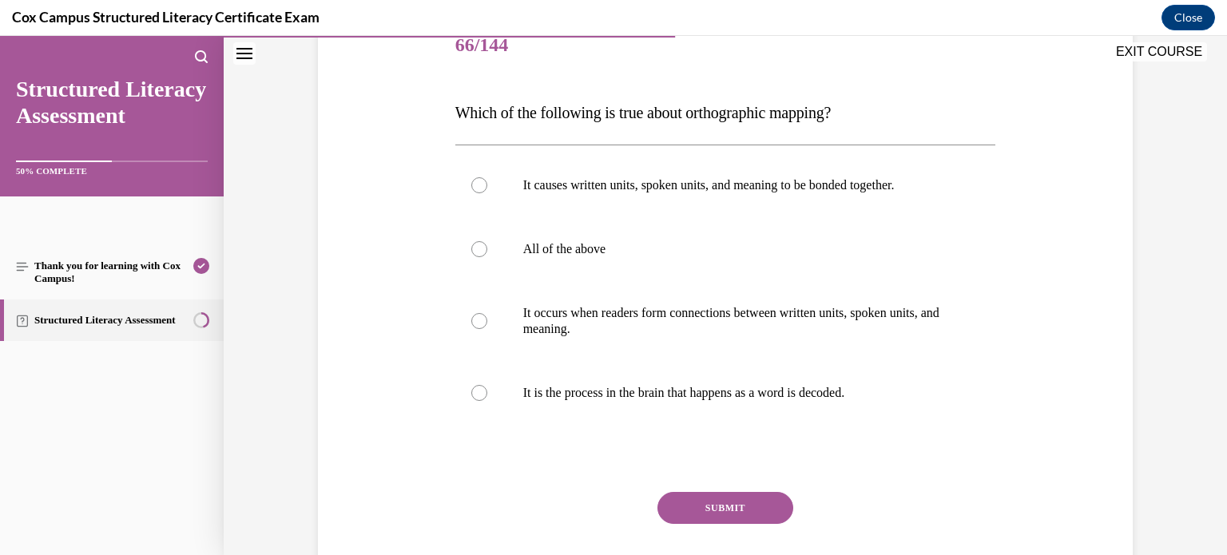
scroll to position [205, 0]
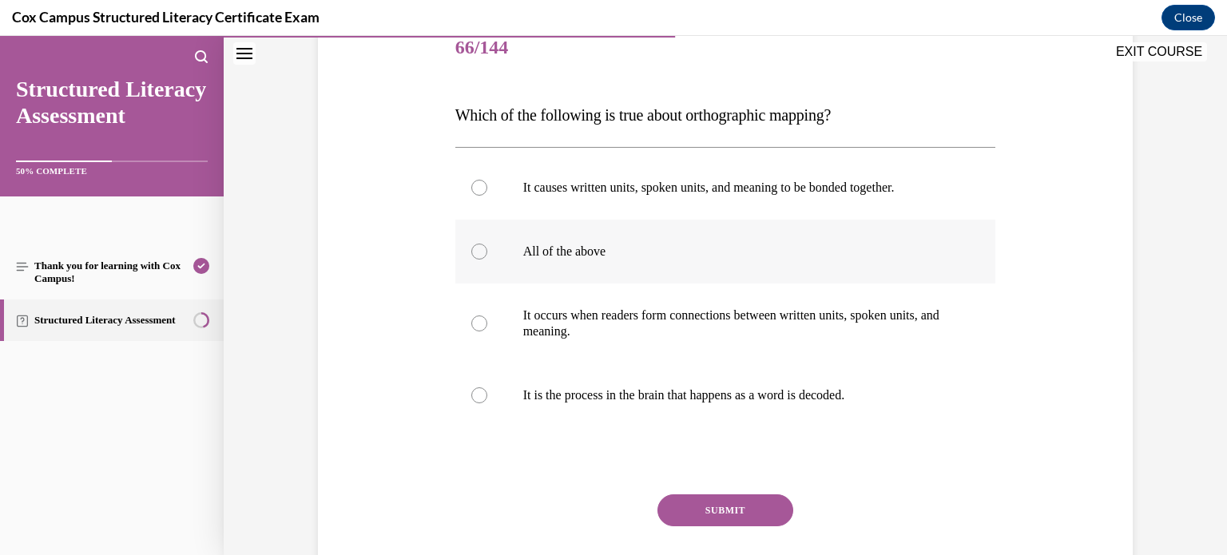
click at [479, 250] on div at bounding box center [479, 252] width 16 height 16
click at [479, 250] on input "All of the above" at bounding box center [479, 252] width 16 height 16
radio input "true"
click at [746, 513] on button "SUBMIT" at bounding box center [726, 511] width 136 height 32
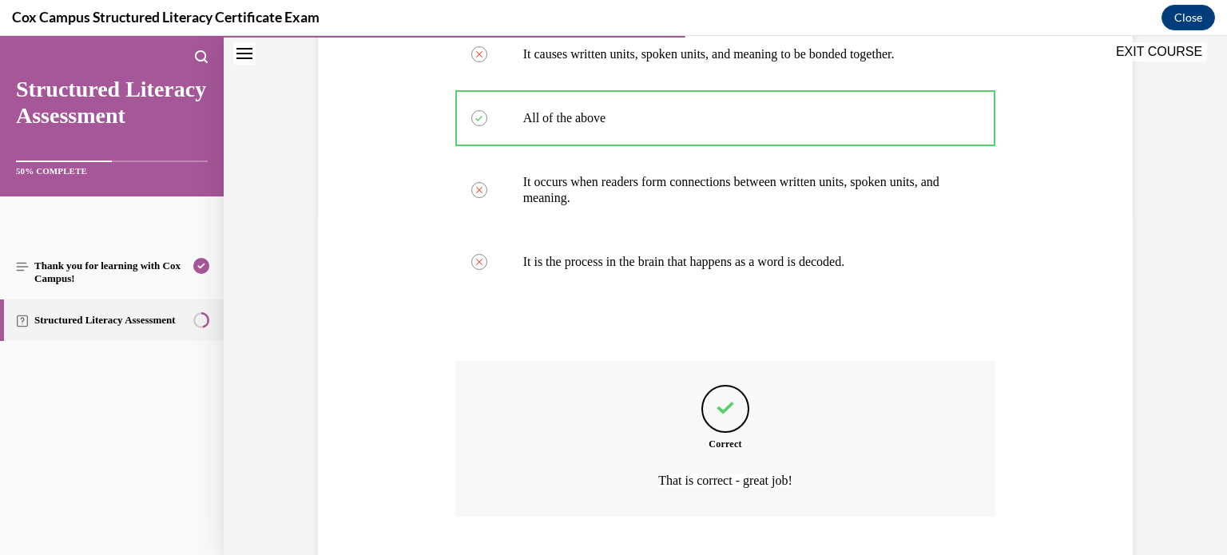
scroll to position [439, 0]
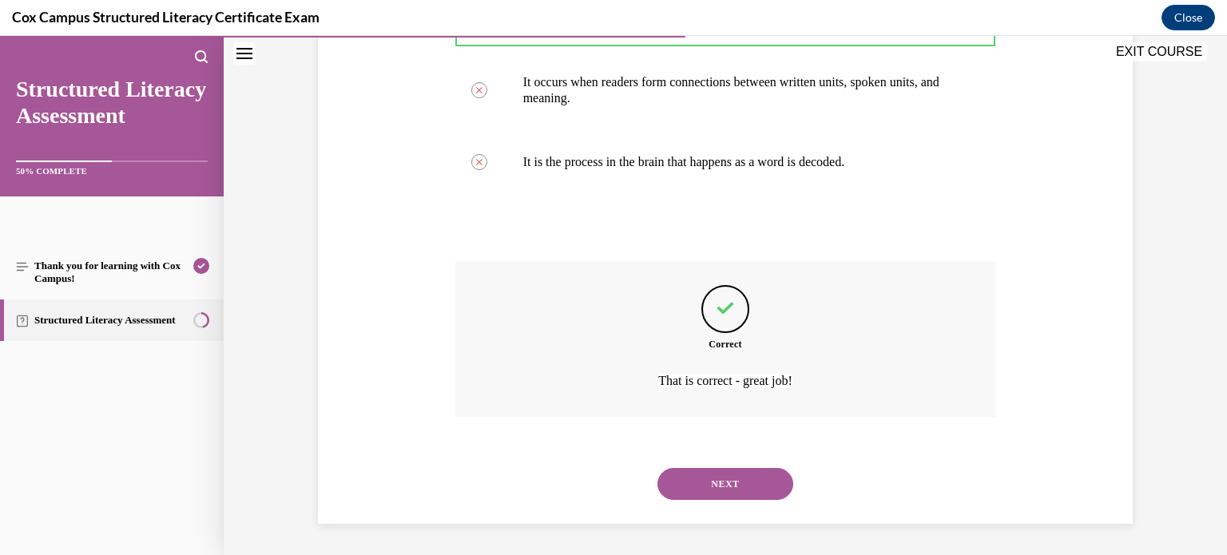
click at [734, 491] on button "NEXT" at bounding box center [726, 484] width 136 height 32
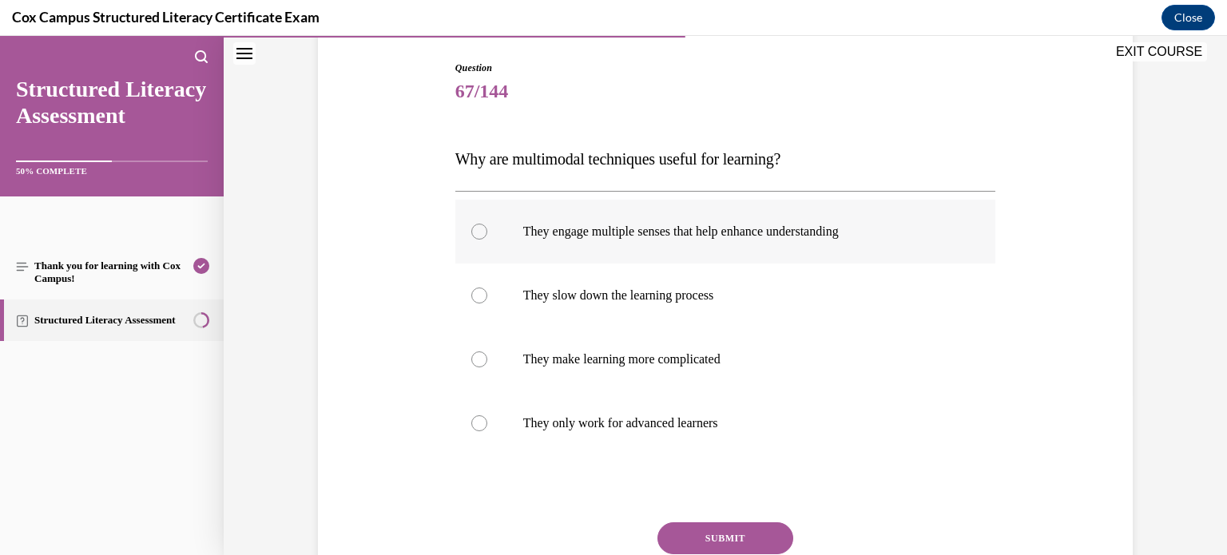
scroll to position [162, 0]
click at [472, 229] on div at bounding box center [479, 231] width 16 height 16
click at [472, 229] on input "They engage multiple senses that help enhance understanding" at bounding box center [479, 231] width 16 height 16
radio input "true"
click at [718, 536] on button "SUBMIT" at bounding box center [726, 538] width 136 height 32
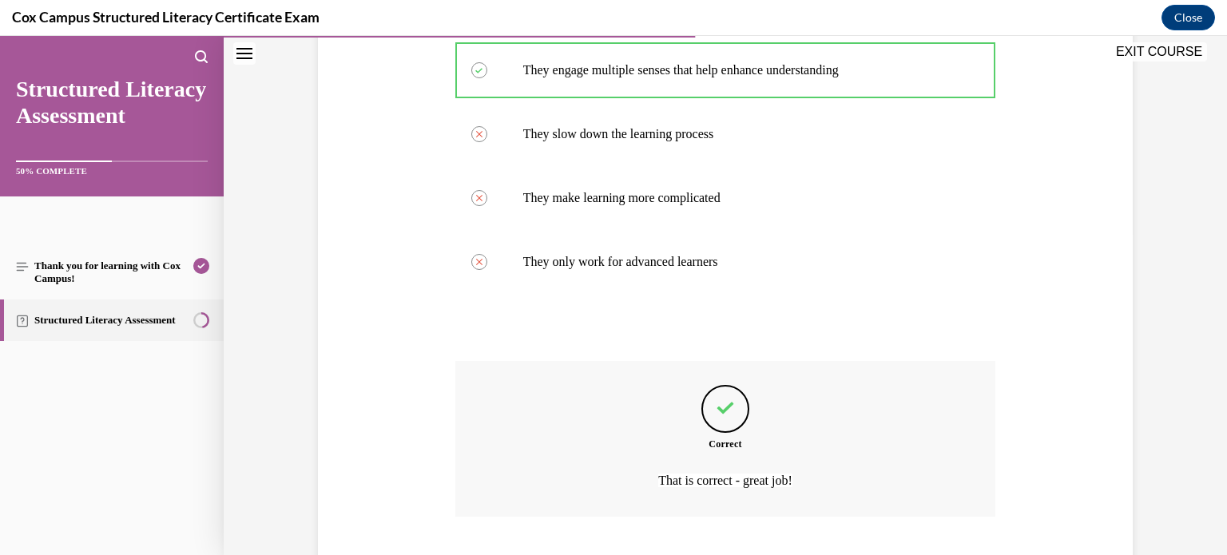
scroll to position [423, 0]
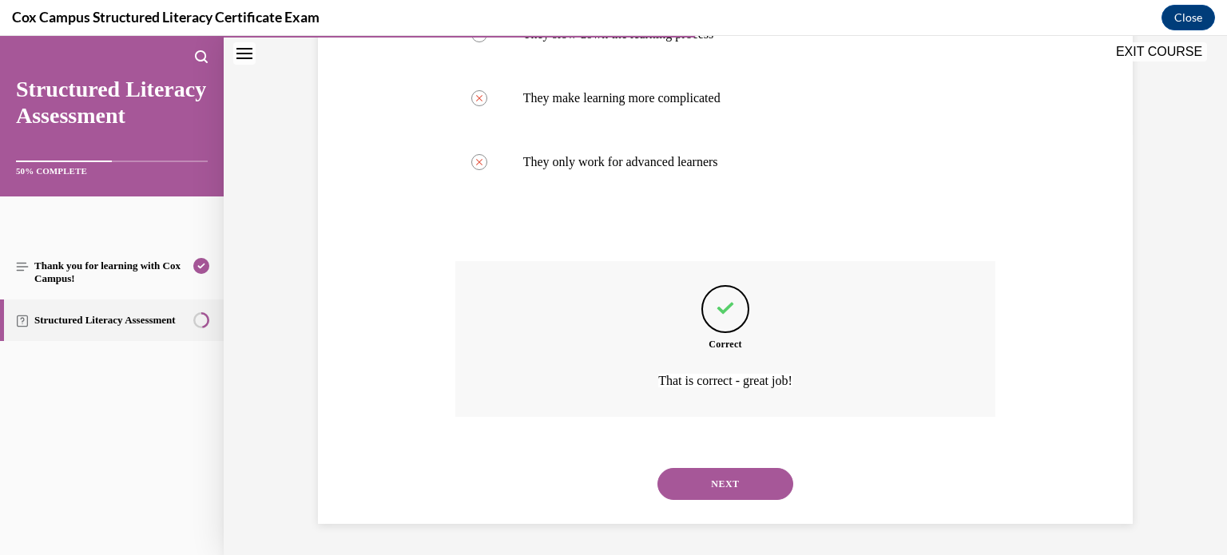
click at [738, 485] on button "NEXT" at bounding box center [726, 484] width 136 height 32
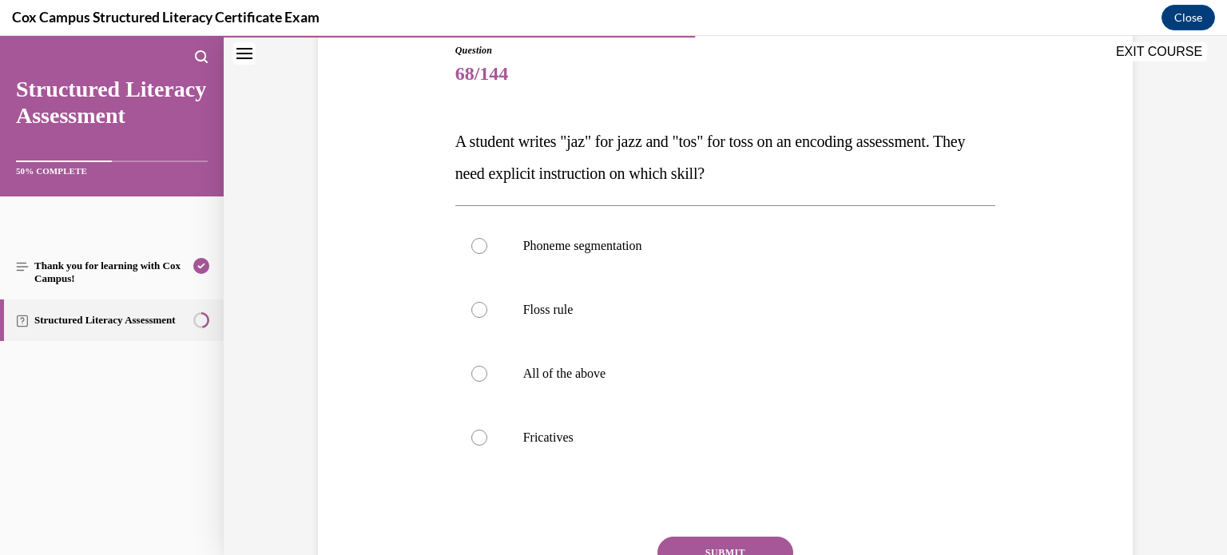
scroll to position [180, 0]
click at [479, 312] on div at bounding box center [479, 309] width 16 height 16
click at [479, 312] on input "Floss rule" at bounding box center [479, 309] width 16 height 16
radio input "true"
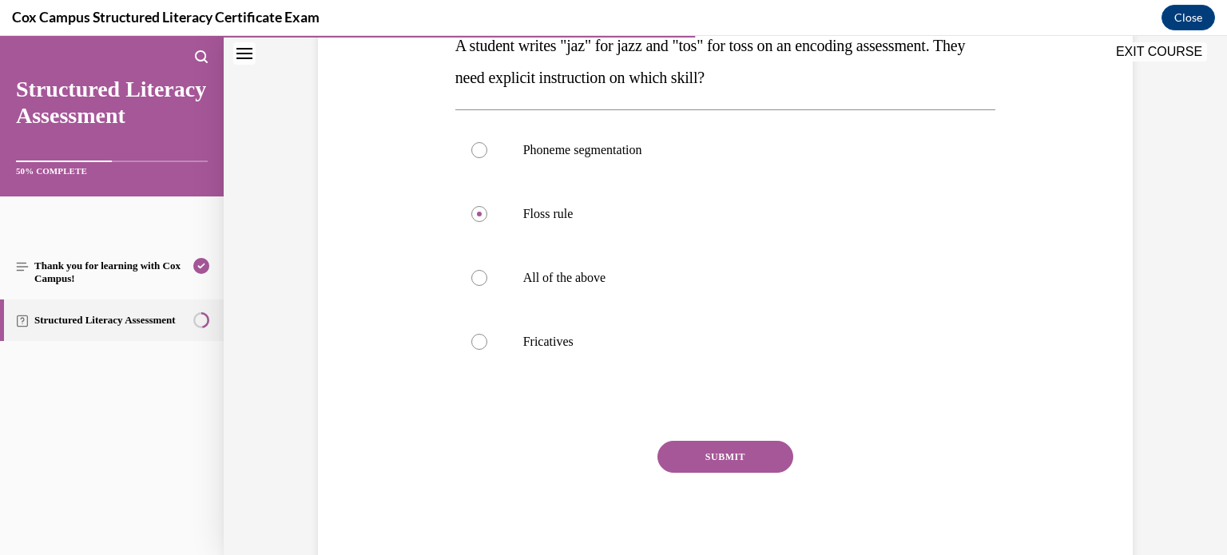
scroll to position [277, 0]
click at [766, 457] on button "SUBMIT" at bounding box center [726, 455] width 136 height 32
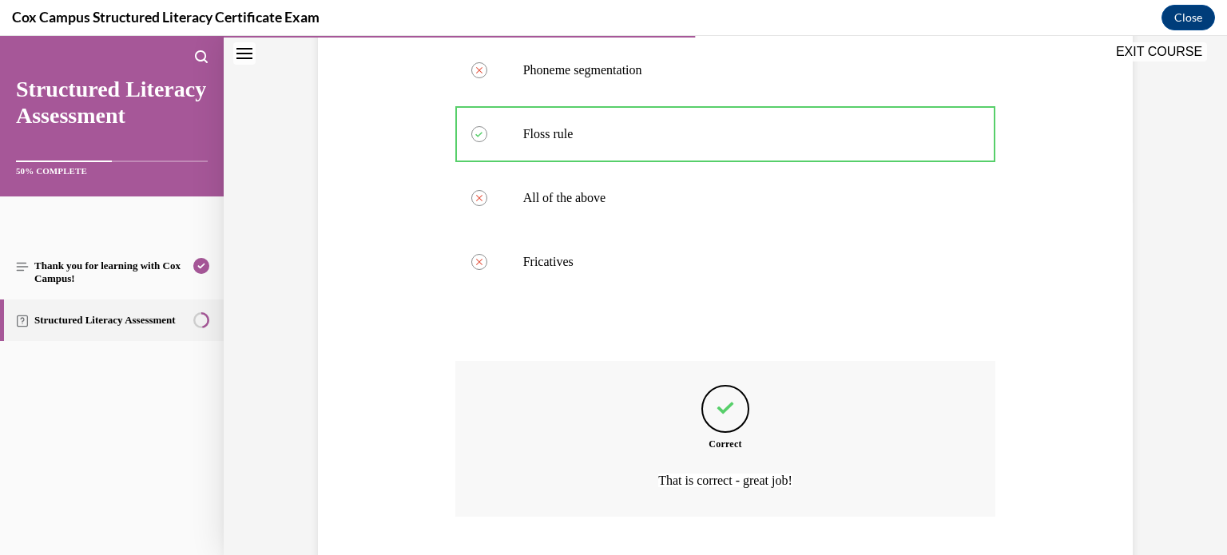
scroll to position [455, 0]
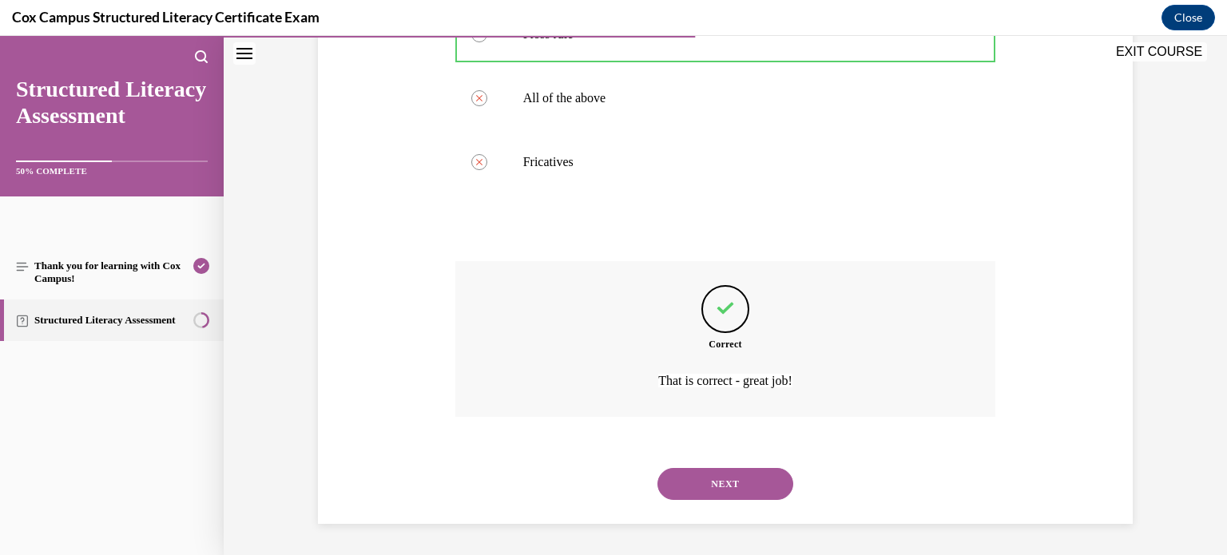
click at [750, 478] on button "NEXT" at bounding box center [726, 484] width 136 height 32
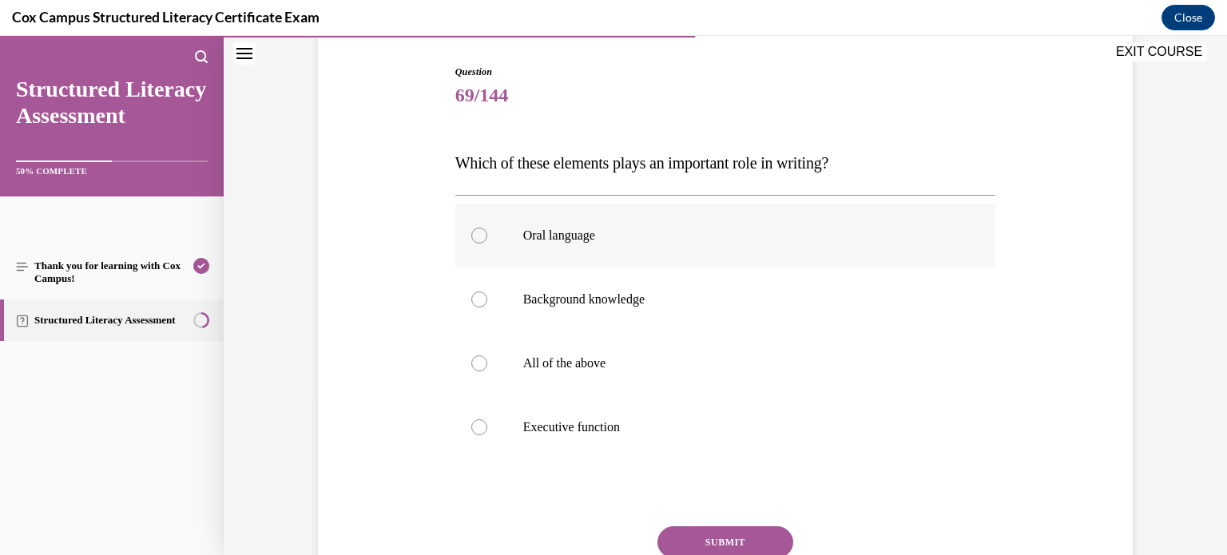
scroll to position [158, 0]
click at [479, 365] on div at bounding box center [479, 363] width 16 height 16
click at [479, 365] on input "All of the above" at bounding box center [479, 363] width 16 height 16
radio input "true"
click at [756, 534] on button "SUBMIT" at bounding box center [726, 542] width 136 height 32
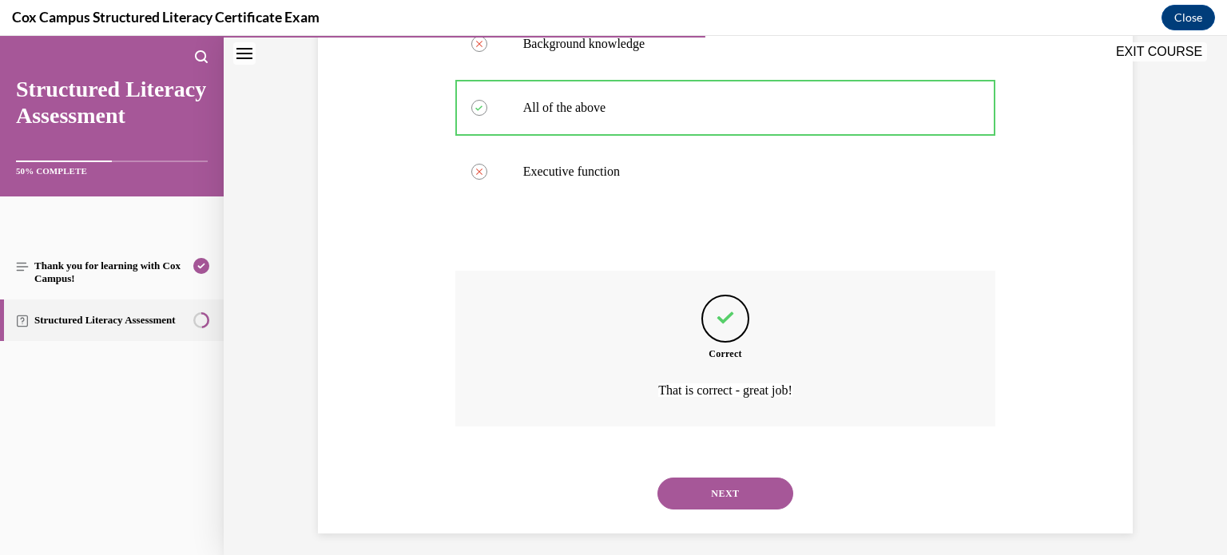
scroll to position [423, 0]
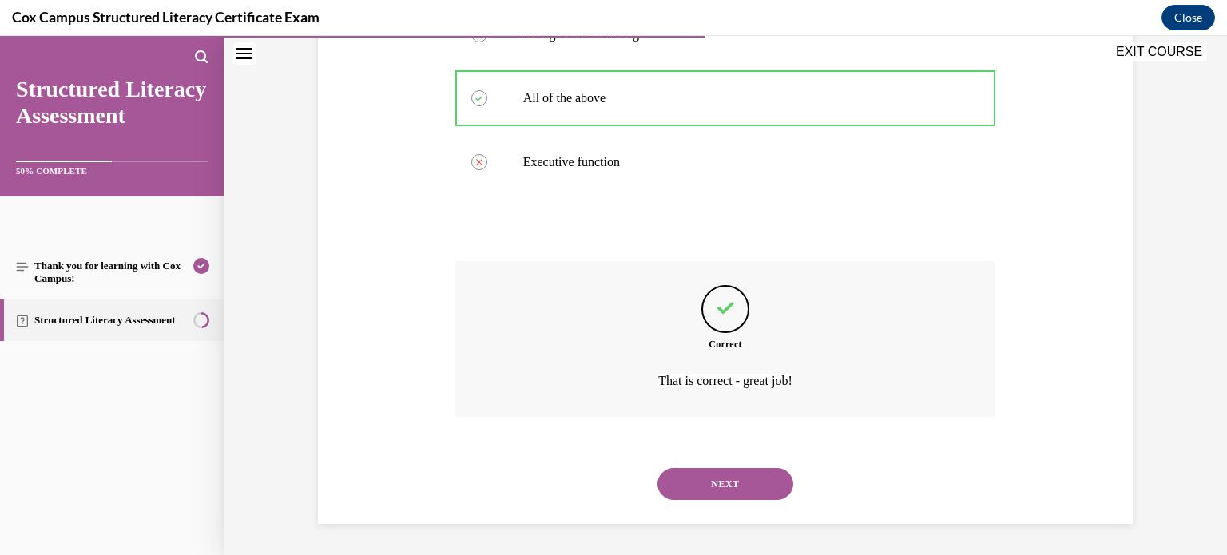
click at [741, 484] on button "NEXT" at bounding box center [726, 484] width 136 height 32
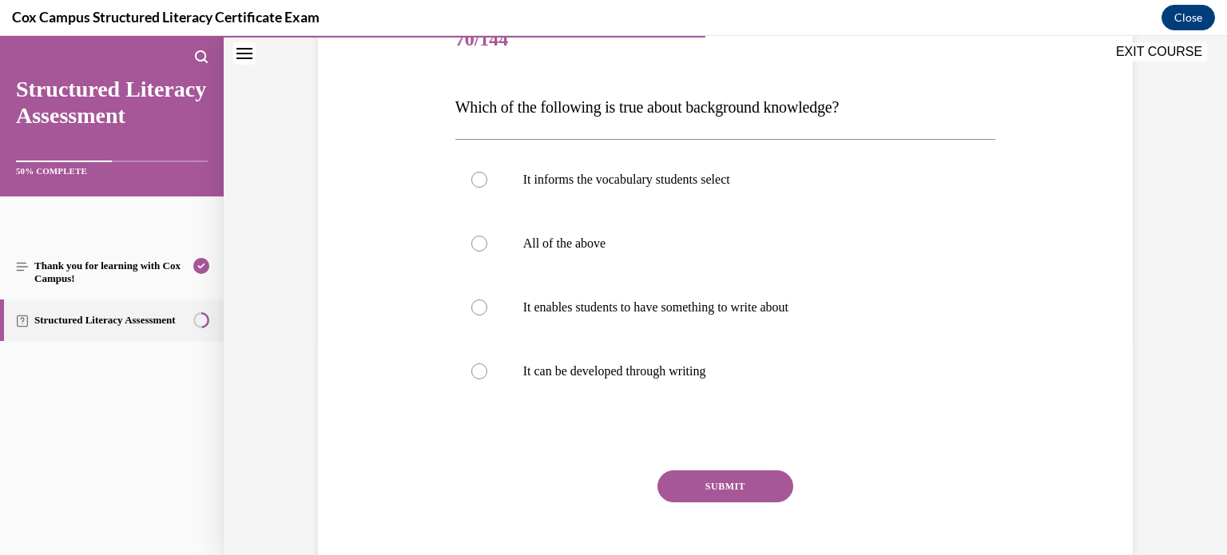
scroll to position [206, 0]
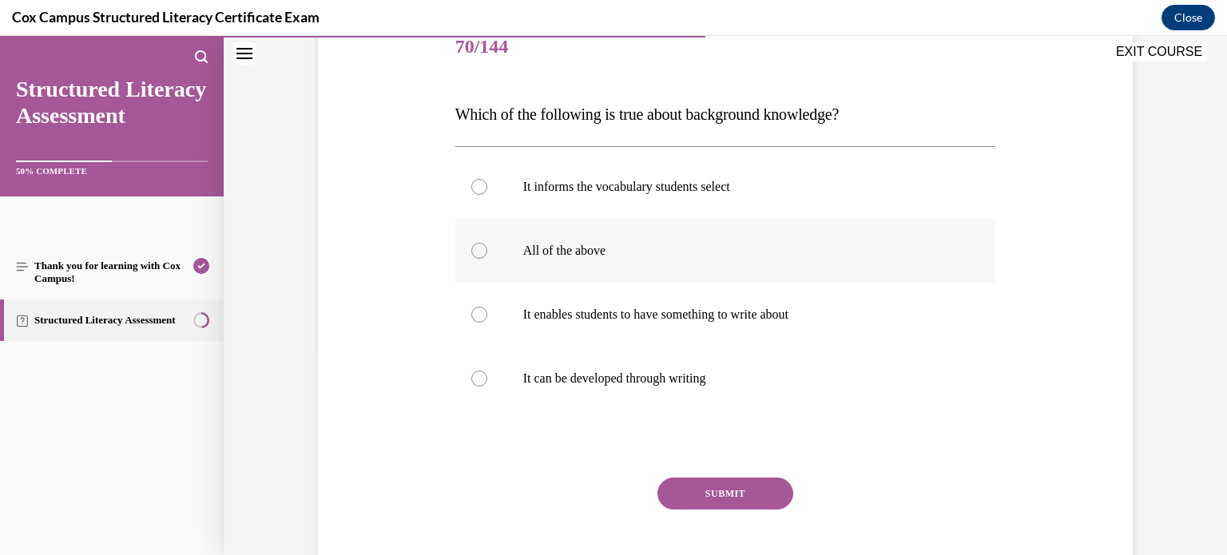
click at [483, 252] on div at bounding box center [479, 251] width 16 height 16
click at [483, 252] on input "All of the above" at bounding box center [479, 251] width 16 height 16
radio input "true"
click at [722, 495] on button "SUBMIT" at bounding box center [726, 494] width 136 height 32
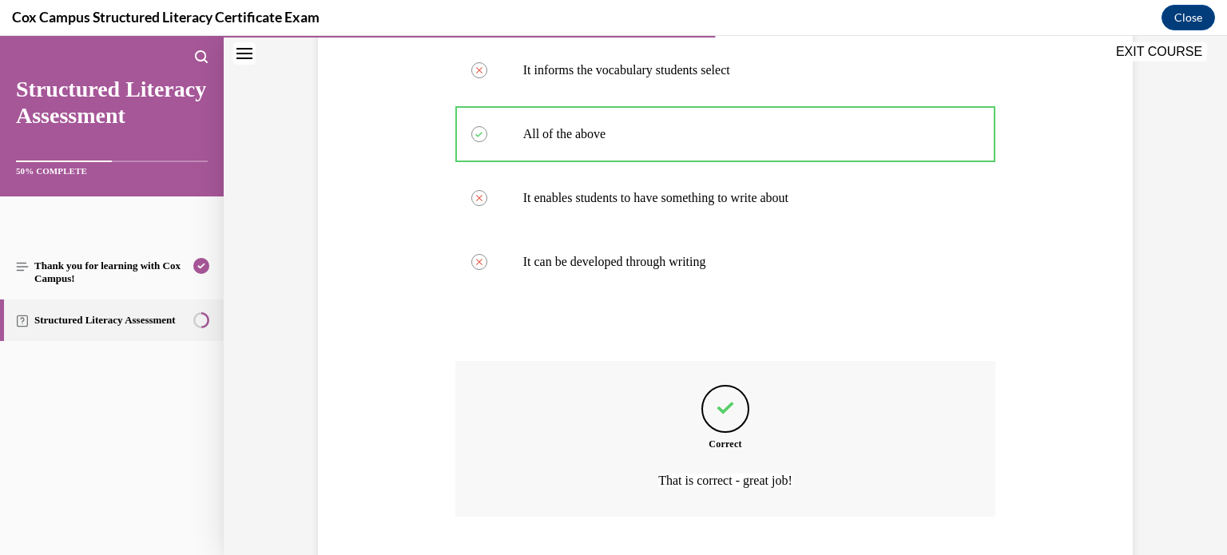
scroll to position [423, 0]
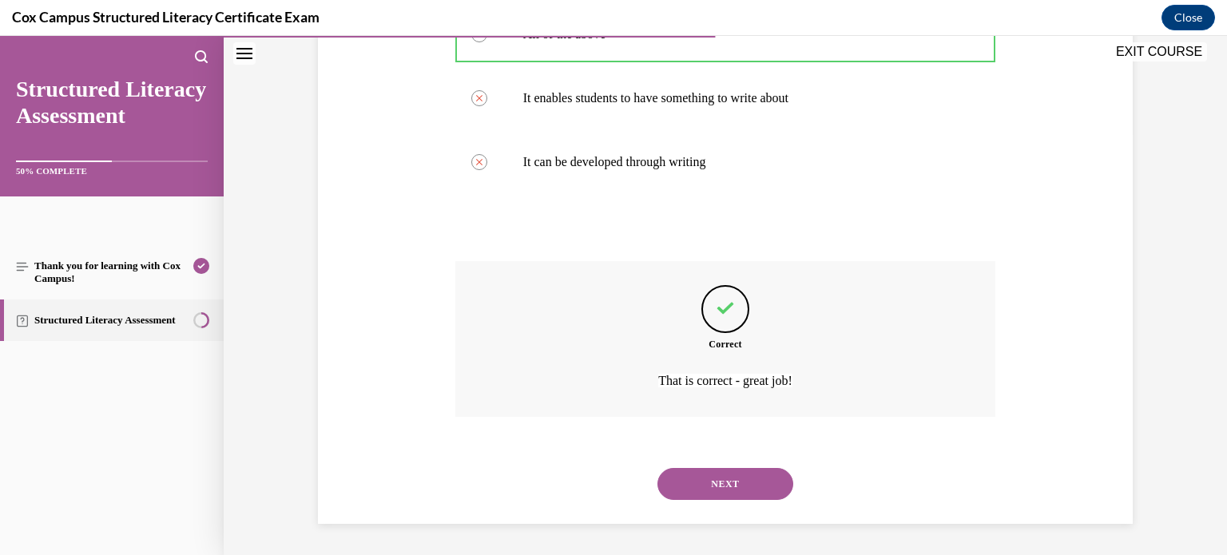
click at [722, 495] on button "NEXT" at bounding box center [726, 484] width 136 height 32
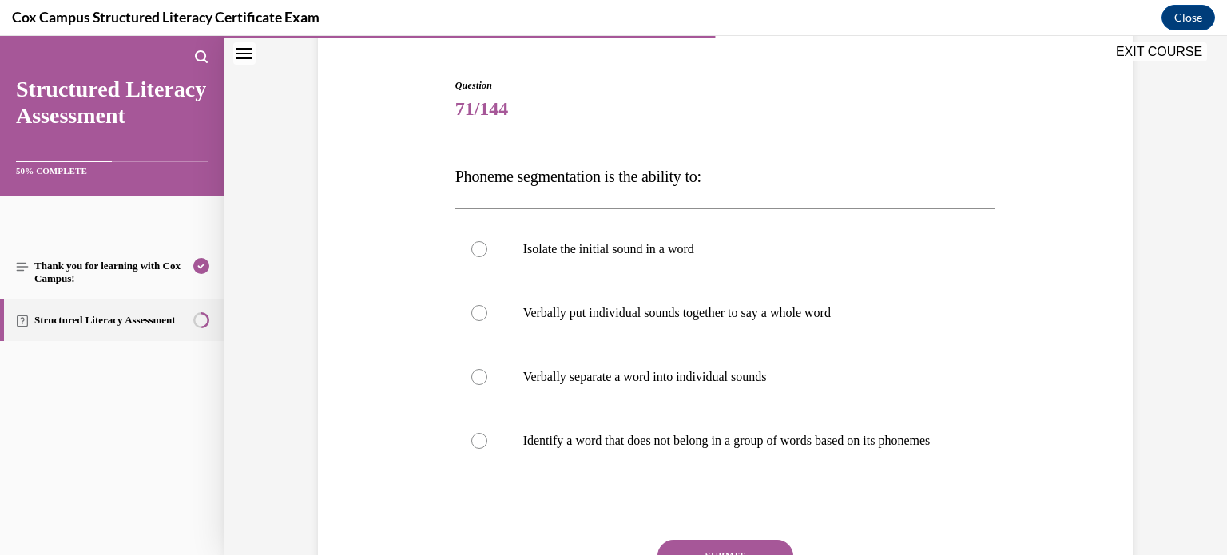
scroll to position [141, 0]
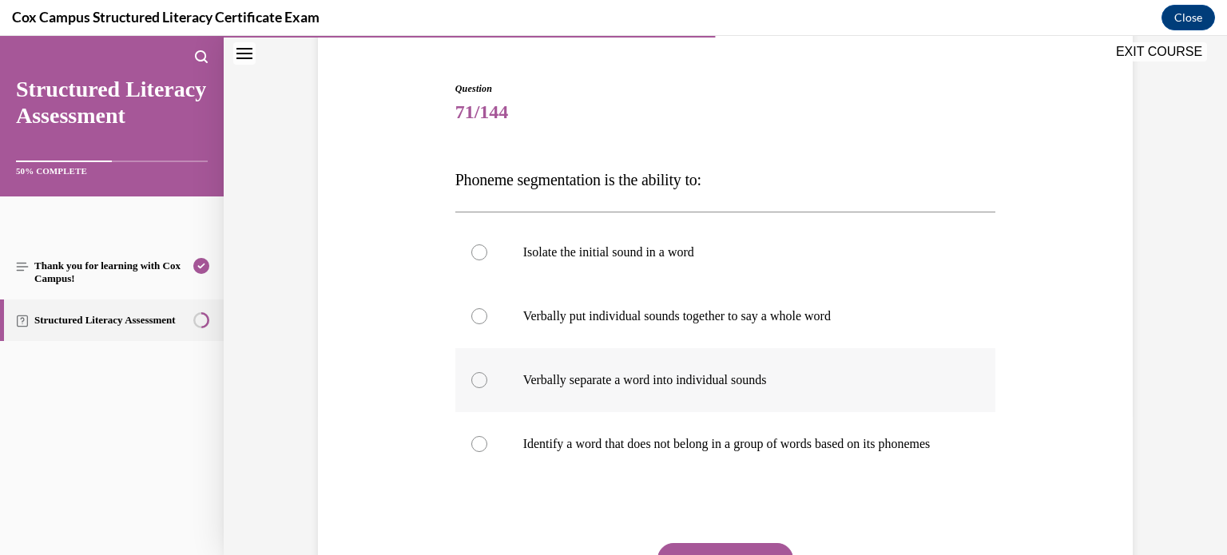
click at [482, 380] on div at bounding box center [479, 380] width 16 height 16
click at [482, 380] on input "Verbally separate a word into individual sounds" at bounding box center [479, 380] width 16 height 16
radio input "true"
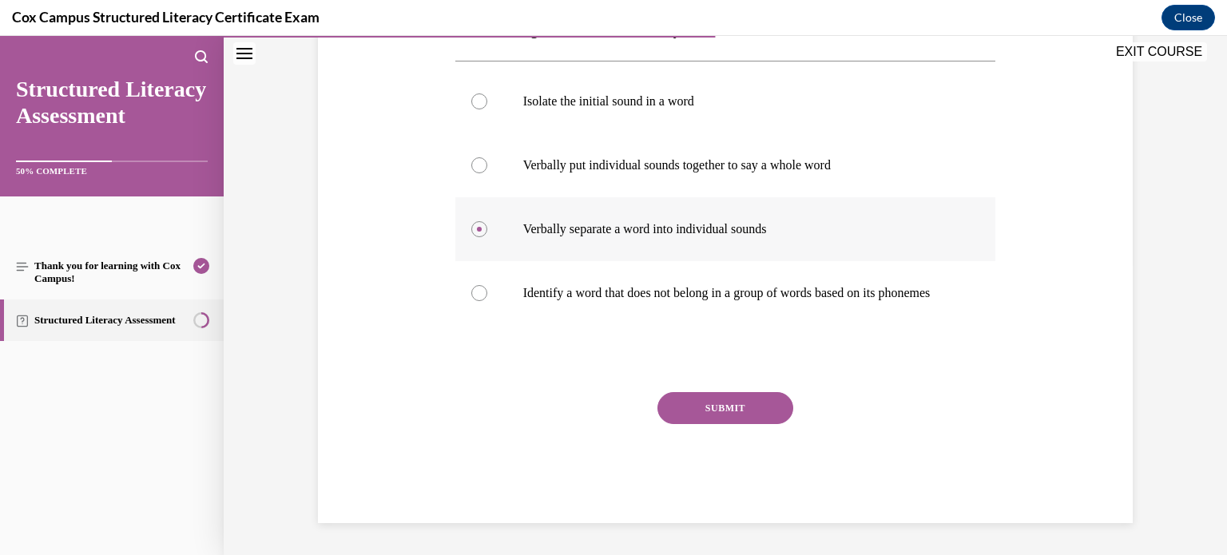
scroll to position [307, 0]
click at [745, 409] on button "SUBMIT" at bounding box center [726, 408] width 136 height 32
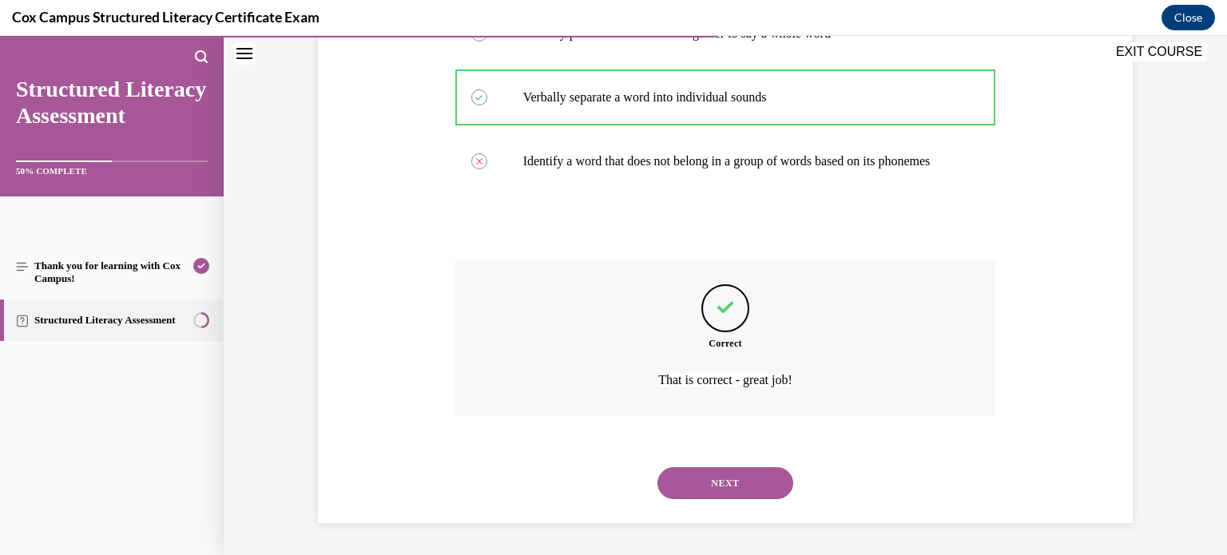
scroll to position [439, 0]
click at [734, 480] on button "NEXT" at bounding box center [726, 483] width 136 height 32
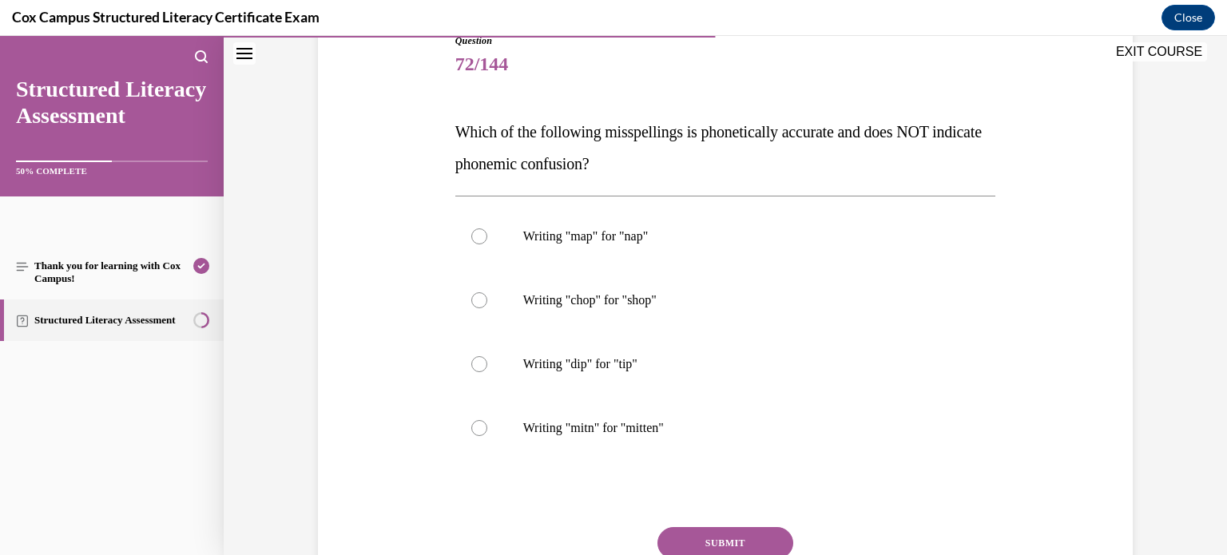
scroll to position [191, 0]
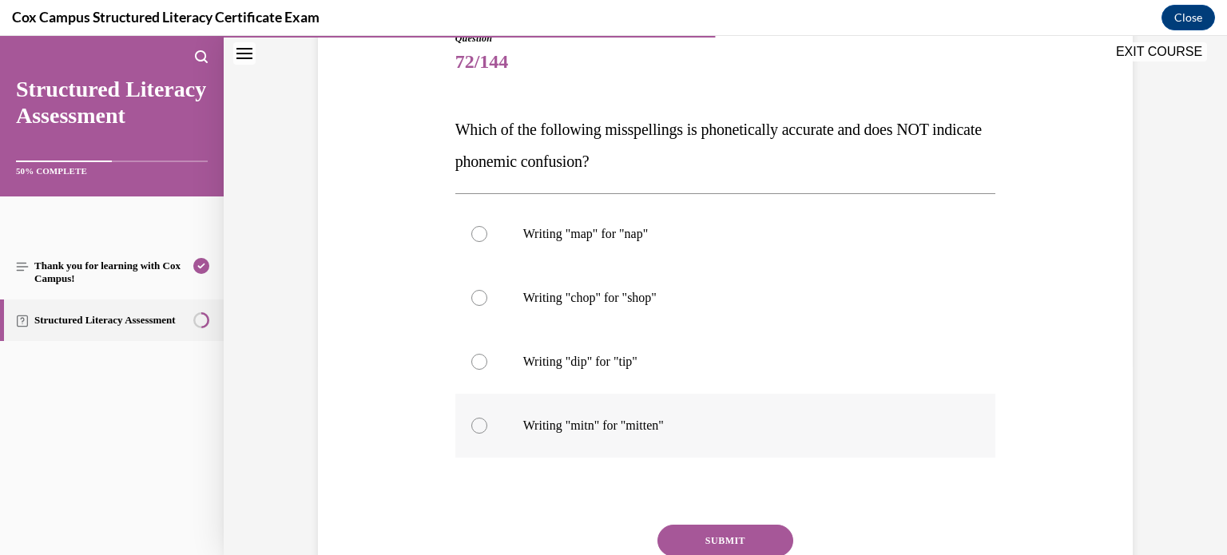
click at [479, 428] on div at bounding box center [479, 426] width 16 height 16
click at [479, 428] on input "Writing "mitn" for "mitten"" at bounding box center [479, 426] width 16 height 16
radio input "true"
click at [690, 543] on button "SUBMIT" at bounding box center [726, 541] width 136 height 32
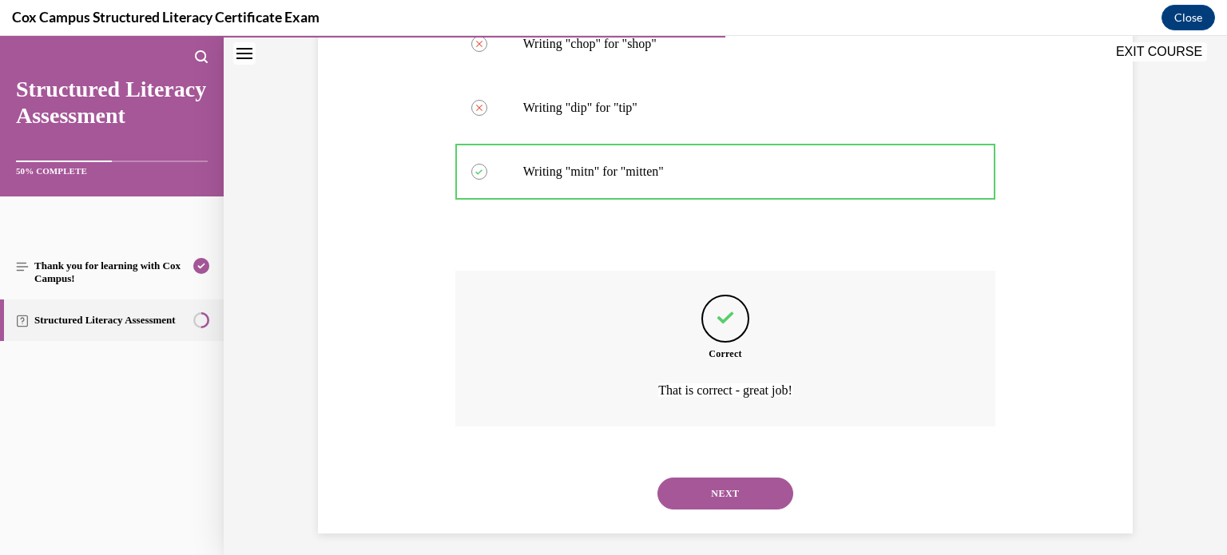
scroll to position [455, 0]
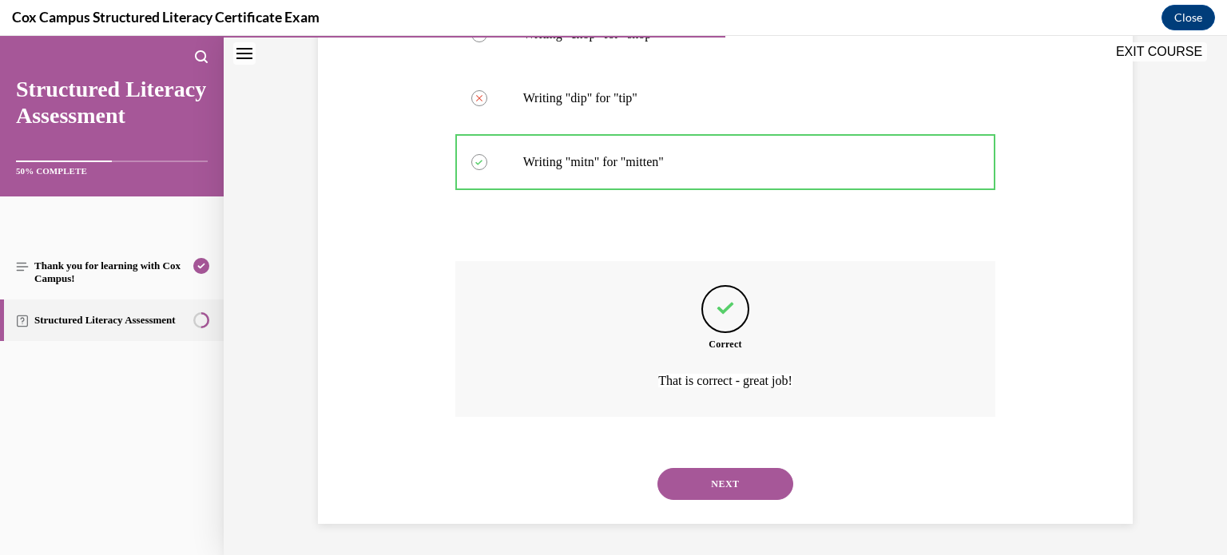
click at [729, 495] on button "NEXT" at bounding box center [726, 484] width 136 height 32
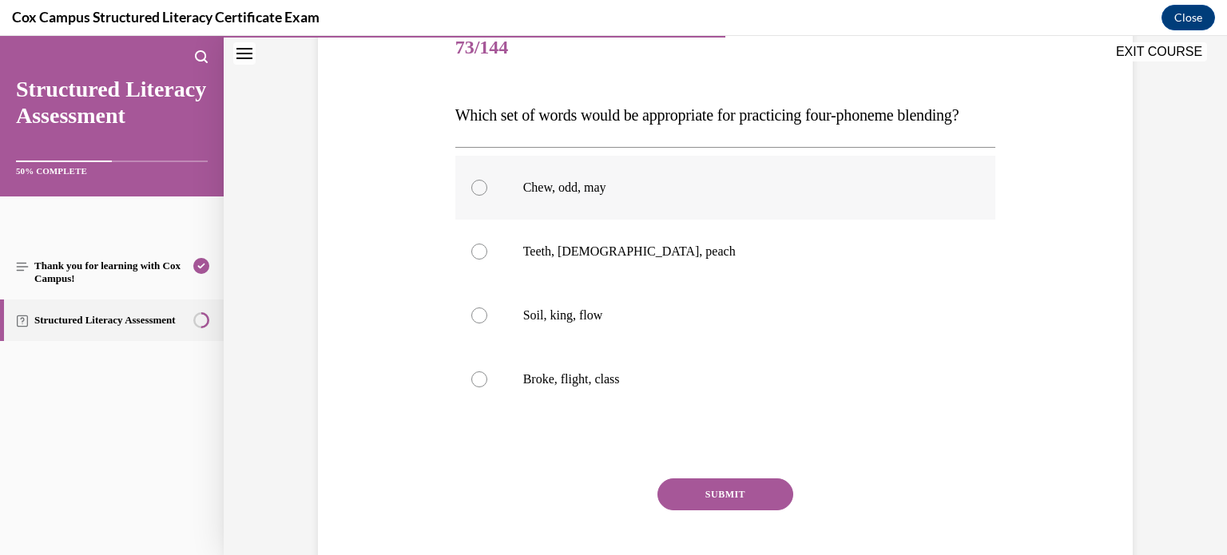
scroll to position [212, 0]
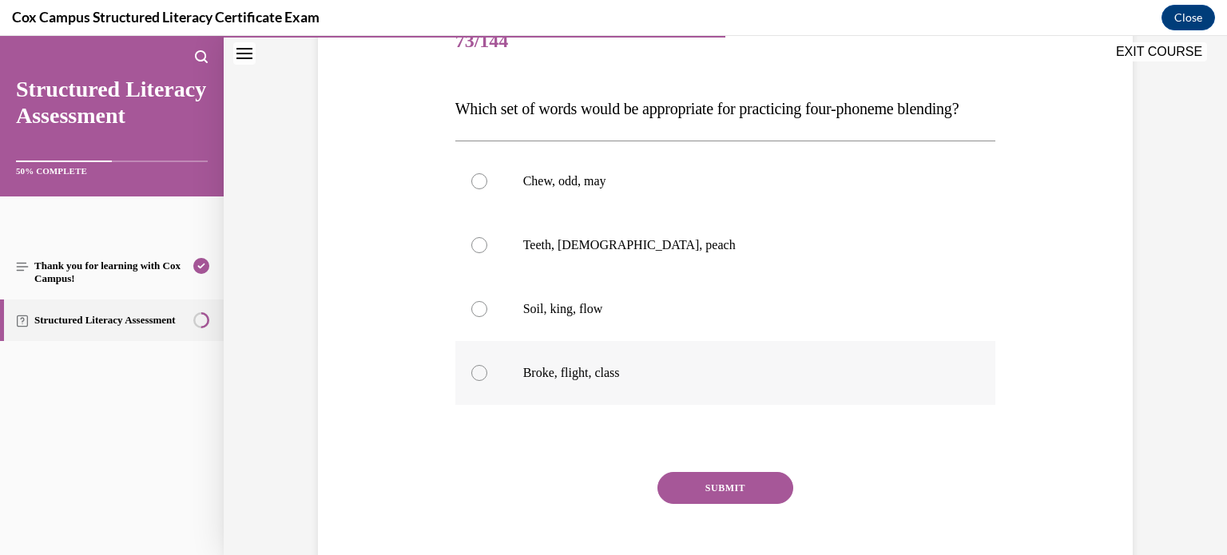
click at [474, 381] on div at bounding box center [479, 373] width 16 height 16
click at [474, 381] on input "Broke, flight, class" at bounding box center [479, 373] width 16 height 16
radio input "true"
click at [739, 504] on button "SUBMIT" at bounding box center [726, 488] width 136 height 32
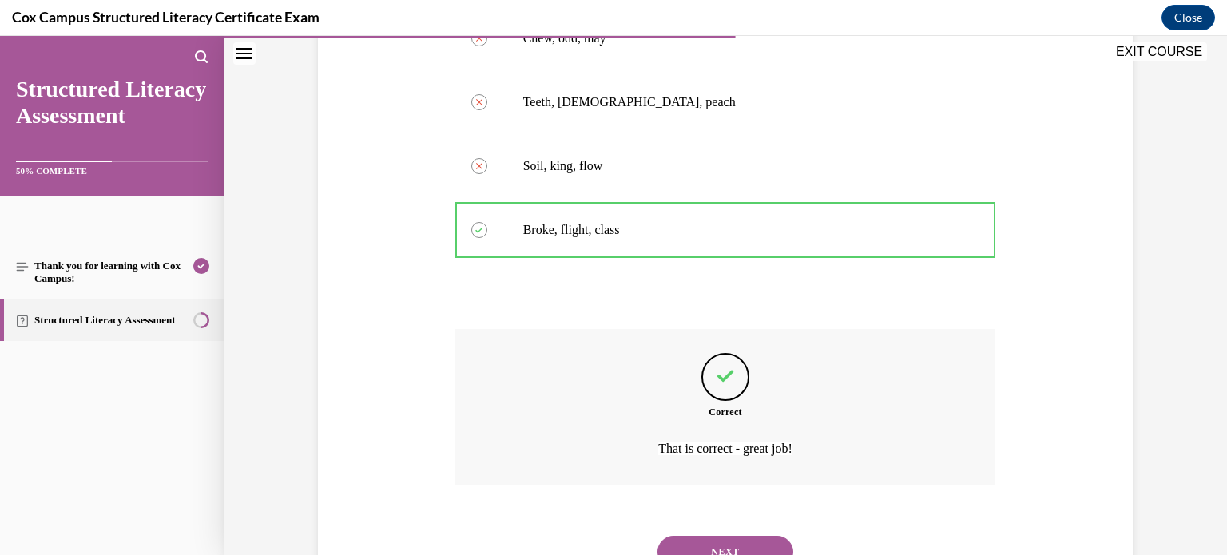
scroll to position [455, 0]
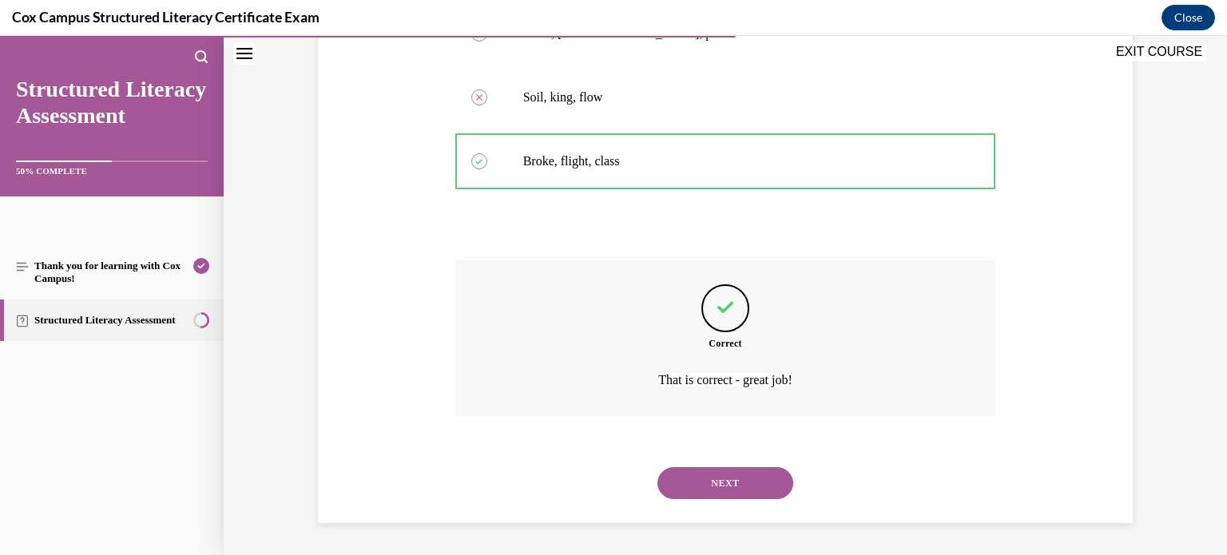
click at [737, 491] on button "NEXT" at bounding box center [726, 483] width 136 height 32
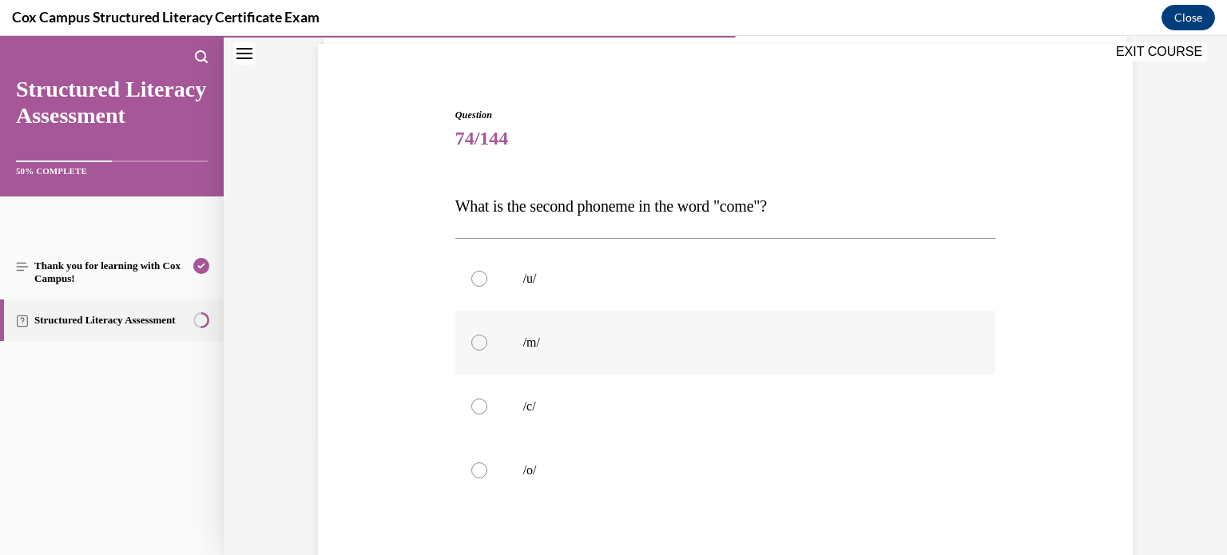
scroll to position [125, 0]
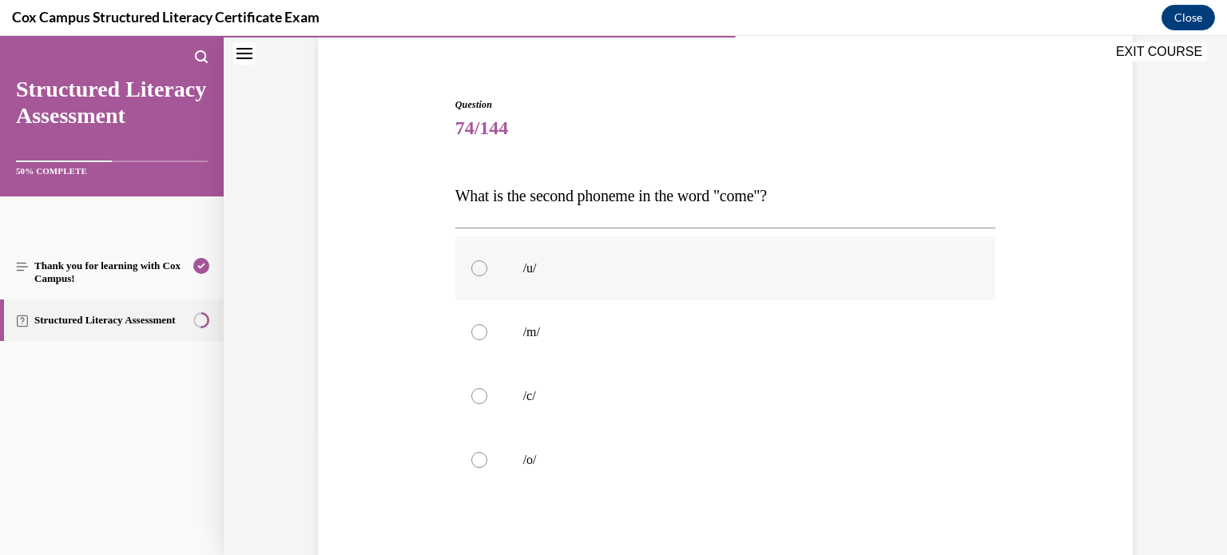
click at [479, 269] on div at bounding box center [479, 269] width 16 height 16
click at [479, 269] on input "/u/" at bounding box center [479, 269] width 16 height 16
radio input "true"
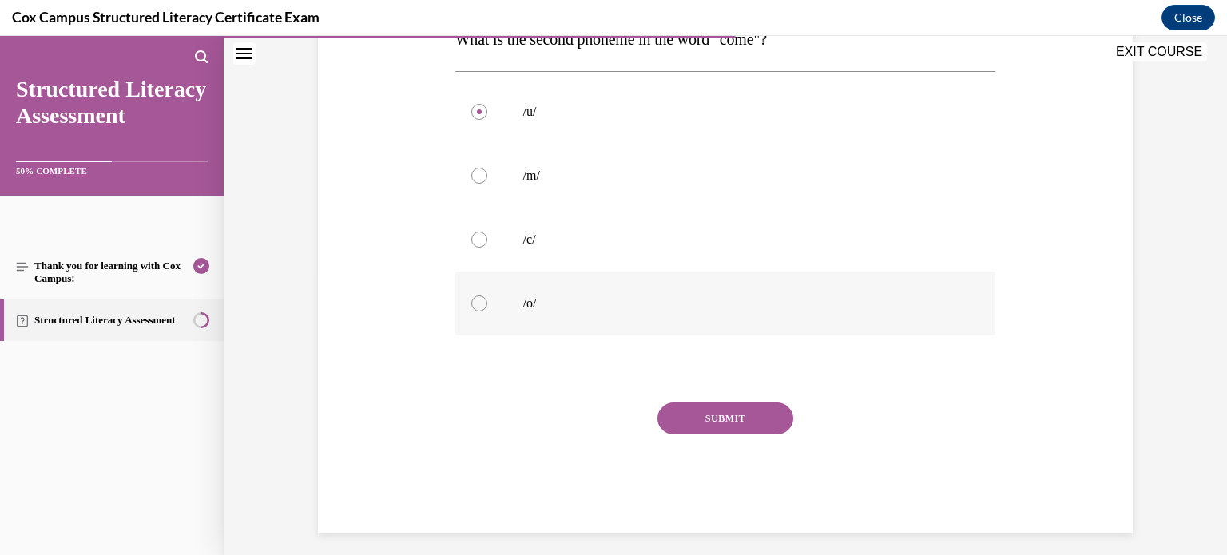
scroll to position [288, 0]
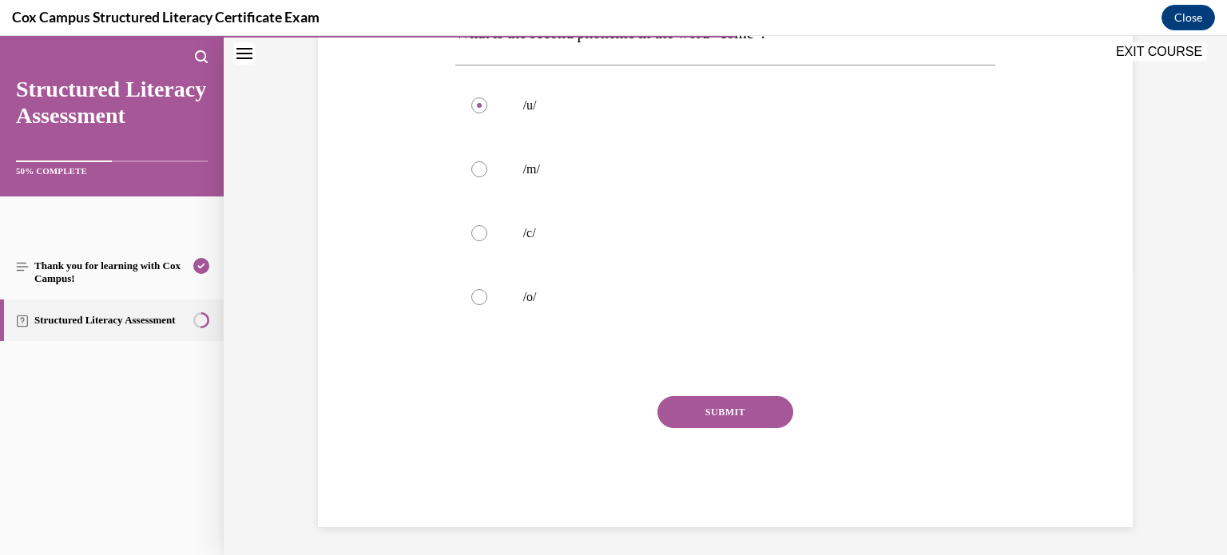
click at [718, 412] on button "SUBMIT" at bounding box center [726, 412] width 136 height 32
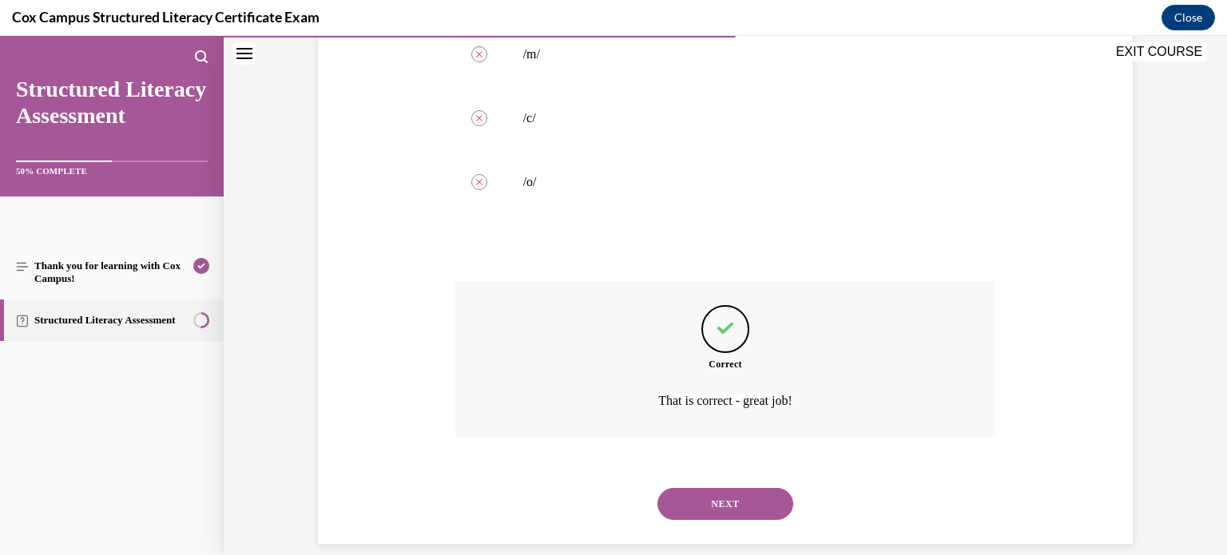
scroll to position [423, 0]
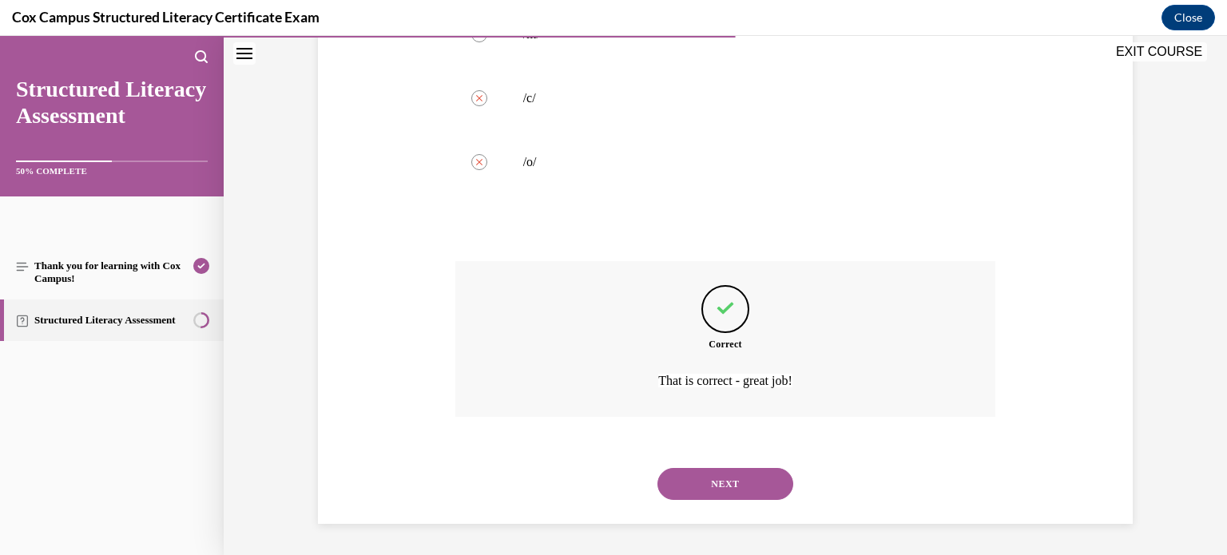
click at [737, 487] on button "NEXT" at bounding box center [726, 484] width 136 height 32
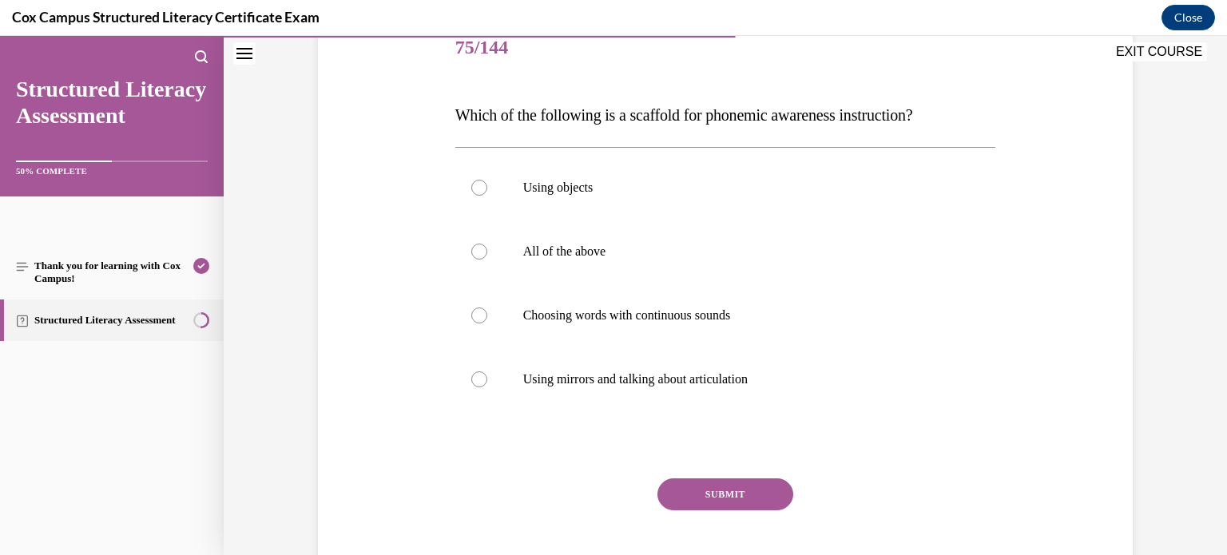
scroll to position [208, 0]
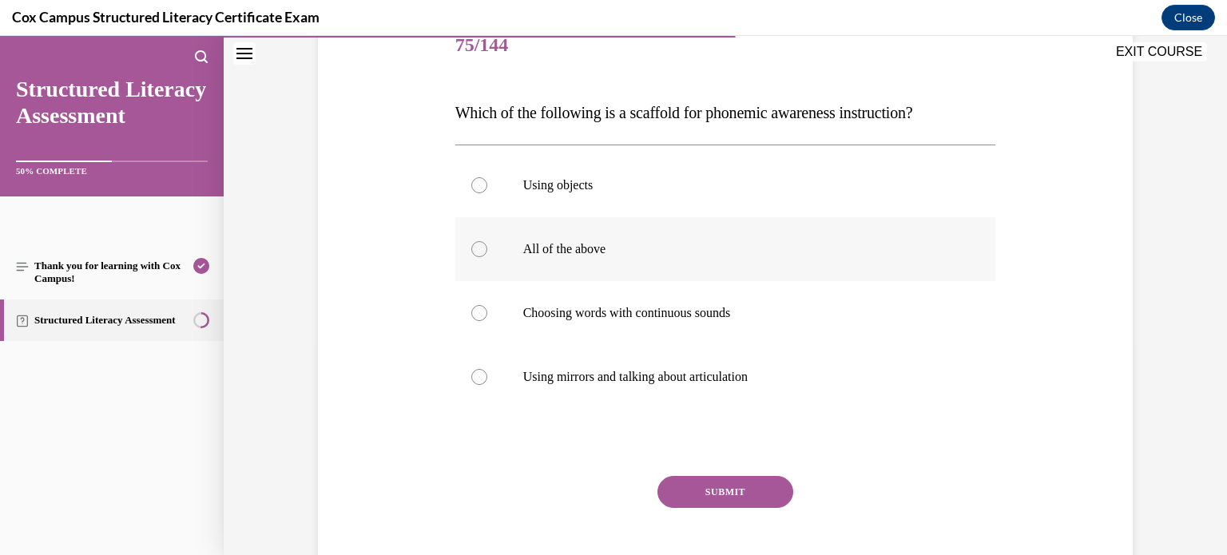
click at [479, 257] on label "All of the above" at bounding box center [726, 249] width 541 height 64
click at [479, 257] on input "All of the above" at bounding box center [479, 249] width 16 height 16
radio input "true"
click at [696, 495] on button "SUBMIT" at bounding box center [726, 492] width 136 height 32
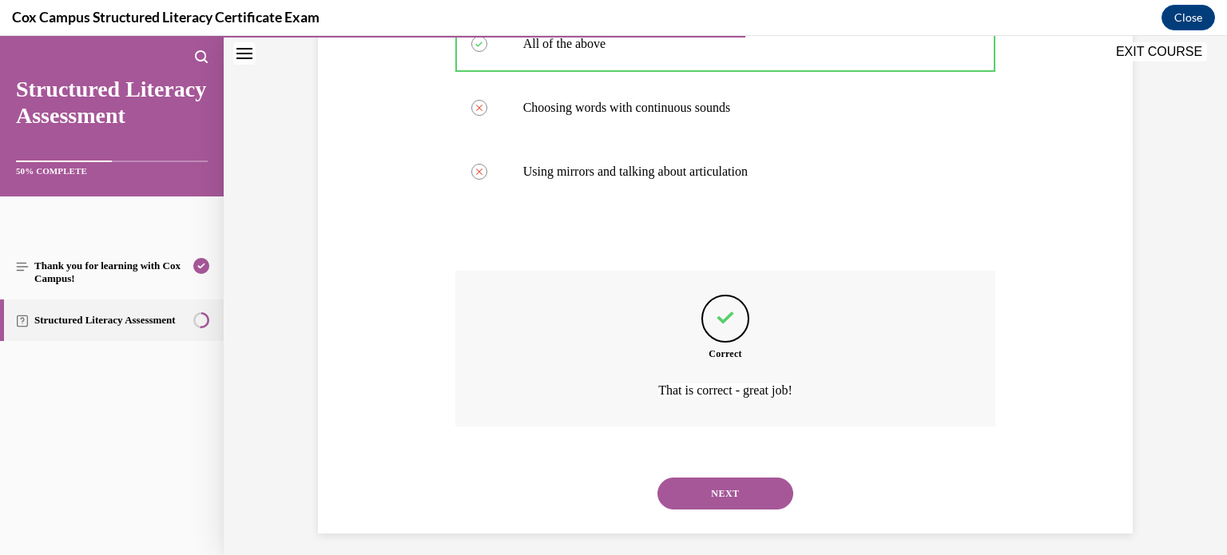
scroll to position [423, 0]
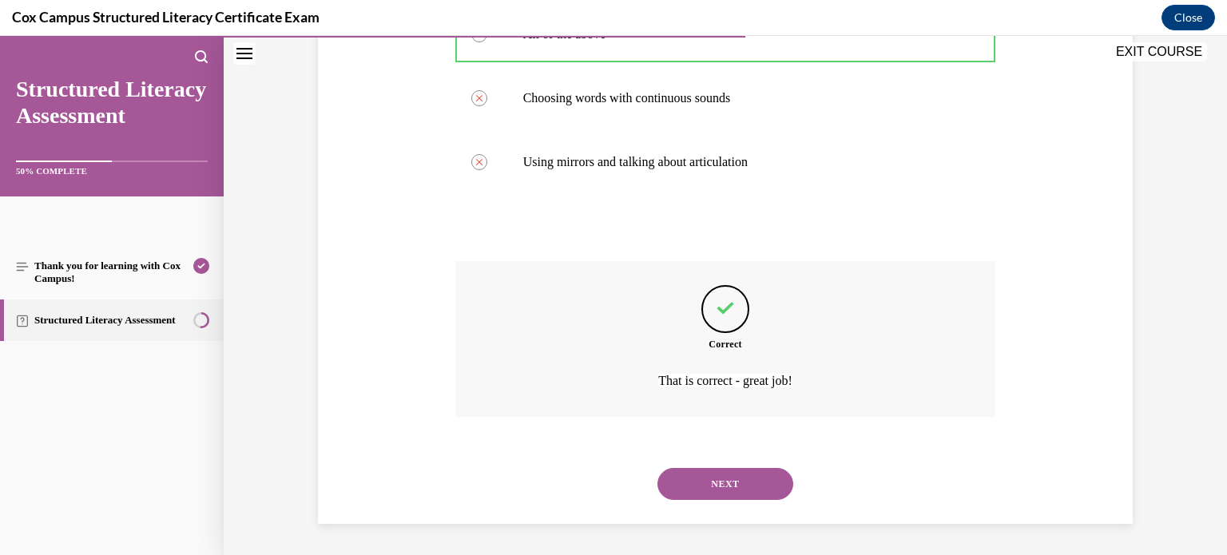
click at [734, 495] on button "NEXT" at bounding box center [726, 484] width 136 height 32
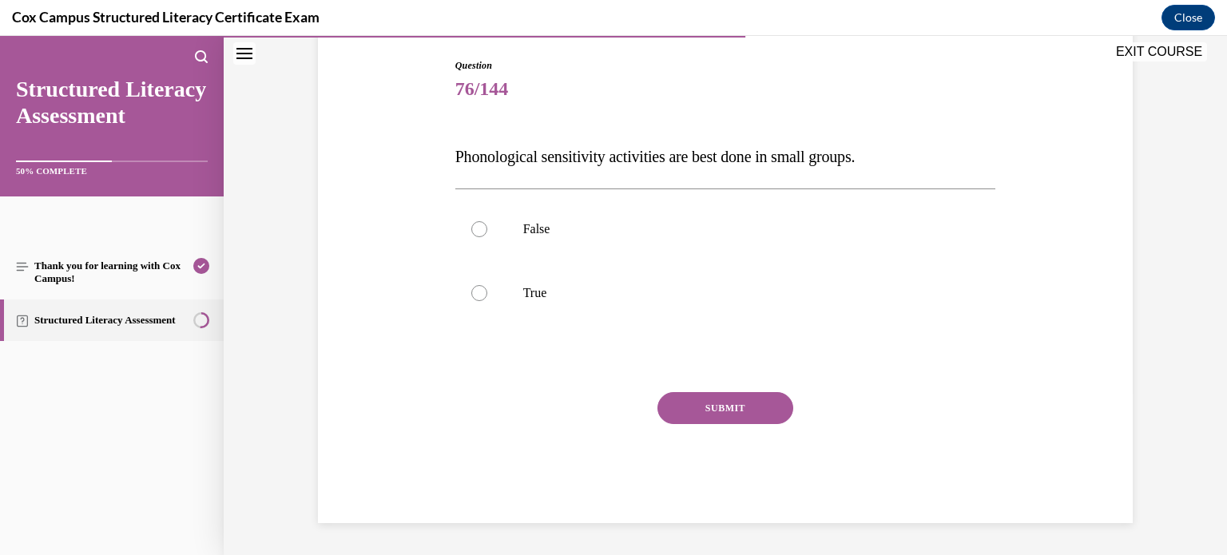
scroll to position [163, 0]
click at [481, 295] on div at bounding box center [479, 294] width 16 height 16
click at [481, 295] on input "True" at bounding box center [479, 294] width 16 height 16
radio input "true"
click at [475, 233] on div at bounding box center [479, 230] width 16 height 16
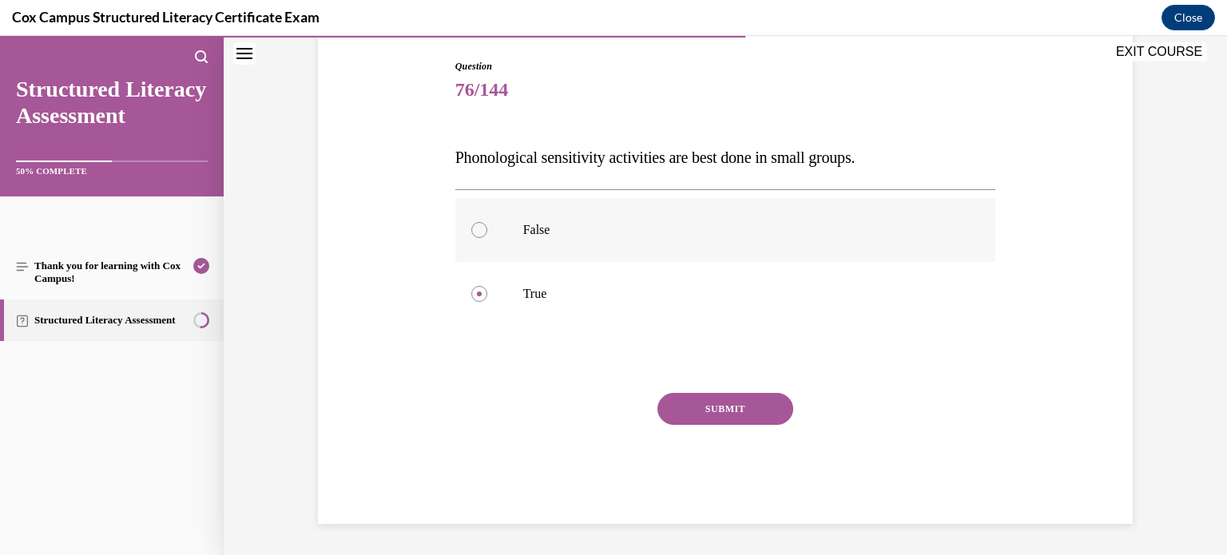
click at [475, 233] on input "False" at bounding box center [479, 230] width 16 height 16
radio input "true"
click at [720, 414] on button "SUBMIT" at bounding box center [726, 409] width 136 height 32
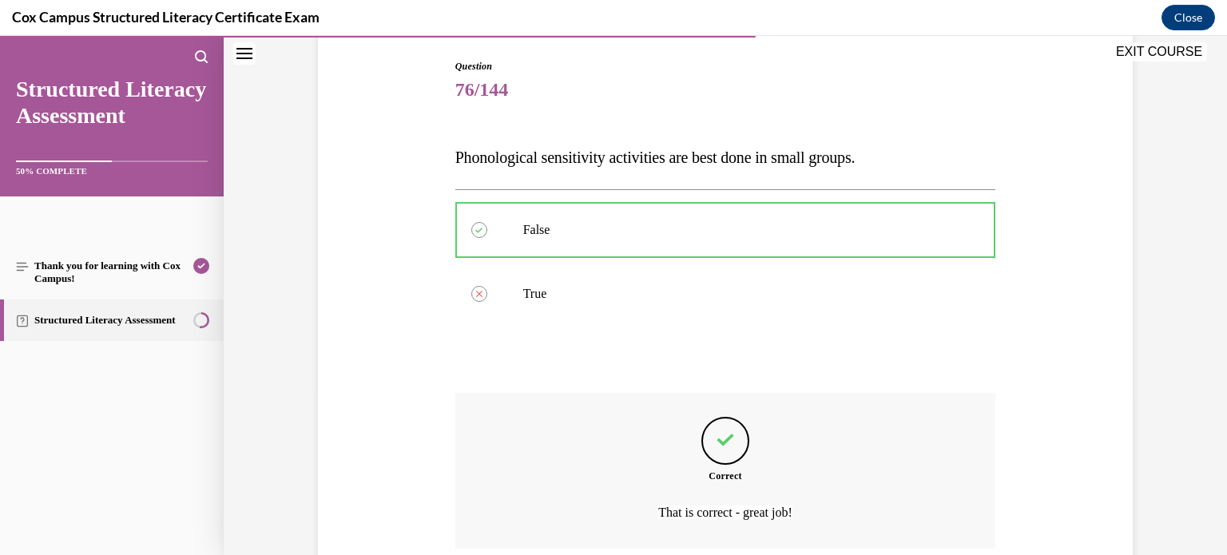
scroll to position [295, 0]
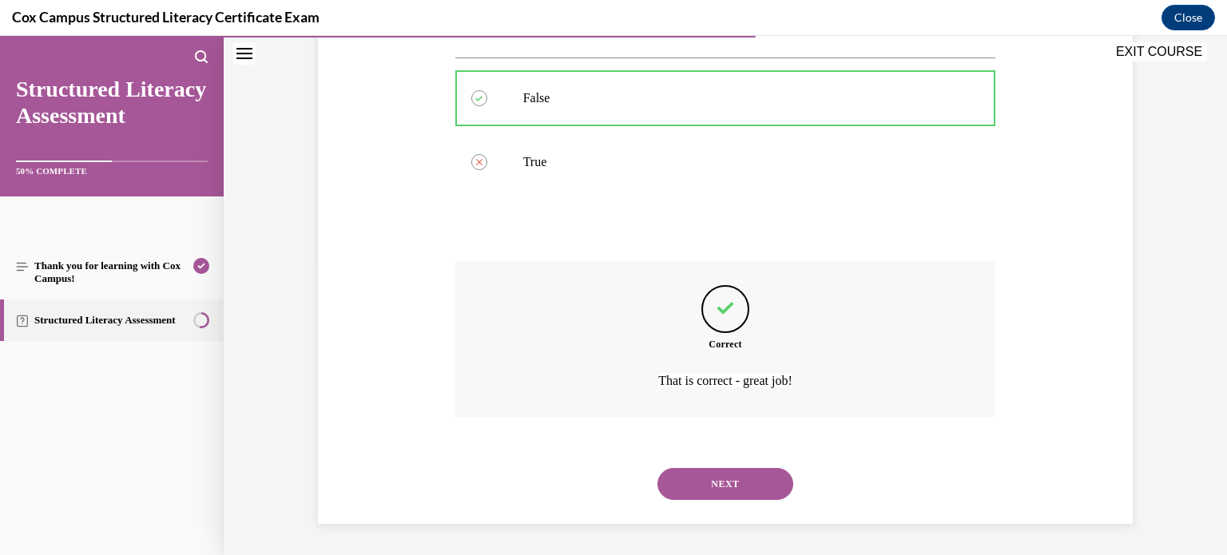
click at [727, 484] on button "NEXT" at bounding box center [726, 484] width 136 height 32
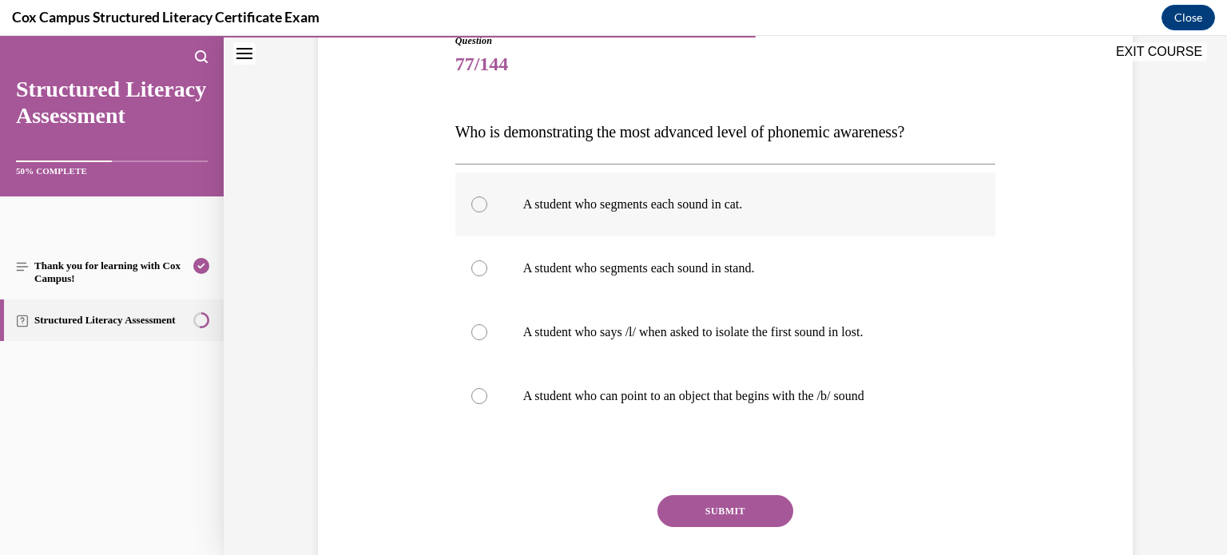
scroll to position [187, 0]
click at [478, 269] on div at bounding box center [479, 270] width 16 height 16
click at [478, 269] on input "A student who segments each sound in stand." at bounding box center [479, 270] width 16 height 16
radio input "true"
click at [737, 503] on button "SUBMIT" at bounding box center [726, 513] width 136 height 32
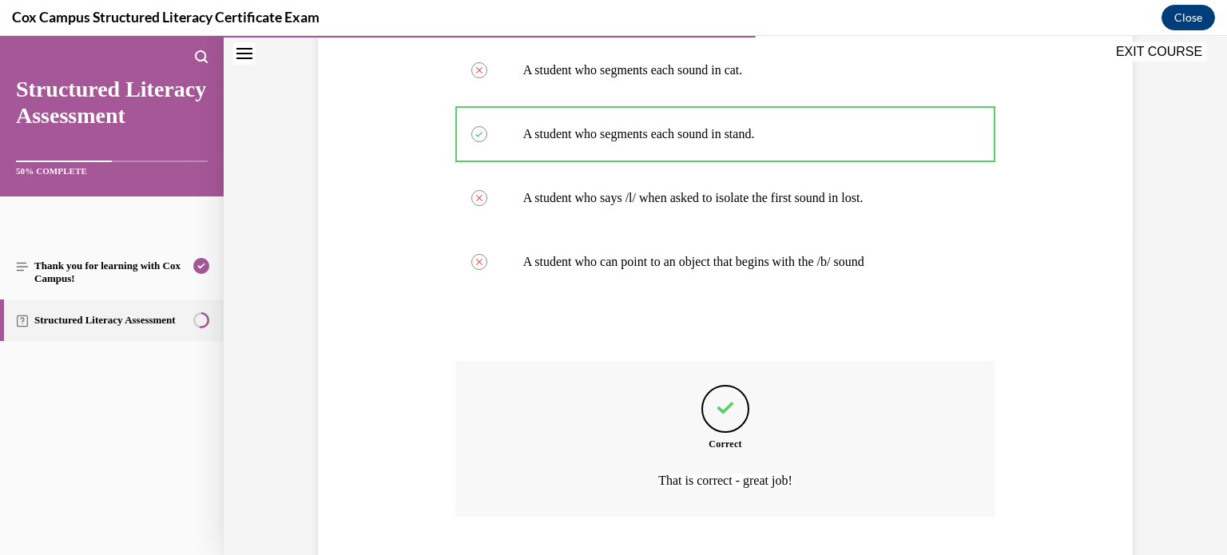
scroll to position [423, 0]
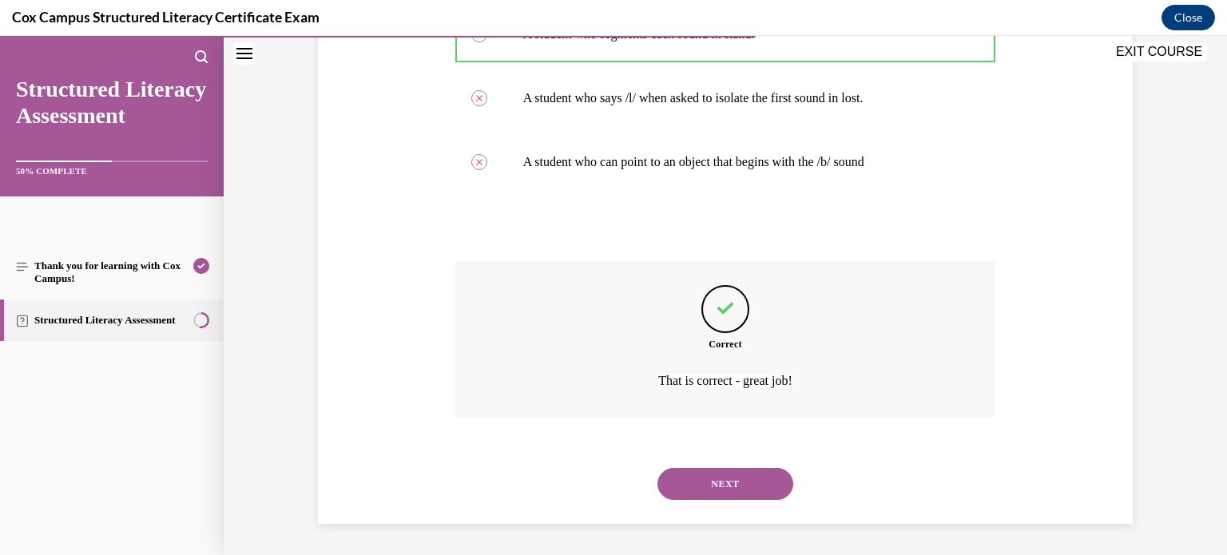
click at [731, 495] on button "NEXT" at bounding box center [726, 484] width 136 height 32
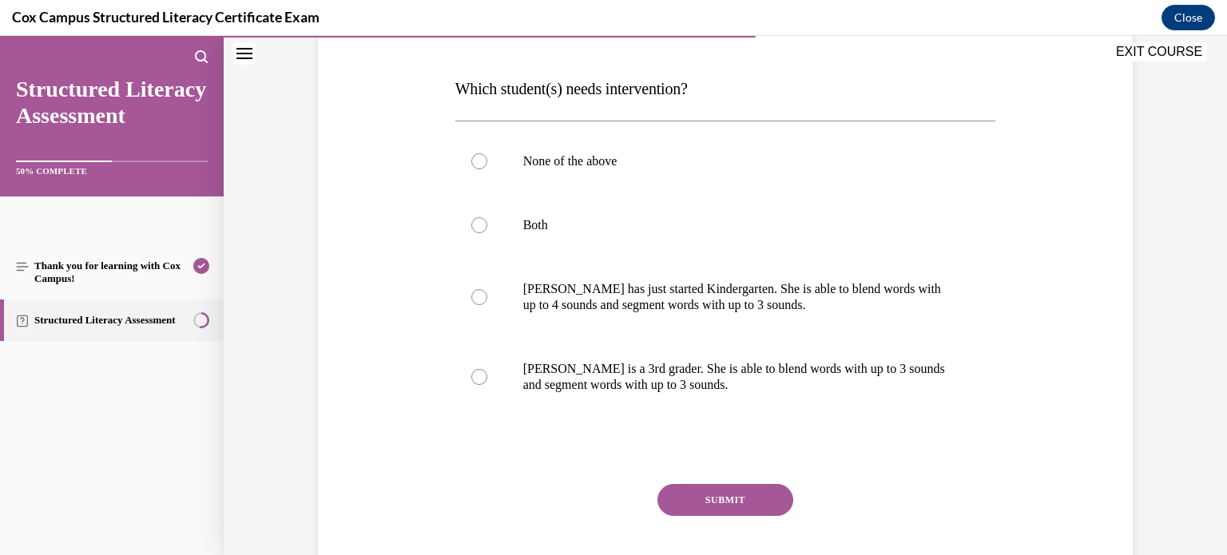
scroll to position [240, 0]
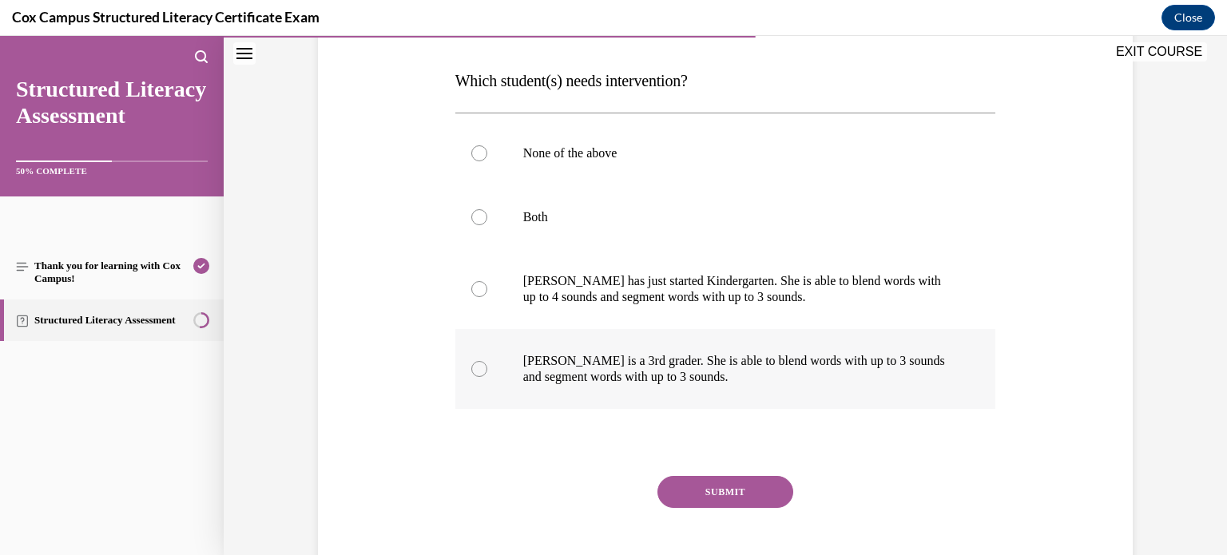
click at [483, 366] on div at bounding box center [479, 369] width 16 height 16
click at [483, 366] on input "Ella is a 3rd grader. She is able to blend words with up to 3 sounds and segmen…" at bounding box center [479, 369] width 16 height 16
radio input "true"
click at [698, 483] on button "SUBMIT" at bounding box center [726, 492] width 136 height 32
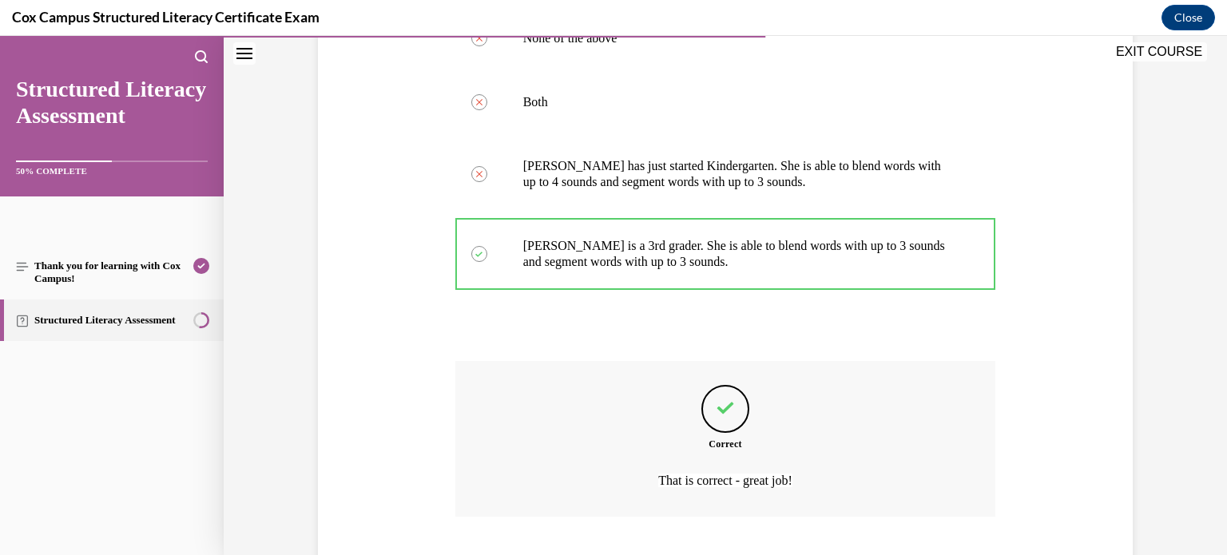
scroll to position [455, 0]
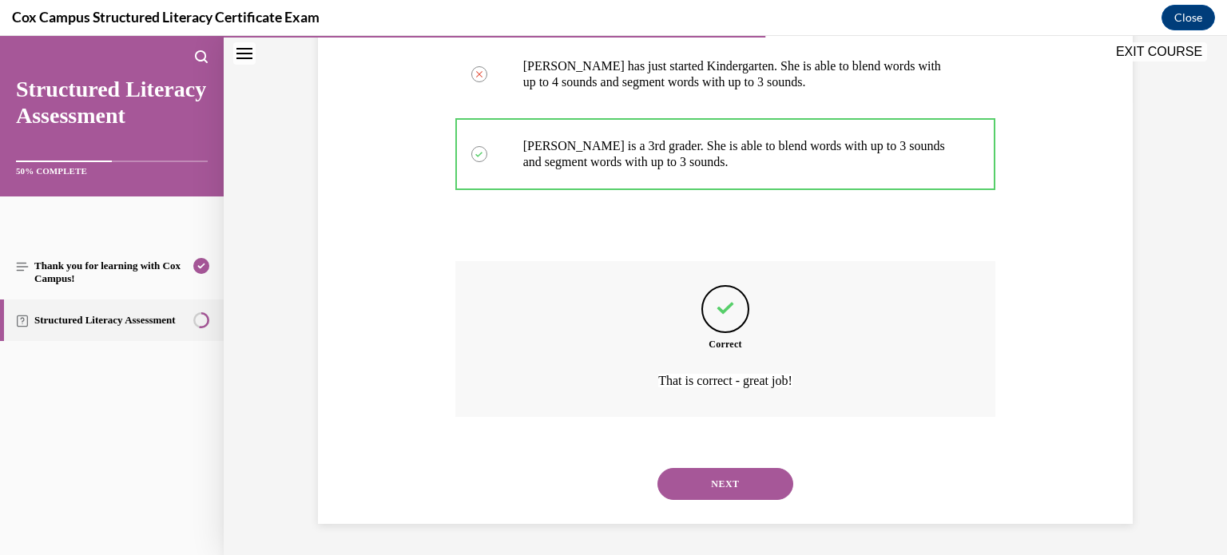
click at [698, 483] on button "NEXT" at bounding box center [726, 484] width 136 height 32
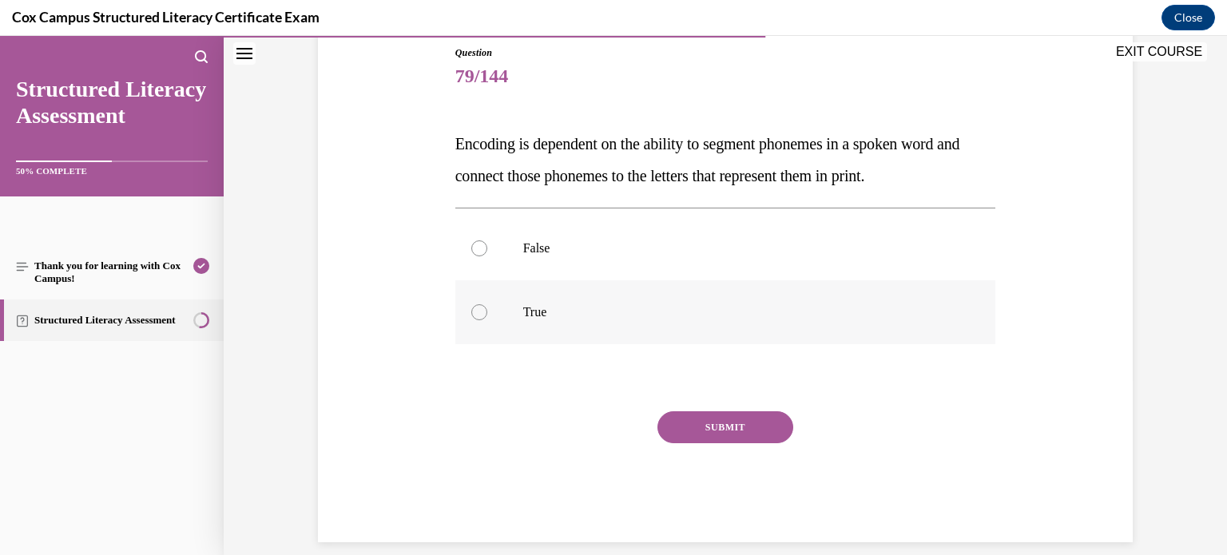
click at [479, 309] on div at bounding box center [479, 312] width 16 height 16
click at [479, 309] on input "True" at bounding box center [479, 312] width 16 height 16
radio input "true"
click at [706, 423] on button "SUBMIT" at bounding box center [726, 428] width 136 height 32
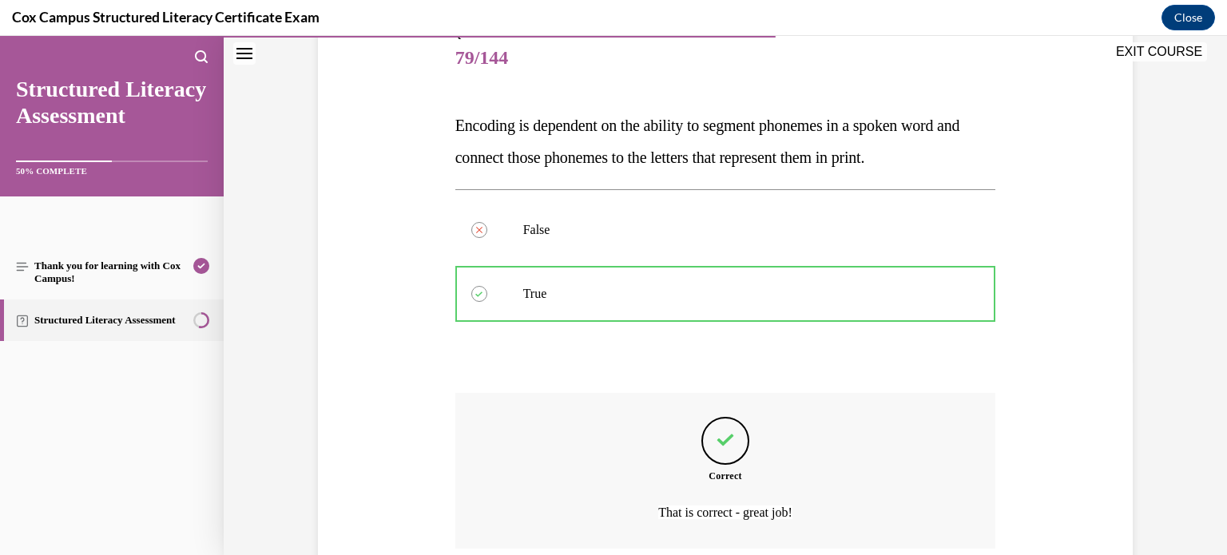
scroll to position [327, 0]
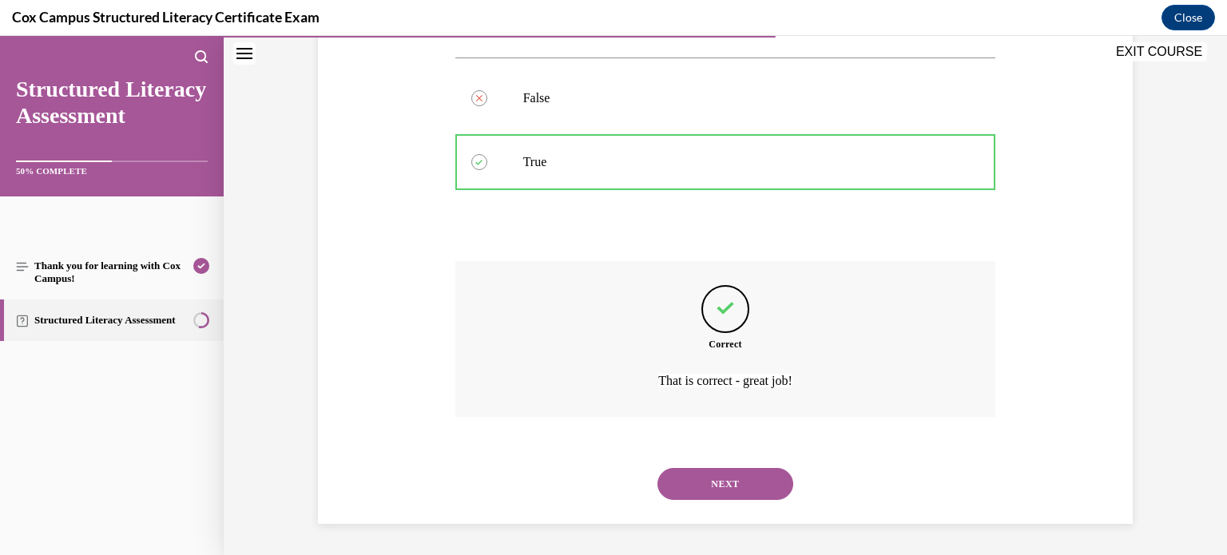
click at [715, 479] on button "NEXT" at bounding box center [726, 484] width 136 height 32
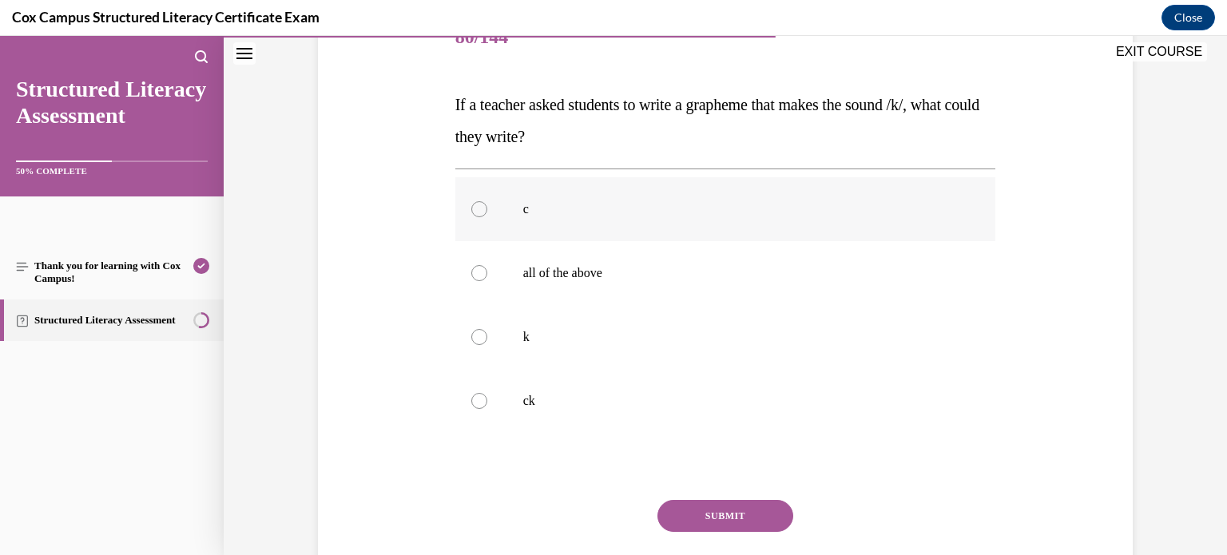
scroll to position [213, 0]
click at [476, 278] on div at bounding box center [479, 276] width 16 height 16
click at [476, 278] on input "all of the above" at bounding box center [479, 276] width 16 height 16
radio input "true"
click at [702, 511] on button "SUBMIT" at bounding box center [726, 519] width 136 height 32
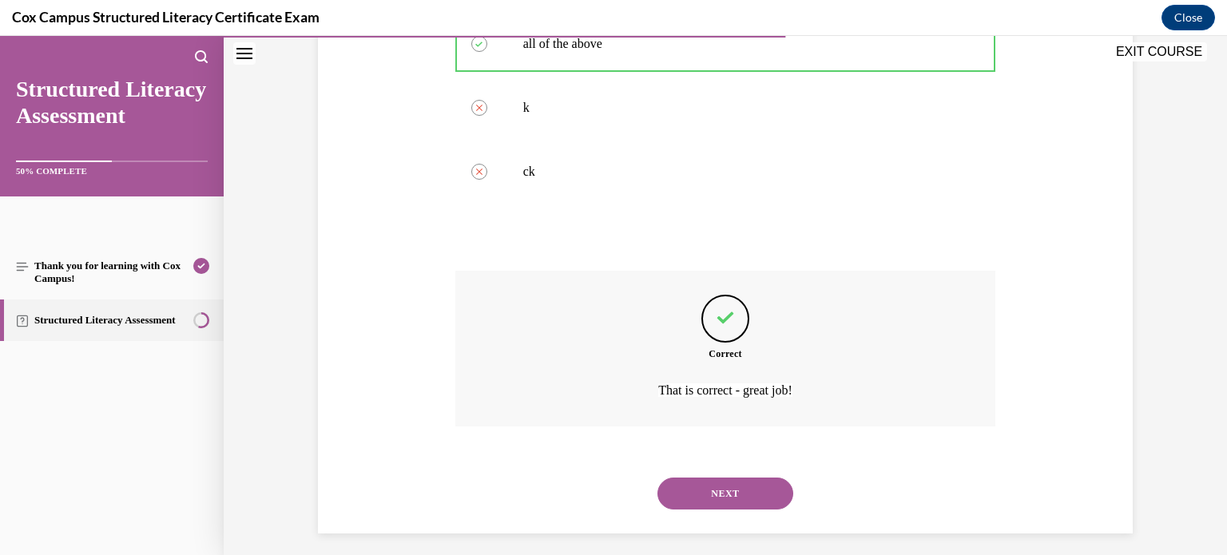
scroll to position [455, 0]
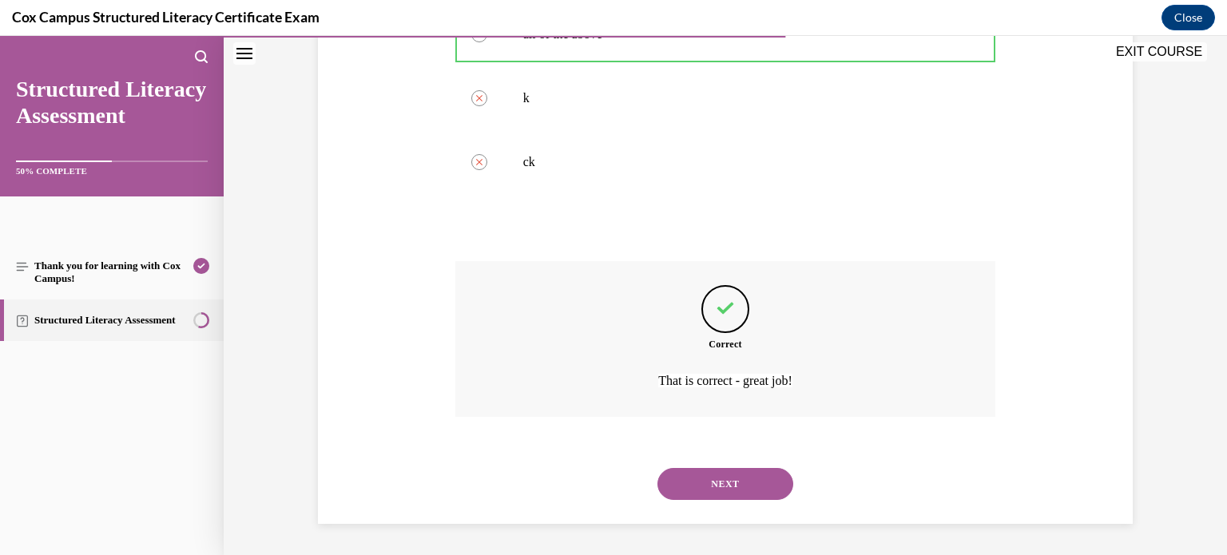
click at [716, 486] on button "NEXT" at bounding box center [726, 484] width 136 height 32
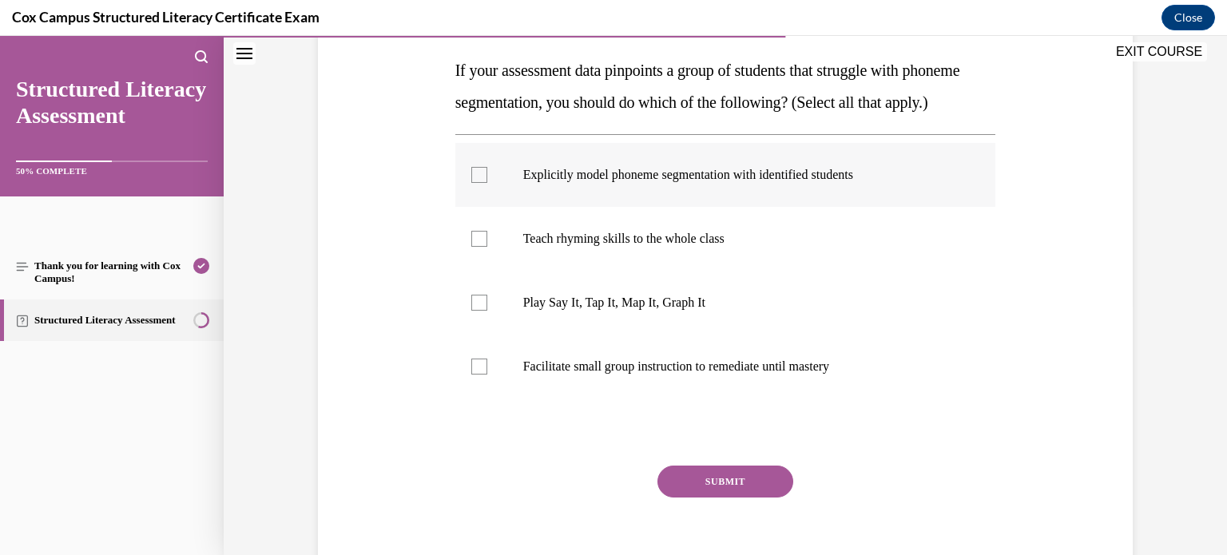
scroll to position [252, 0]
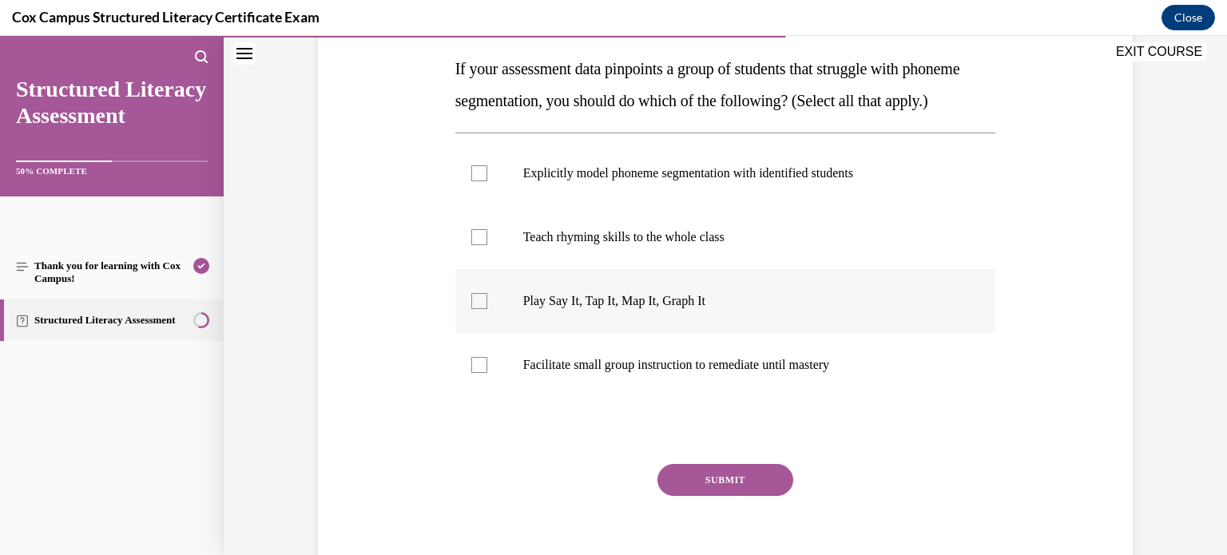
click at [477, 309] on div at bounding box center [479, 301] width 16 height 16
click at [477, 309] on input "Play Say It, Tap It, Map It, Graph It" at bounding box center [479, 301] width 16 height 16
checkbox input "true"
click at [481, 181] on div at bounding box center [479, 173] width 16 height 16
click at [481, 181] on input "Explicitly model phoneme segmentation with identified students" at bounding box center [479, 173] width 16 height 16
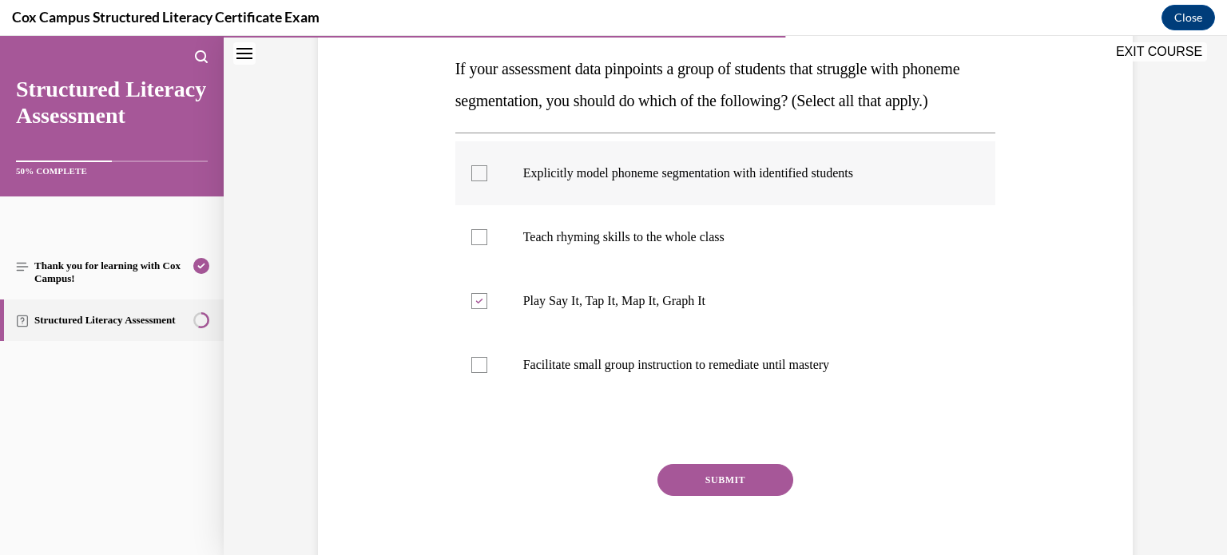
checkbox input "true"
click at [476, 373] on div at bounding box center [479, 365] width 16 height 16
click at [476, 373] on input "Facilitate small group instruction to remediate until mastery" at bounding box center [479, 365] width 16 height 16
checkbox input "true"
click at [691, 496] on button "SUBMIT" at bounding box center [726, 480] width 136 height 32
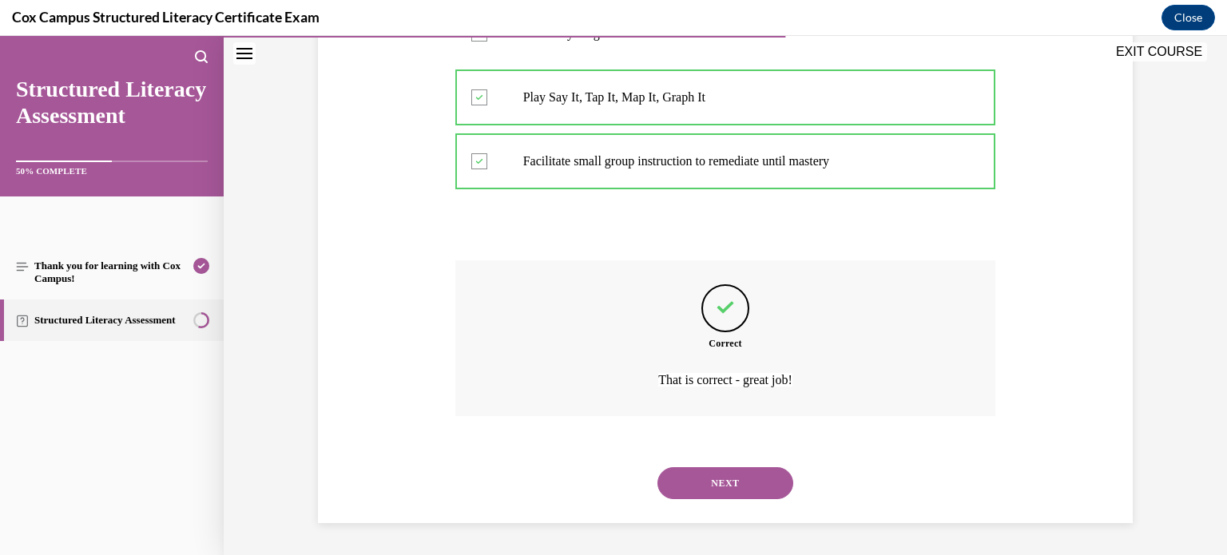
scroll to position [487, 0]
click at [728, 488] on button "NEXT" at bounding box center [726, 483] width 136 height 32
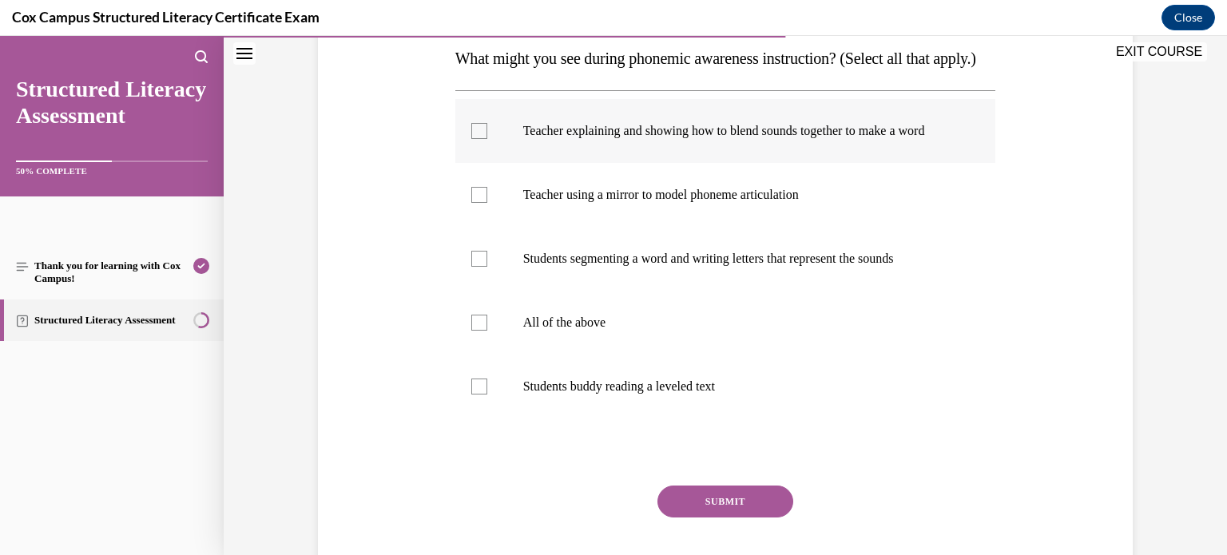
scroll to position [263, 0]
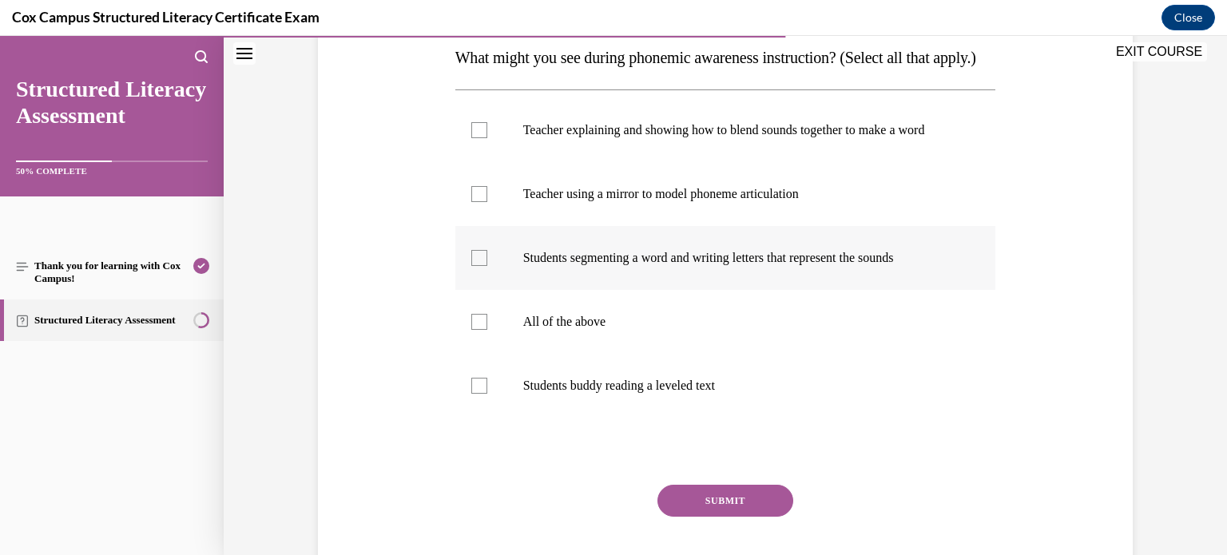
click at [475, 266] on div at bounding box center [479, 258] width 16 height 16
click at [475, 266] on input "Students segmenting a word and writing letters that represent the sounds" at bounding box center [479, 258] width 16 height 16
checkbox input "true"
click at [480, 202] on div at bounding box center [479, 194] width 16 height 16
click at [480, 202] on input "Teacher using a mirror to model phoneme articulation" at bounding box center [479, 194] width 16 height 16
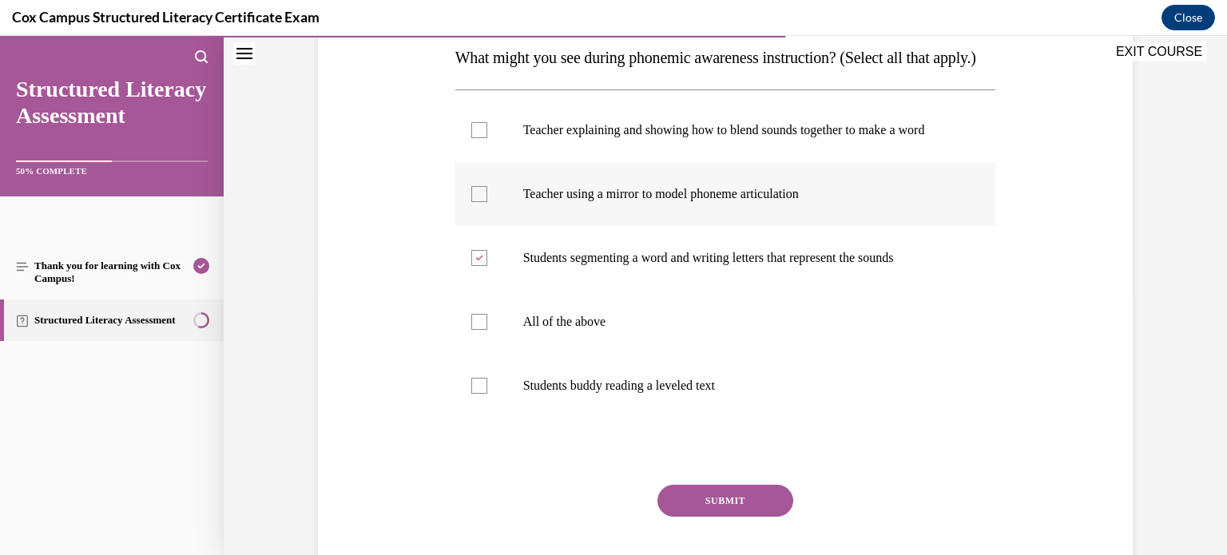
checkbox input "true"
click at [482, 138] on div at bounding box center [479, 130] width 16 height 16
click at [482, 138] on input "Teacher explaining and showing how to blend sounds together to make a word" at bounding box center [479, 130] width 16 height 16
checkbox input "true"
click at [720, 517] on button "SUBMIT" at bounding box center [726, 501] width 136 height 32
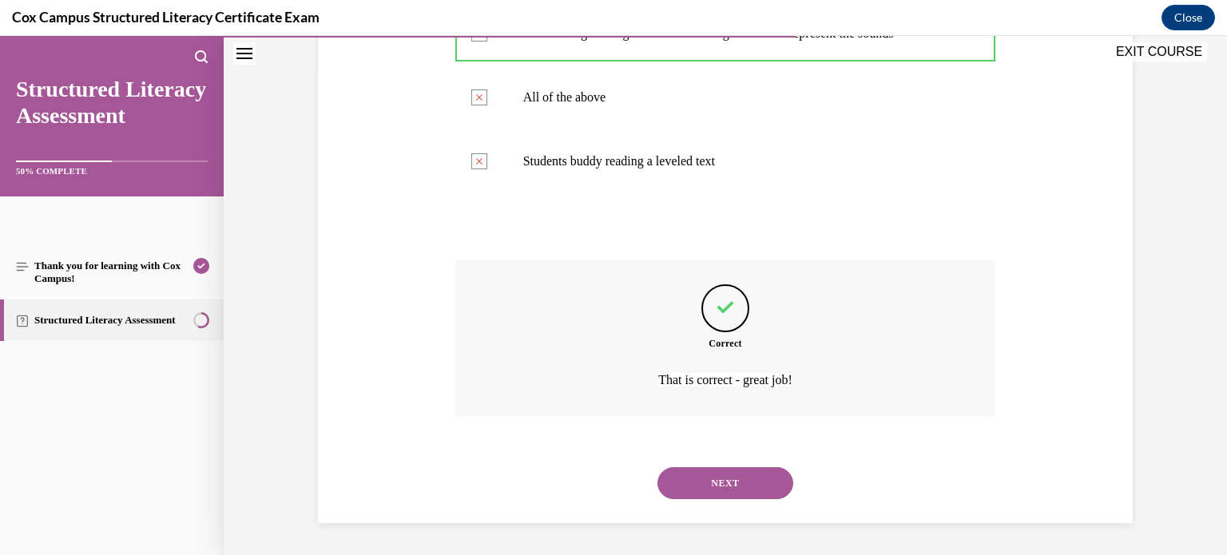
scroll to position [535, 0]
click at [737, 483] on button "NEXT" at bounding box center [726, 483] width 136 height 32
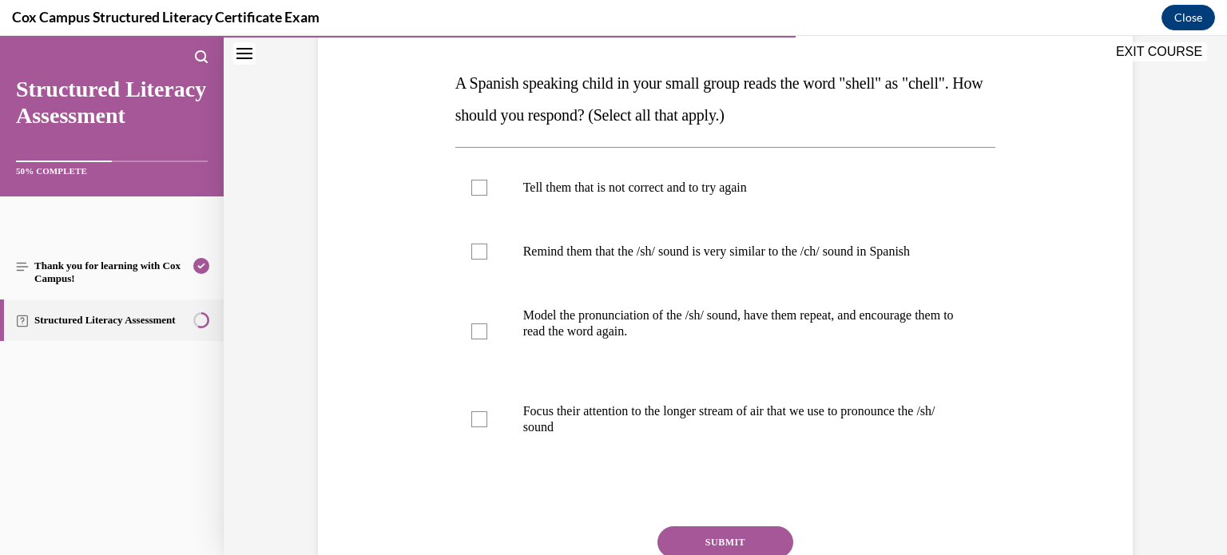
scroll to position [234, 0]
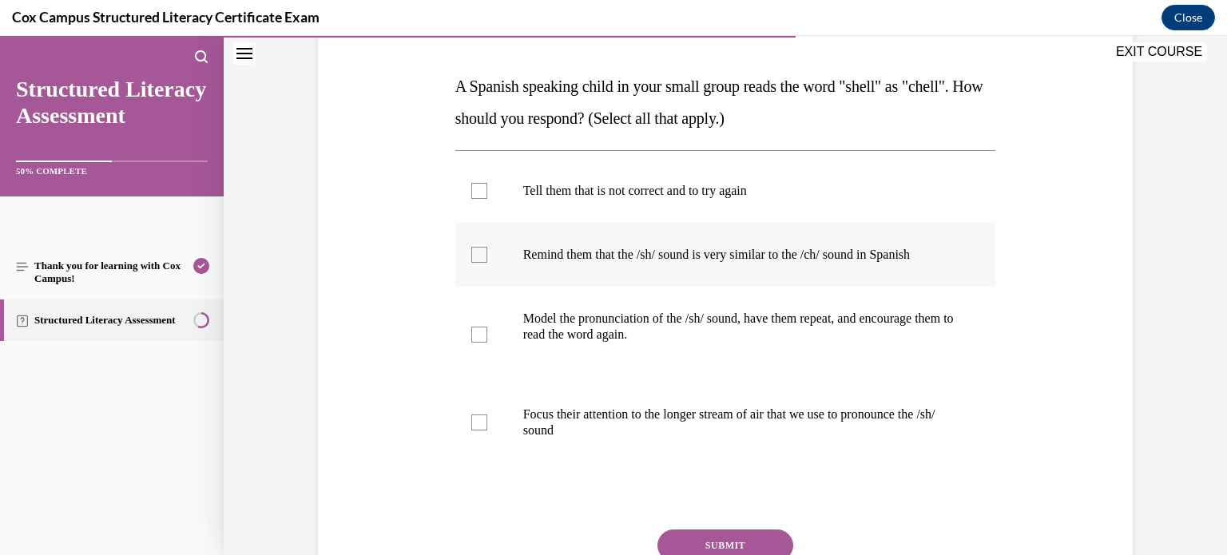
click at [480, 259] on div at bounding box center [479, 255] width 16 height 16
click at [480, 259] on input "Remind them that the /sh/ sound is very similar to the /ch/ sound in Spanish" at bounding box center [479, 255] width 16 height 16
checkbox input "true"
click at [483, 332] on div at bounding box center [479, 335] width 16 height 16
click at [483, 332] on input "Model the pronunciation of the /sh/ sound, have them repeat, and encourage them…" at bounding box center [479, 335] width 16 height 16
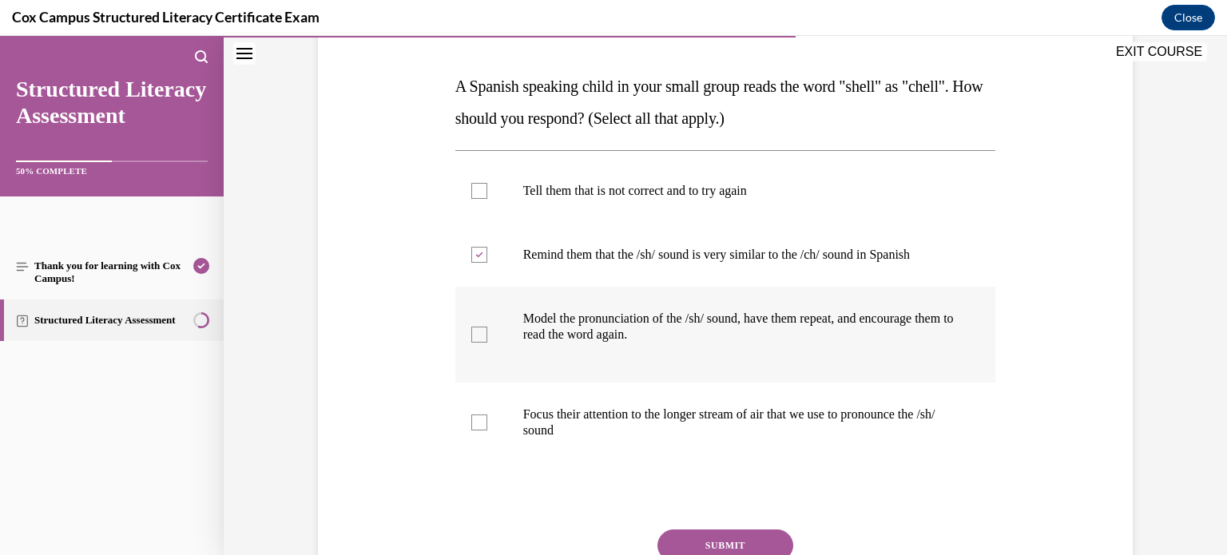
checkbox input "true"
click at [471, 424] on div at bounding box center [479, 423] width 16 height 16
click at [471, 424] on input "Focus their attention to the longer stream of air that we use to pronounce the …" at bounding box center [479, 423] width 16 height 16
checkbox input "true"
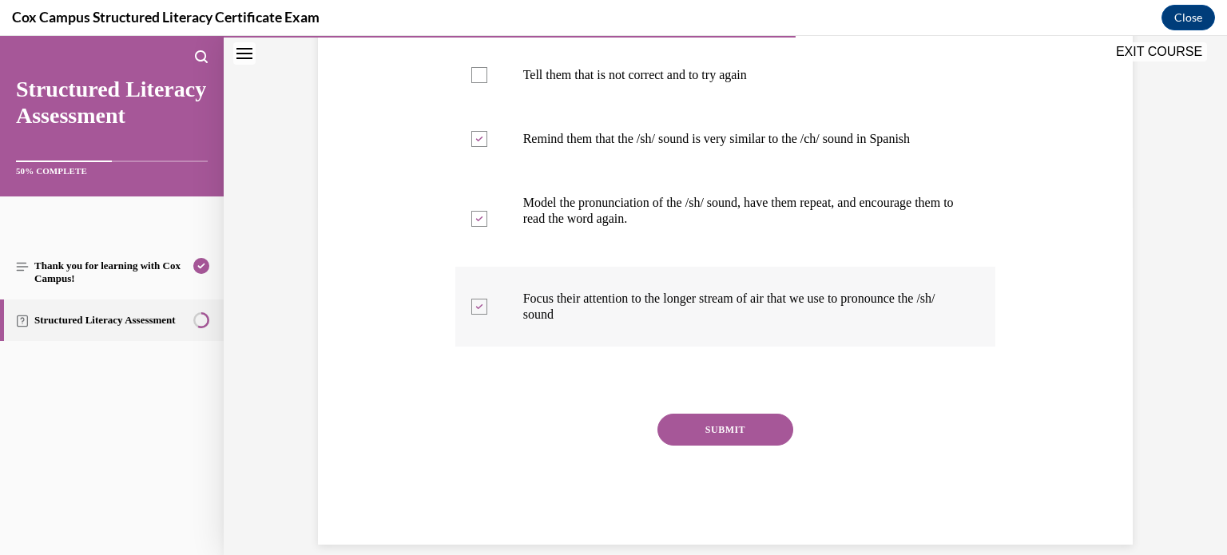
scroll to position [371, 0]
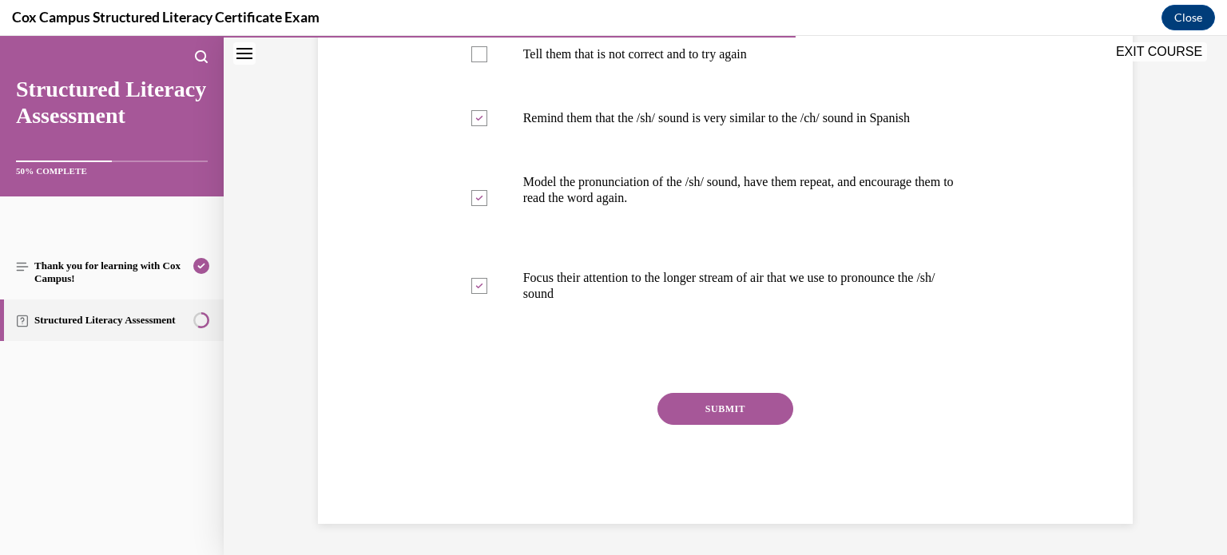
click at [746, 417] on button "SUBMIT" at bounding box center [726, 409] width 136 height 32
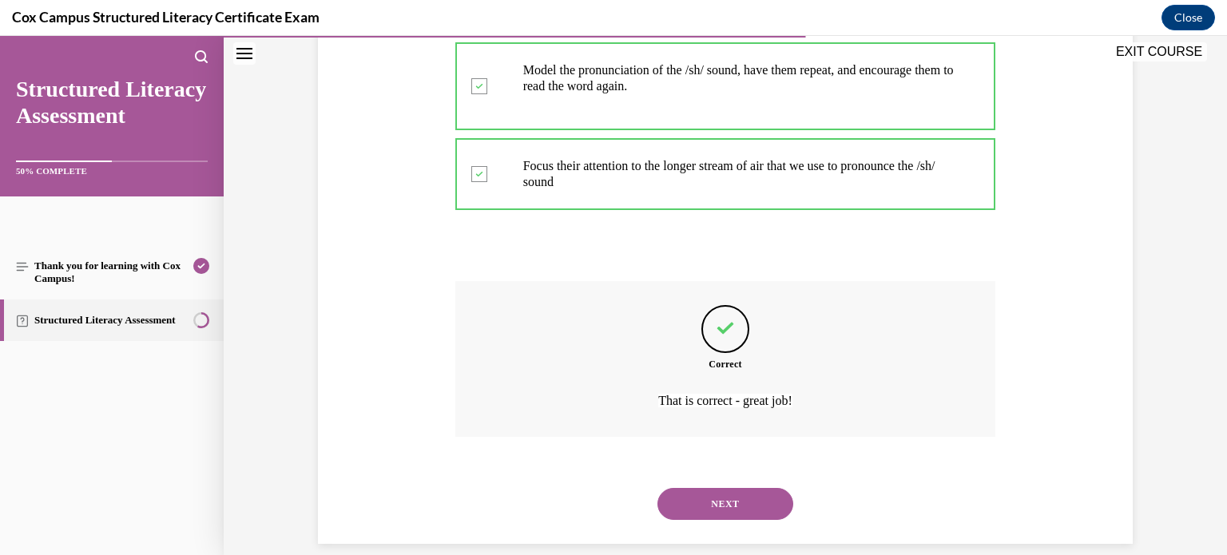
scroll to position [503, 0]
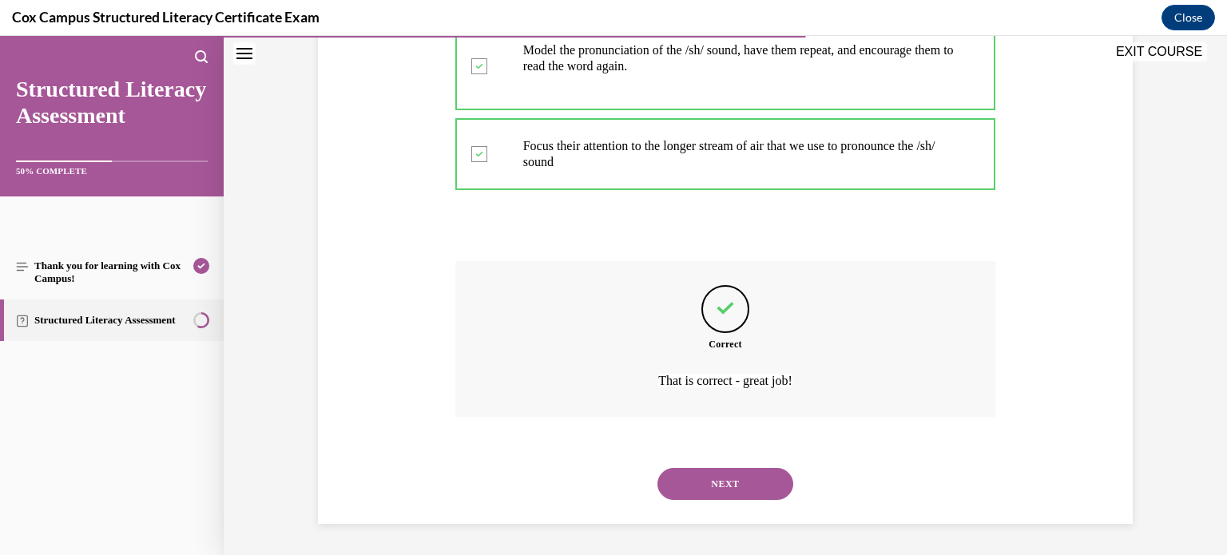
click at [733, 483] on button "NEXT" at bounding box center [726, 484] width 136 height 32
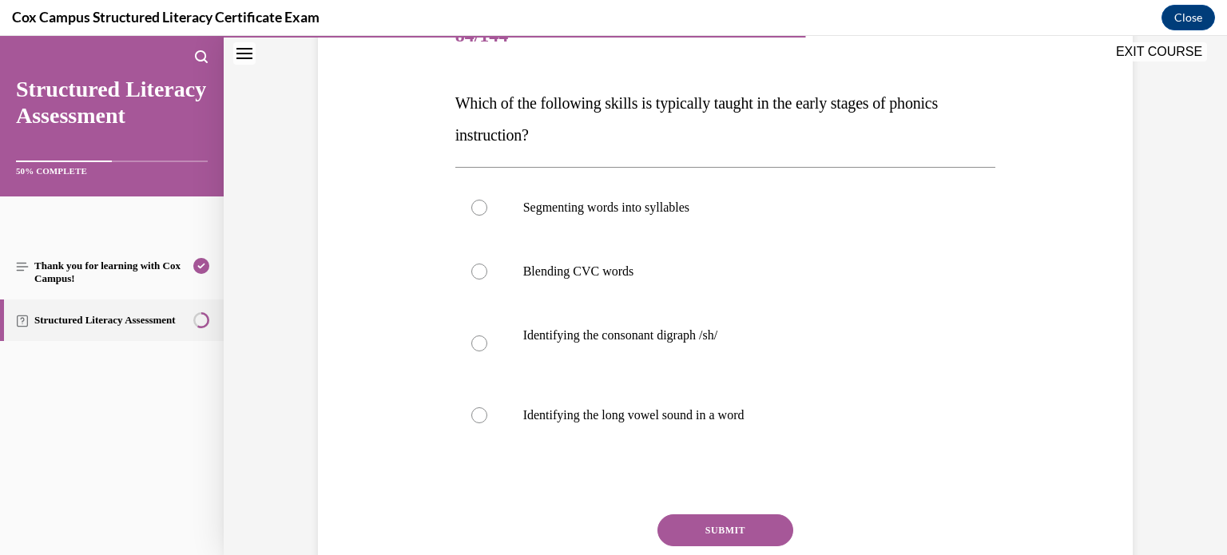
scroll to position [217, 0]
click at [482, 204] on div at bounding box center [479, 208] width 16 height 16
click at [482, 204] on input "Segmenting words into syllables" at bounding box center [479, 208] width 16 height 16
radio input "true"
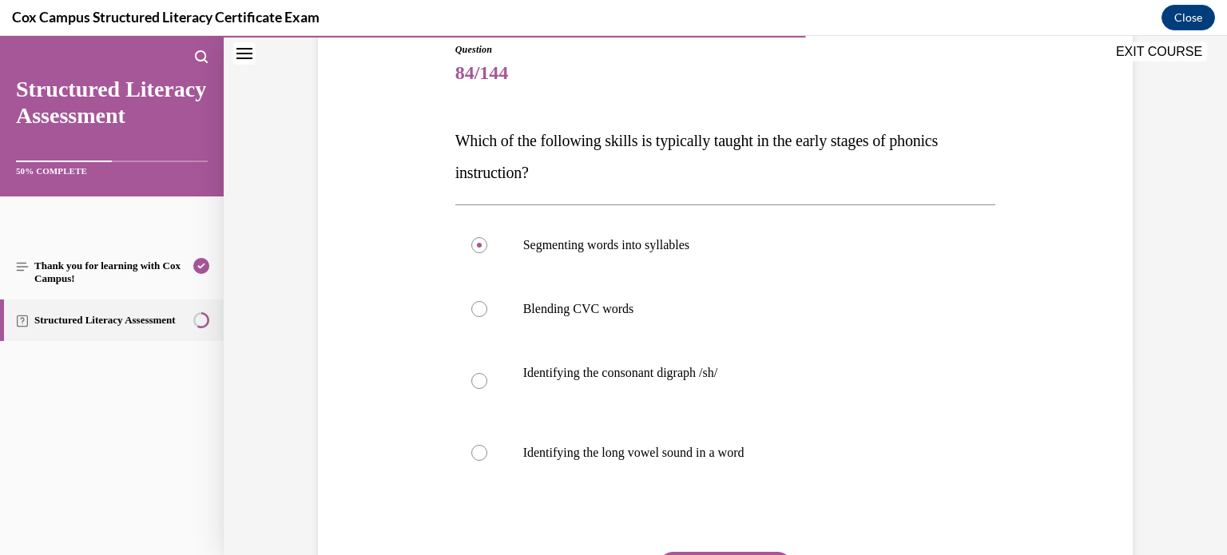
scroll to position [184, 0]
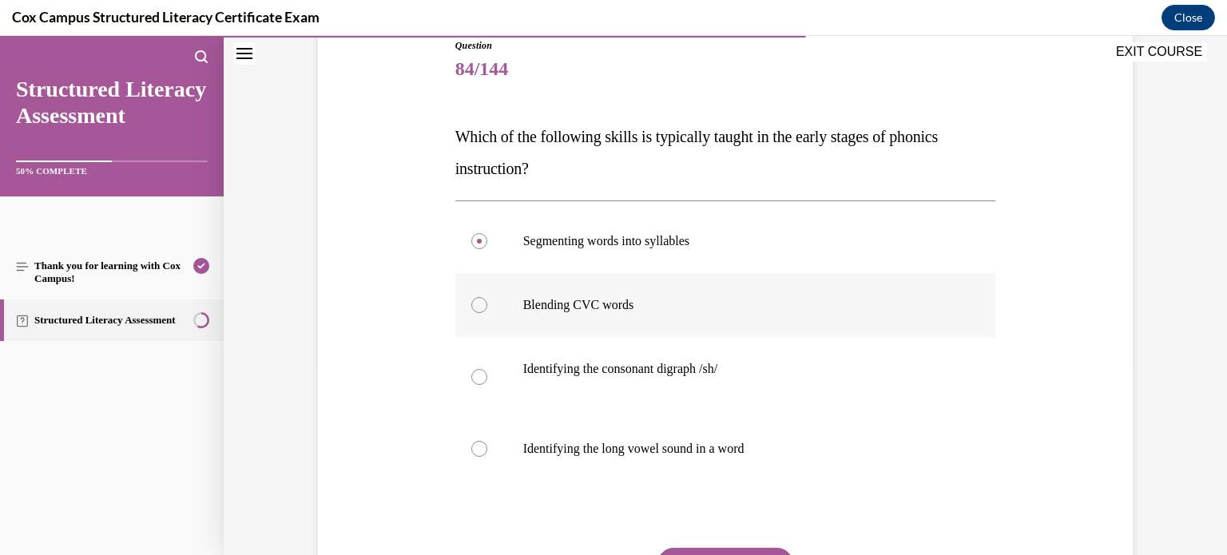
click at [479, 312] on label "Blending CVC words" at bounding box center [726, 305] width 541 height 64
click at [479, 312] on input "Blending CVC words" at bounding box center [479, 305] width 16 height 16
radio input "true"
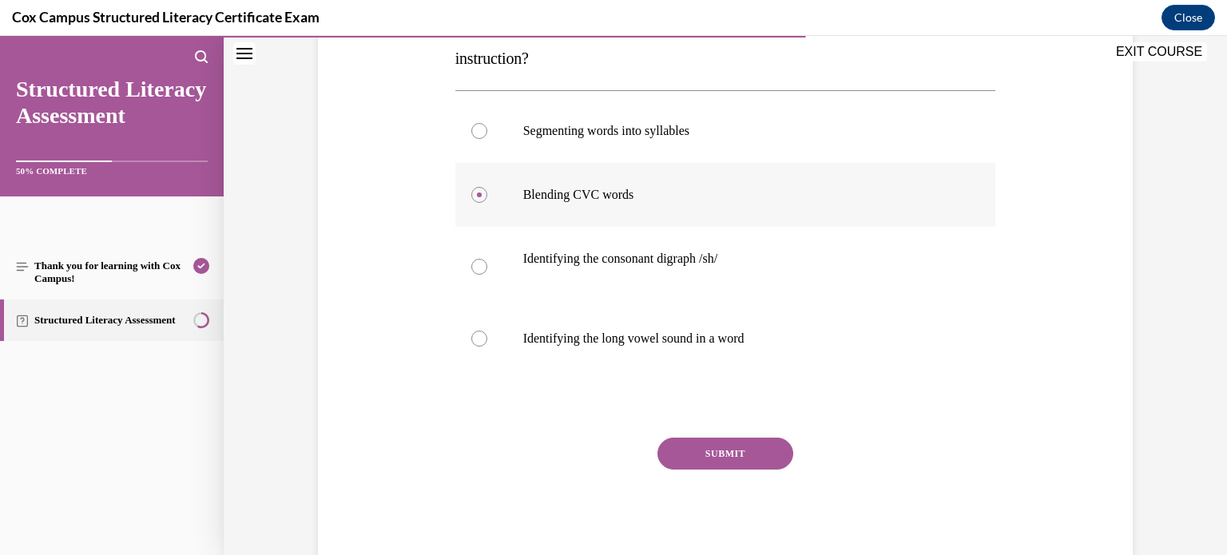
scroll to position [339, 0]
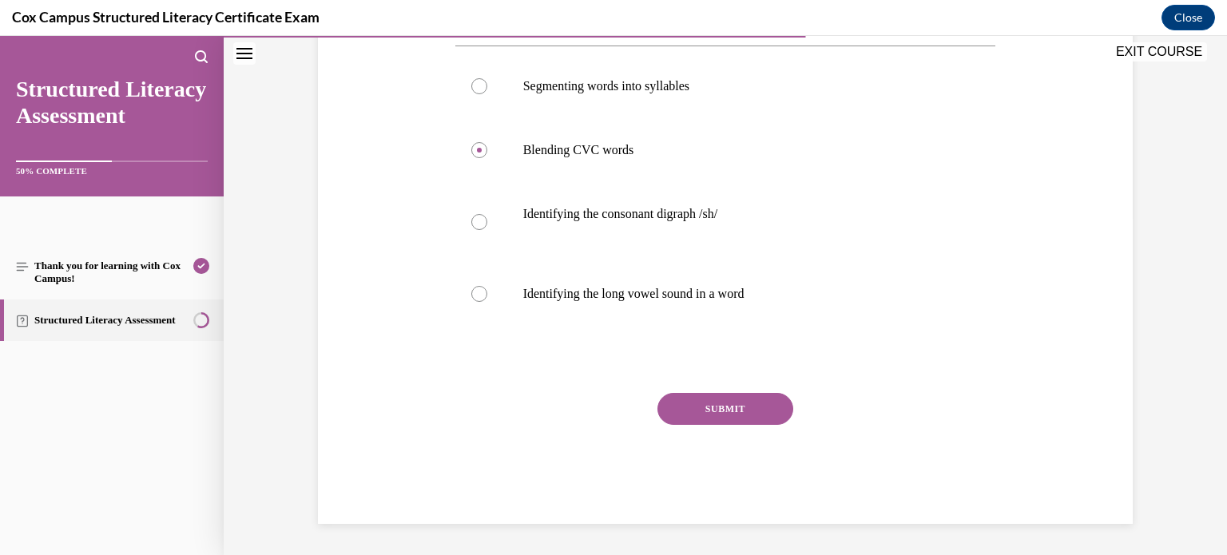
click at [702, 412] on button "SUBMIT" at bounding box center [726, 409] width 136 height 32
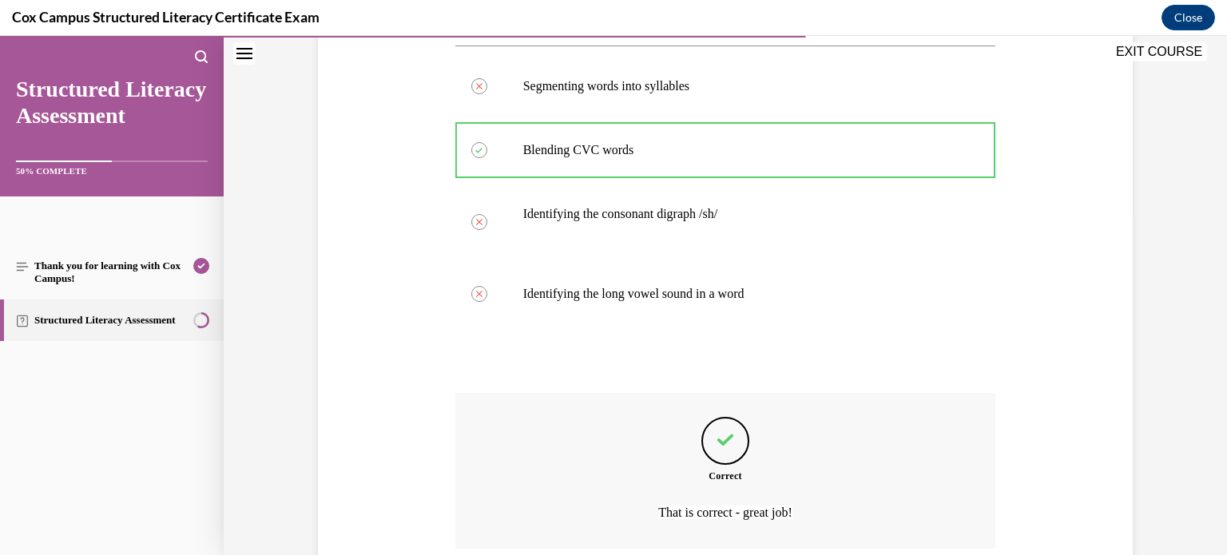
scroll to position [471, 0]
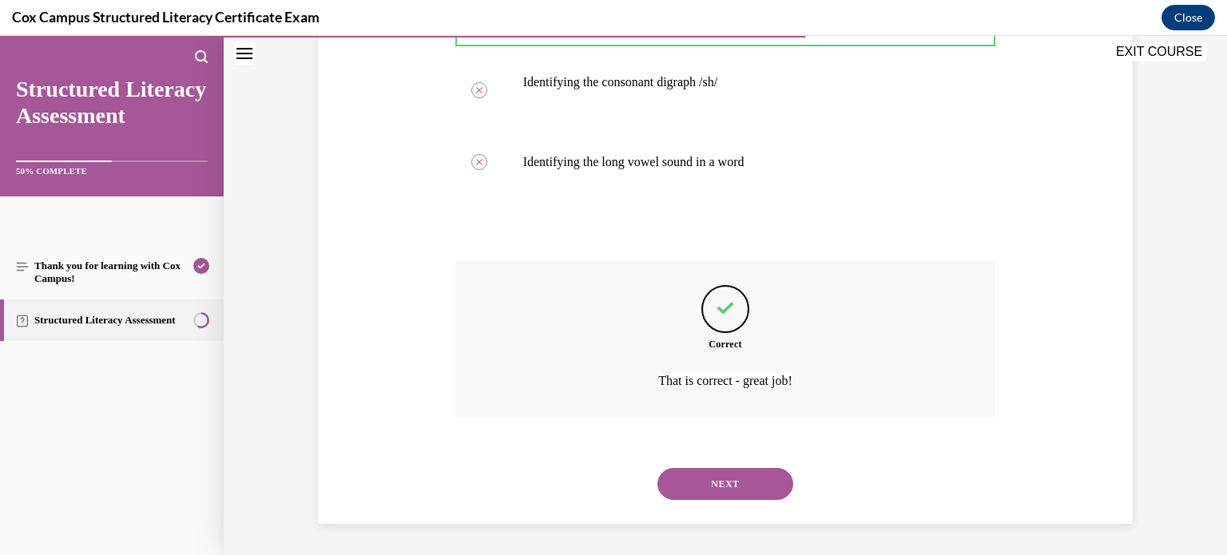
click at [723, 488] on button "NEXT" at bounding box center [726, 484] width 136 height 32
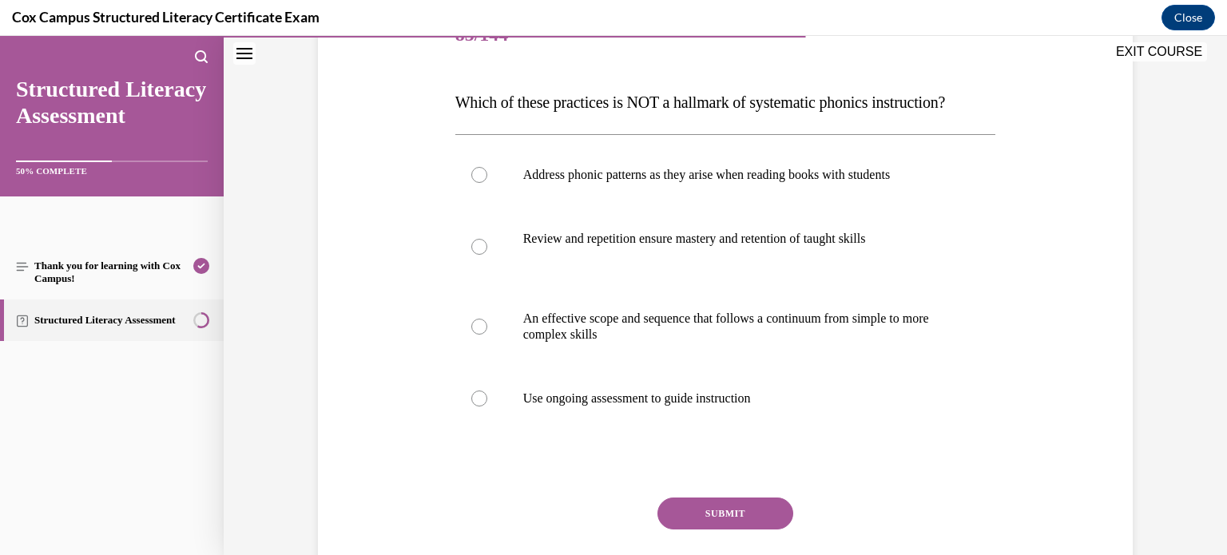
scroll to position [220, 0]
click at [479, 181] on div at bounding box center [479, 173] width 16 height 16
click at [479, 181] on input "Address phonic patterns as they arise when reading books with students" at bounding box center [479, 173] width 16 height 16
radio input "true"
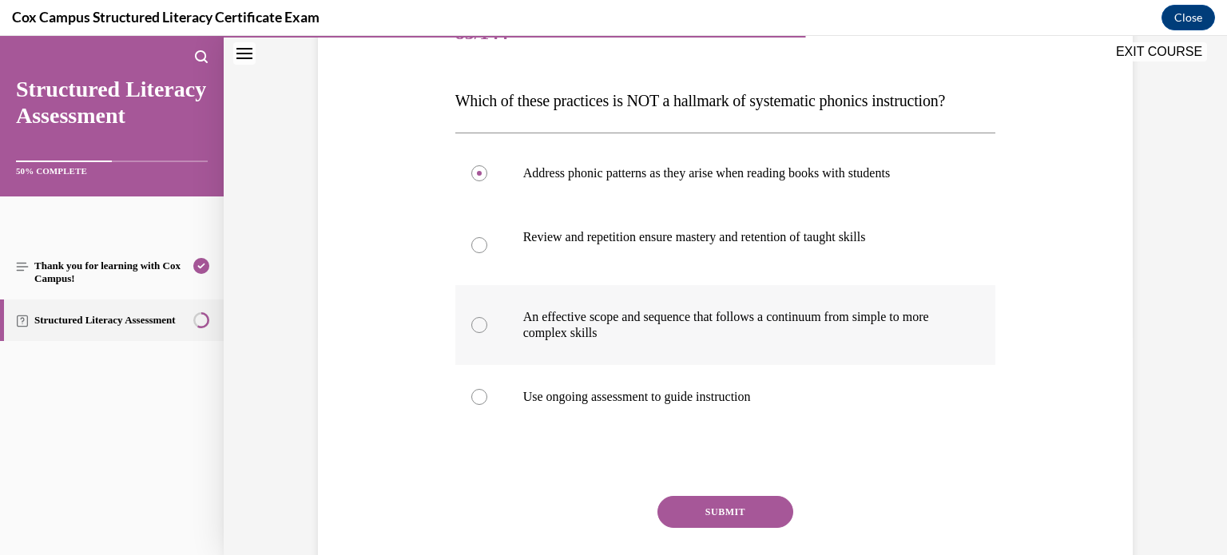
scroll to position [355, 0]
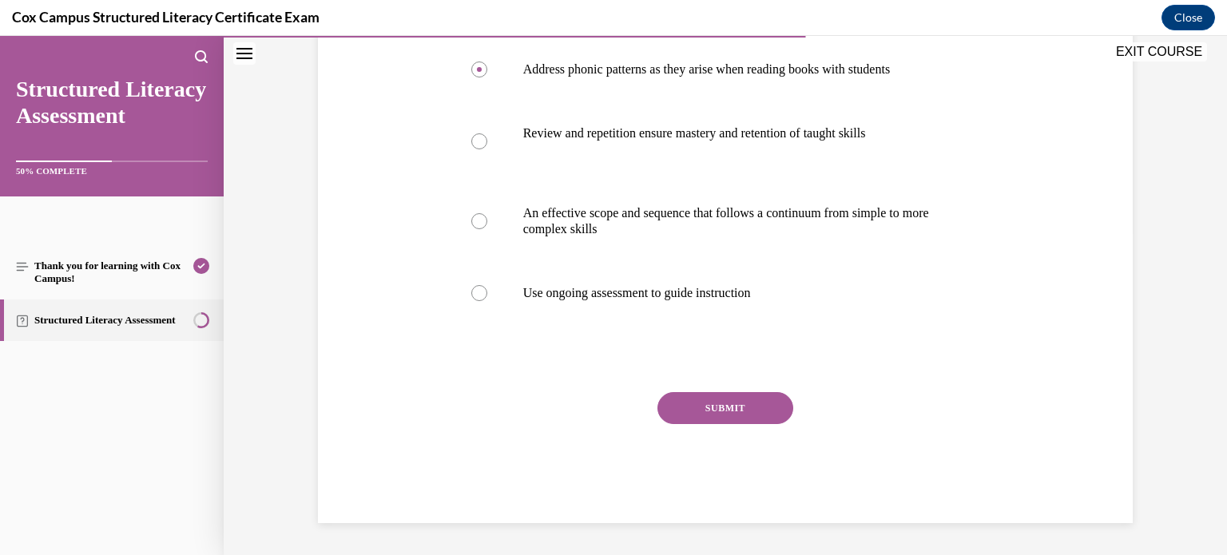
click at [703, 413] on button "SUBMIT" at bounding box center [726, 408] width 136 height 32
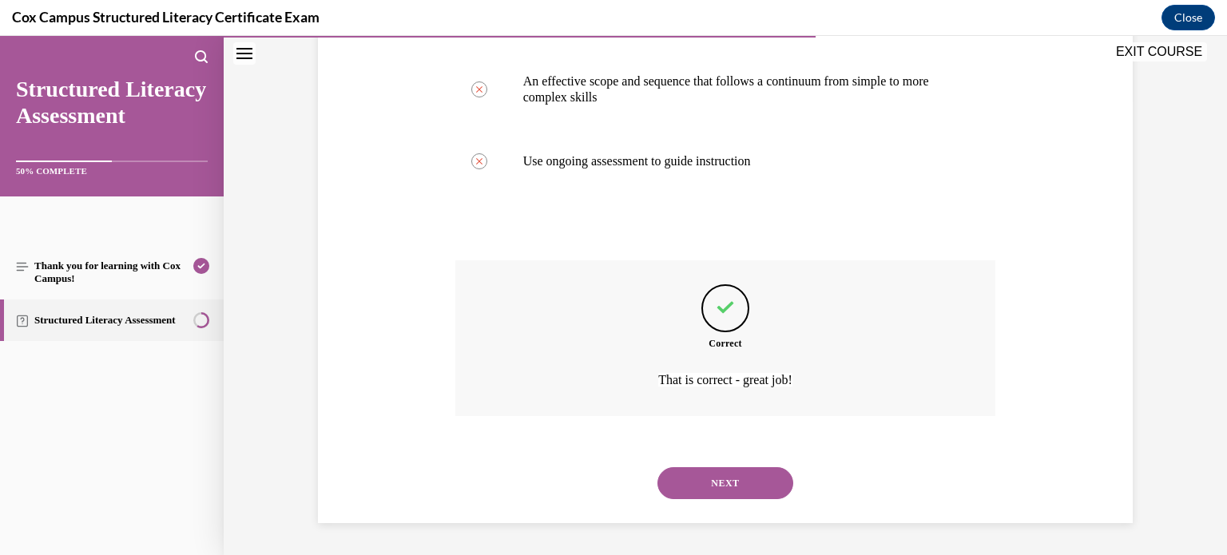
scroll to position [487, 0]
click at [733, 487] on button "NEXT" at bounding box center [726, 483] width 136 height 32
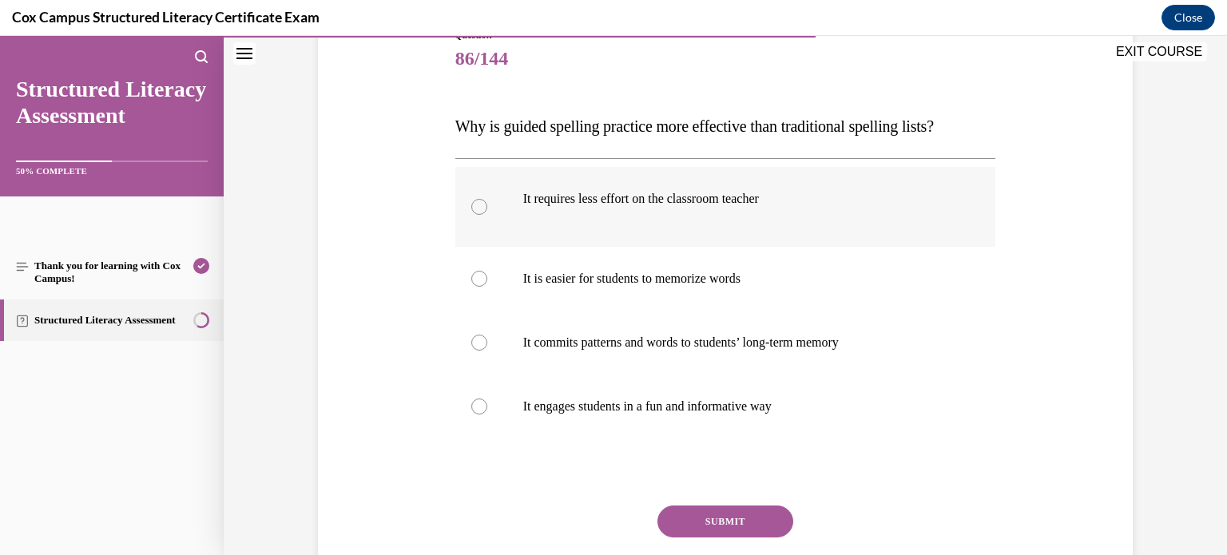
scroll to position [204, 0]
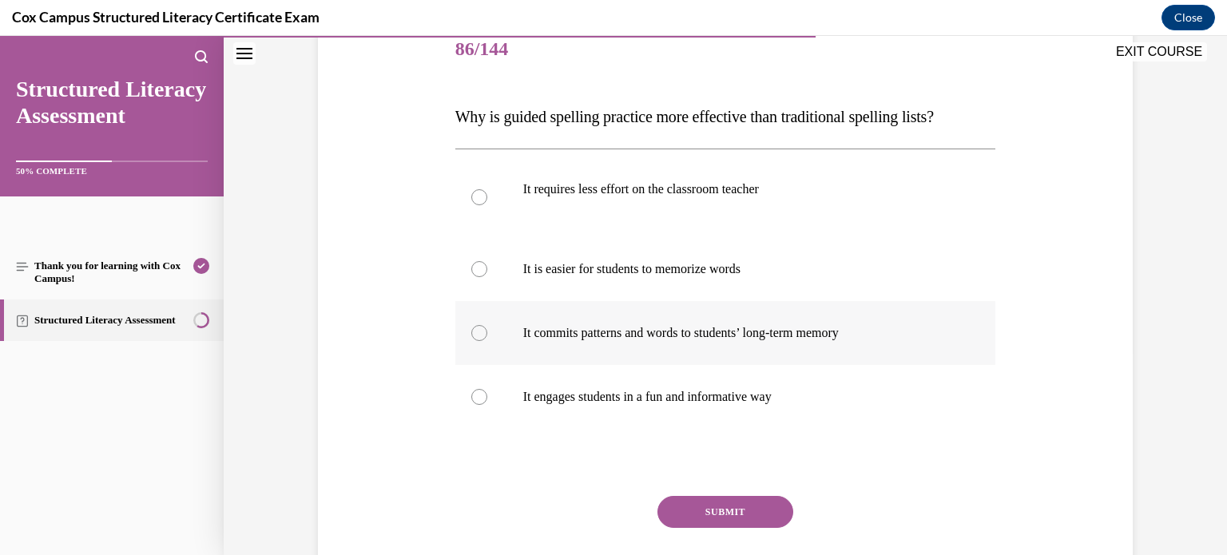
click at [482, 336] on div at bounding box center [479, 333] width 16 height 16
click at [482, 336] on input "It commits patterns and words to students’ long-term memory" at bounding box center [479, 333] width 16 height 16
radio input "true"
click at [714, 519] on button "SUBMIT" at bounding box center [726, 512] width 136 height 32
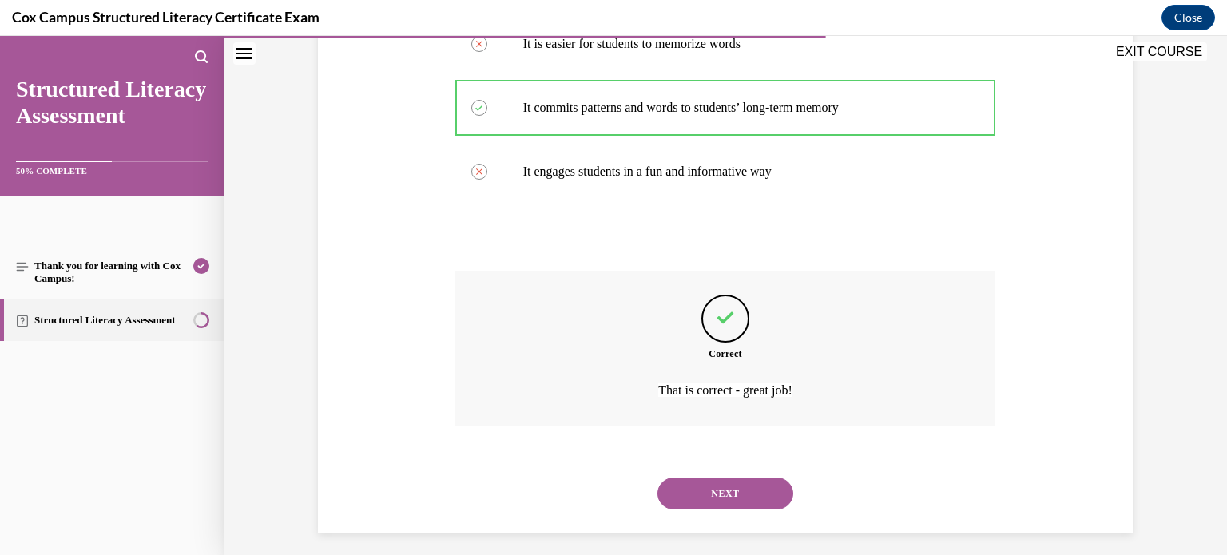
scroll to position [439, 0]
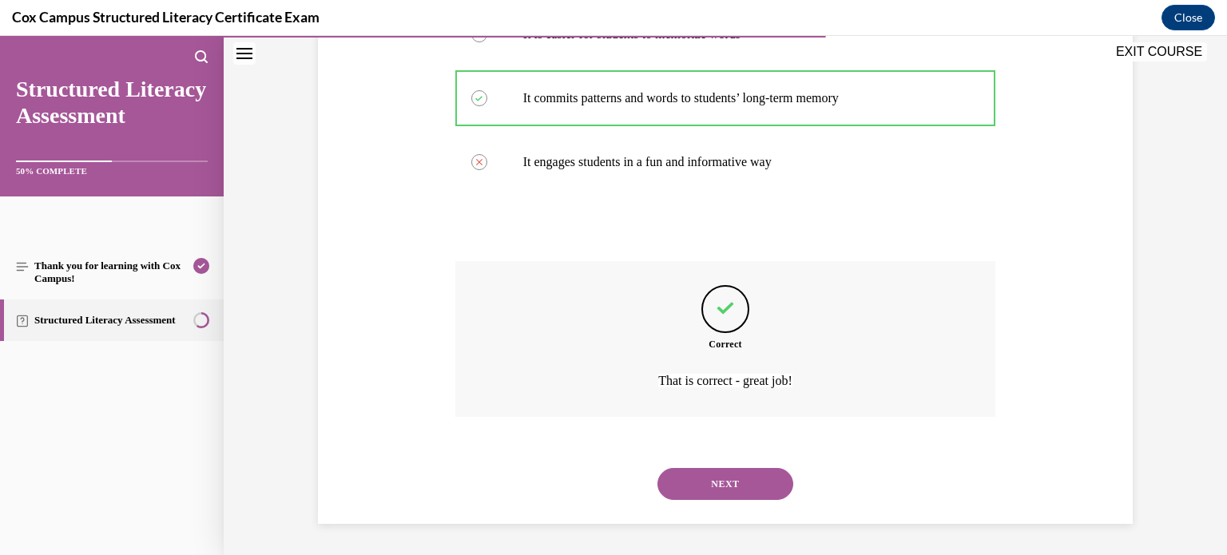
click at [725, 489] on button "NEXT" at bounding box center [726, 484] width 136 height 32
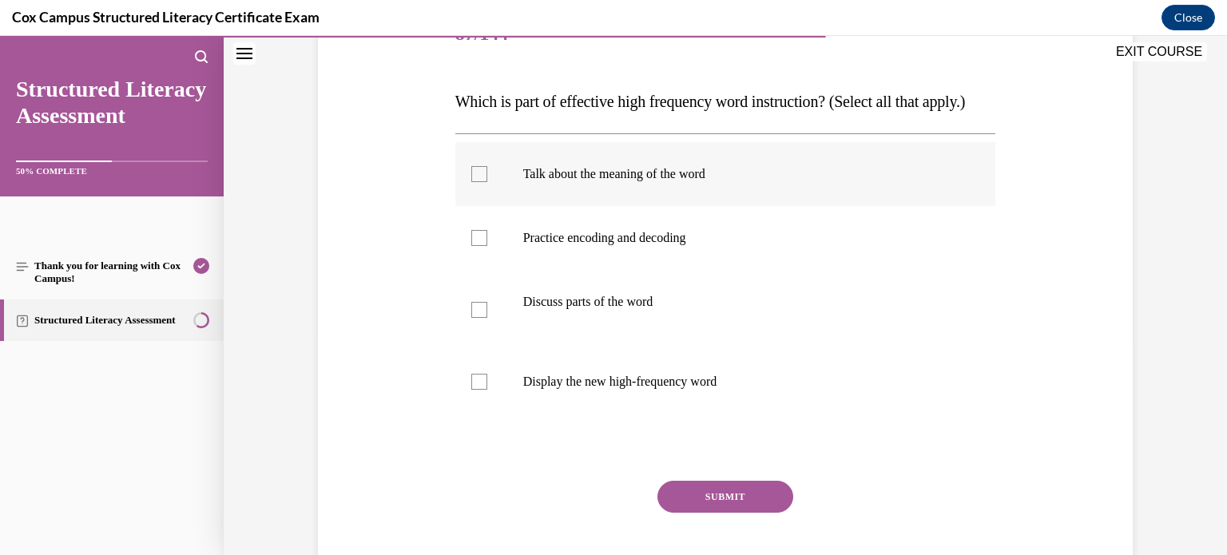
scroll to position [220, 0]
click at [476, 181] on div at bounding box center [479, 173] width 16 height 16
click at [476, 181] on input "Talk about the meaning of the word" at bounding box center [479, 173] width 16 height 16
checkbox input "true"
click at [482, 269] on label "Practice encoding and decoding" at bounding box center [726, 237] width 541 height 64
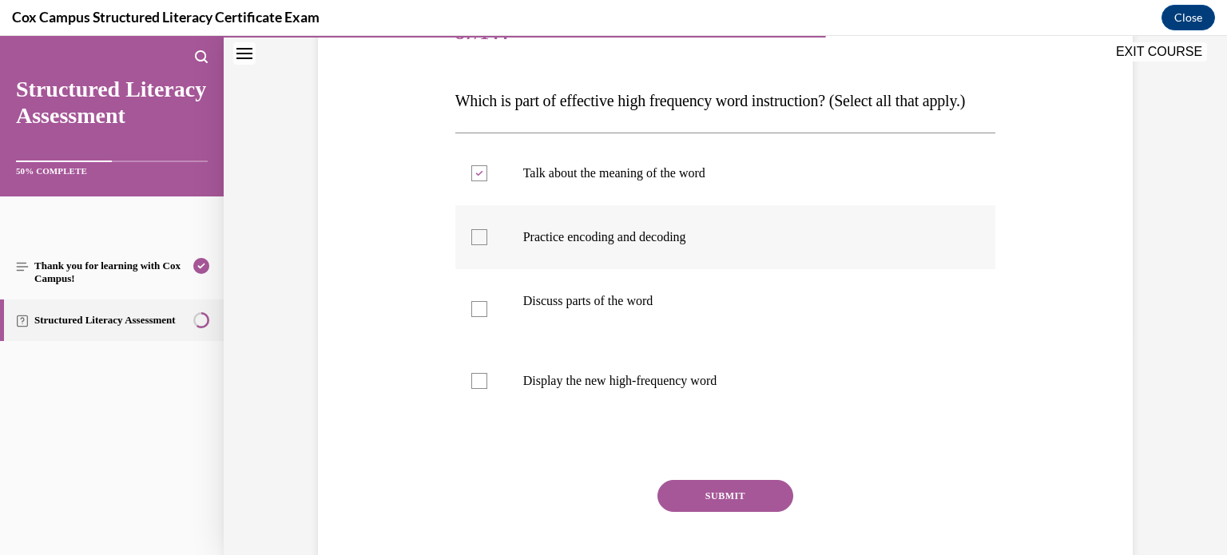
click at [482, 245] on input "Practice encoding and decoding" at bounding box center [479, 237] width 16 height 16
checkbox input "true"
click at [483, 317] on div at bounding box center [479, 309] width 16 height 16
click at [483, 317] on input "Discuss parts of the word" at bounding box center [479, 309] width 16 height 16
checkbox input "true"
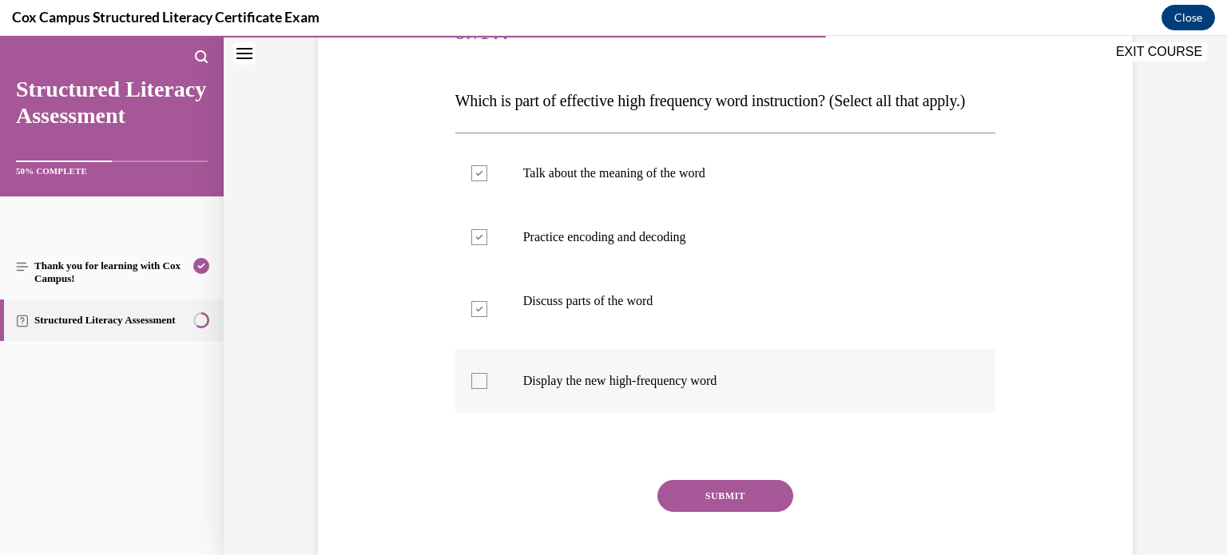
click at [479, 389] on div at bounding box center [479, 381] width 16 height 16
click at [479, 389] on input "Display the new high-frequency word" at bounding box center [479, 381] width 16 height 16
checkbox input "true"
click at [715, 512] on button "SUBMIT" at bounding box center [726, 496] width 136 height 32
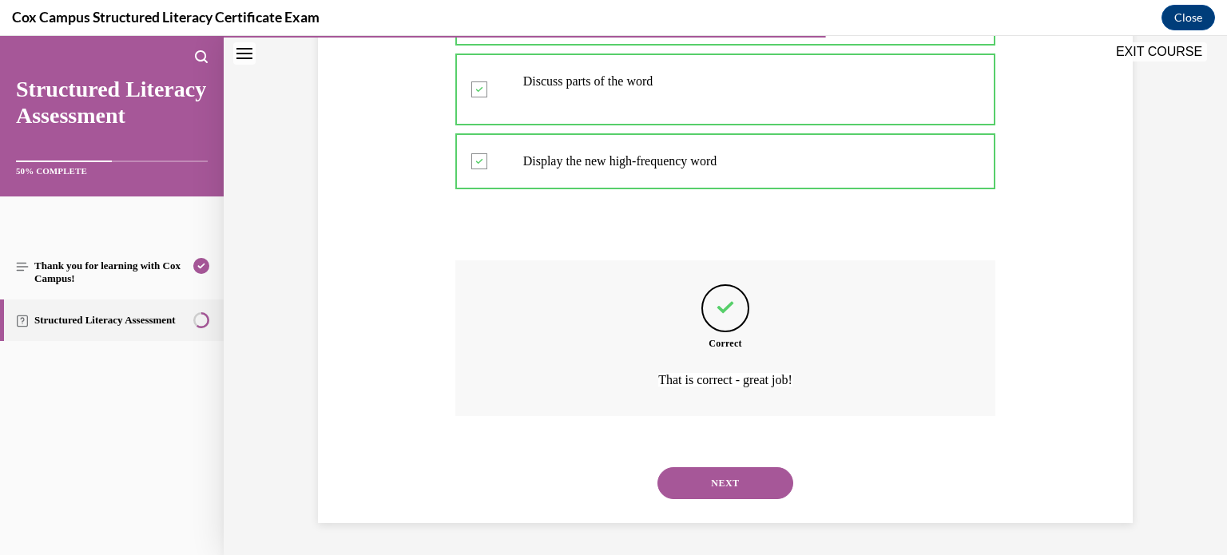
scroll to position [471, 0]
click at [725, 494] on button "NEXT" at bounding box center [726, 483] width 136 height 32
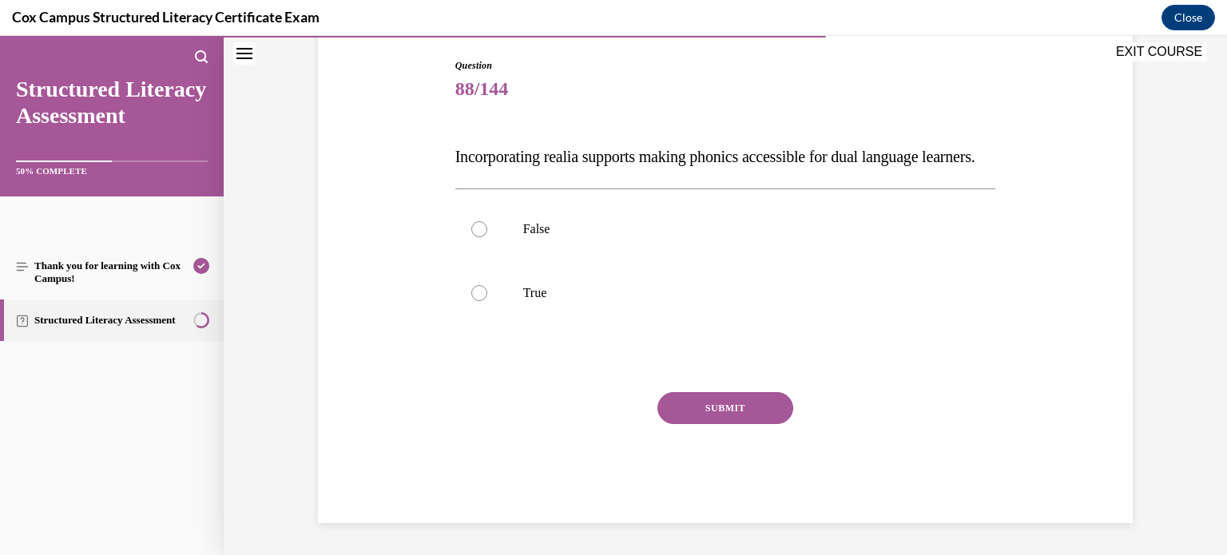
scroll to position [177, 0]
click at [479, 301] on div at bounding box center [479, 293] width 16 height 16
click at [479, 301] on input "True" at bounding box center [479, 293] width 16 height 16
radio input "true"
click at [696, 424] on button "SUBMIT" at bounding box center [726, 408] width 136 height 32
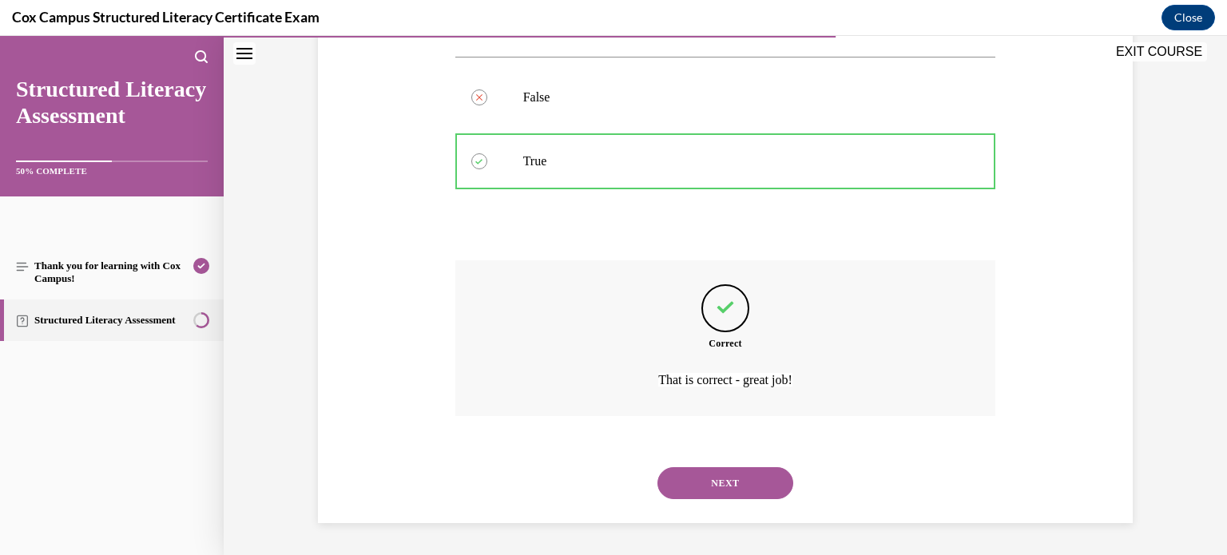
scroll to position [327, 0]
click at [729, 484] on button "NEXT" at bounding box center [726, 483] width 136 height 32
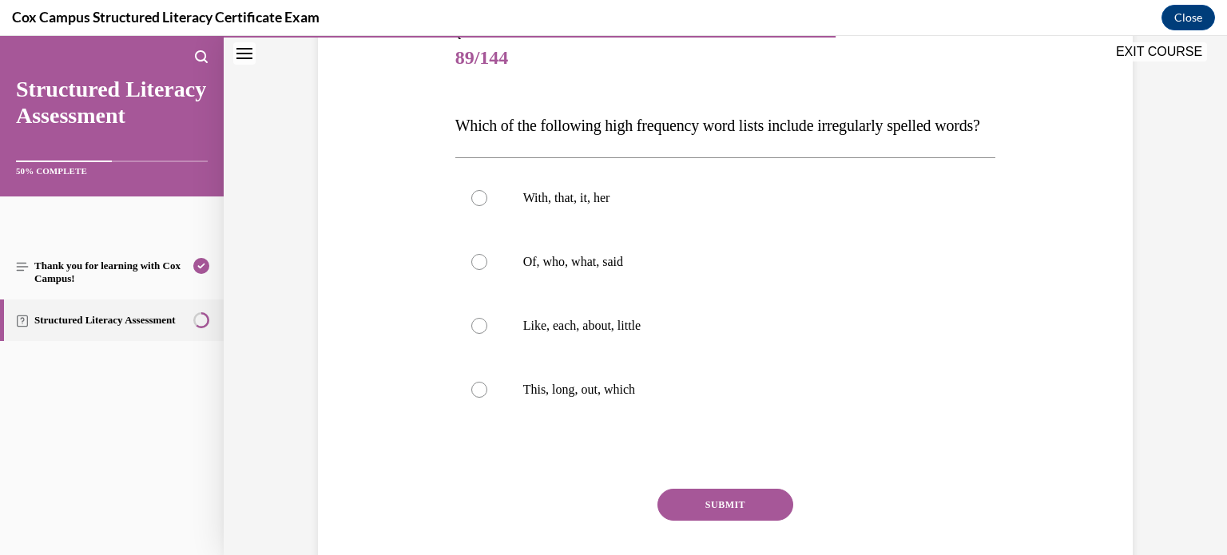
scroll to position [196, 0]
click at [481, 269] on div at bounding box center [479, 261] width 16 height 16
click at [481, 269] on input "Of, who, what, said" at bounding box center [479, 261] width 16 height 16
radio input "true"
click at [700, 520] on button "SUBMIT" at bounding box center [726, 504] width 136 height 32
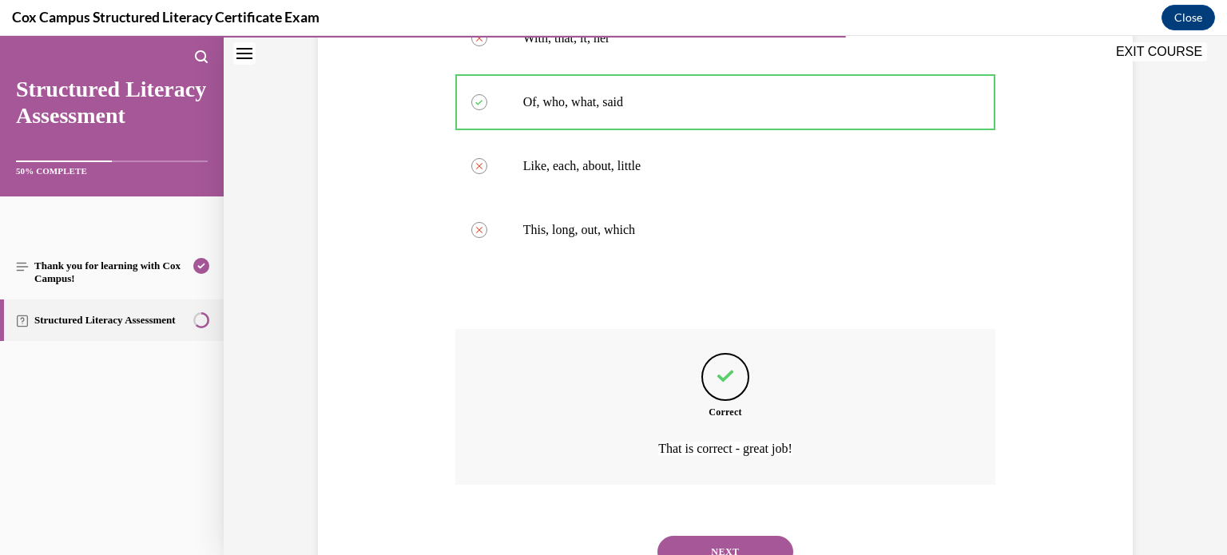
scroll to position [455, 0]
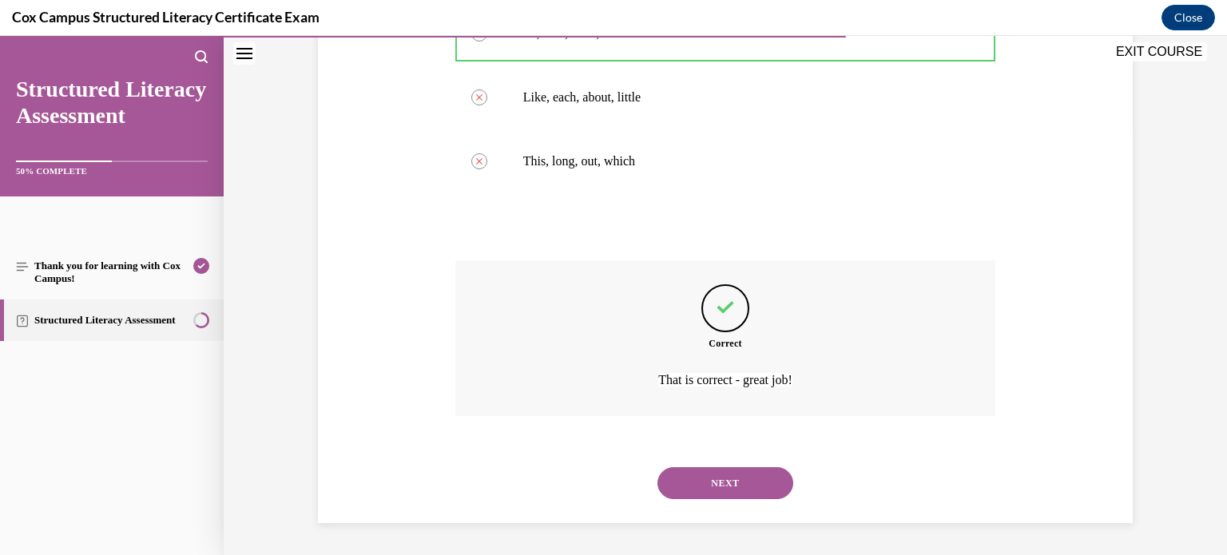
click at [720, 480] on button "NEXT" at bounding box center [726, 483] width 136 height 32
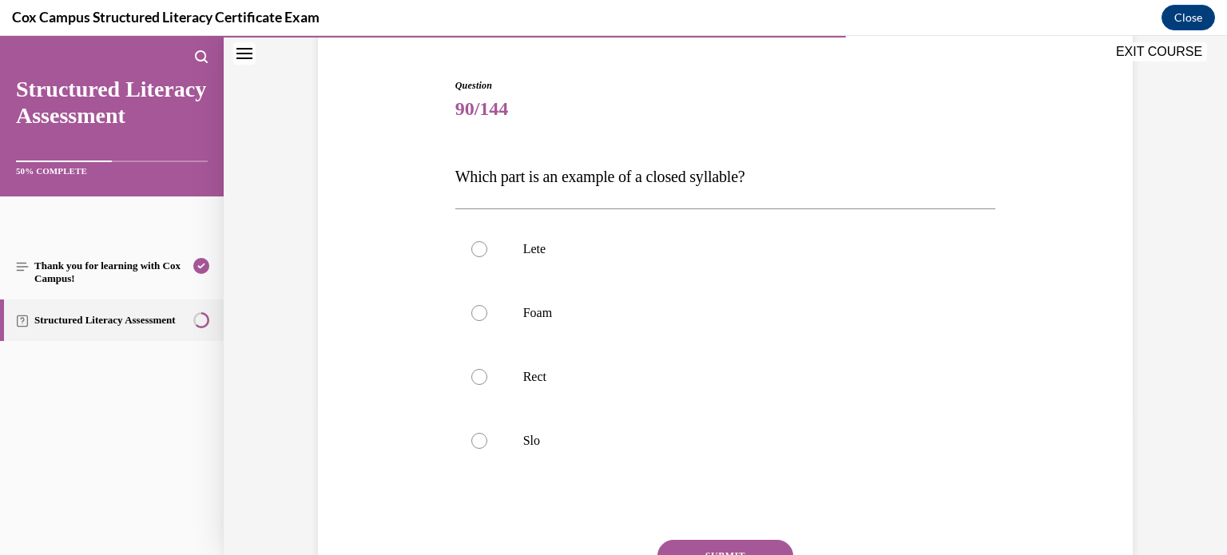
scroll to position [147, 0]
click at [480, 374] on div at bounding box center [479, 374] width 16 height 16
click at [480, 374] on input "Rect" at bounding box center [479, 374] width 16 height 16
radio input "true"
click at [709, 543] on button "SUBMIT" at bounding box center [726, 553] width 136 height 32
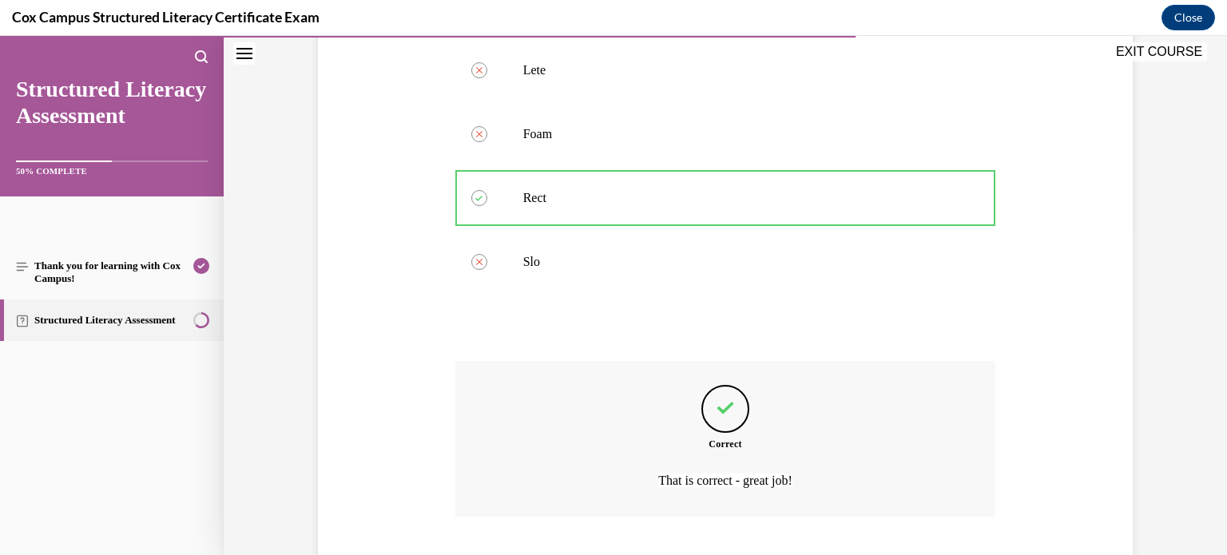
scroll to position [423, 0]
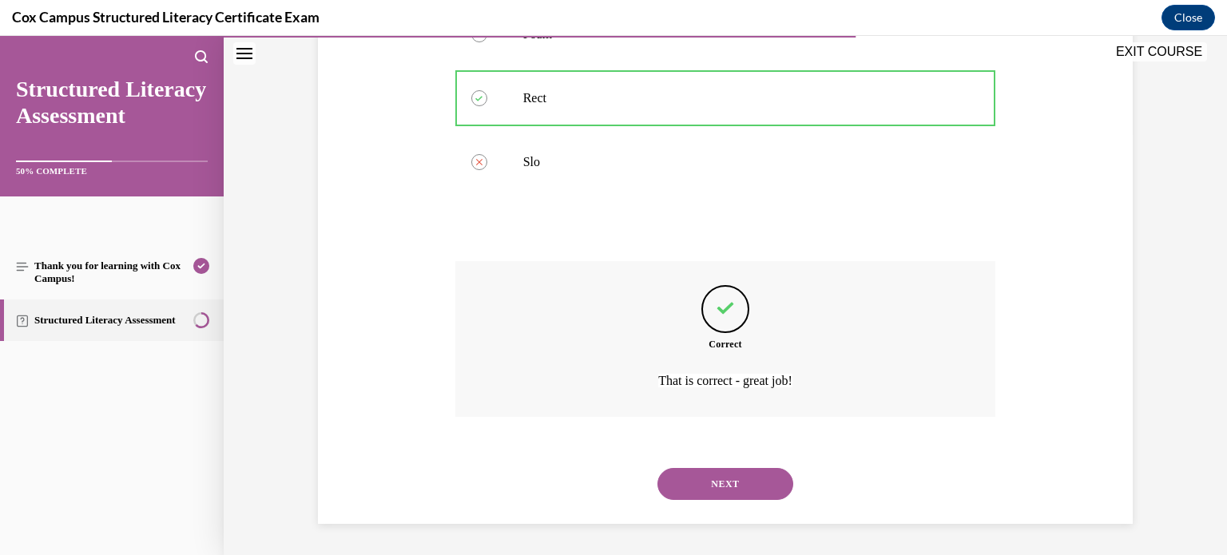
click at [725, 472] on button "NEXT" at bounding box center [726, 484] width 136 height 32
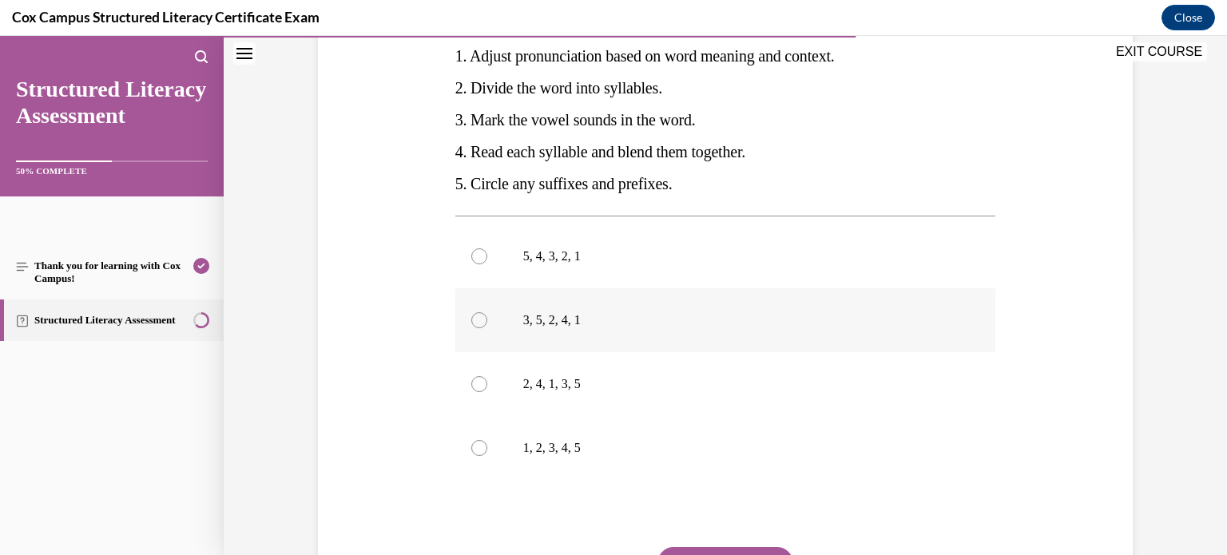
scroll to position [324, 0]
click at [476, 325] on div at bounding box center [479, 320] width 16 height 16
click at [476, 325] on input "3, 5, 2, 4, 1" at bounding box center [479, 320] width 16 height 16
radio input "true"
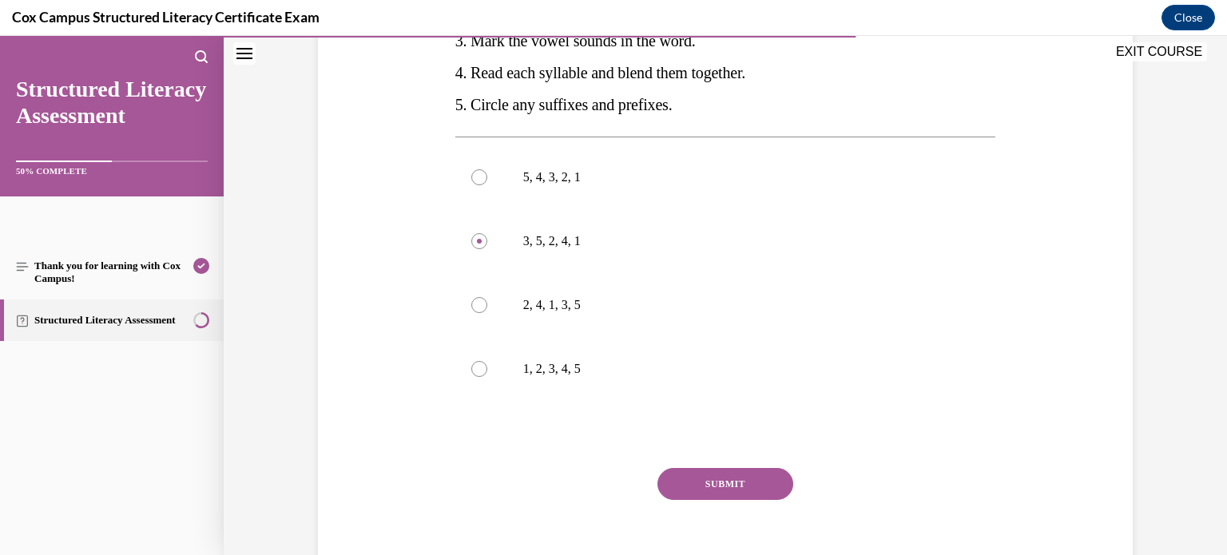
scroll to position [478, 0]
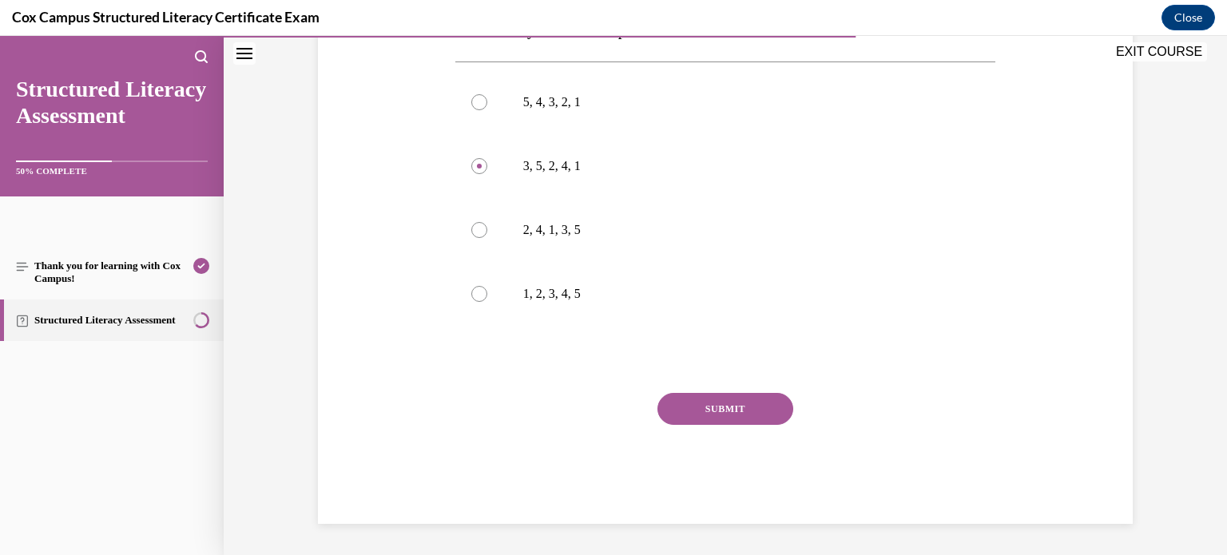
click at [719, 411] on button "SUBMIT" at bounding box center [726, 409] width 136 height 32
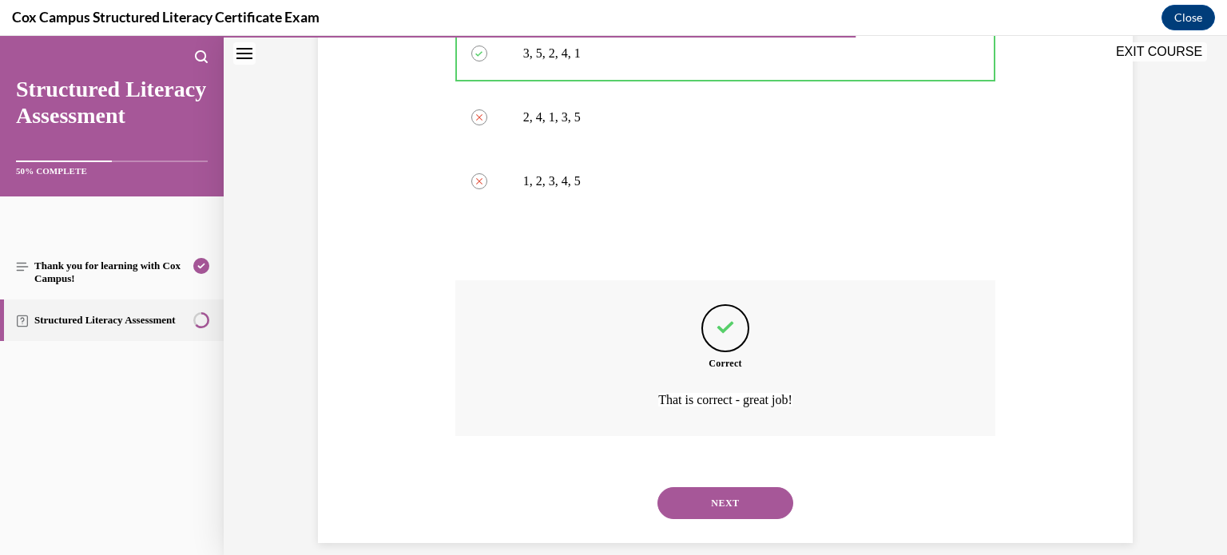
scroll to position [611, 0]
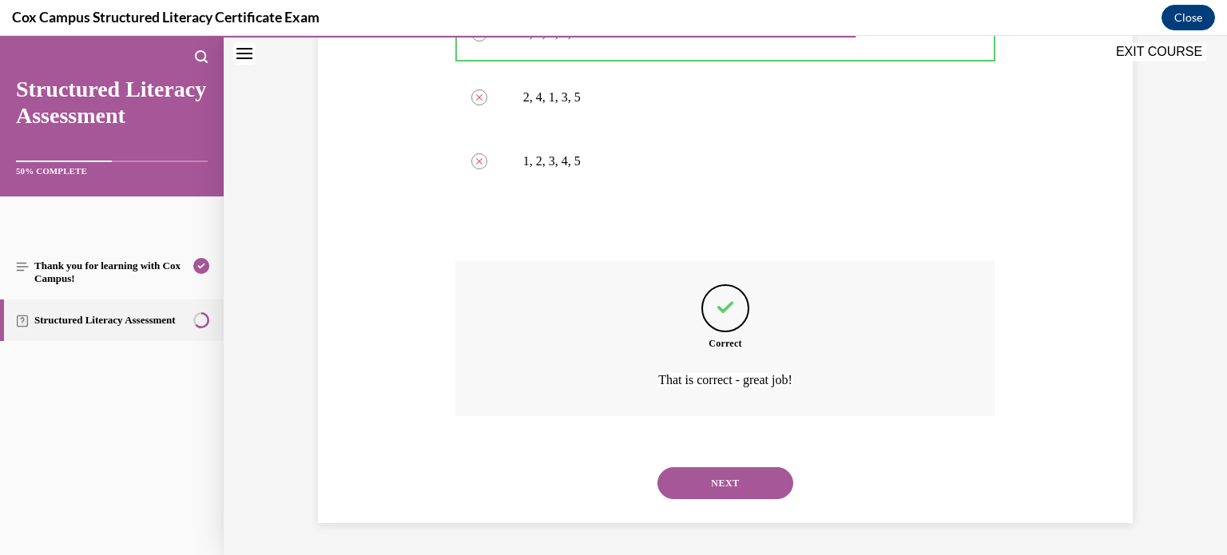
click at [729, 495] on button "NEXT" at bounding box center [726, 483] width 136 height 32
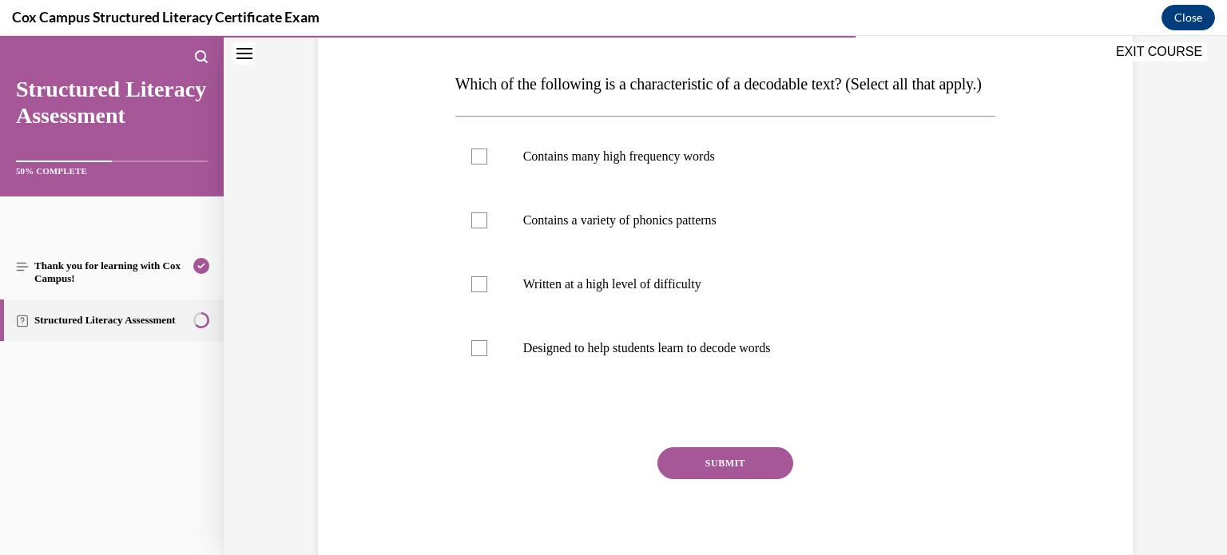
scroll to position [240, 0]
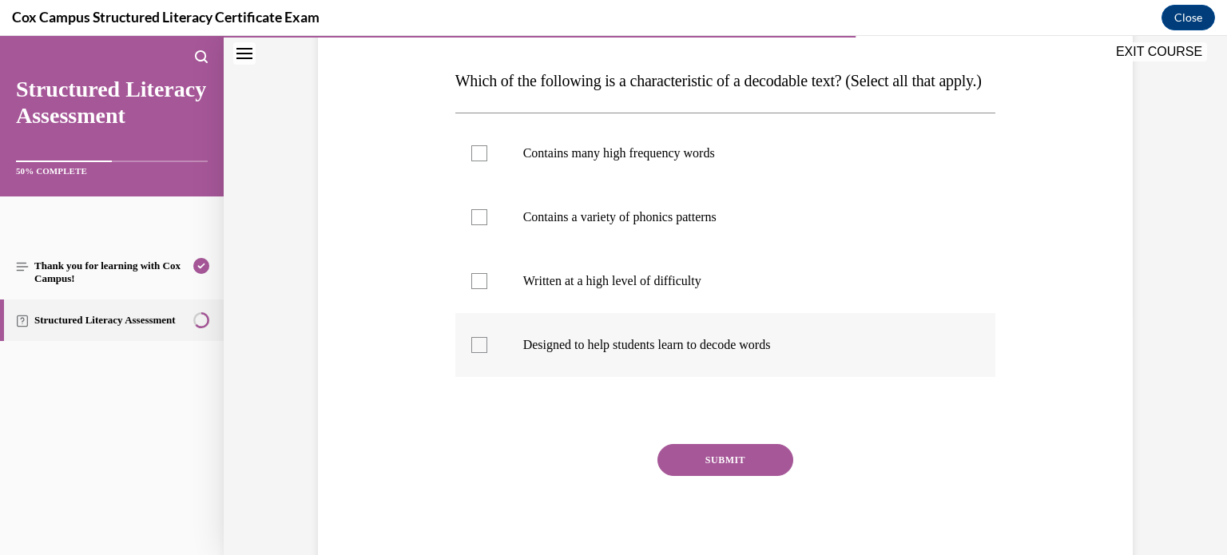
click at [479, 353] on div at bounding box center [479, 345] width 16 height 16
click at [479, 353] on input "Designed to help students learn to decode words" at bounding box center [479, 345] width 16 height 16
checkbox input "true"
click at [482, 225] on div at bounding box center [479, 217] width 16 height 16
click at [482, 225] on input "Contains a variety of phonics patterns" at bounding box center [479, 217] width 16 height 16
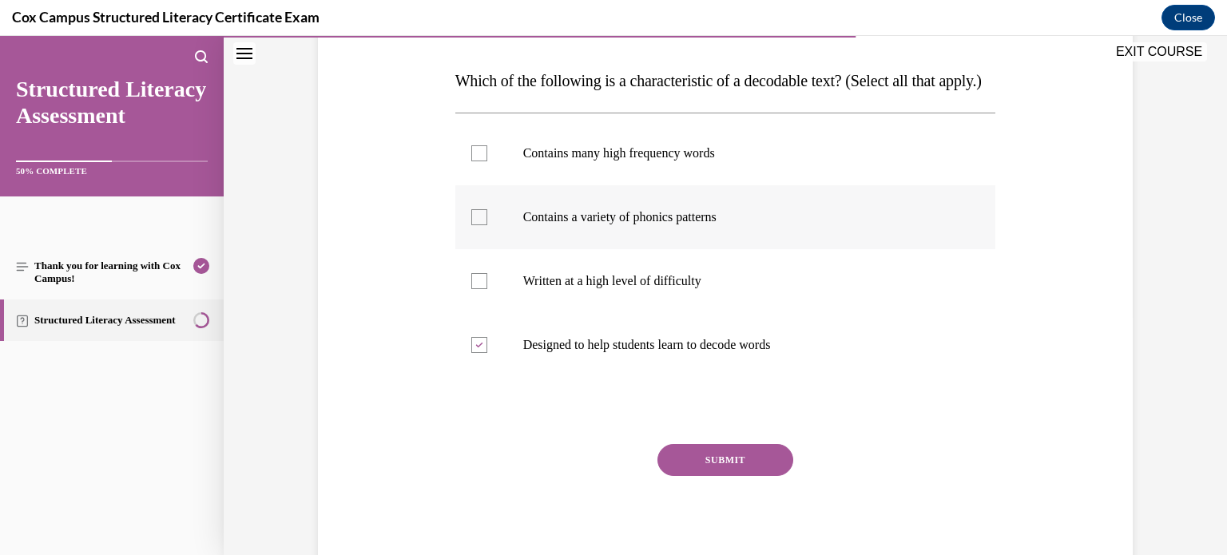
checkbox input "true"
click at [477, 161] on div at bounding box center [479, 153] width 16 height 16
click at [477, 161] on input "Contains many high frequency words" at bounding box center [479, 153] width 16 height 16
checkbox input "true"
click at [720, 476] on button "SUBMIT" at bounding box center [726, 460] width 136 height 32
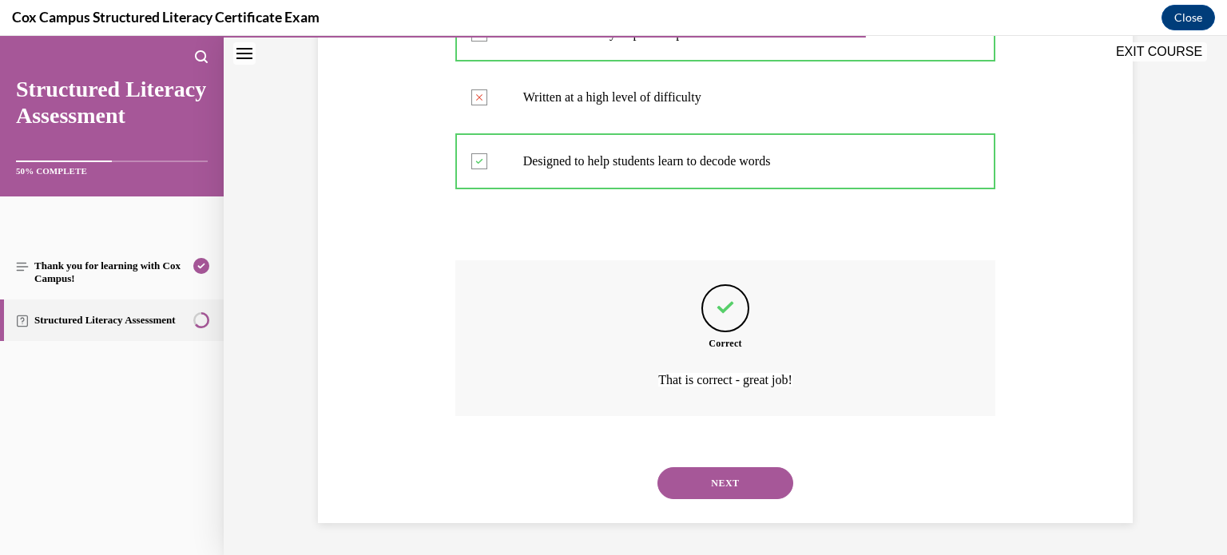
scroll to position [455, 0]
click at [749, 482] on button "NEXT" at bounding box center [726, 483] width 136 height 32
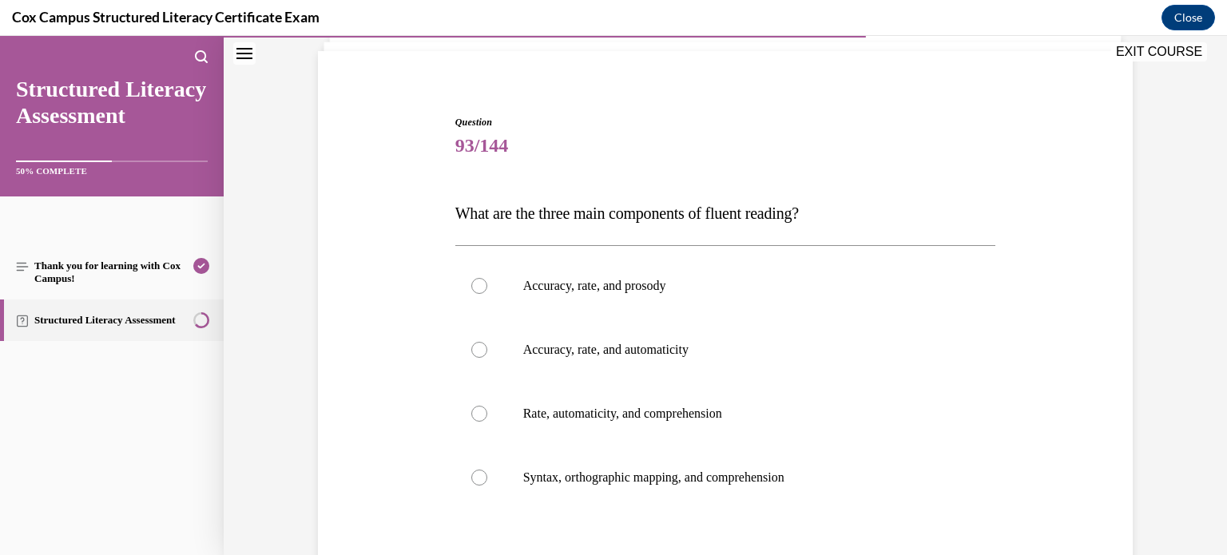
scroll to position [108, 0]
click at [479, 287] on div at bounding box center [479, 285] width 16 height 16
click at [479, 287] on input "Accuracy, rate, and prosody" at bounding box center [479, 285] width 16 height 16
radio input "true"
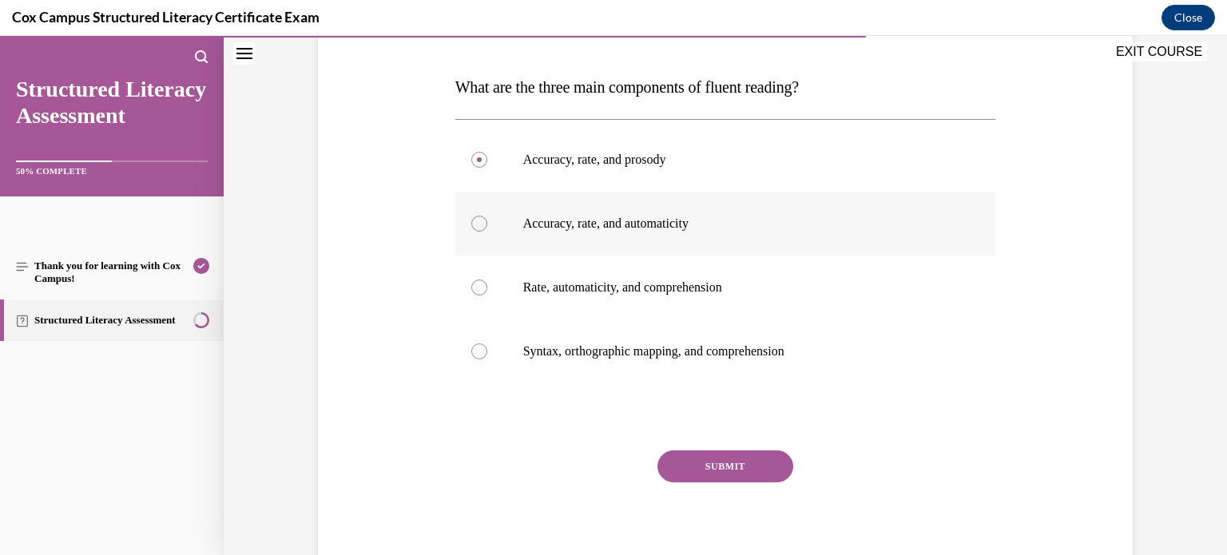
scroll to position [291, 0]
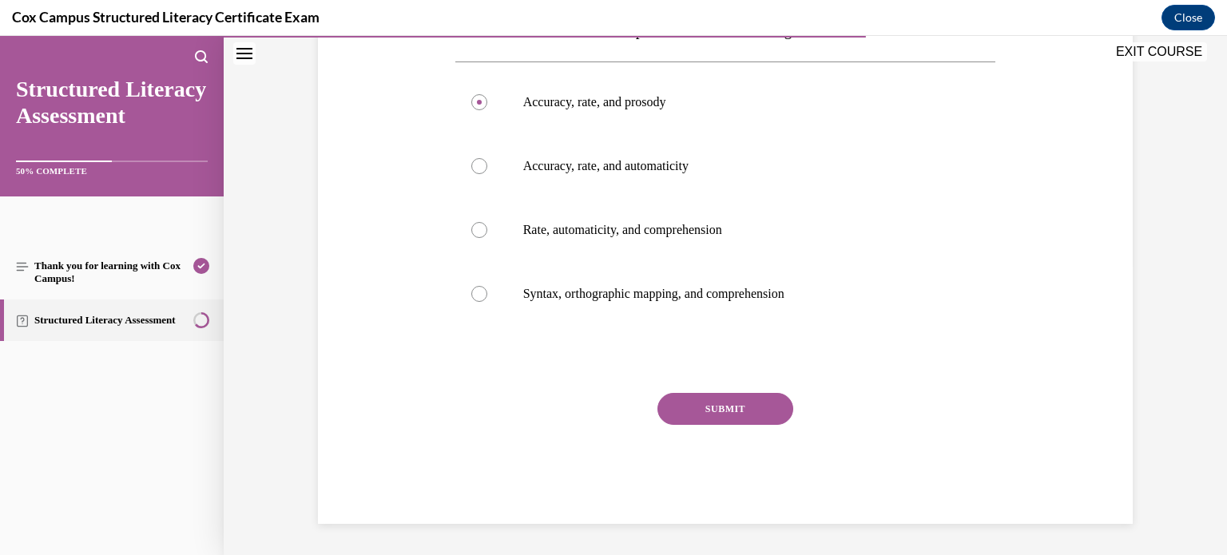
click at [709, 416] on button "SUBMIT" at bounding box center [726, 409] width 136 height 32
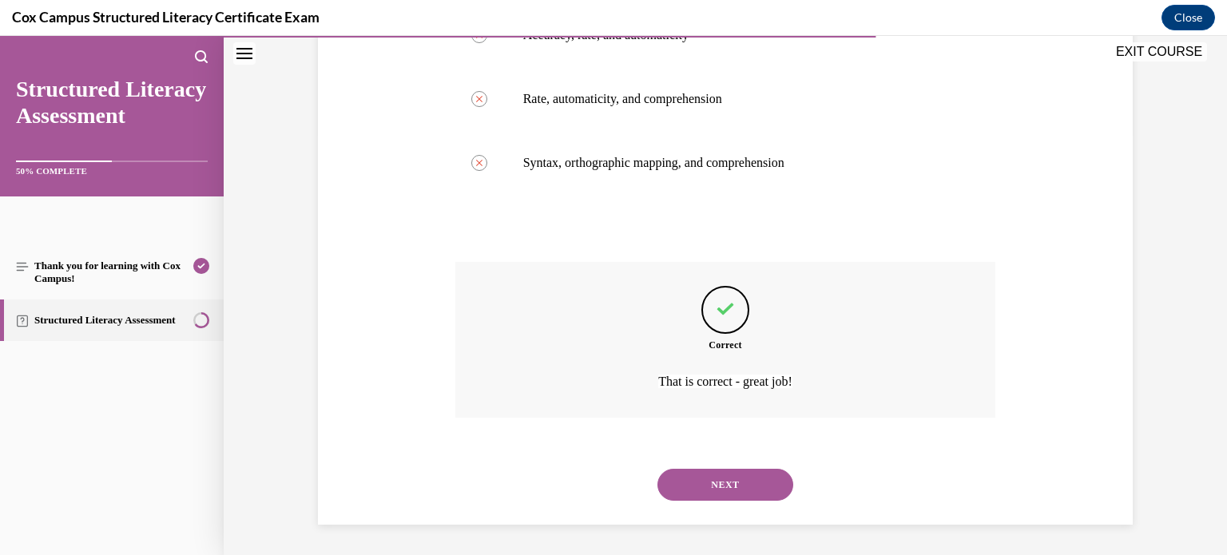
scroll to position [423, 0]
click at [732, 490] on button "NEXT" at bounding box center [726, 484] width 136 height 32
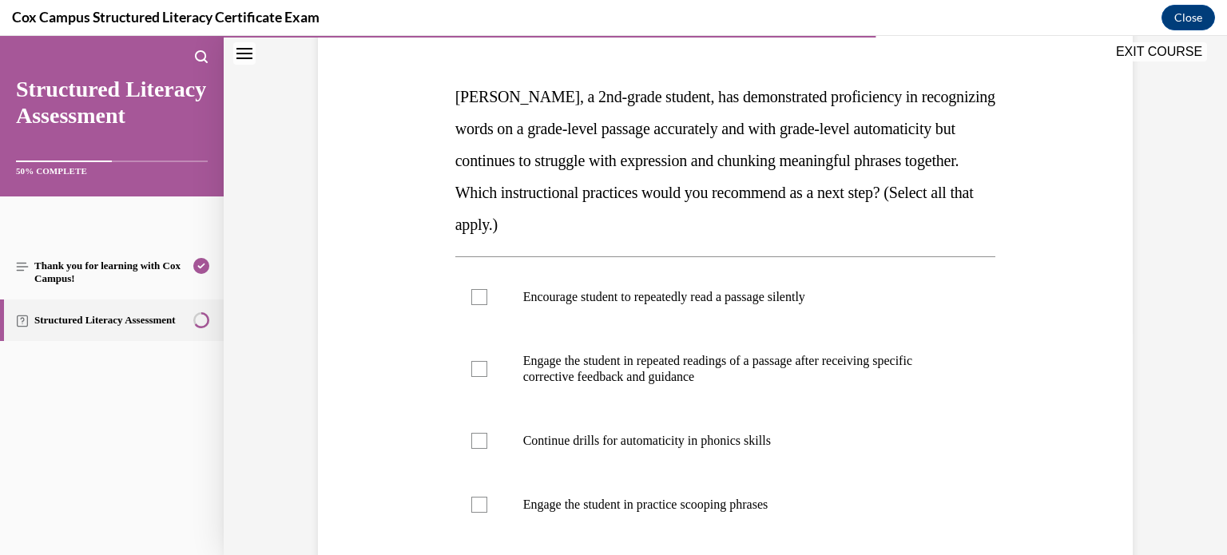
scroll to position [225, 0]
click at [480, 370] on div at bounding box center [479, 368] width 16 height 16
click at [480, 370] on input "Engage the student in repeated readings of a passage after receiving specific c…" at bounding box center [479, 368] width 16 height 16
checkbox input "true"
click at [481, 499] on div at bounding box center [479, 504] width 16 height 16
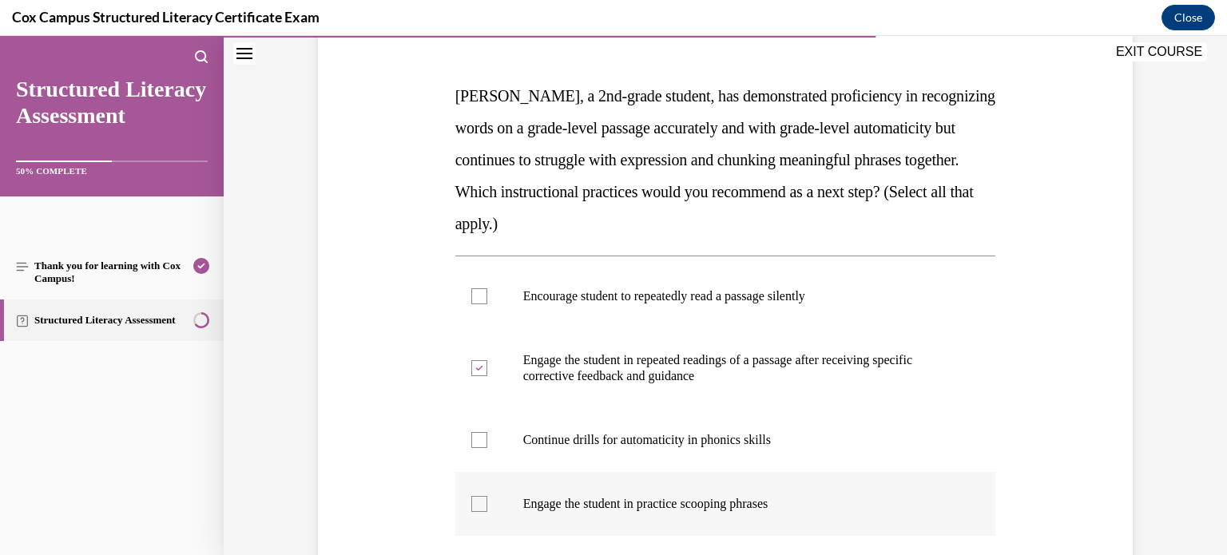
click at [481, 499] on input "Engage the student in practice scooping phrases" at bounding box center [479, 504] width 16 height 16
checkbox input "true"
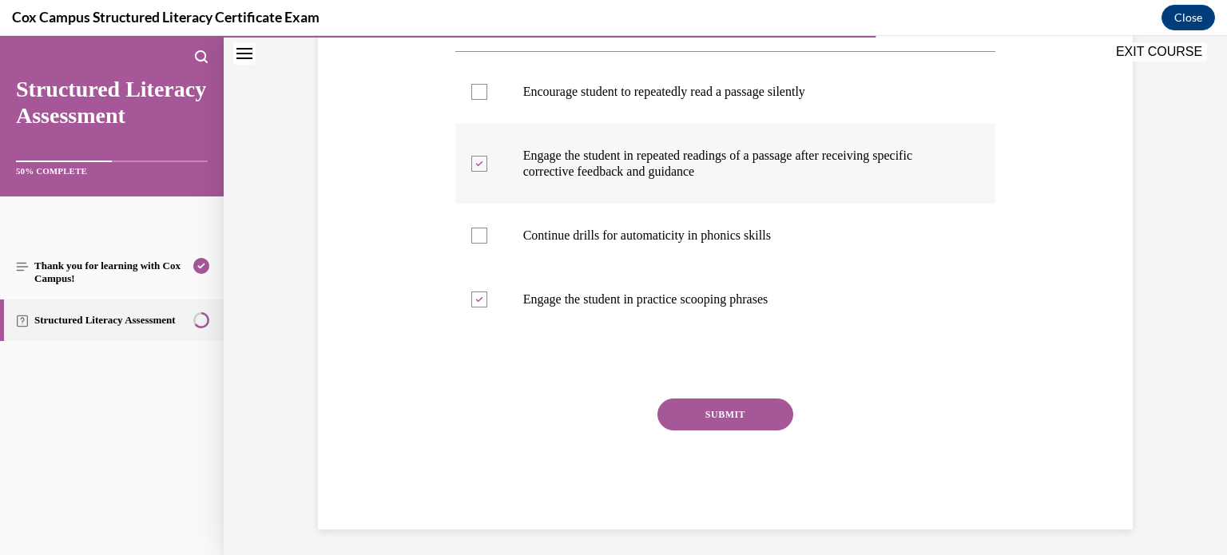
scroll to position [435, 0]
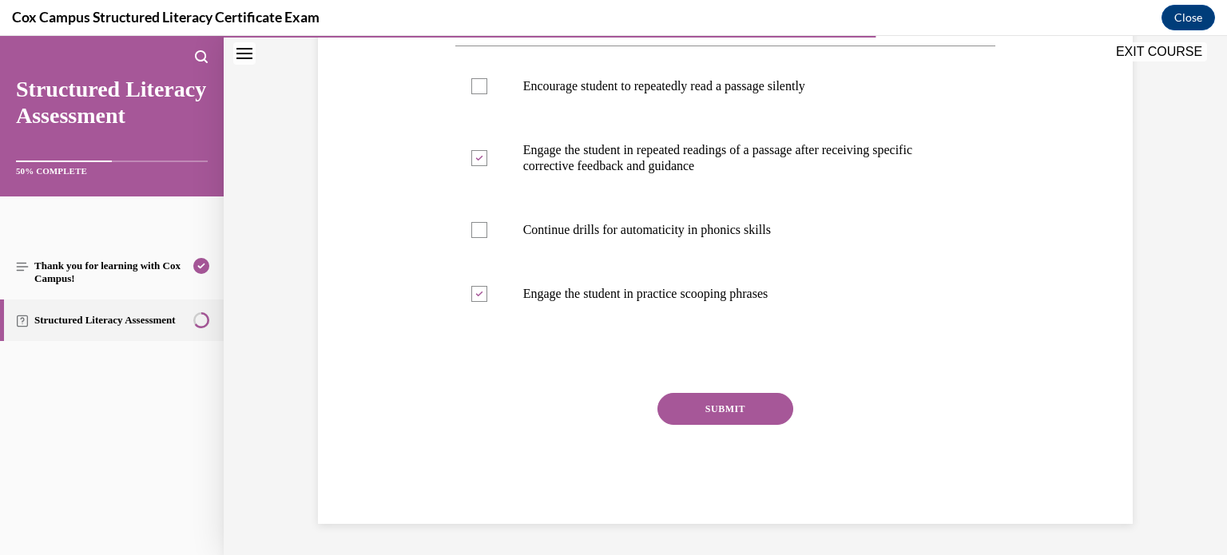
click at [699, 405] on button "SUBMIT" at bounding box center [726, 409] width 136 height 32
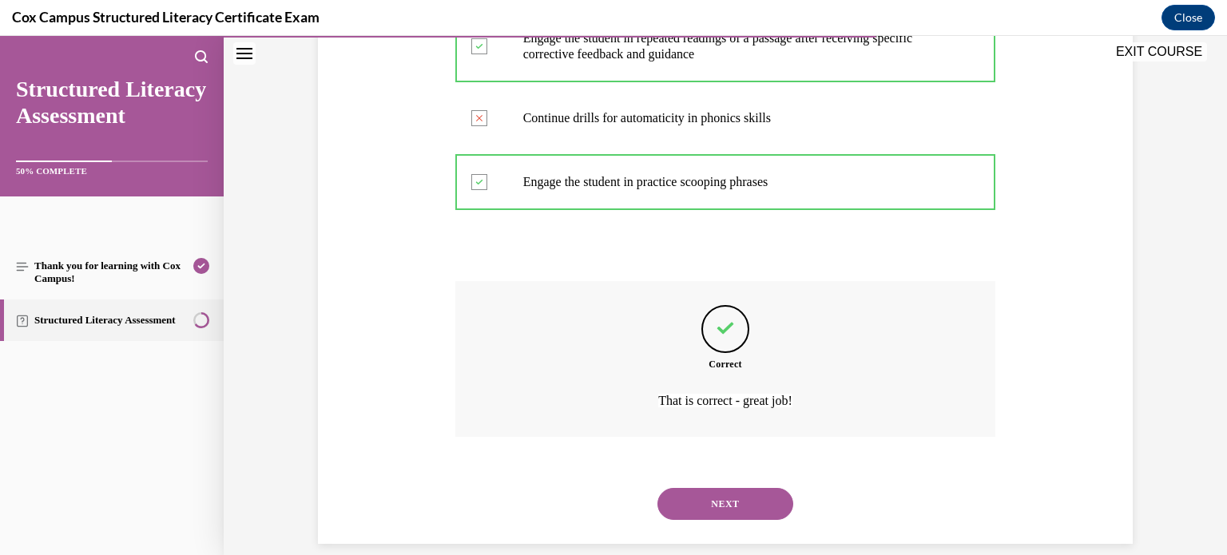
scroll to position [567, 0]
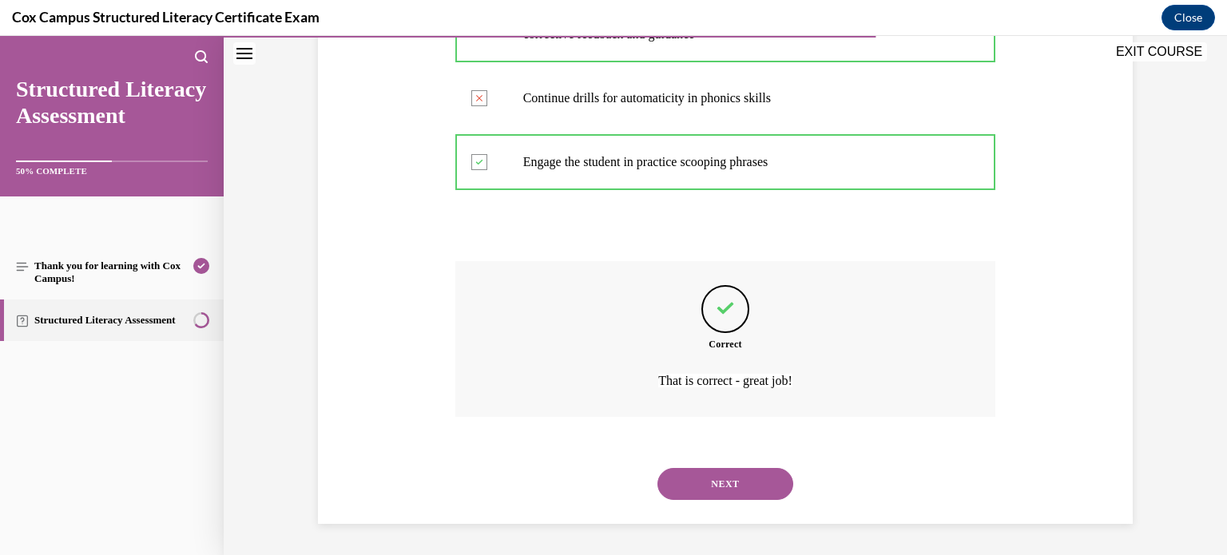
click at [718, 491] on button "NEXT" at bounding box center [726, 484] width 136 height 32
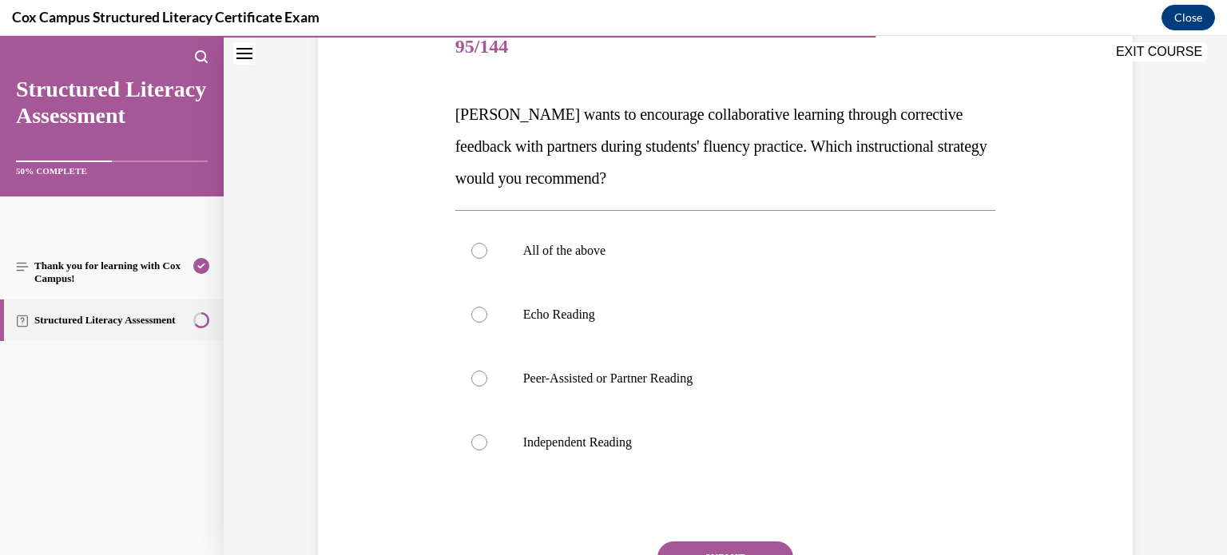
scroll to position [208, 0]
click at [478, 378] on div at bounding box center [479, 377] width 16 height 16
click at [478, 378] on input "Peer-Assisted or Partner Reading" at bounding box center [479, 377] width 16 height 16
radio input "true"
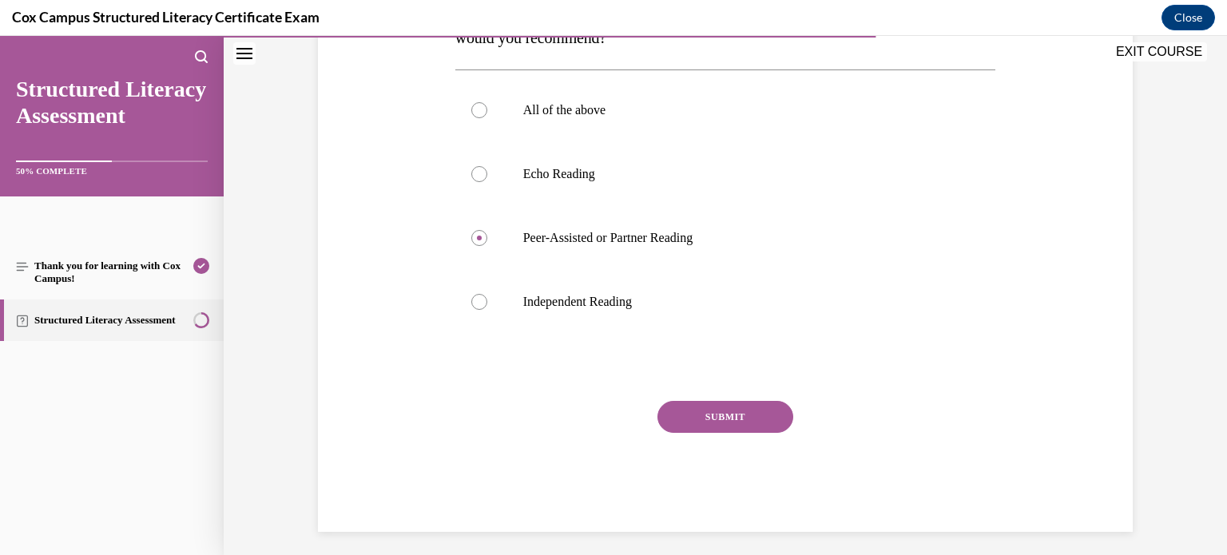
scroll to position [352, 0]
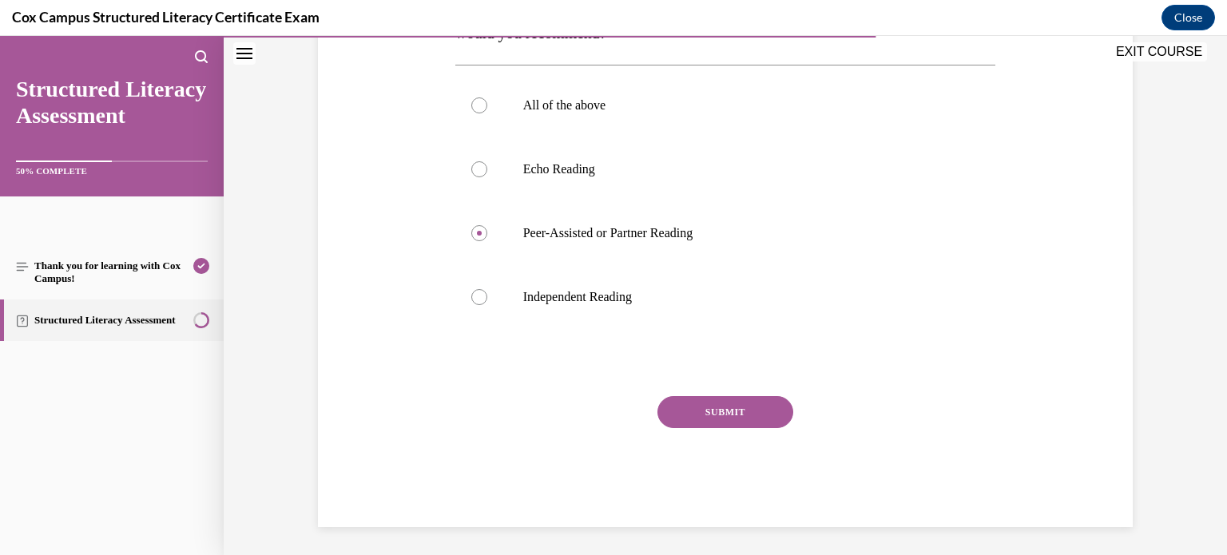
click at [718, 416] on button "SUBMIT" at bounding box center [726, 412] width 136 height 32
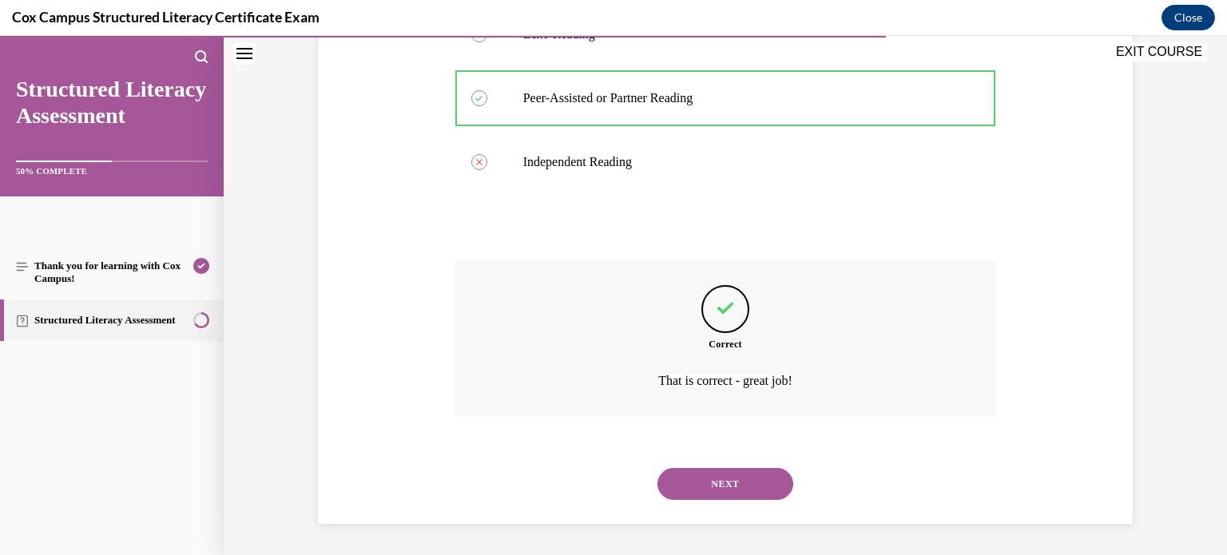
scroll to position [479, 0]
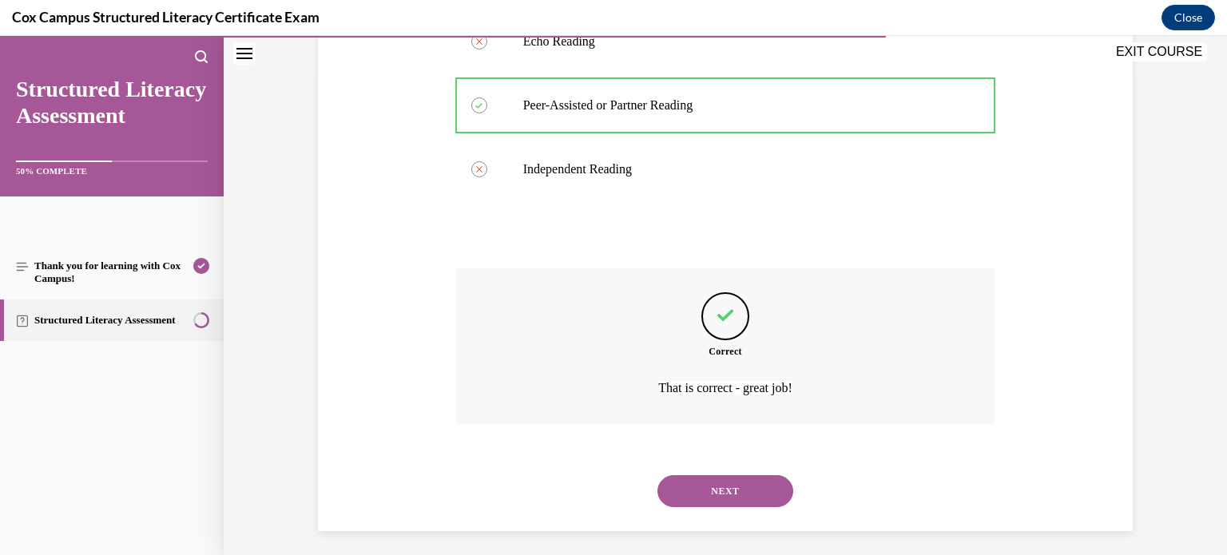
click at [719, 497] on button "NEXT" at bounding box center [726, 491] width 136 height 32
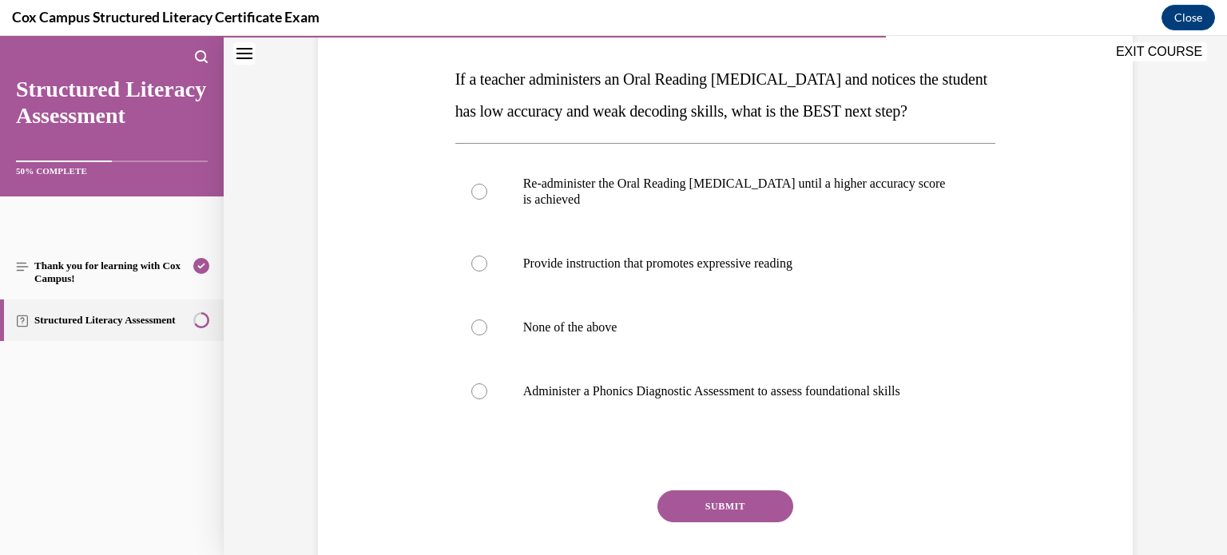
scroll to position [245, 0]
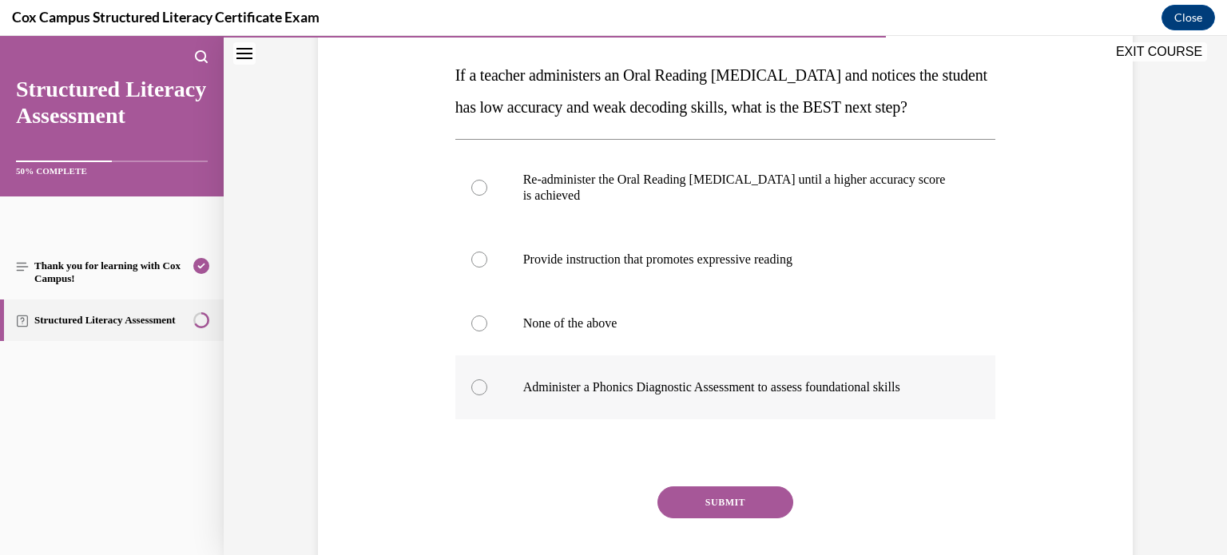
click at [482, 396] on div at bounding box center [479, 388] width 16 height 16
click at [482, 396] on input "Administer a Phonics Diagnostic Assessment to assess foundational skills" at bounding box center [479, 388] width 16 height 16
radio input "true"
click at [723, 519] on button "SUBMIT" at bounding box center [726, 503] width 136 height 32
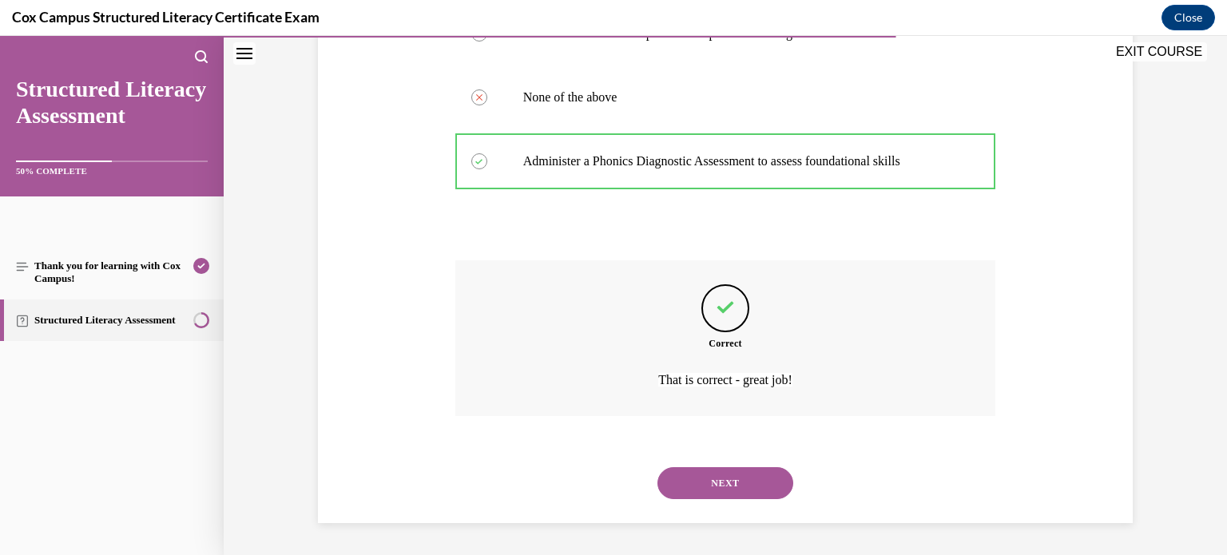
scroll to position [503, 0]
click at [741, 479] on button "NEXT" at bounding box center [726, 483] width 136 height 32
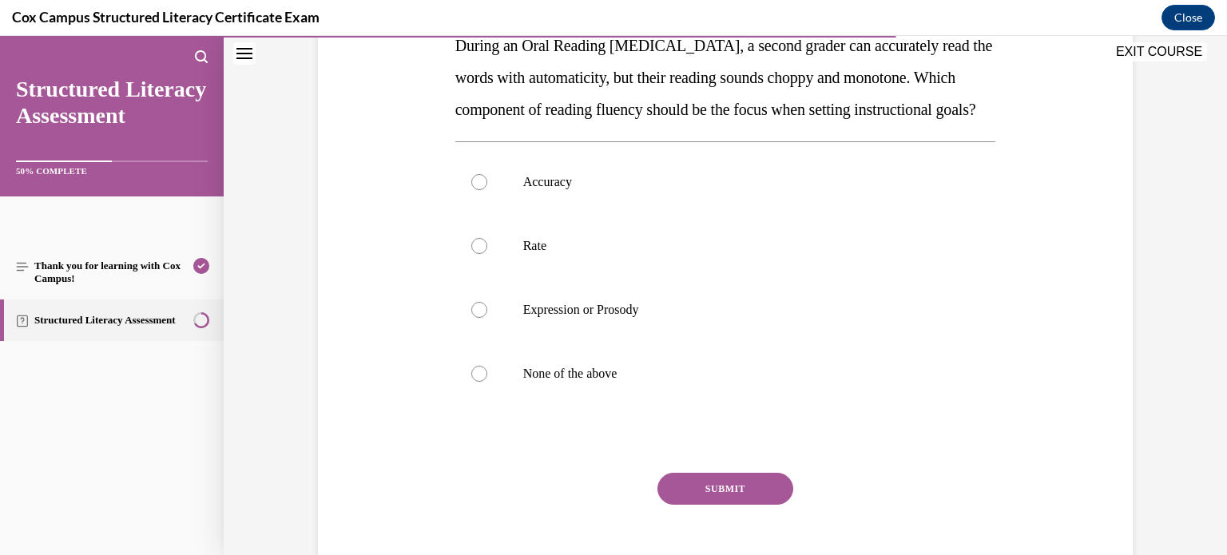
scroll to position [273, 0]
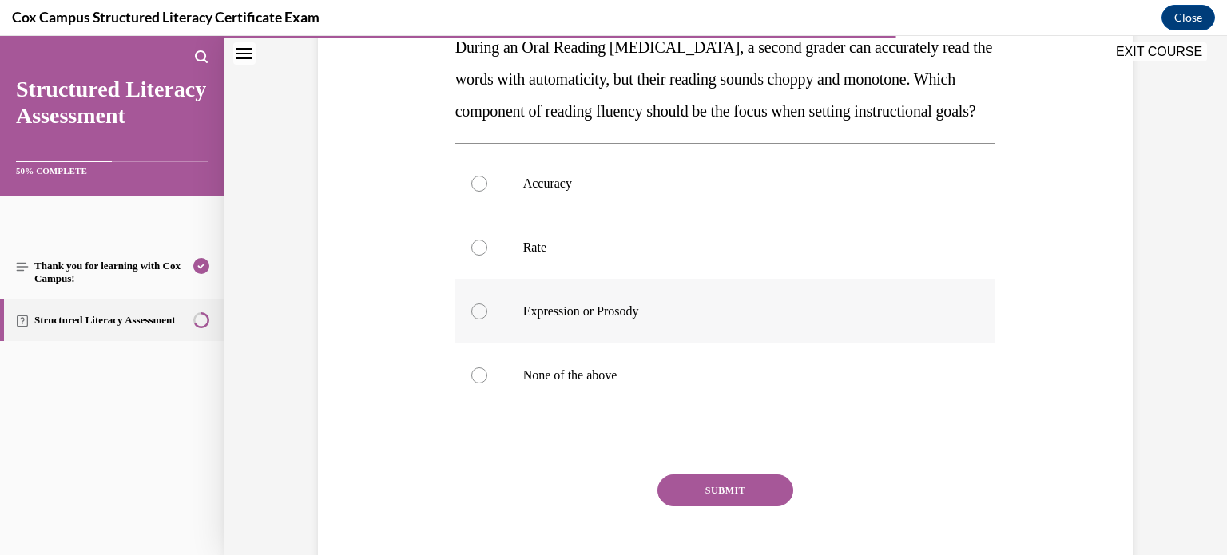
click at [479, 320] on div at bounding box center [479, 312] width 16 height 16
click at [479, 320] on input "Expression or Prosody" at bounding box center [479, 312] width 16 height 16
radio input "true"
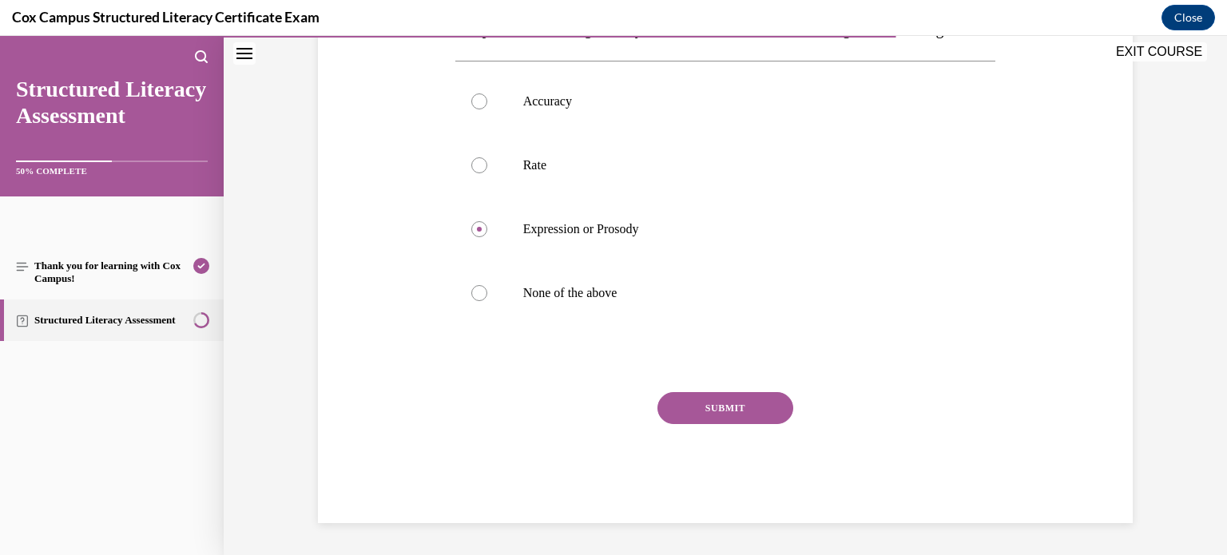
scroll to position [361, 0]
click at [706, 424] on button "SUBMIT" at bounding box center [726, 408] width 136 height 32
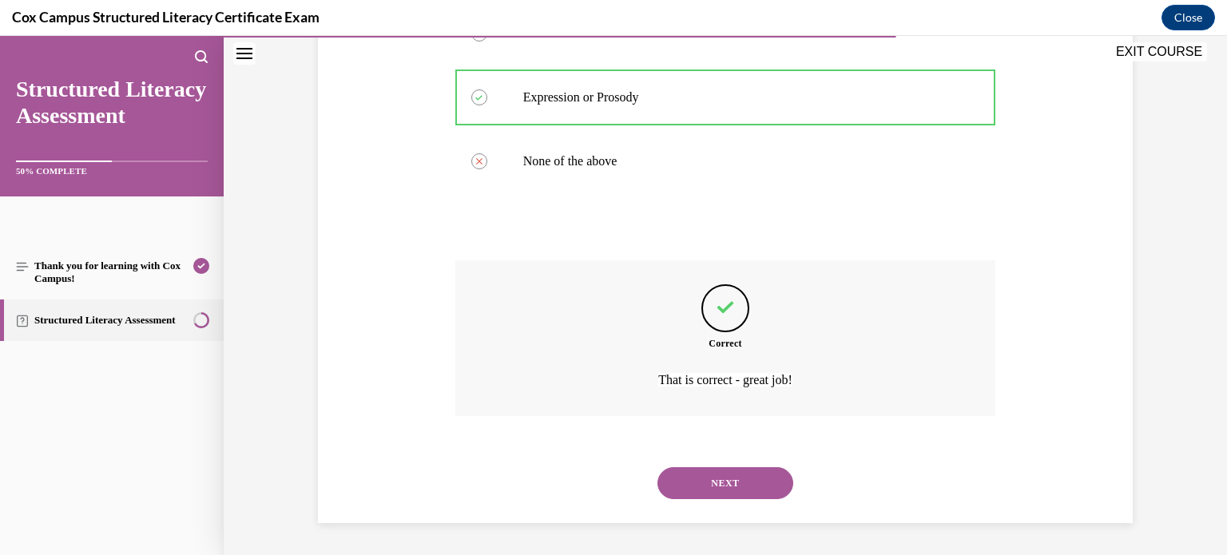
scroll to position [519, 0]
click at [731, 482] on button "NEXT" at bounding box center [726, 483] width 136 height 32
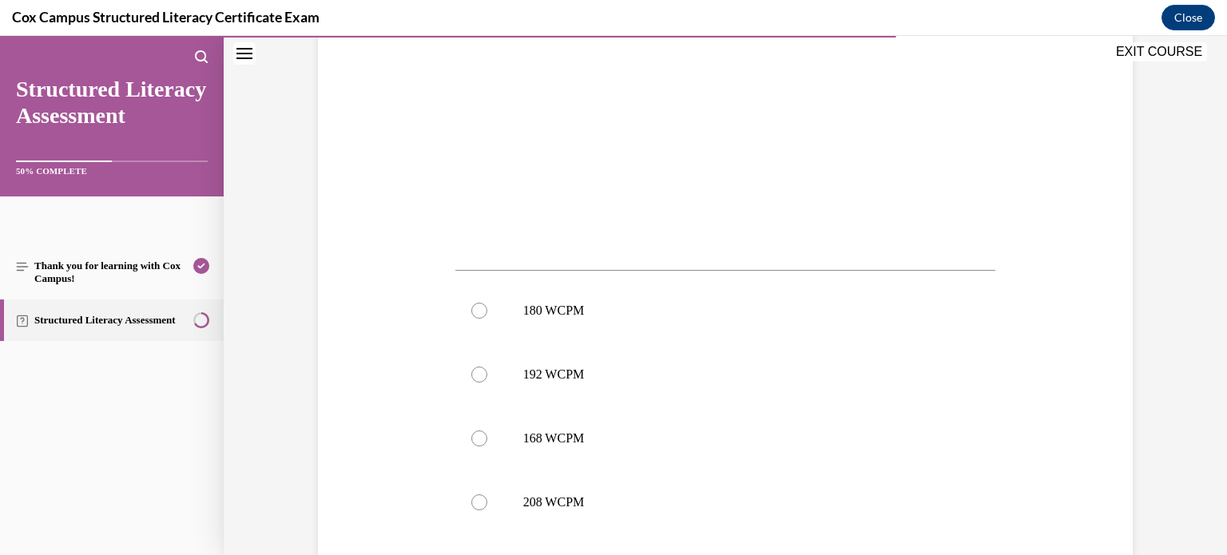
scroll to position [524, 0]
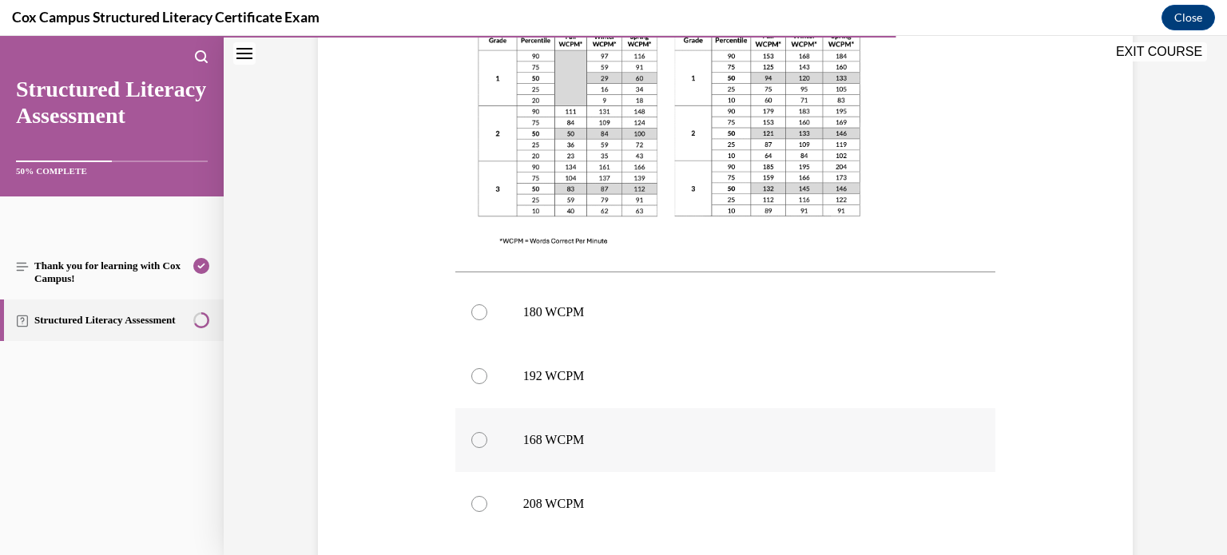
click at [482, 443] on div at bounding box center [479, 440] width 16 height 16
click at [482, 443] on input "168 WCPM" at bounding box center [479, 440] width 16 height 16
radio input "true"
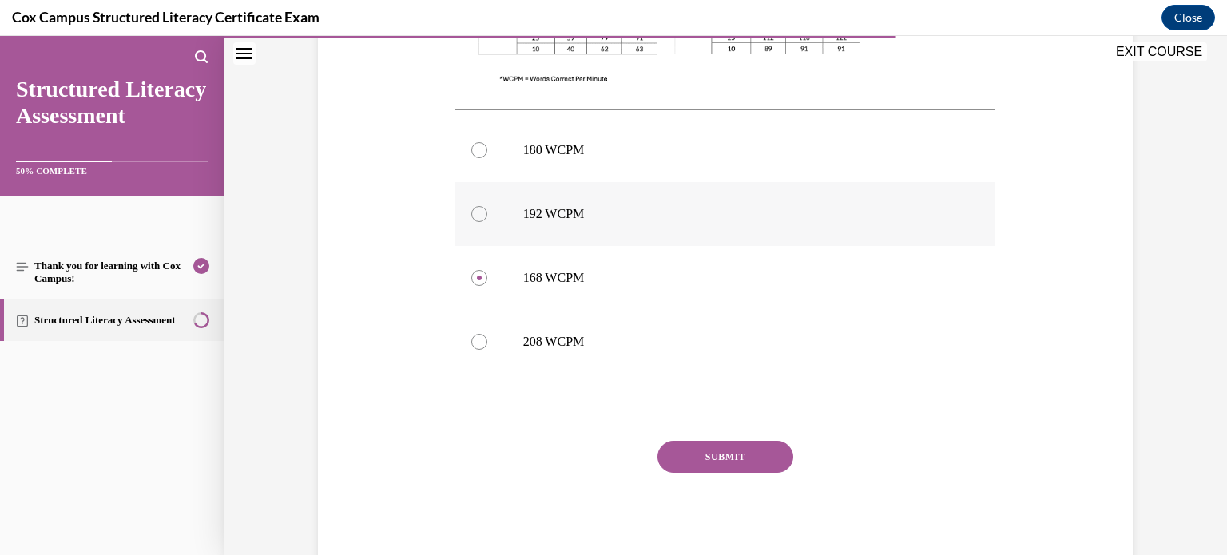
scroll to position [734, 0]
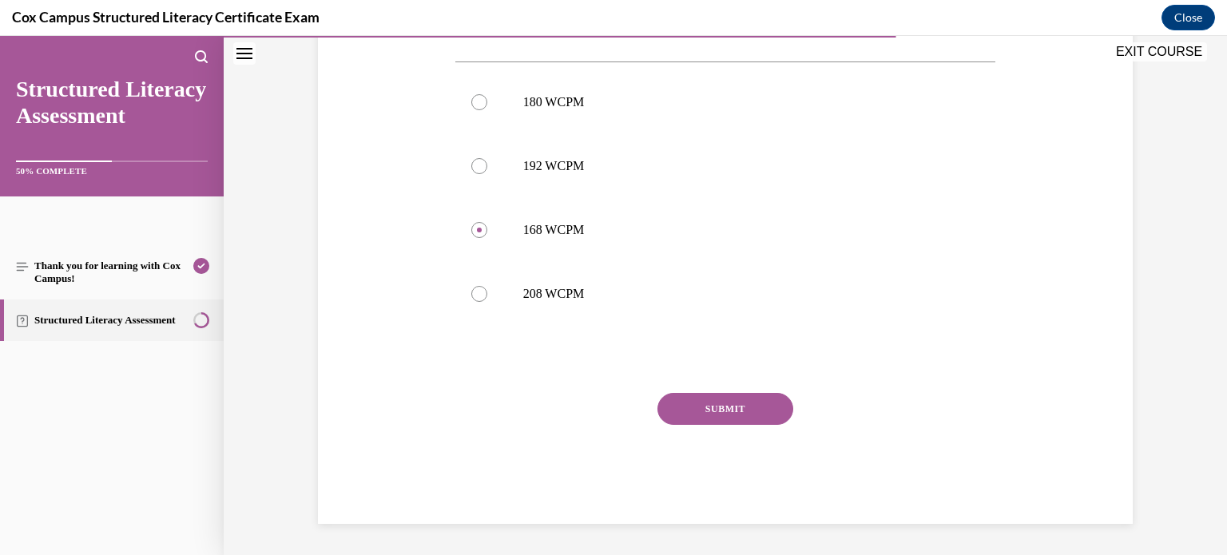
click at [735, 412] on button "SUBMIT" at bounding box center [726, 409] width 136 height 32
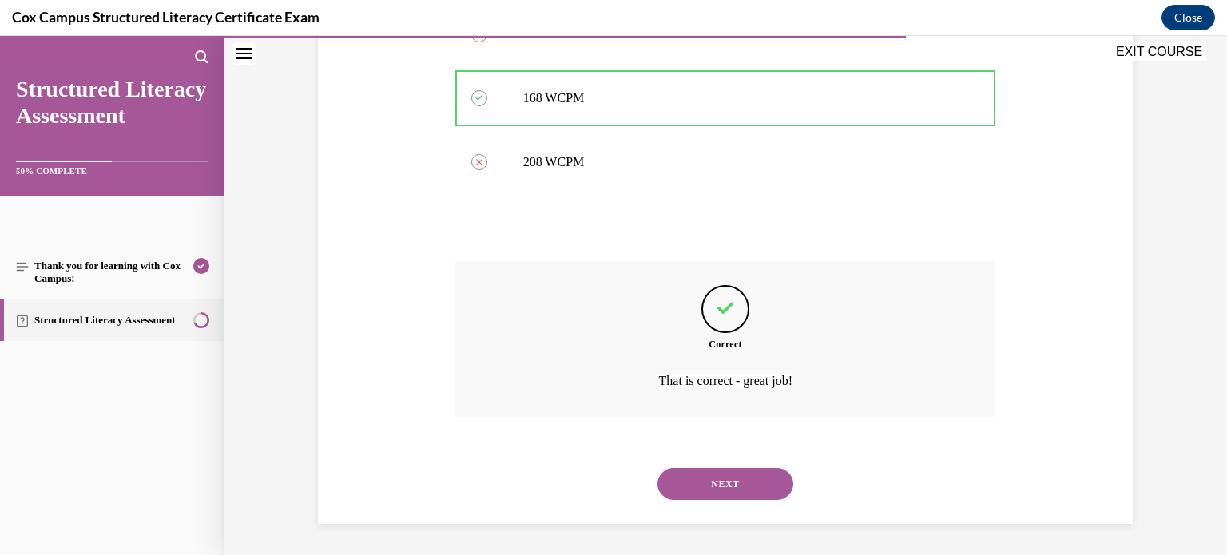
scroll to position [865, 0]
click at [720, 486] on button "NEXT" at bounding box center [726, 485] width 136 height 32
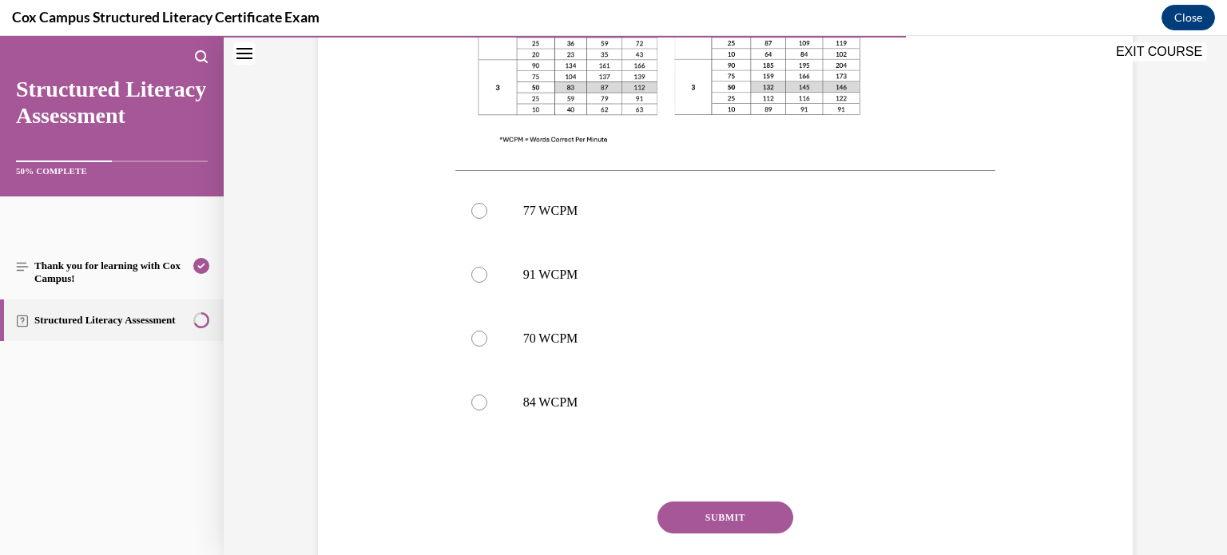
scroll to position [600, 0]
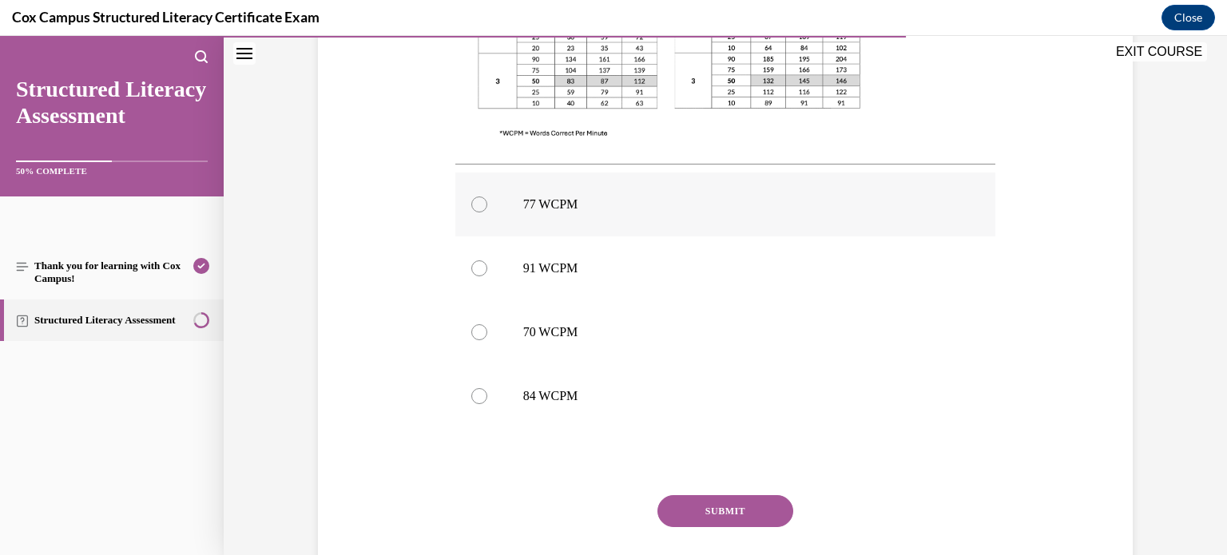
click at [483, 207] on div at bounding box center [479, 205] width 16 height 16
click at [483, 207] on input "77 WCPM" at bounding box center [479, 205] width 16 height 16
radio input "true"
click at [720, 511] on button "SUBMIT" at bounding box center [726, 511] width 136 height 32
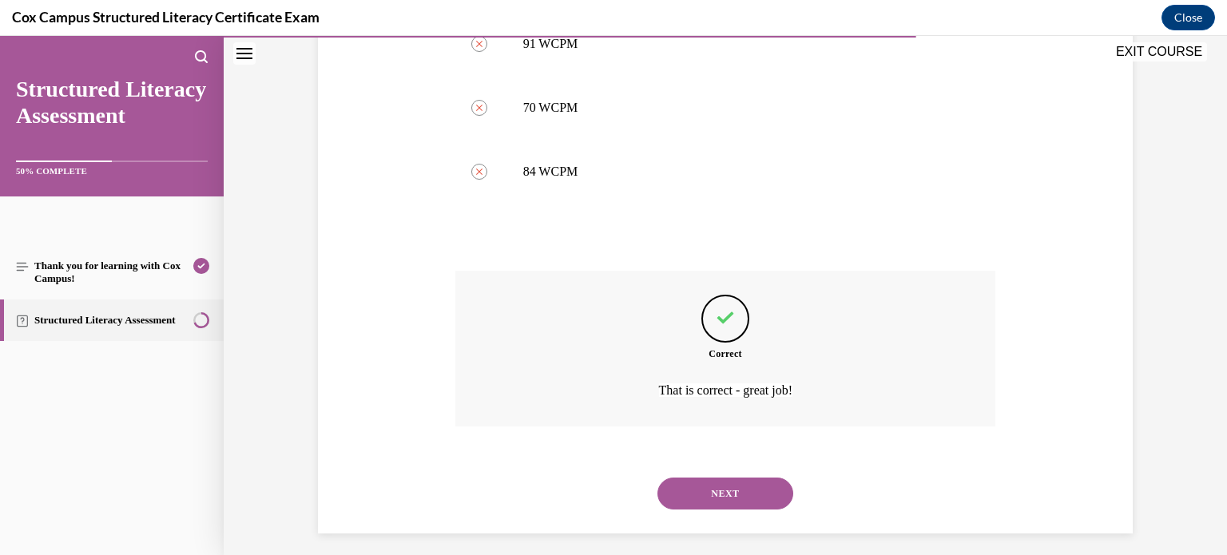
scroll to position [834, 0]
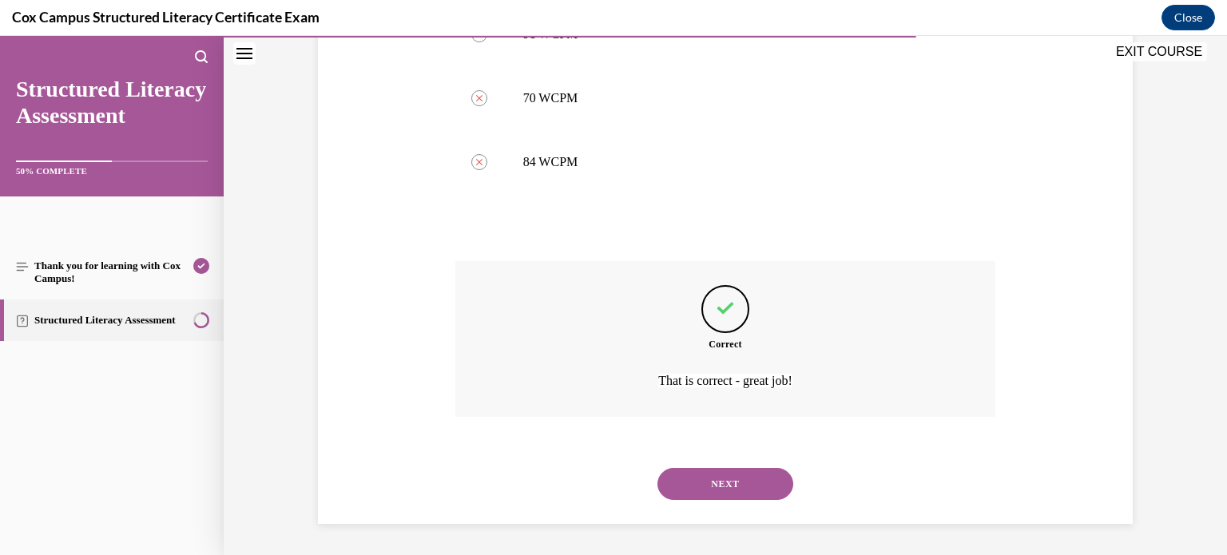
click at [727, 483] on button "NEXT" at bounding box center [726, 484] width 136 height 32
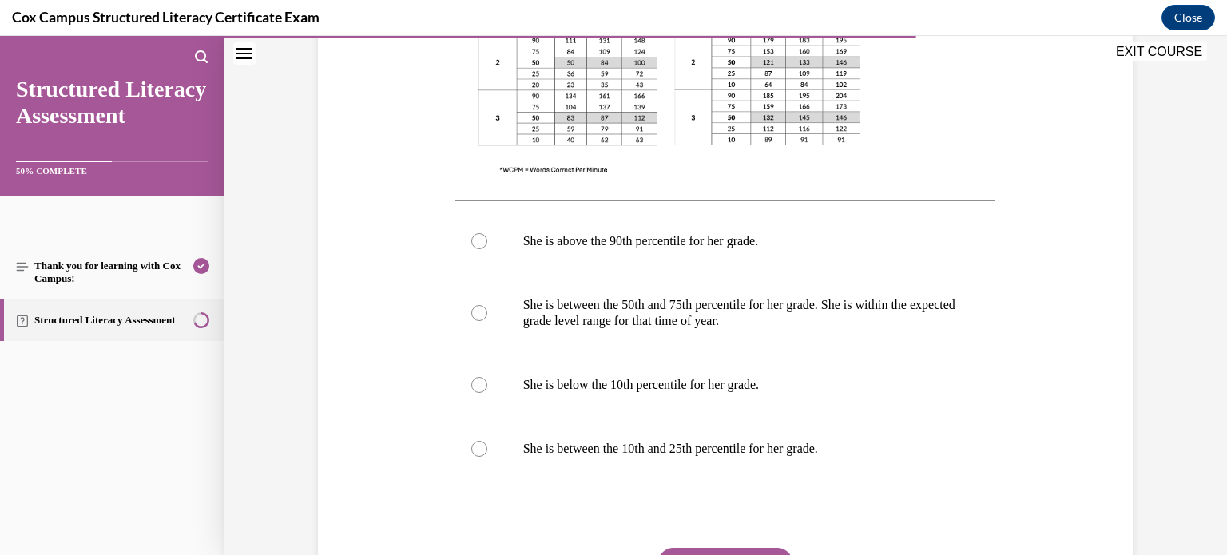
scroll to position [629, 0]
click at [480, 315] on div at bounding box center [479, 312] width 16 height 16
click at [480, 315] on input "She is between the 50th and 75th percentile for her grade. She is within the ex…" at bounding box center [479, 312] width 16 height 16
radio input "true"
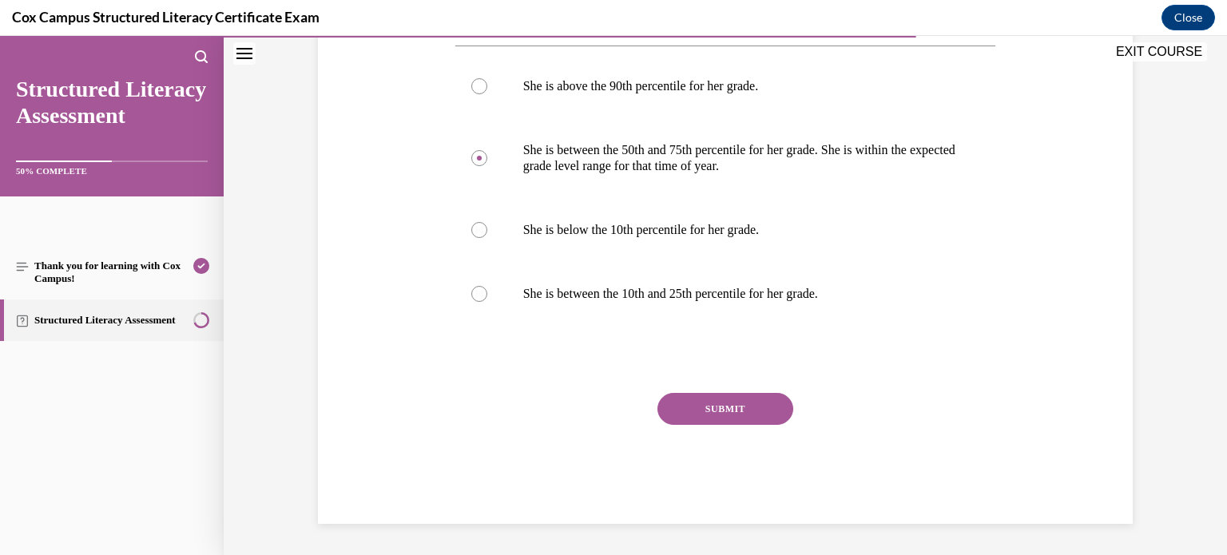
click at [712, 408] on button "SUBMIT" at bounding box center [726, 409] width 136 height 32
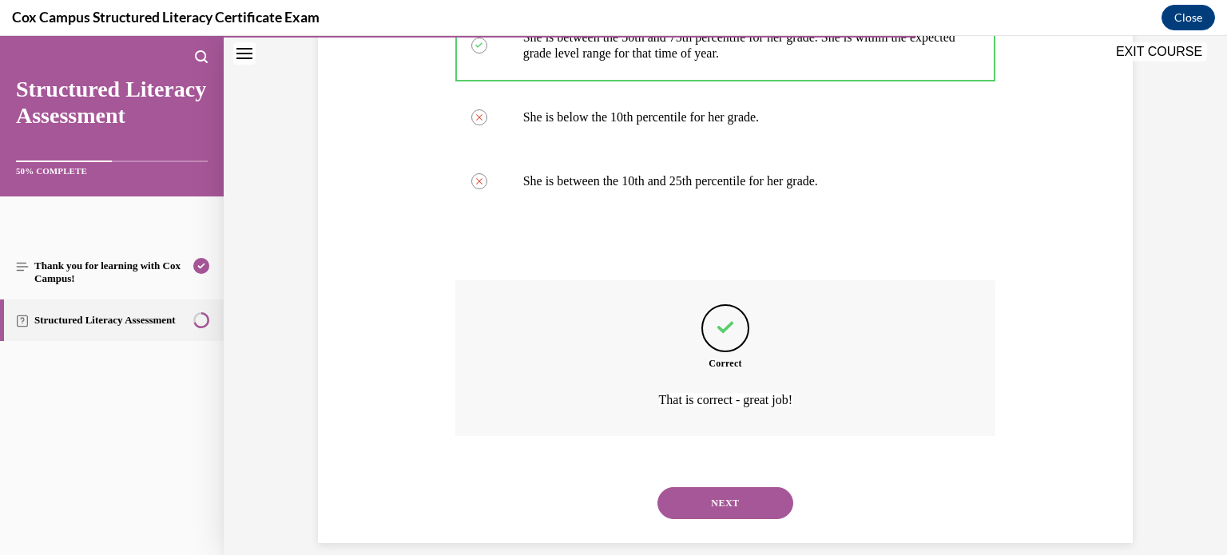
scroll to position [914, 0]
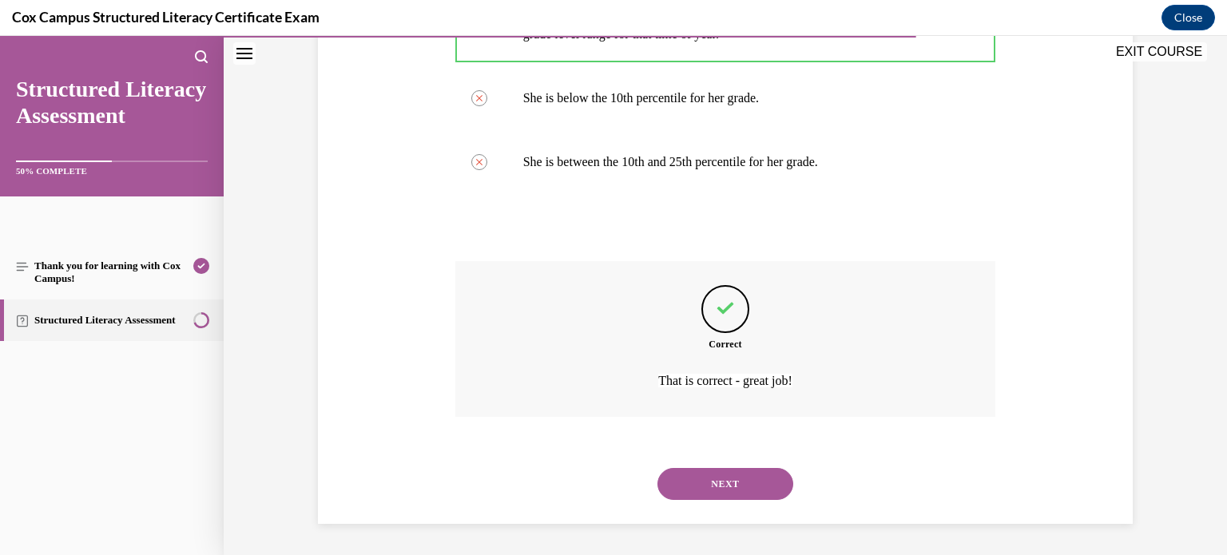
click at [738, 488] on button "NEXT" at bounding box center [726, 484] width 136 height 32
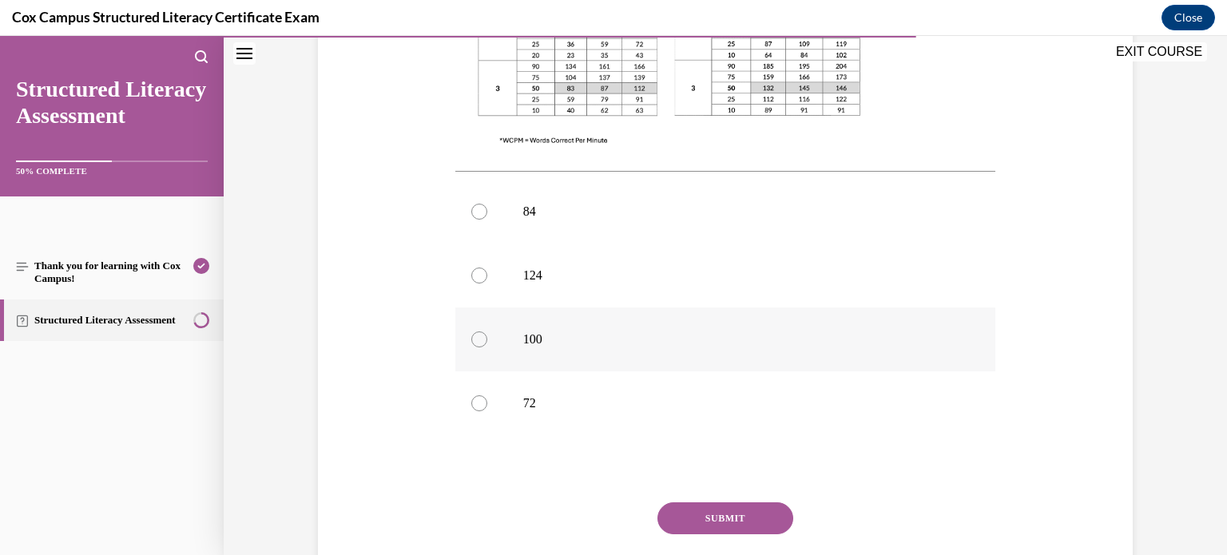
scroll to position [630, 0]
click at [486, 327] on div at bounding box center [479, 335] width 16 height 16
click at [486, 327] on input "100" at bounding box center [479, 335] width 16 height 16
radio input "true"
click at [725, 498] on button "SUBMIT" at bounding box center [726, 514] width 136 height 32
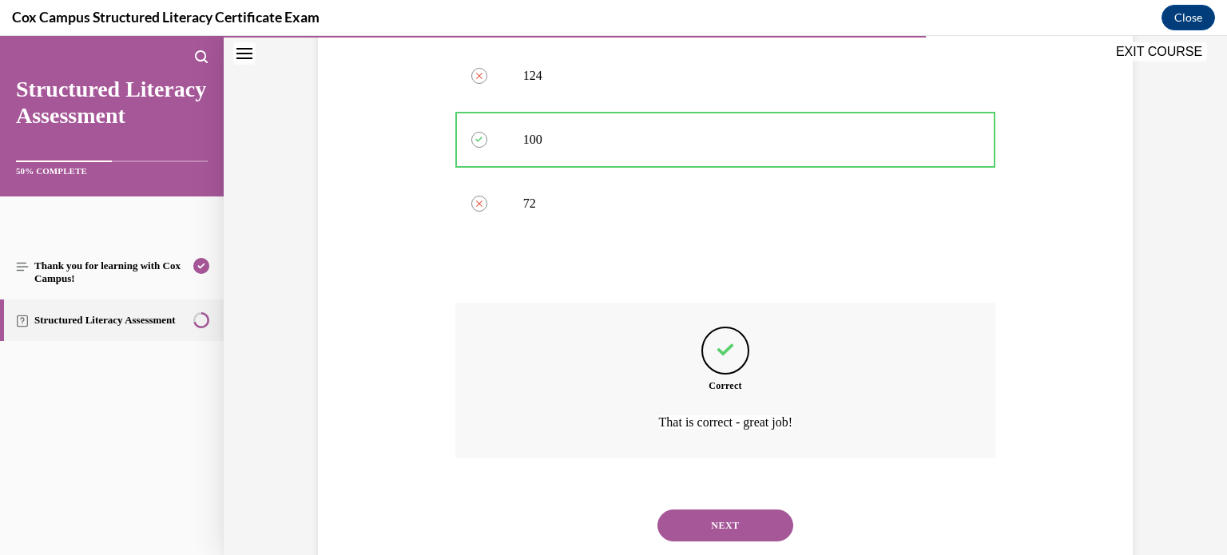
scroll to position [834, 0]
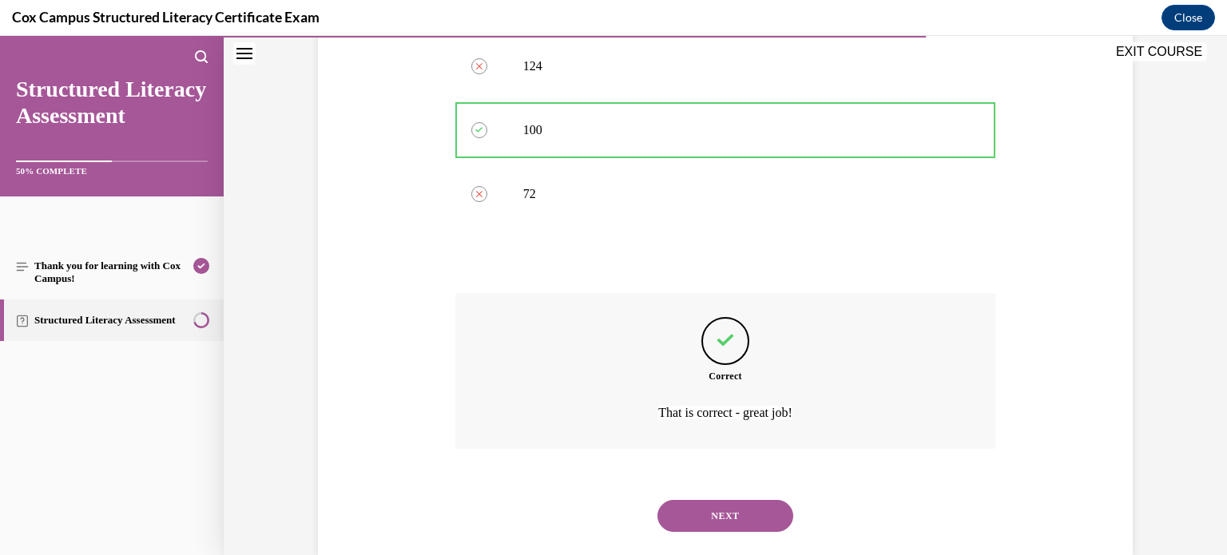
click at [735, 500] on button "NEXT" at bounding box center [726, 516] width 136 height 32
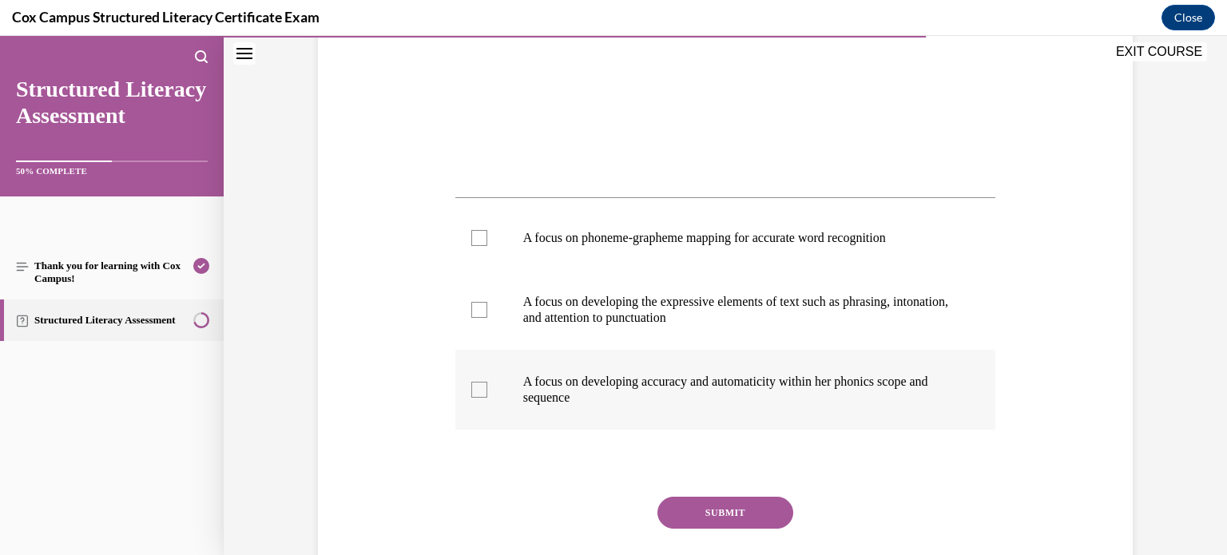
scroll to position [571, 0]
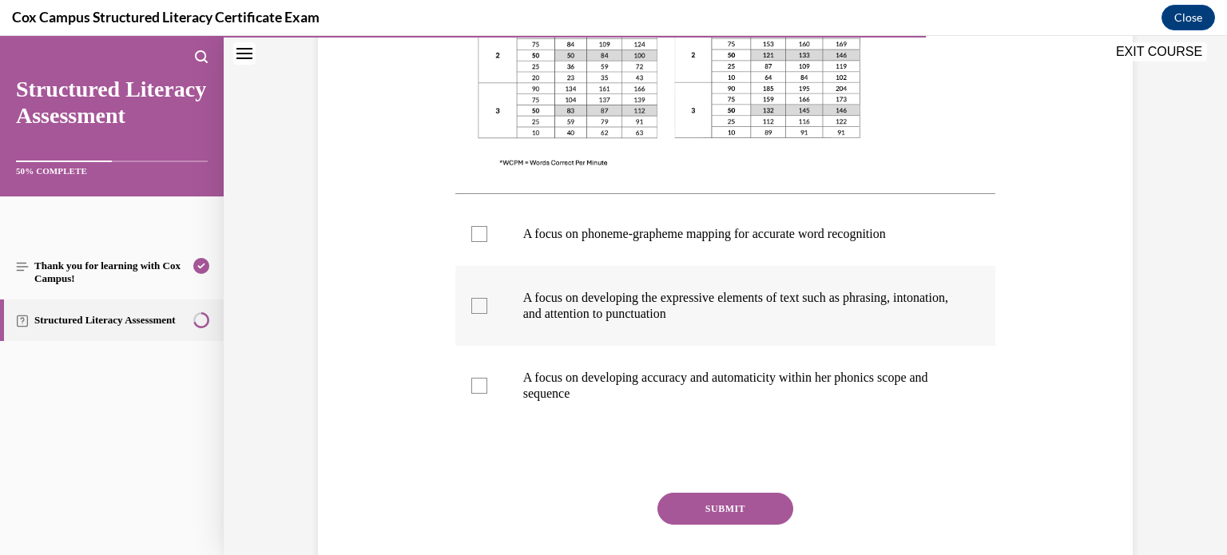
click at [483, 303] on div at bounding box center [479, 306] width 16 height 16
click at [483, 303] on input "A focus on developing the expressive elements of text such as phrasing, intonat…" at bounding box center [479, 306] width 16 height 16
checkbox input "true"
click at [479, 386] on div at bounding box center [479, 386] width 16 height 16
click at [479, 386] on input "A focus on developing accuracy and automaticity within her phonics scope and se…" at bounding box center [479, 386] width 16 height 16
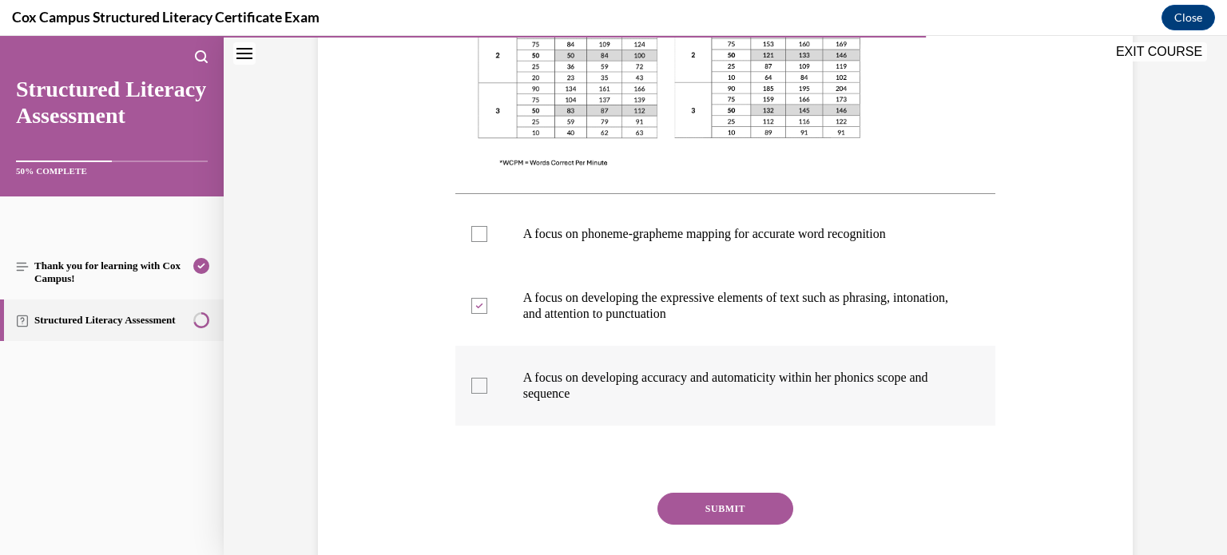
checkbox input "true"
click at [719, 503] on button "SUBMIT" at bounding box center [726, 509] width 136 height 32
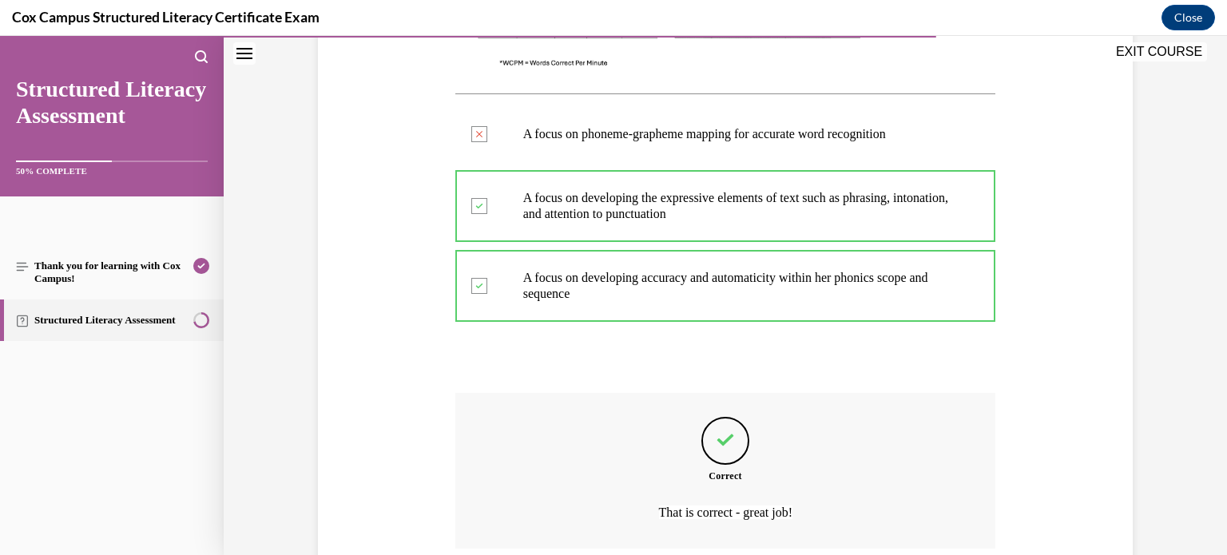
scroll to position [666, 0]
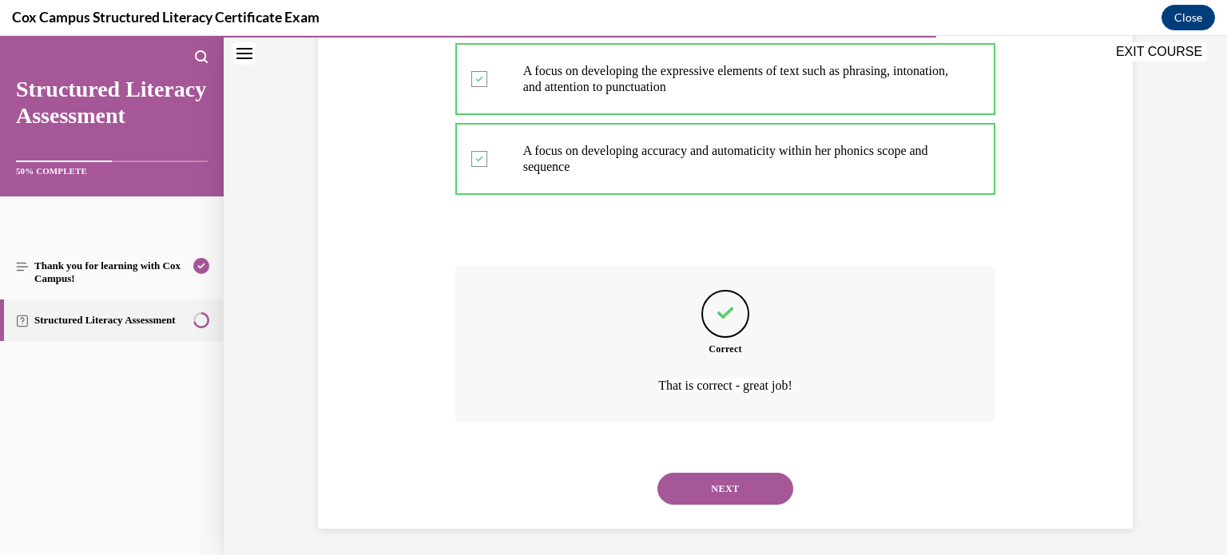
click at [728, 490] on button "NEXT" at bounding box center [726, 489] width 136 height 32
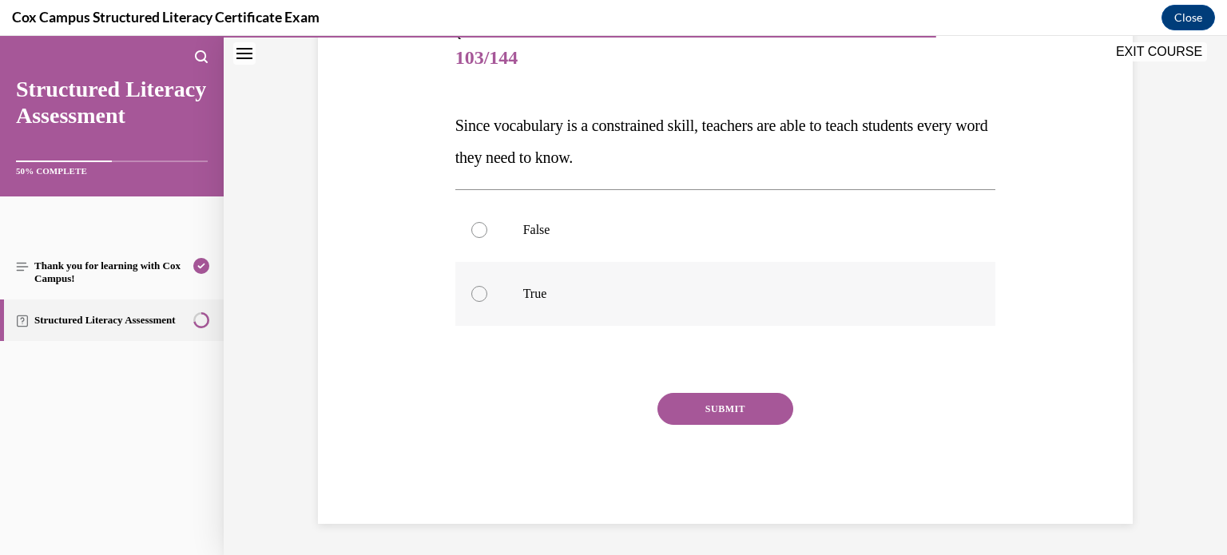
scroll to position [193, 0]
click at [479, 230] on div at bounding box center [479, 232] width 16 height 16
click at [479, 230] on input "False" at bounding box center [479, 232] width 16 height 16
radio input "true"
click at [703, 405] on button "SUBMIT" at bounding box center [726, 411] width 136 height 32
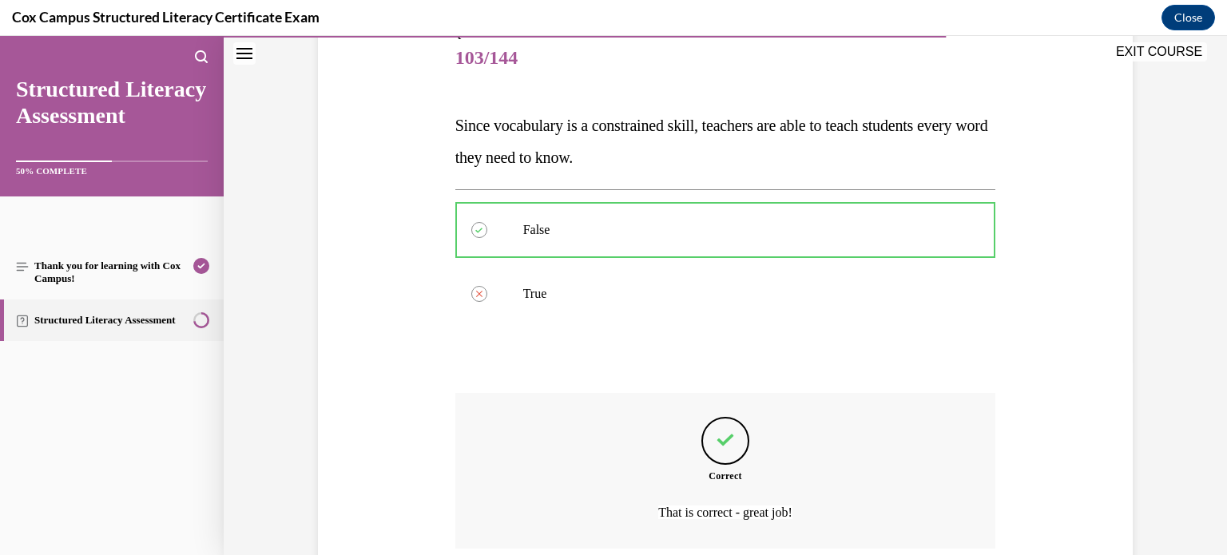
scroll to position [327, 0]
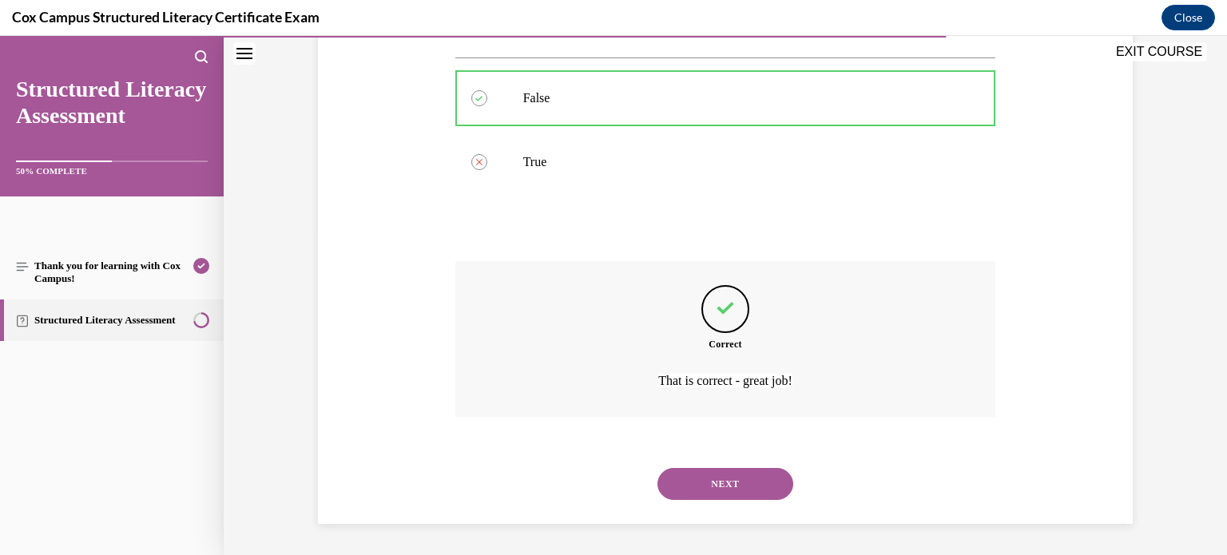
click at [745, 475] on button "NEXT" at bounding box center [726, 484] width 136 height 32
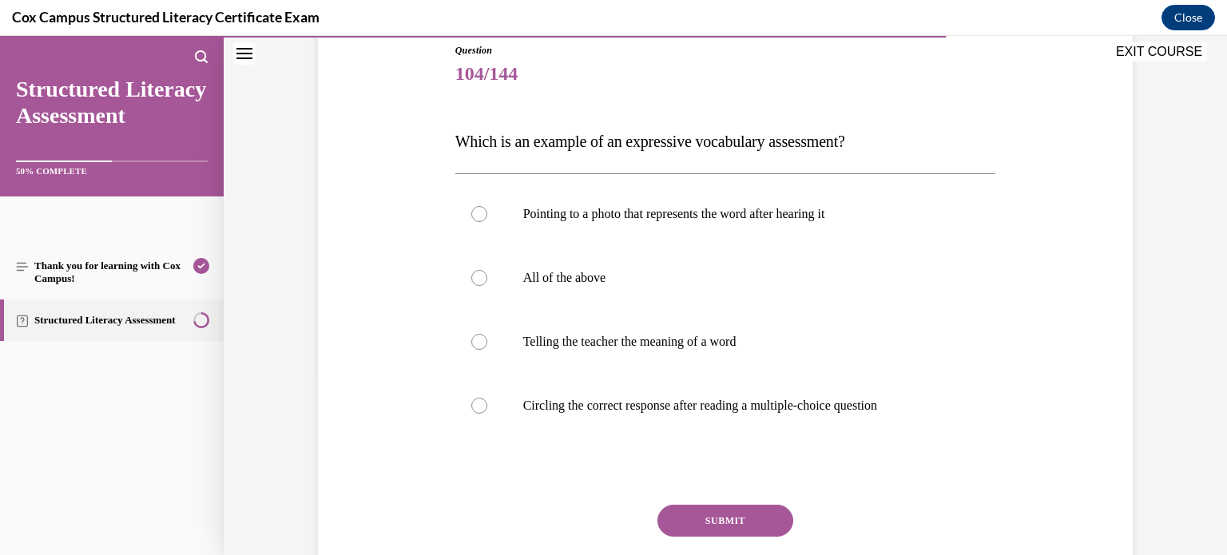
scroll to position [175, 0]
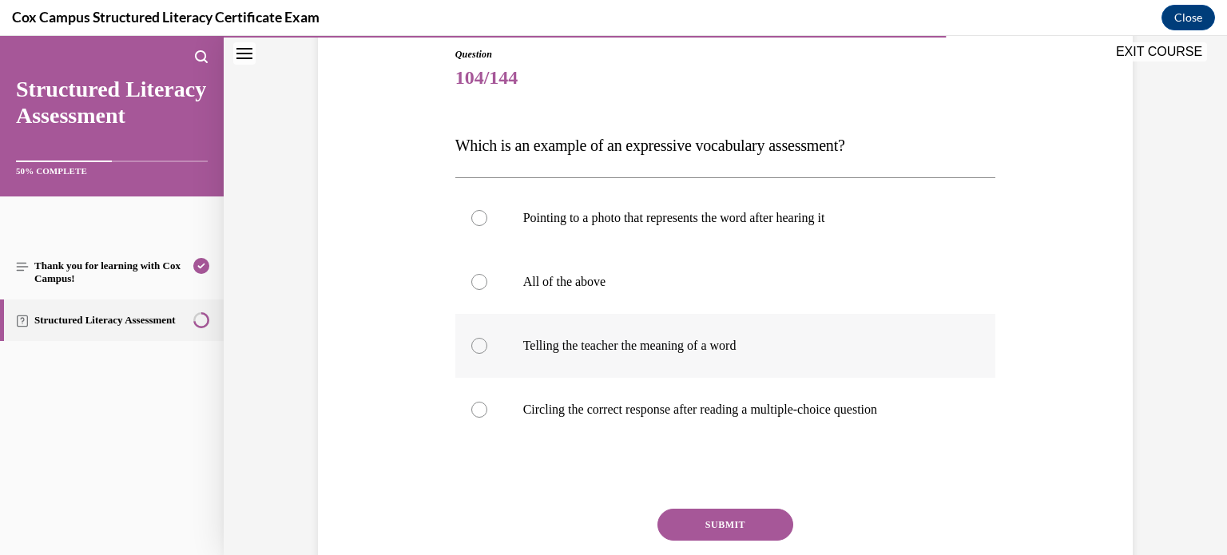
click at [477, 348] on div at bounding box center [479, 346] width 16 height 16
click at [477, 348] on input "Telling the teacher the meaning of a word" at bounding box center [479, 346] width 16 height 16
radio input "true"
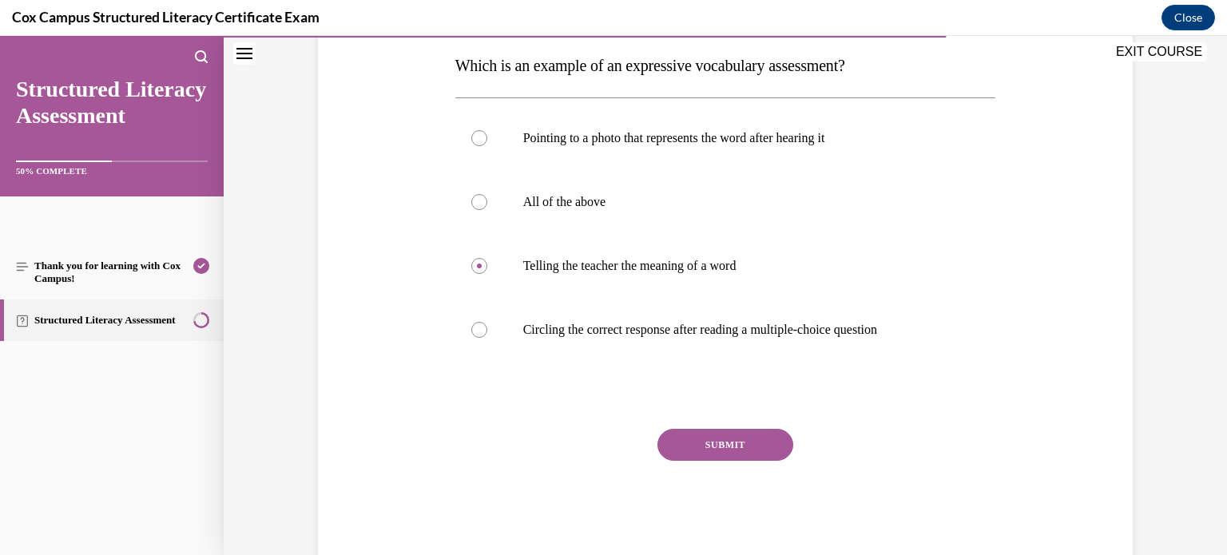
scroll to position [291, 0]
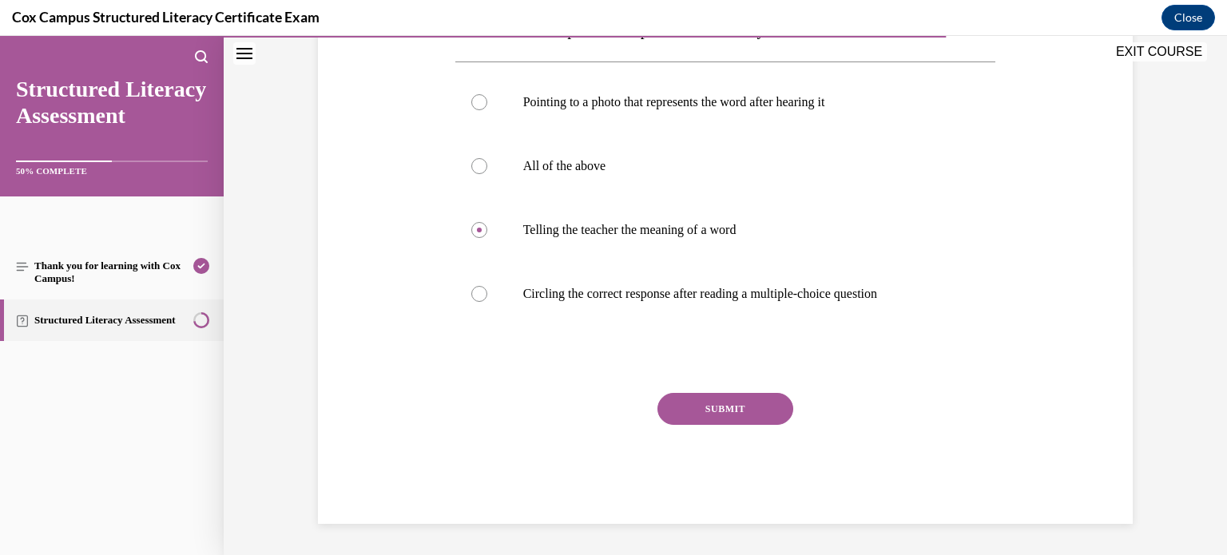
click at [710, 406] on button "SUBMIT" at bounding box center [726, 409] width 136 height 32
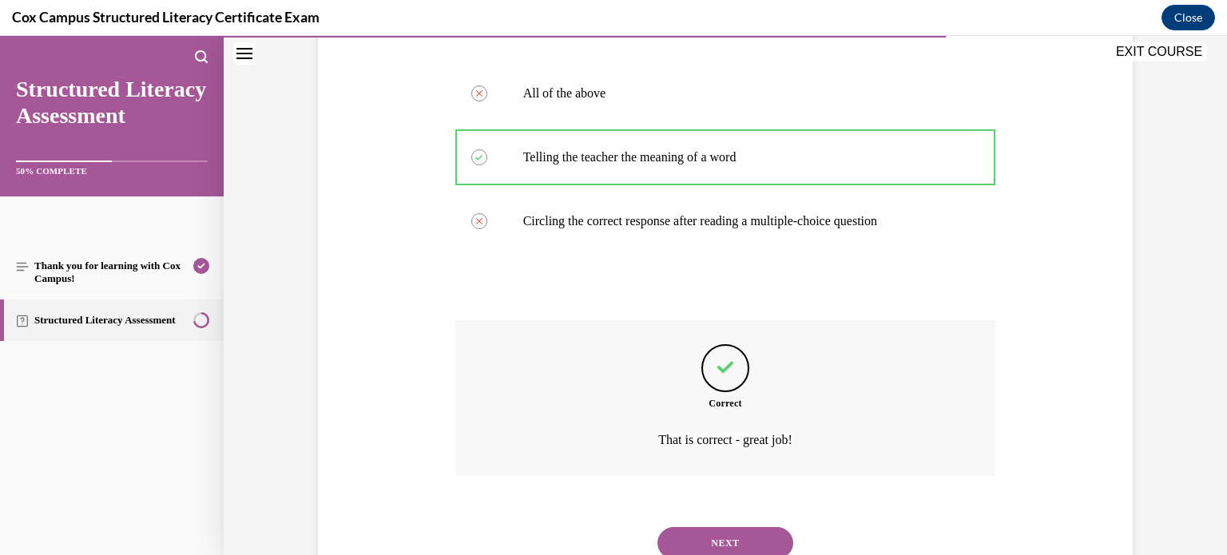
scroll to position [358, 0]
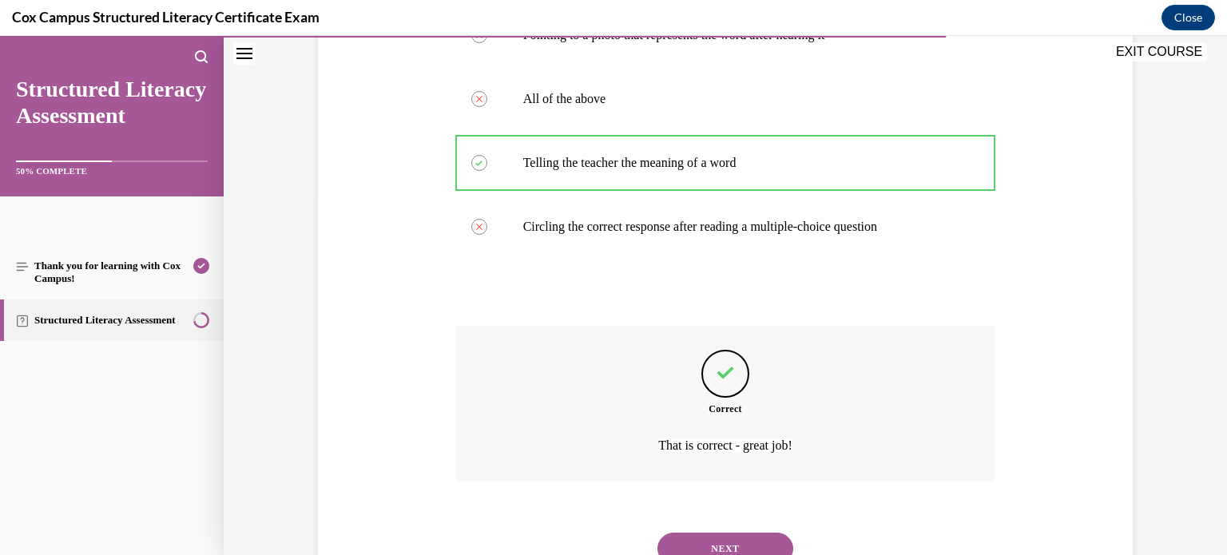
click at [727, 546] on button "NEXT" at bounding box center [726, 549] width 136 height 32
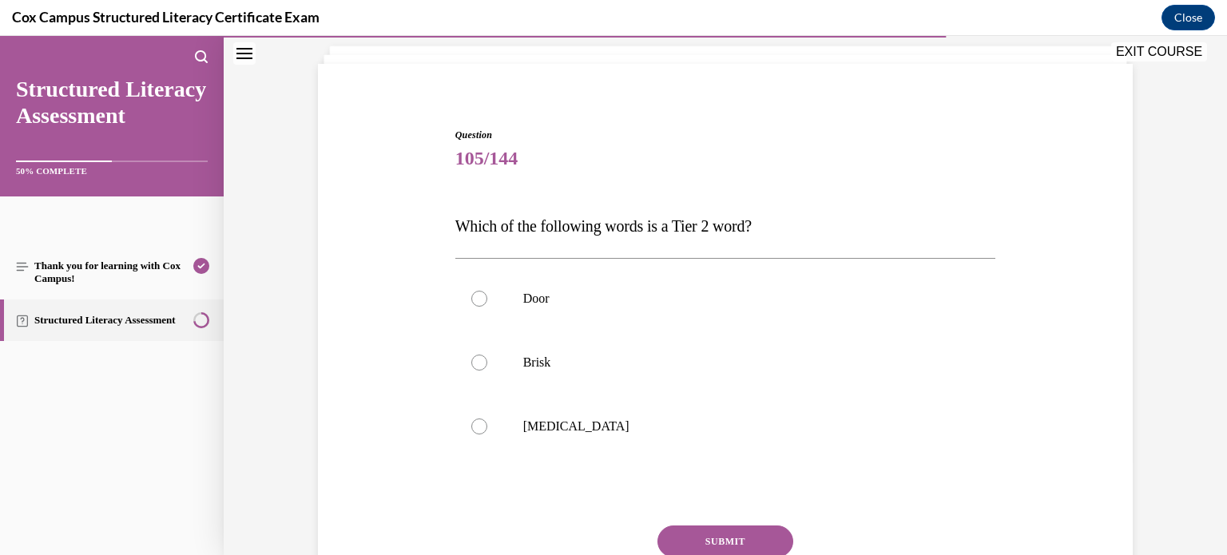
scroll to position [103, 0]
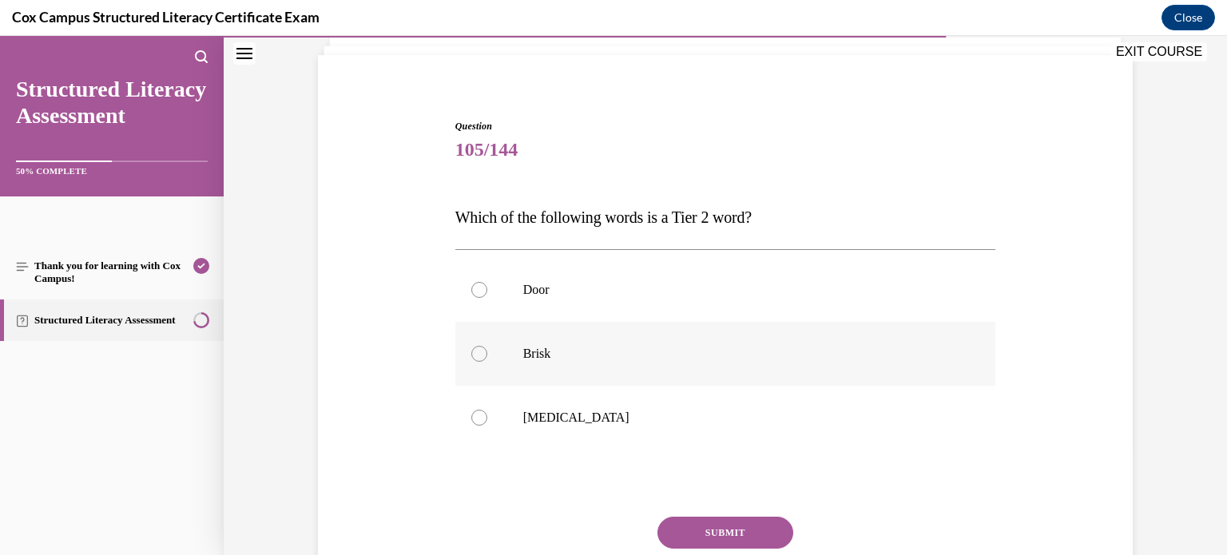
click at [480, 352] on div at bounding box center [479, 354] width 16 height 16
click at [480, 352] on input "Brisk" at bounding box center [479, 354] width 16 height 16
radio input "true"
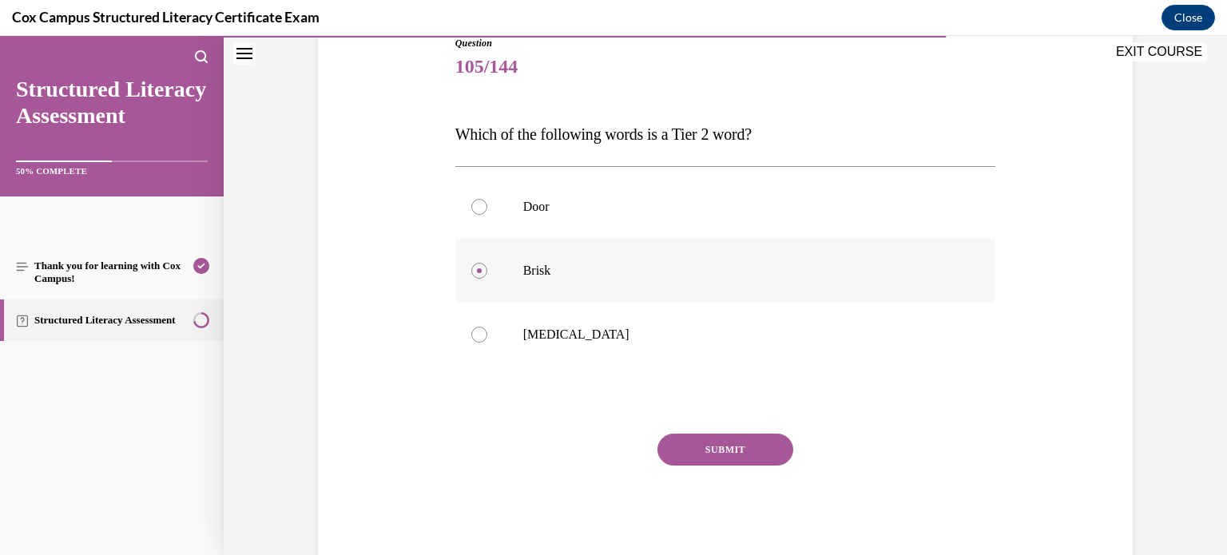
scroll to position [227, 0]
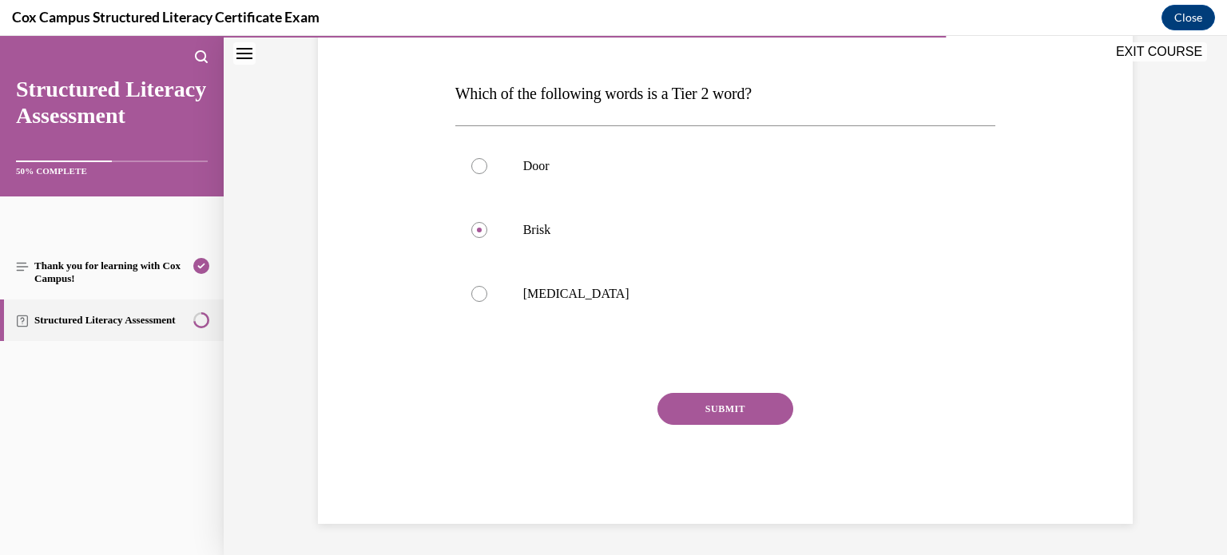
click at [705, 405] on button "SUBMIT" at bounding box center [726, 409] width 136 height 32
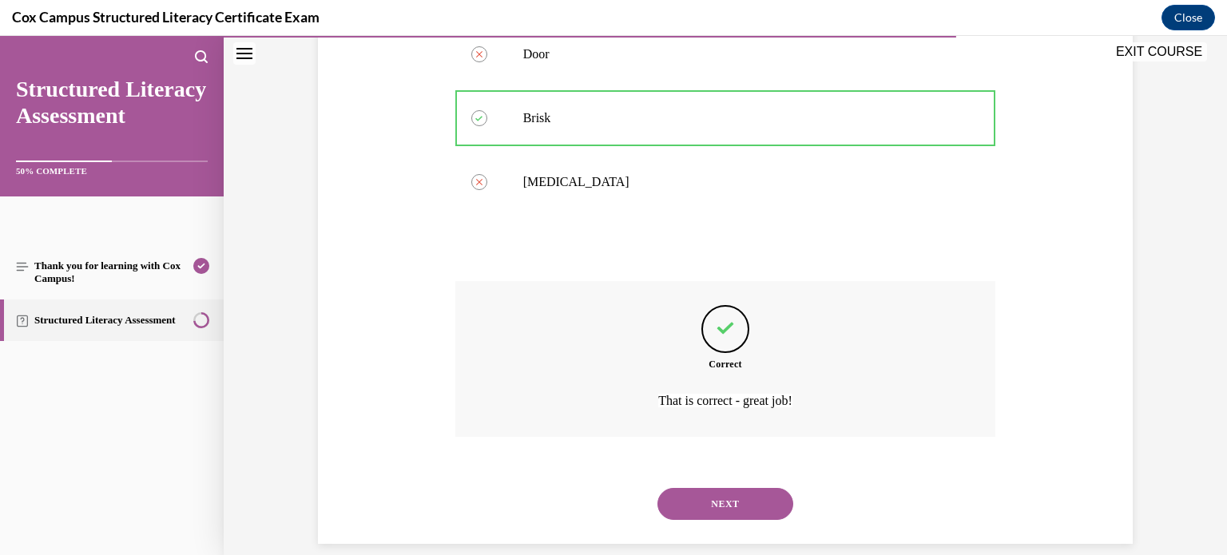
scroll to position [359, 0]
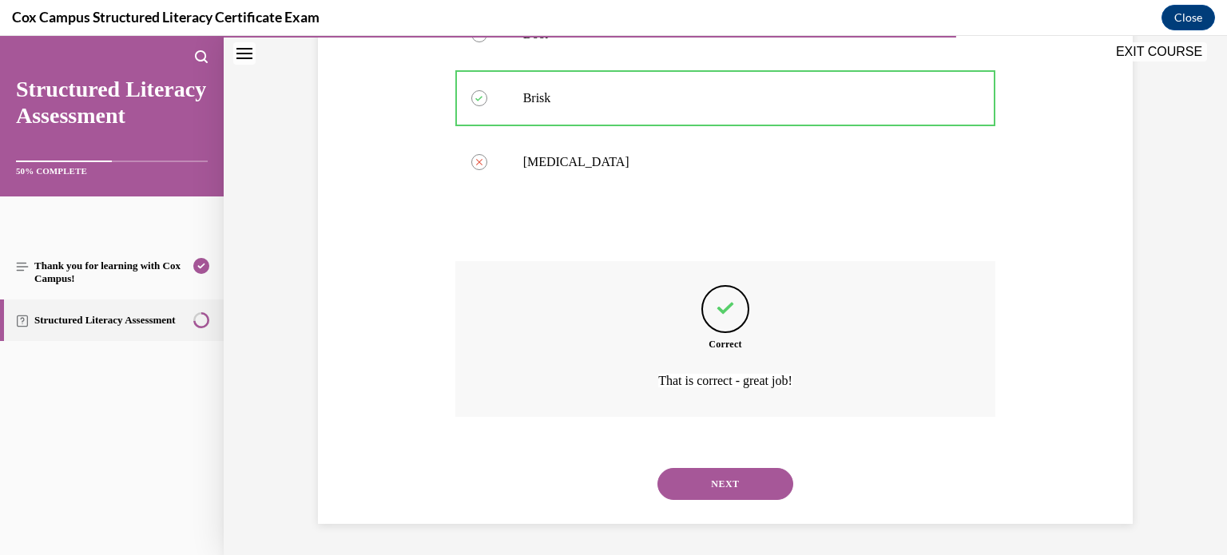
click at [725, 474] on button "NEXT" at bounding box center [726, 484] width 136 height 32
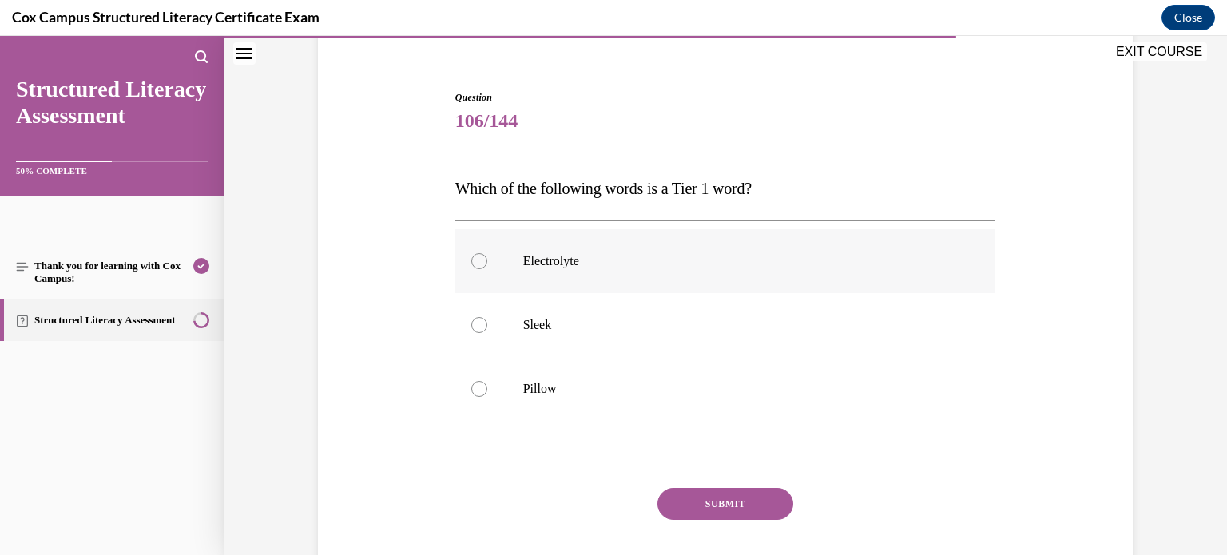
scroll to position [133, 0]
click at [479, 388] on div at bounding box center [479, 388] width 16 height 16
click at [479, 388] on input "Pillow" at bounding box center [479, 388] width 16 height 16
radio input "true"
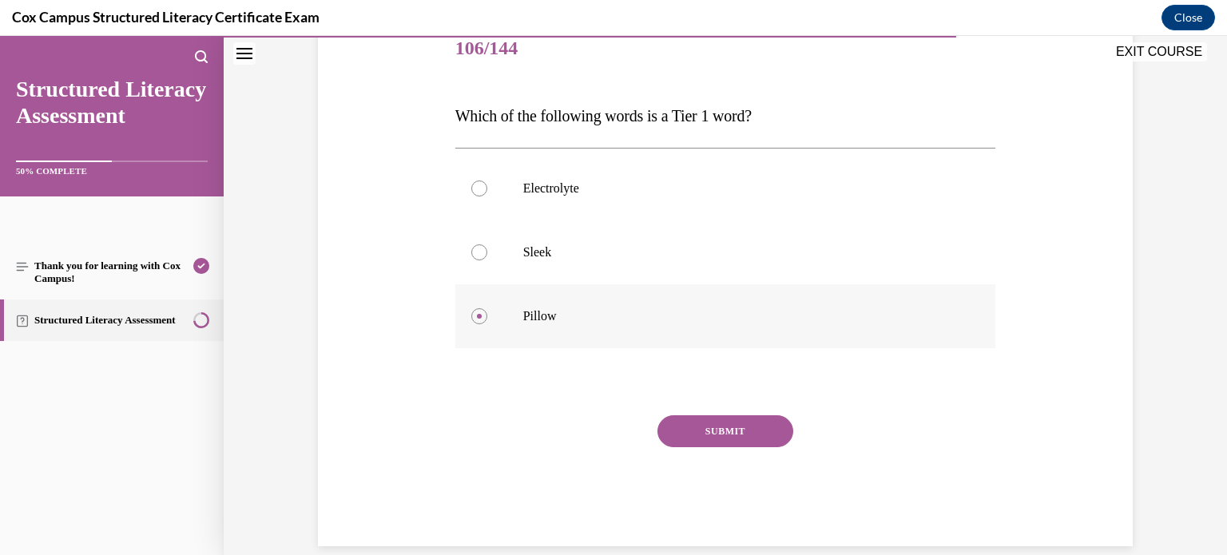
scroll to position [227, 0]
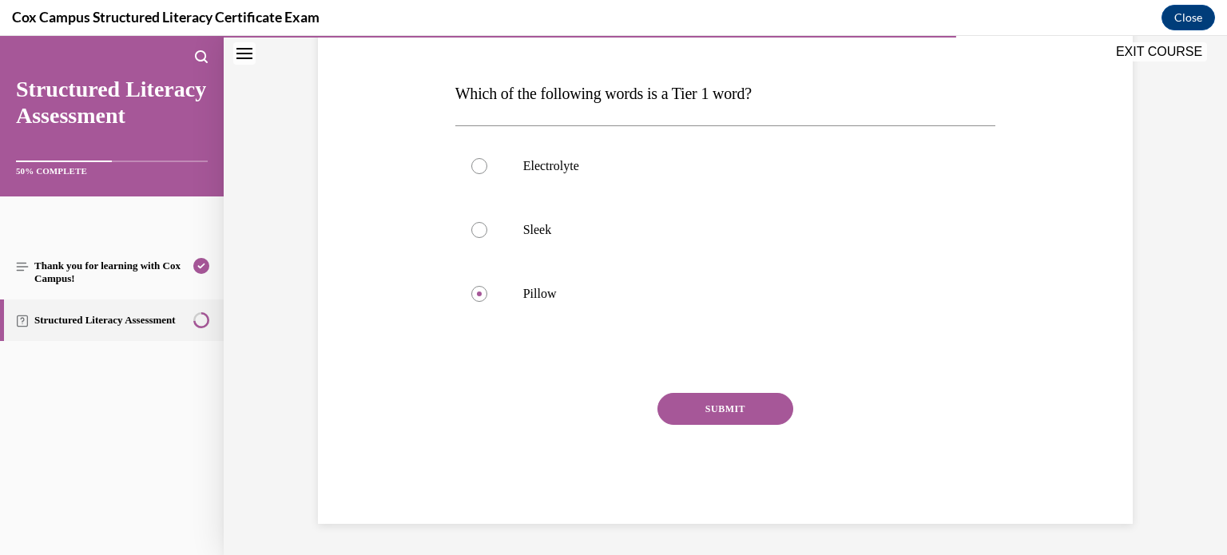
click at [740, 420] on button "SUBMIT" at bounding box center [726, 409] width 136 height 32
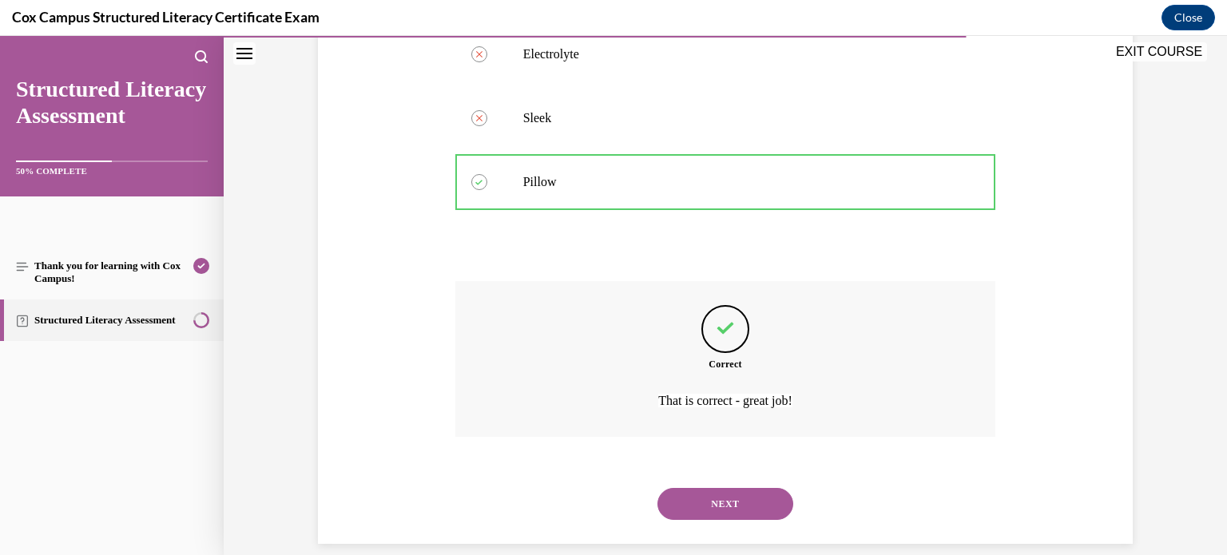
scroll to position [359, 0]
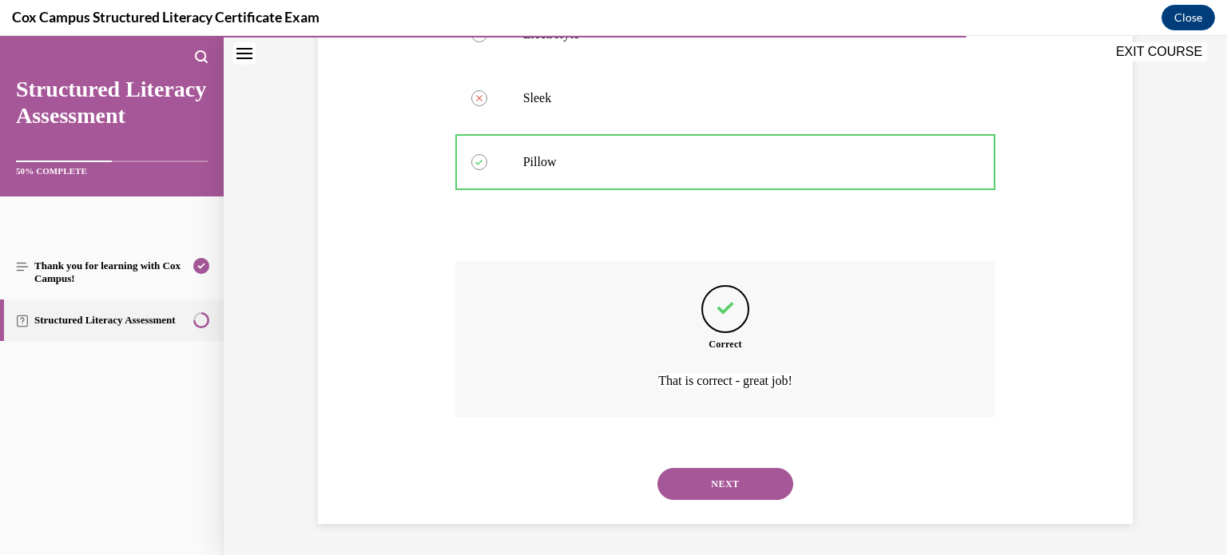
click at [738, 491] on button "NEXT" at bounding box center [726, 484] width 136 height 32
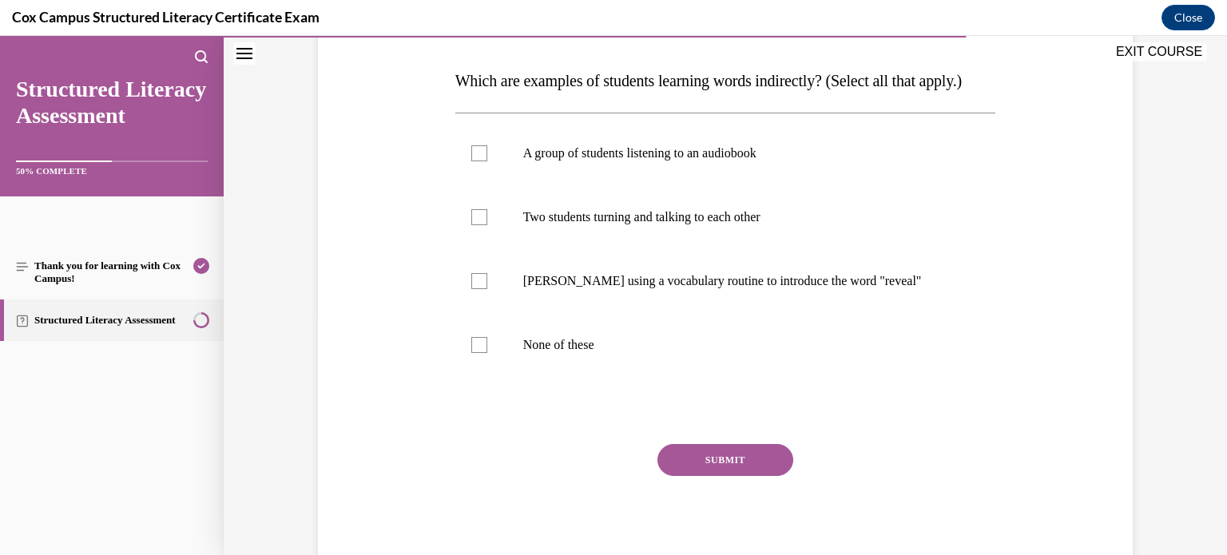
scroll to position [241, 0]
click at [475, 161] on div at bounding box center [479, 153] width 16 height 16
click at [475, 161] on input "A group of students listening to an audiobook" at bounding box center [479, 153] width 16 height 16
checkbox input "true"
click at [480, 225] on div at bounding box center [479, 217] width 16 height 16
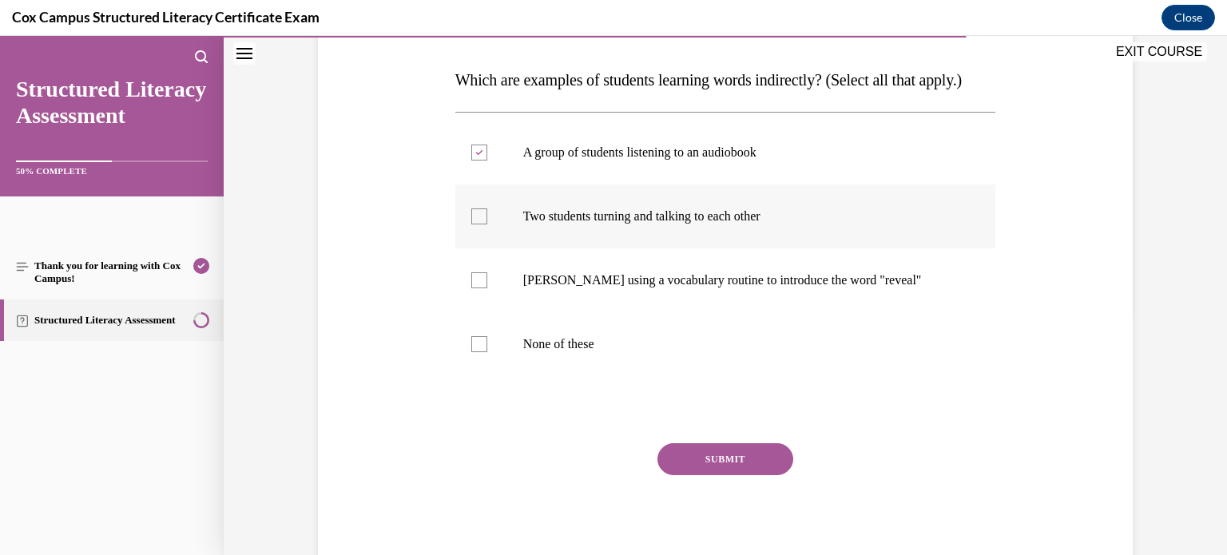
click at [480, 225] on input "Two students turning and talking to each other" at bounding box center [479, 217] width 16 height 16
checkbox input "true"
click at [720, 475] on button "SUBMIT" at bounding box center [726, 460] width 136 height 32
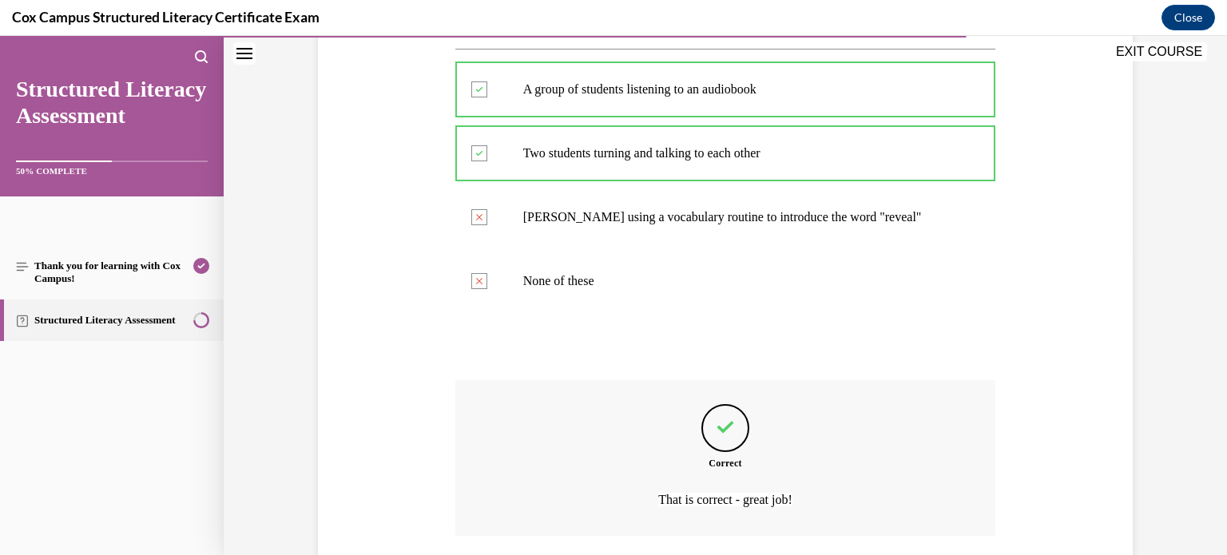
scroll to position [455, 0]
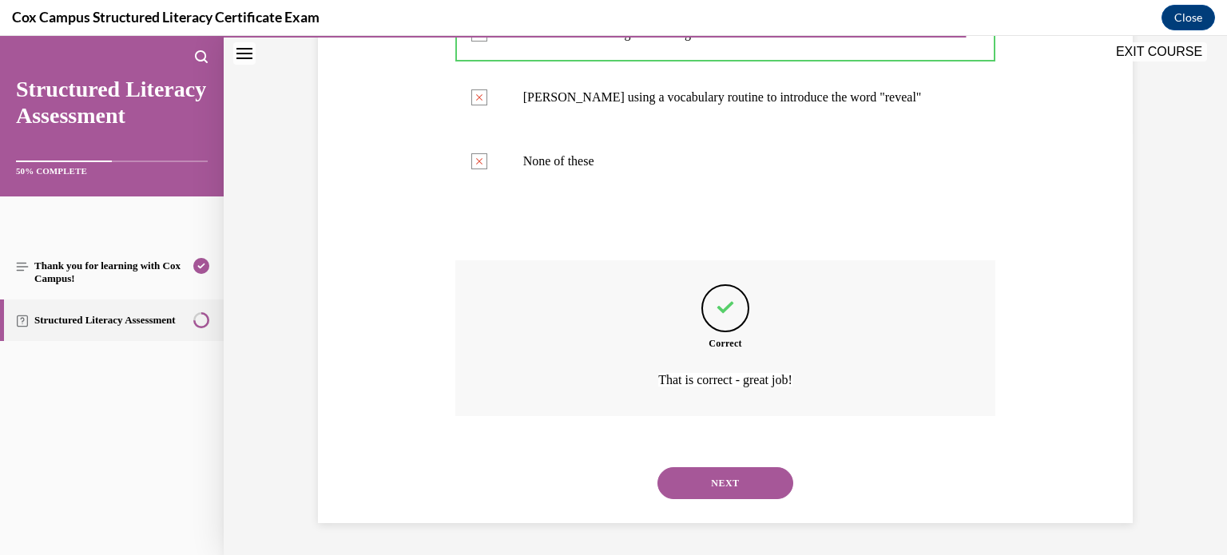
click at [728, 483] on button "NEXT" at bounding box center [726, 483] width 136 height 32
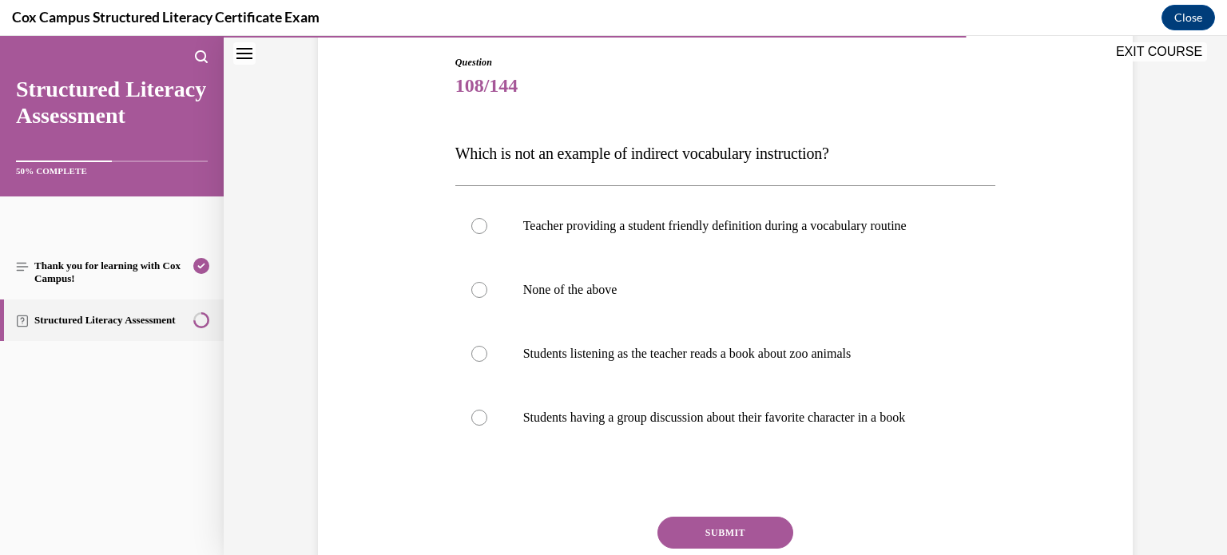
scroll to position [179, 0]
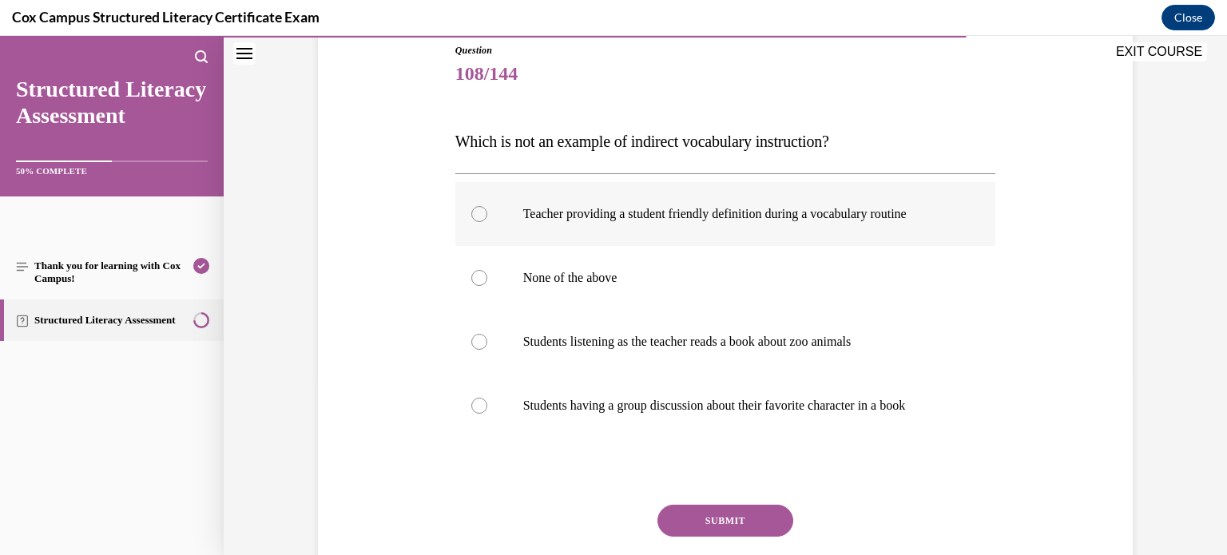
click at [477, 213] on div at bounding box center [479, 214] width 16 height 16
click at [477, 213] on input "Teacher providing a student friendly definition during a vocabulary routine" at bounding box center [479, 214] width 16 height 16
radio input "true"
click at [746, 521] on button "SUBMIT" at bounding box center [726, 521] width 136 height 32
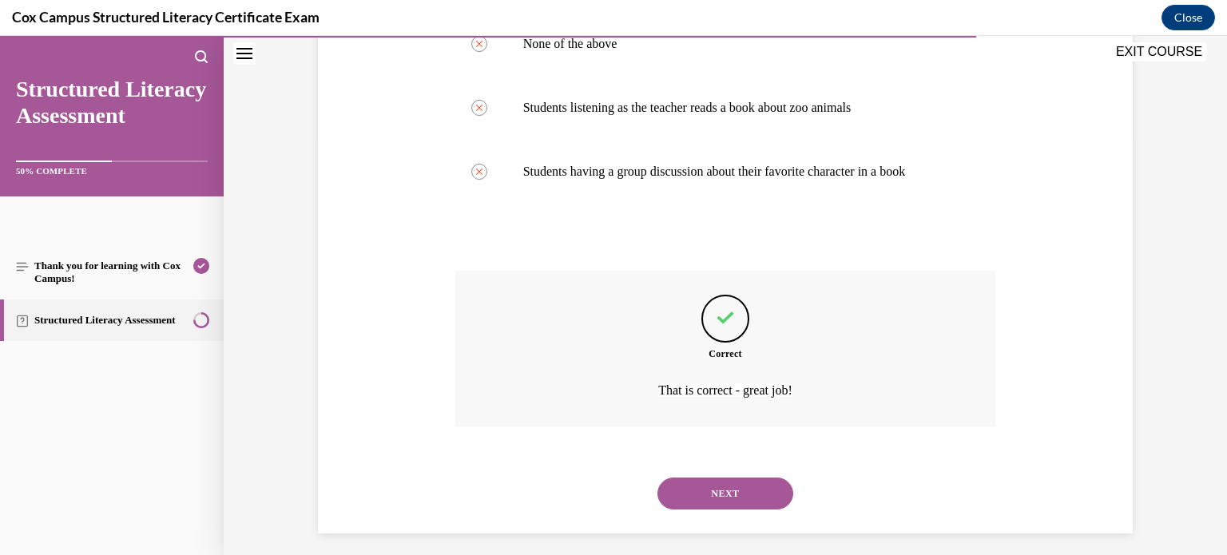
scroll to position [423, 0]
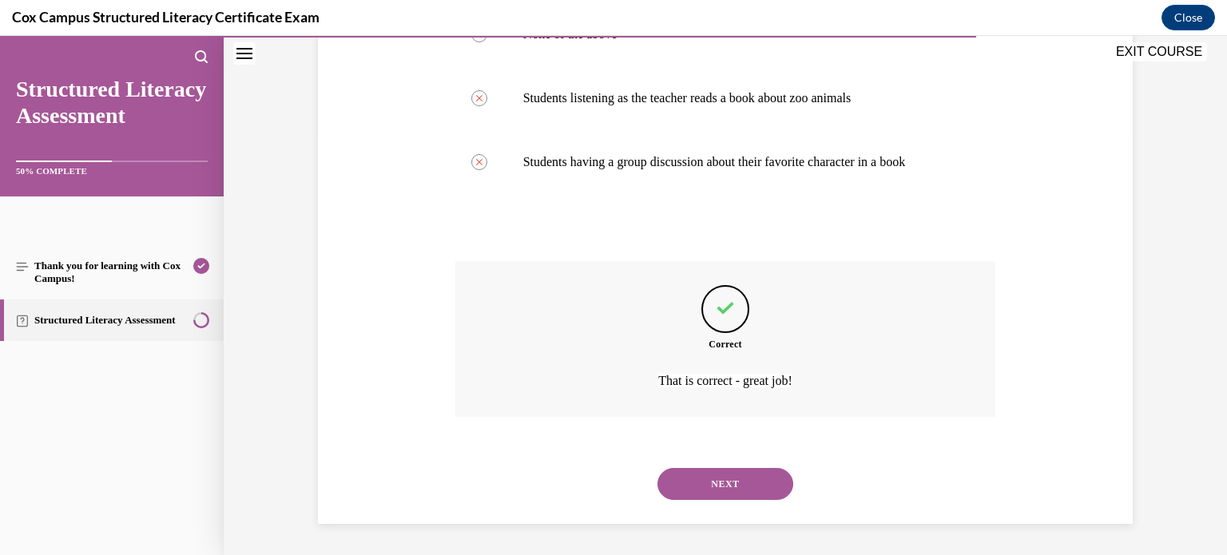
click at [741, 486] on button "NEXT" at bounding box center [726, 484] width 136 height 32
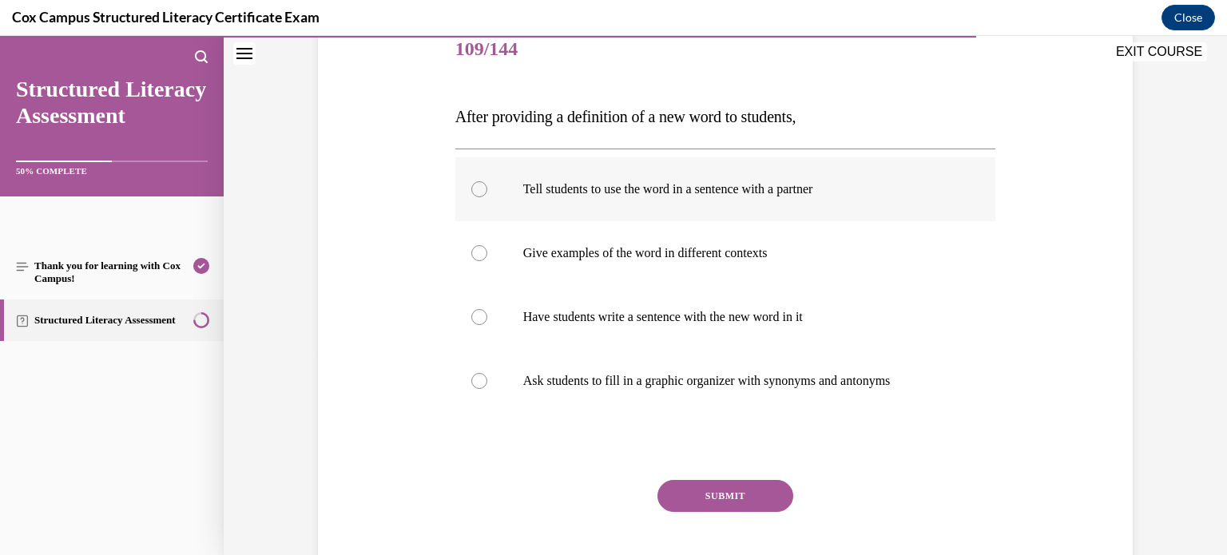
scroll to position [221, 0]
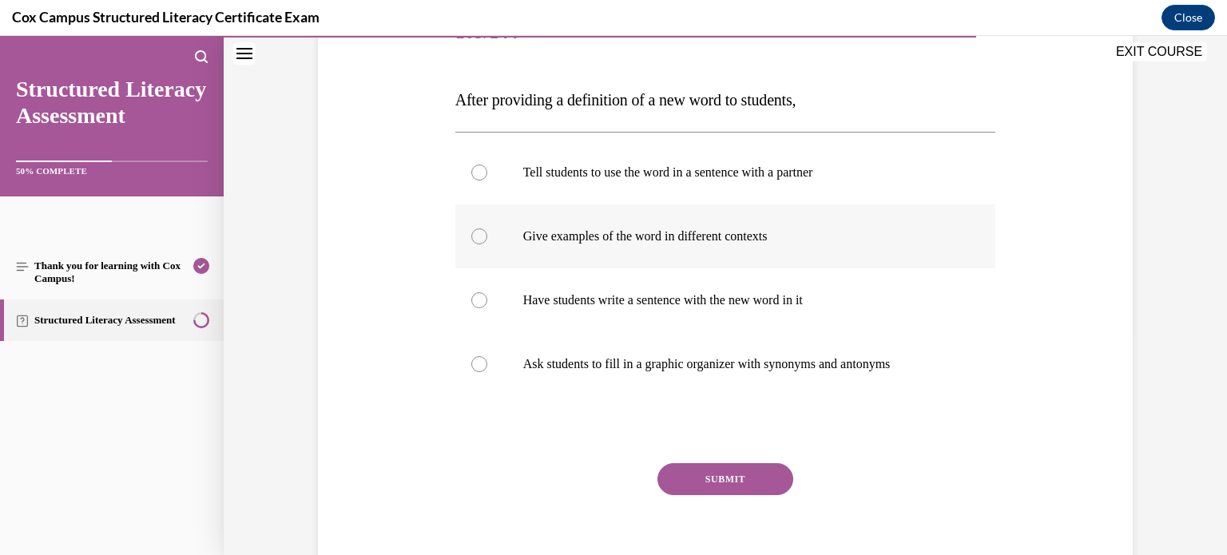
click at [479, 238] on div at bounding box center [479, 237] width 16 height 16
click at [479, 238] on input "Give examples of the word in different contexts" at bounding box center [479, 237] width 16 height 16
radio input "true"
click at [738, 478] on button "SUBMIT" at bounding box center [726, 479] width 136 height 32
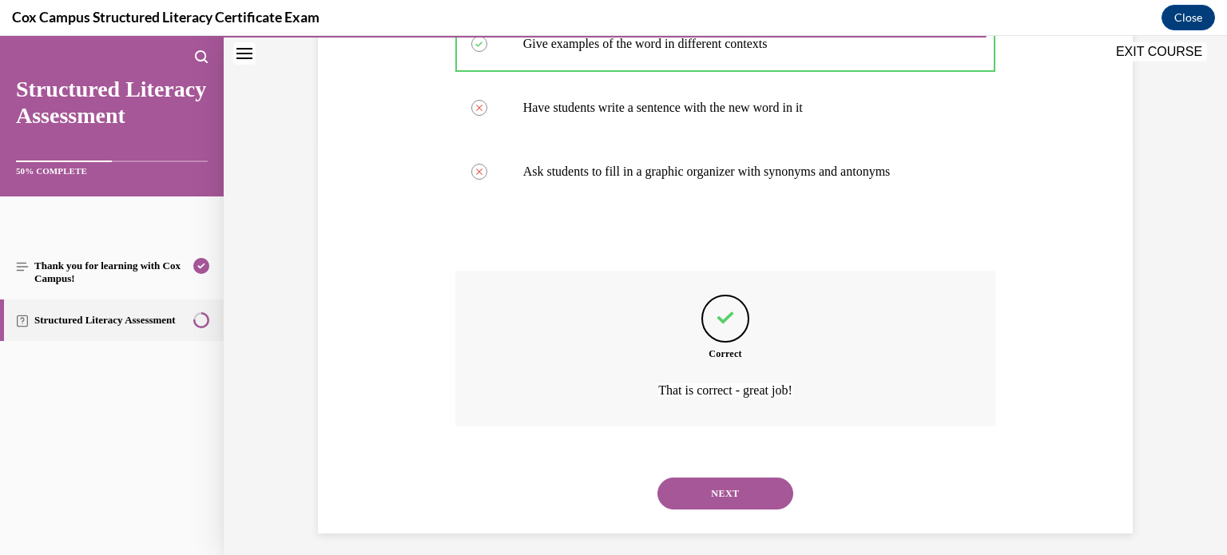
scroll to position [423, 0]
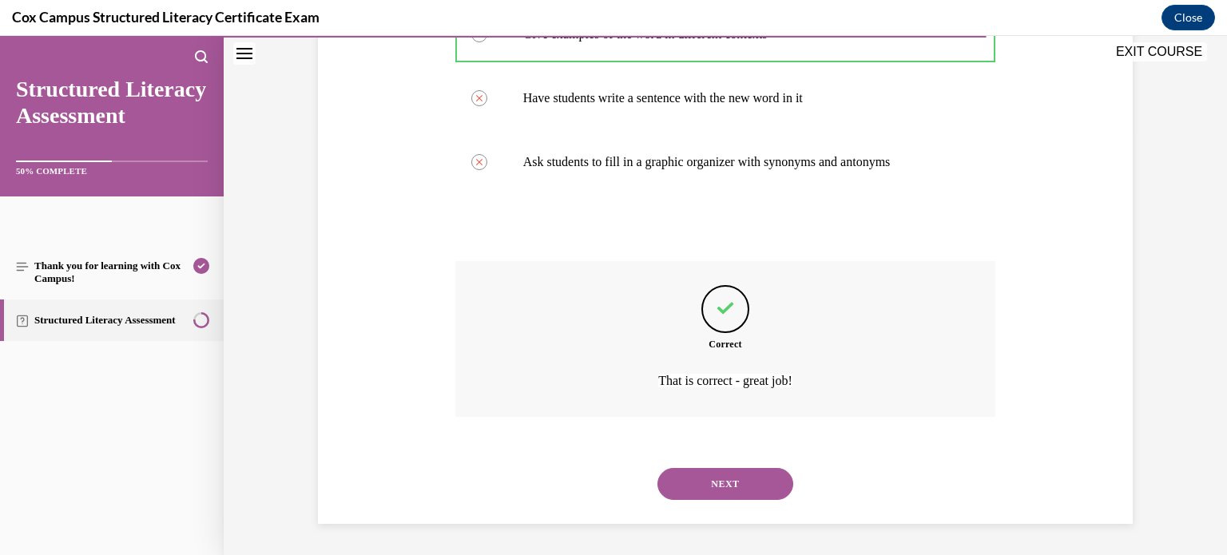
click at [734, 481] on button "NEXT" at bounding box center [726, 484] width 136 height 32
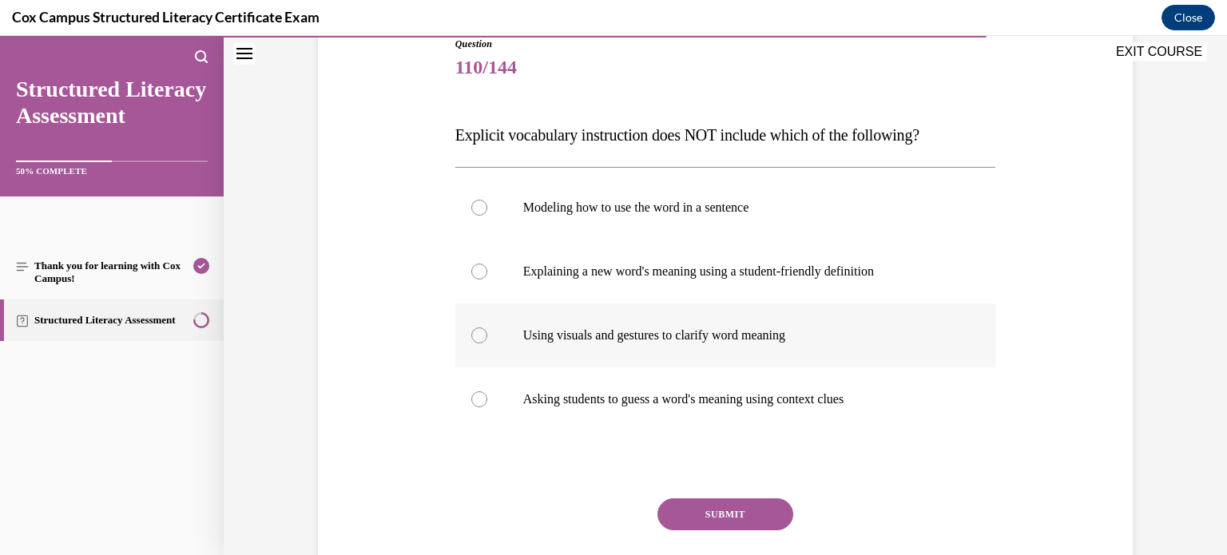
scroll to position [185, 0]
click at [477, 398] on div at bounding box center [479, 400] width 16 height 16
click at [477, 398] on input "Asking students to guess a word's meaning using context clues" at bounding box center [479, 400] width 16 height 16
radio input "true"
click at [730, 515] on button "SUBMIT" at bounding box center [726, 515] width 136 height 32
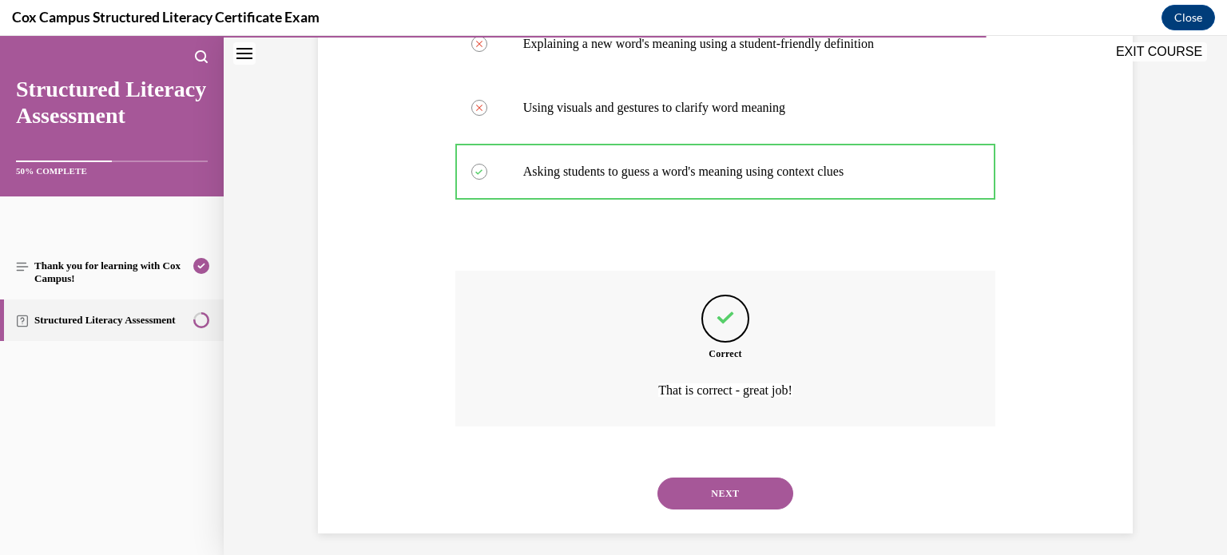
scroll to position [423, 0]
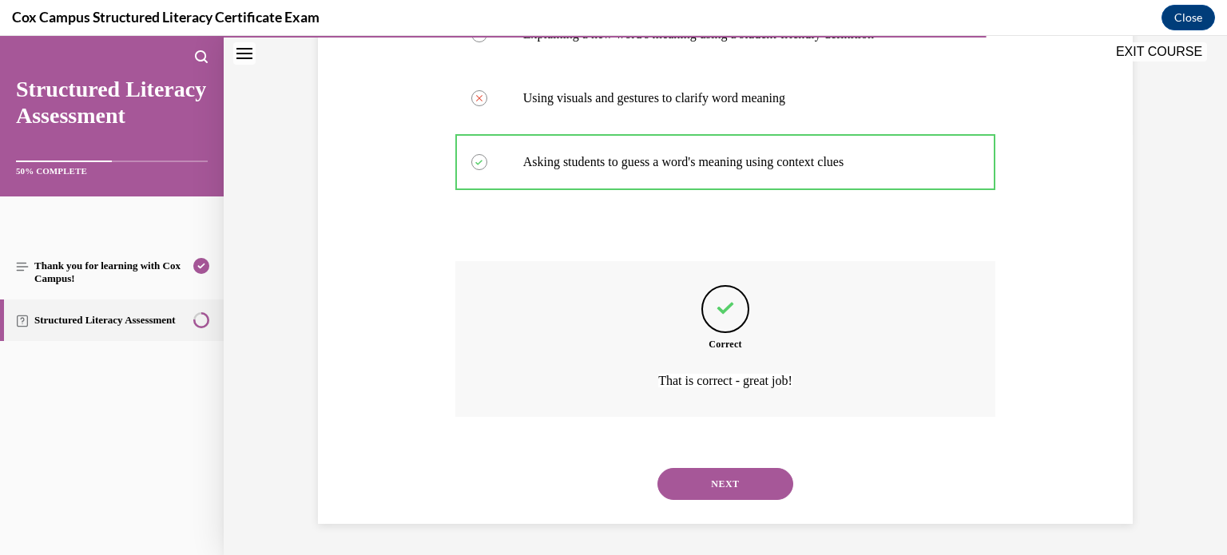
click at [727, 491] on button "NEXT" at bounding box center [726, 484] width 136 height 32
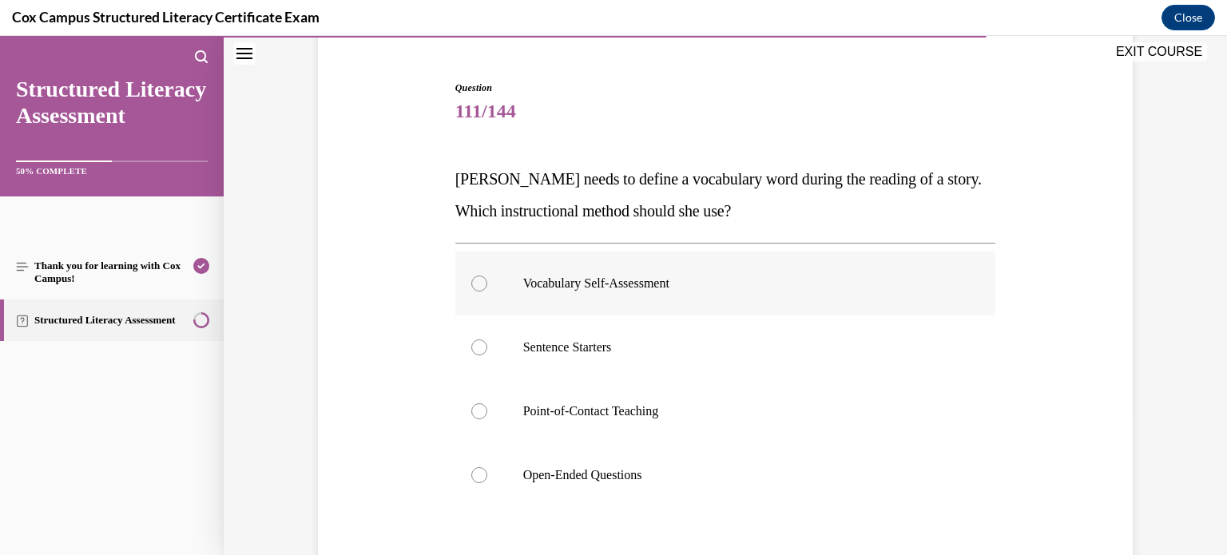
scroll to position [160, 0]
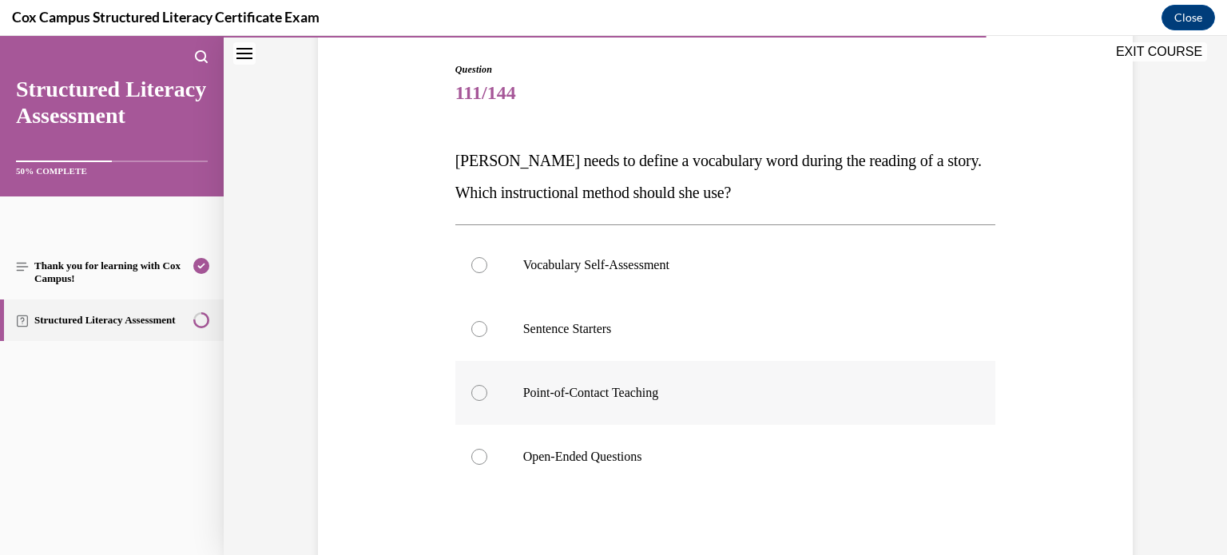
click at [480, 395] on div at bounding box center [479, 393] width 16 height 16
click at [480, 395] on input "Point-of-Contact Teaching" at bounding box center [479, 393] width 16 height 16
radio input "true"
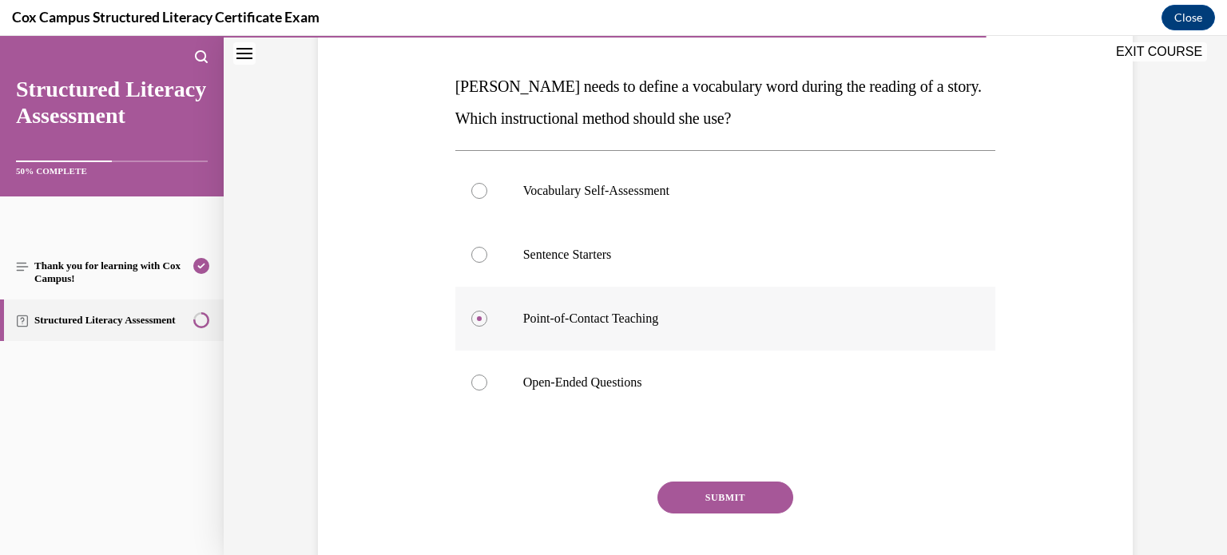
scroll to position [323, 0]
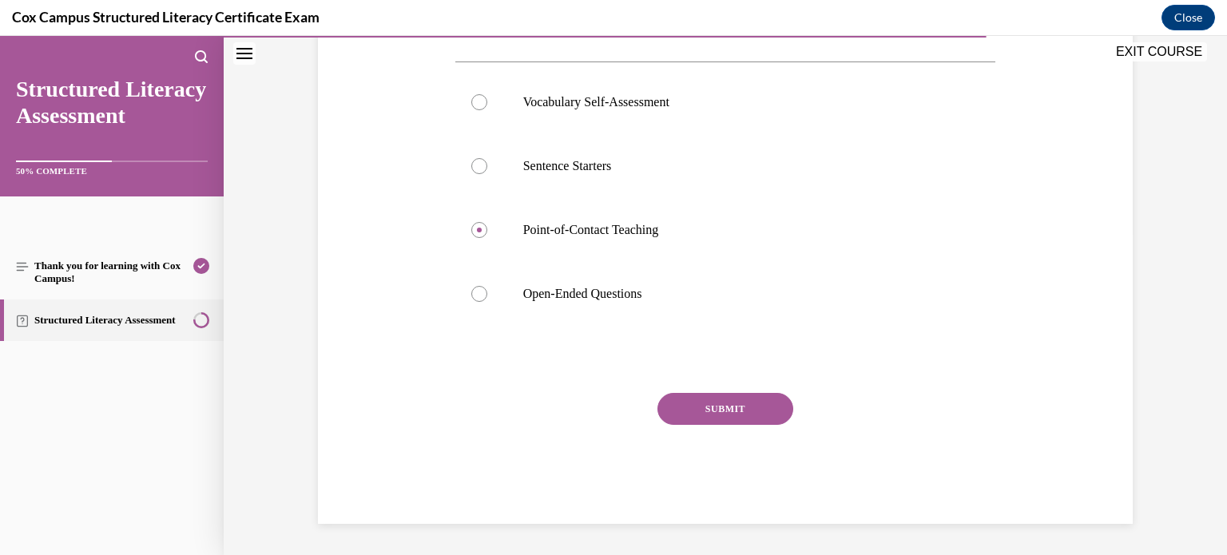
click at [738, 412] on button "SUBMIT" at bounding box center [726, 409] width 136 height 32
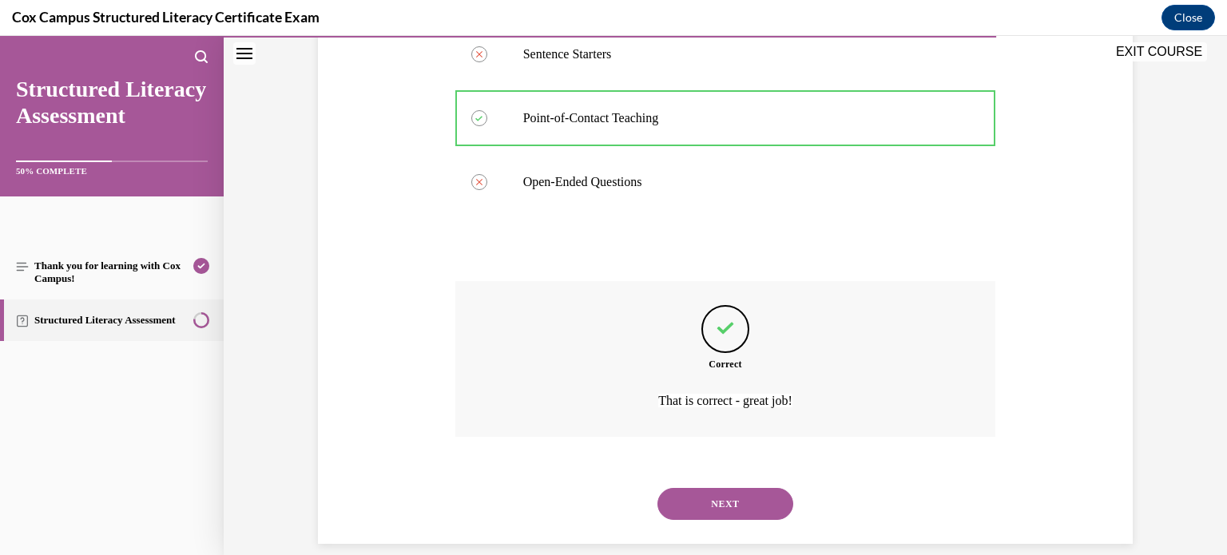
scroll to position [455, 0]
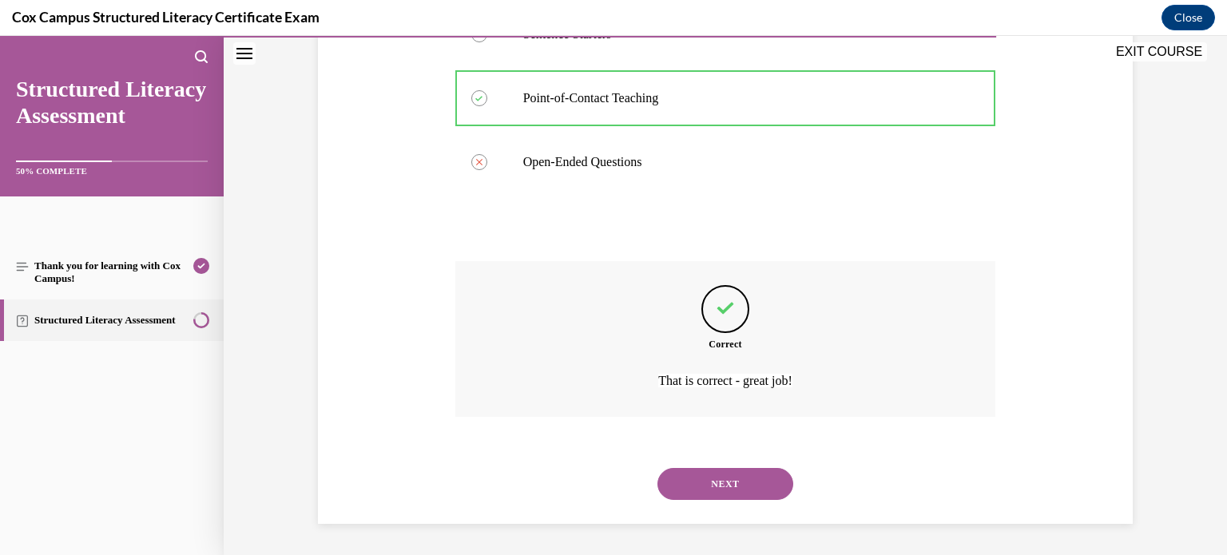
click at [741, 481] on button "NEXT" at bounding box center [726, 484] width 136 height 32
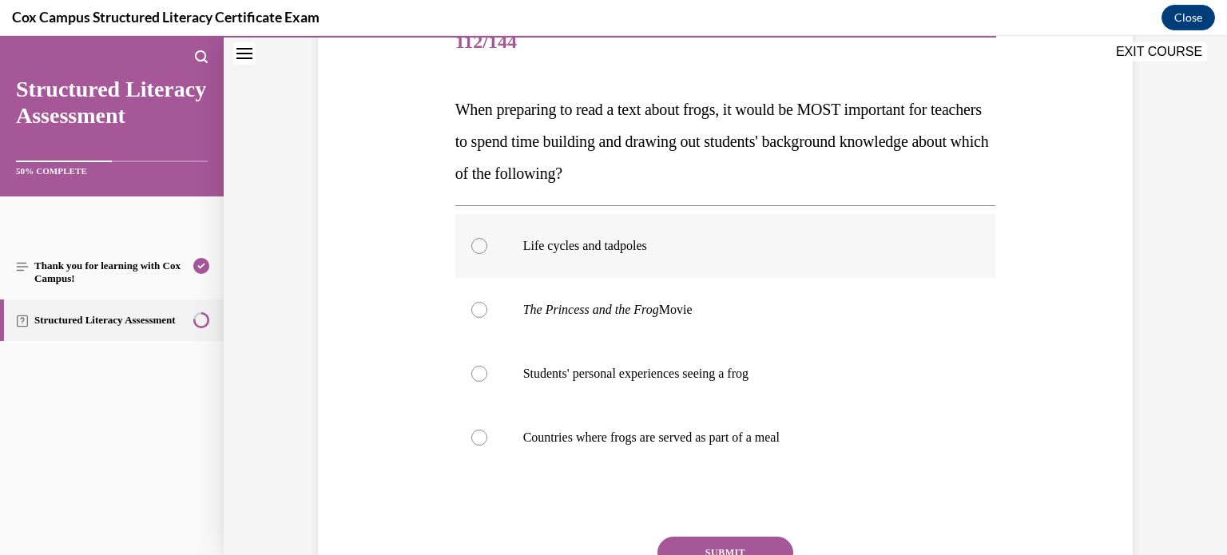
scroll to position [206, 0]
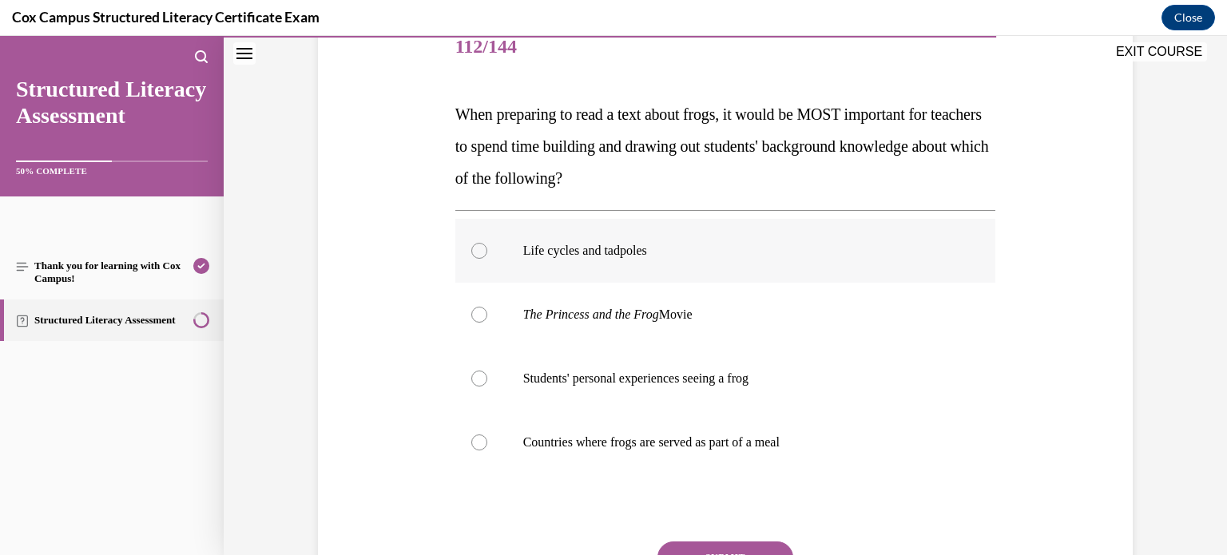
click at [479, 253] on div at bounding box center [479, 251] width 16 height 16
click at [479, 253] on input "Life cycles and tadpoles" at bounding box center [479, 251] width 16 height 16
radio input "true"
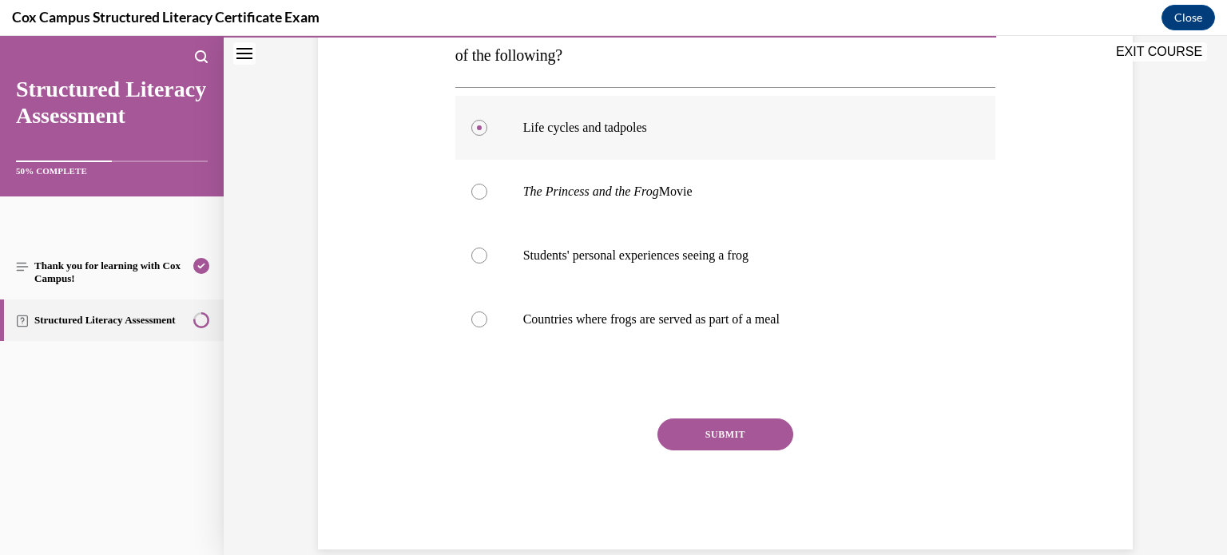
scroll to position [355, 0]
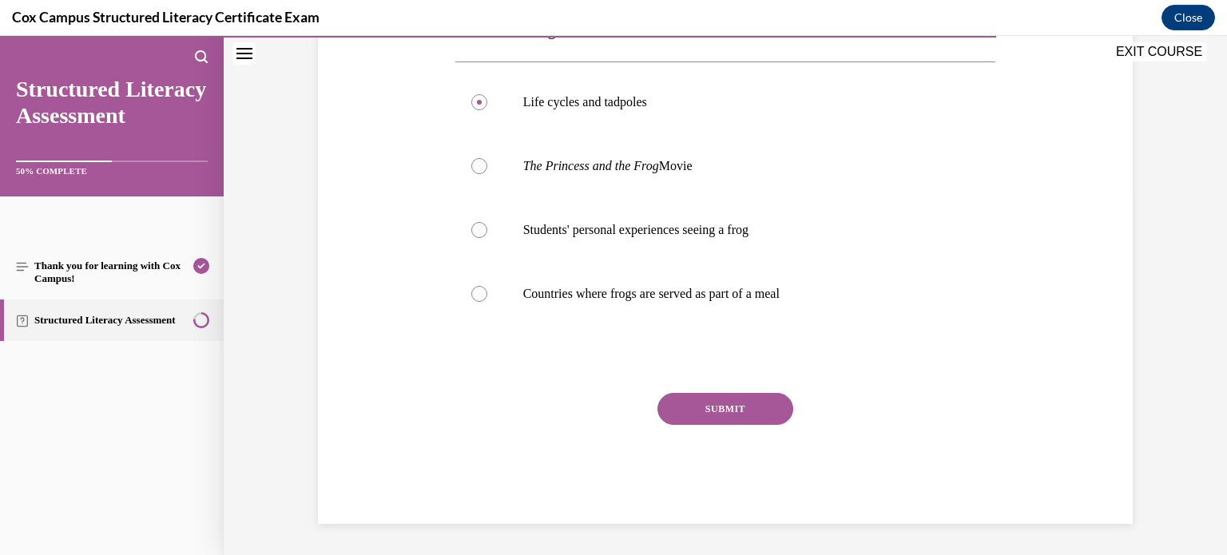
click at [721, 407] on button "SUBMIT" at bounding box center [726, 409] width 136 height 32
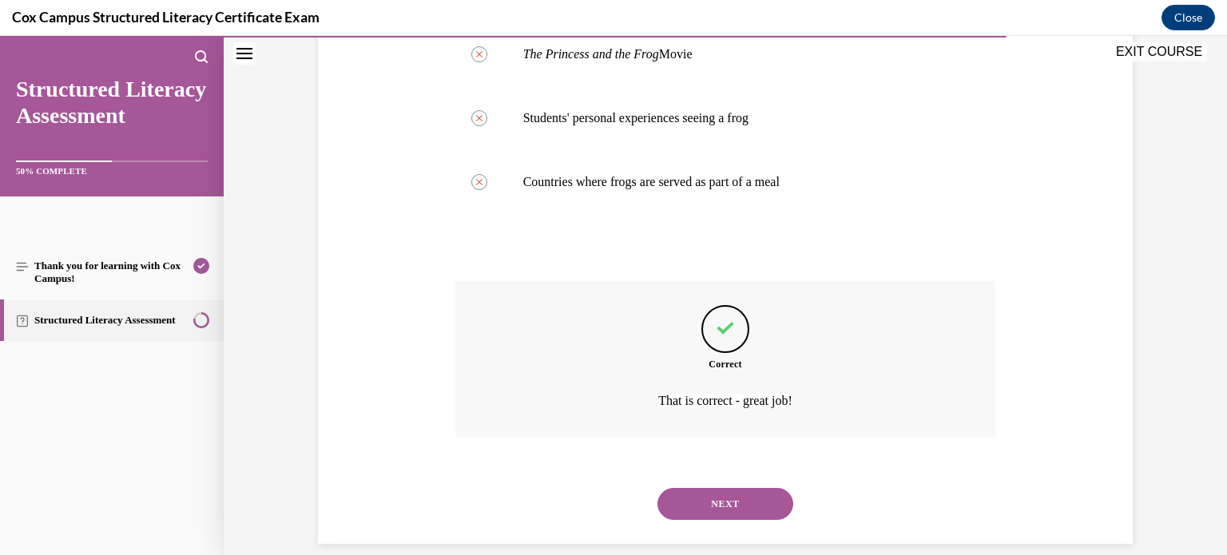
scroll to position [487, 0]
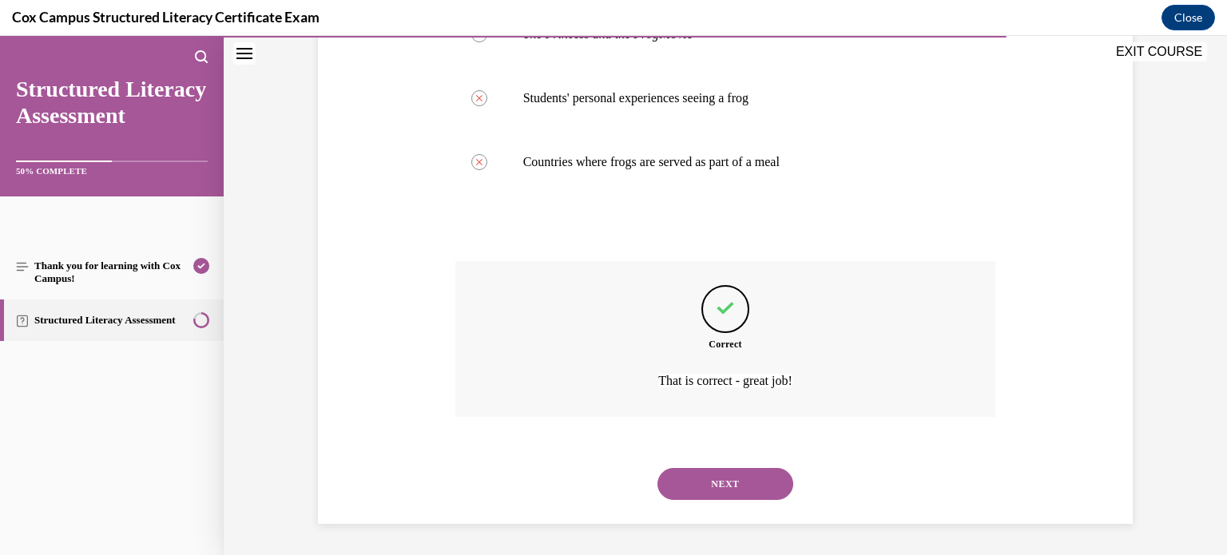
click at [738, 482] on button "NEXT" at bounding box center [726, 484] width 136 height 32
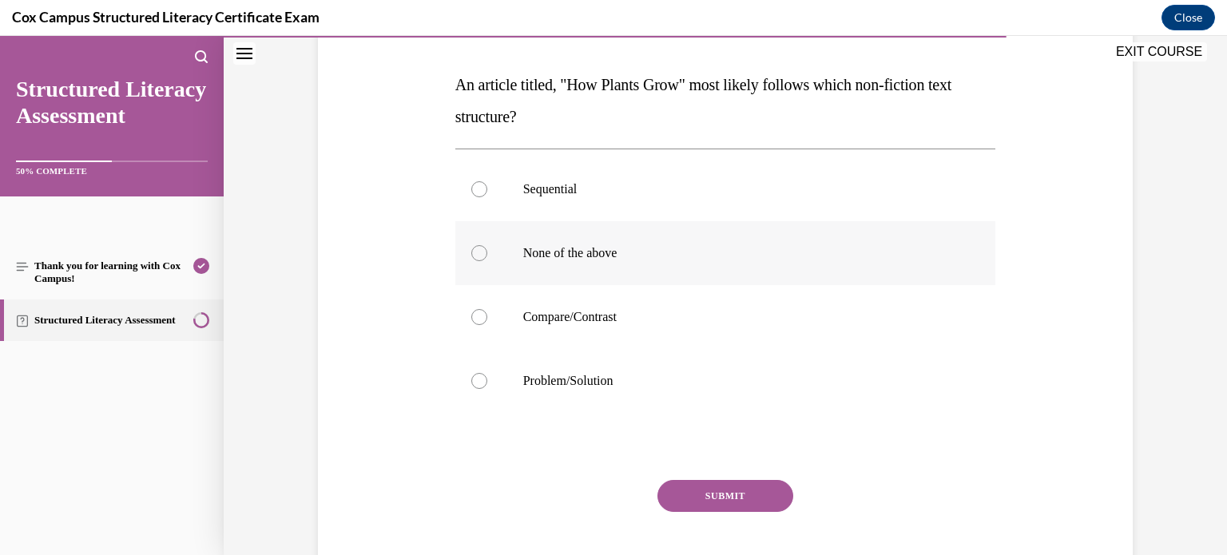
scroll to position [237, 0]
click at [478, 189] on div at bounding box center [479, 189] width 16 height 16
click at [478, 189] on input "Sequential" at bounding box center [479, 189] width 16 height 16
radio input "true"
click at [737, 499] on button "SUBMIT" at bounding box center [726, 495] width 136 height 32
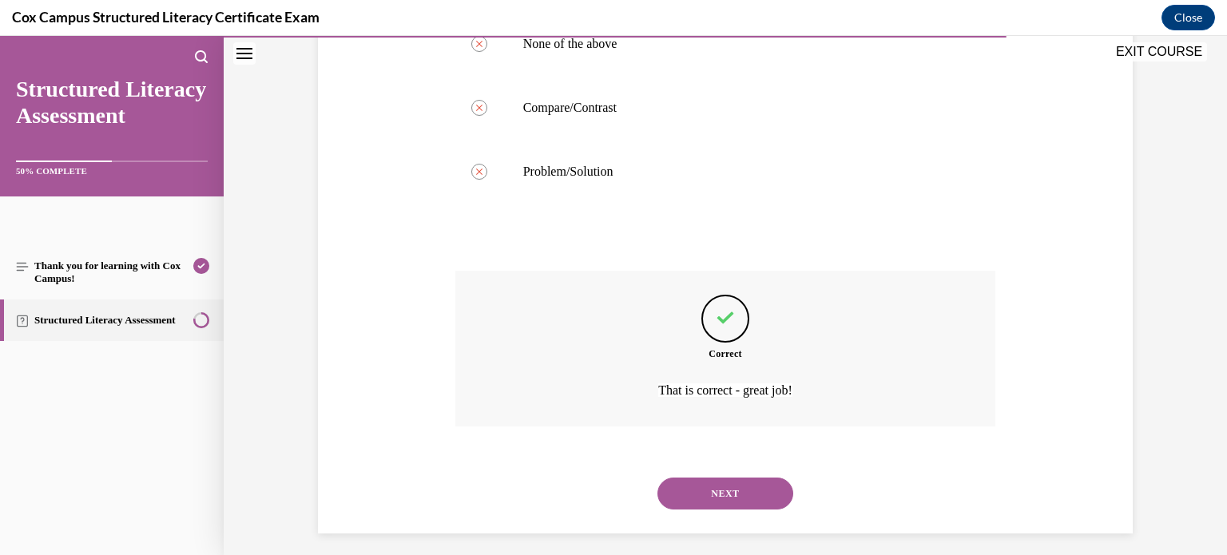
scroll to position [455, 0]
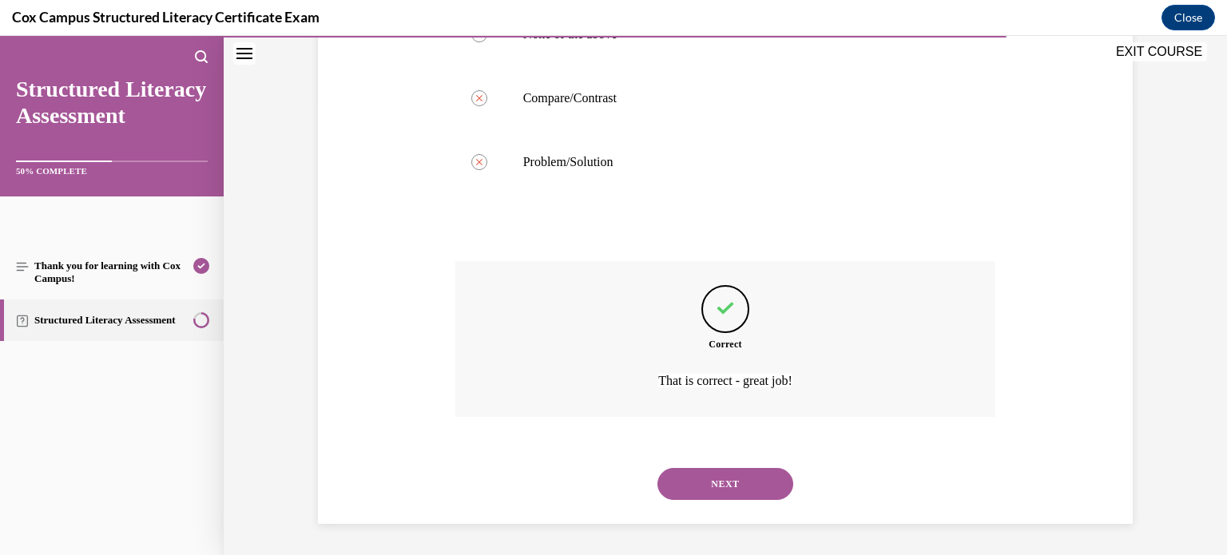
click at [719, 486] on button "NEXT" at bounding box center [726, 484] width 136 height 32
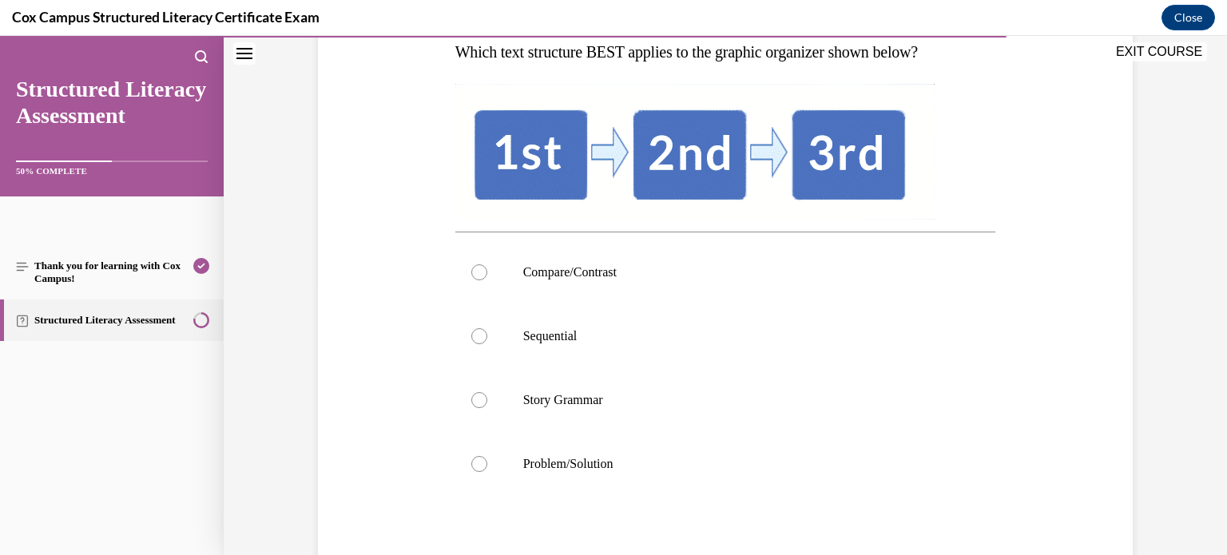
scroll to position [269, 0]
click at [482, 335] on div at bounding box center [479, 336] width 16 height 16
click at [482, 335] on input "Sequential" at bounding box center [479, 336] width 16 height 16
radio input "true"
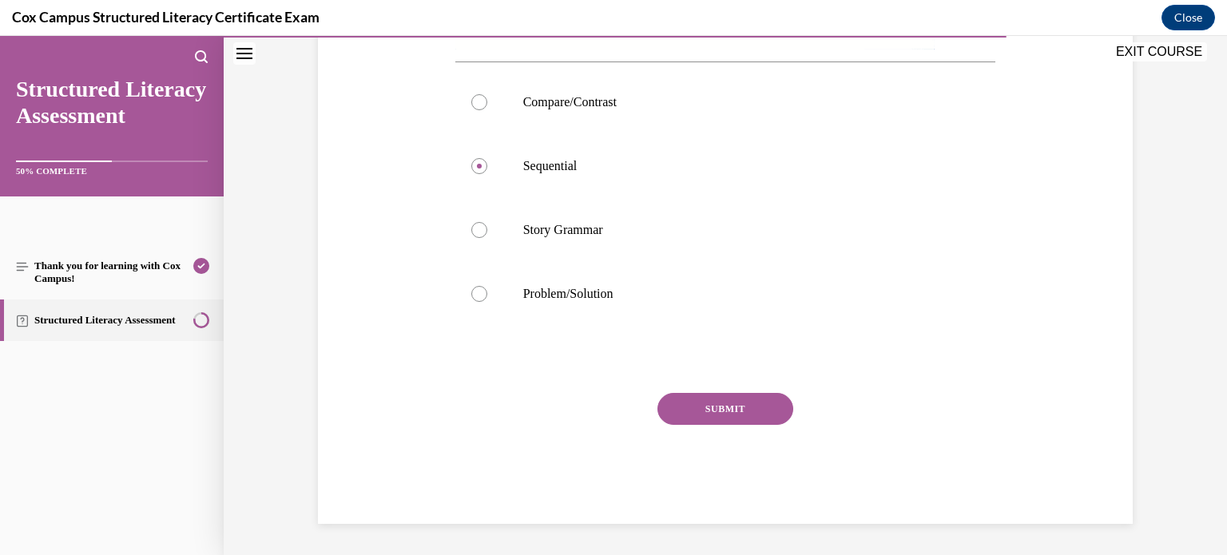
click at [730, 406] on button "SUBMIT" at bounding box center [726, 409] width 136 height 32
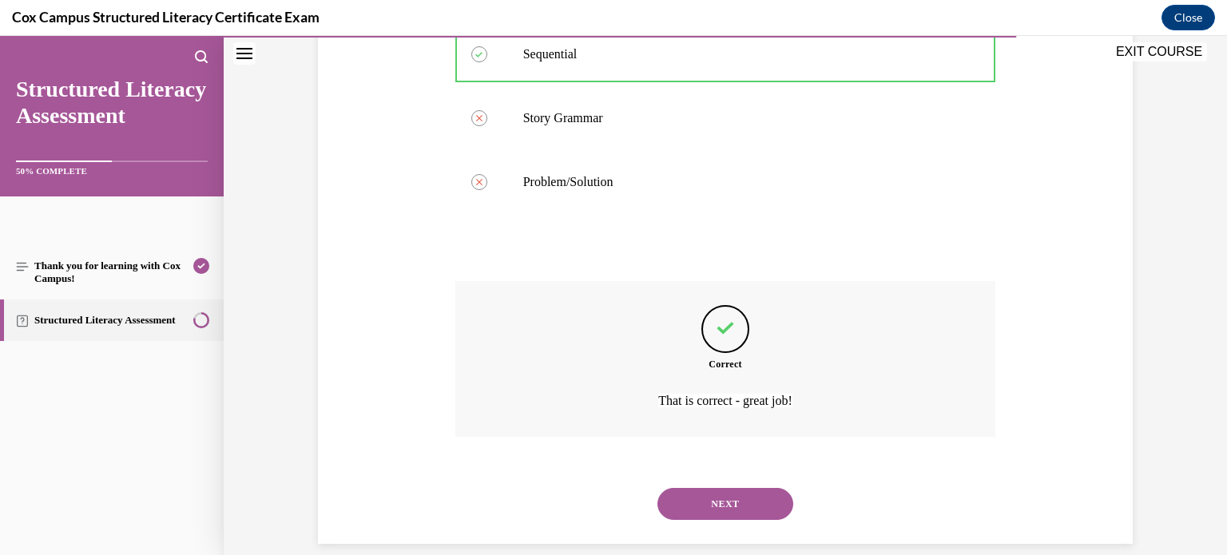
scroll to position [571, 0]
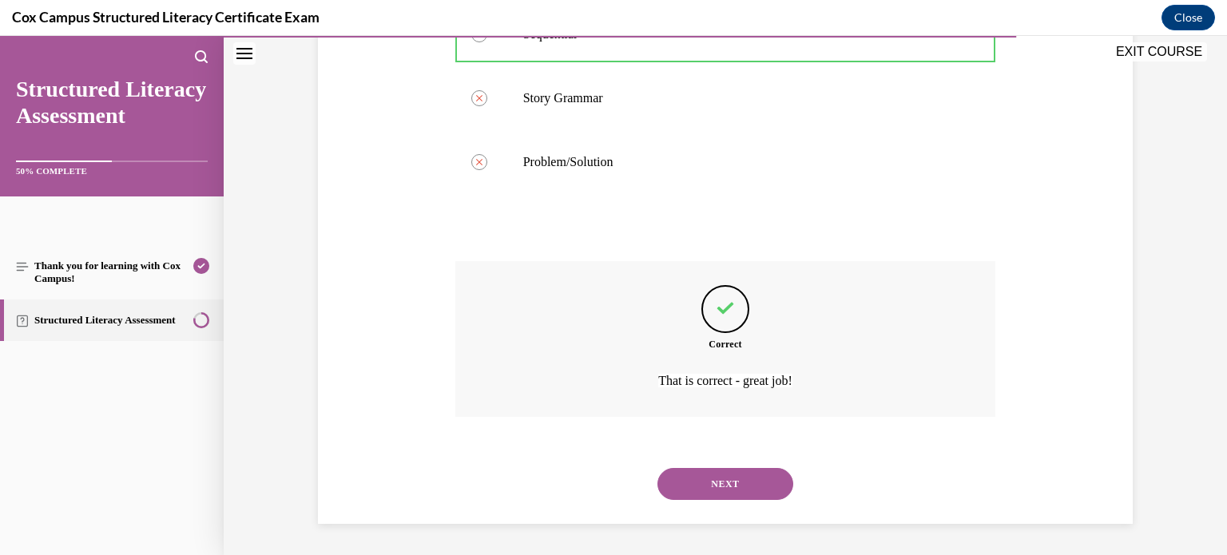
click at [729, 481] on button "NEXT" at bounding box center [726, 484] width 136 height 32
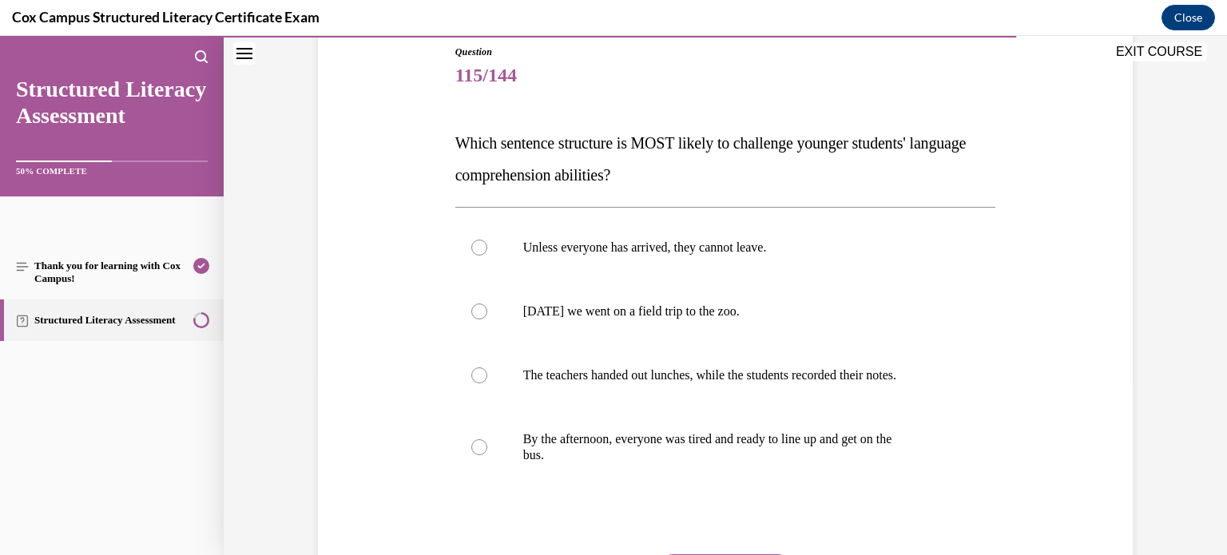
scroll to position [179, 0]
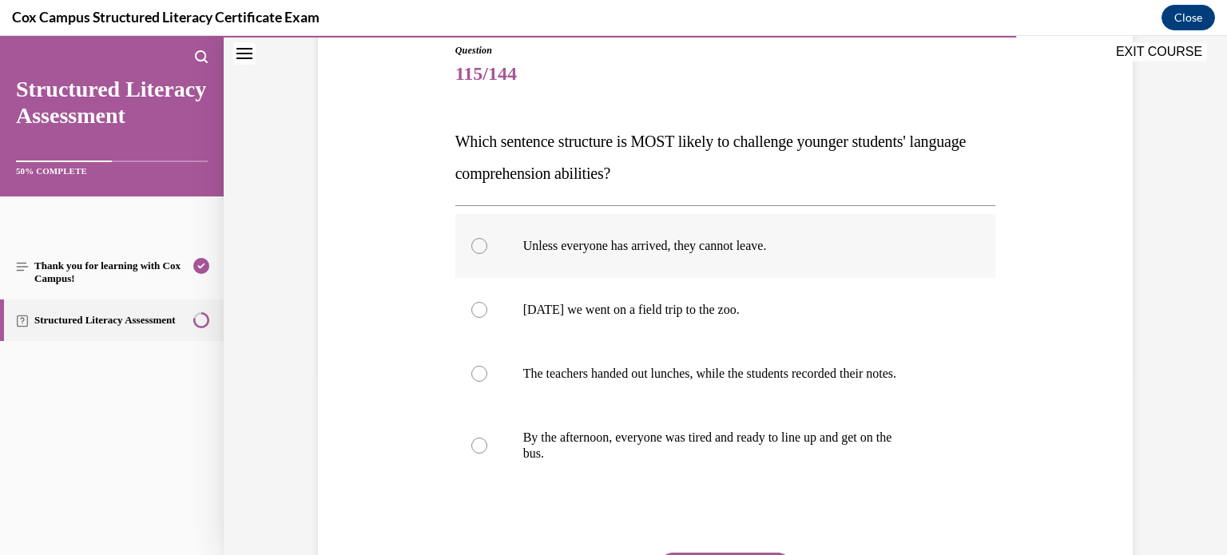
click at [479, 249] on div at bounding box center [479, 246] width 16 height 16
click at [479, 249] on input "Unless everyone has arrived, they cannot leave." at bounding box center [479, 246] width 16 height 16
radio input "true"
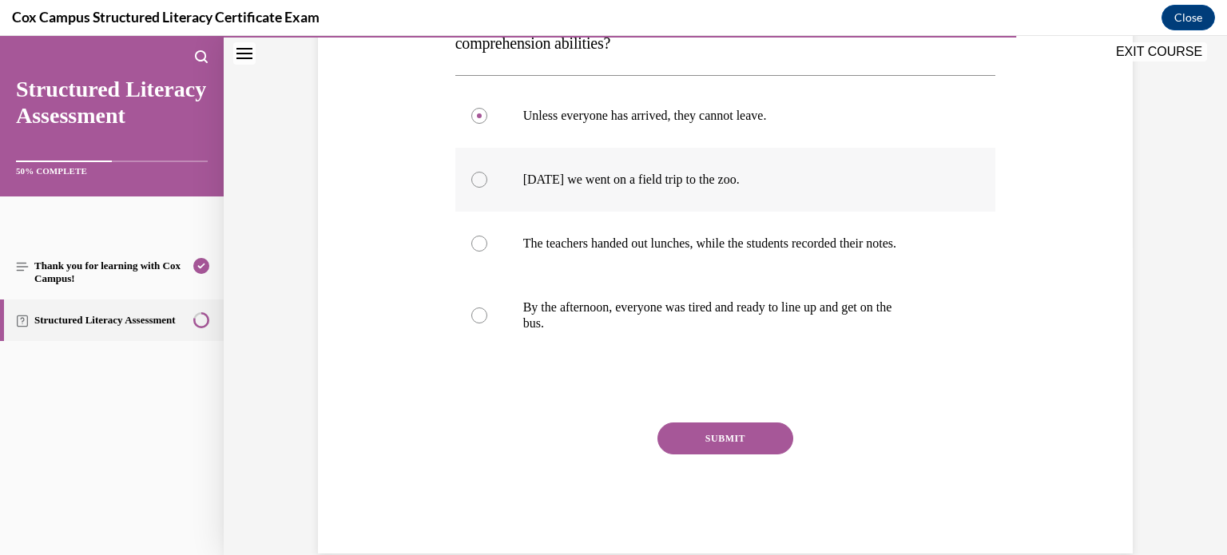
scroll to position [311, 0]
click at [758, 425] on button "SUBMIT" at bounding box center [726, 437] width 136 height 32
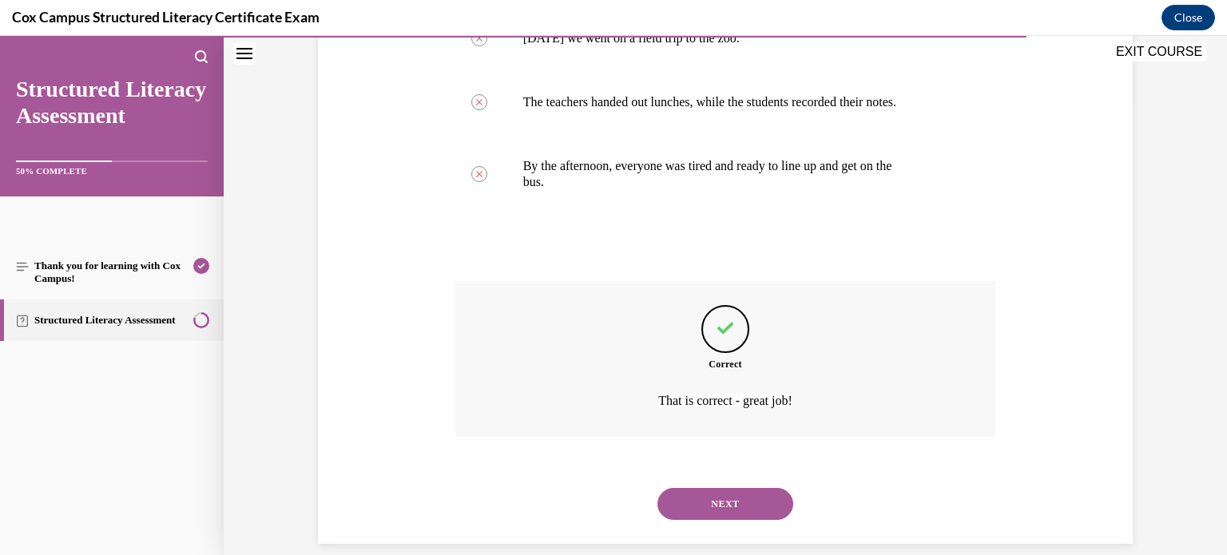
scroll to position [471, 0]
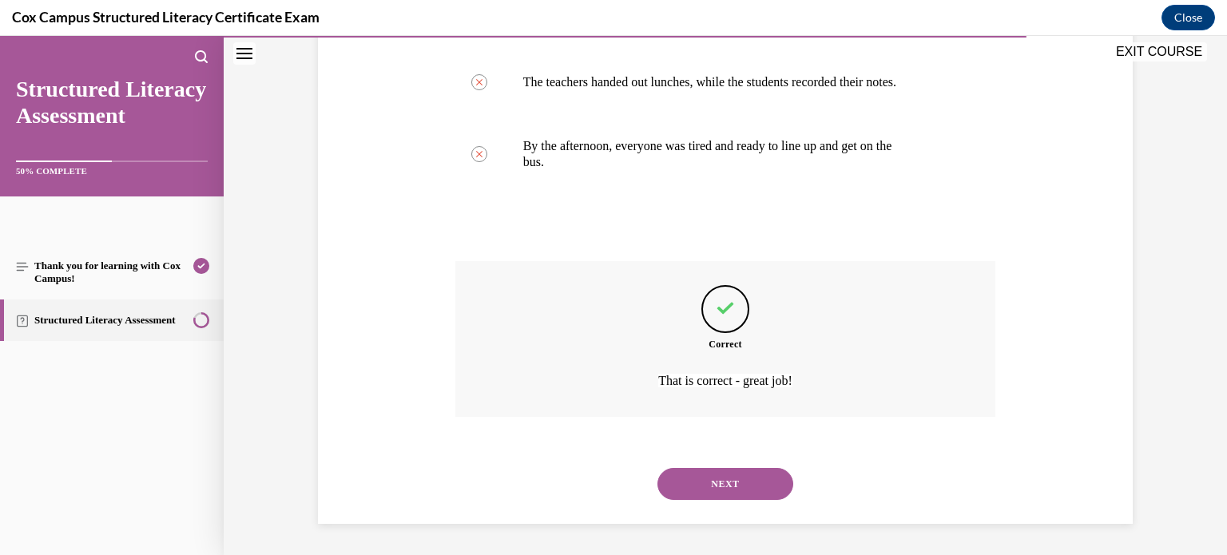
click at [746, 483] on button "NEXT" at bounding box center [726, 484] width 136 height 32
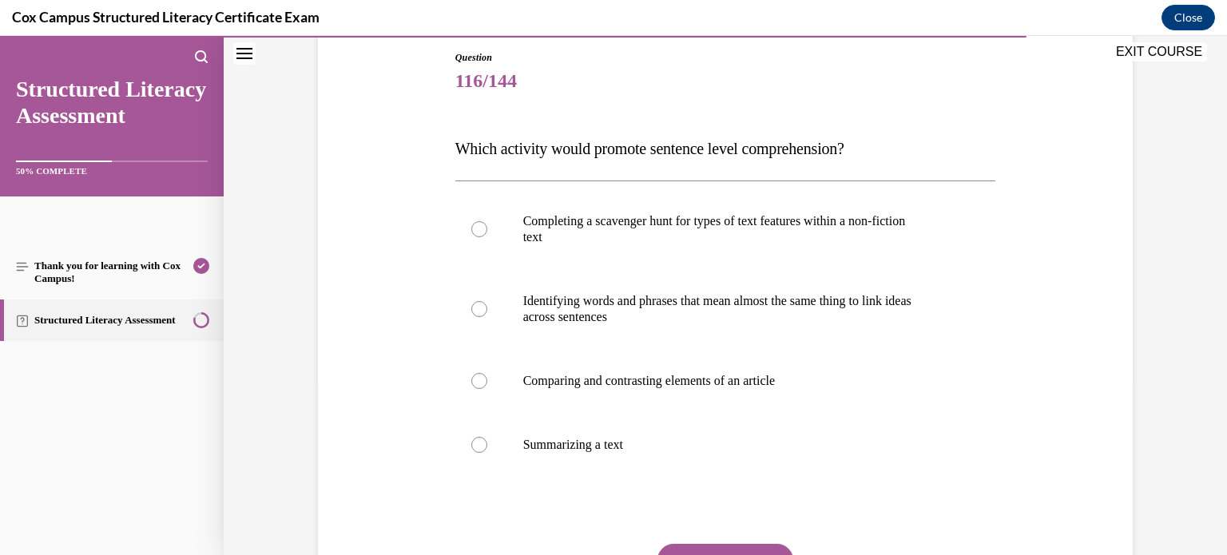
scroll to position [175, 0]
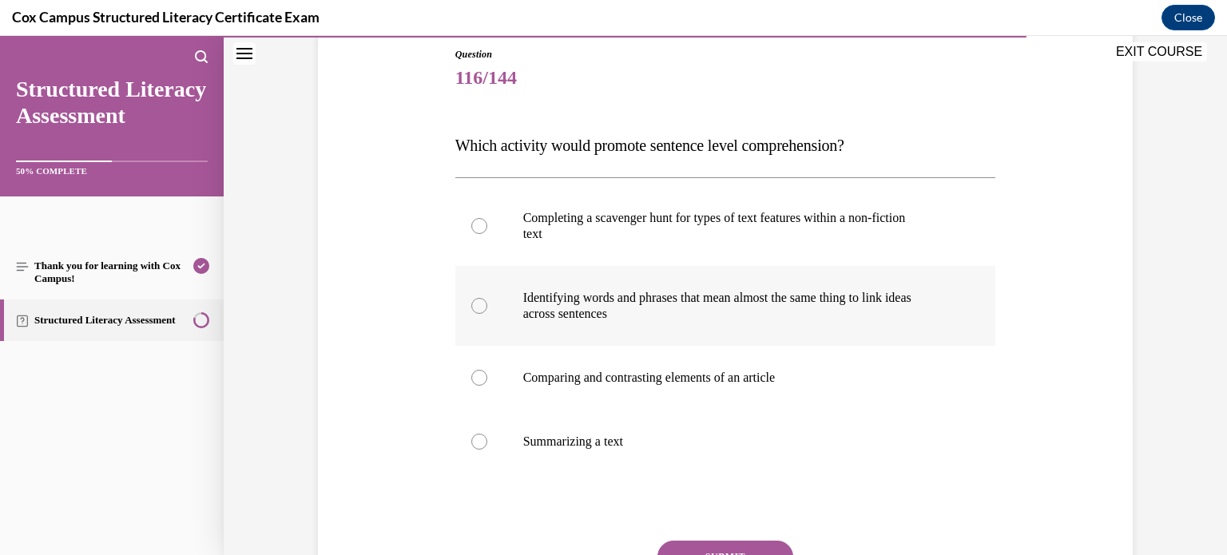
click at [480, 309] on div at bounding box center [479, 306] width 16 height 16
click at [480, 309] on input "Identifying words and phrases that mean almost the same thing to link ideas acr…" at bounding box center [479, 306] width 16 height 16
radio input "true"
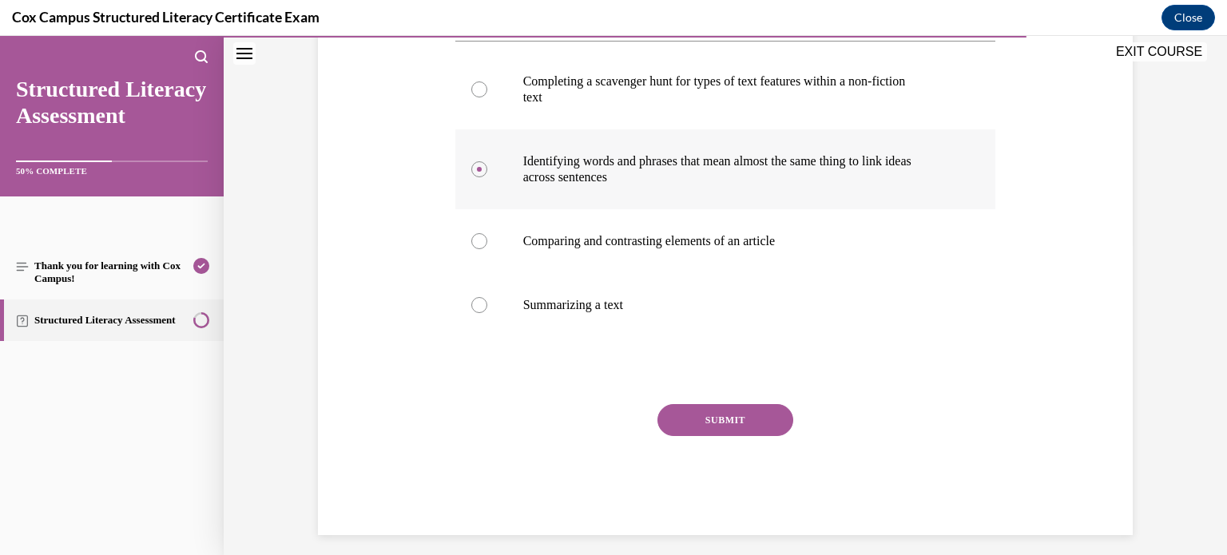
scroll to position [323, 0]
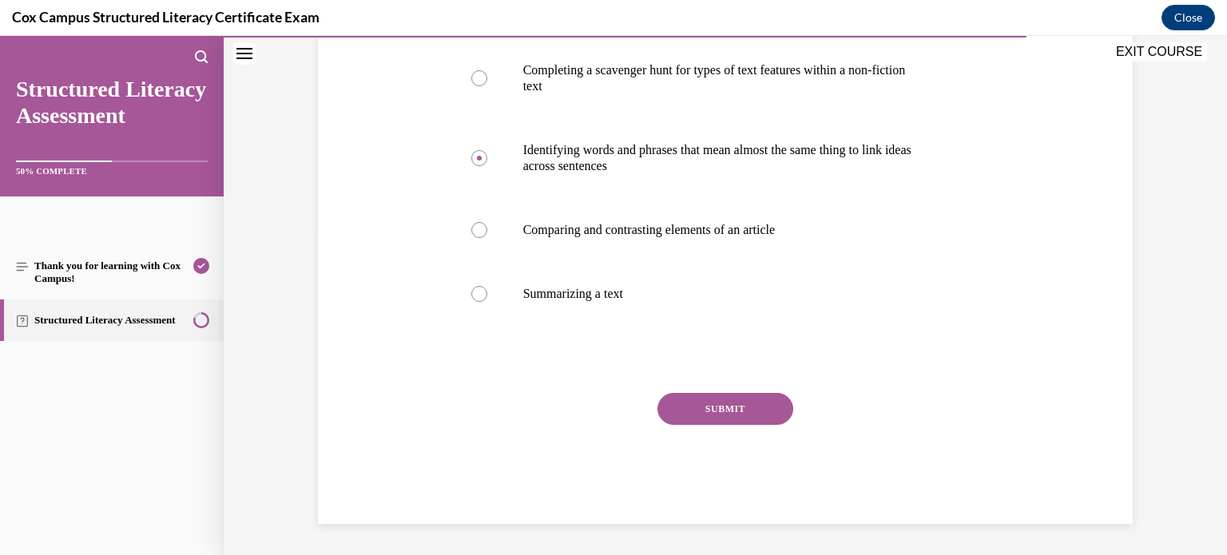
click at [714, 412] on button "SUBMIT" at bounding box center [726, 409] width 136 height 32
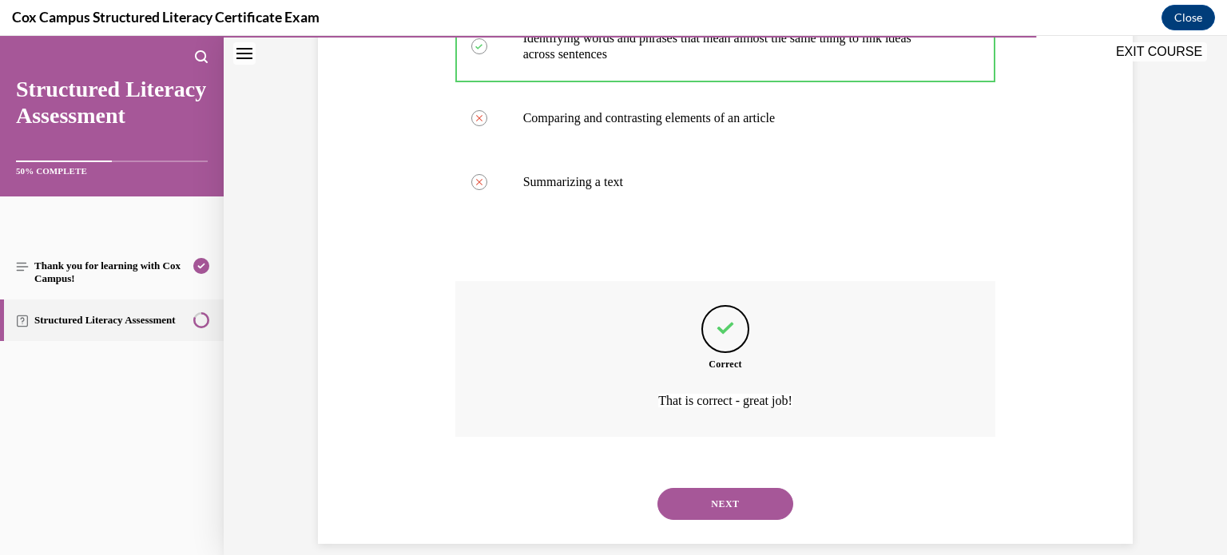
scroll to position [455, 0]
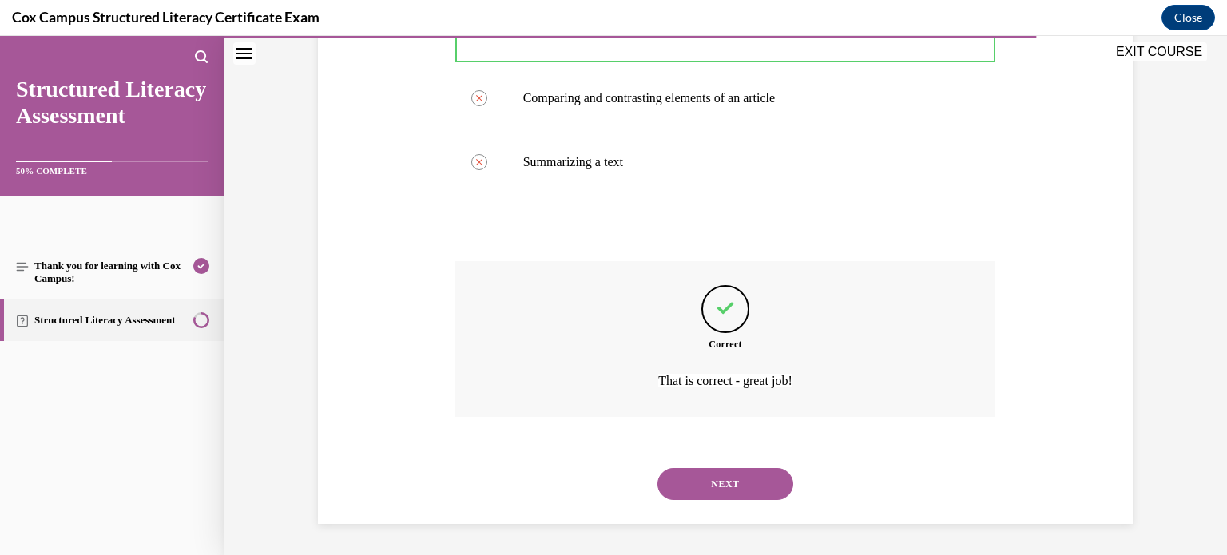
click at [709, 488] on button "NEXT" at bounding box center [726, 484] width 136 height 32
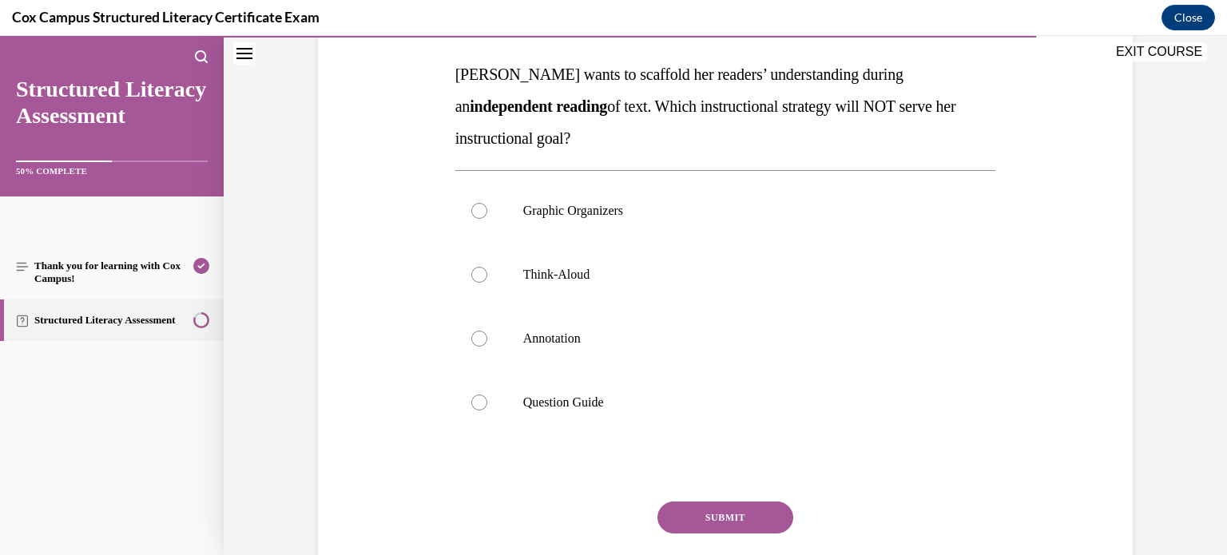
scroll to position [251, 0]
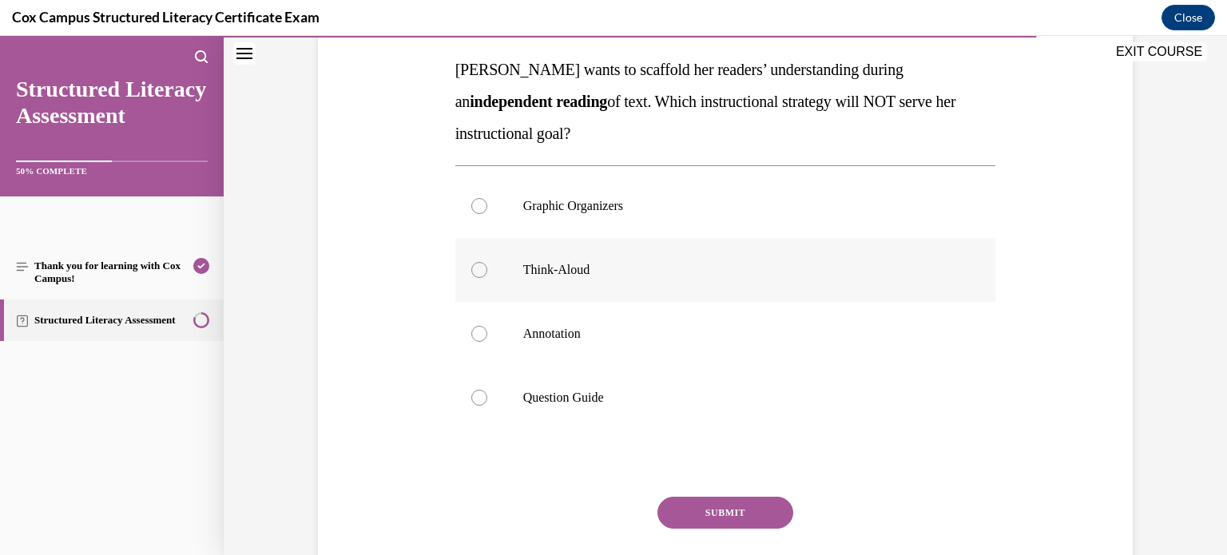
click at [479, 275] on div at bounding box center [479, 270] width 16 height 16
click at [479, 275] on input "Think-Aloud" at bounding box center [479, 270] width 16 height 16
radio input "true"
click at [710, 512] on button "SUBMIT" at bounding box center [726, 513] width 136 height 32
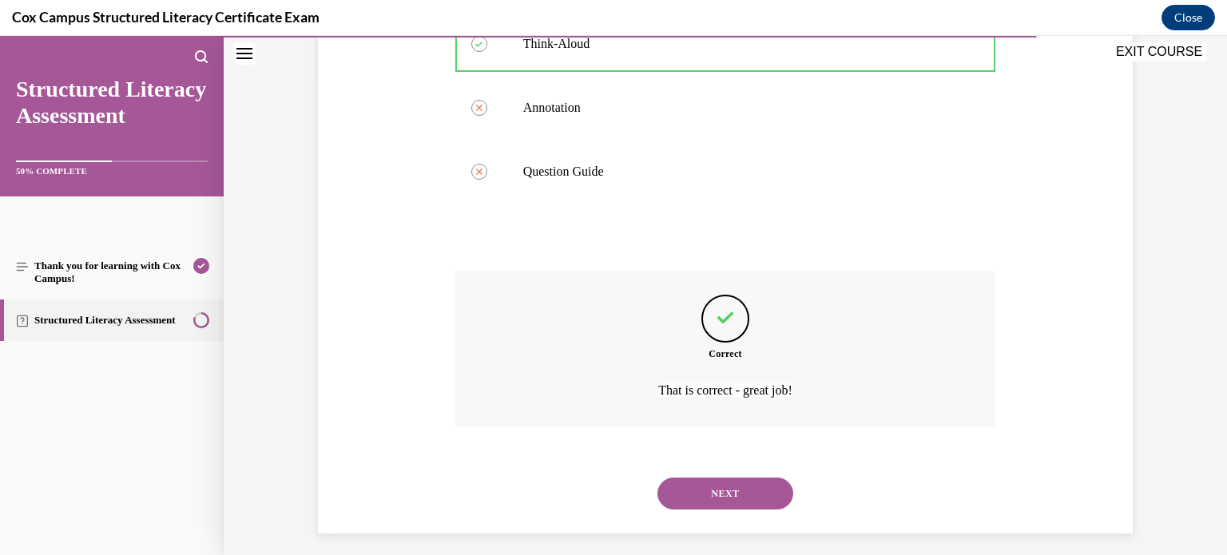
scroll to position [487, 0]
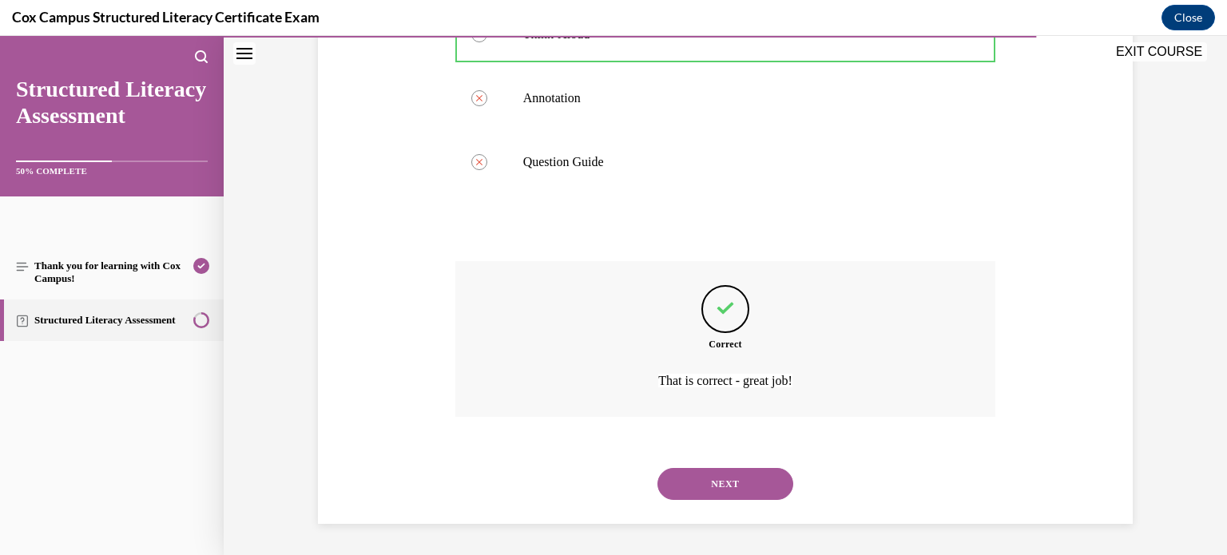
click at [726, 484] on button "NEXT" at bounding box center [726, 484] width 136 height 32
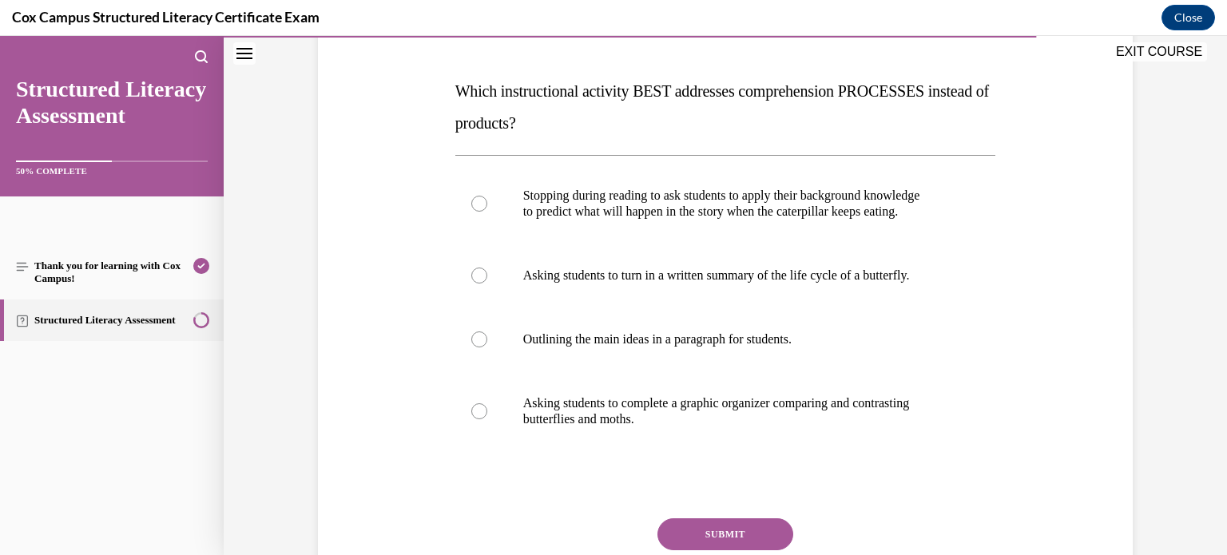
scroll to position [234, 0]
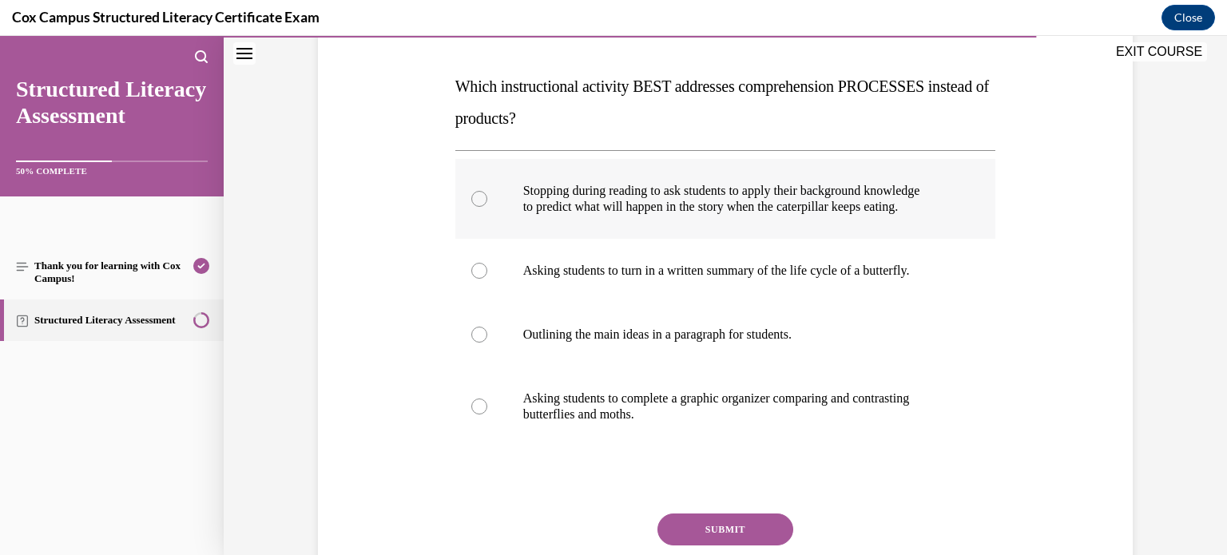
click at [480, 201] on div at bounding box center [479, 199] width 16 height 16
click at [480, 201] on input "Stopping during reading to ask students to apply their background knowledge to …" at bounding box center [479, 199] width 16 height 16
radio input "true"
click at [733, 527] on button "SUBMIT" at bounding box center [726, 530] width 136 height 32
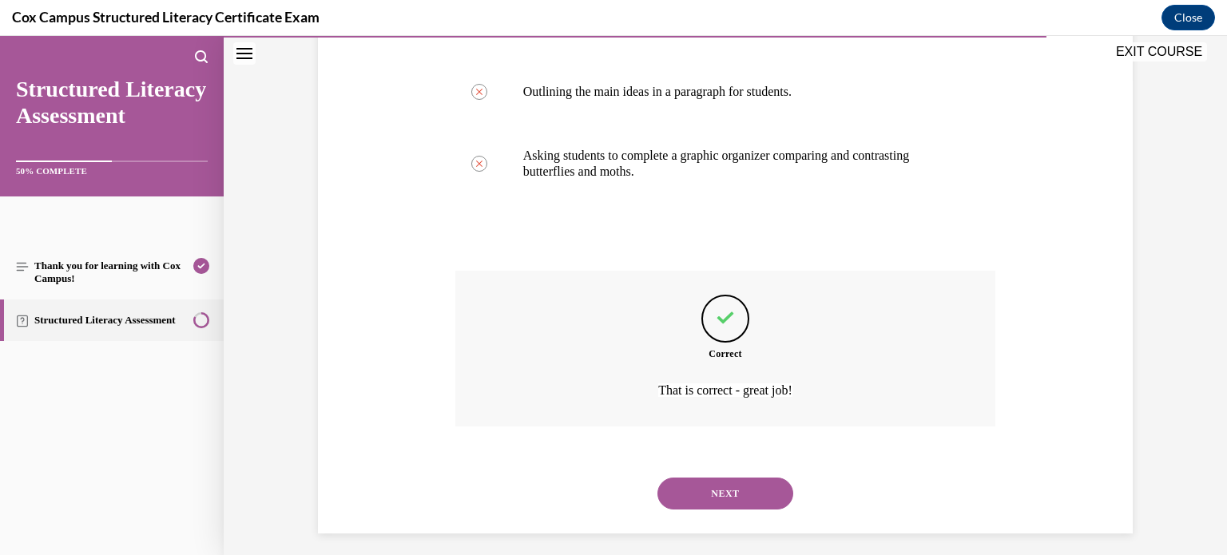
scroll to position [487, 0]
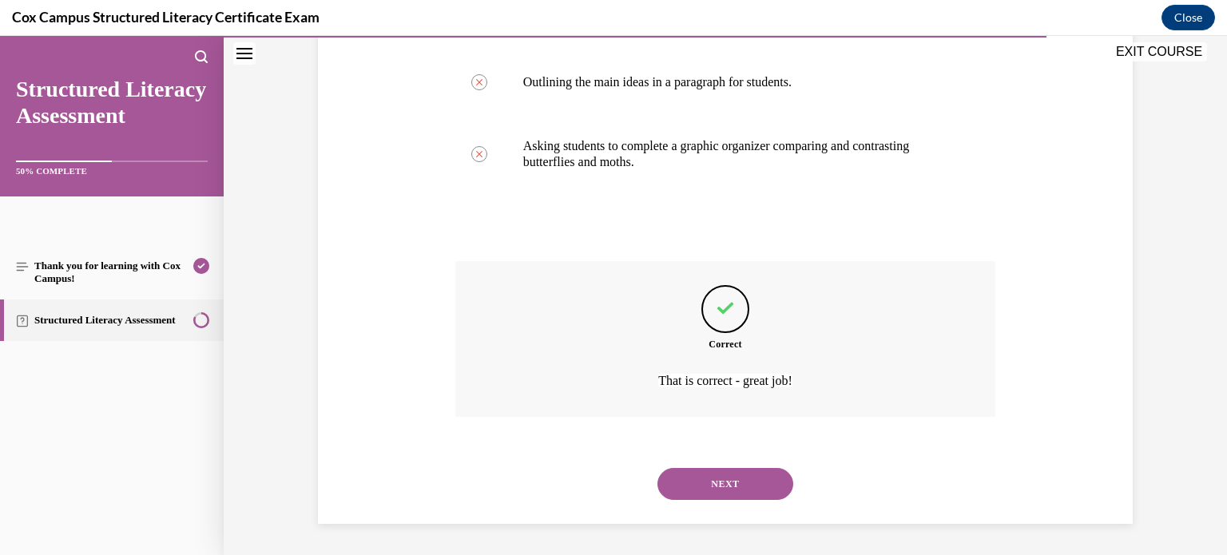
click at [734, 481] on button "NEXT" at bounding box center [726, 484] width 136 height 32
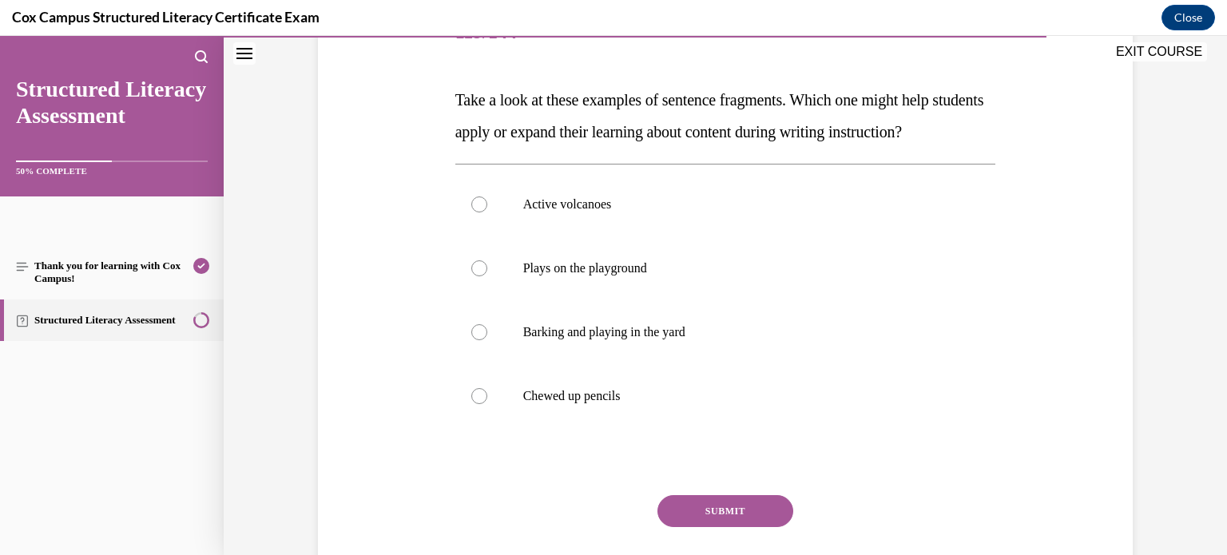
scroll to position [201, 0]
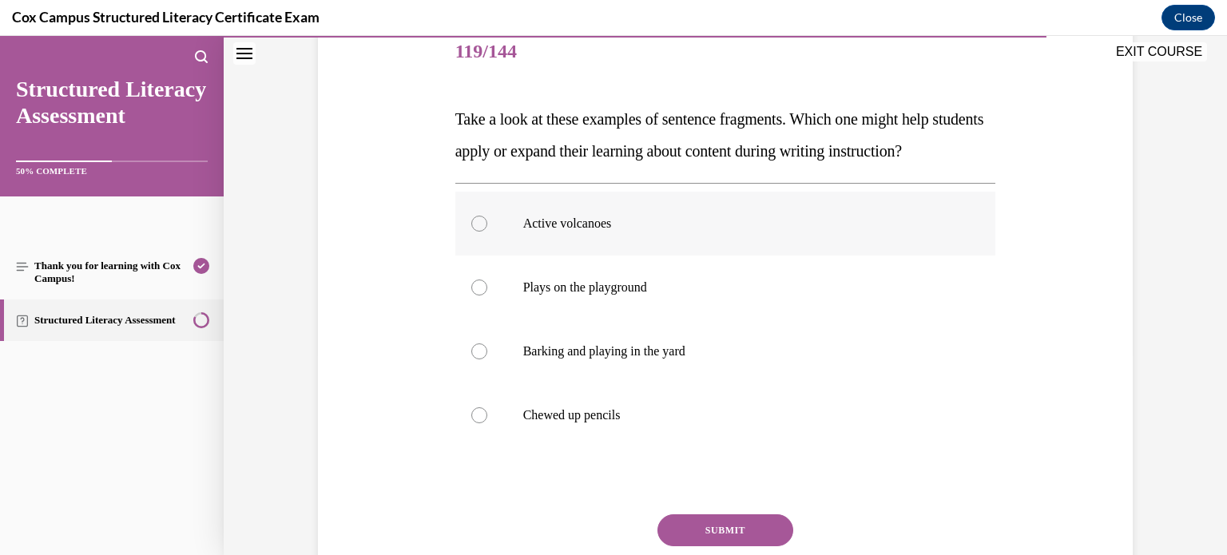
click at [479, 232] on div at bounding box center [479, 224] width 16 height 16
click at [479, 232] on input "Active volcanoes" at bounding box center [479, 224] width 16 height 16
radio input "true"
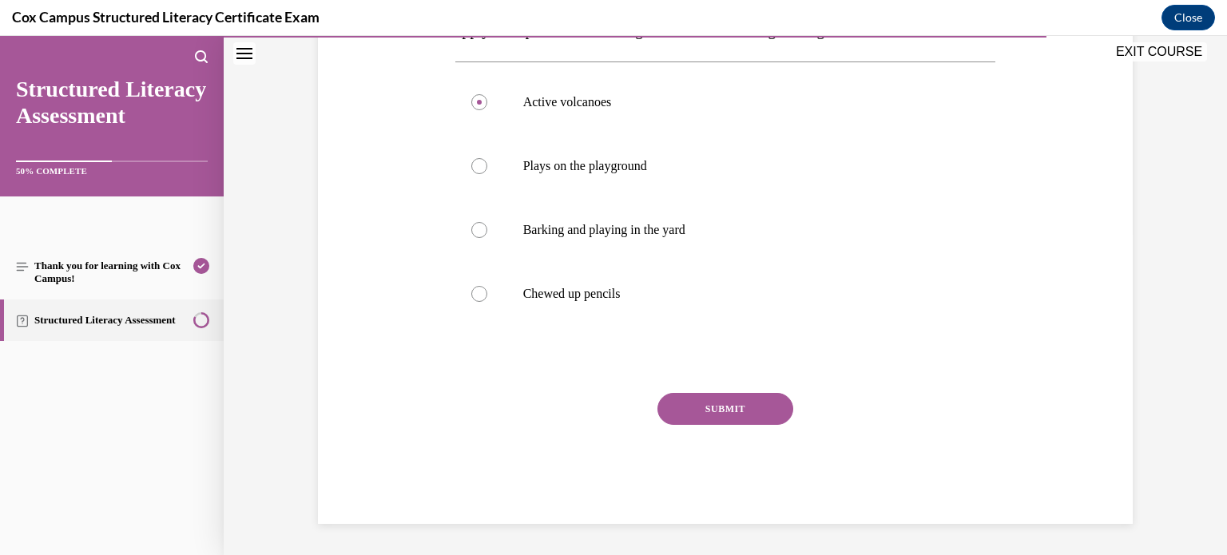
click at [710, 425] on button "SUBMIT" at bounding box center [726, 409] width 136 height 32
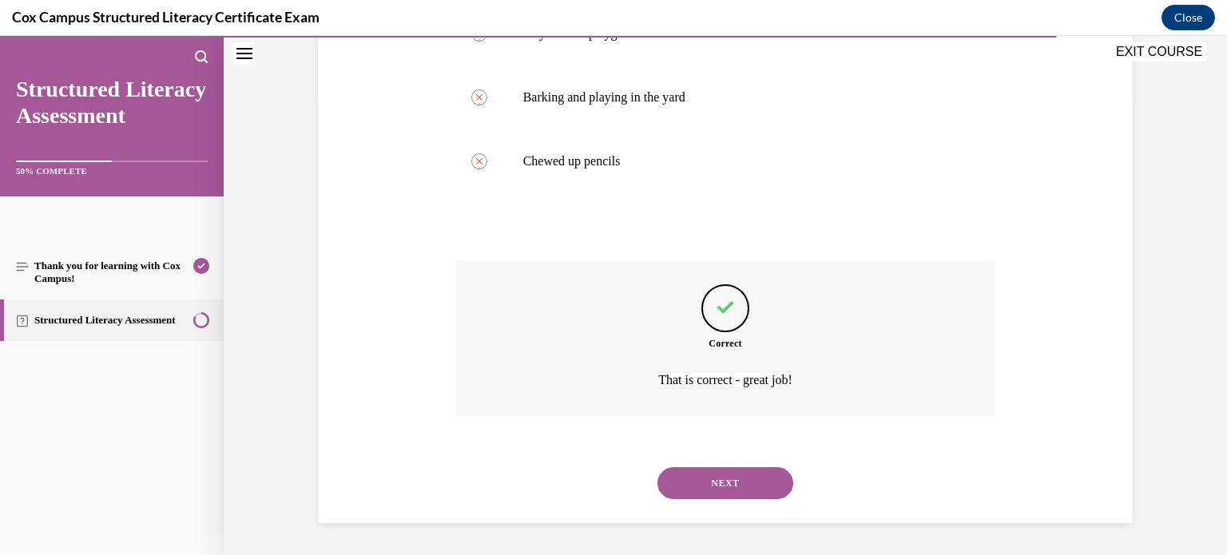
scroll to position [487, 0]
click at [724, 478] on button "NEXT" at bounding box center [726, 483] width 136 height 32
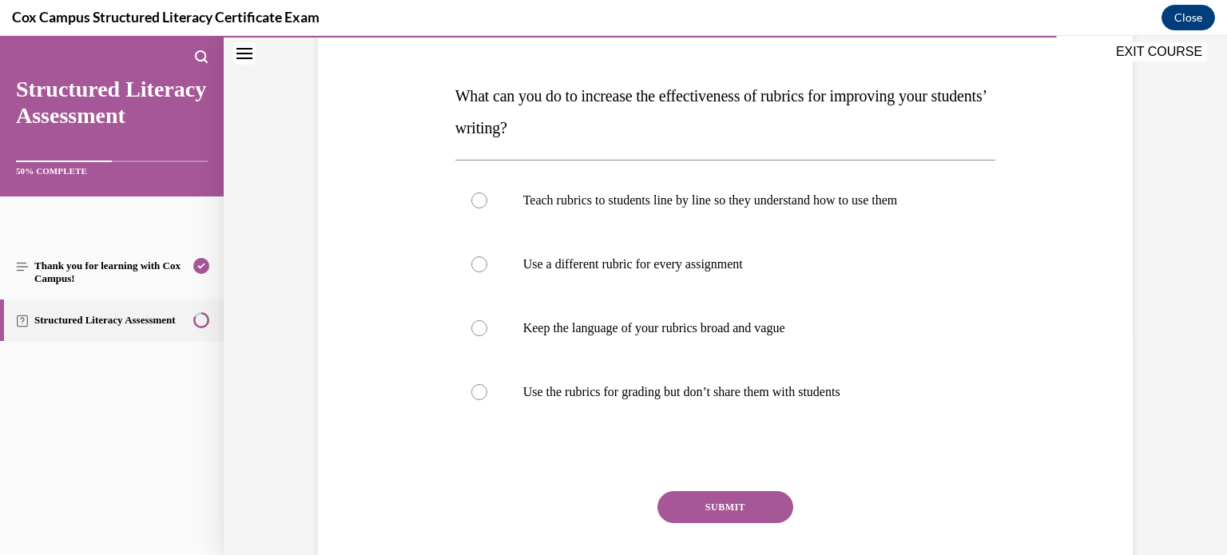
scroll to position [229, 0]
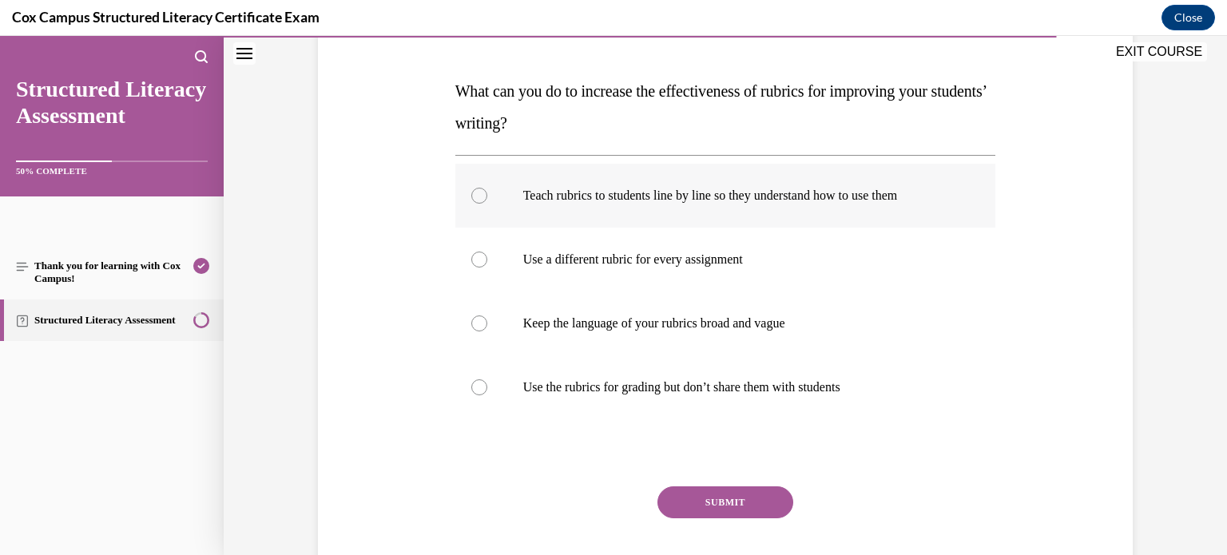
click at [477, 190] on div at bounding box center [479, 196] width 16 height 16
click at [477, 190] on input "Teach rubrics to students line by line so they understand how to use them" at bounding box center [479, 196] width 16 height 16
radio input "true"
click at [721, 497] on button "SUBMIT" at bounding box center [726, 503] width 136 height 32
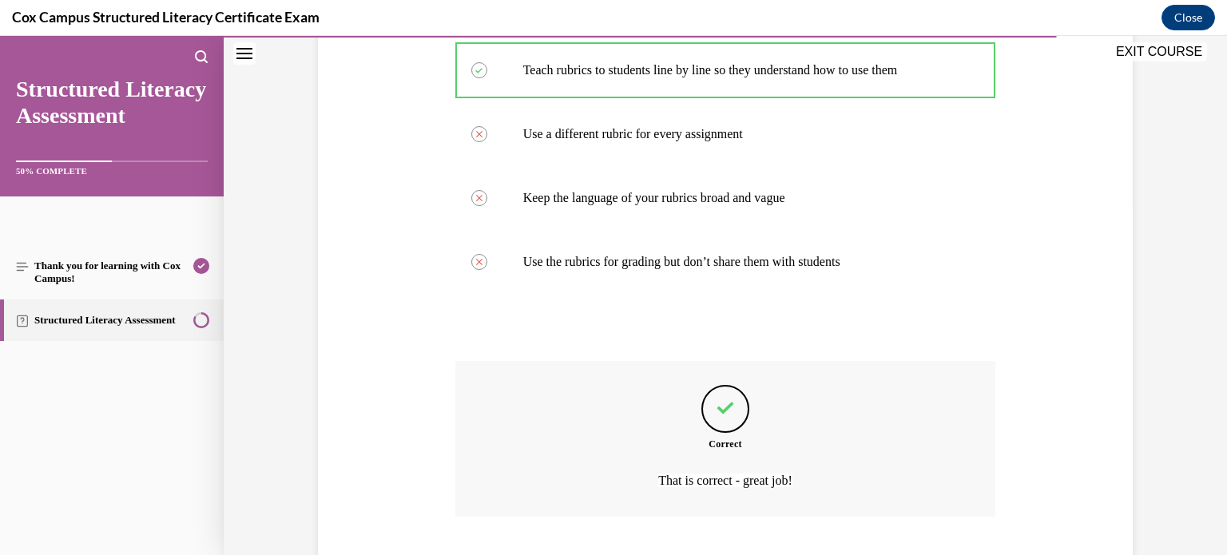
scroll to position [455, 0]
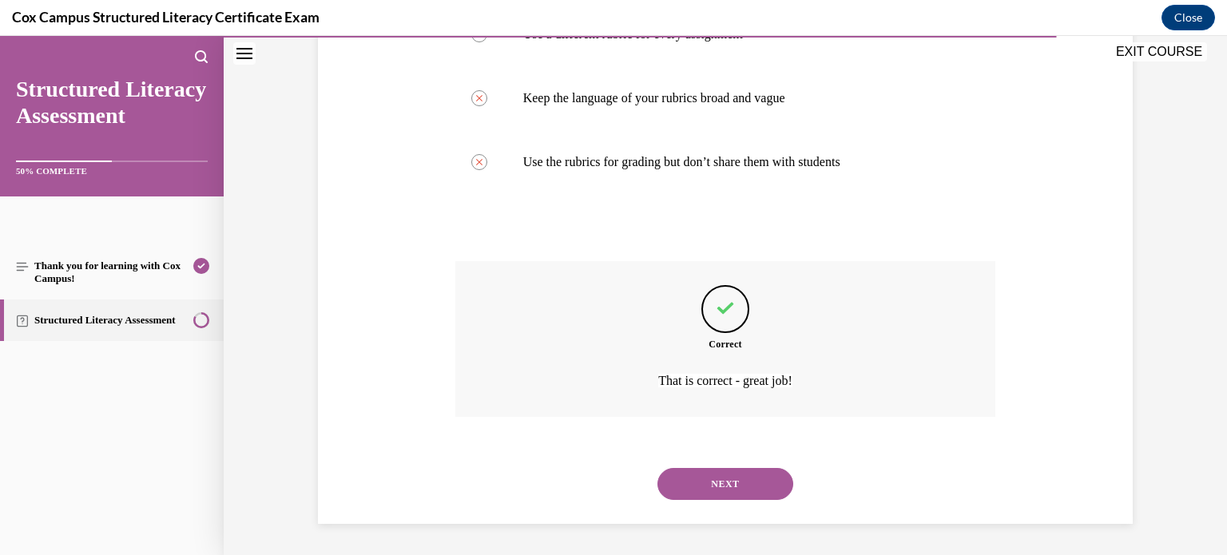
click at [723, 494] on button "NEXT" at bounding box center [726, 484] width 136 height 32
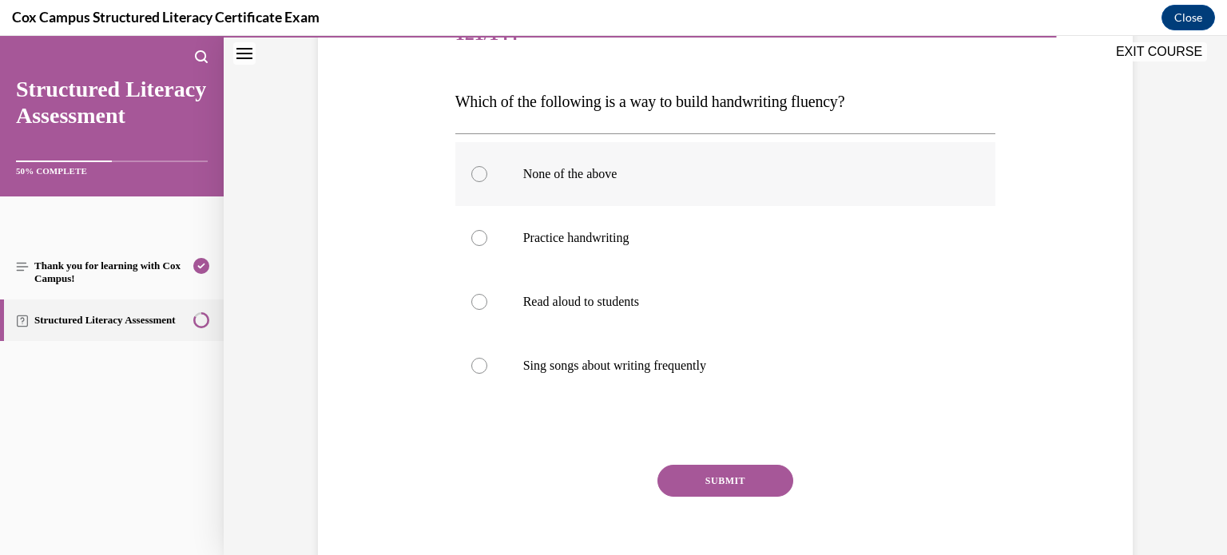
scroll to position [221, 0]
click at [481, 238] on div at bounding box center [479, 237] width 16 height 16
click at [481, 238] on input "Practice handwriting" at bounding box center [479, 237] width 16 height 16
radio input "true"
click at [477, 177] on div at bounding box center [479, 173] width 16 height 16
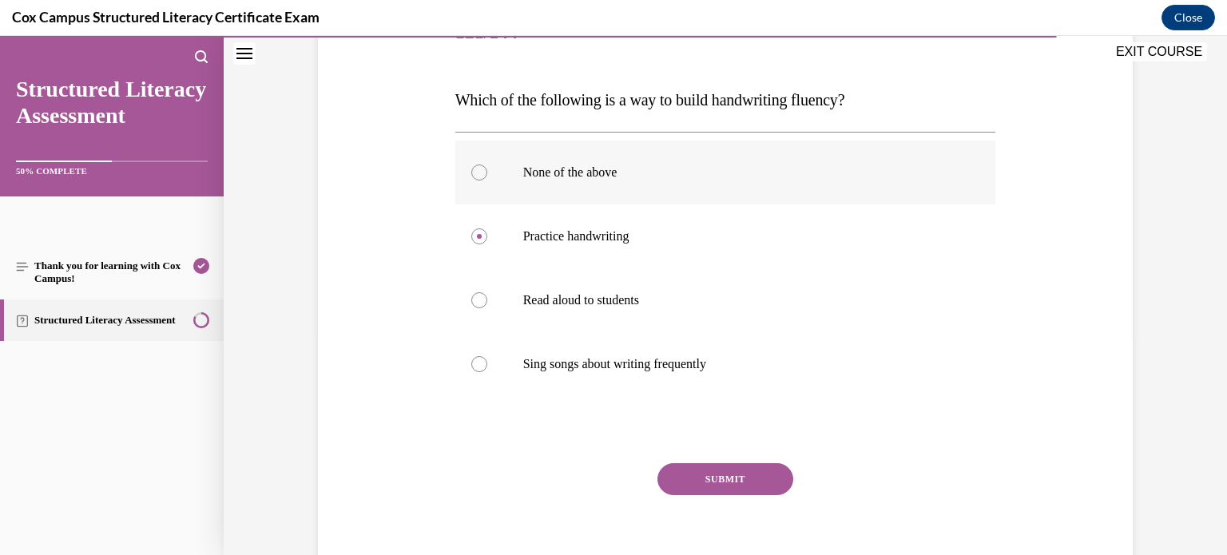
click at [477, 177] on input "None of the above" at bounding box center [479, 173] width 16 height 16
radio input "true"
click at [712, 477] on button "SUBMIT" at bounding box center [726, 479] width 136 height 32
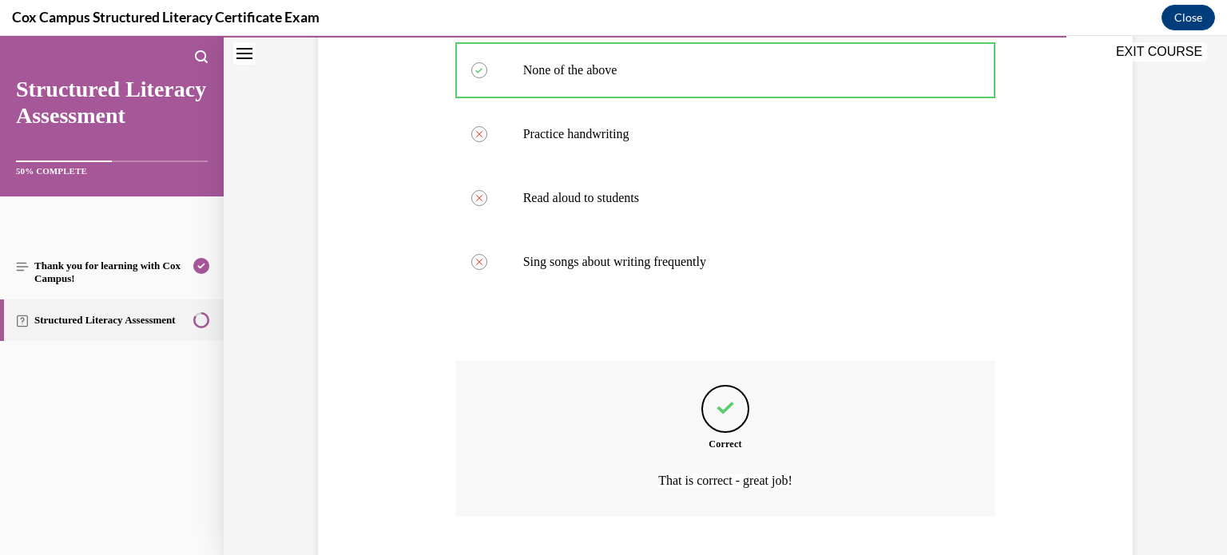
scroll to position [423, 0]
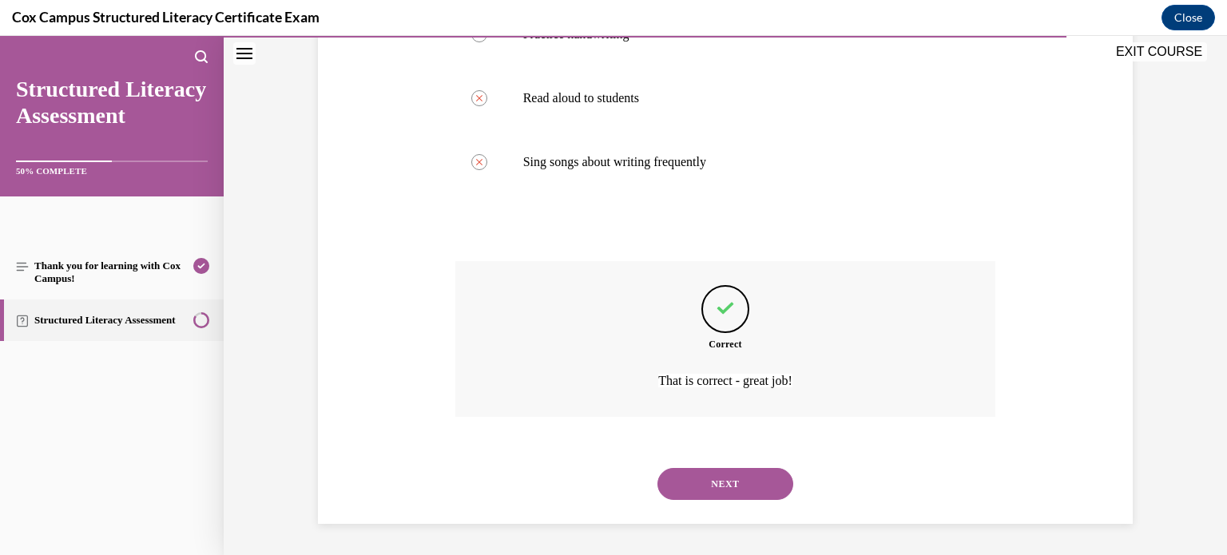
click at [738, 486] on button "NEXT" at bounding box center [726, 484] width 136 height 32
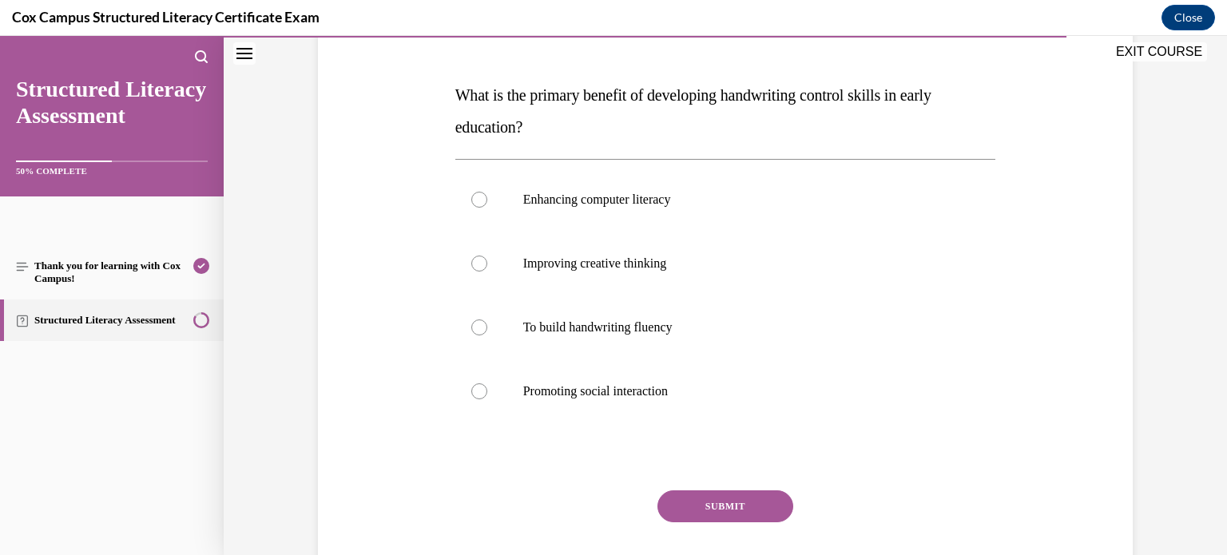
scroll to position [230, 0]
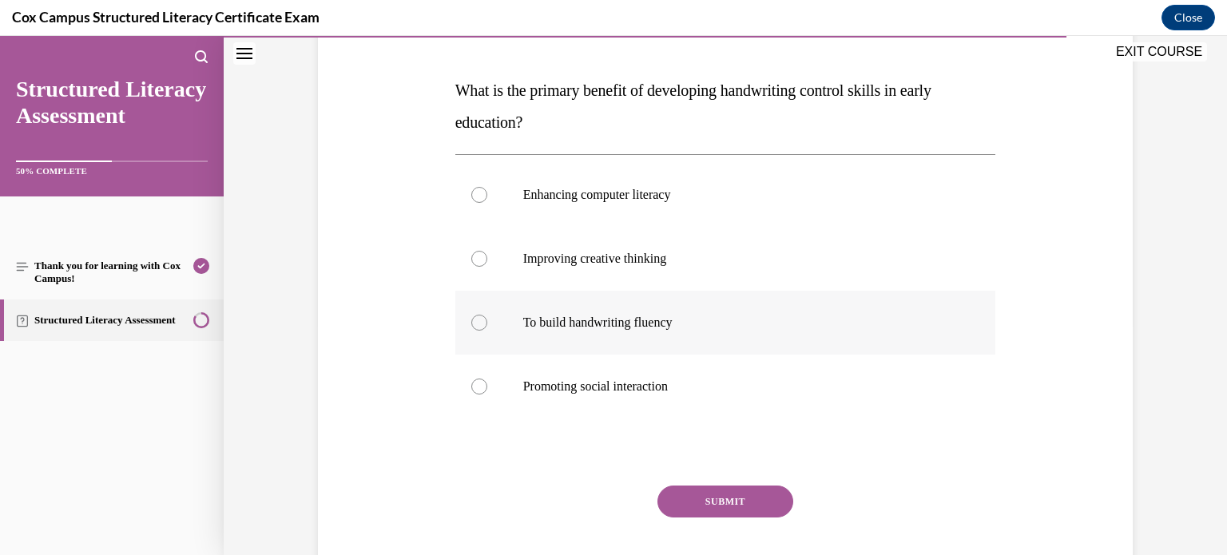
click at [482, 327] on div at bounding box center [479, 323] width 16 height 16
click at [482, 327] on input "To build handwriting fluency" at bounding box center [479, 323] width 16 height 16
radio input "true"
click at [707, 500] on button "SUBMIT" at bounding box center [726, 502] width 136 height 32
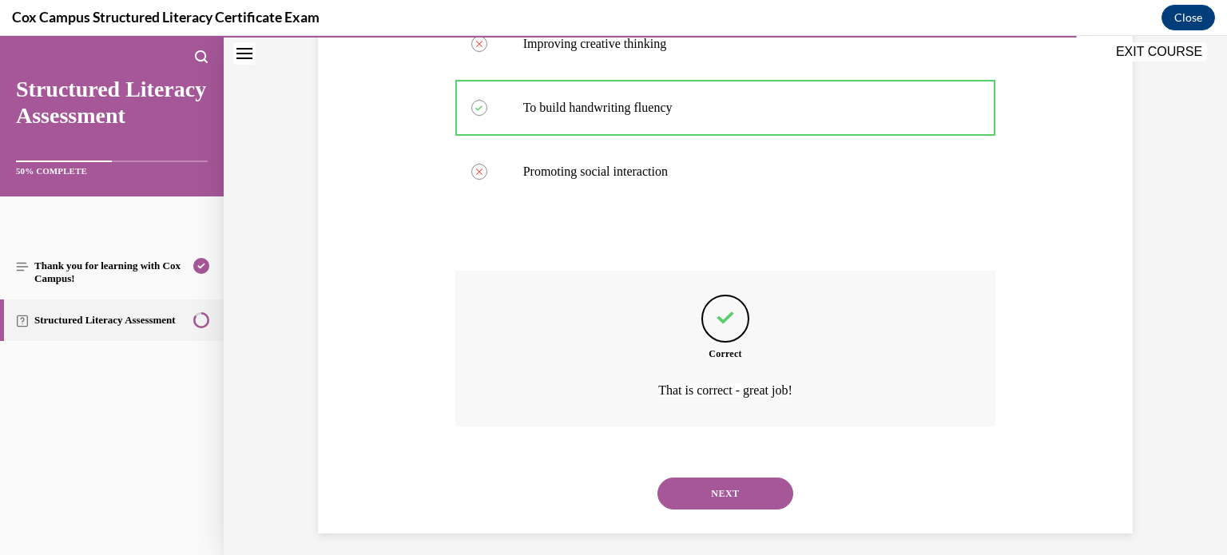
scroll to position [455, 0]
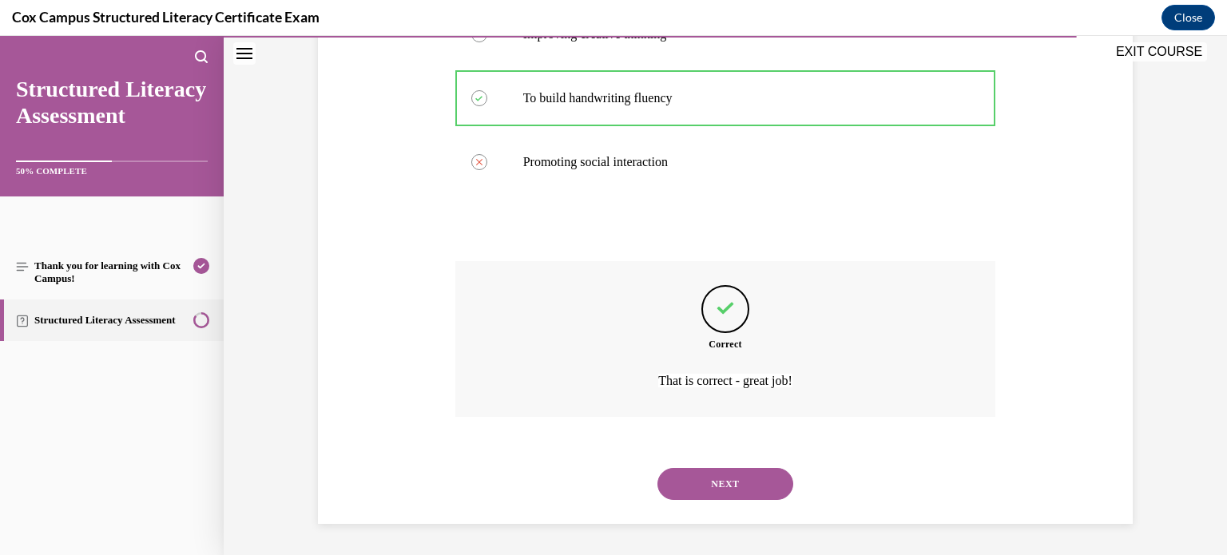
click at [726, 478] on button "NEXT" at bounding box center [726, 484] width 136 height 32
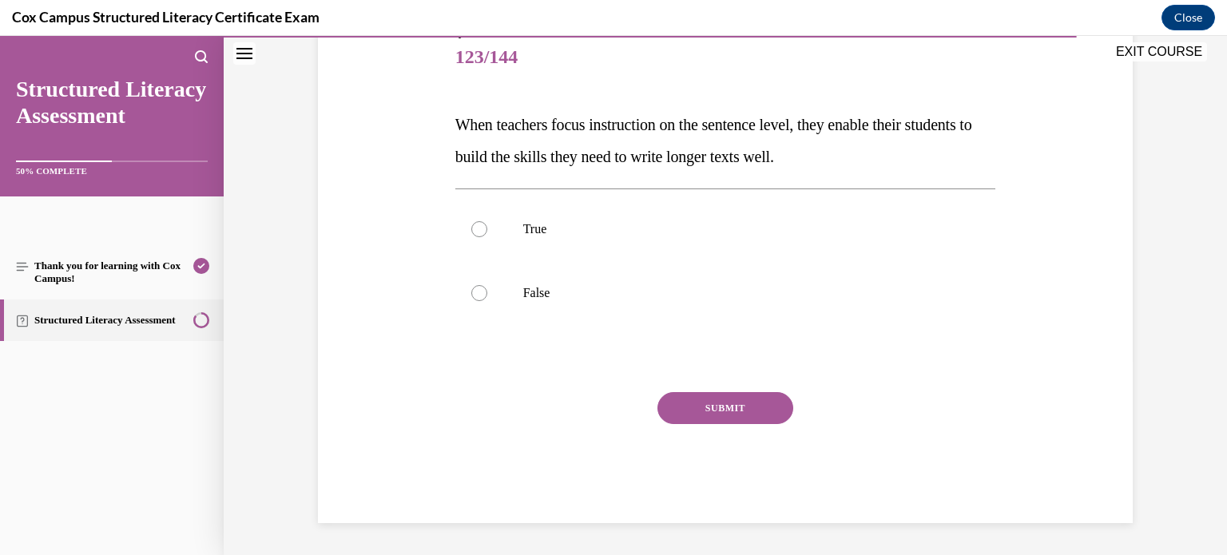
scroll to position [177, 0]
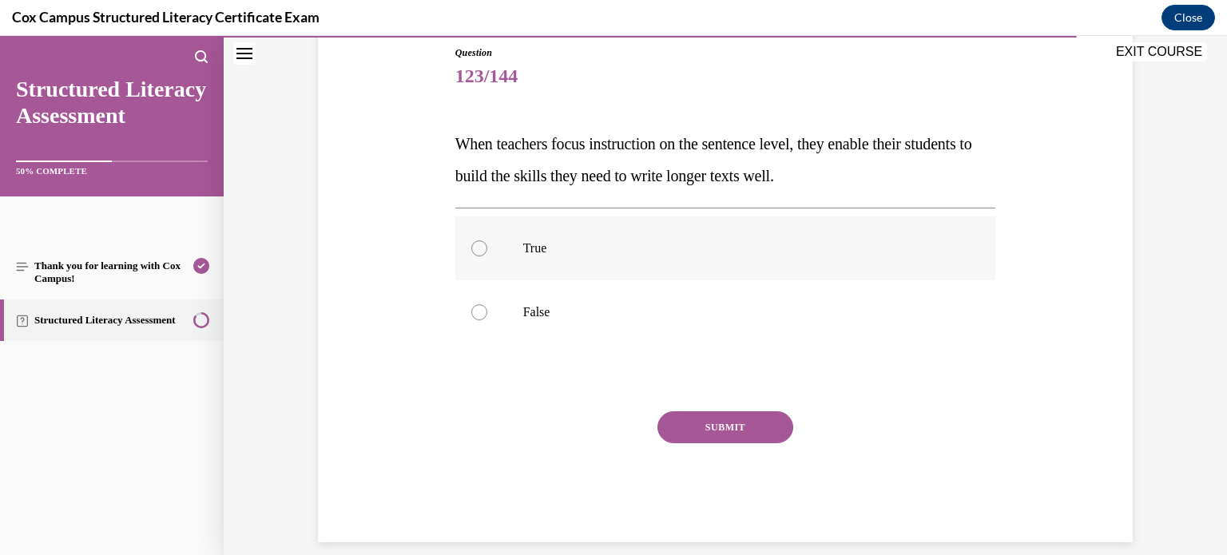
click at [479, 249] on div at bounding box center [479, 249] width 16 height 16
click at [479, 249] on input "True" at bounding box center [479, 249] width 16 height 16
radio input "true"
click at [702, 429] on button "SUBMIT" at bounding box center [726, 428] width 136 height 32
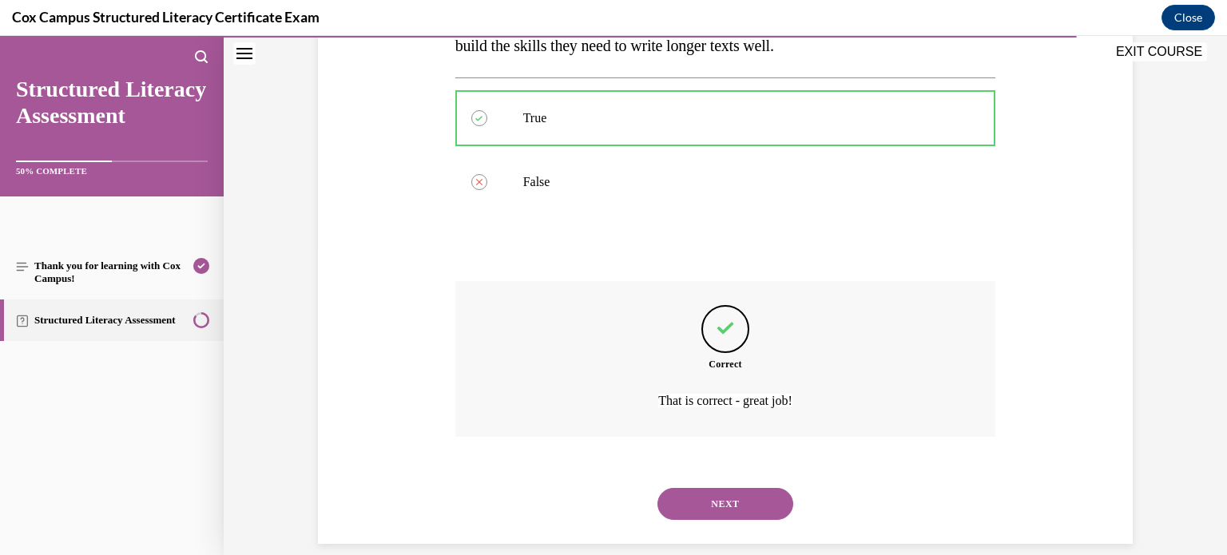
scroll to position [327, 0]
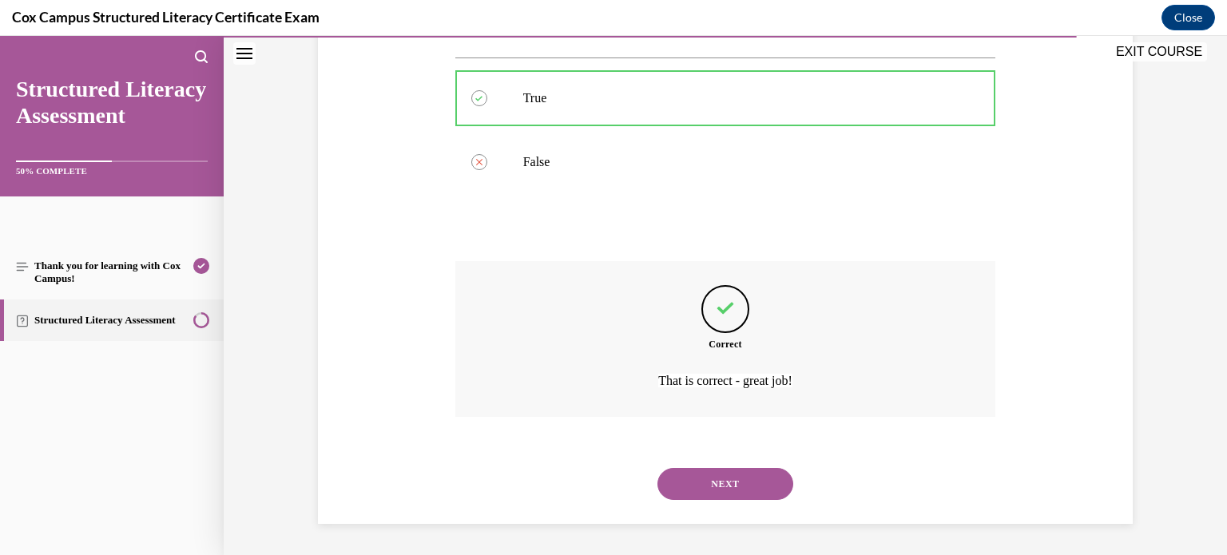
click at [720, 476] on button "NEXT" at bounding box center [726, 484] width 136 height 32
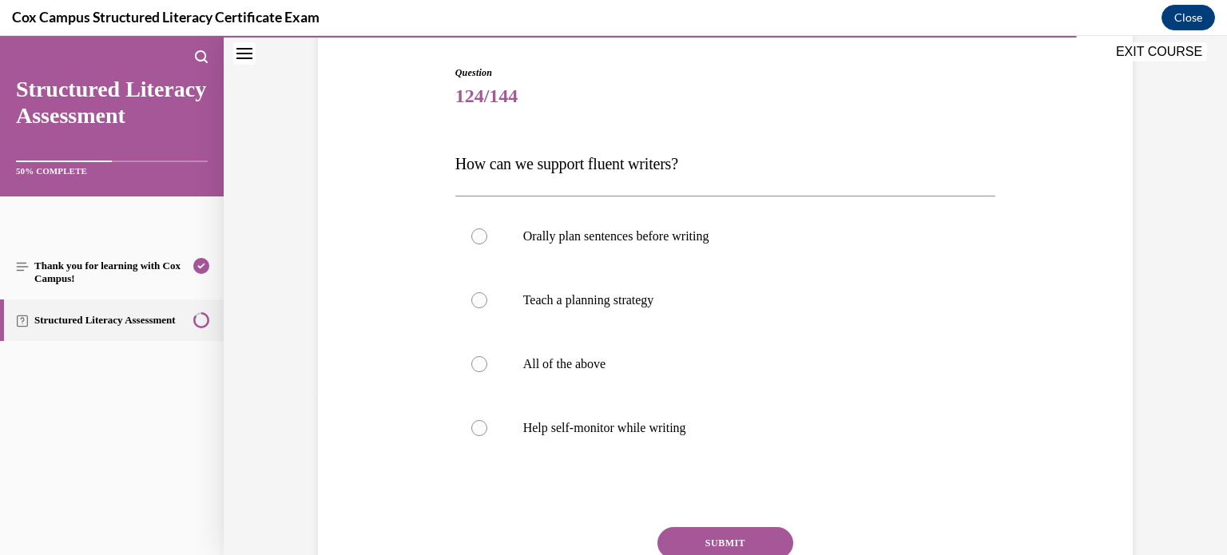
scroll to position [159, 0]
click at [479, 364] on div at bounding box center [479, 362] width 16 height 16
click at [479, 364] on input "All of the above" at bounding box center [479, 362] width 16 height 16
radio input "true"
click at [726, 534] on button "SUBMIT" at bounding box center [726, 541] width 136 height 32
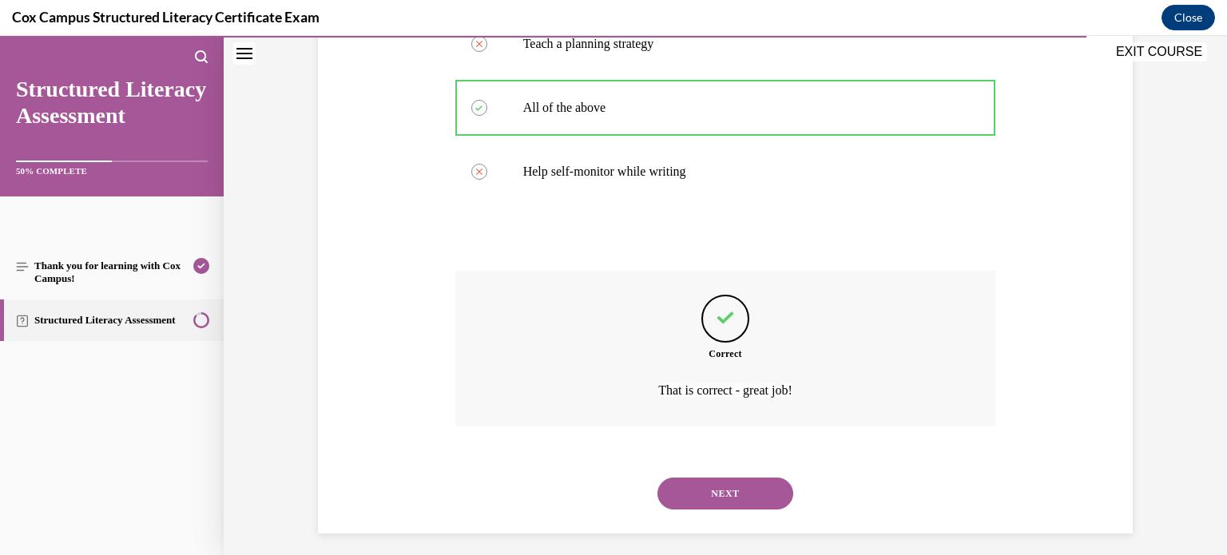
scroll to position [423, 0]
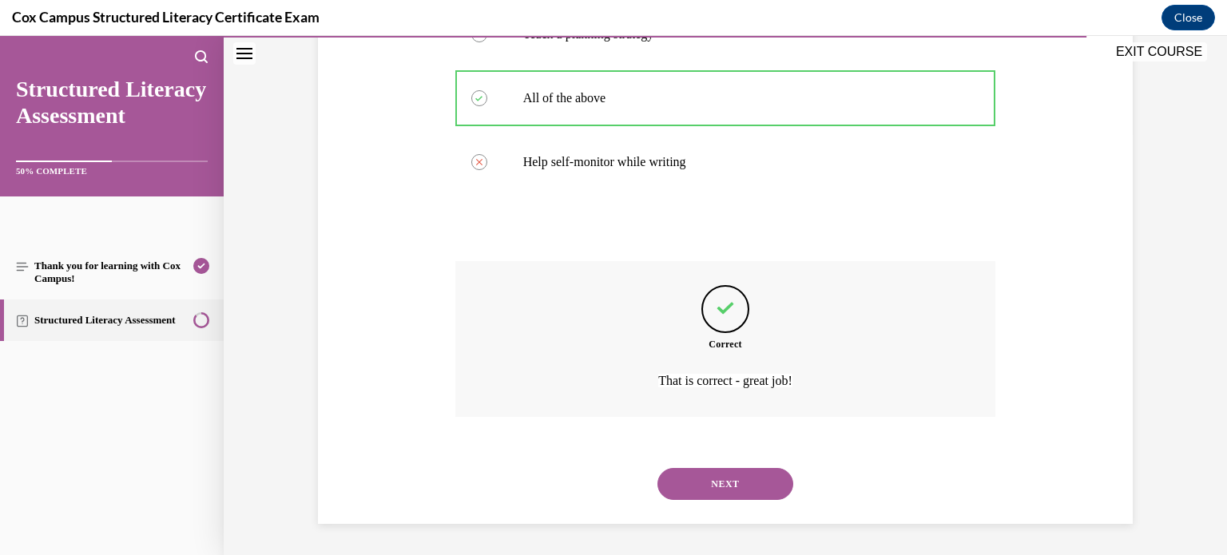
click at [742, 488] on button "NEXT" at bounding box center [726, 484] width 136 height 32
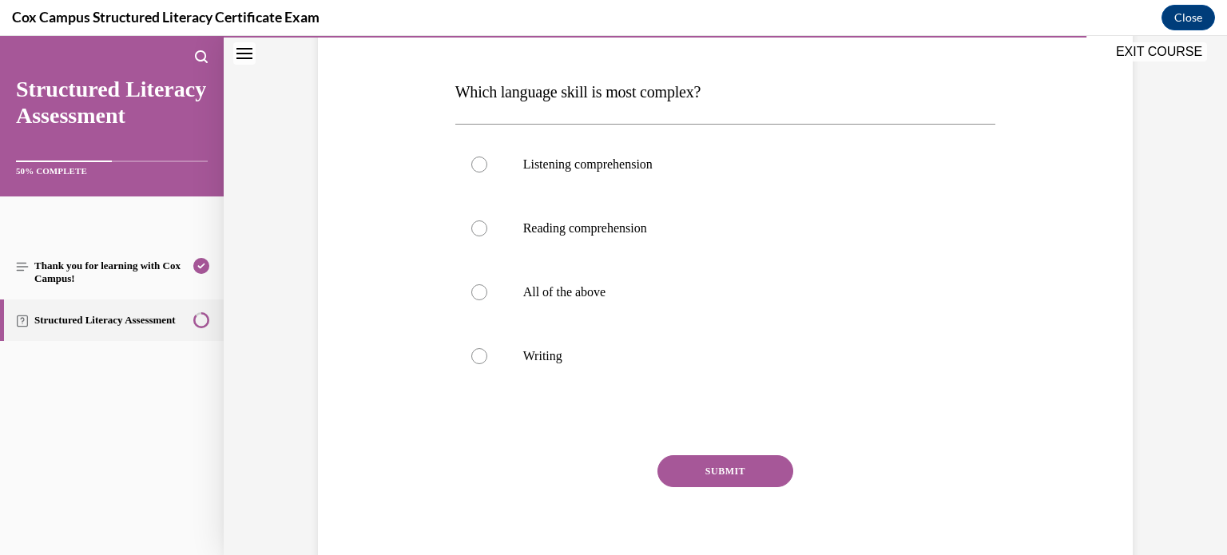
scroll to position [229, 0]
click at [477, 356] on div at bounding box center [479, 356] width 16 height 16
click at [477, 356] on input "Writing" at bounding box center [479, 356] width 16 height 16
radio input "true"
click at [726, 472] on button "SUBMIT" at bounding box center [726, 471] width 136 height 32
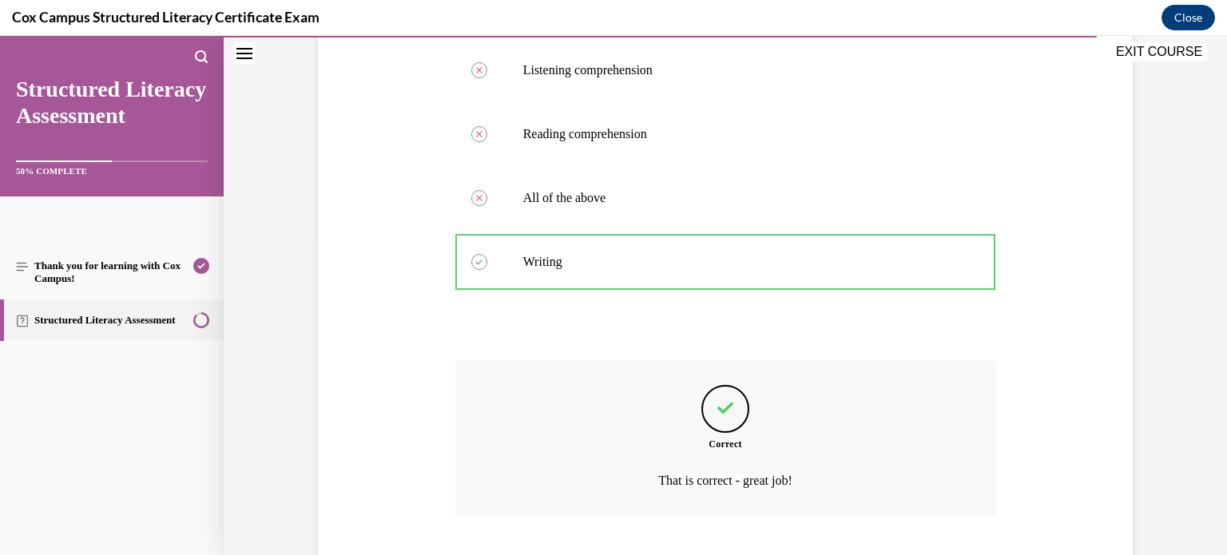
scroll to position [423, 0]
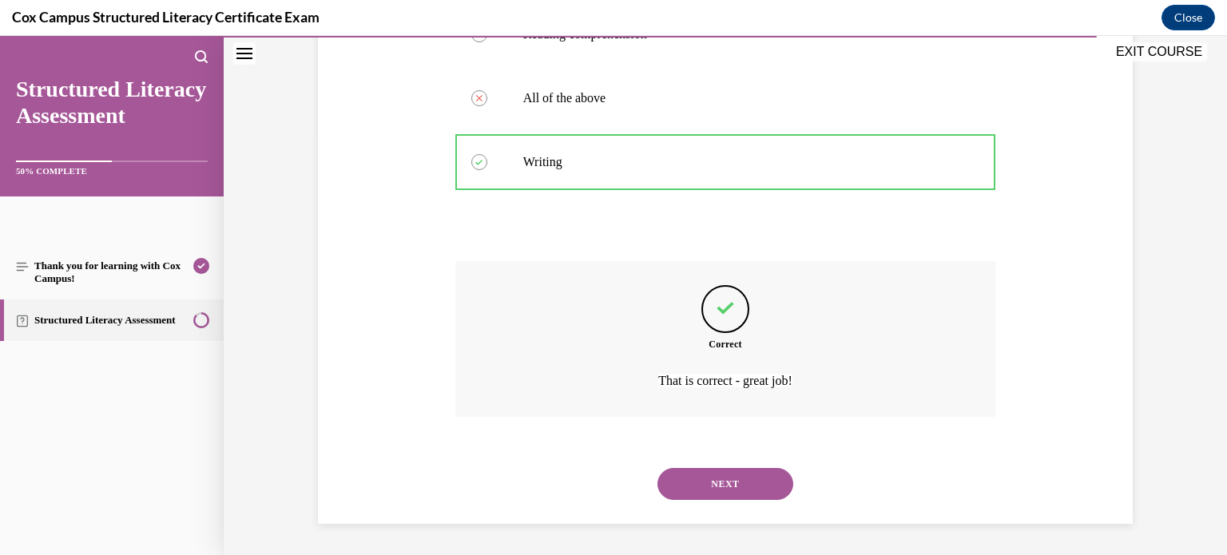
click at [742, 484] on button "NEXT" at bounding box center [726, 484] width 136 height 32
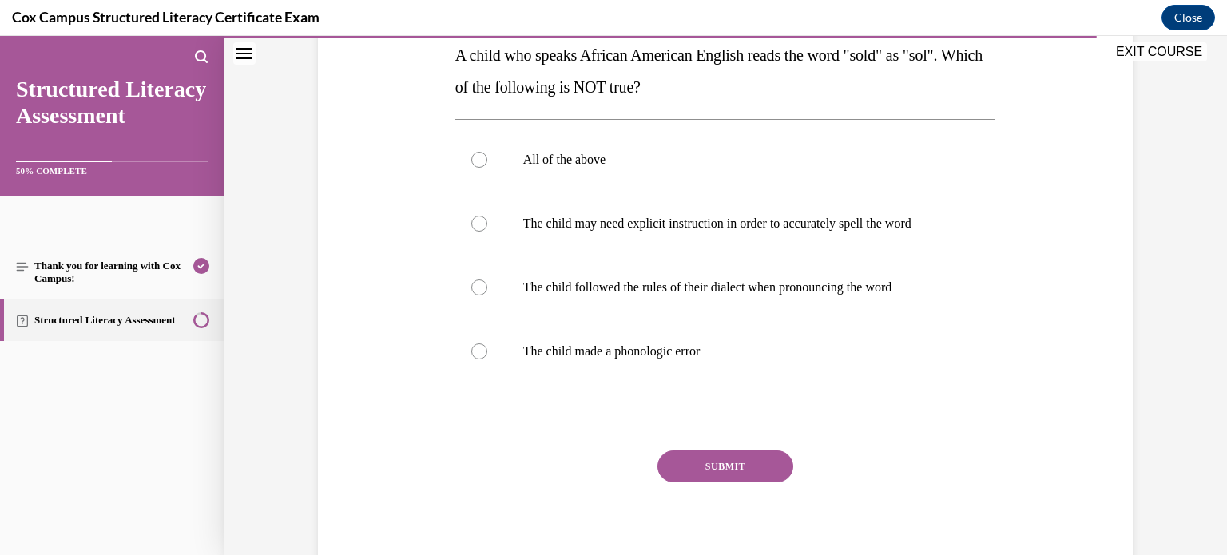
scroll to position [269, 0]
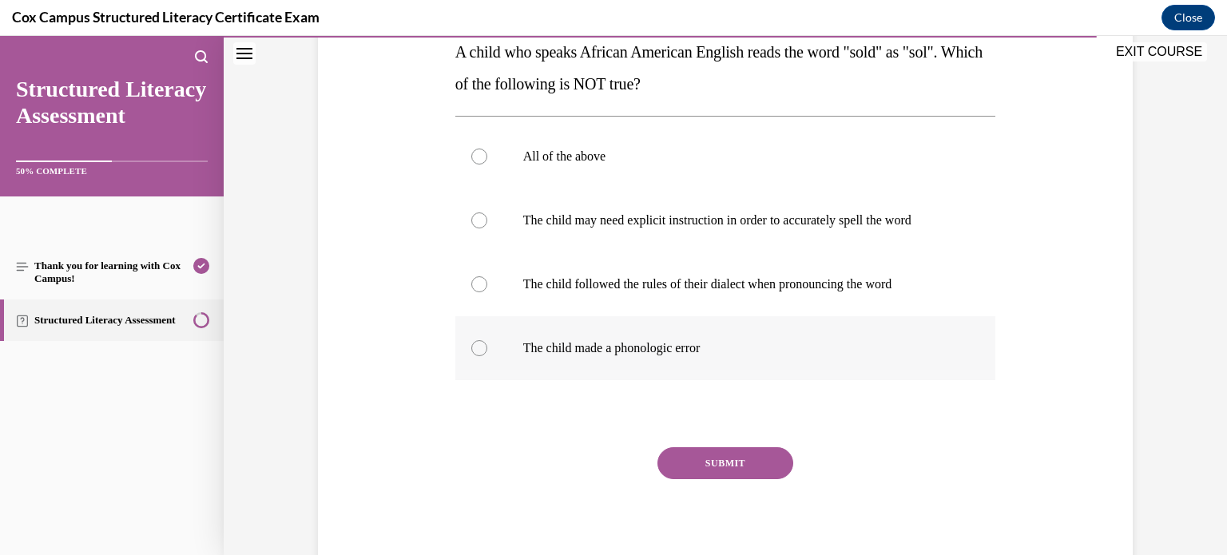
click at [476, 348] on div at bounding box center [479, 348] width 16 height 16
click at [476, 348] on input "The child made a phonologic error" at bounding box center [479, 348] width 16 height 16
radio input "true"
click at [713, 465] on button "SUBMIT" at bounding box center [726, 464] width 136 height 32
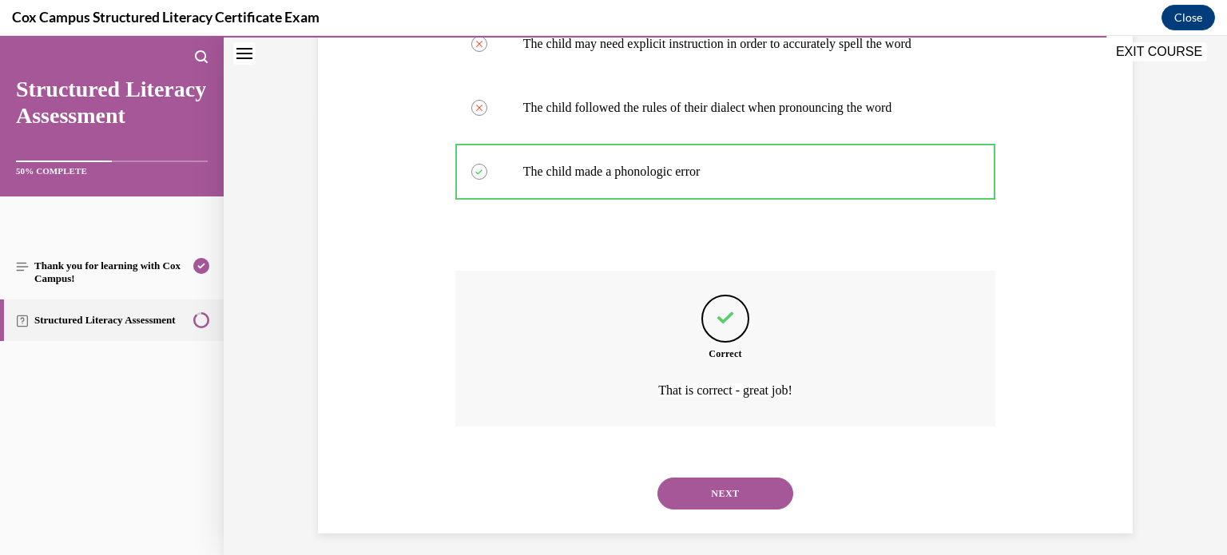
scroll to position [455, 0]
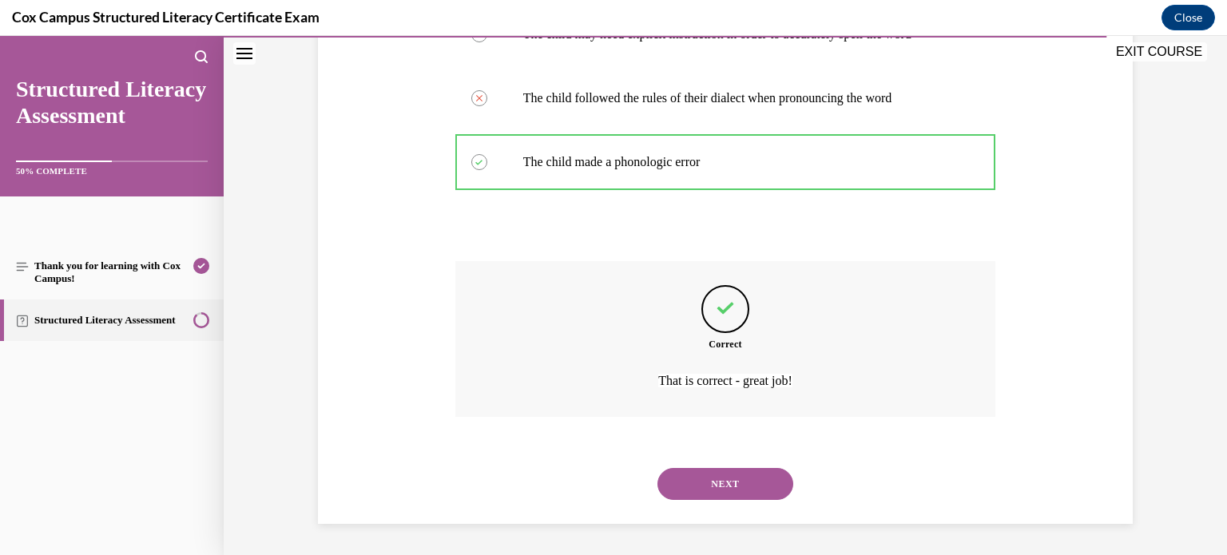
click at [747, 487] on button "NEXT" at bounding box center [726, 484] width 136 height 32
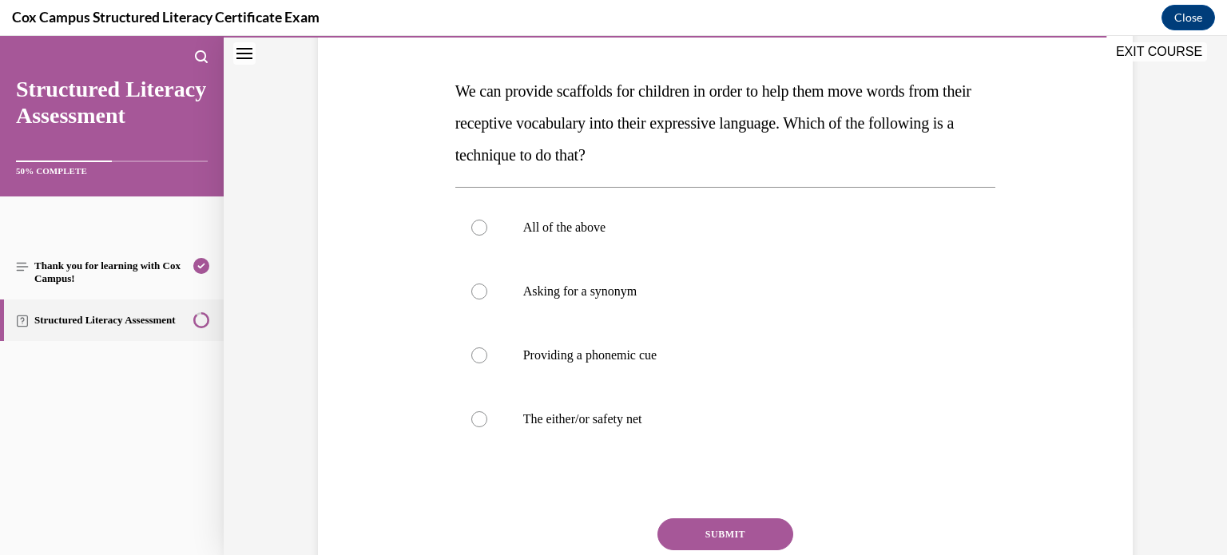
scroll to position [225, 0]
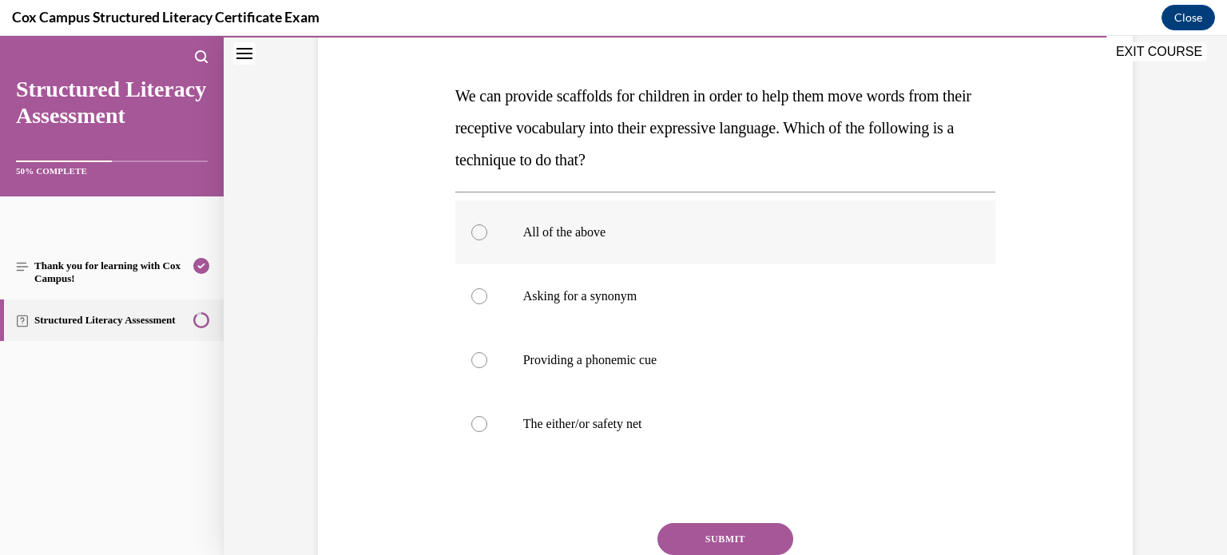
click at [479, 234] on div at bounding box center [479, 233] width 16 height 16
click at [479, 234] on input "All of the above" at bounding box center [479, 233] width 16 height 16
radio input "true"
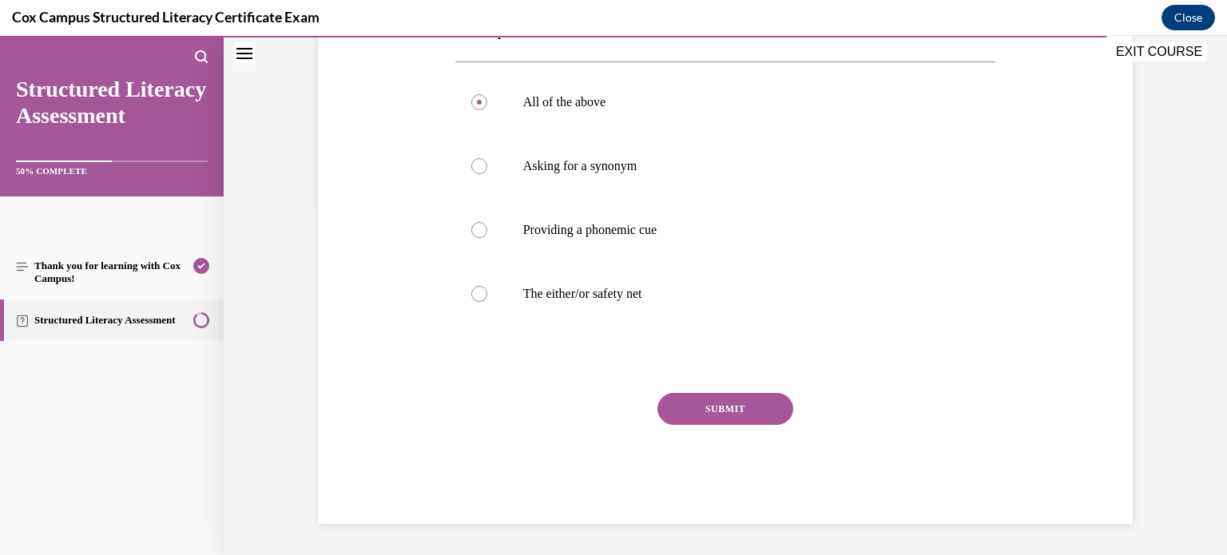
click at [755, 412] on button "SUBMIT" at bounding box center [726, 409] width 136 height 32
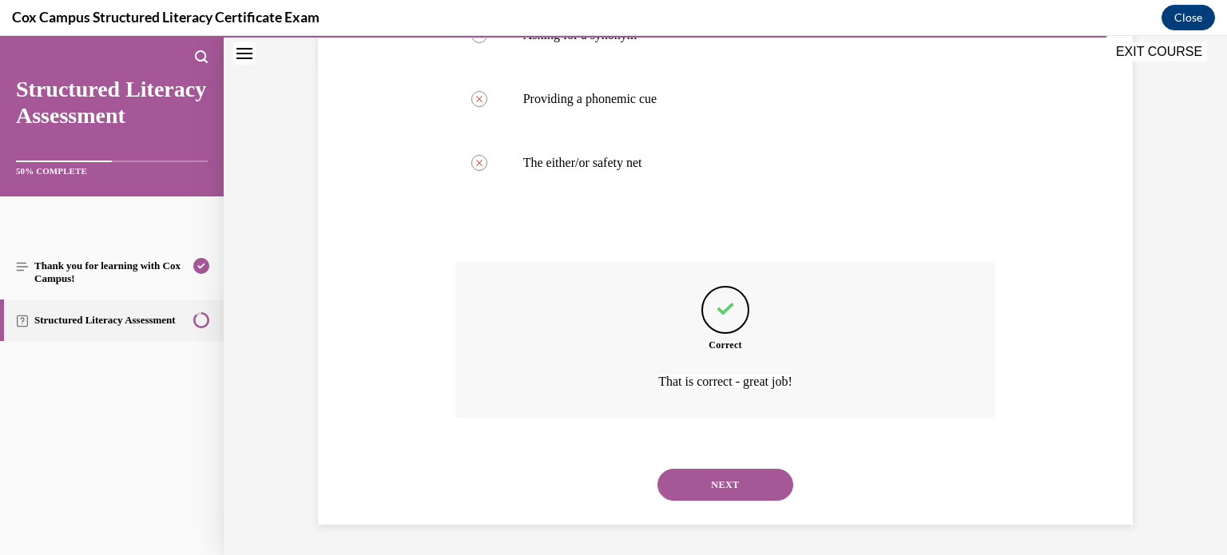
scroll to position [487, 0]
click at [746, 488] on button "NEXT" at bounding box center [726, 484] width 136 height 32
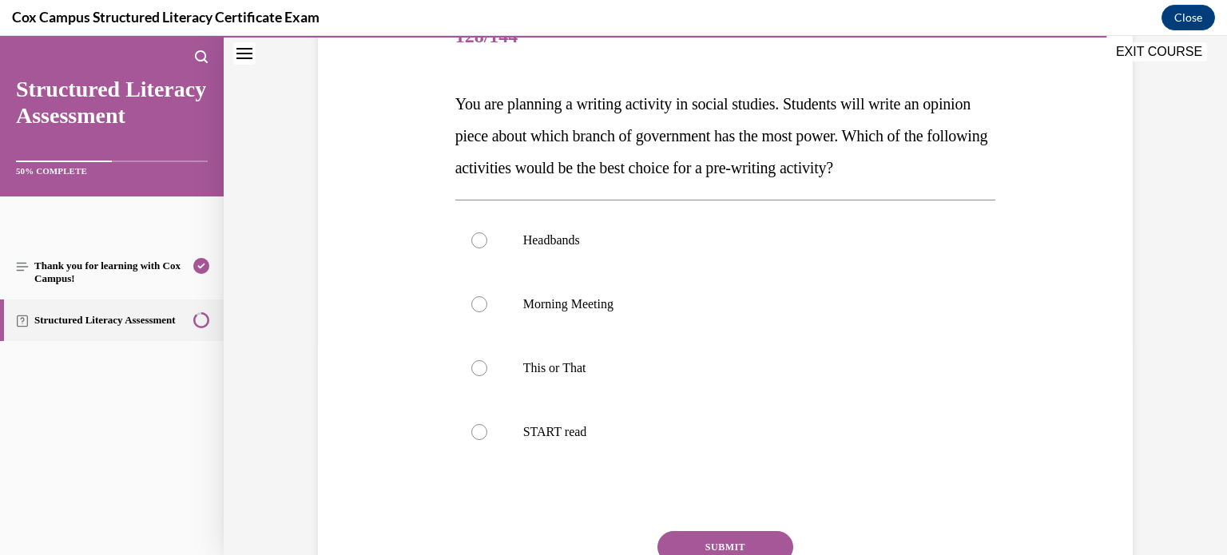
scroll to position [217, 0]
click at [479, 369] on div at bounding box center [479, 368] width 16 height 16
click at [479, 369] on input "This or That" at bounding box center [479, 368] width 16 height 16
radio input "true"
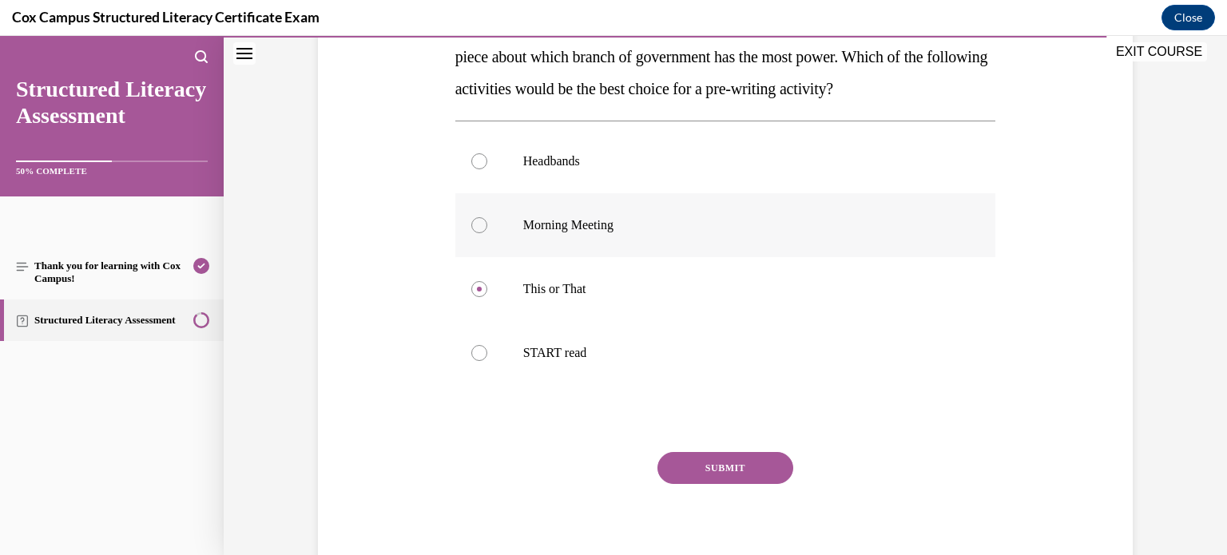
scroll to position [226, 0]
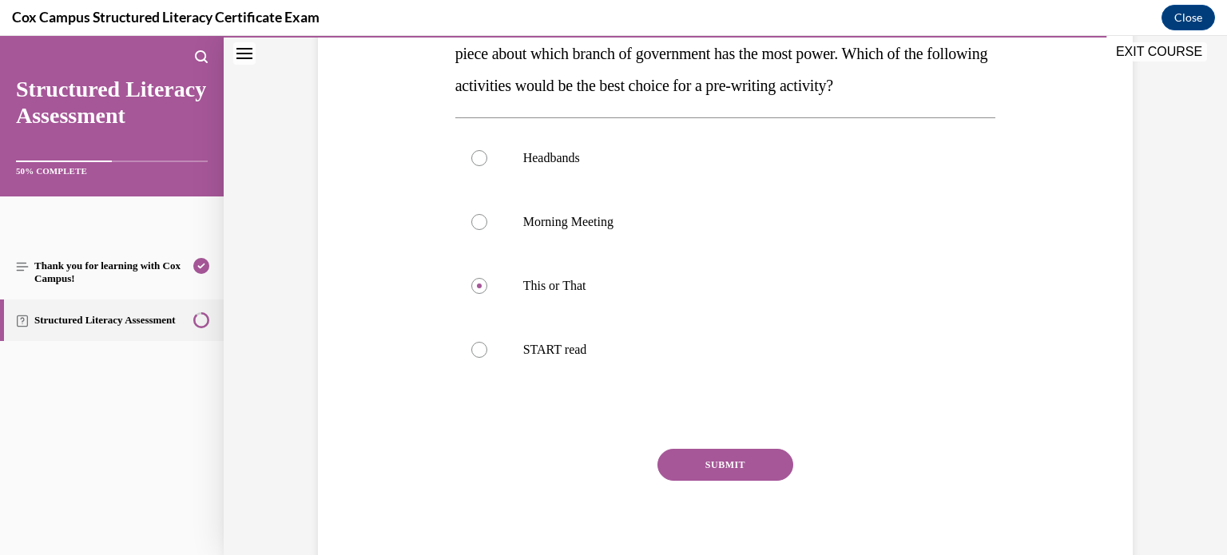
click at [726, 471] on button "SUBMIT" at bounding box center [726, 465] width 136 height 32
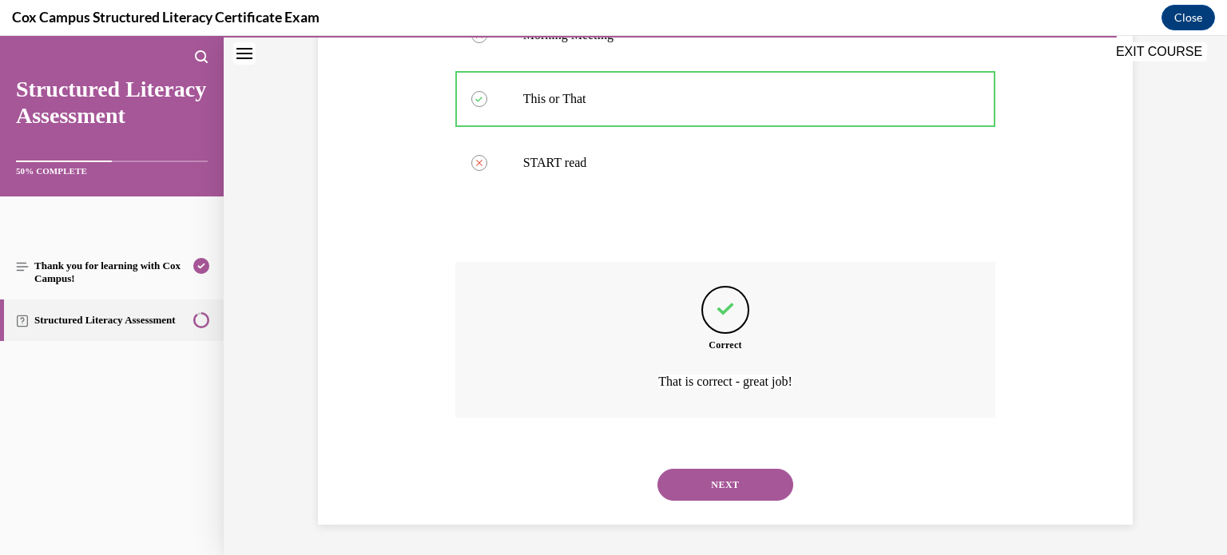
scroll to position [487, 0]
click at [737, 480] on button "NEXT" at bounding box center [726, 484] width 136 height 32
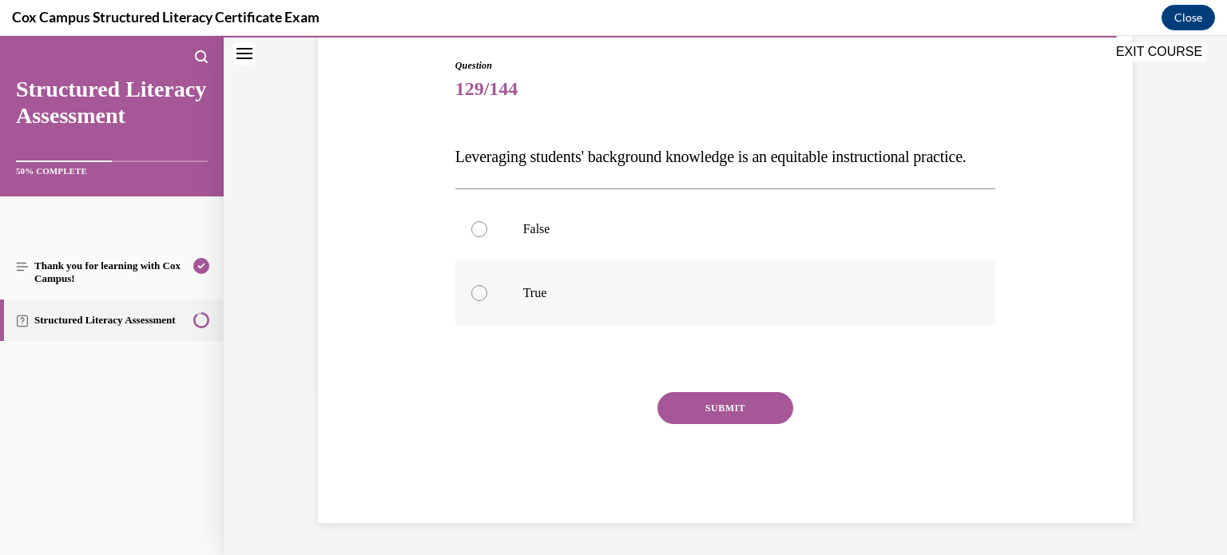
scroll to position [195, 0]
click at [475, 288] on div at bounding box center [479, 293] width 16 height 16
click at [475, 288] on input "True" at bounding box center [479, 293] width 16 height 16
radio input "true"
click at [714, 412] on button "SUBMIT" at bounding box center [726, 408] width 136 height 32
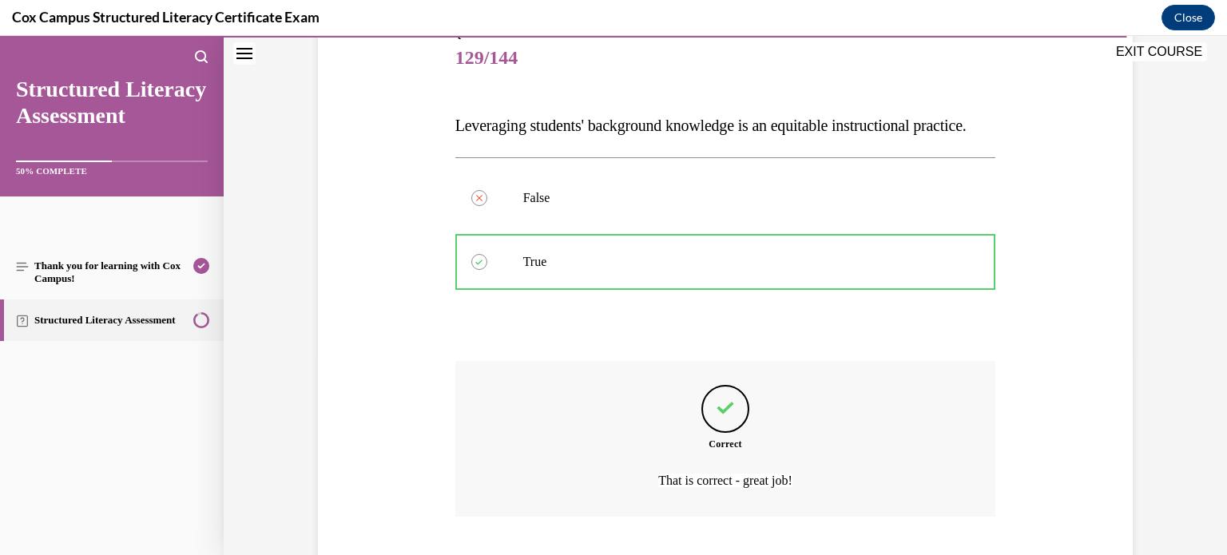
scroll to position [327, 0]
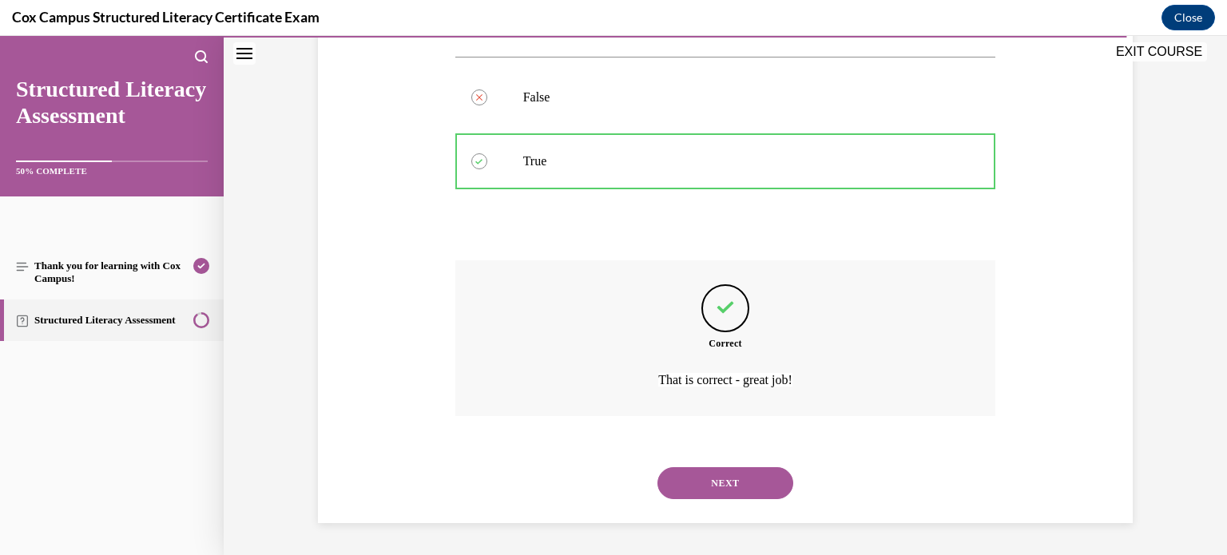
click at [738, 480] on button "NEXT" at bounding box center [726, 483] width 136 height 32
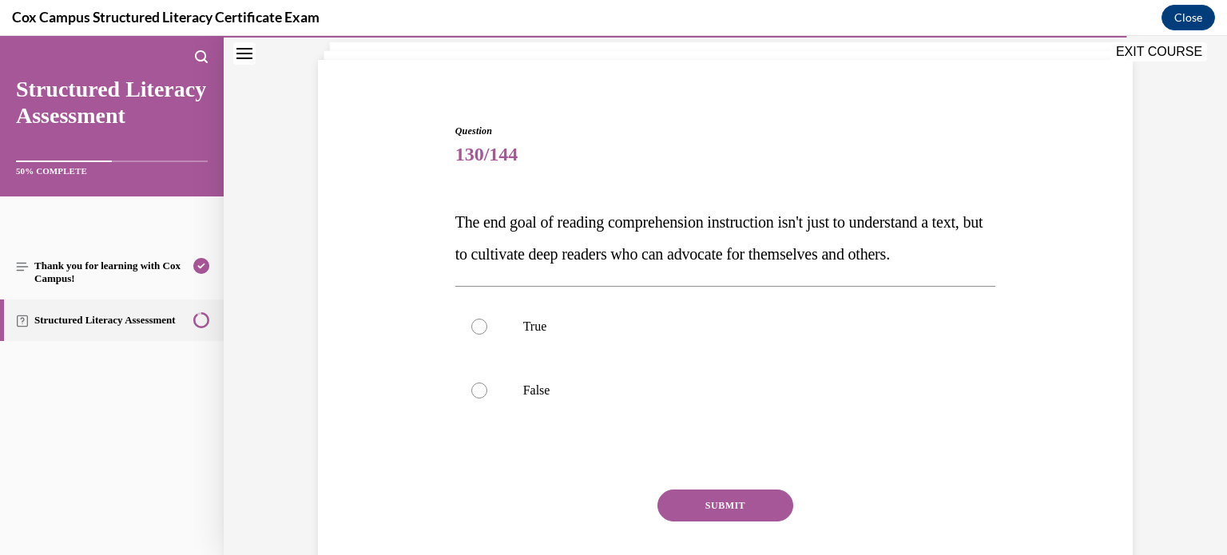
scroll to position [105, 0]
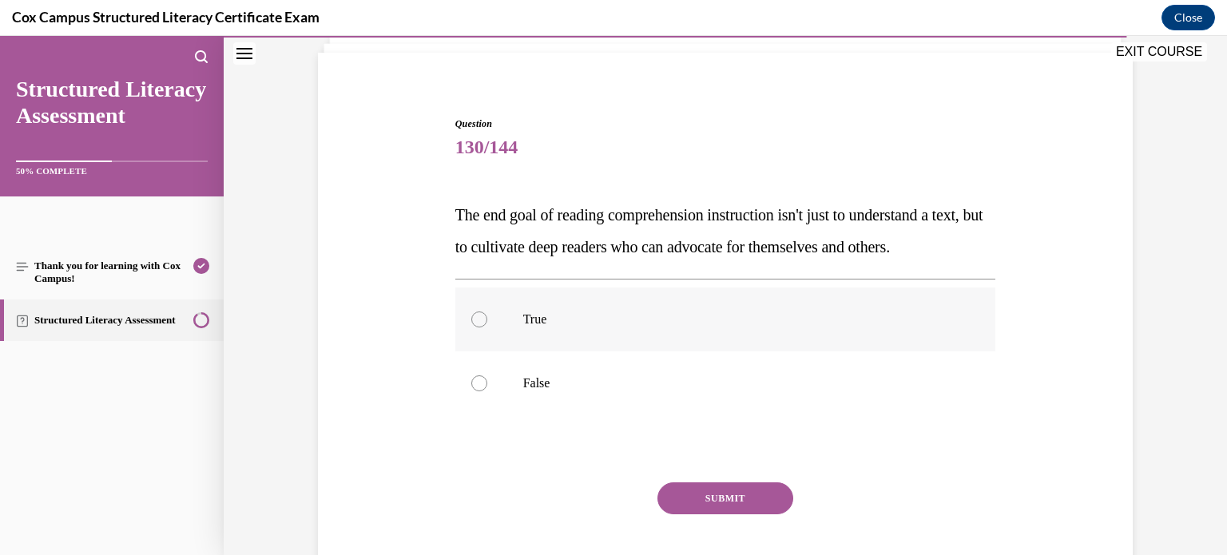
click at [483, 328] on div at bounding box center [479, 320] width 16 height 16
click at [483, 328] on input "True" at bounding box center [479, 320] width 16 height 16
radio input "true"
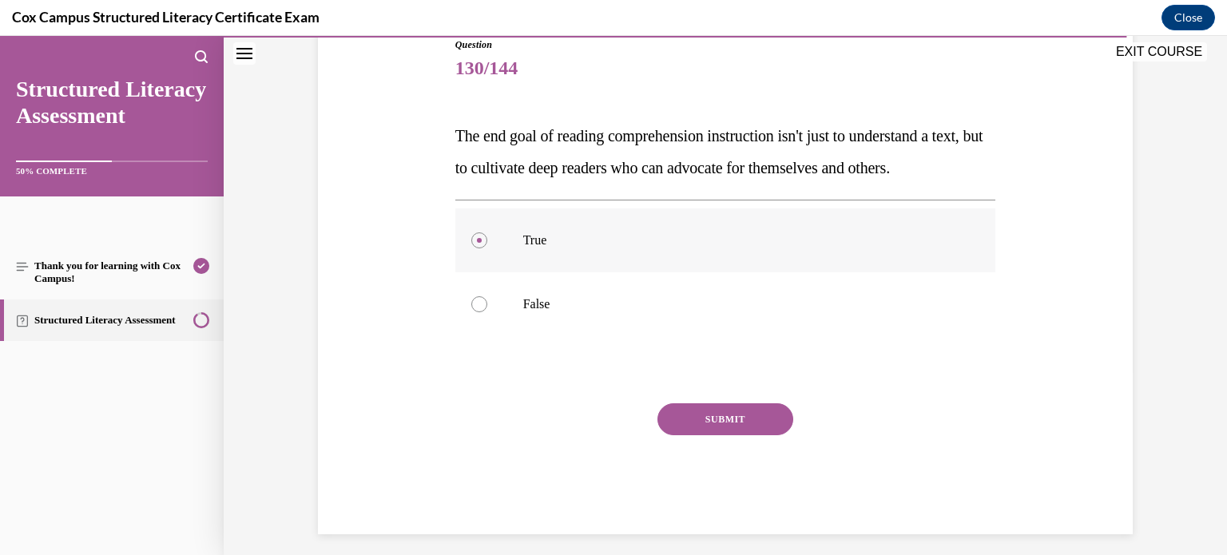
scroll to position [227, 0]
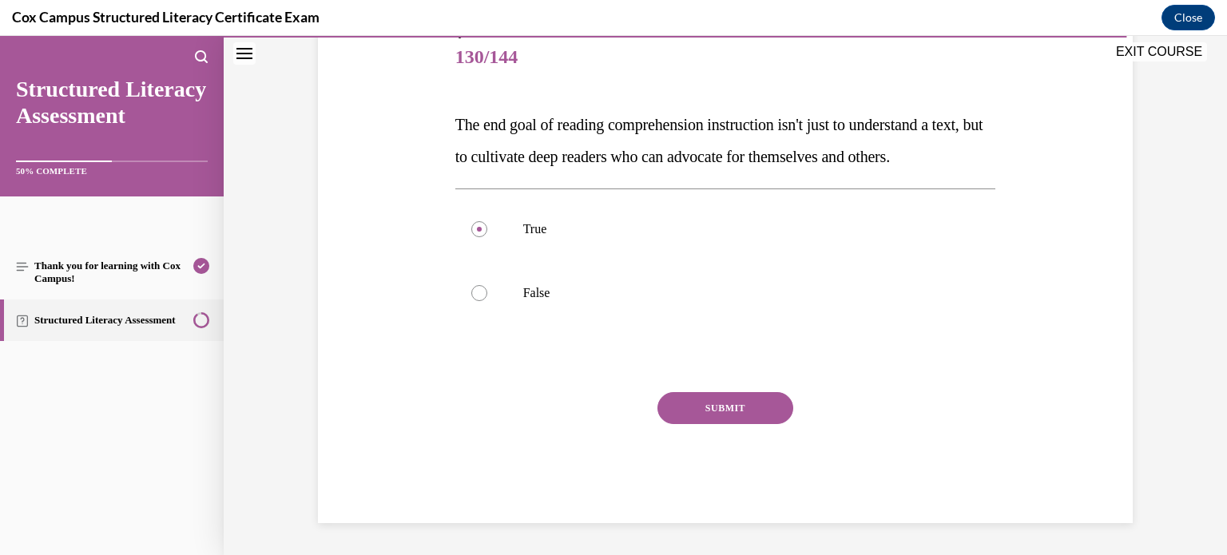
click at [733, 403] on button "SUBMIT" at bounding box center [726, 408] width 136 height 32
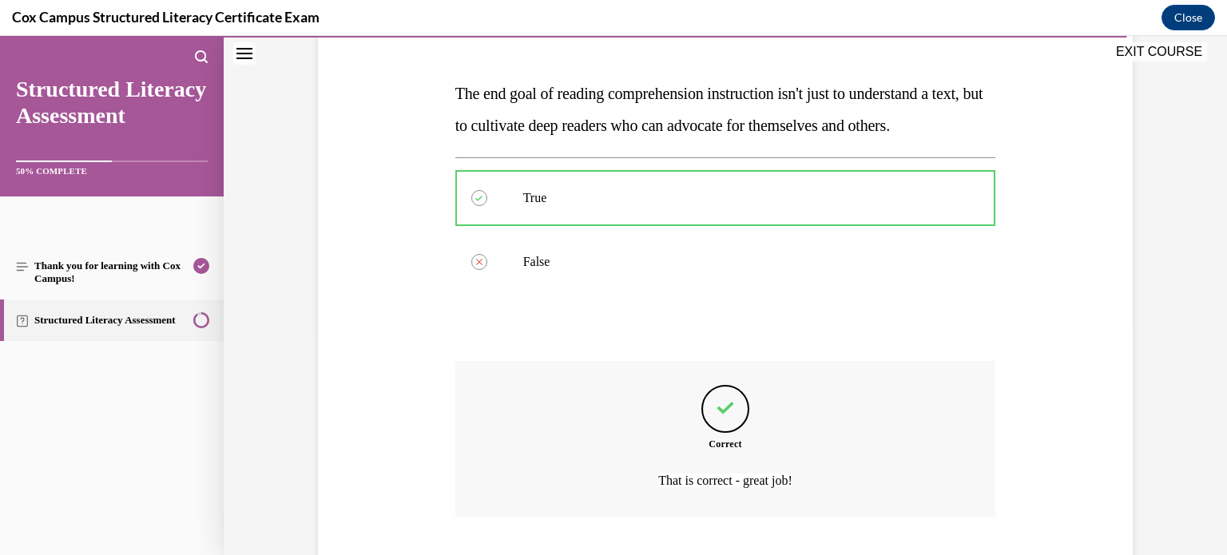
scroll to position [359, 0]
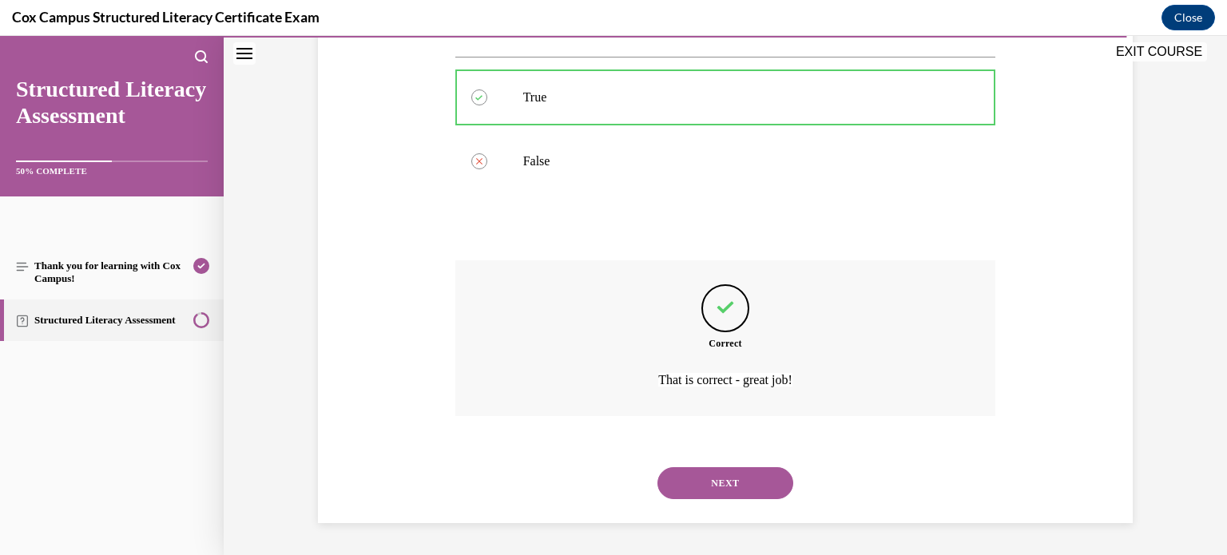
click at [727, 483] on button "NEXT" at bounding box center [726, 483] width 136 height 32
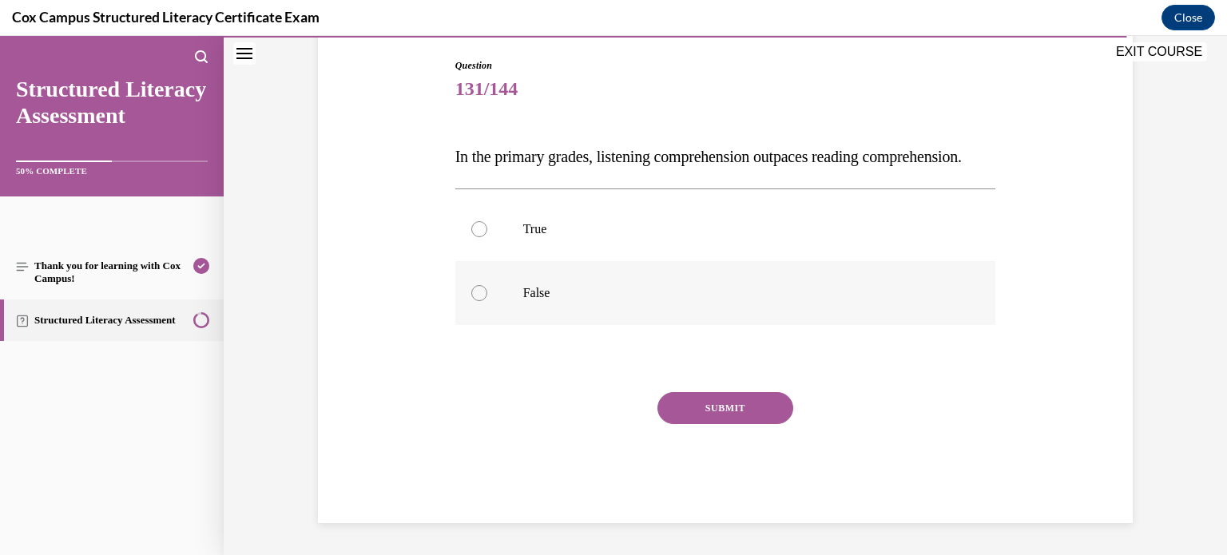
scroll to position [190, 0]
click at [483, 237] on div at bounding box center [479, 229] width 16 height 16
click at [483, 237] on input "True" at bounding box center [479, 229] width 16 height 16
radio input "true"
click at [722, 416] on button "SUBMIT" at bounding box center [726, 408] width 136 height 32
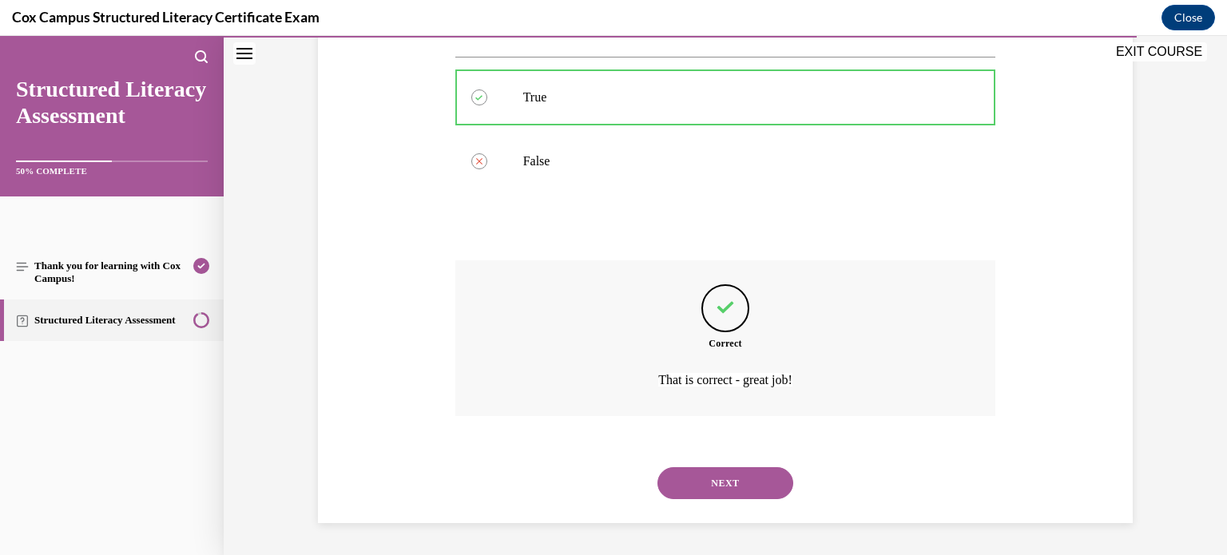
scroll to position [327, 0]
click at [731, 479] on button "NEXT" at bounding box center [726, 483] width 136 height 32
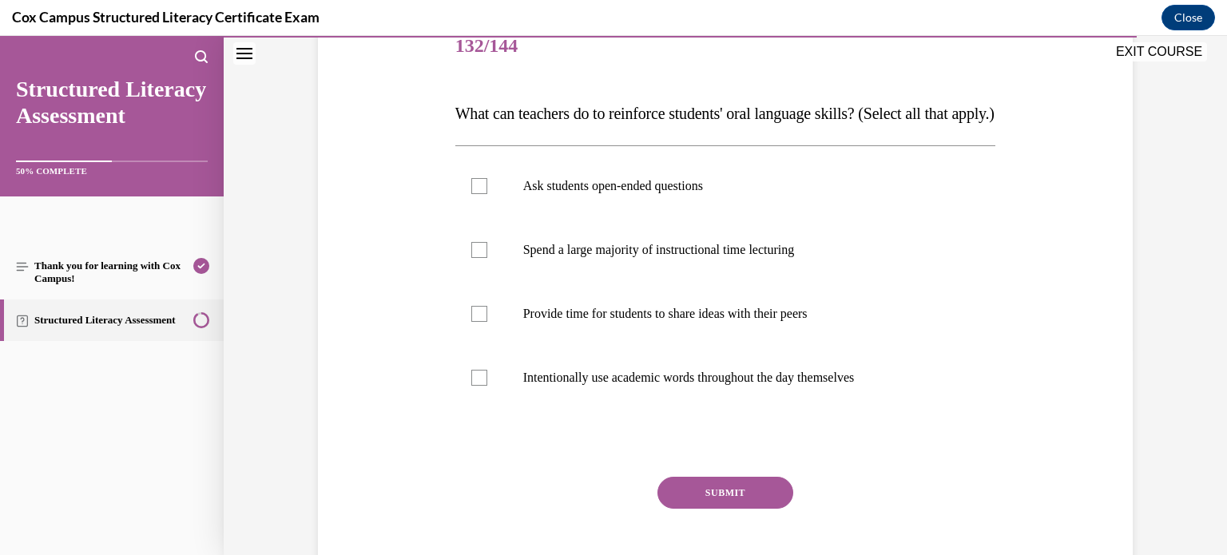
scroll to position [204, 0]
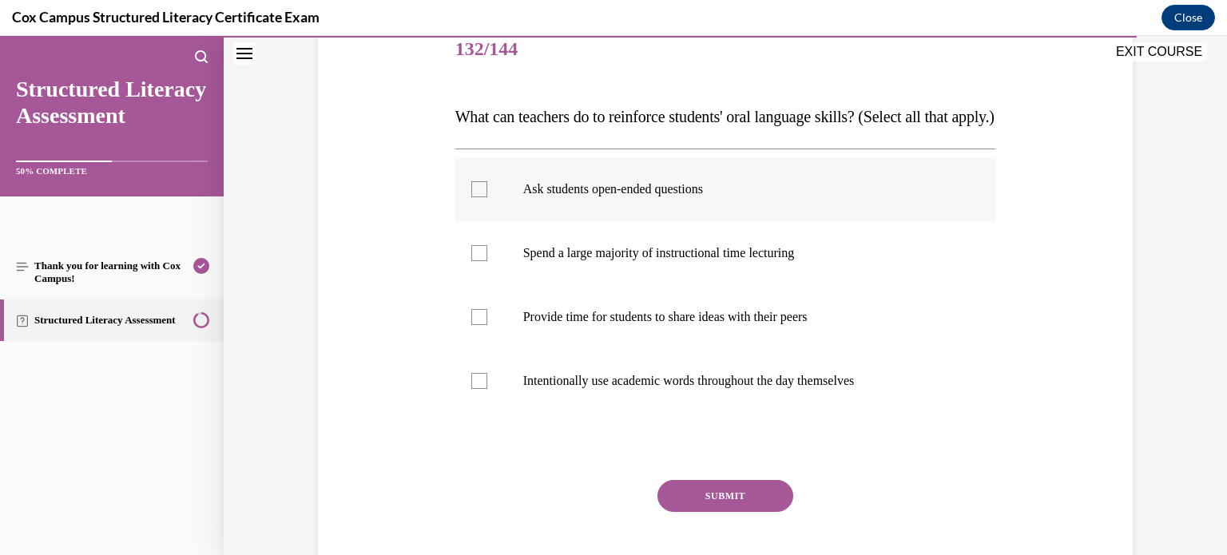
click at [483, 197] on div at bounding box center [479, 189] width 16 height 16
click at [483, 197] on input "Ask students open-ended questions" at bounding box center [479, 189] width 16 height 16
checkbox input "true"
click at [481, 389] on div at bounding box center [479, 381] width 16 height 16
click at [481, 389] on input "Intentionally use academic words throughout the day themselves" at bounding box center [479, 381] width 16 height 16
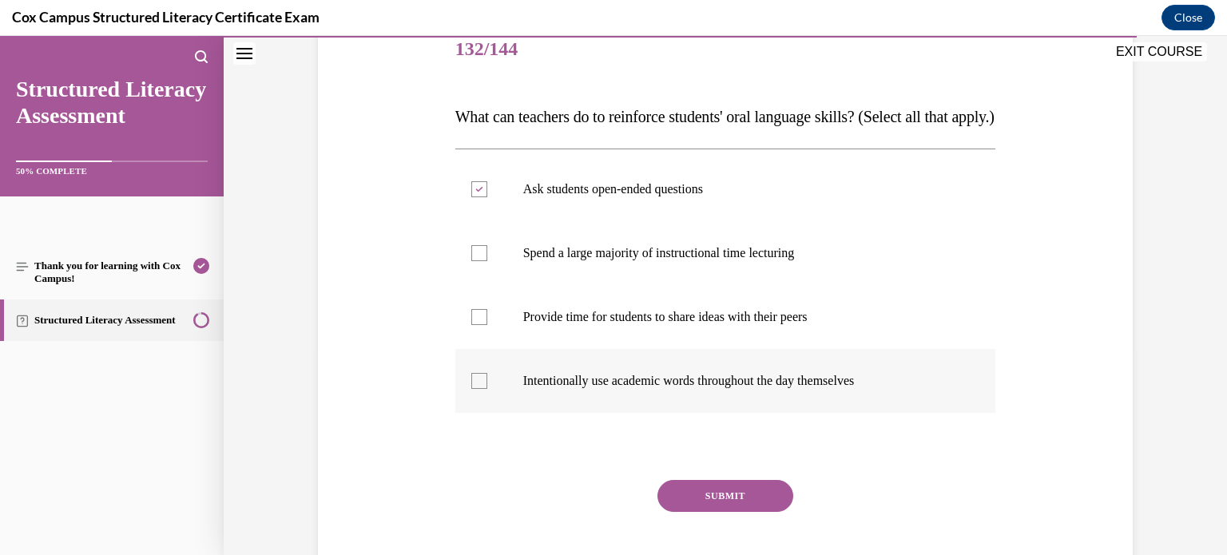
checkbox input "true"
click at [483, 349] on label "Provide time for students to share ideas with their peers" at bounding box center [726, 317] width 541 height 64
click at [483, 325] on input "Provide time for students to share ideas with their peers" at bounding box center [479, 317] width 16 height 16
checkbox input "true"
click at [705, 512] on button "SUBMIT" at bounding box center [726, 496] width 136 height 32
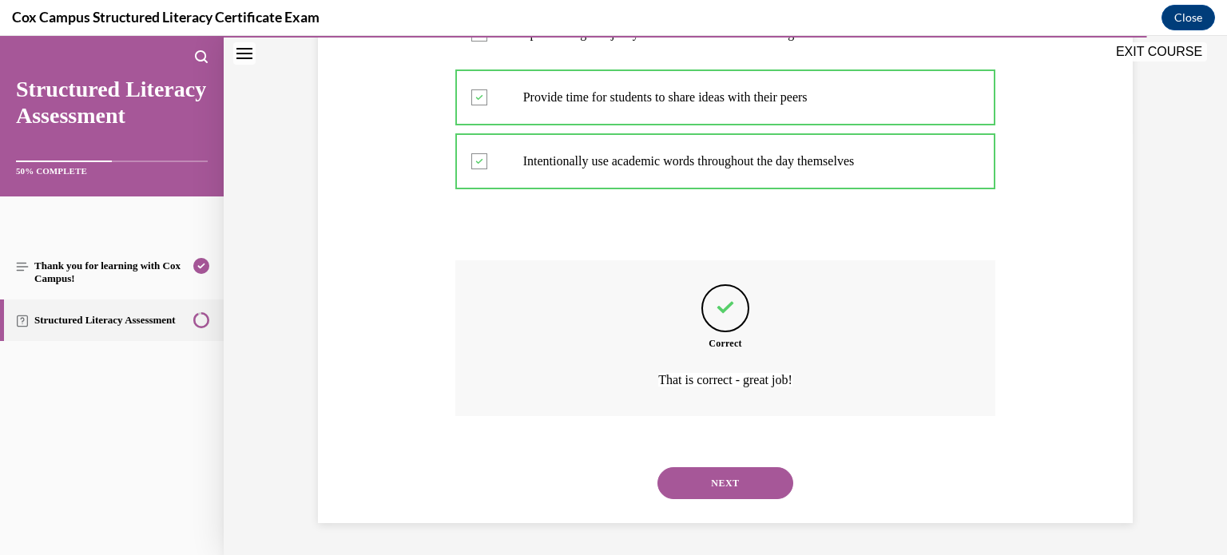
scroll to position [452, 0]
click at [738, 479] on button "NEXT" at bounding box center [726, 483] width 136 height 32
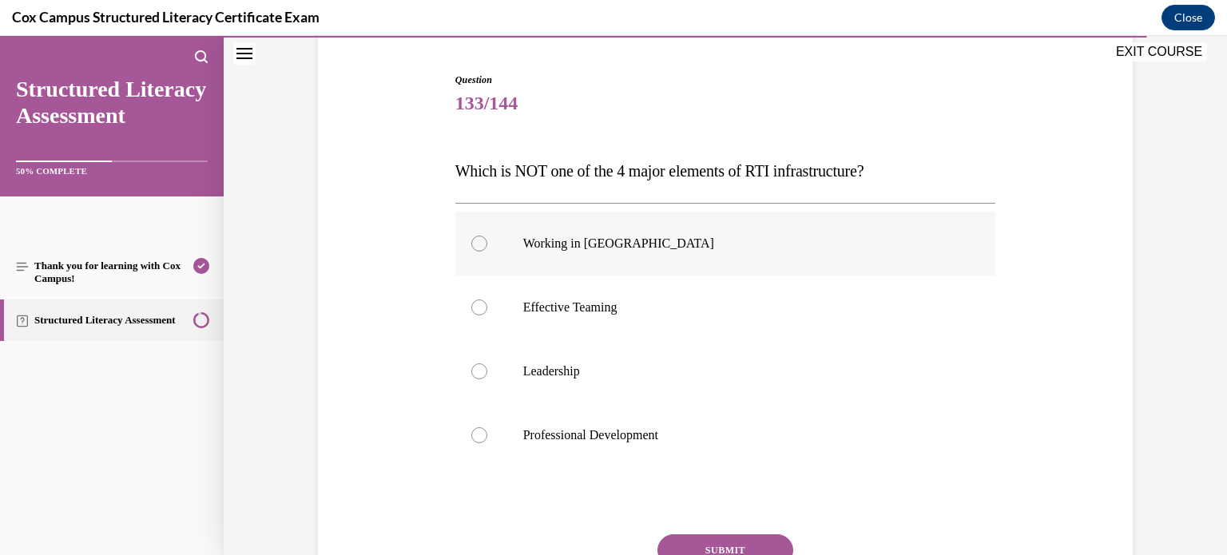
scroll to position [154, 0]
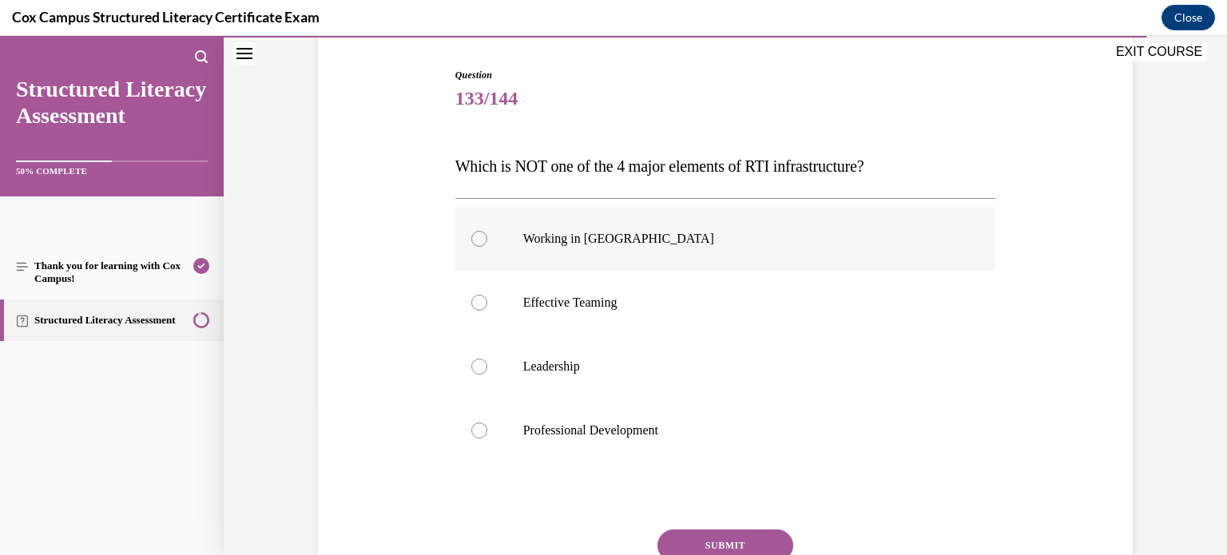
click at [475, 245] on div at bounding box center [479, 239] width 16 height 16
click at [475, 245] on input "Working in Silos" at bounding box center [479, 239] width 16 height 16
radio input "true"
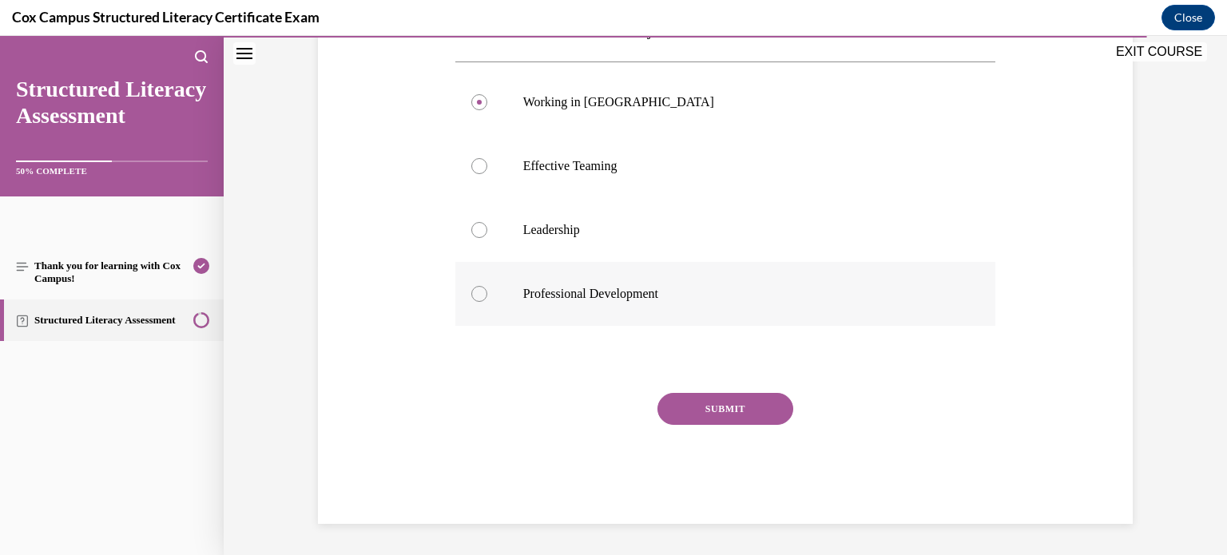
scroll to position [288, 0]
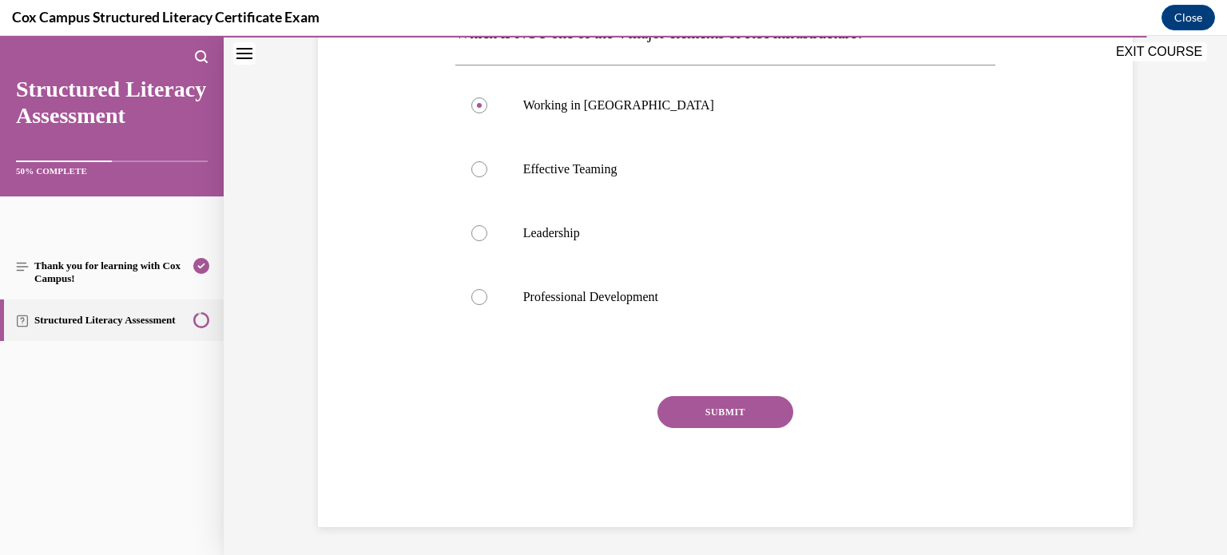
click at [744, 415] on button "SUBMIT" at bounding box center [726, 412] width 136 height 32
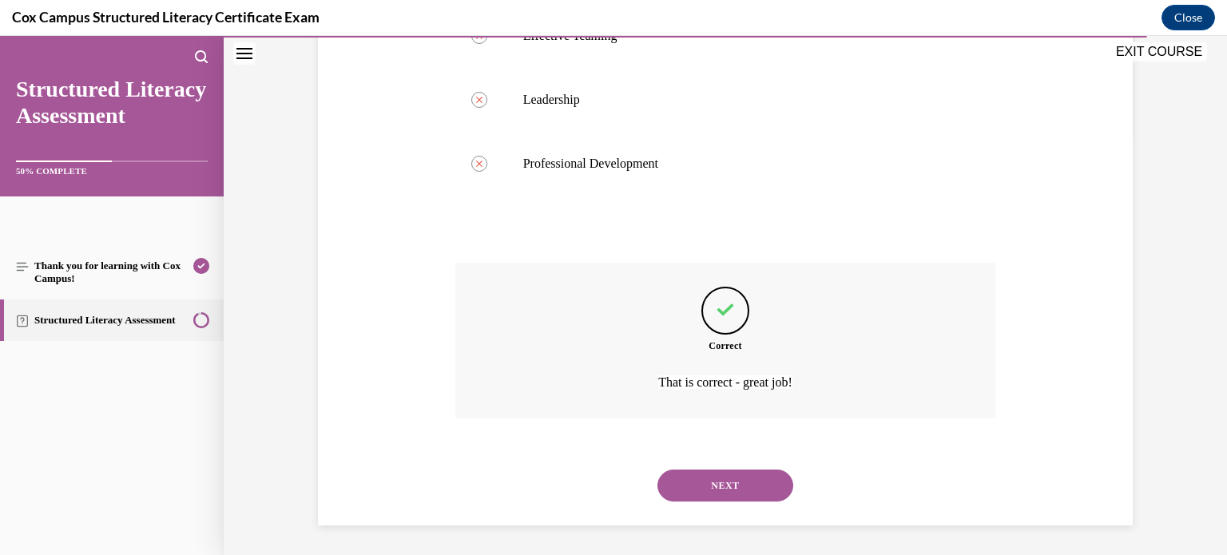
scroll to position [423, 0]
click at [735, 485] on button "NEXT" at bounding box center [726, 484] width 136 height 32
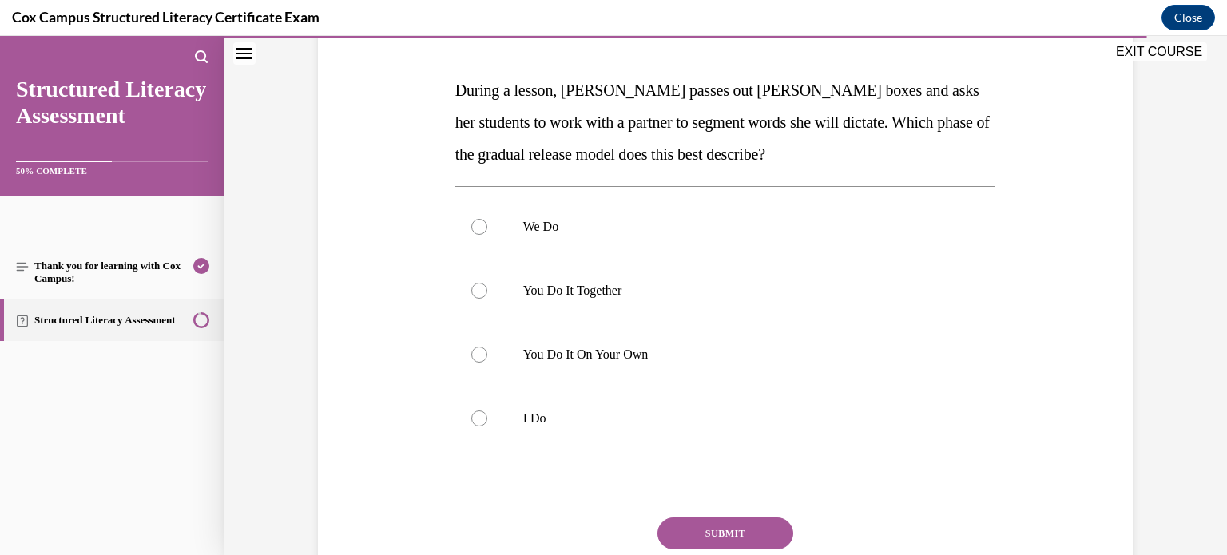
scroll to position [233, 0]
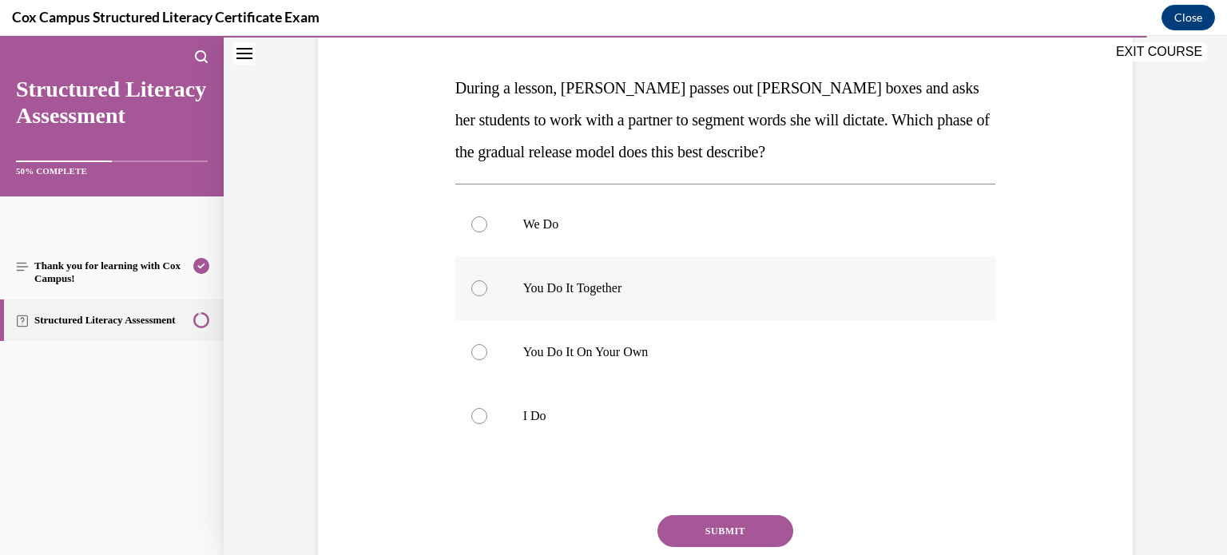
click at [478, 292] on div at bounding box center [479, 288] width 16 height 16
click at [478, 292] on input "You Do It Together" at bounding box center [479, 288] width 16 height 16
radio input "true"
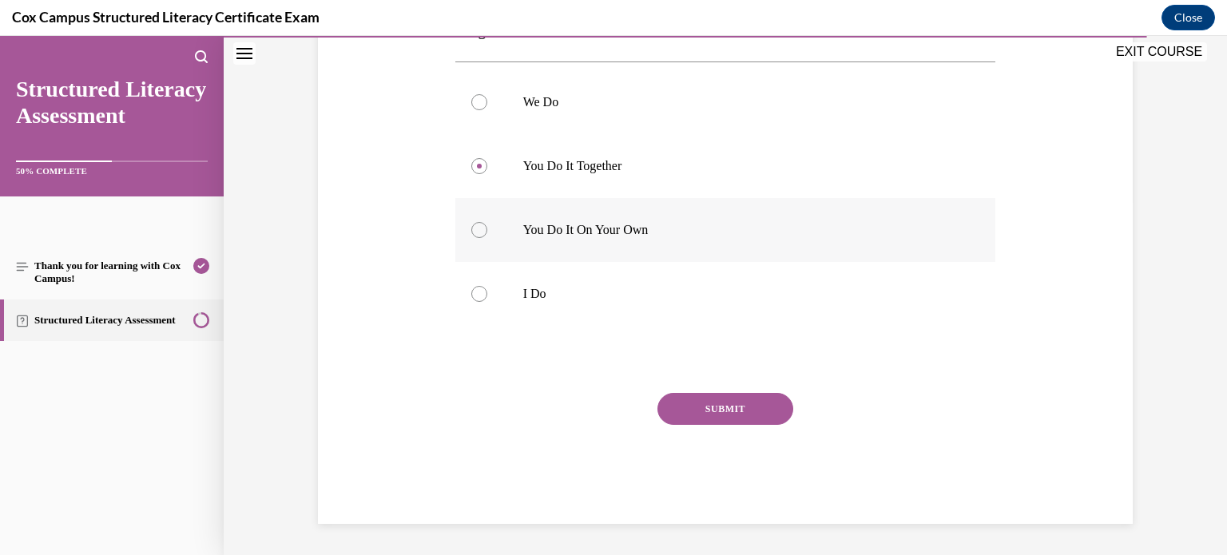
scroll to position [350, 0]
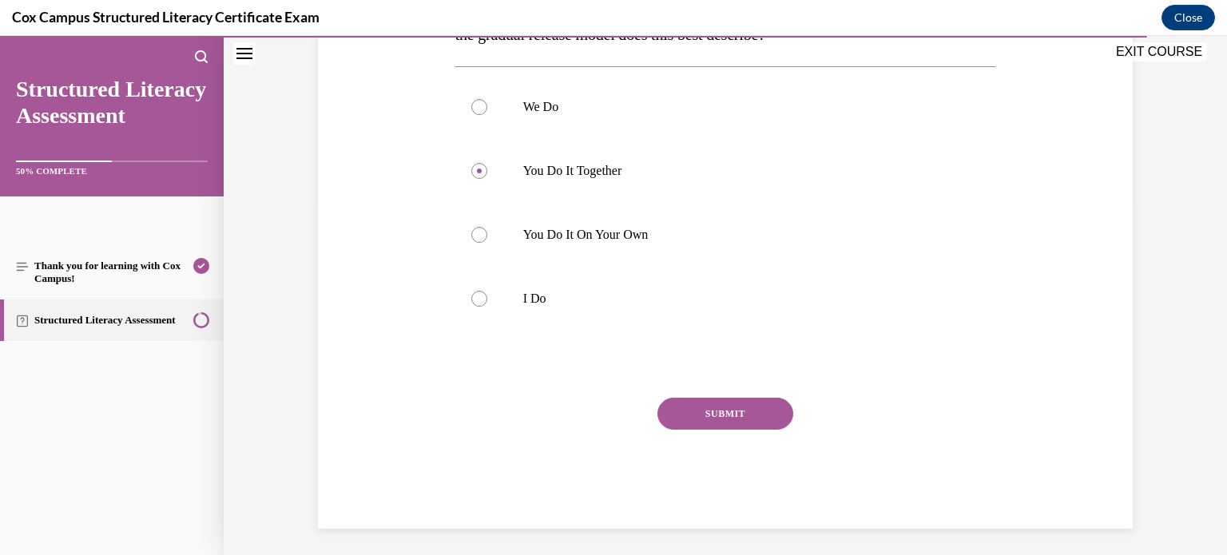
click at [750, 407] on button "SUBMIT" at bounding box center [726, 414] width 136 height 32
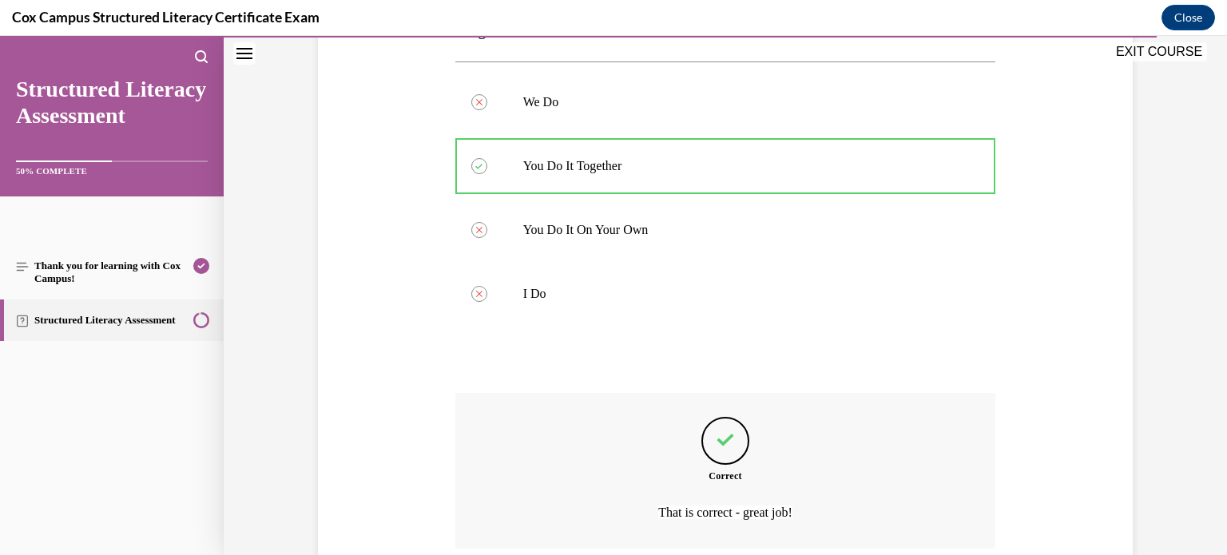
scroll to position [487, 0]
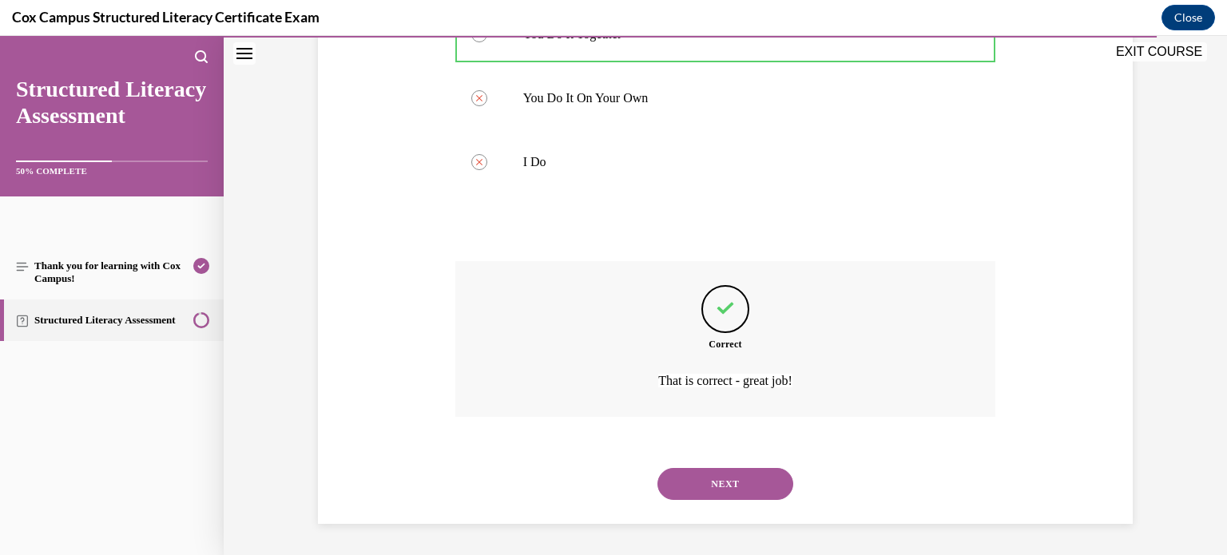
click at [751, 493] on button "NEXT" at bounding box center [726, 484] width 136 height 32
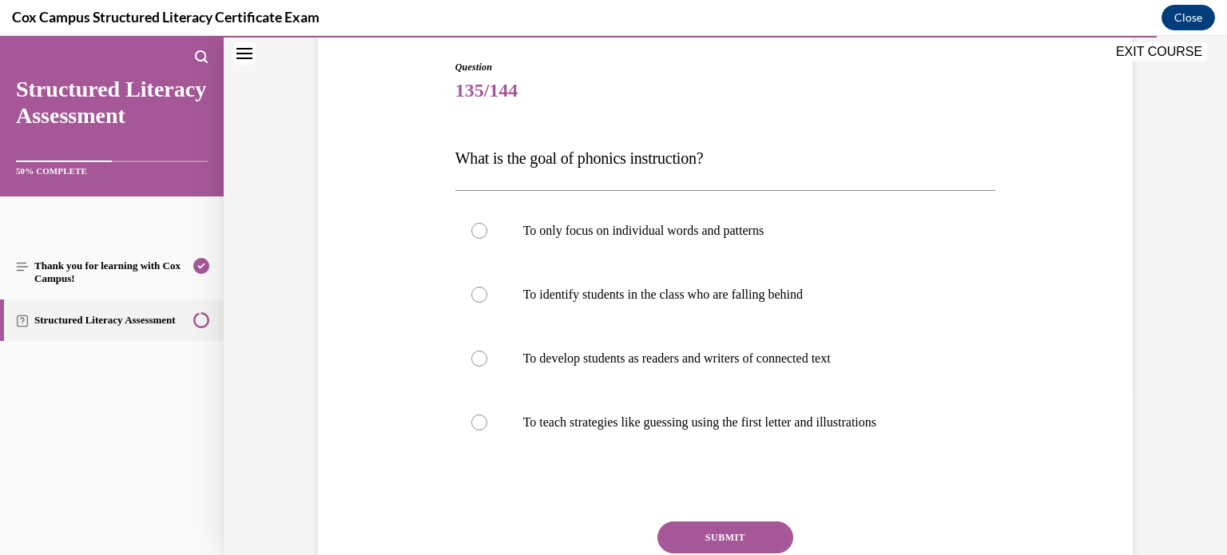
scroll to position [159, 0]
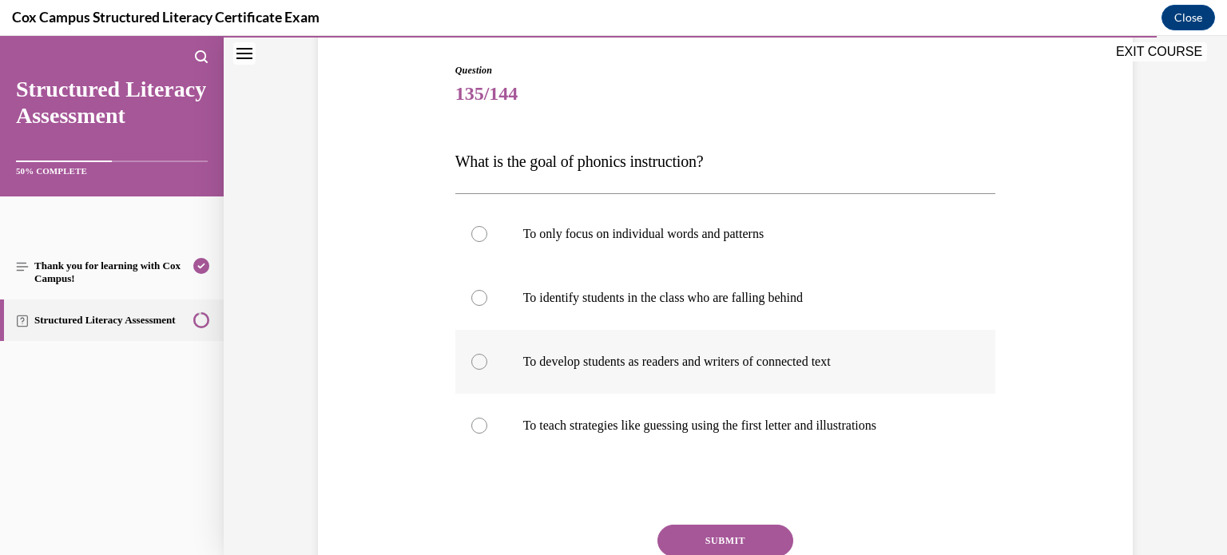
click at [475, 358] on div at bounding box center [479, 362] width 16 height 16
click at [475, 358] on input "To develop students as readers and writers of connected text" at bounding box center [479, 362] width 16 height 16
radio input "true"
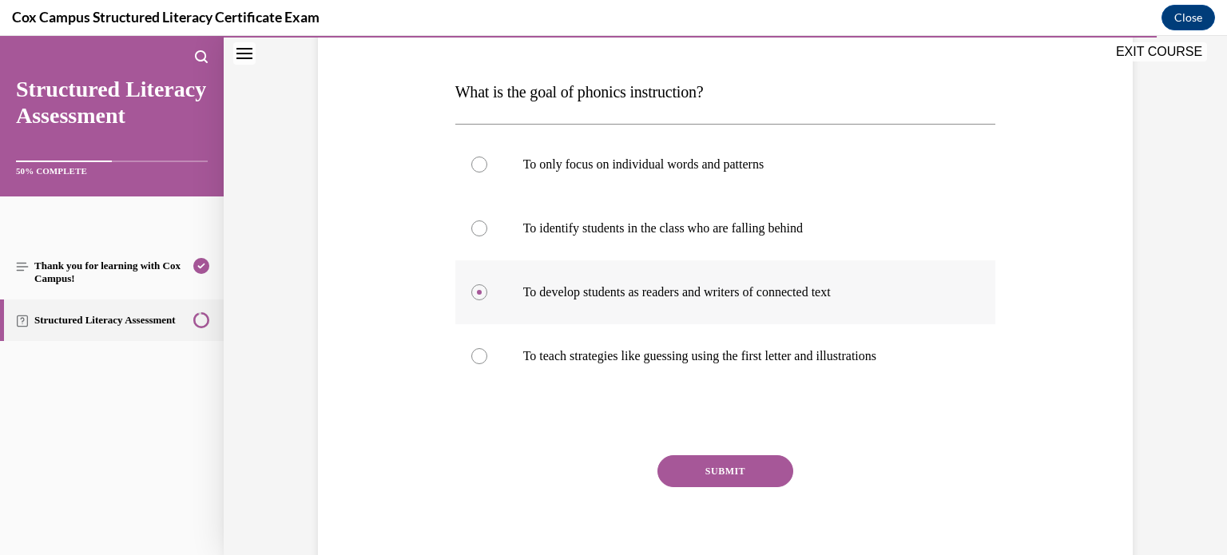
scroll to position [291, 0]
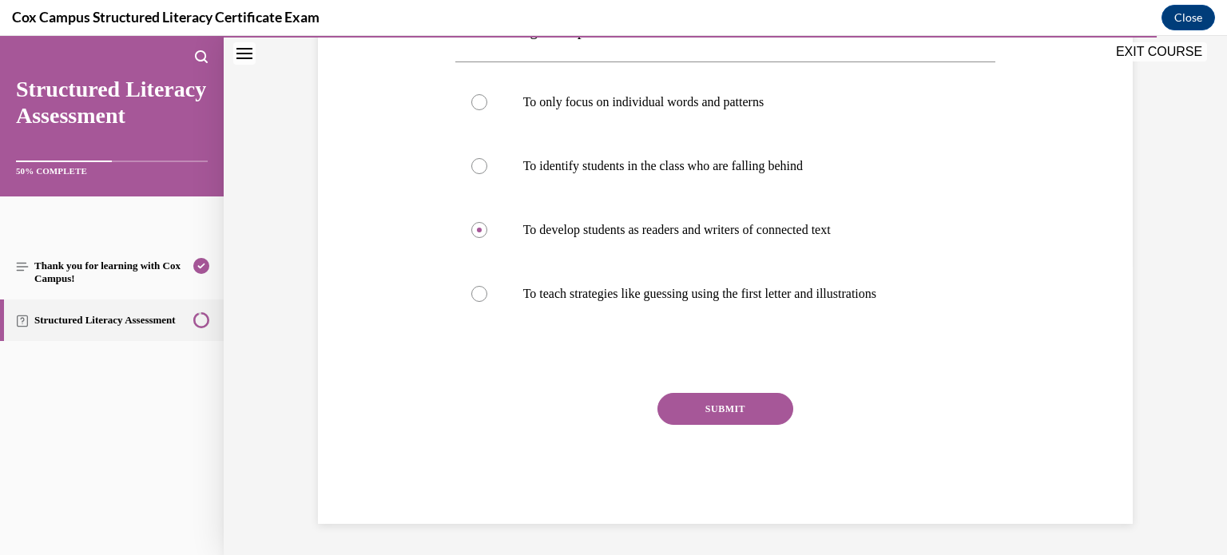
click at [739, 404] on button "SUBMIT" at bounding box center [726, 409] width 136 height 32
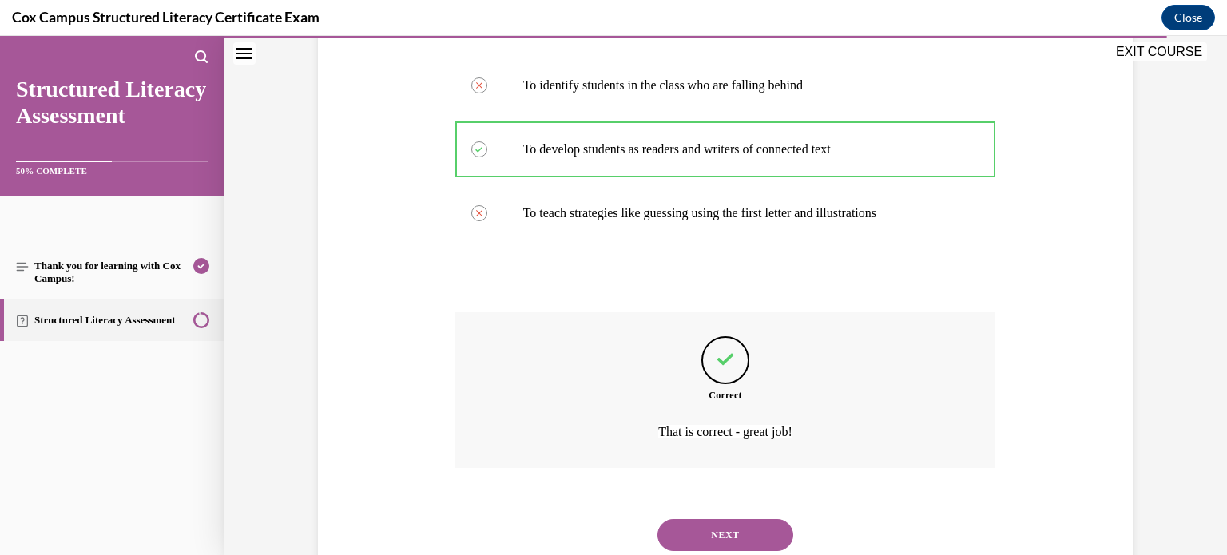
scroll to position [363, 0]
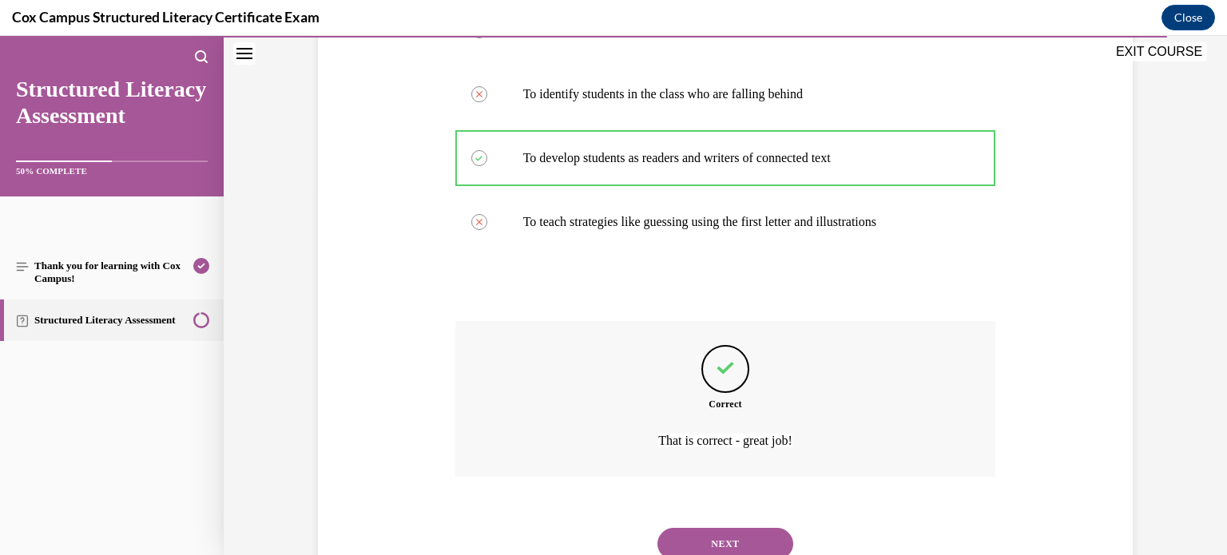
click at [730, 542] on button "NEXT" at bounding box center [726, 544] width 136 height 32
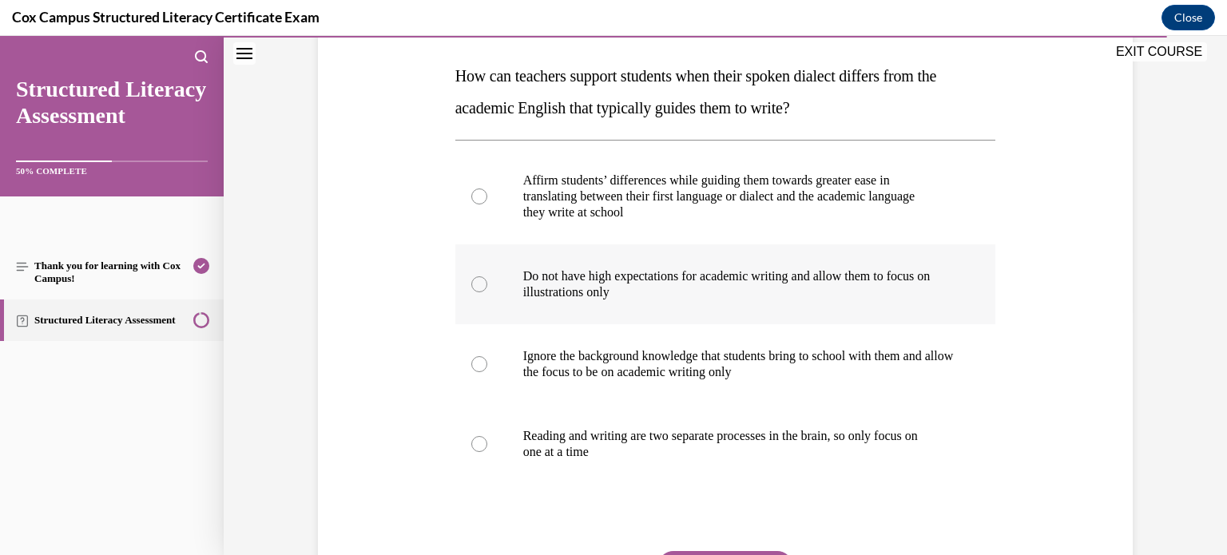
scroll to position [241, 0]
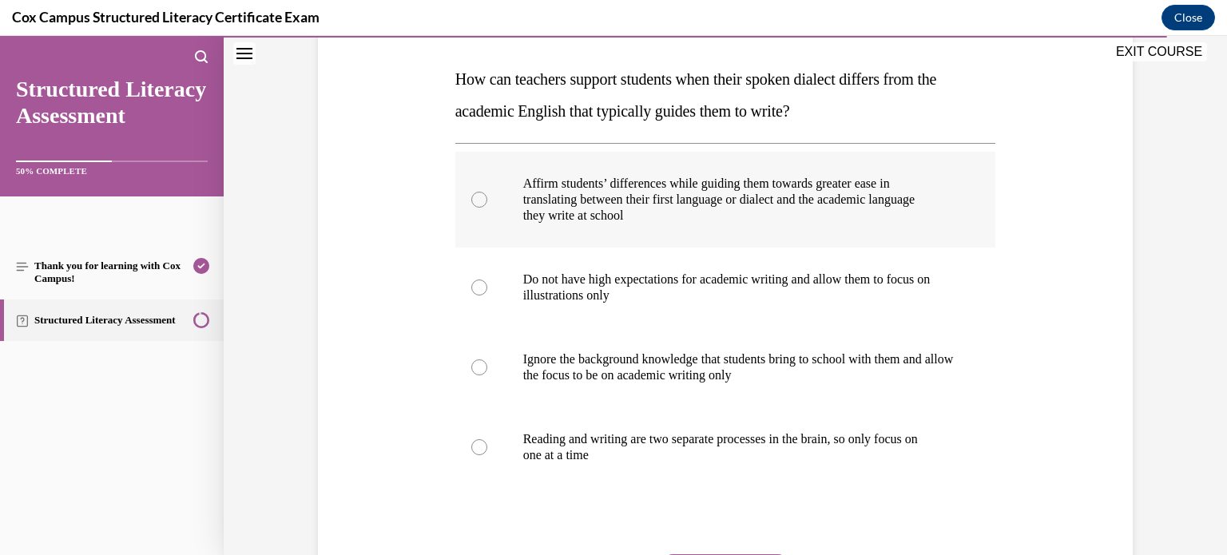
click at [481, 201] on div at bounding box center [479, 200] width 16 height 16
click at [481, 201] on input "Affirm students’ differences while guiding them towards greater ease in transla…" at bounding box center [479, 200] width 16 height 16
radio input "true"
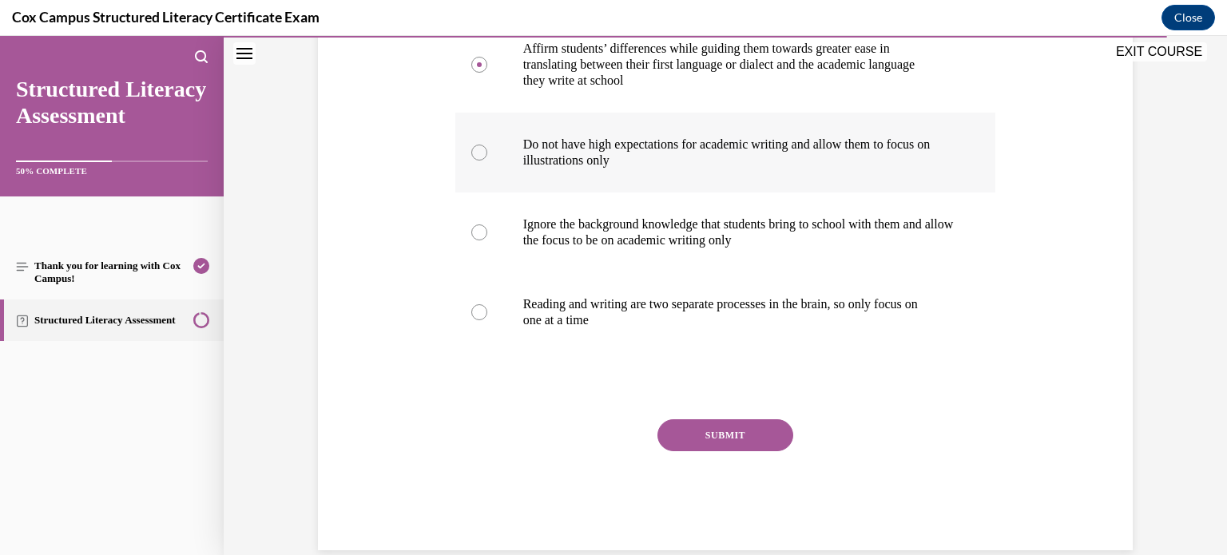
scroll to position [403, 0]
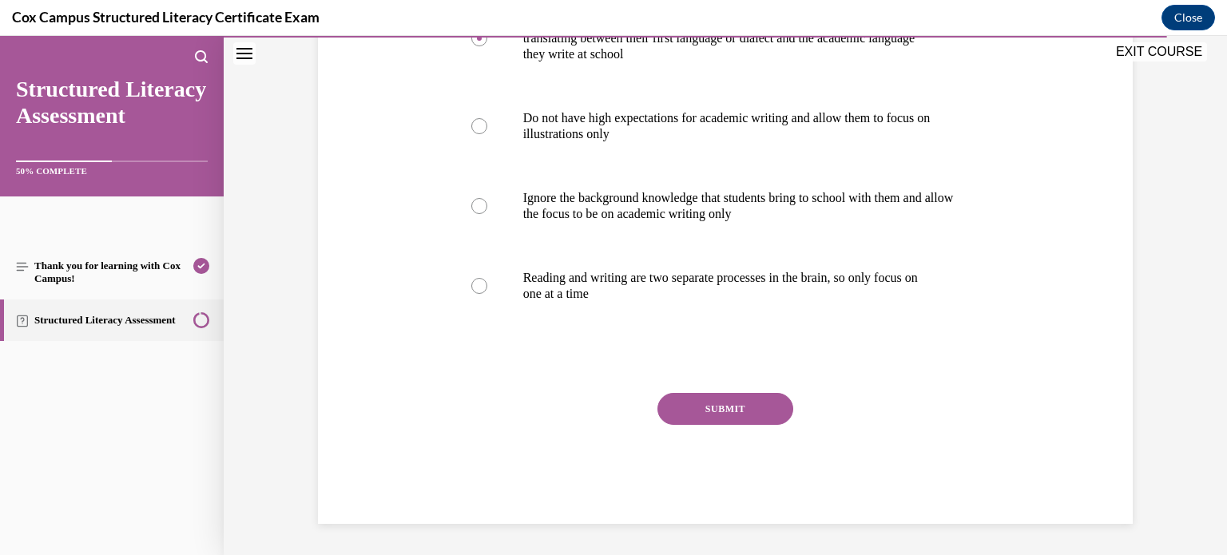
click at [706, 407] on button "SUBMIT" at bounding box center [726, 409] width 136 height 32
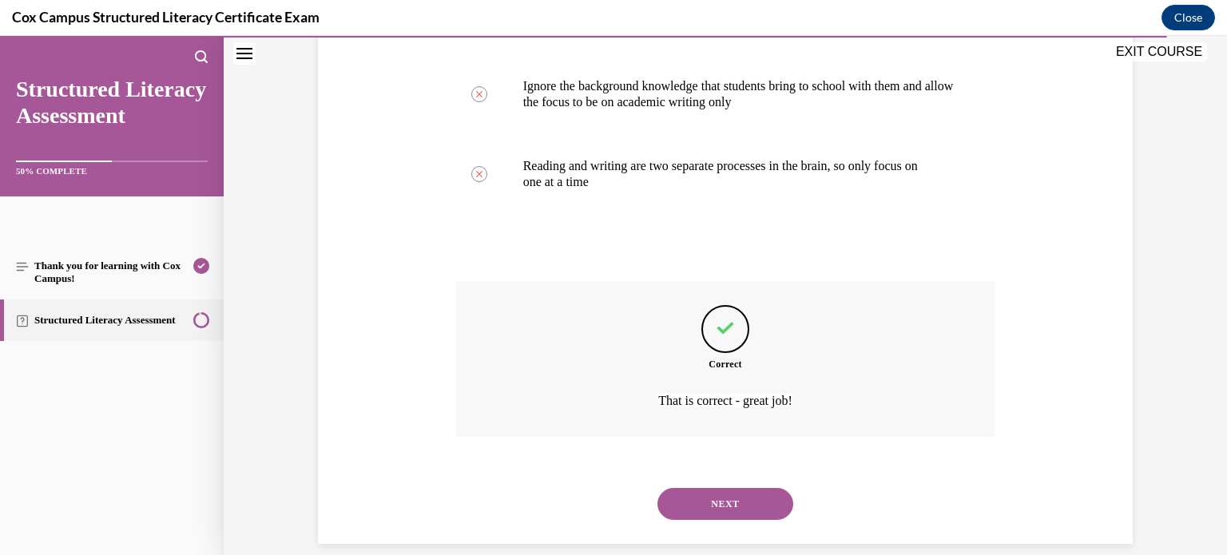
scroll to position [535, 0]
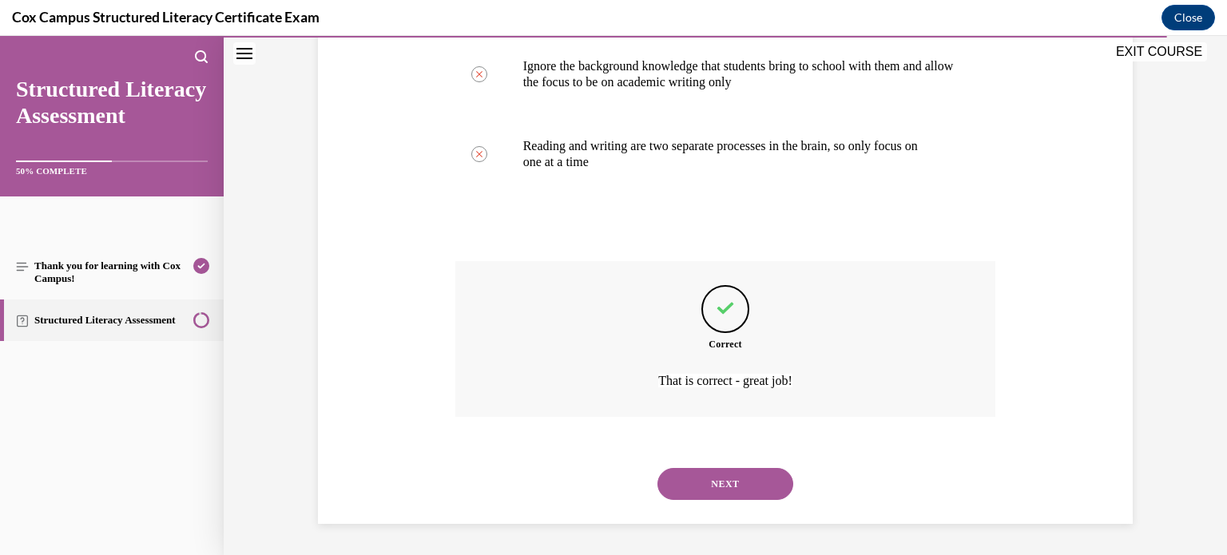
click at [735, 476] on button "NEXT" at bounding box center [726, 484] width 136 height 32
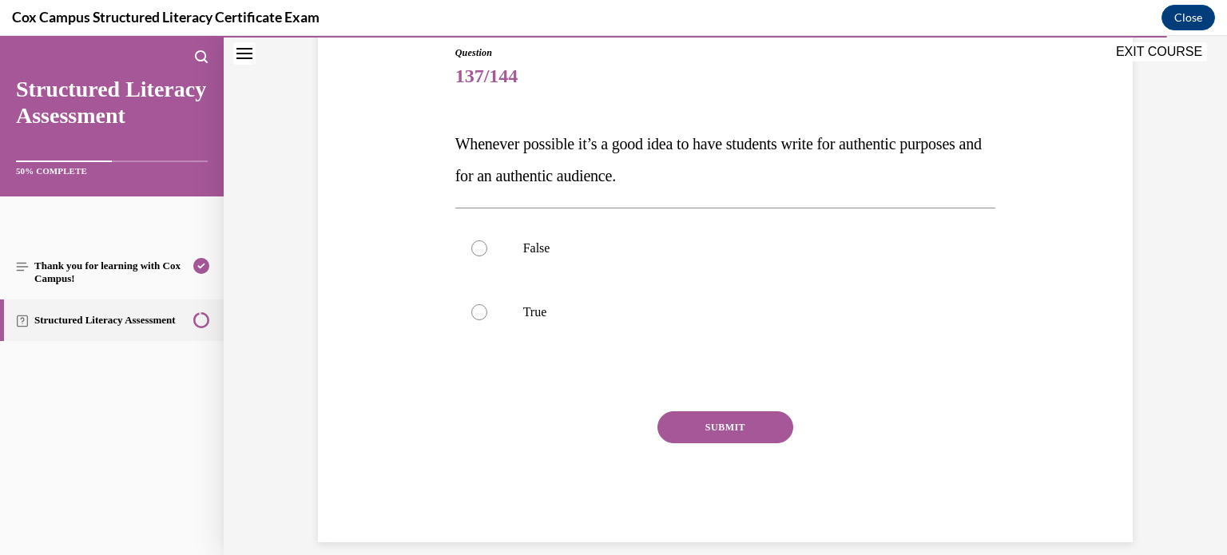
scroll to position [195, 0]
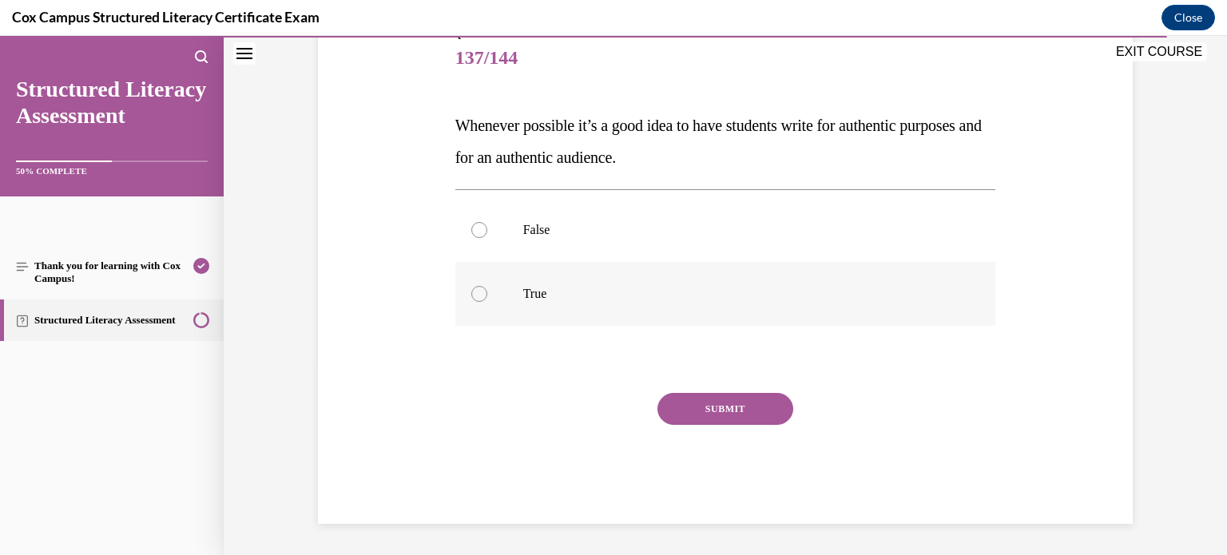
click at [477, 300] on div at bounding box center [479, 294] width 16 height 16
click at [477, 300] on input "True" at bounding box center [479, 294] width 16 height 16
radio input "true"
click at [728, 408] on button "SUBMIT" at bounding box center [726, 409] width 136 height 32
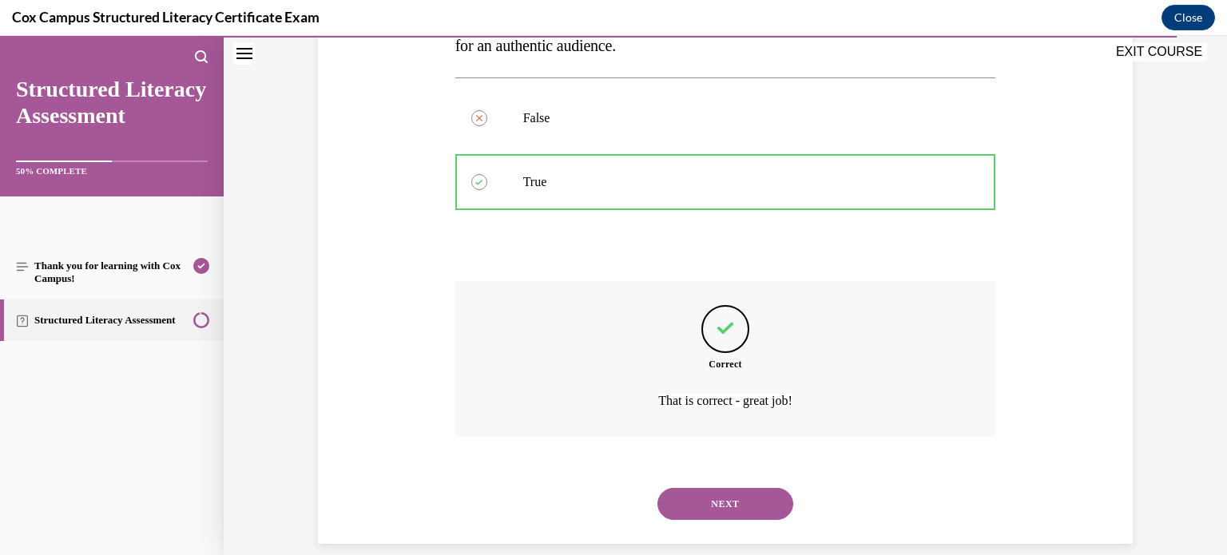
scroll to position [327, 0]
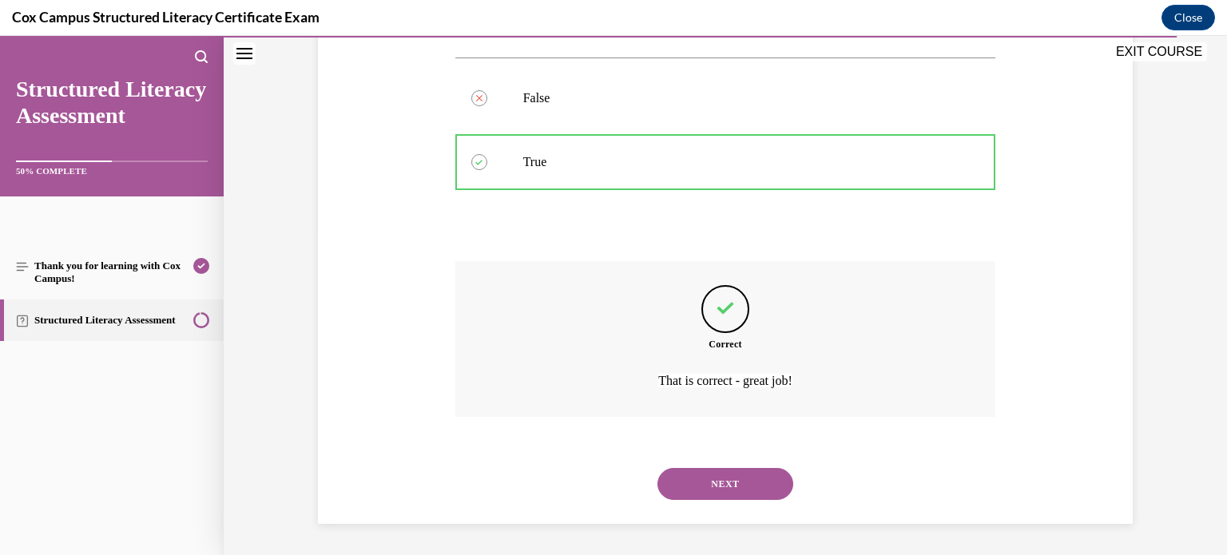
click at [747, 483] on button "NEXT" at bounding box center [726, 484] width 136 height 32
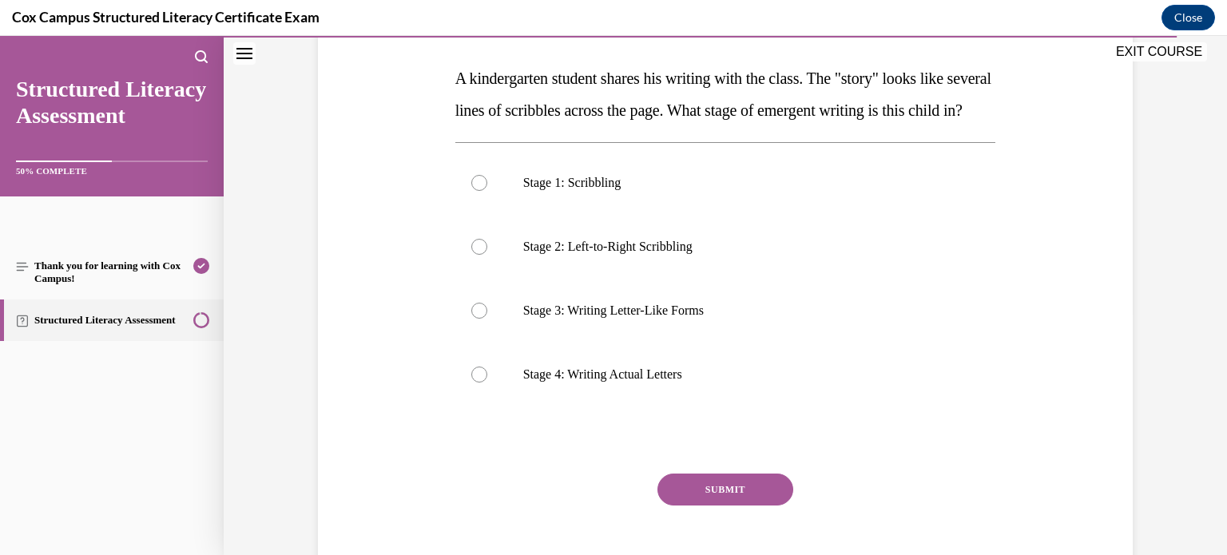
scroll to position [237, 0]
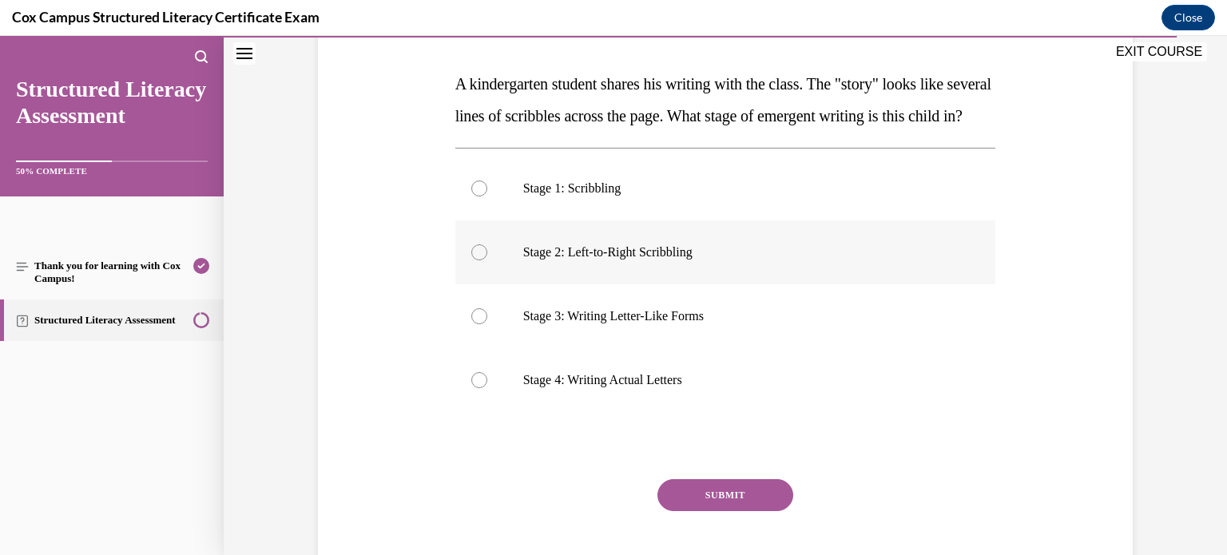
click at [481, 261] on div at bounding box center [479, 253] width 16 height 16
click at [481, 261] on input "Stage 2: Left-to-Right Scribbling" at bounding box center [479, 253] width 16 height 16
radio input "true"
click at [703, 511] on button "SUBMIT" at bounding box center [726, 495] width 136 height 32
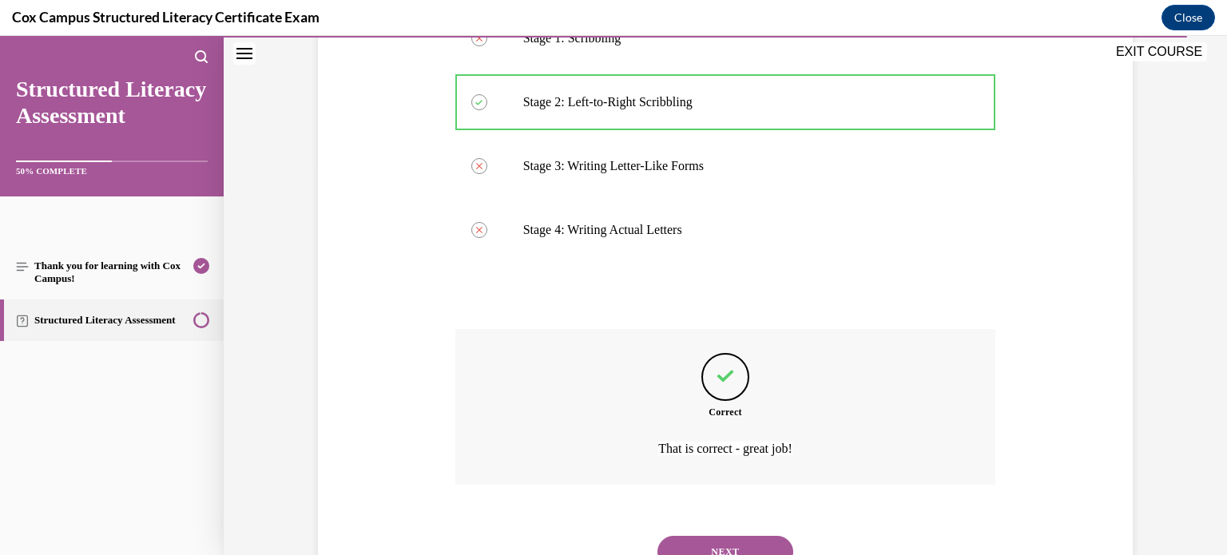
scroll to position [487, 0]
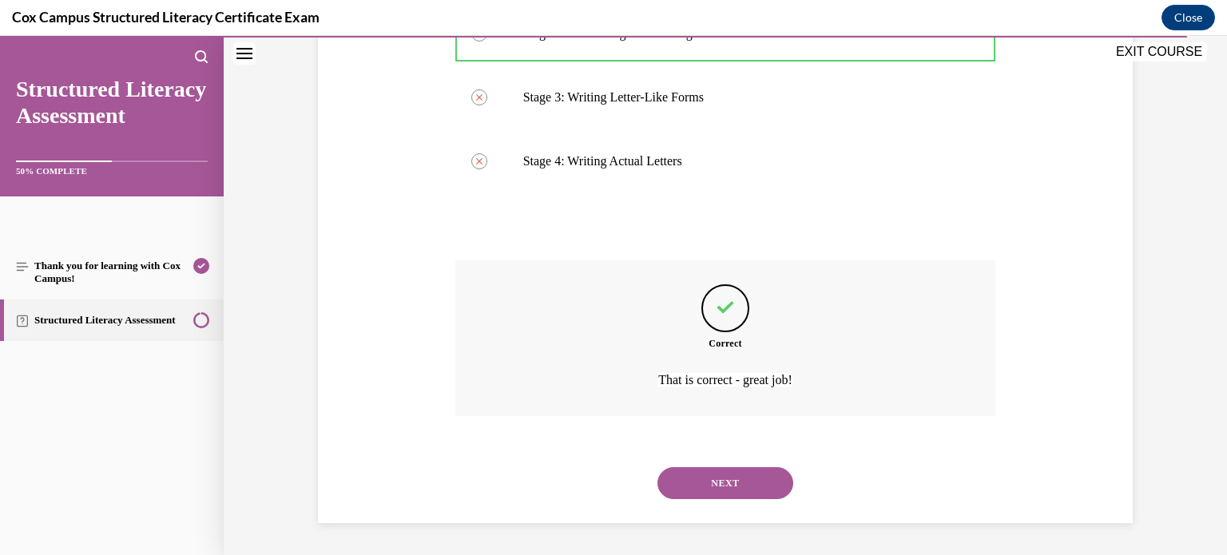
click at [733, 490] on button "NEXT" at bounding box center [726, 483] width 136 height 32
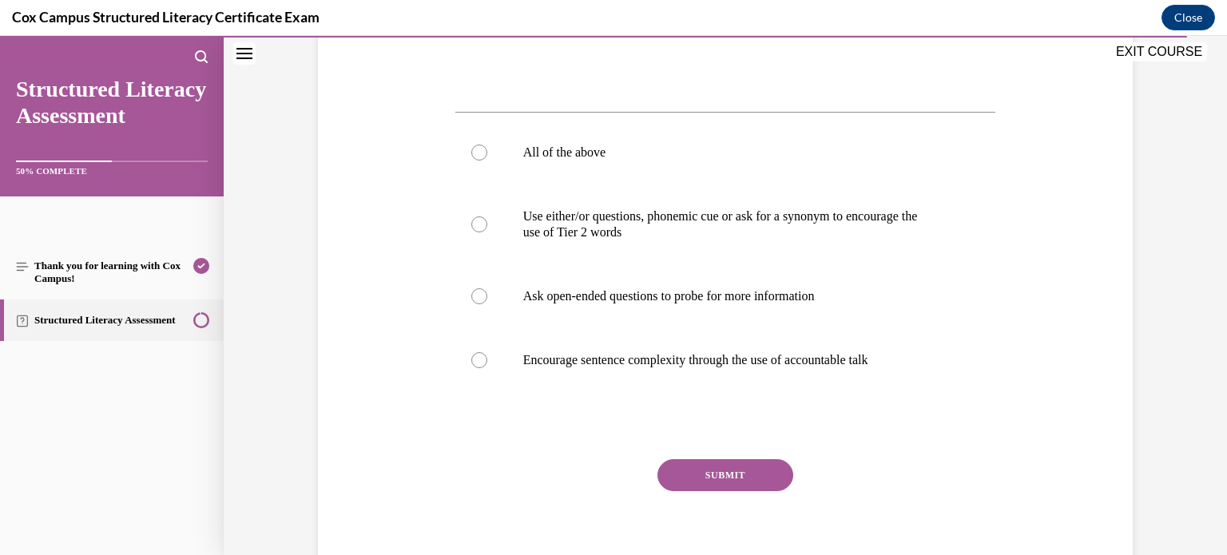
scroll to position [611, 0]
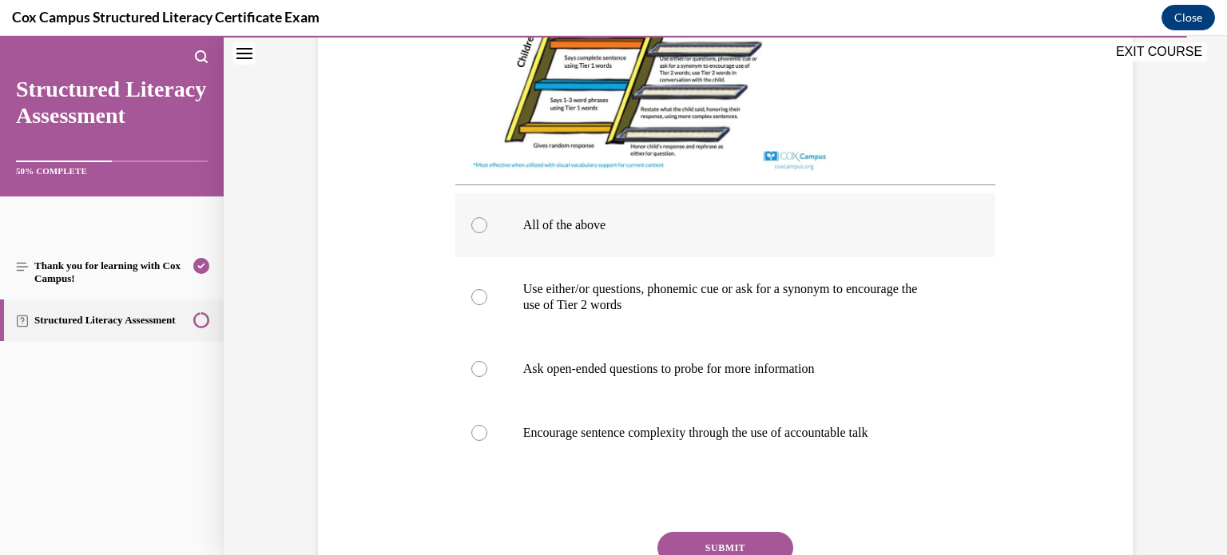
click at [476, 229] on div at bounding box center [479, 225] width 16 height 16
click at [476, 229] on input "All of the above" at bounding box center [479, 225] width 16 height 16
radio input "true"
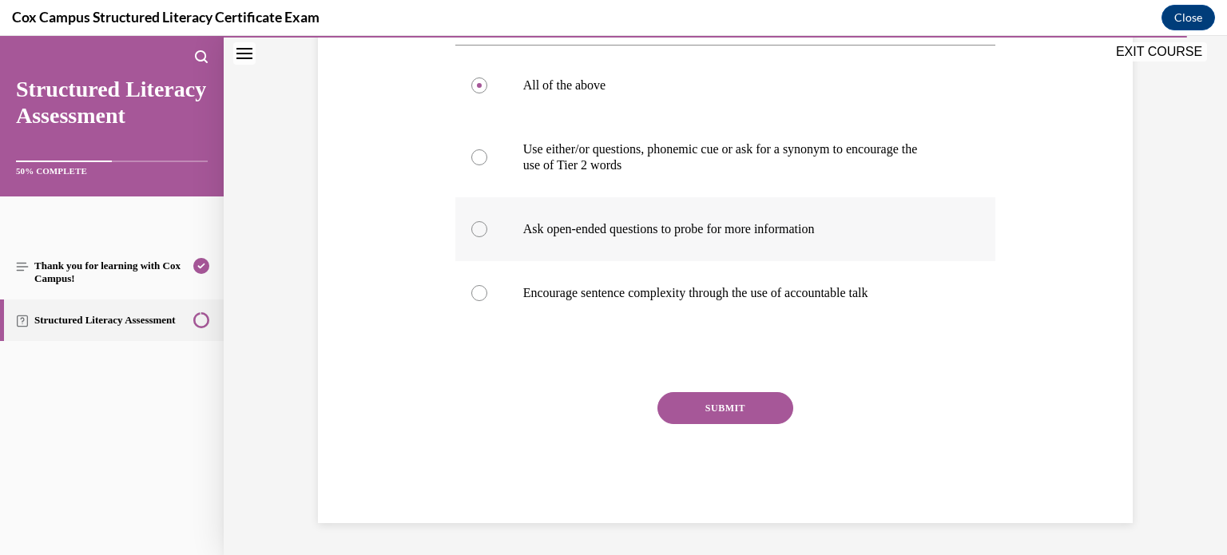
click at [479, 237] on div at bounding box center [479, 229] width 16 height 16
click at [479, 237] on input "Ask open-ended questions to probe for more information" at bounding box center [479, 229] width 16 height 16
radio input "true"
click at [727, 408] on button "SUBMIT" at bounding box center [726, 408] width 136 height 32
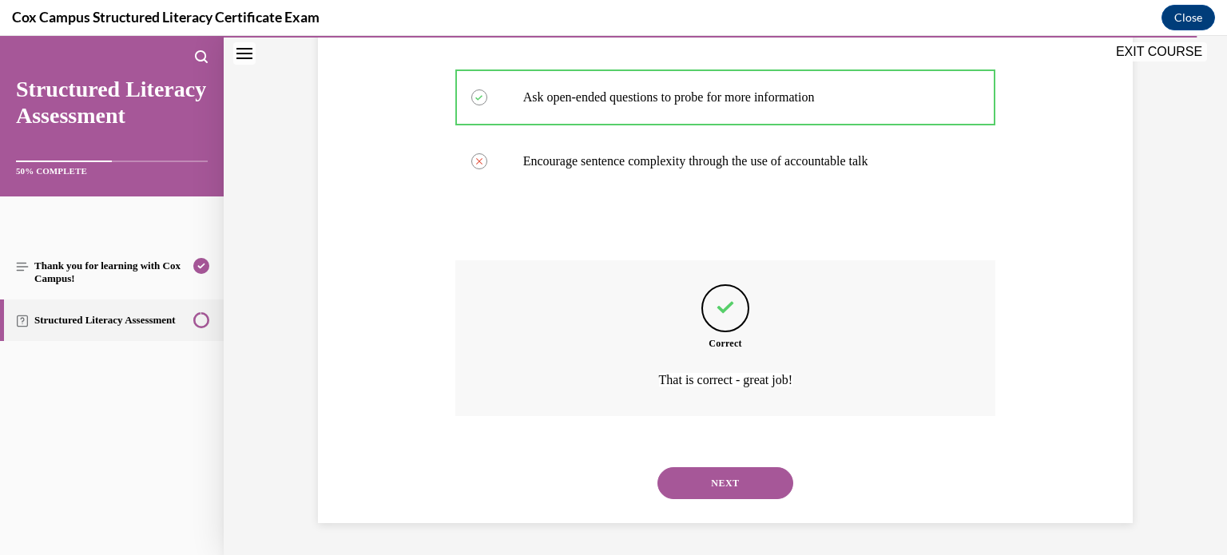
scroll to position [898, 0]
click at [720, 489] on button "NEXT" at bounding box center [726, 483] width 136 height 32
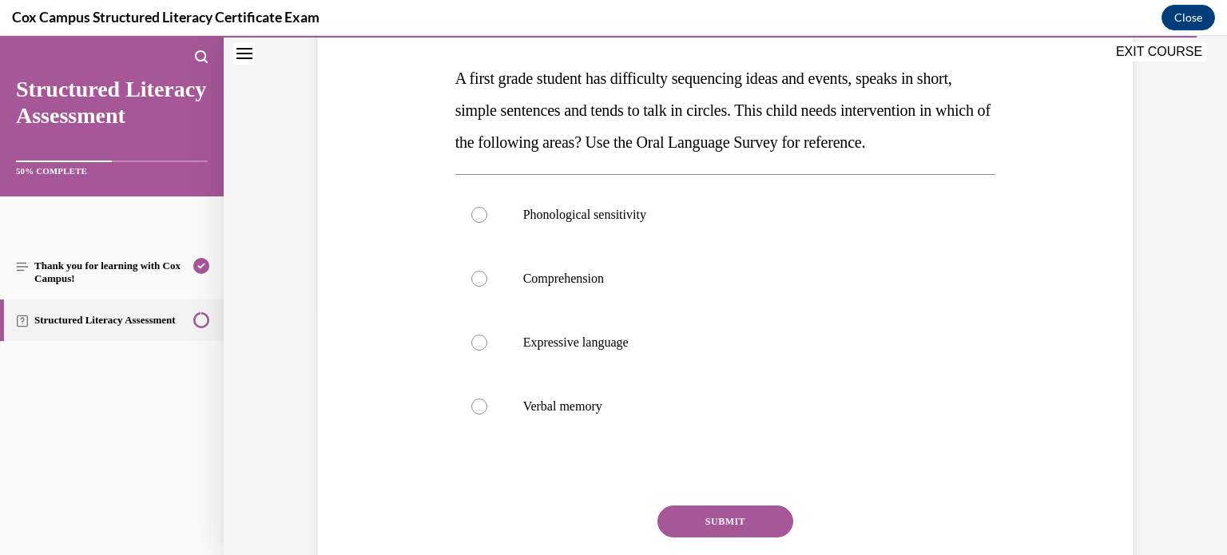
scroll to position [240, 0]
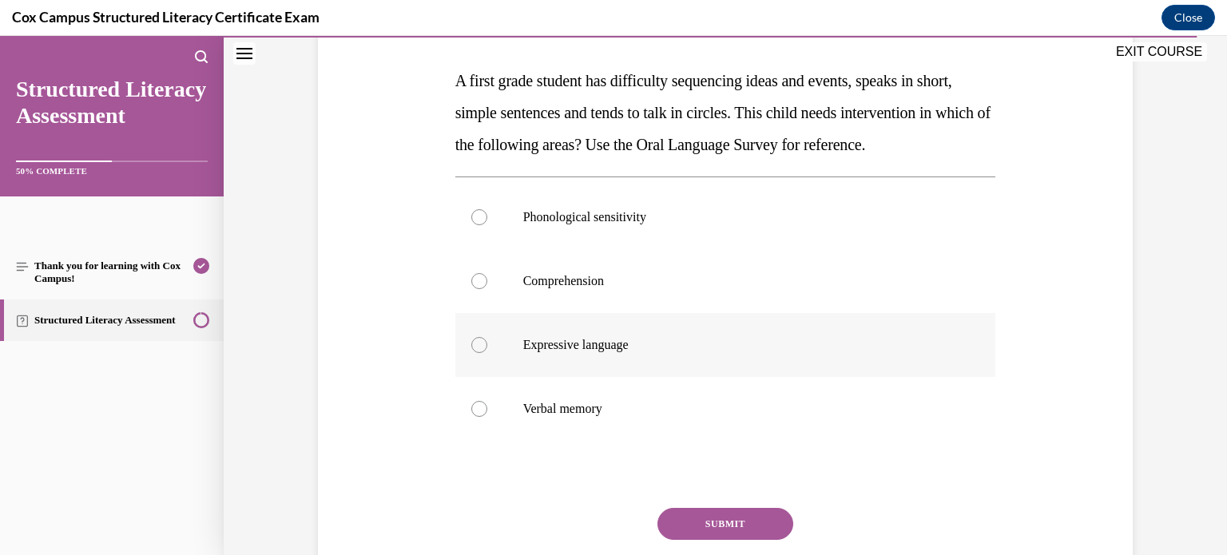
click at [481, 353] on div at bounding box center [479, 345] width 16 height 16
click at [481, 353] on input "Expressive language" at bounding box center [479, 345] width 16 height 16
radio input "true"
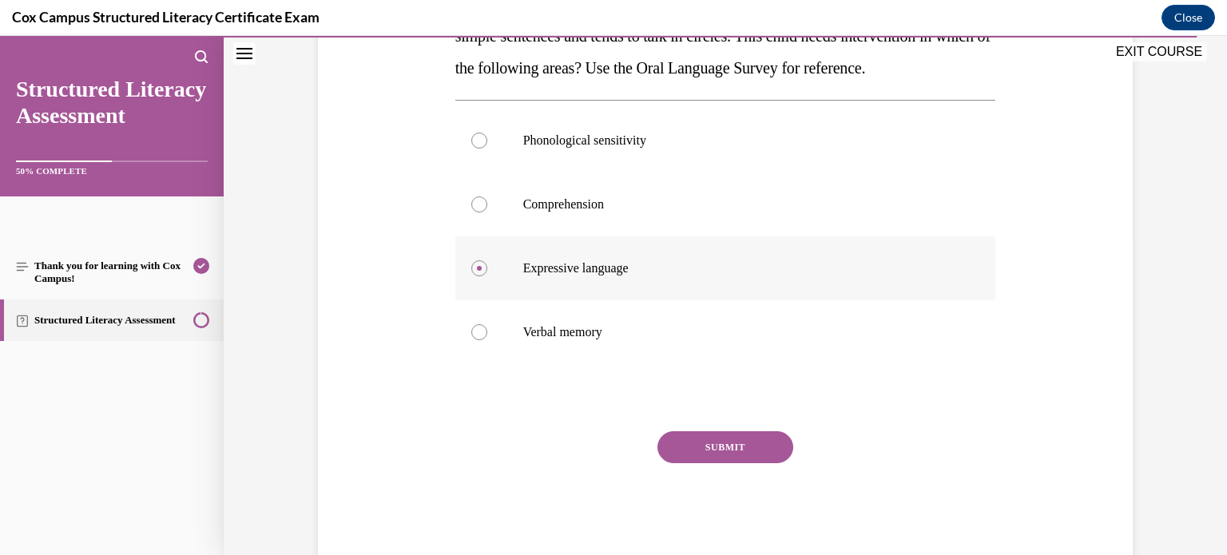
scroll to position [304, 0]
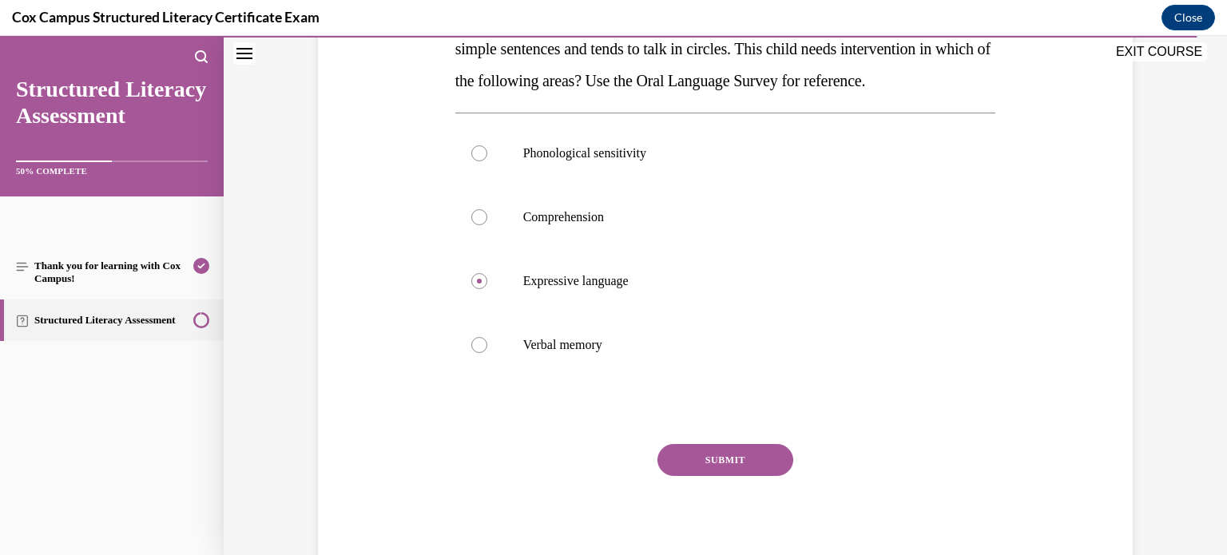
click at [722, 476] on button "SUBMIT" at bounding box center [726, 460] width 136 height 32
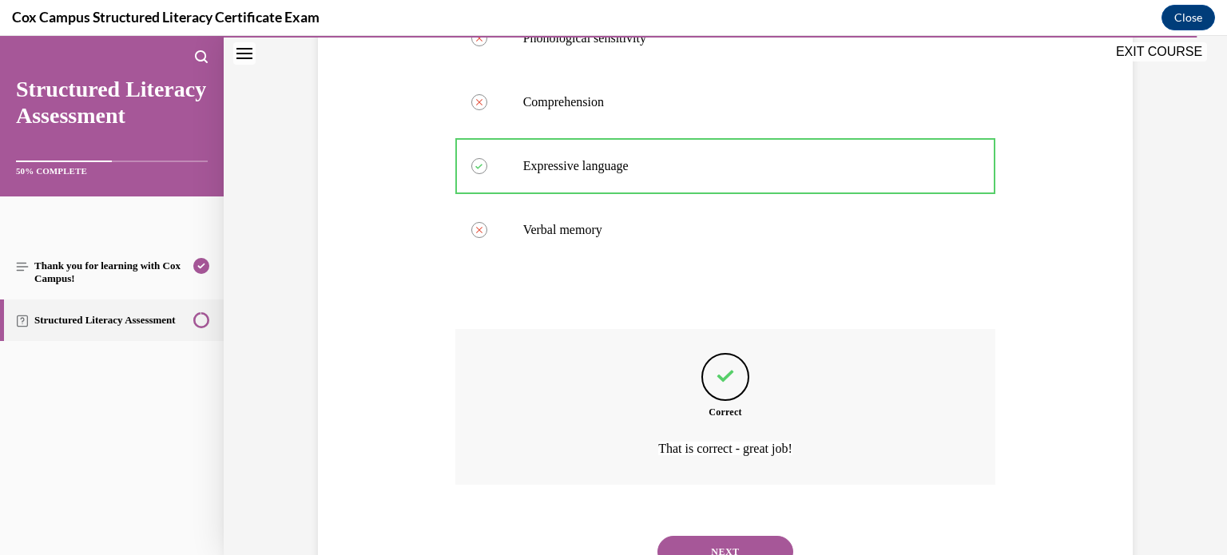
scroll to position [519, 0]
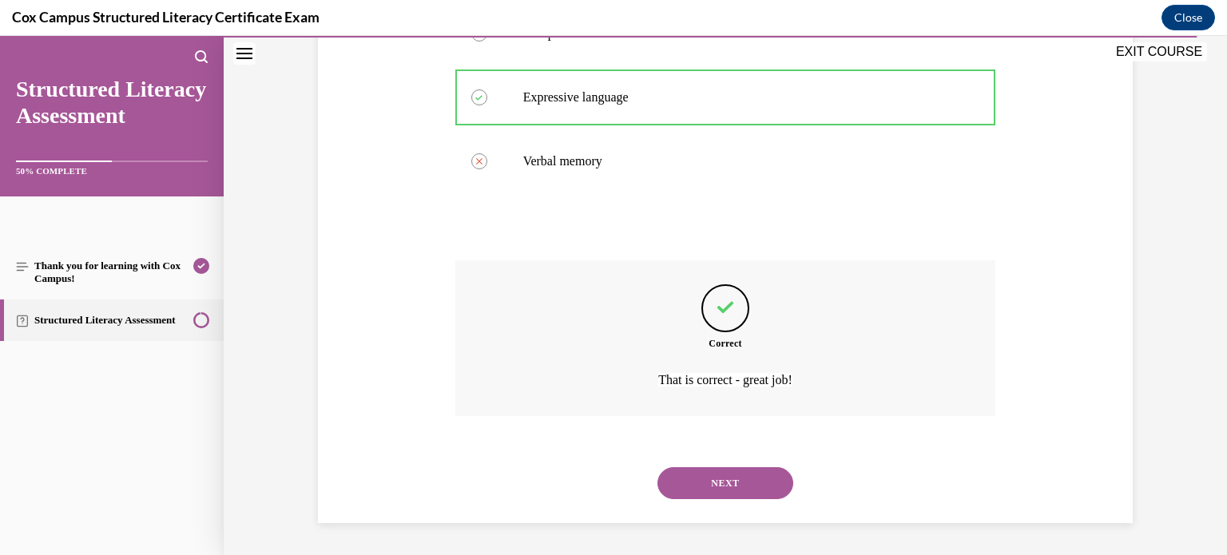
click at [734, 481] on button "NEXT" at bounding box center [726, 483] width 136 height 32
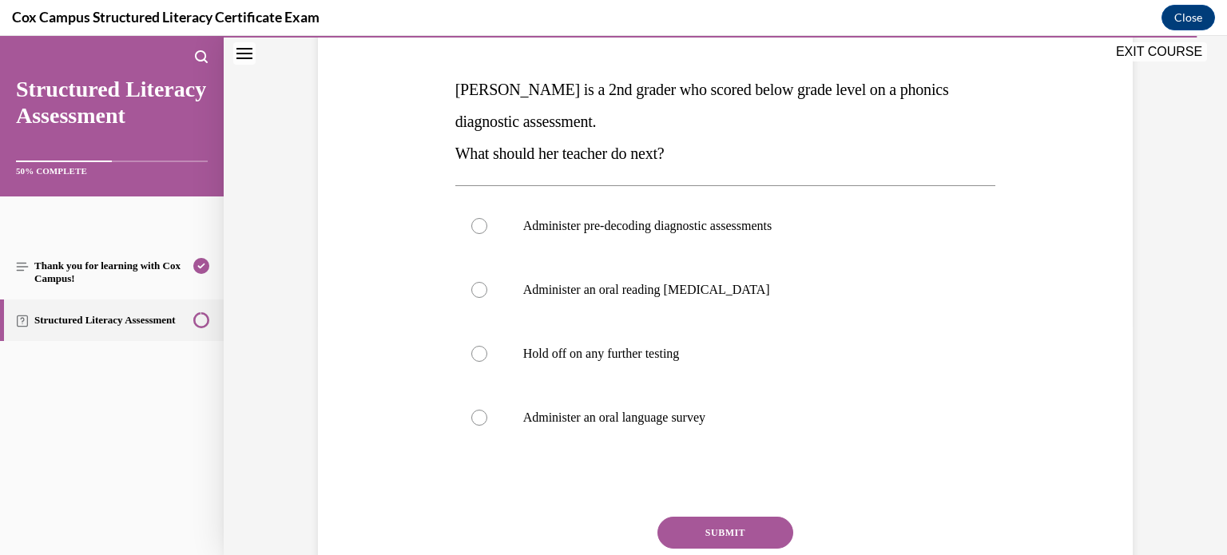
scroll to position [237, 0]
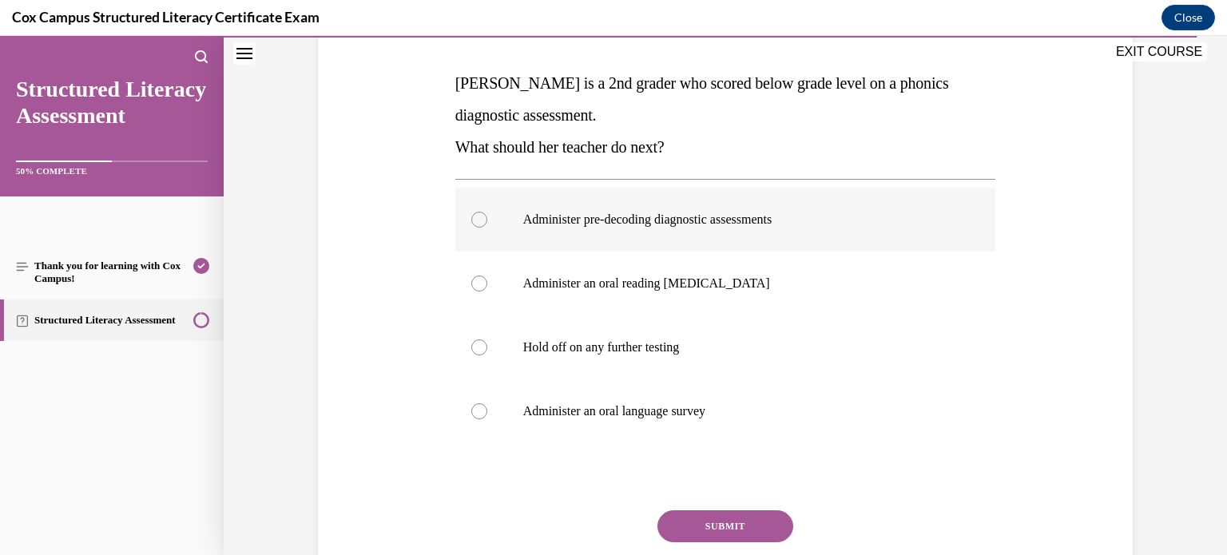
click at [479, 218] on div at bounding box center [479, 220] width 16 height 16
click at [479, 218] on input "Administer pre-decoding diagnostic assessments" at bounding box center [479, 220] width 16 height 16
radio input "true"
click at [734, 526] on button "SUBMIT" at bounding box center [726, 527] width 136 height 32
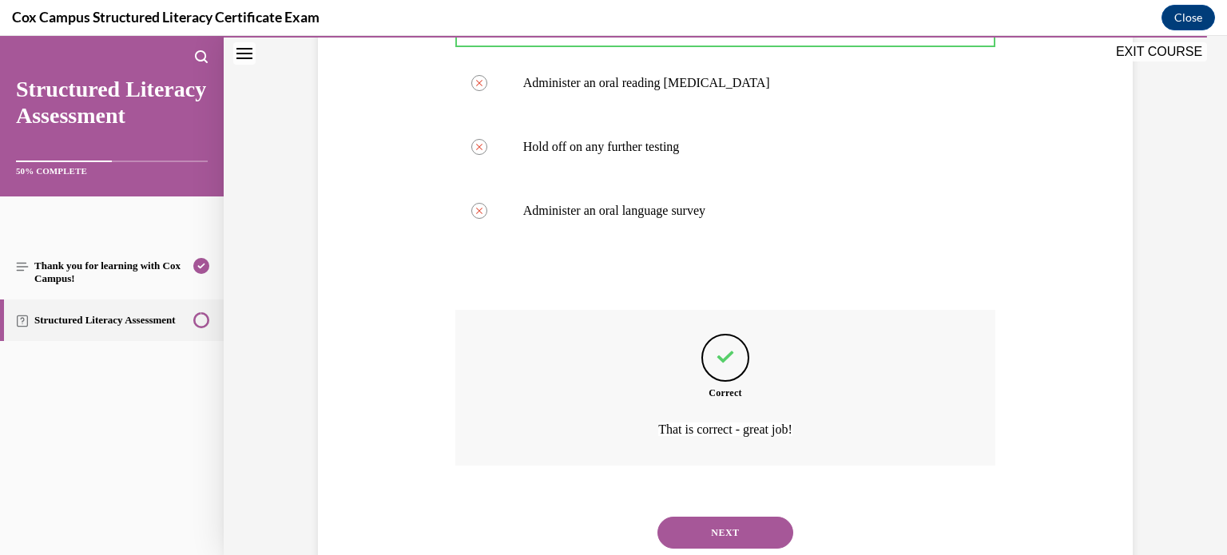
scroll to position [487, 0]
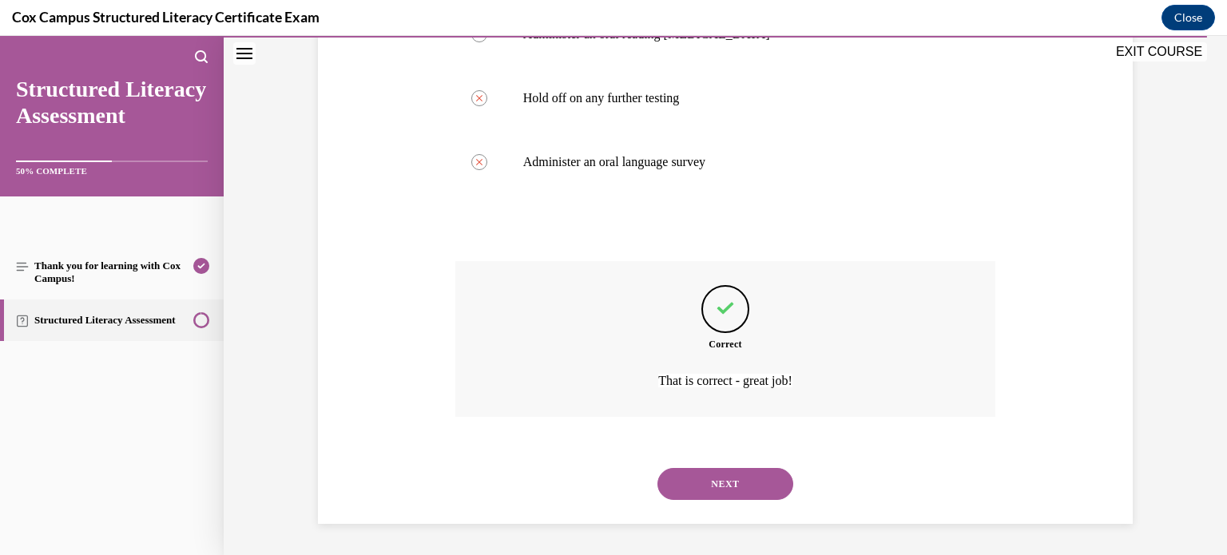
click at [738, 487] on button "NEXT" at bounding box center [726, 484] width 136 height 32
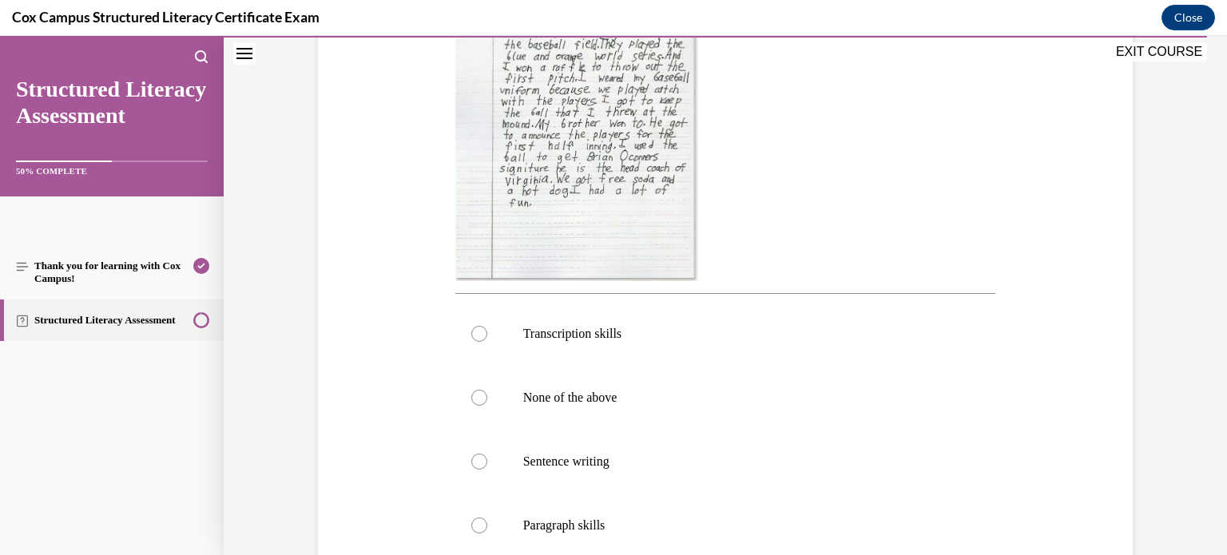
scroll to position [437, 0]
click at [473, 470] on label "Sentence writing" at bounding box center [726, 464] width 541 height 64
click at [473, 470] on input "Sentence writing" at bounding box center [479, 464] width 16 height 16
radio input "true"
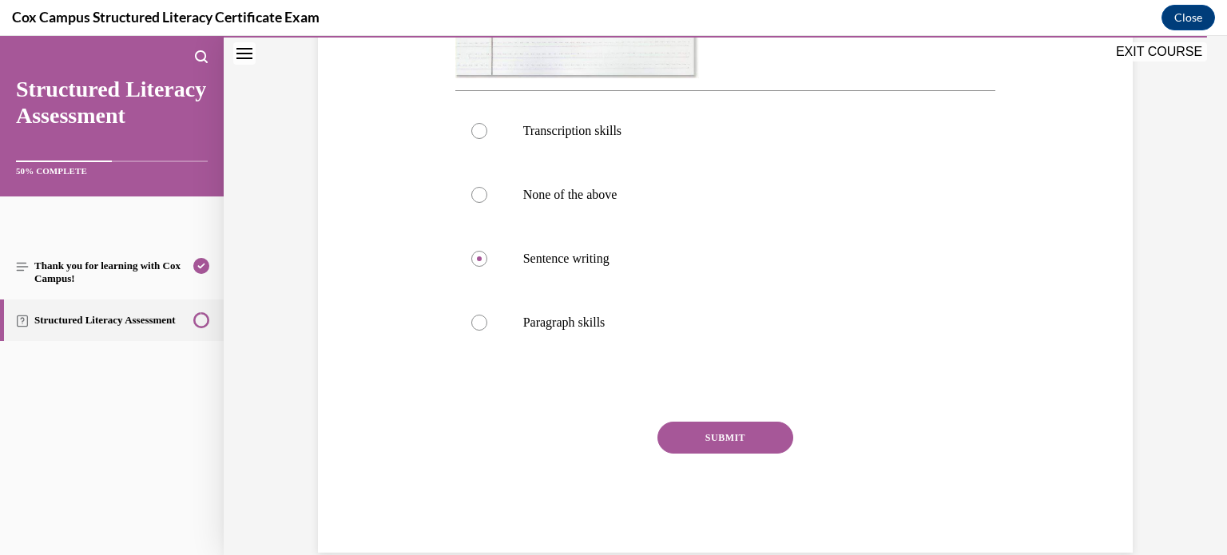
click at [712, 436] on button "SUBMIT" at bounding box center [726, 438] width 136 height 32
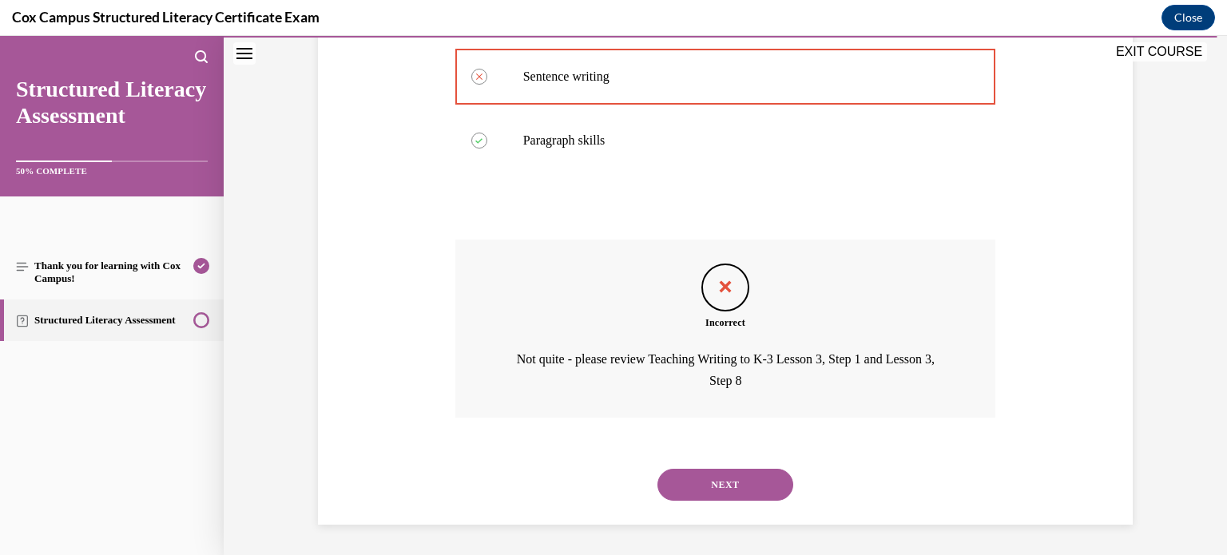
scroll to position [825, 0]
click at [739, 480] on button "NEXT" at bounding box center [726, 484] width 136 height 32
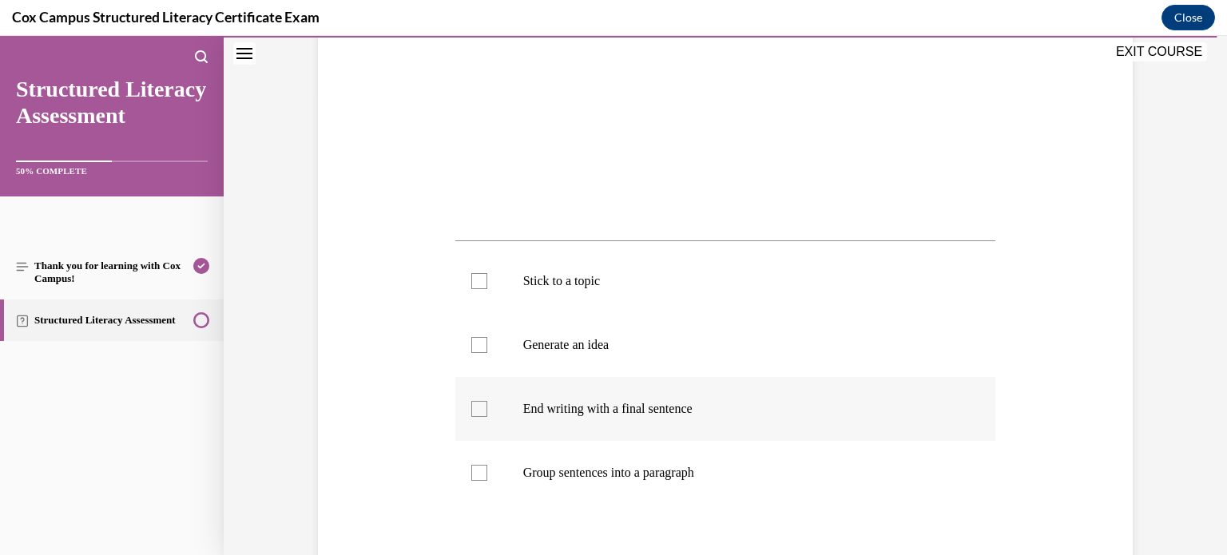
scroll to position [458, 0]
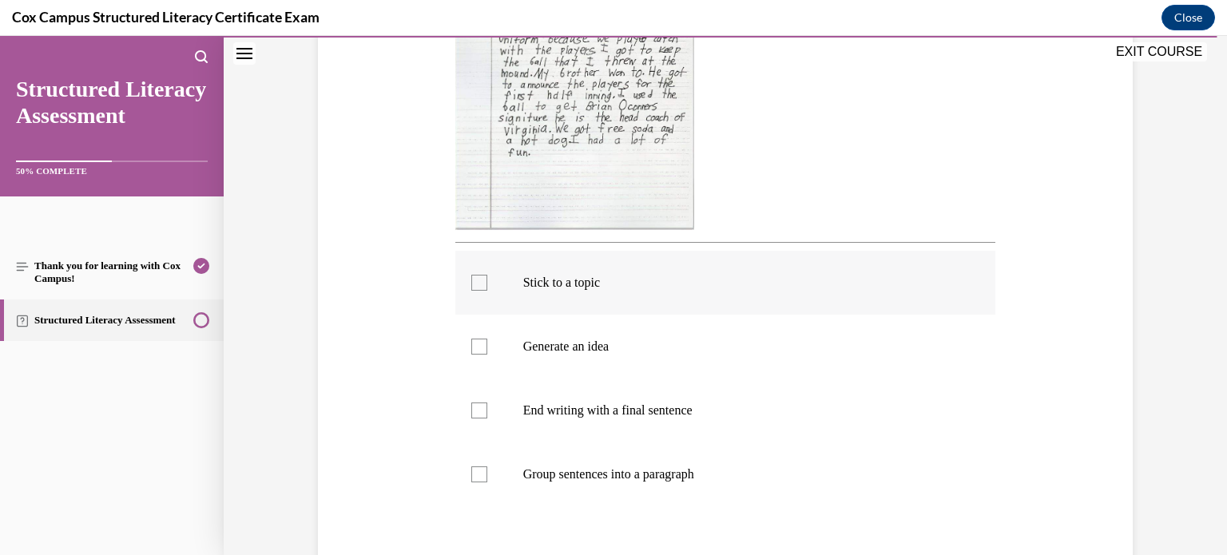
click at [478, 281] on div at bounding box center [479, 283] width 16 height 16
click at [478, 281] on input "Stick to a topic" at bounding box center [479, 283] width 16 height 16
checkbox input "true"
click at [479, 345] on div at bounding box center [479, 347] width 16 height 16
click at [479, 345] on input "Generate an idea" at bounding box center [479, 347] width 16 height 16
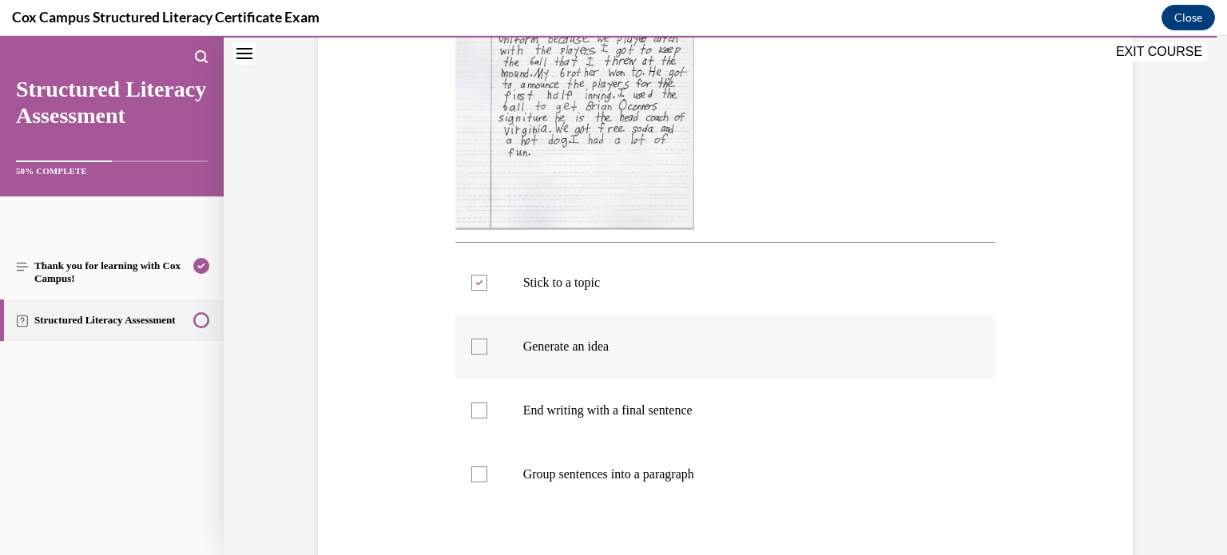
checkbox input "true"
click at [479, 416] on div at bounding box center [479, 411] width 16 height 16
click at [479, 416] on input "End writing with a final sentence" at bounding box center [479, 411] width 16 height 16
checkbox input "true"
click at [483, 472] on div at bounding box center [479, 475] width 16 height 16
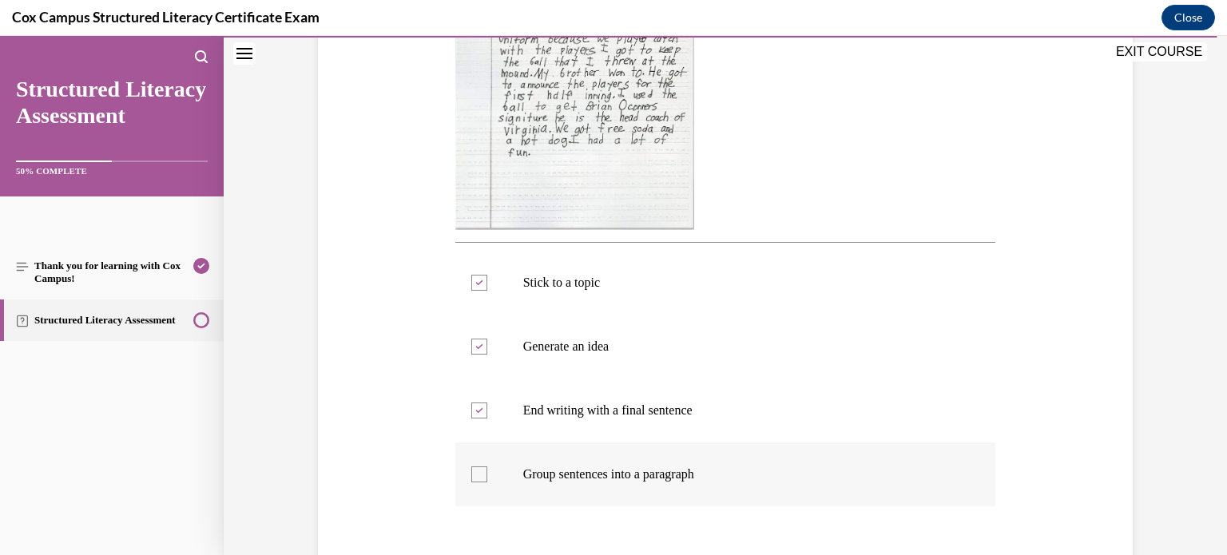
click at [483, 472] on input "Group sentences into a paragraph" at bounding box center [479, 475] width 16 height 16
checkbox input "true"
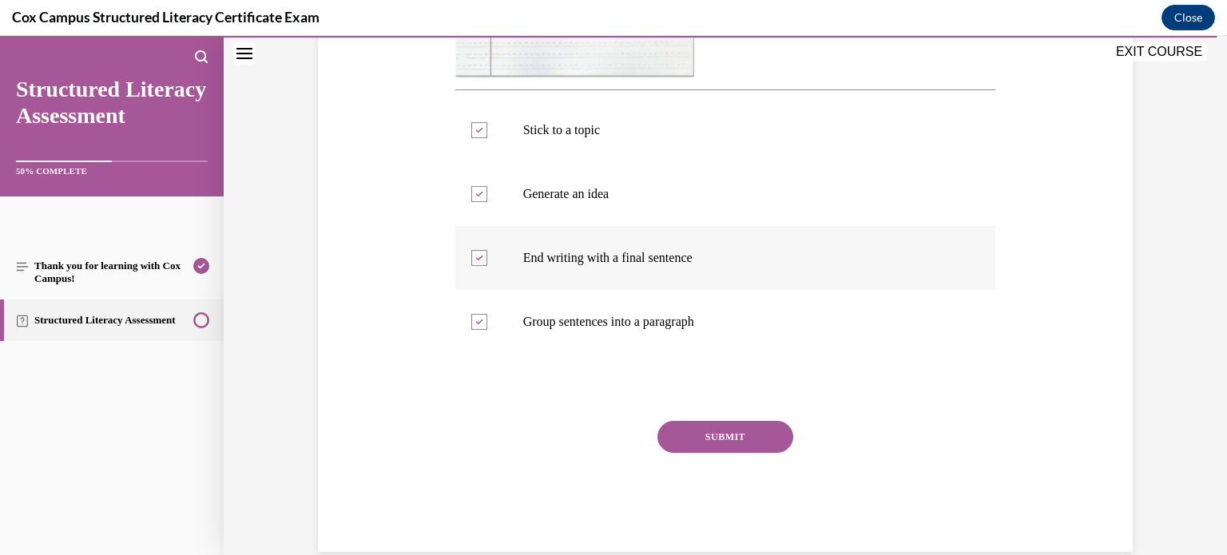
scroll to position [616, 0]
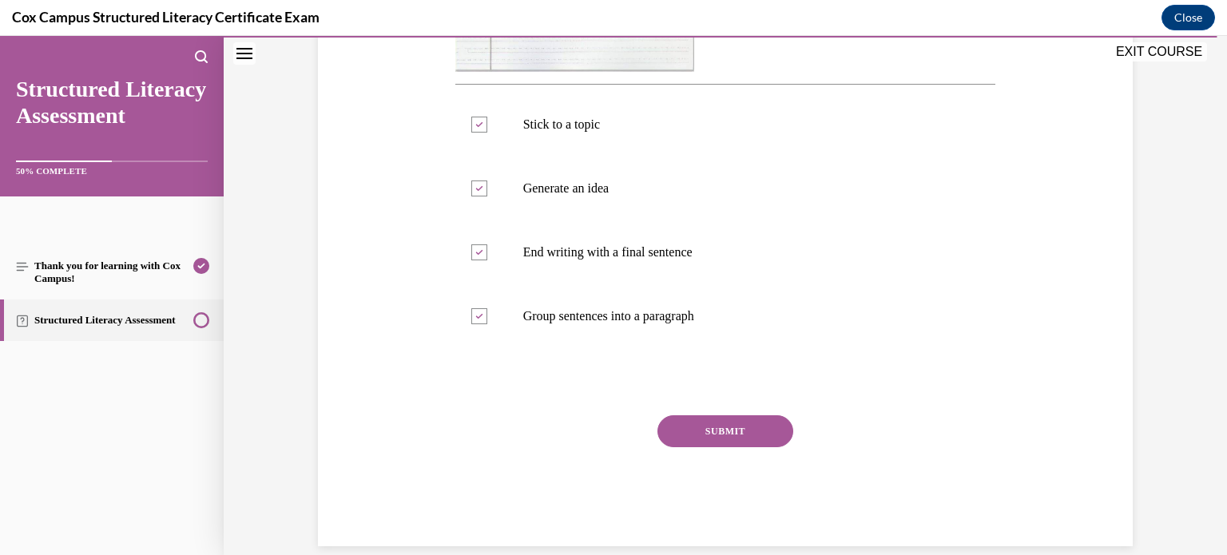
click at [706, 431] on button "SUBMIT" at bounding box center [726, 432] width 136 height 32
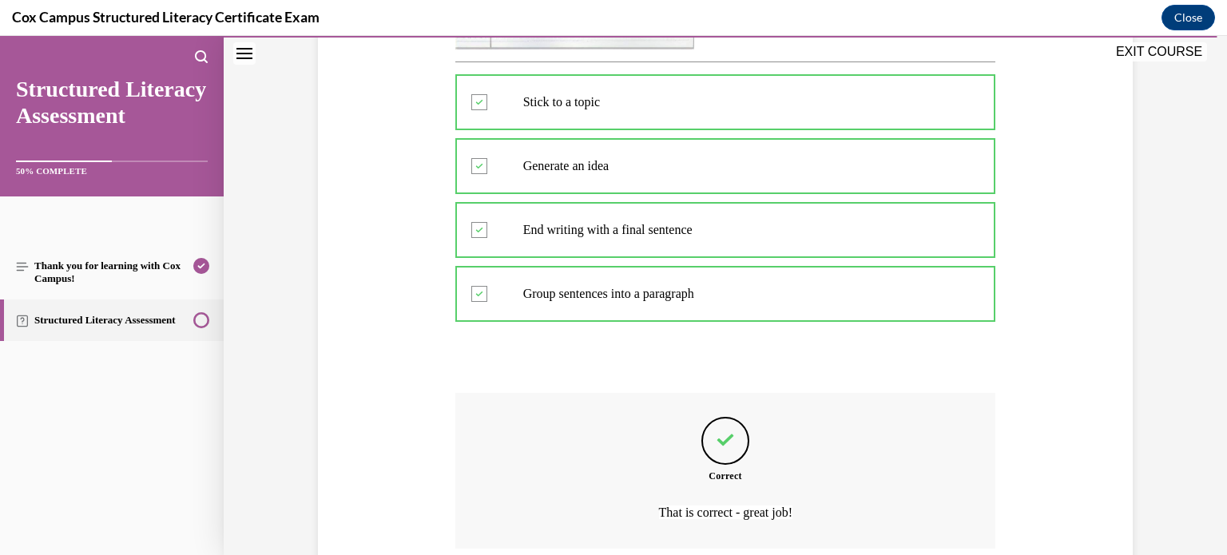
scroll to position [770, 0]
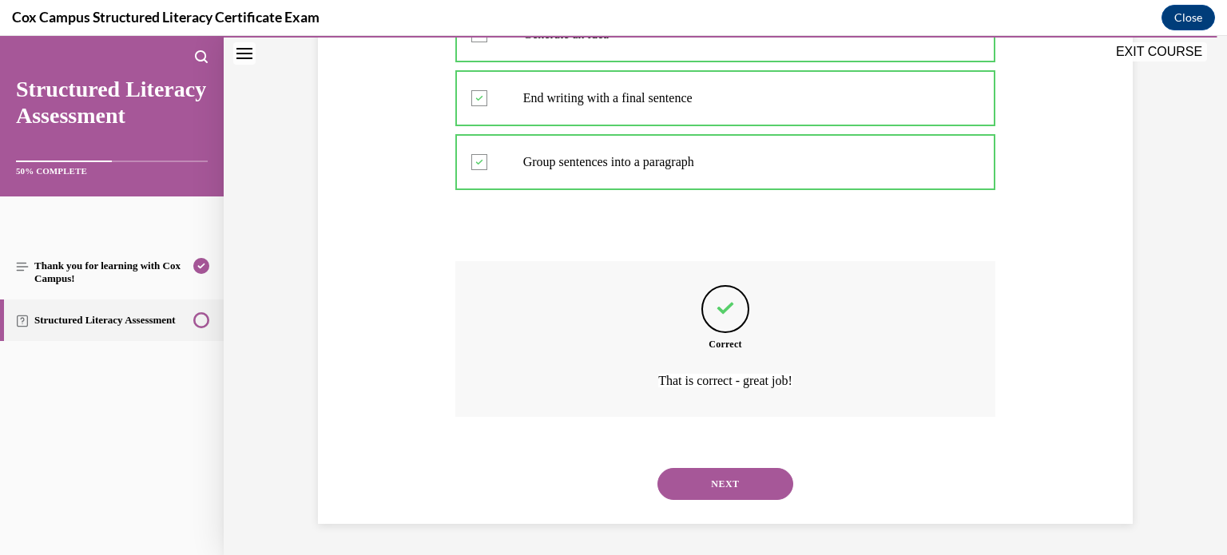
click at [734, 482] on button "NEXT" at bounding box center [726, 484] width 136 height 32
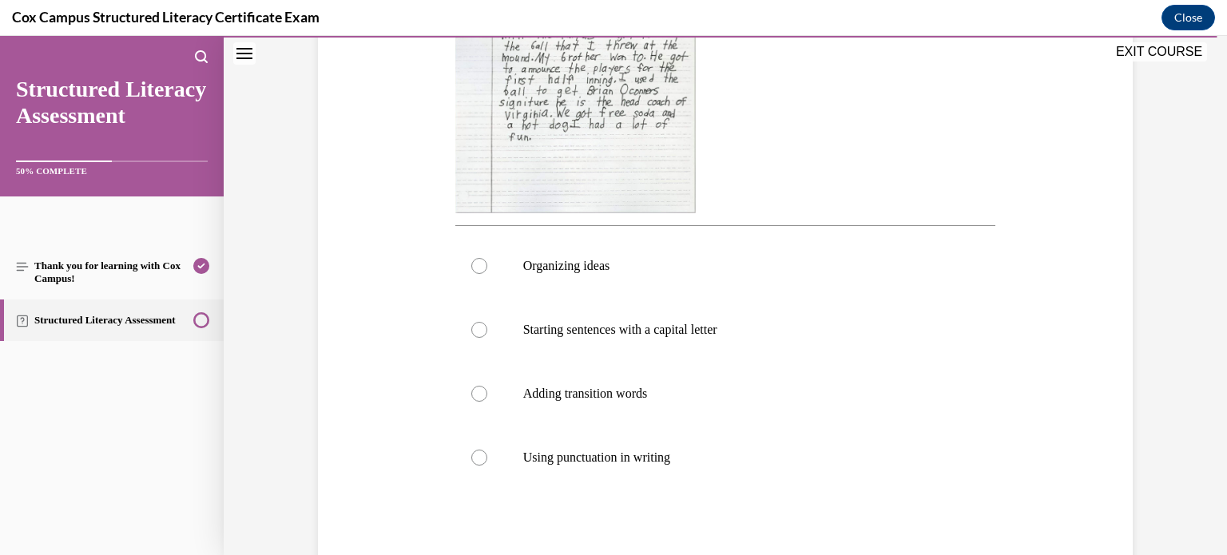
scroll to position [476, 0]
click at [483, 395] on div at bounding box center [479, 392] width 16 height 16
click at [483, 395] on input "Adding transition words" at bounding box center [479, 392] width 16 height 16
radio input "true"
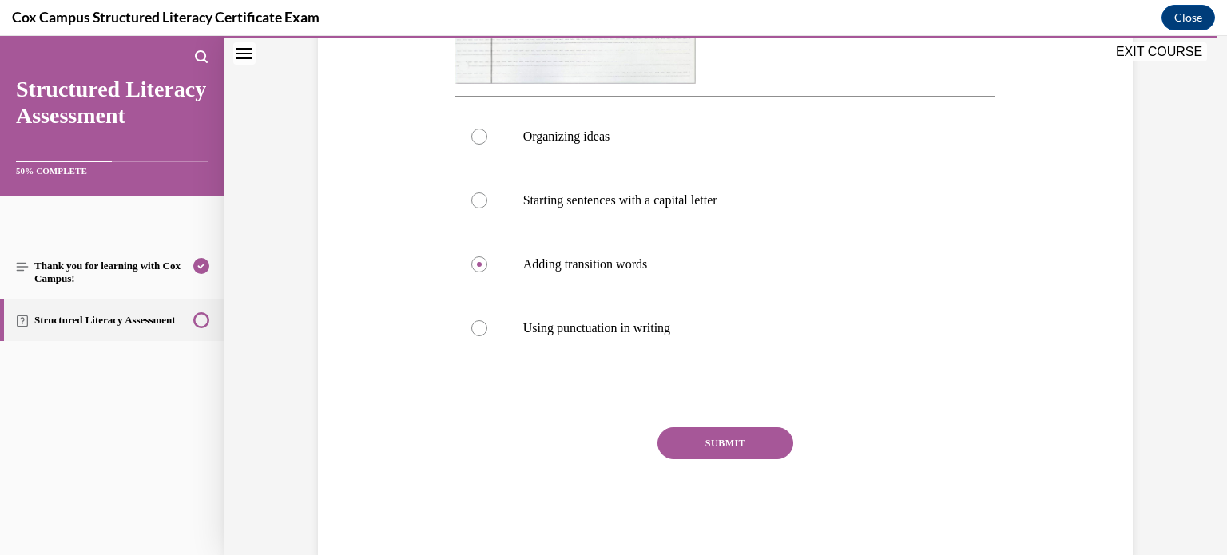
click at [727, 440] on button "SUBMIT" at bounding box center [726, 444] width 136 height 32
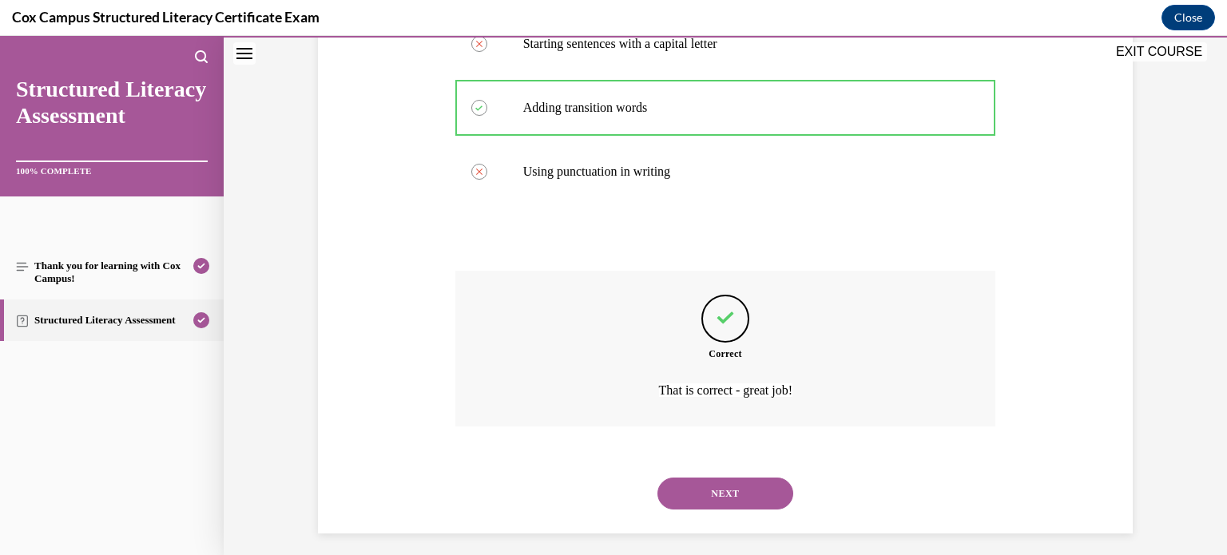
scroll to position [770, 0]
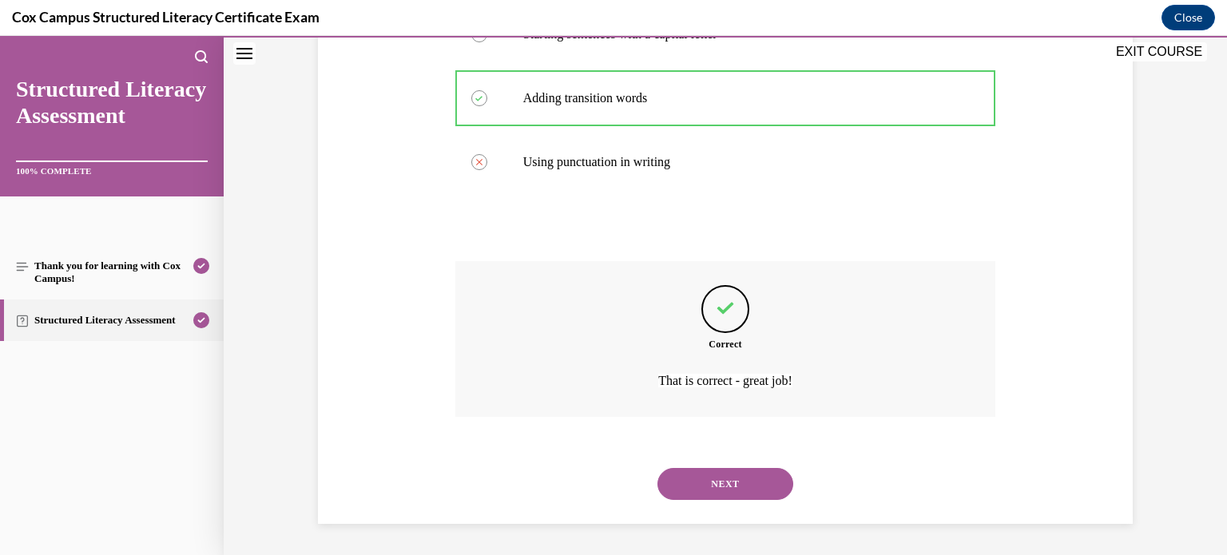
click at [730, 491] on button "NEXT" at bounding box center [726, 484] width 136 height 32
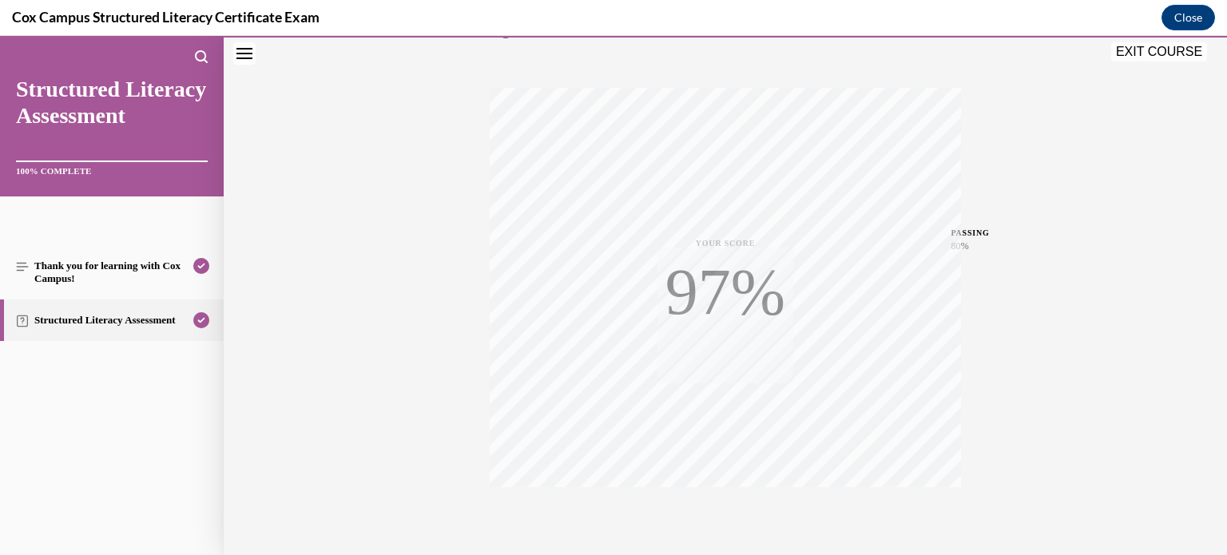
scroll to position [299, 0]
click at [1176, 53] on button "EXIT COURSE" at bounding box center [1160, 51] width 96 height 19
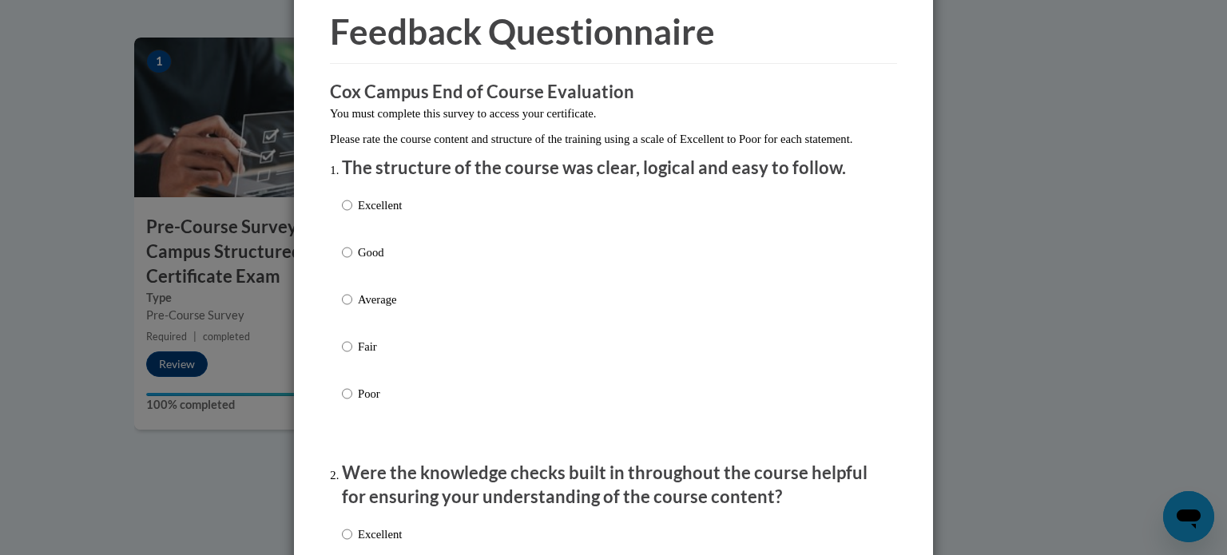
scroll to position [80, 0]
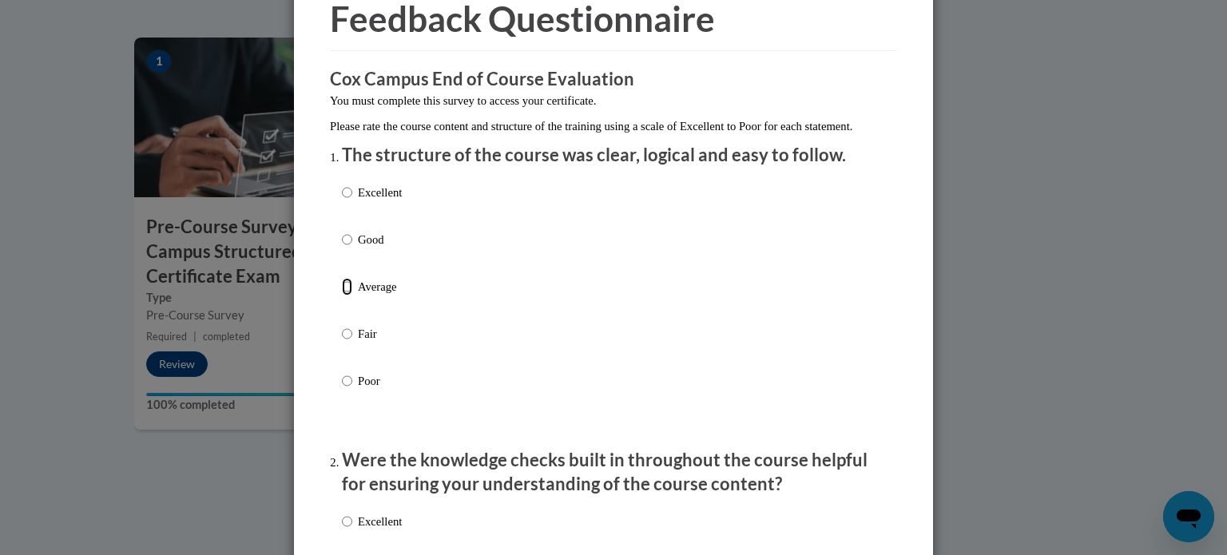
click at [345, 296] on input "Average" at bounding box center [347, 287] width 10 height 18
radio input "true"
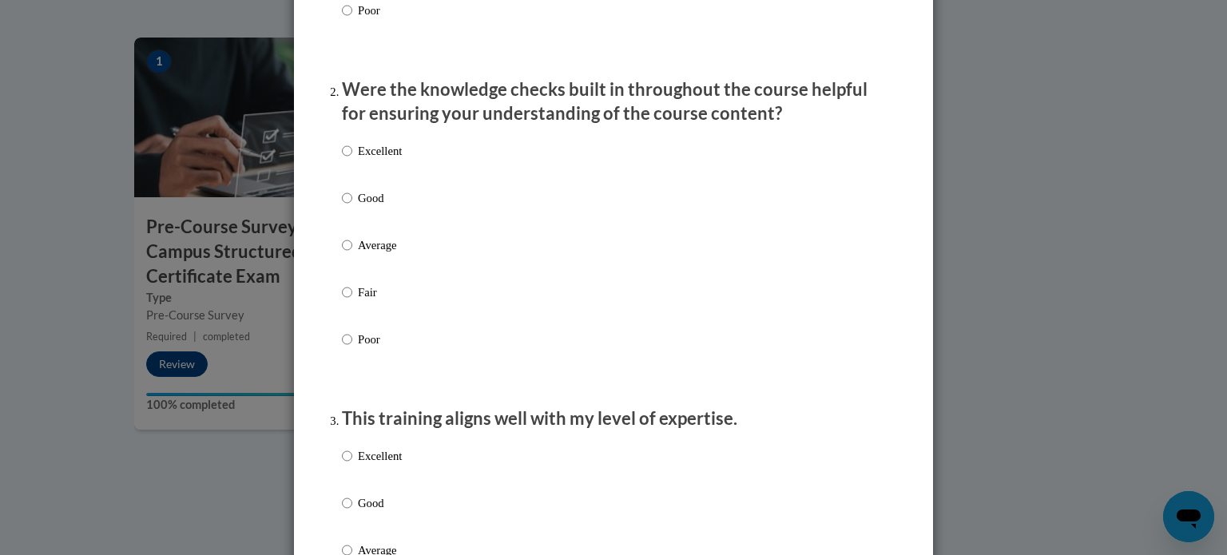
scroll to position [453, 0]
click at [347, 205] on input "Good" at bounding box center [347, 196] width 10 height 18
radio input "true"
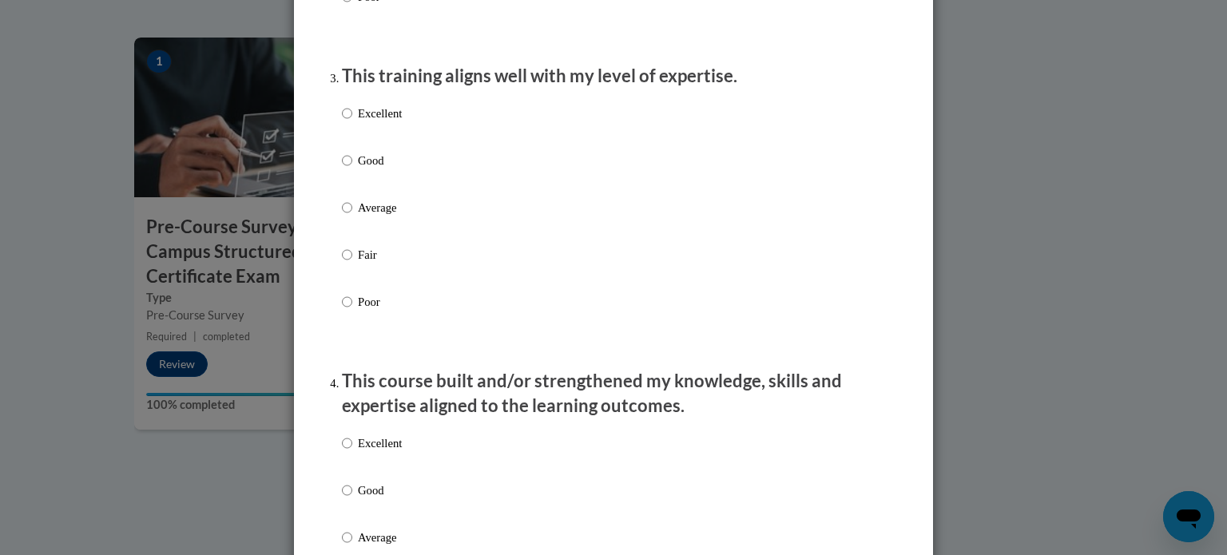
scroll to position [813, 0]
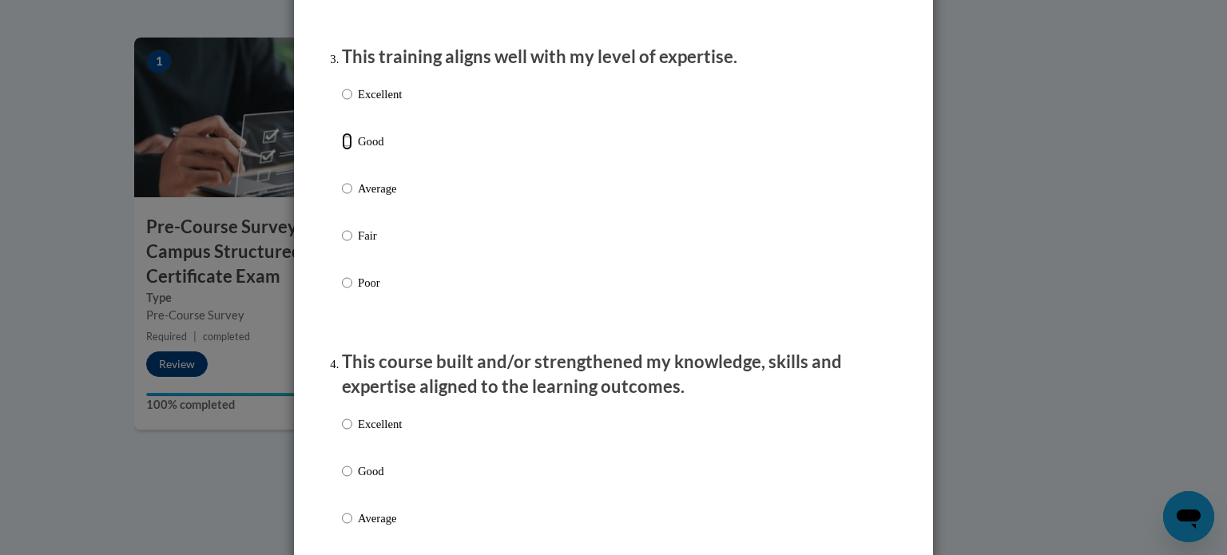
click at [348, 150] on input "Good" at bounding box center [347, 142] width 10 height 18
radio input "true"
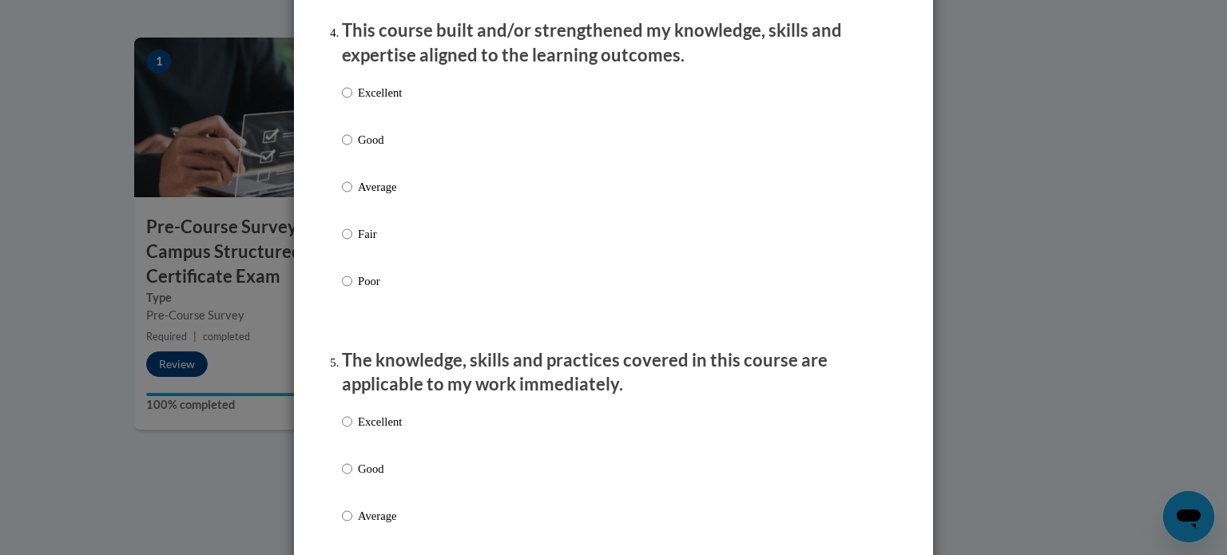
scroll to position [1158, 0]
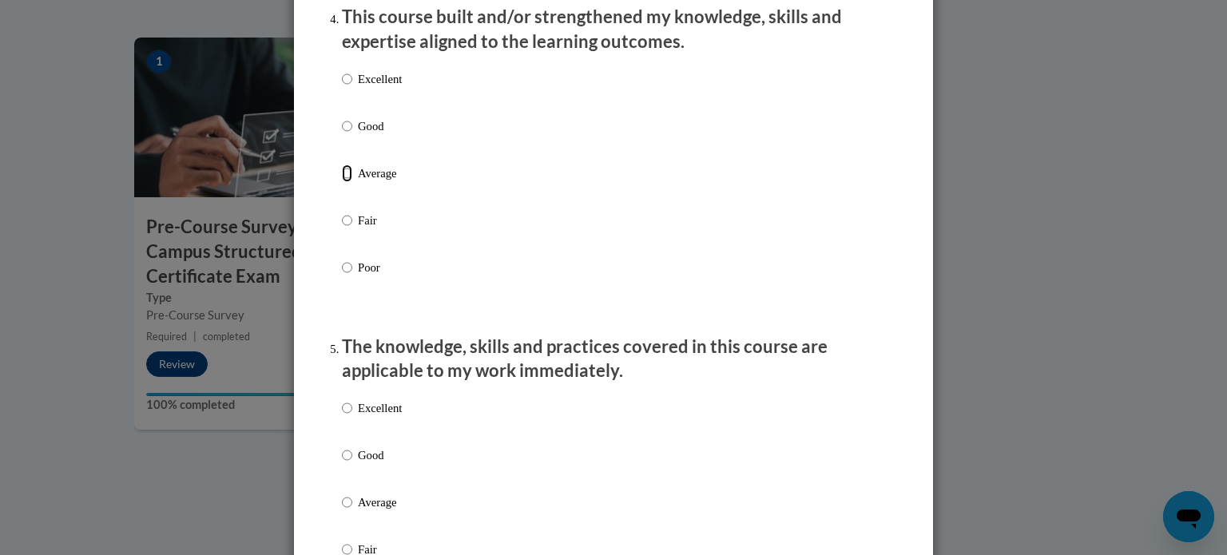
click at [348, 182] on input "Average" at bounding box center [347, 174] width 10 height 18
radio input "true"
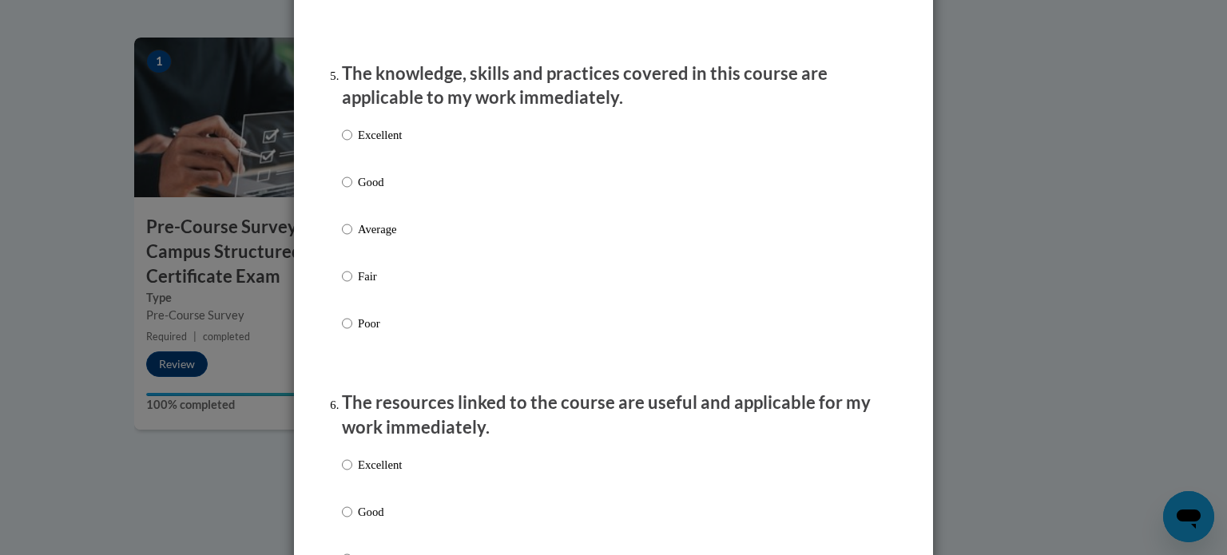
scroll to position [1454, 0]
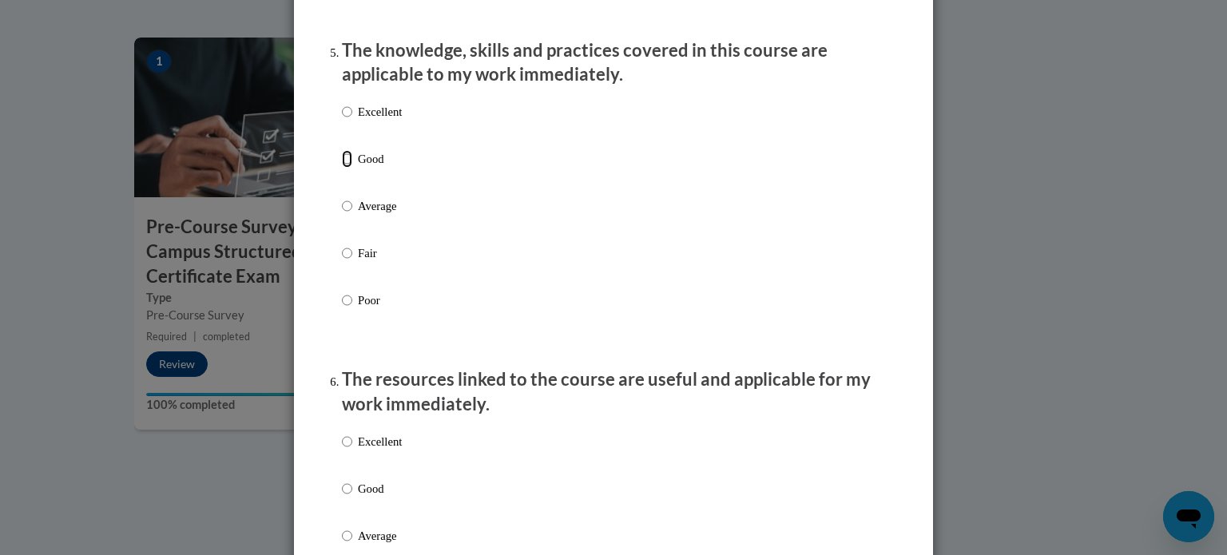
click at [349, 168] on input "Good" at bounding box center [347, 159] width 10 height 18
radio input "true"
click at [347, 498] on input "Good" at bounding box center [347, 489] width 10 height 18
radio input "true"
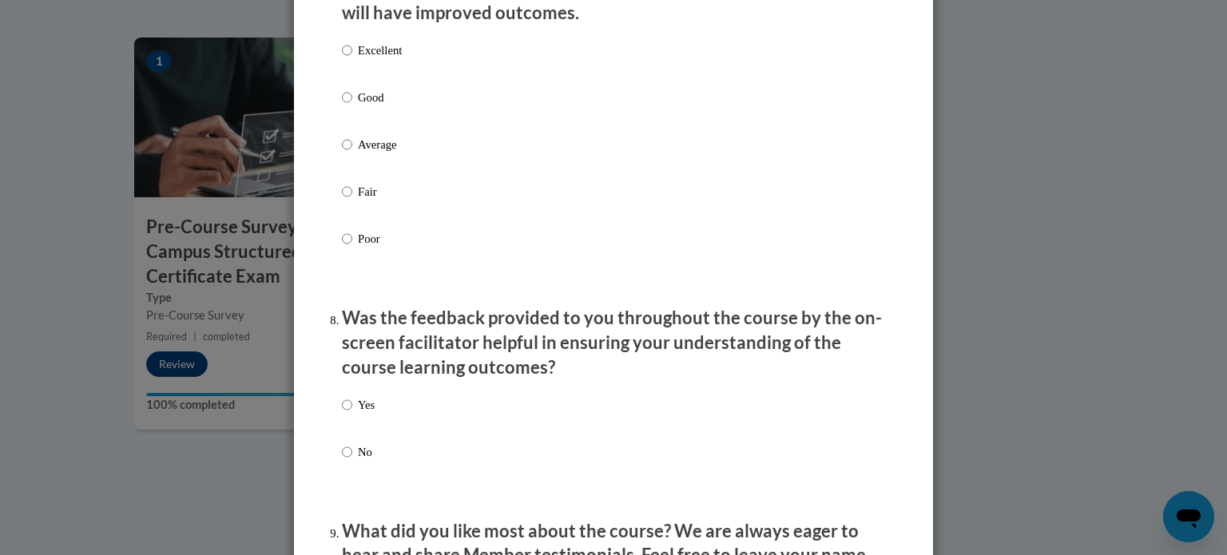
scroll to position [2217, 0]
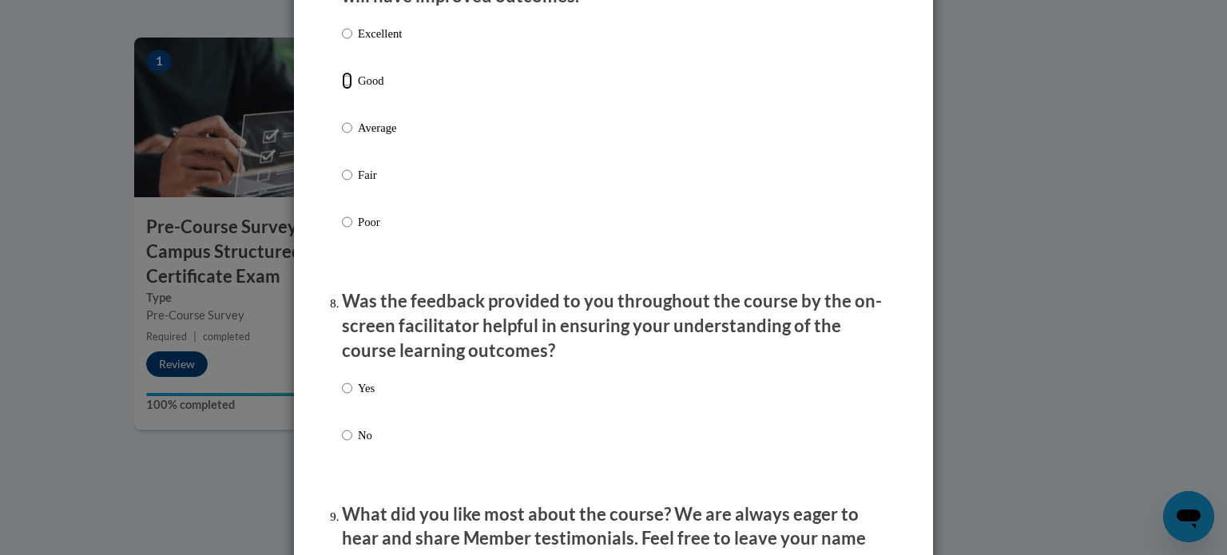
click at [346, 90] on input "Good" at bounding box center [347, 81] width 10 height 18
radio input "true"
click at [349, 397] on input "Yes" at bounding box center [347, 389] width 10 height 18
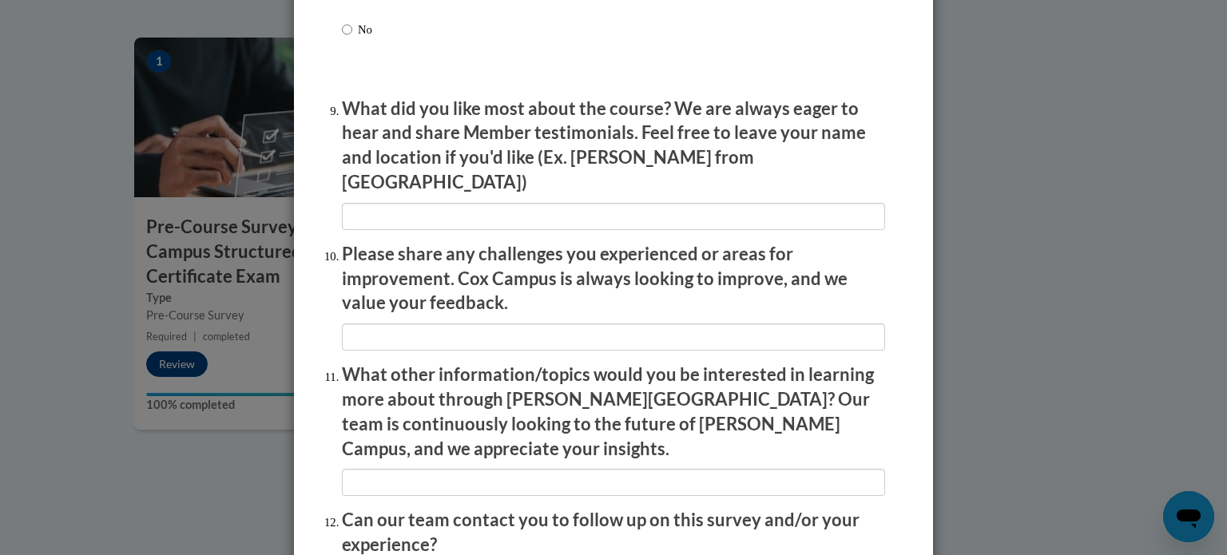
scroll to position [2624, 0]
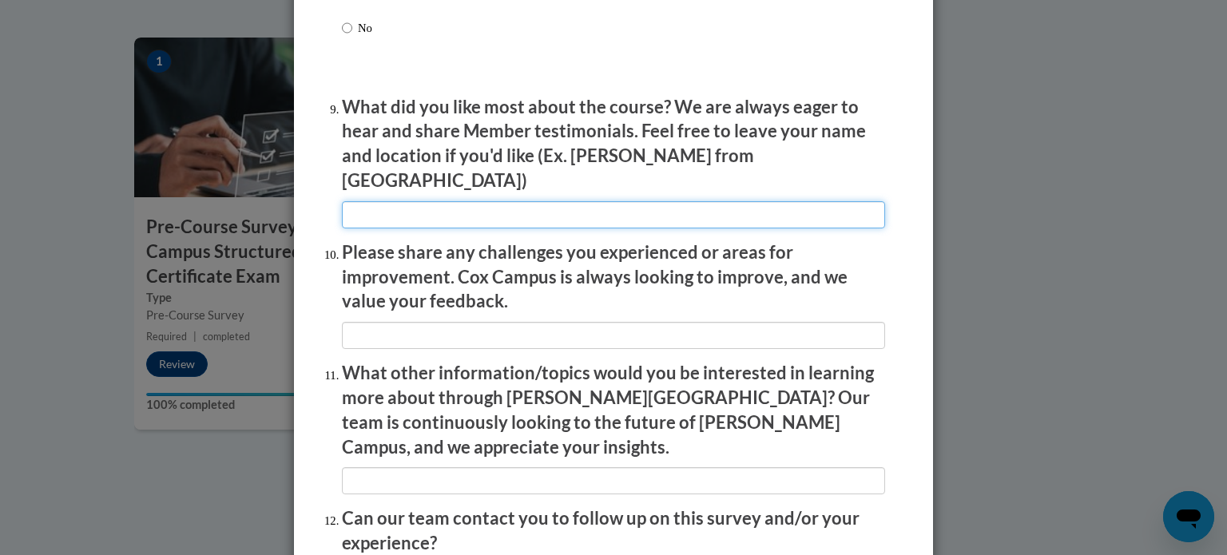
click at [573, 205] on input "textbox" at bounding box center [613, 214] width 543 height 27
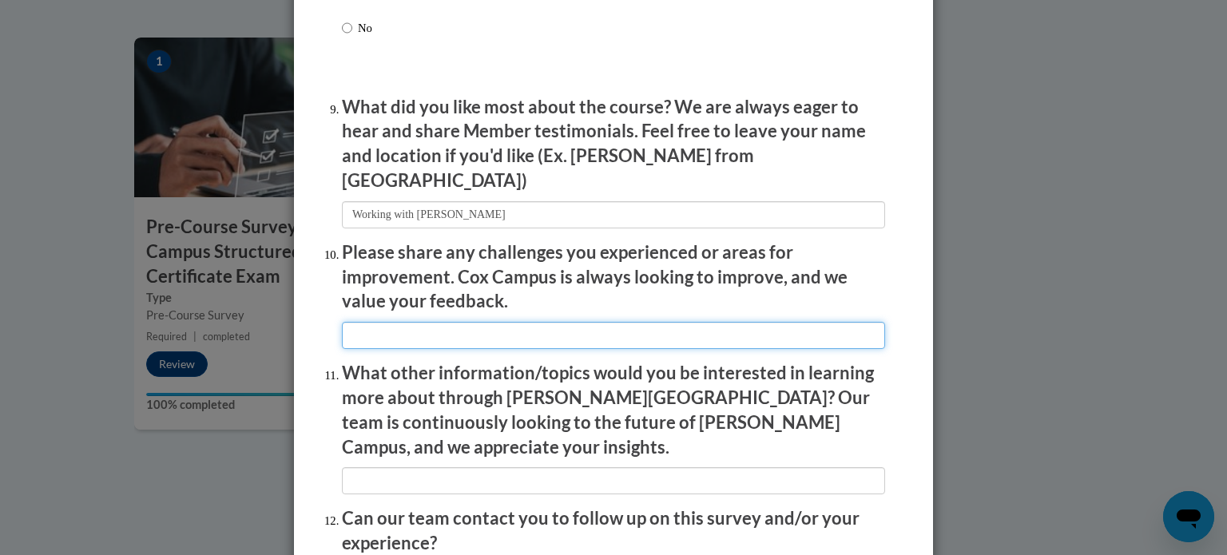
click at [530, 323] on input "textbox" at bounding box center [613, 335] width 543 height 27
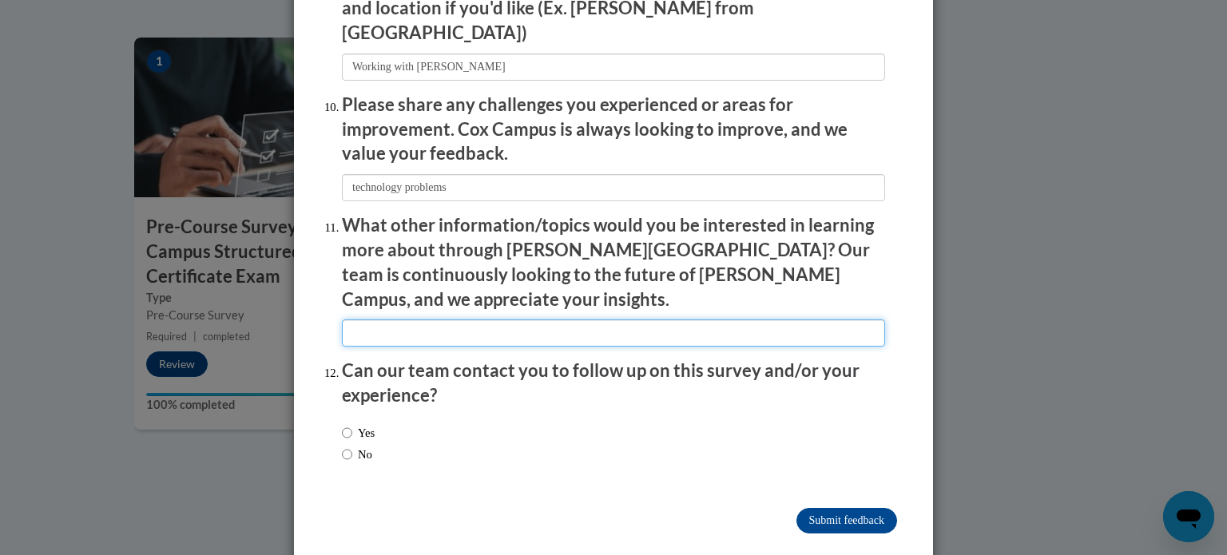
click at [457, 320] on input "textbox" at bounding box center [613, 333] width 543 height 27
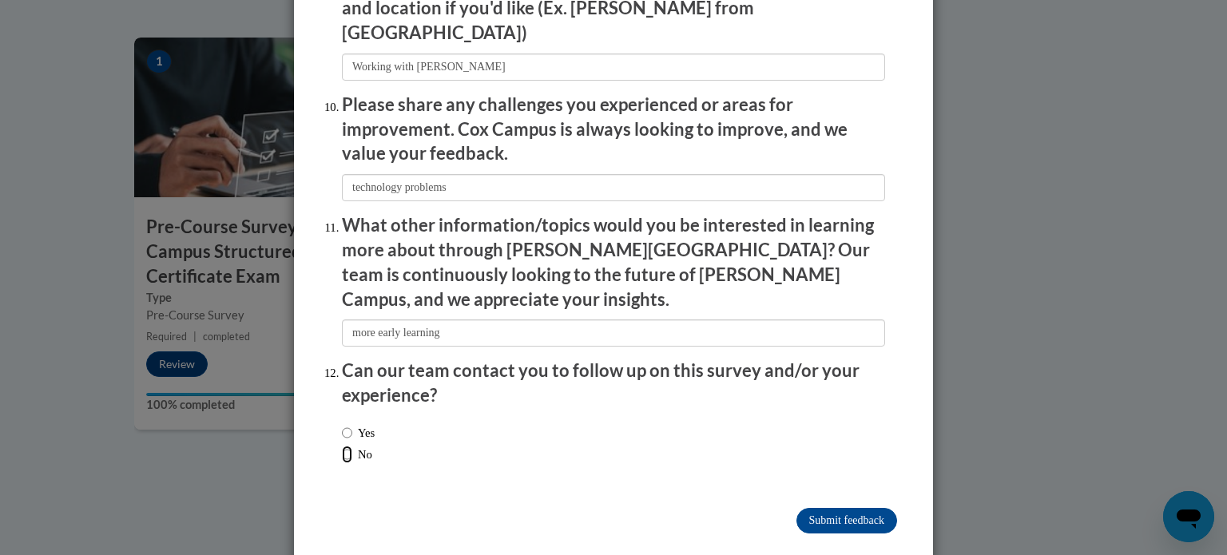
click at [343, 446] on input "No" at bounding box center [347, 455] width 10 height 18
click at [850, 508] on input "Submit feedback" at bounding box center [847, 521] width 101 height 26
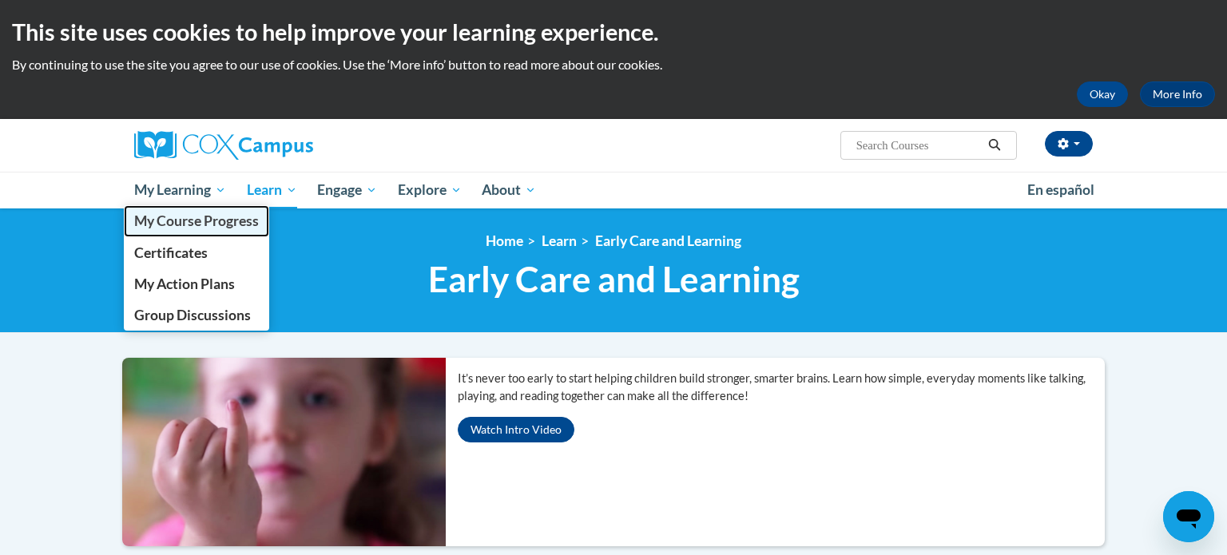
click at [175, 230] on link "My Course Progress" at bounding box center [196, 220] width 145 height 31
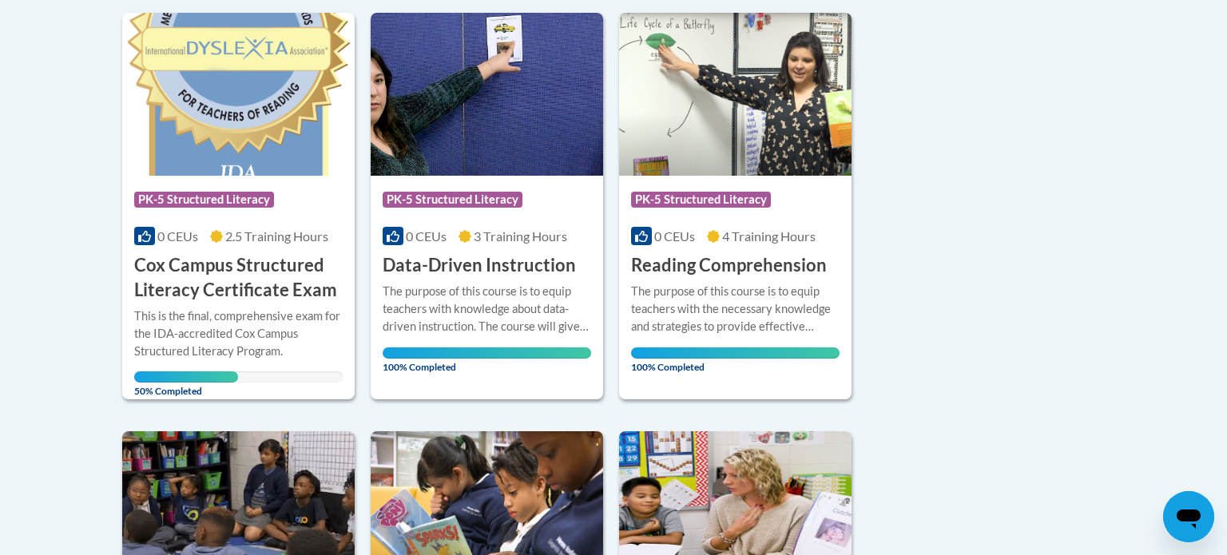
scroll to position [406, 0]
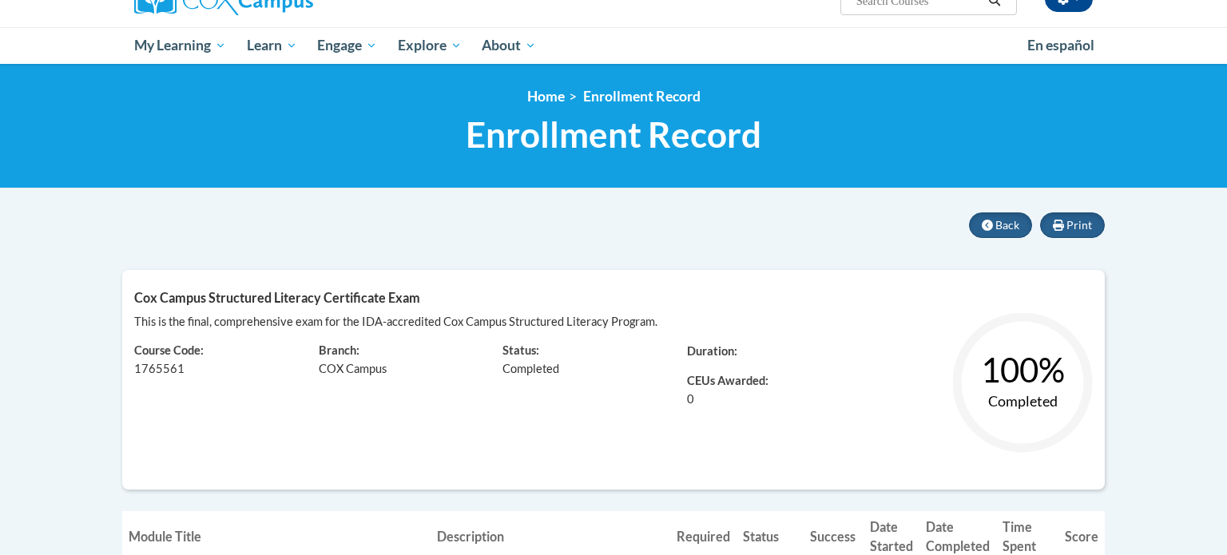
scroll to position [147, 0]
